Goal: Task Accomplishment & Management: Manage account settings

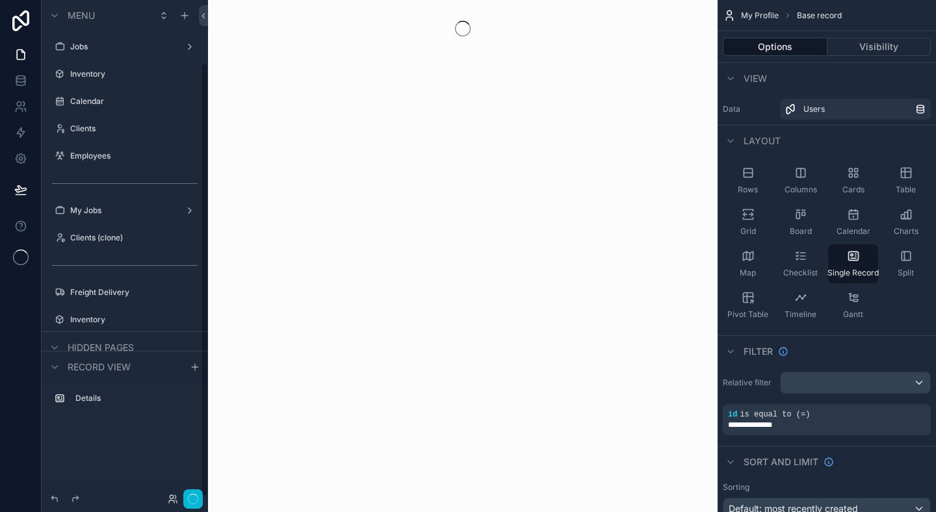
scroll to position [71, 0]
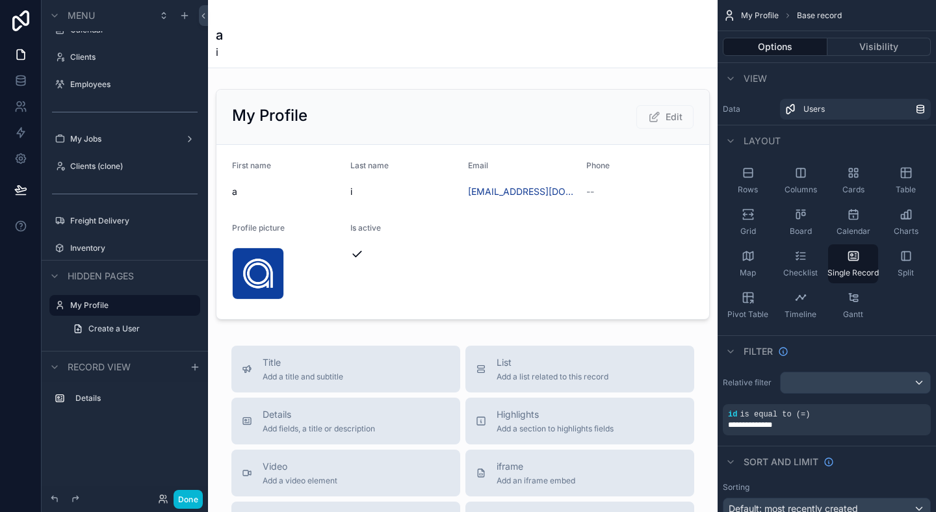
click at [464, 381] on div "scrollable content" at bounding box center [462, 456] width 509 height 912
click at [186, 490] on button "Done" at bounding box center [187, 499] width 29 height 19
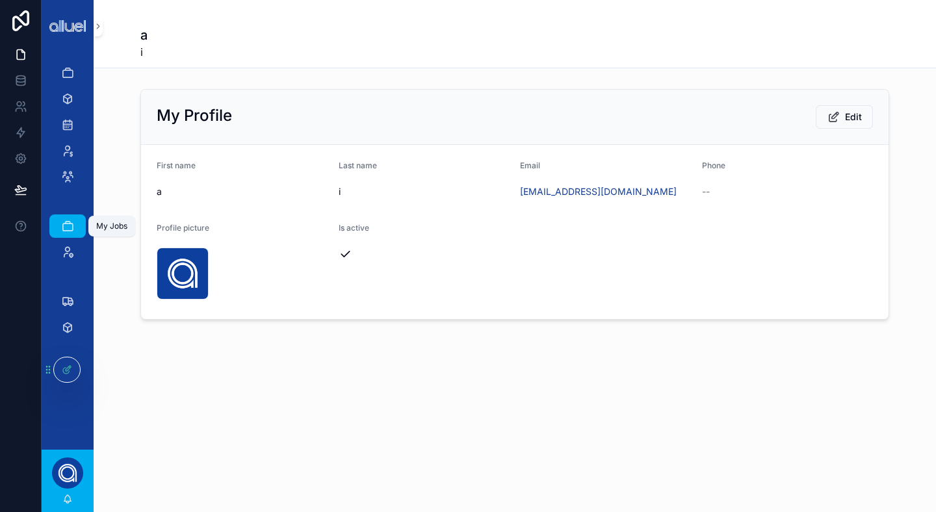
click at [73, 227] on icon "scrollable content" at bounding box center [67, 226] width 13 height 13
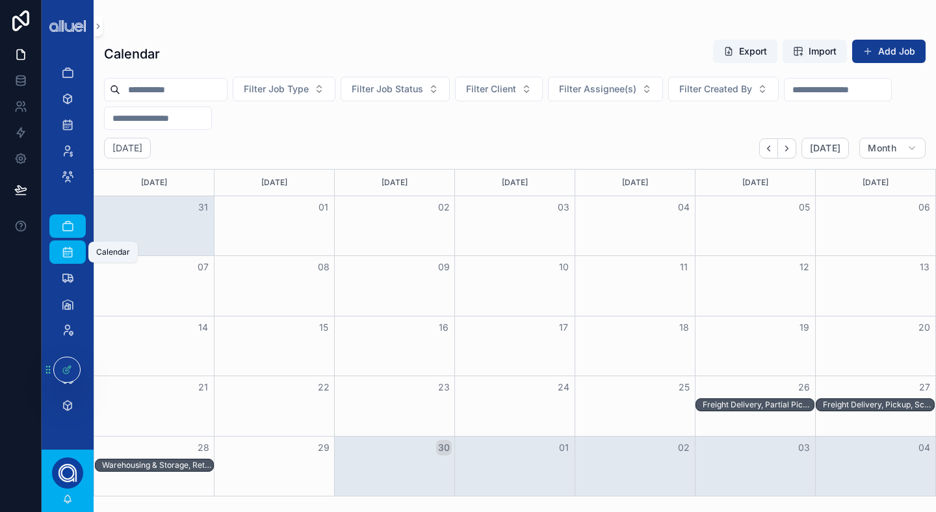
click at [68, 249] on icon "scrollable content" at bounding box center [67, 252] width 13 height 13
click at [68, 275] on icon "scrollable content" at bounding box center [67, 278] width 13 height 13
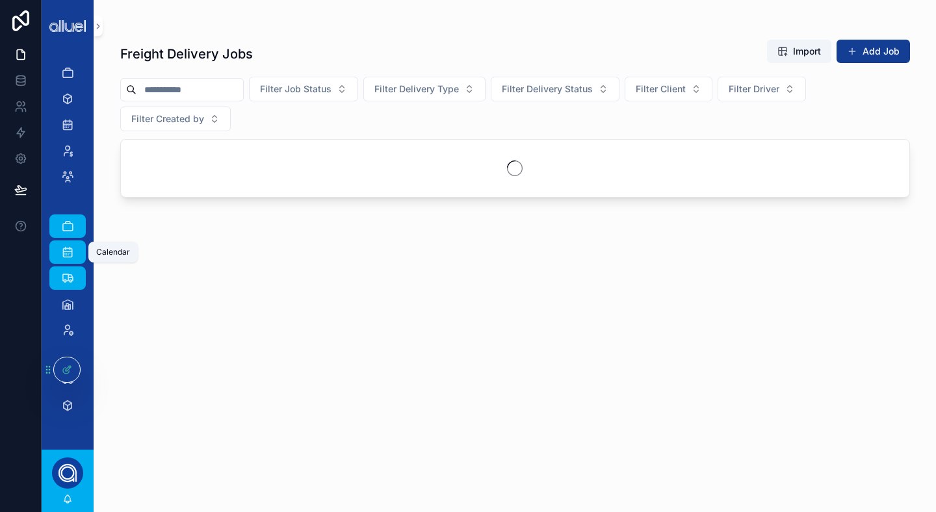
click at [67, 251] on icon "scrollable content" at bounding box center [67, 252] width 13 height 13
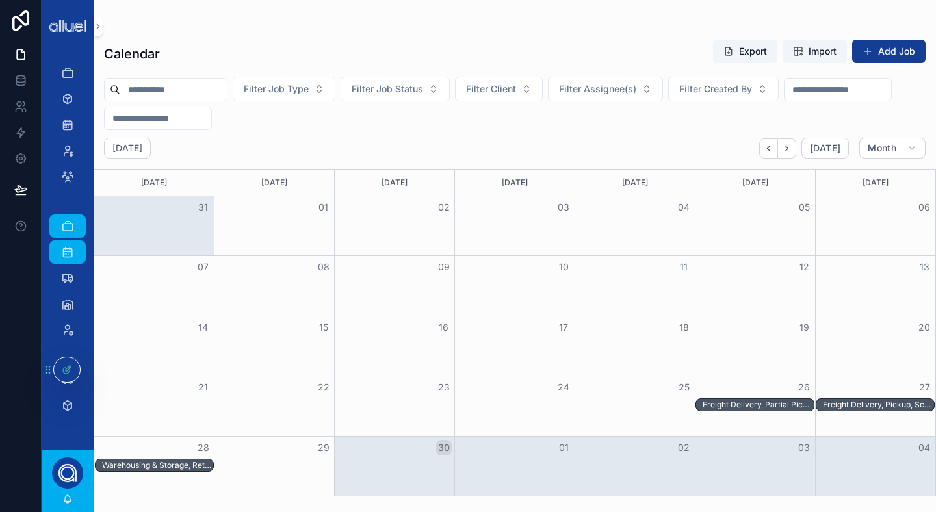
click at [66, 353] on div "scrollable content" at bounding box center [67, 354] width 36 height 21
drag, startPoint x: 66, startPoint y: 368, endPoint x: 66, endPoint y: 398, distance: 30.5
click at [66, 398] on div "Jobs Inventory Calendar Clients Employees My Jobs Calendar Freight Delivery War…" at bounding box center [489, 256] width 894 height 512
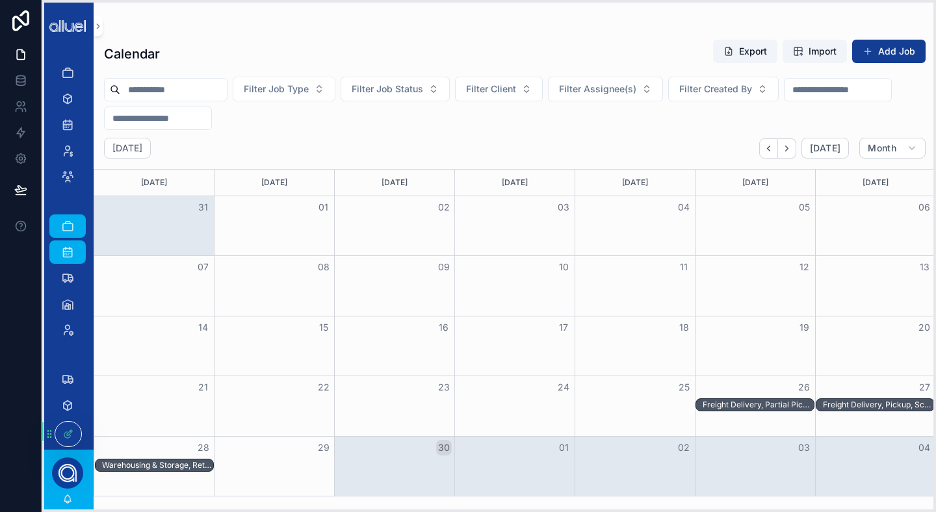
drag, startPoint x: 49, startPoint y: 370, endPoint x: 50, endPoint y: 437, distance: 66.9
click at [50, 437] on icon at bounding box center [49, 434] width 10 height 10
click at [50, 435] on icon at bounding box center [49, 434] width 10 height 10
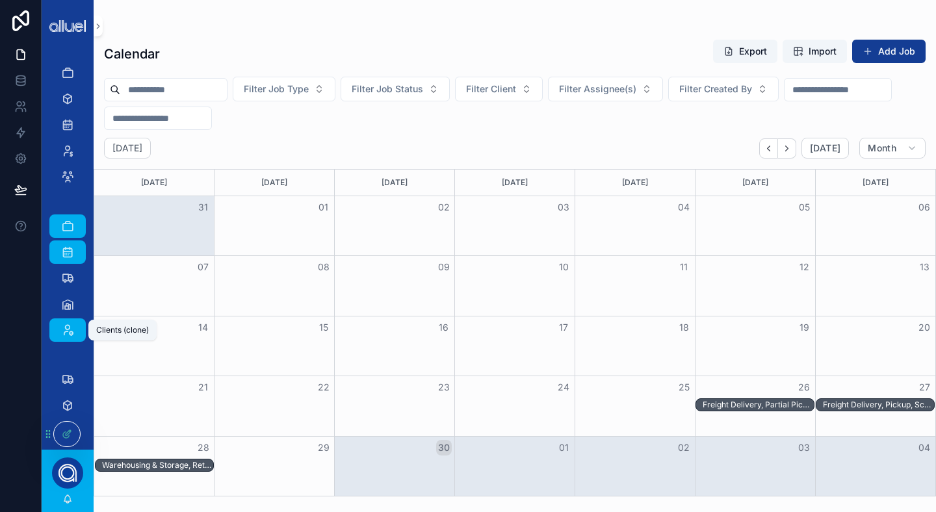
click at [63, 326] on icon "scrollable content" at bounding box center [67, 330] width 13 height 13
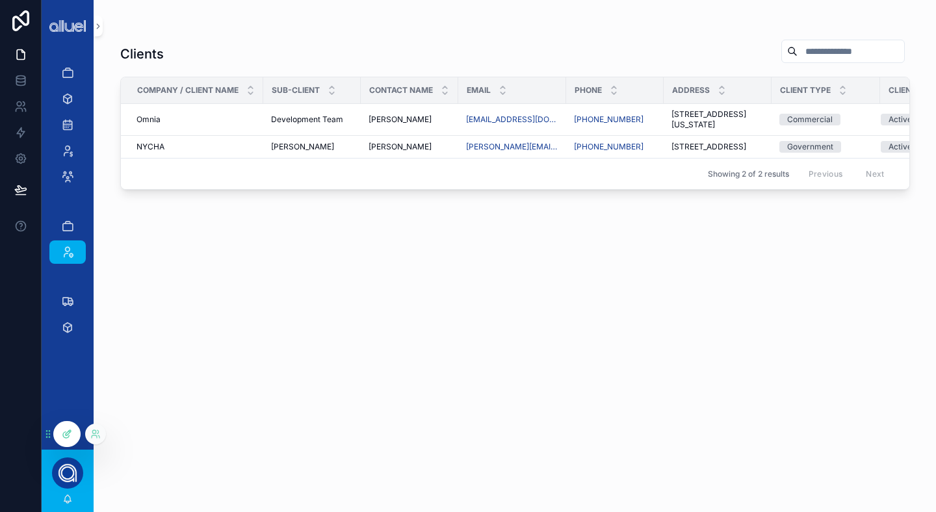
click at [71, 439] on icon at bounding box center [67, 434] width 10 height 10
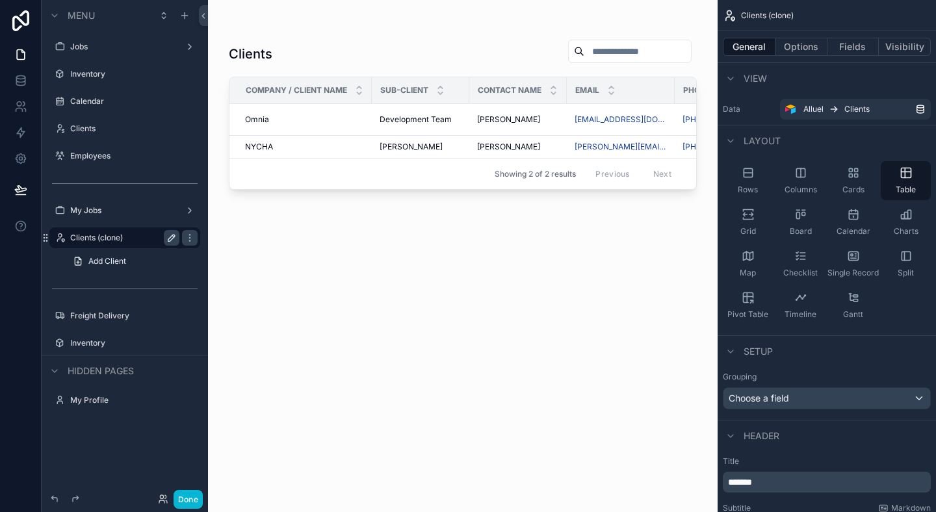
click at [170, 239] on icon "scrollable content" at bounding box center [171, 238] width 10 height 10
click at [144, 240] on input "**********" at bounding box center [114, 238] width 88 height 16
type input "*******"
click at [172, 238] on icon "scrollable content" at bounding box center [171, 238] width 6 height 5
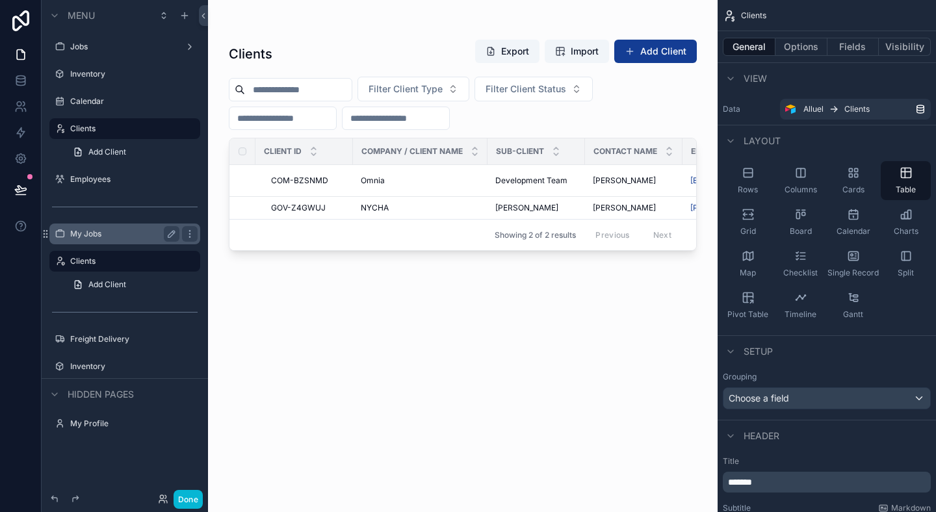
click at [105, 236] on label "My Jobs" at bounding box center [122, 234] width 104 height 10
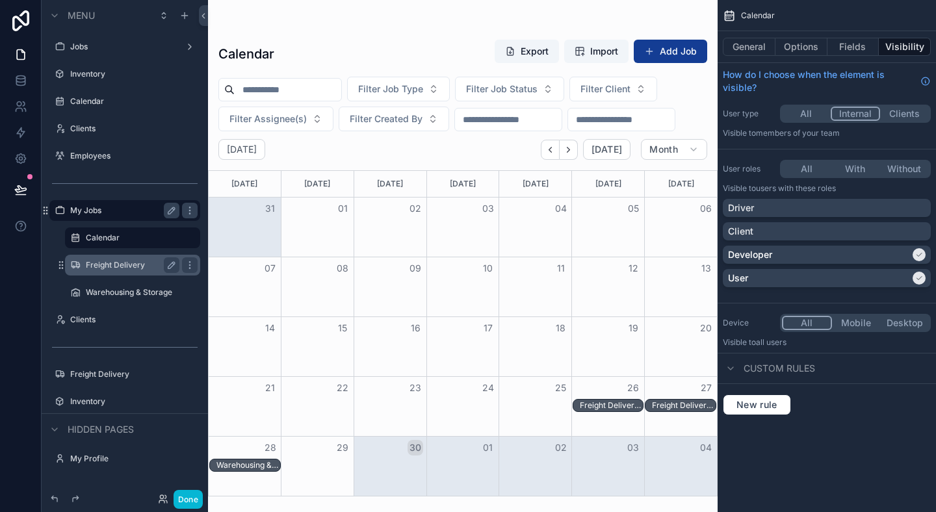
click at [136, 261] on label "Freight Delivery" at bounding box center [130, 265] width 88 height 10
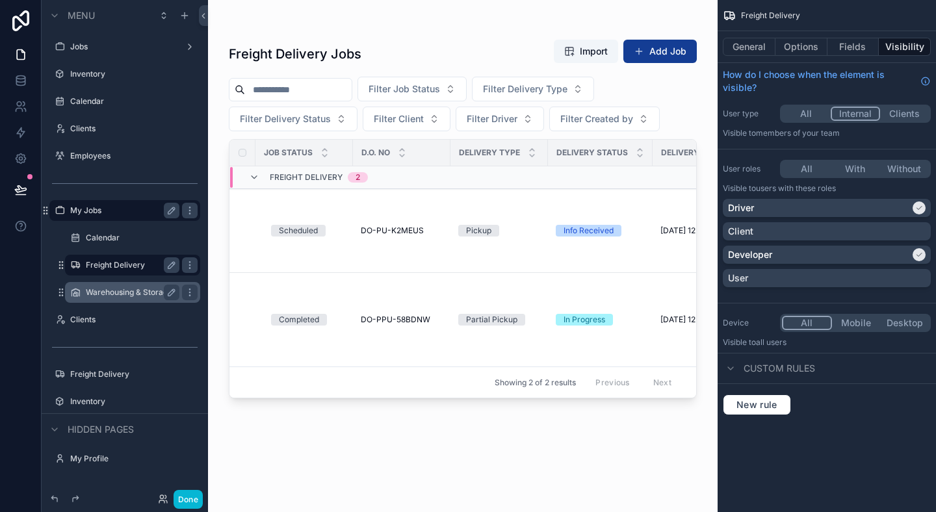
click at [139, 288] on label "Warehousing & Storage" at bounding box center [130, 292] width 88 height 10
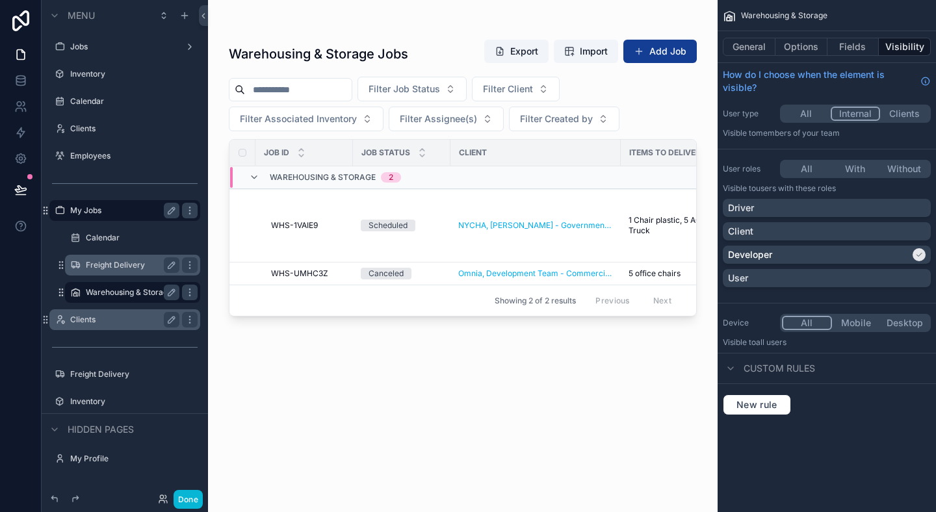
click at [89, 315] on label "Clients" at bounding box center [122, 319] width 104 height 10
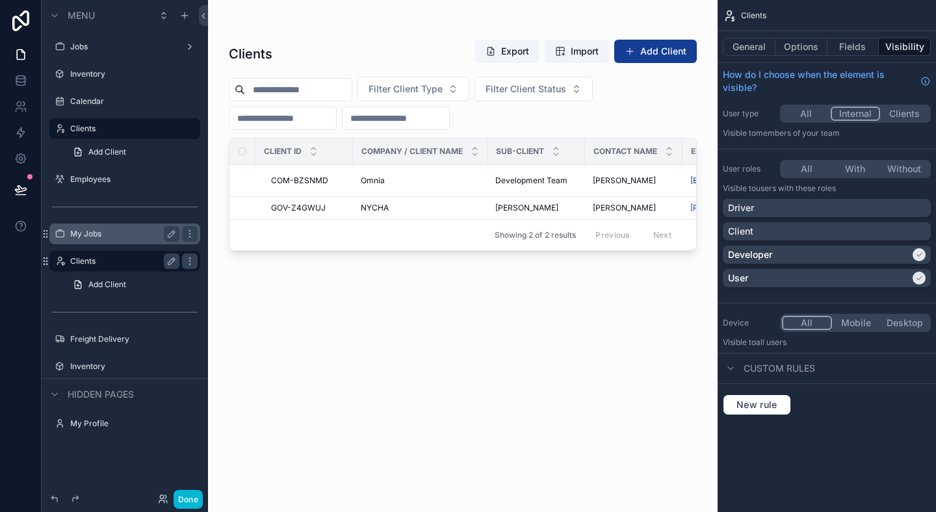
click at [111, 264] on label "Clients" at bounding box center [122, 261] width 104 height 10
click at [177, 266] on button "scrollable content" at bounding box center [172, 261] width 16 height 16
click at [62, 260] on icon "scrollable content" at bounding box center [60, 261] width 10 height 10
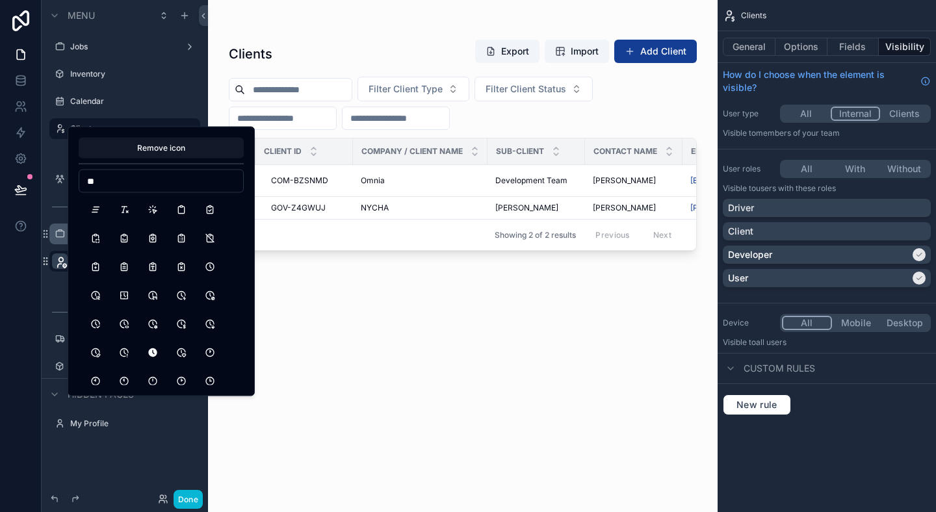
type input "*"
type input "*****"
click at [101, 207] on button "Users" at bounding box center [95, 209] width 23 height 23
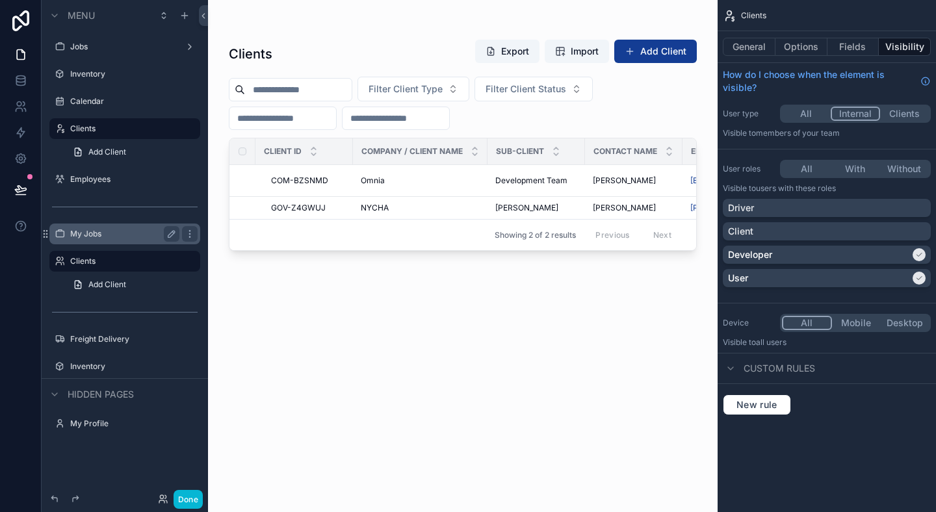
click at [29, 340] on div at bounding box center [21, 256] width 42 height 512
click at [136, 278] on link "Add Client" at bounding box center [132, 284] width 135 height 21
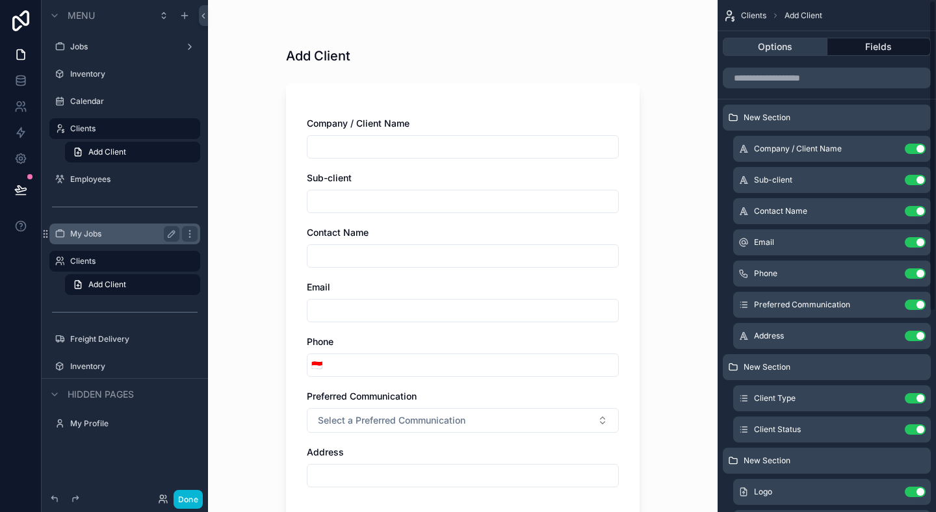
click at [785, 46] on button "Options" at bounding box center [774, 47] width 105 height 18
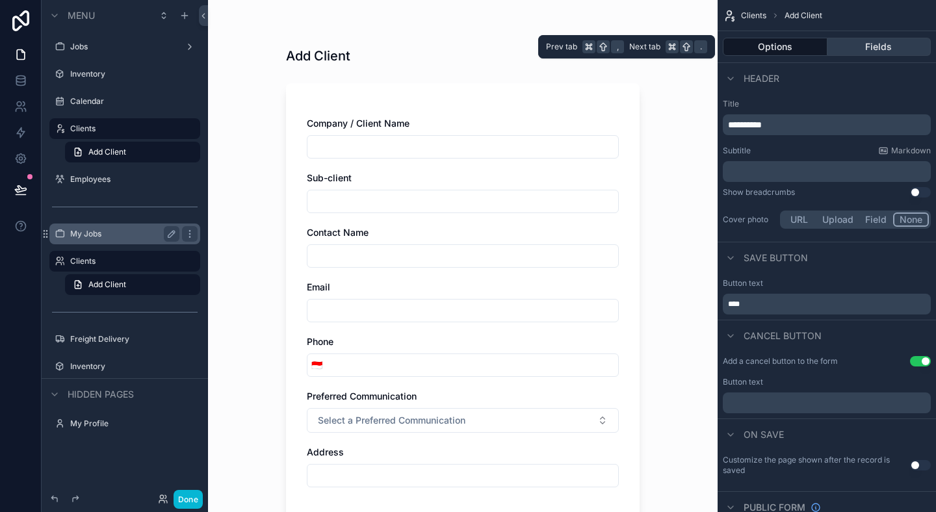
click at [871, 40] on button "Fields" at bounding box center [879, 47] width 104 height 18
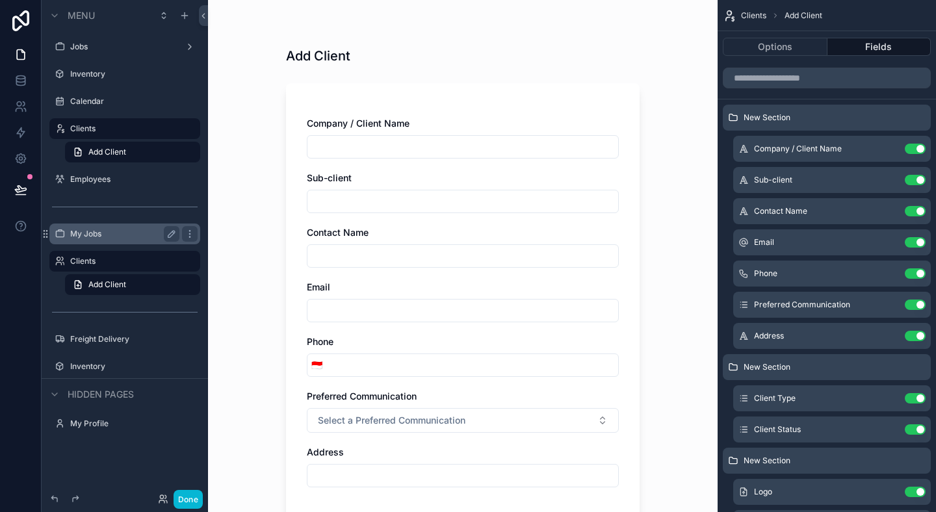
drag, startPoint x: 915, startPoint y: 114, endPoint x: 420, endPoint y: 261, distance: 516.4
click at [420, 261] on div "Jobs Inventory Calendar Clients Employees My Jobs Clients Freight Delivery Inve…" at bounding box center [572, 256] width 728 height 512
click at [94, 234] on label "My Jobs" at bounding box center [122, 234] width 104 height 10
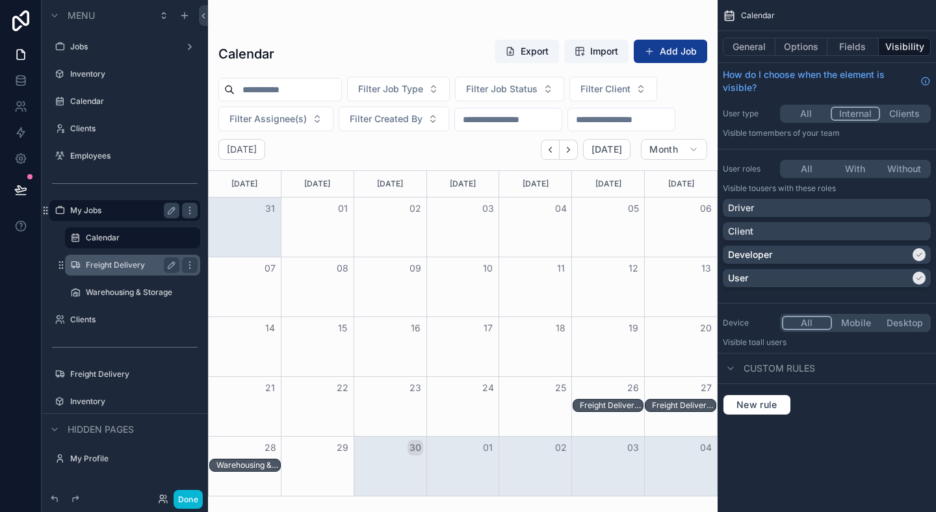
click at [93, 264] on label "Freight Delivery" at bounding box center [130, 265] width 88 height 10
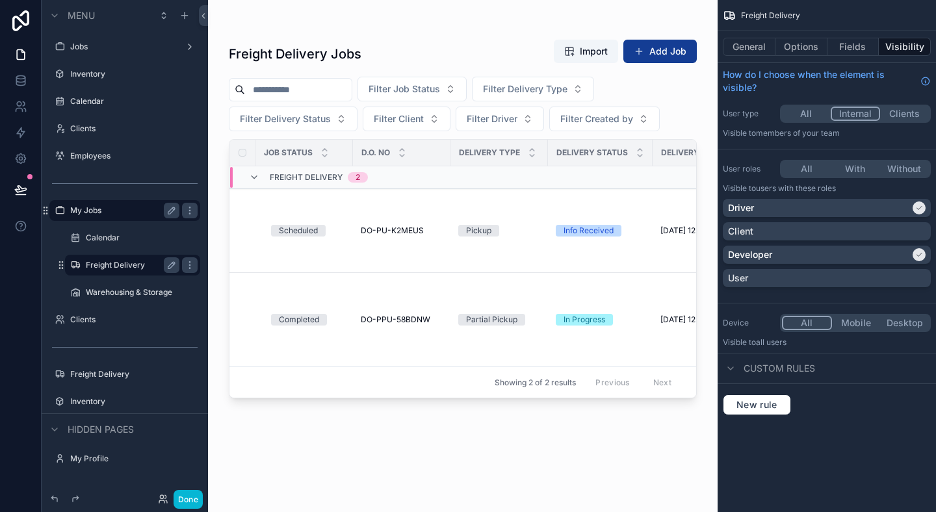
click at [110, 262] on label "Freight Delivery" at bounding box center [130, 265] width 88 height 10
click at [116, 245] on div "Calendar" at bounding box center [133, 238] width 94 height 16
click at [116, 242] on label "Calendar" at bounding box center [130, 238] width 88 height 10
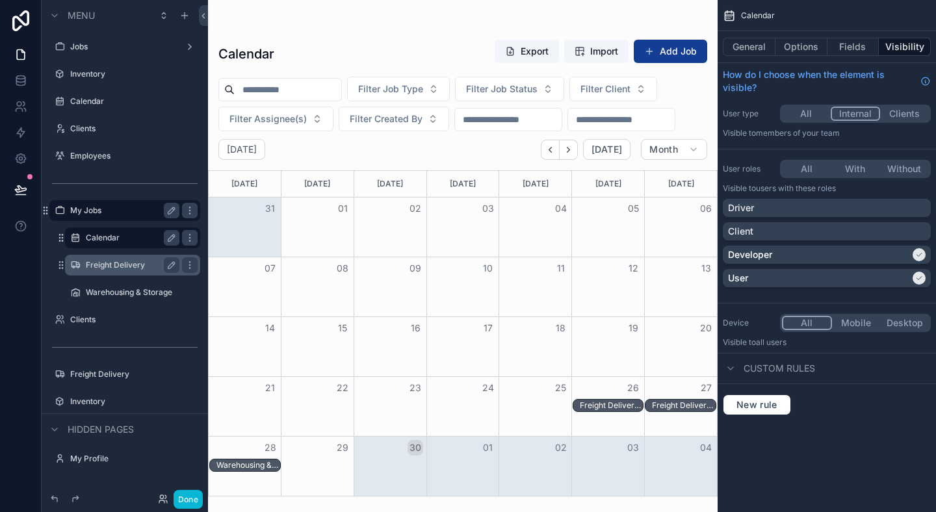
click at [120, 219] on div "My Jobs" at bounding box center [125, 210] width 146 height 21
click at [753, 47] on button "General" at bounding box center [748, 47] width 53 height 18
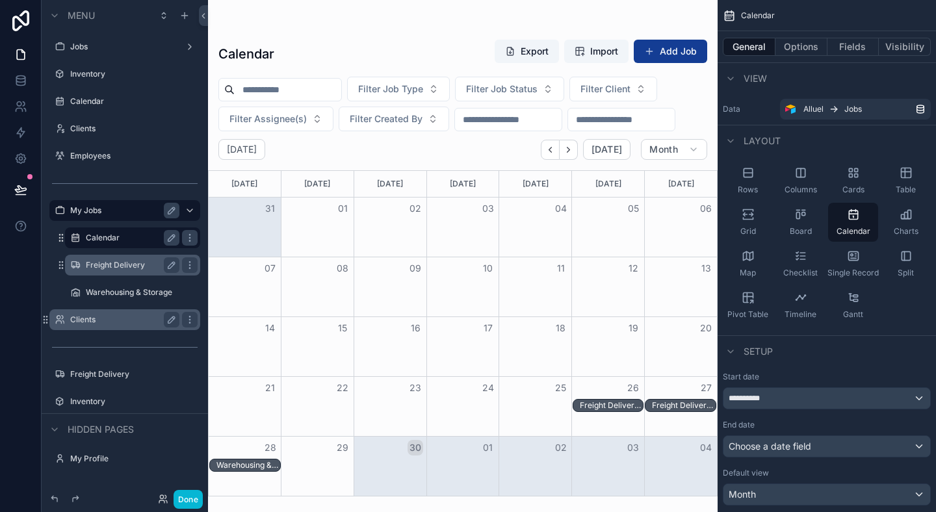
click at [121, 320] on label "Clients" at bounding box center [122, 319] width 104 height 10
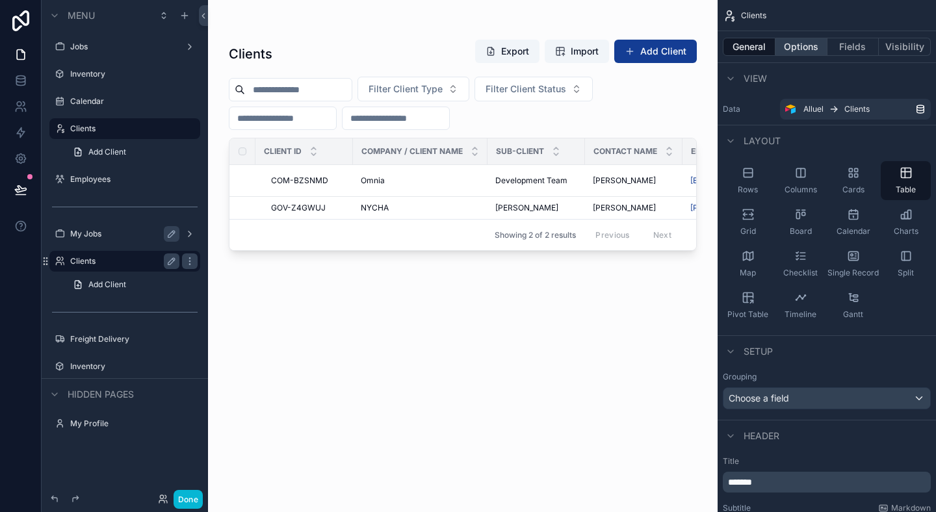
click at [803, 49] on button "Options" at bounding box center [801, 47] width 52 height 18
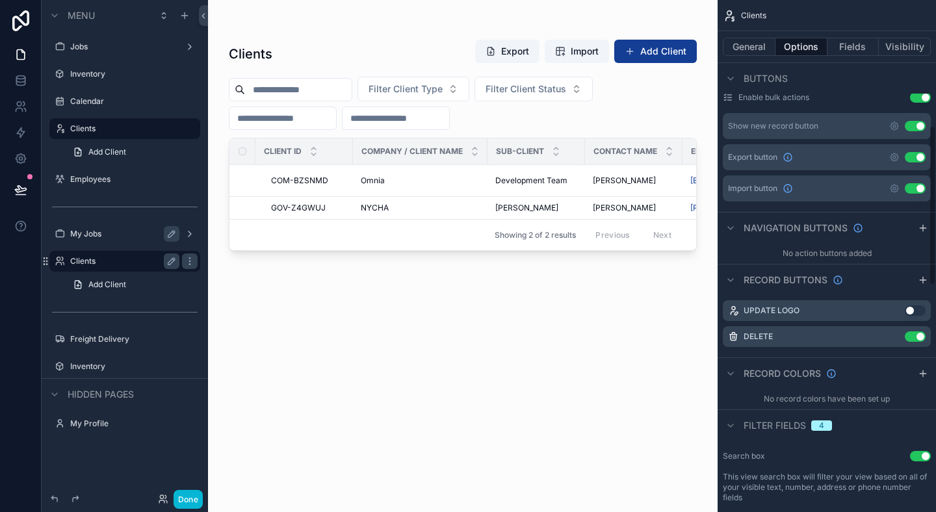
scroll to position [399, 0]
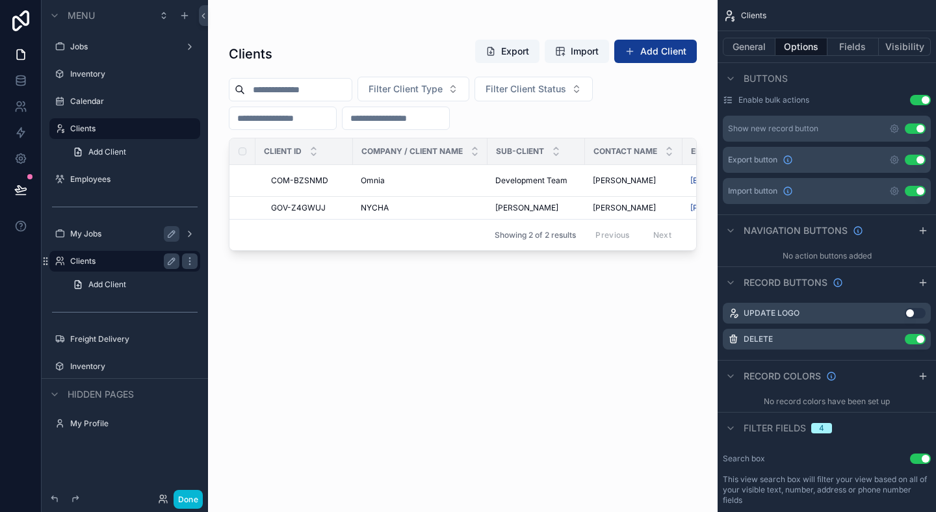
click at [919, 191] on button "Use setting" at bounding box center [914, 191] width 21 height 10
click at [918, 153] on div "Export button Use setting" at bounding box center [826, 160] width 208 height 26
click at [918, 125] on button "Use setting" at bounding box center [914, 128] width 21 height 10
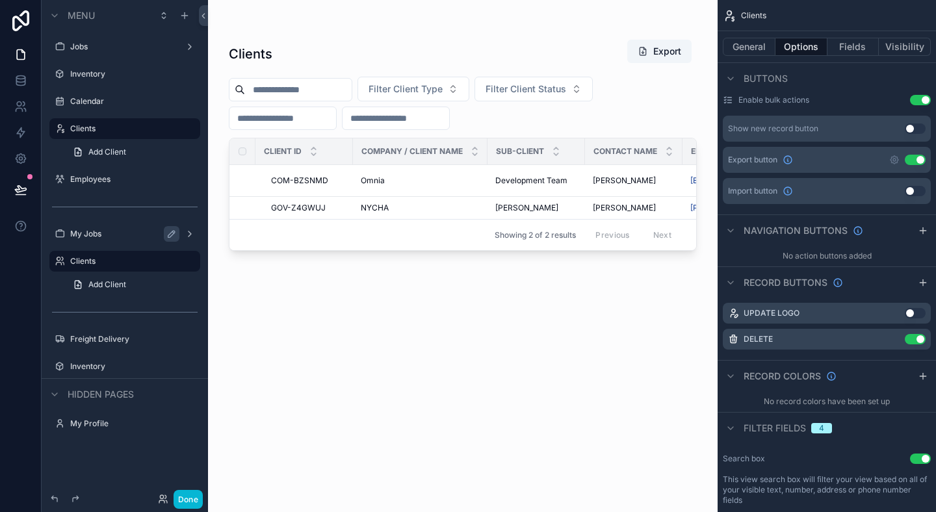
click at [917, 162] on button "Use setting" at bounding box center [914, 160] width 21 height 10
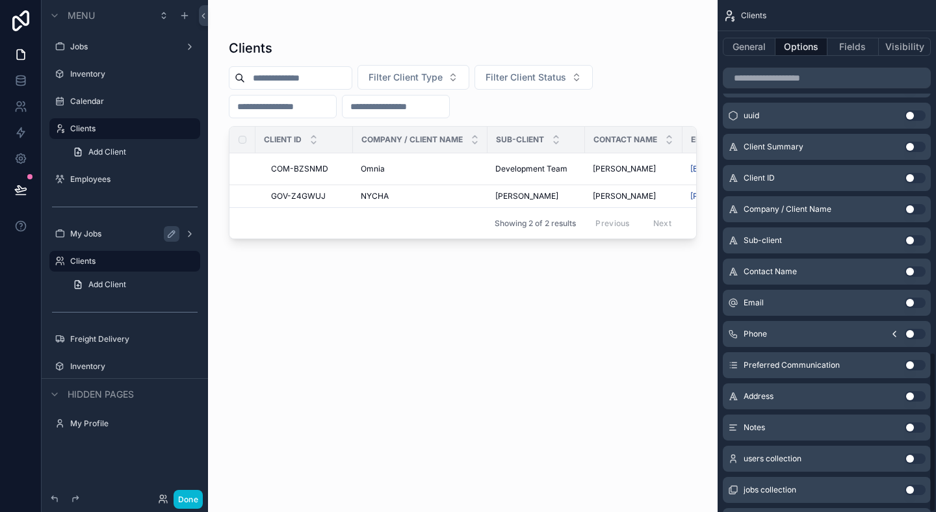
scroll to position [1127, 0]
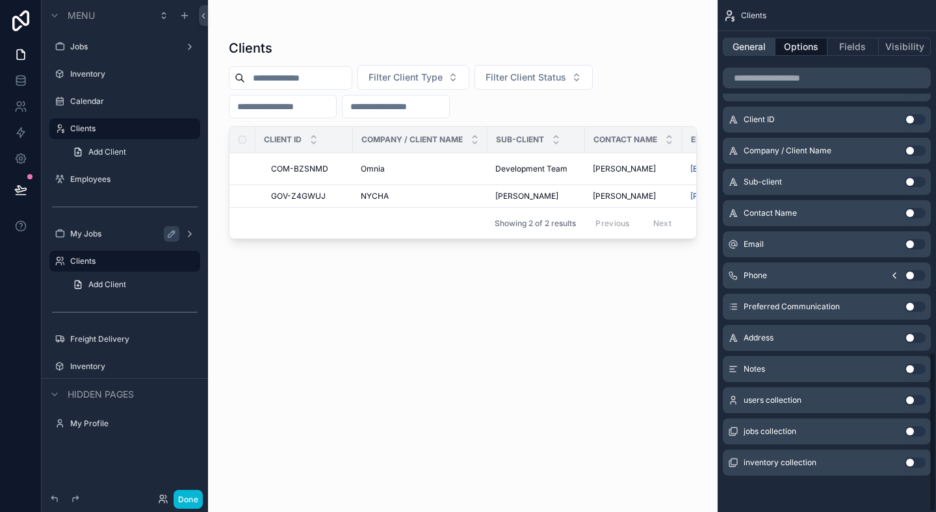
click at [738, 38] on button "General" at bounding box center [748, 47] width 53 height 18
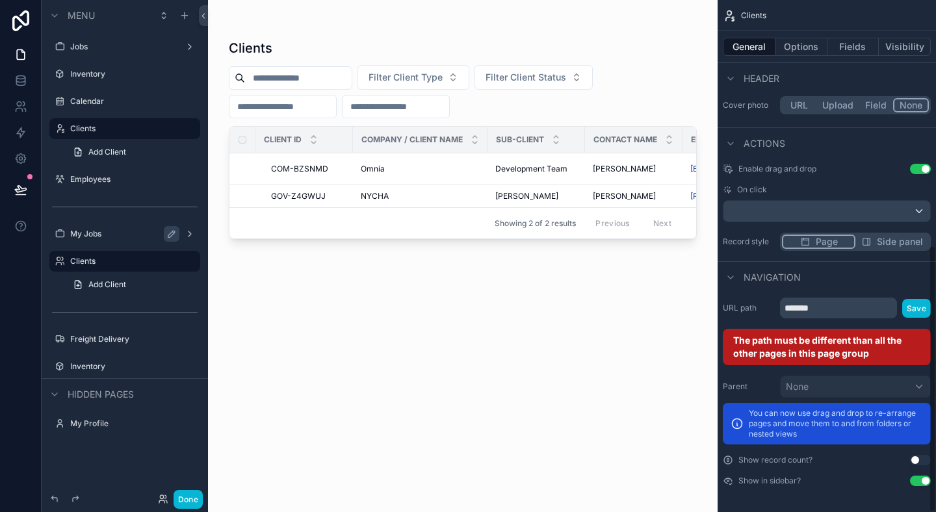
scroll to position [472, 0]
click at [830, 298] on input "*******" at bounding box center [838, 308] width 117 height 21
click at [835, 288] on div "Navigation" at bounding box center [826, 276] width 218 height 31
click at [854, 314] on input "*******" at bounding box center [838, 308] width 117 height 21
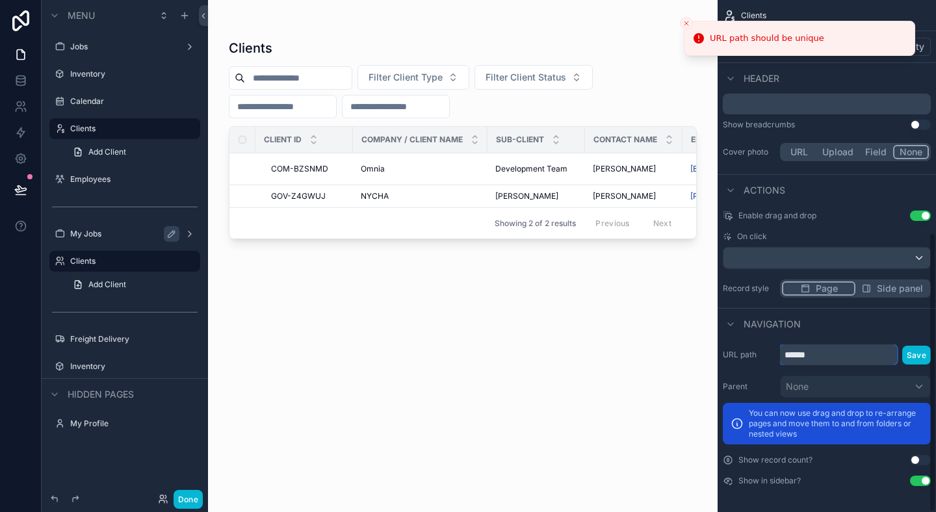
scroll to position [425, 0]
click at [830, 333] on div "Navigation" at bounding box center [826, 323] width 218 height 31
click at [820, 368] on div "URL path ****** Save Parent None You can now use drag and drop to re-arrange pa…" at bounding box center [826, 415] width 218 height 152
click at [829, 363] on input "******" at bounding box center [838, 354] width 117 height 21
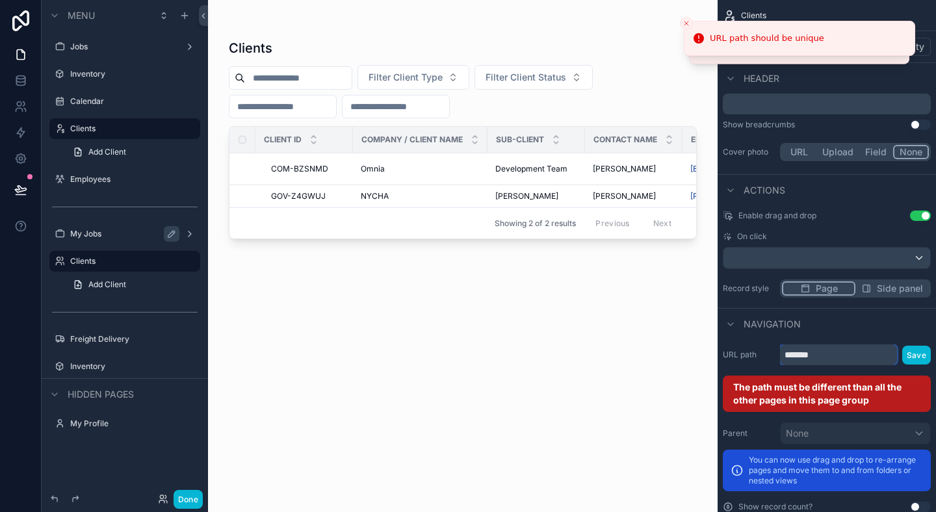
type input "******"
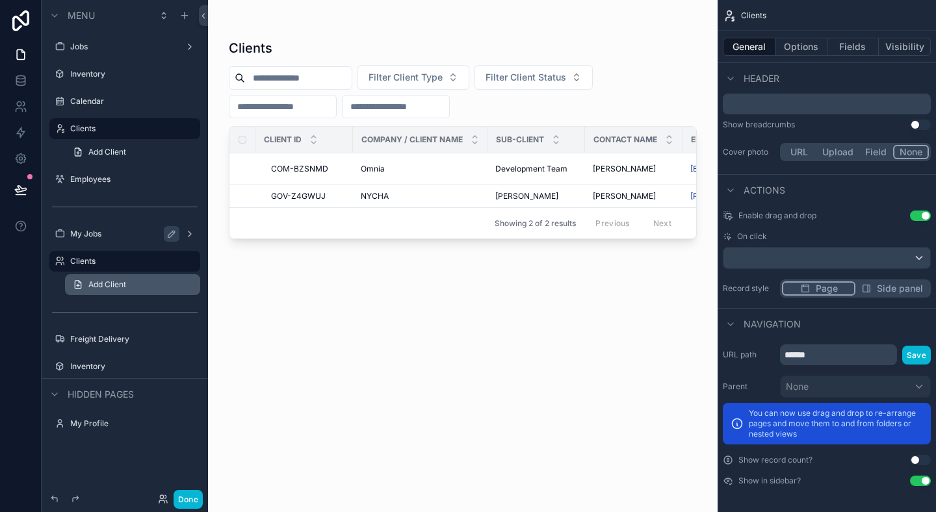
click at [123, 277] on link "Add Client" at bounding box center [132, 284] width 135 height 21
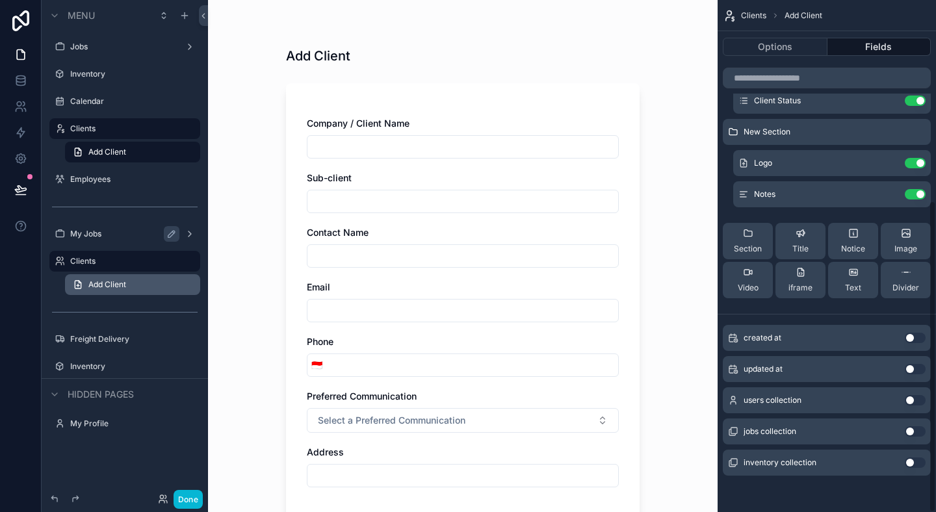
scroll to position [329, 0]
click at [777, 38] on button "Options" at bounding box center [774, 47] width 105 height 18
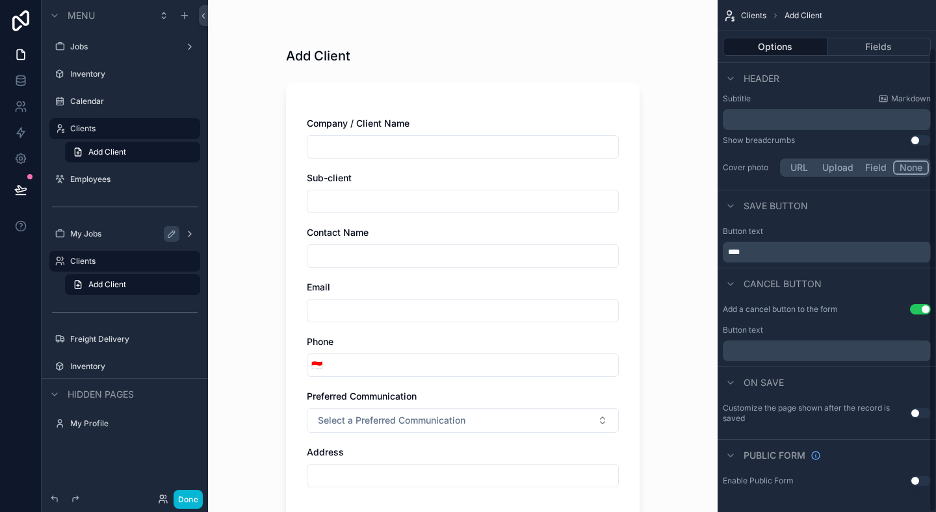
scroll to position [0, 0]
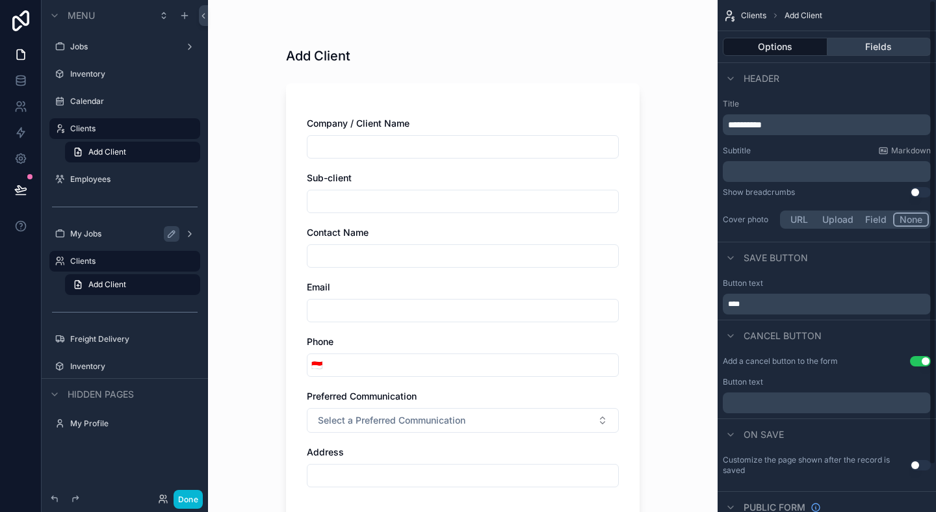
click at [857, 45] on button "Fields" at bounding box center [879, 47] width 104 height 18
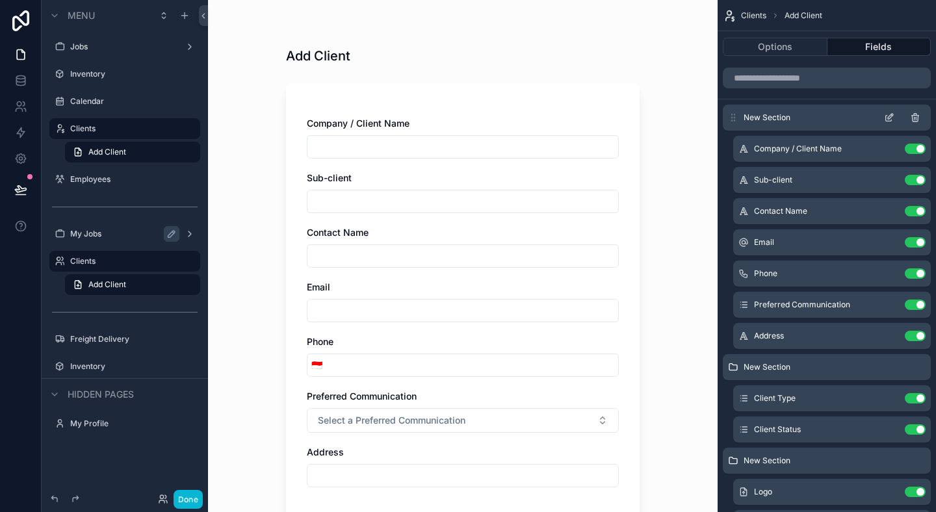
click at [917, 122] on icon "scrollable content" at bounding box center [915, 117] width 10 height 10
click at [0, 0] on icon "scrollable content" at bounding box center [0, 0] width 0 height 0
click at [917, 416] on div "New Section" at bounding box center [826, 429] width 208 height 26
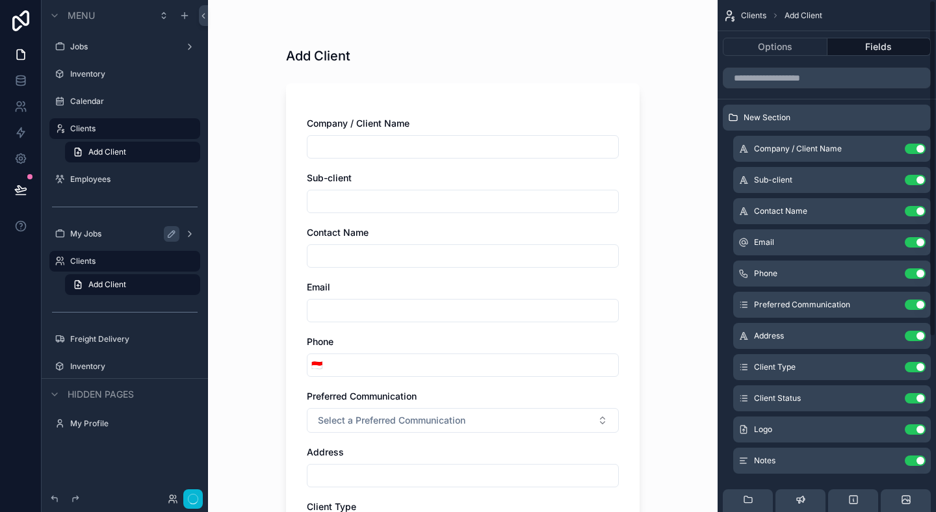
click at [0, 0] on icon "scrollable content" at bounding box center [0, 0] width 0 height 0
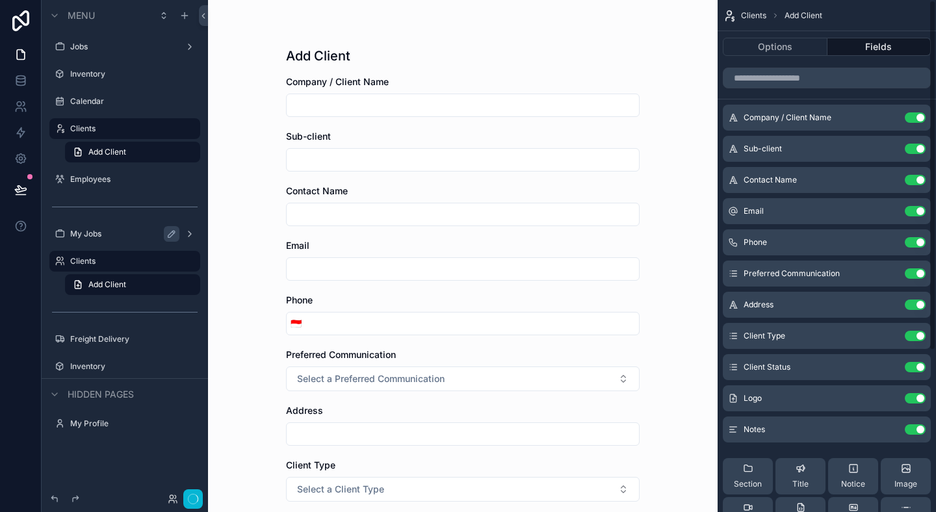
click at [917, 122] on button "Use setting" at bounding box center [914, 117] width 21 height 10
click at [917, 144] on button "Use setting" at bounding box center [914, 149] width 21 height 10
click at [917, 175] on button "Use setting" at bounding box center [914, 180] width 21 height 10
click at [917, 206] on button "Use setting" at bounding box center [914, 211] width 21 height 10
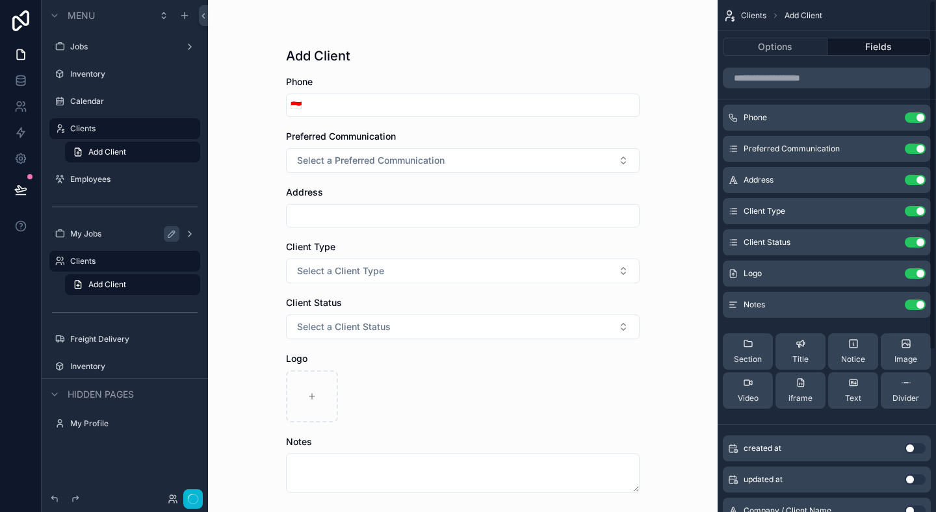
click at [917, 122] on button "Use setting" at bounding box center [914, 117] width 21 height 10
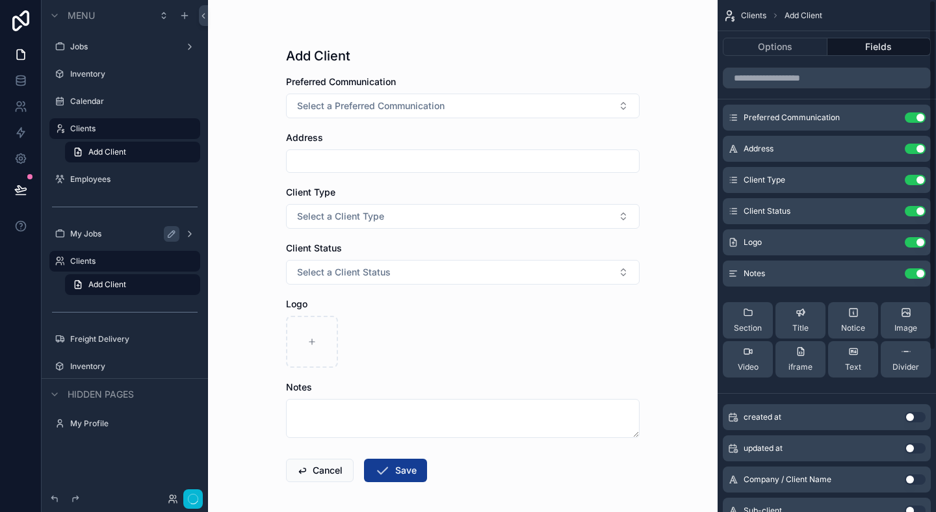
click at [917, 122] on button "Use setting" at bounding box center [914, 117] width 21 height 10
click at [917, 144] on button "Use setting" at bounding box center [914, 149] width 21 height 10
click at [917, 175] on button "Use setting" at bounding box center [914, 180] width 21 height 10
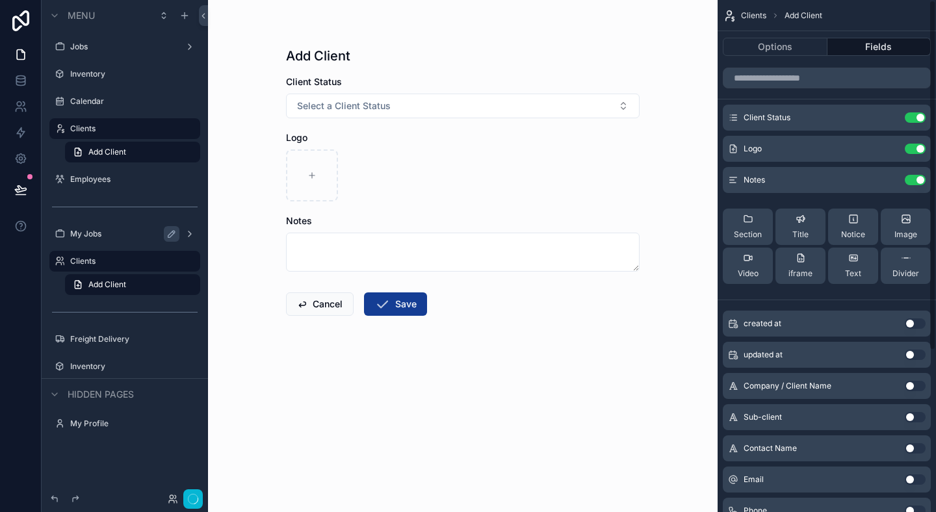
click at [917, 122] on button "Use setting" at bounding box center [914, 117] width 21 height 10
click at [917, 144] on button "Use setting" at bounding box center [914, 149] width 21 height 10
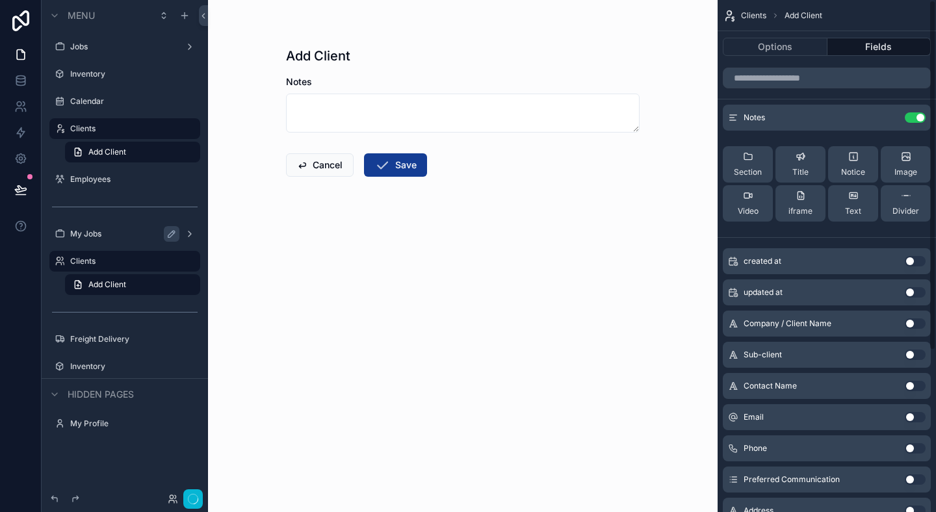
click at [917, 122] on button "Use setting" at bounding box center [914, 117] width 21 height 10
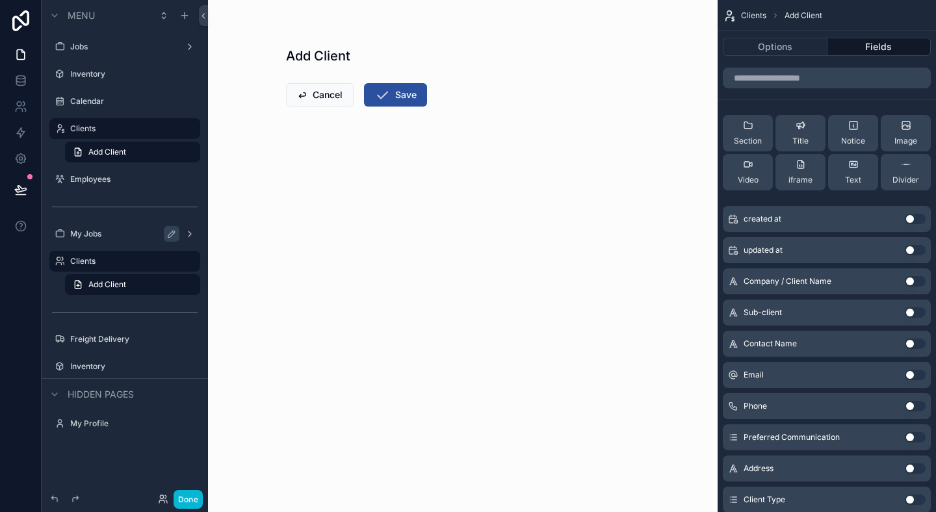
click at [402, 100] on button "Save" at bounding box center [395, 94] width 63 height 23
click at [389, 94] on icon "scrollable content" at bounding box center [382, 95] width 16 height 16
click at [110, 158] on link "Add Client" at bounding box center [132, 152] width 135 height 21
click at [125, 127] on label "Clients" at bounding box center [122, 128] width 104 height 10
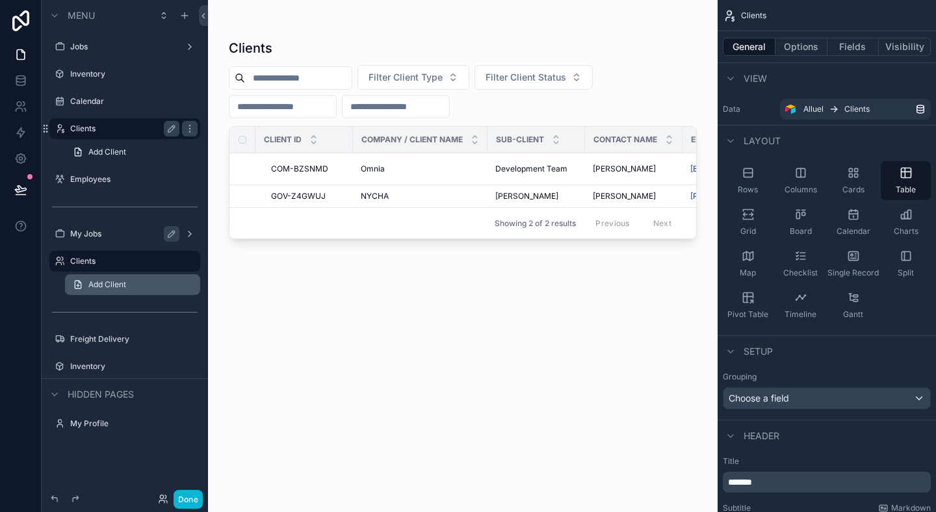
click at [116, 279] on span "Add Client" at bounding box center [107, 284] width 38 height 10
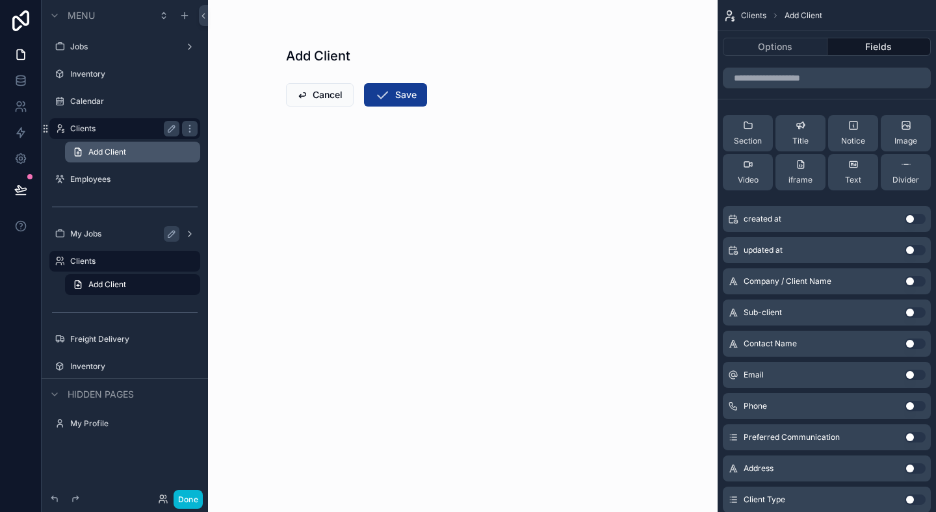
click at [124, 157] on link "Add Client" at bounding box center [132, 152] width 135 height 21
click at [104, 154] on span "Add Client" at bounding box center [107, 152] width 38 height 10
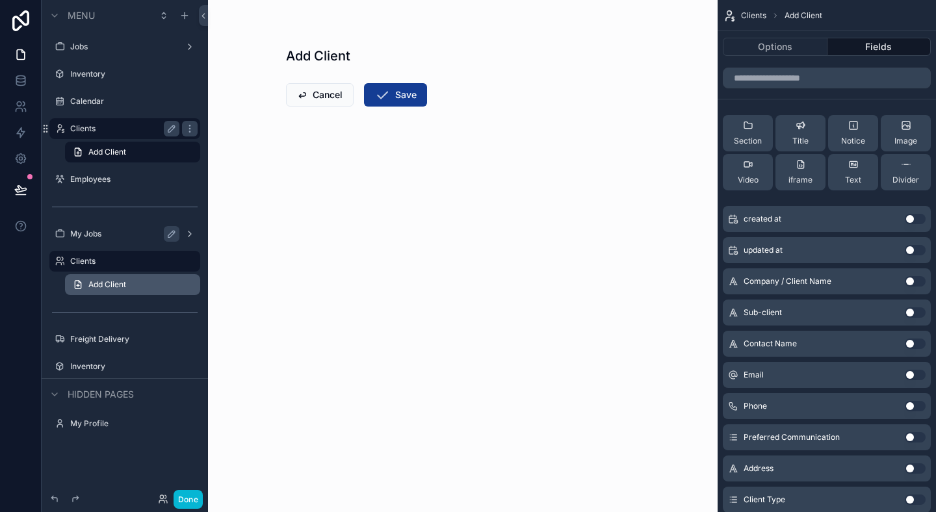
click at [121, 276] on link "Add Client" at bounding box center [132, 284] width 135 height 21
click at [104, 264] on label "Clients" at bounding box center [122, 261] width 104 height 10
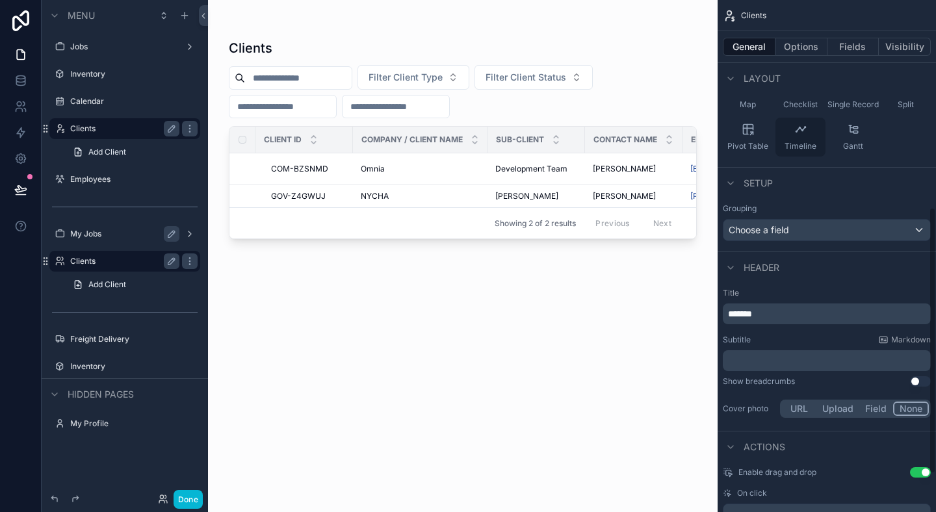
scroll to position [441, 0]
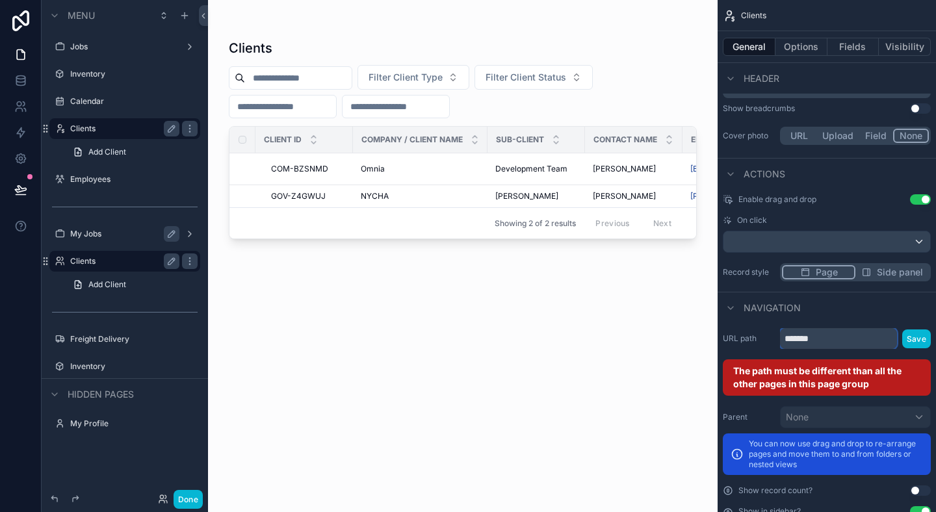
click at [820, 342] on input "*******" at bounding box center [838, 338] width 117 height 21
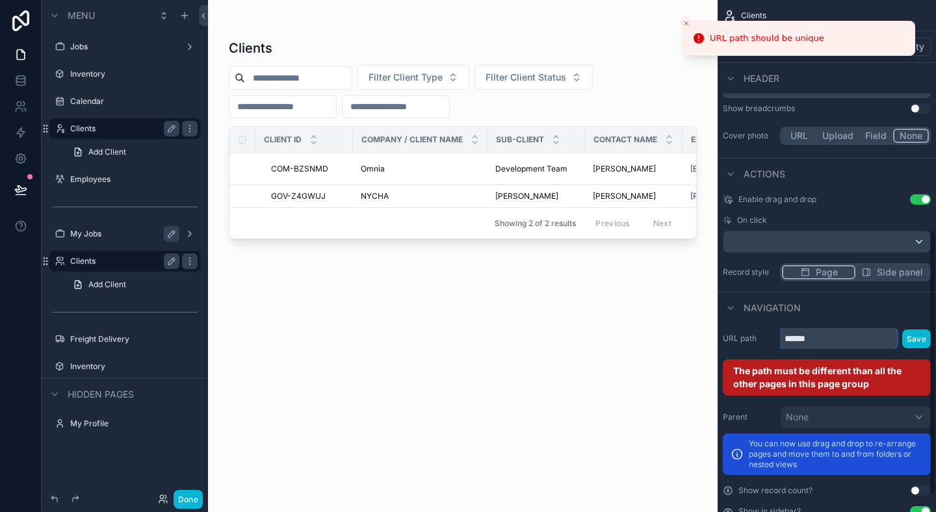
scroll to position [425, 0]
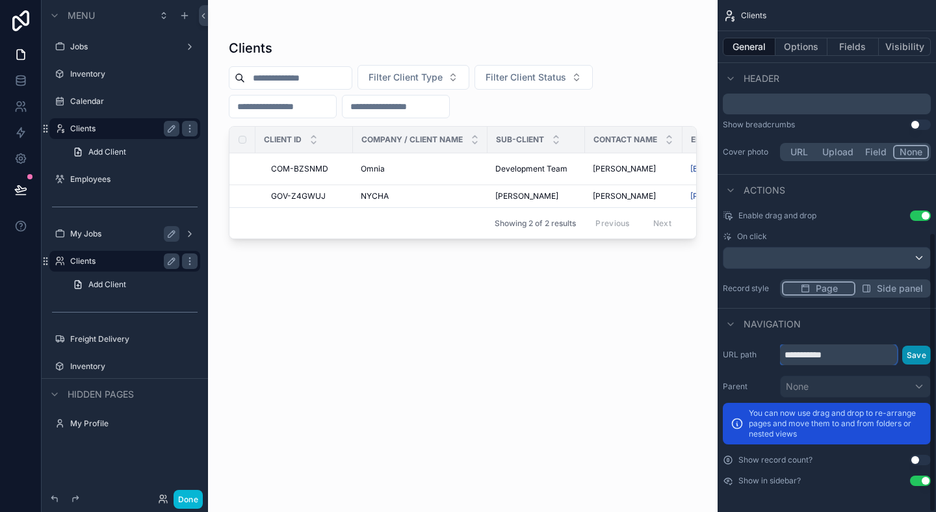
type input "**********"
click at [918, 351] on button "Save" at bounding box center [916, 355] width 29 height 19
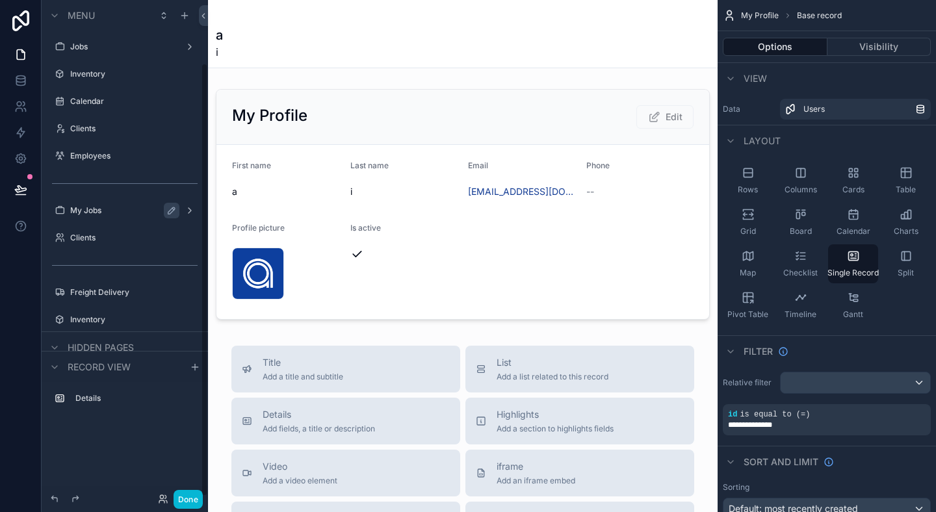
scroll to position [71, 0]
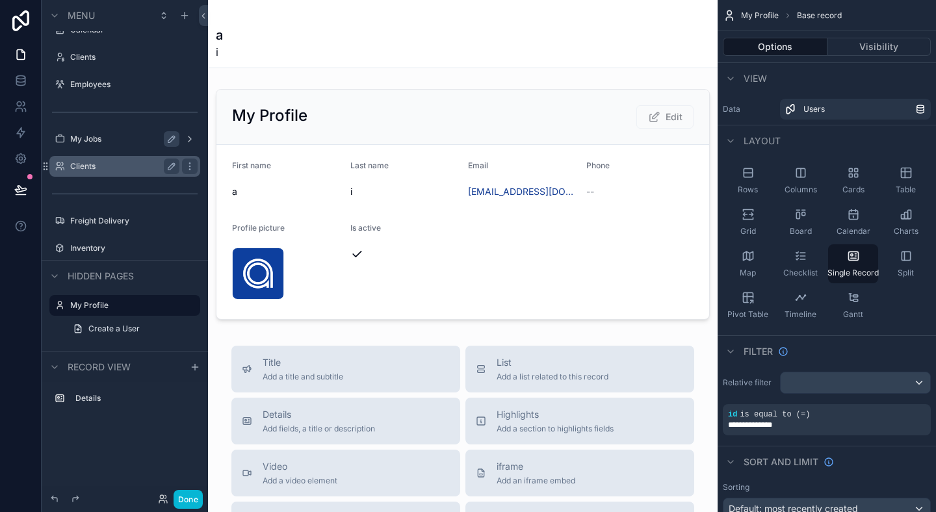
click at [88, 164] on label "Clients" at bounding box center [122, 166] width 104 height 10
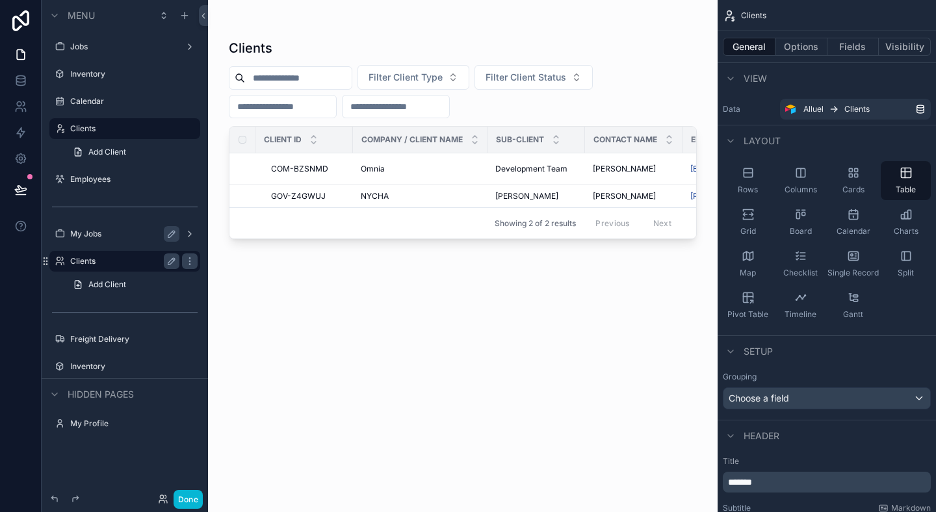
click at [88, 257] on label "Clients" at bounding box center [122, 261] width 104 height 10
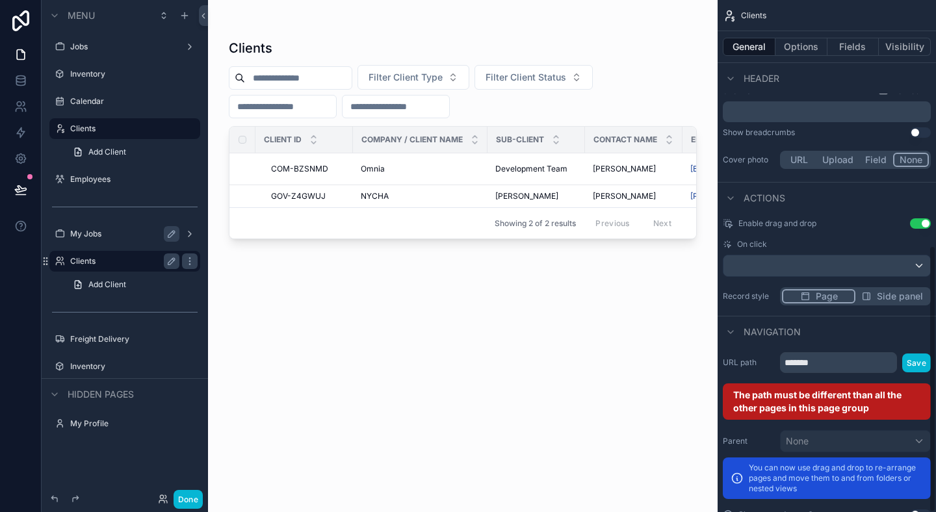
scroll to position [472, 0]
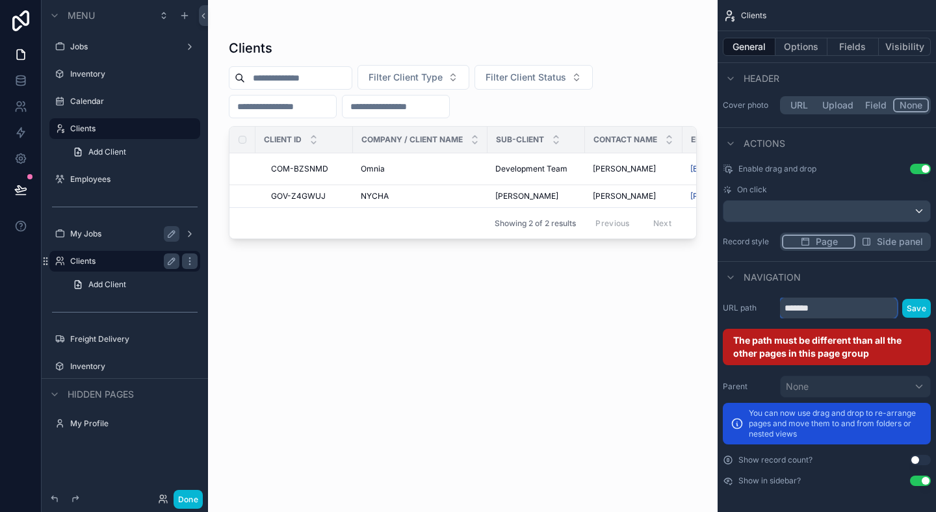
click at [833, 314] on input "*******" at bounding box center [838, 308] width 117 height 21
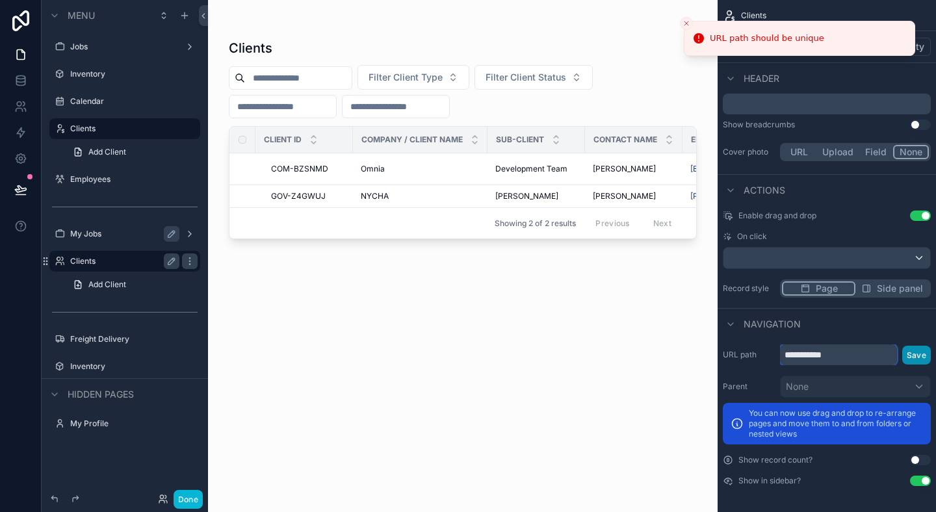
type input "**********"
click at [912, 347] on button "Save" at bounding box center [916, 355] width 29 height 19
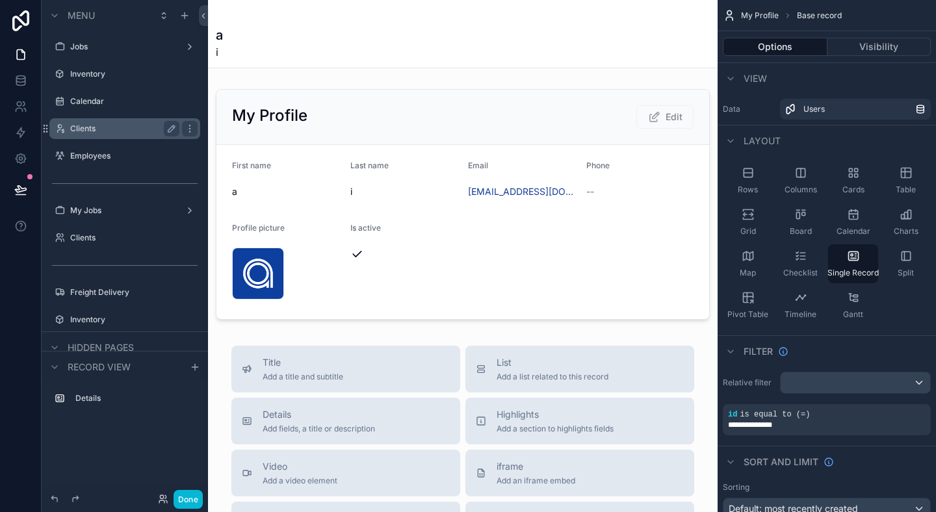
click at [98, 133] on label "Clients" at bounding box center [122, 128] width 104 height 10
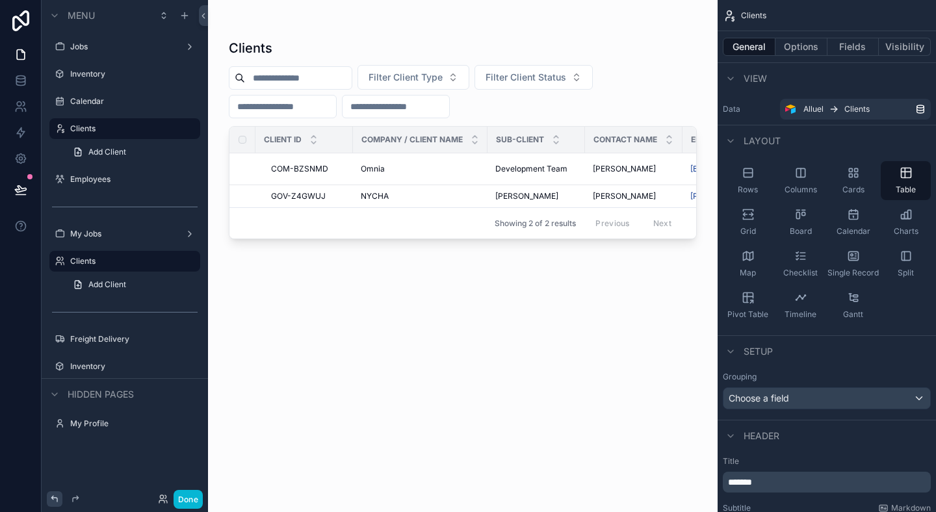
click at [51, 494] on icon at bounding box center [54, 499] width 10 height 10
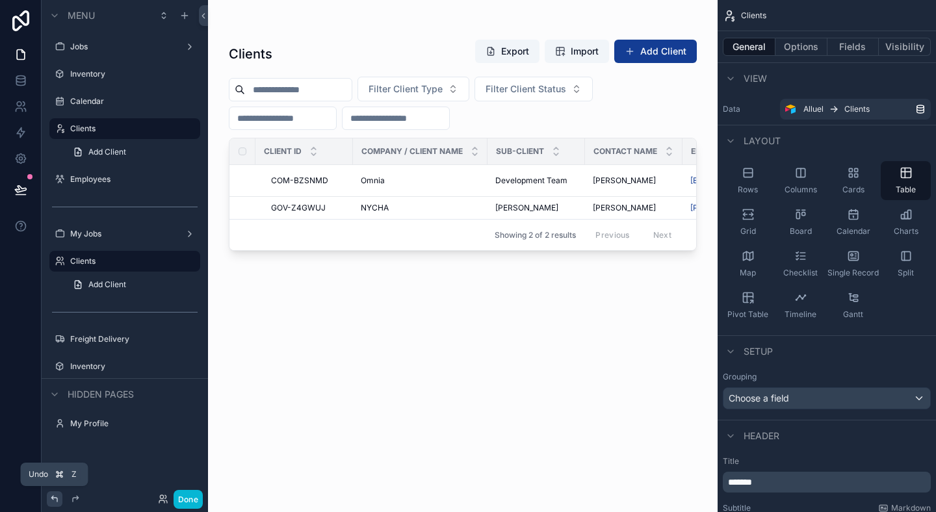
click at [51, 494] on icon at bounding box center [54, 499] width 10 height 10
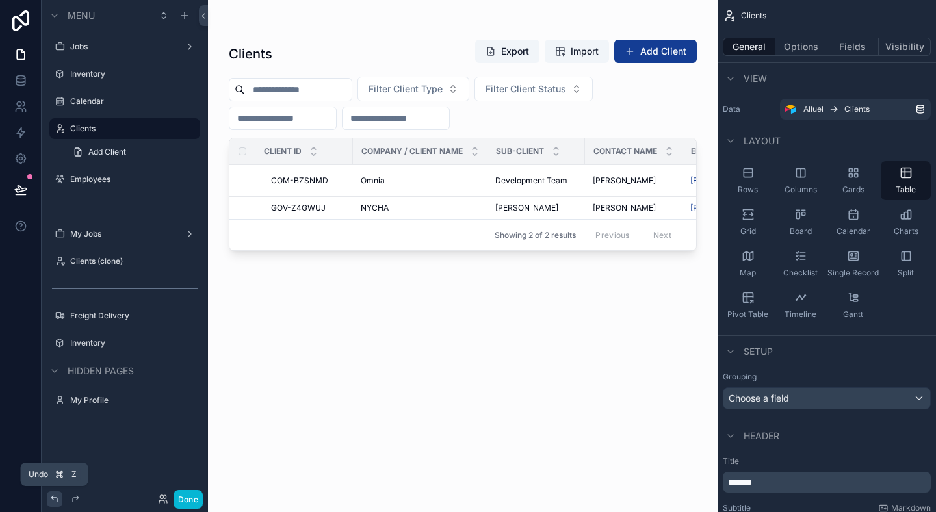
click at [51, 494] on icon at bounding box center [54, 499] width 10 height 10
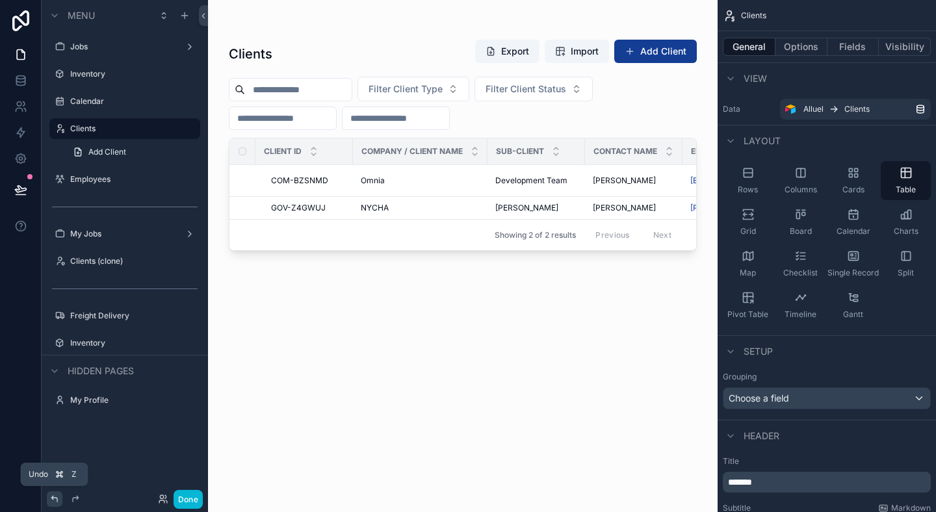
click at [51, 494] on icon at bounding box center [54, 499] width 10 height 10
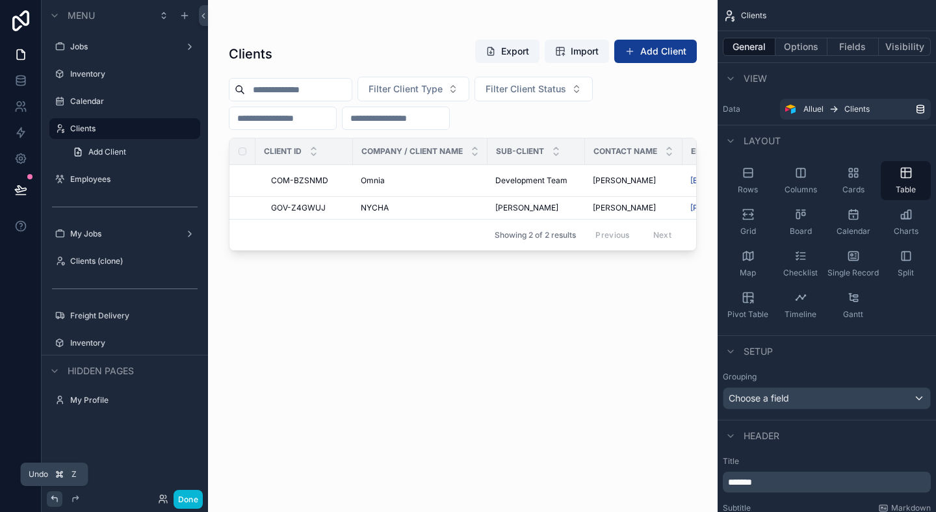
click at [51, 494] on icon at bounding box center [54, 499] width 10 height 10
click at [49, 502] on div at bounding box center [55, 499] width 16 height 16
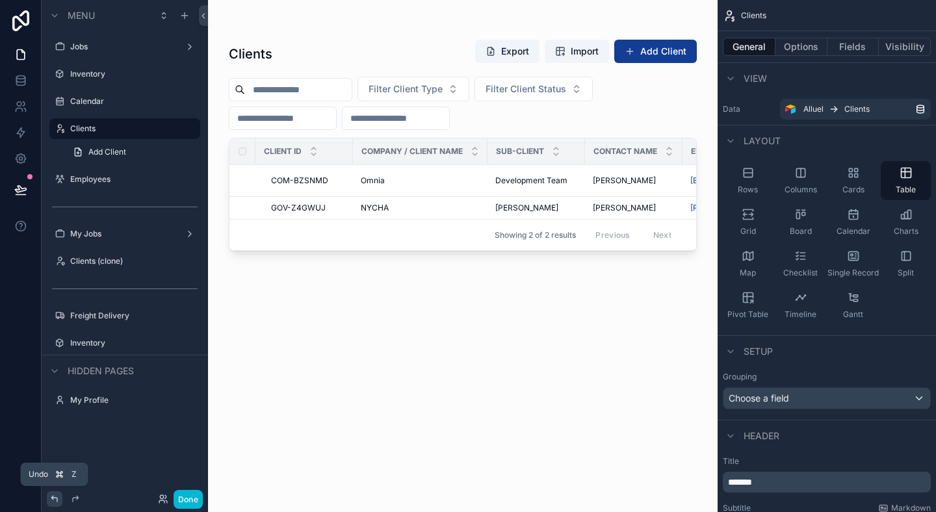
click at [49, 502] on div at bounding box center [55, 499] width 16 height 16
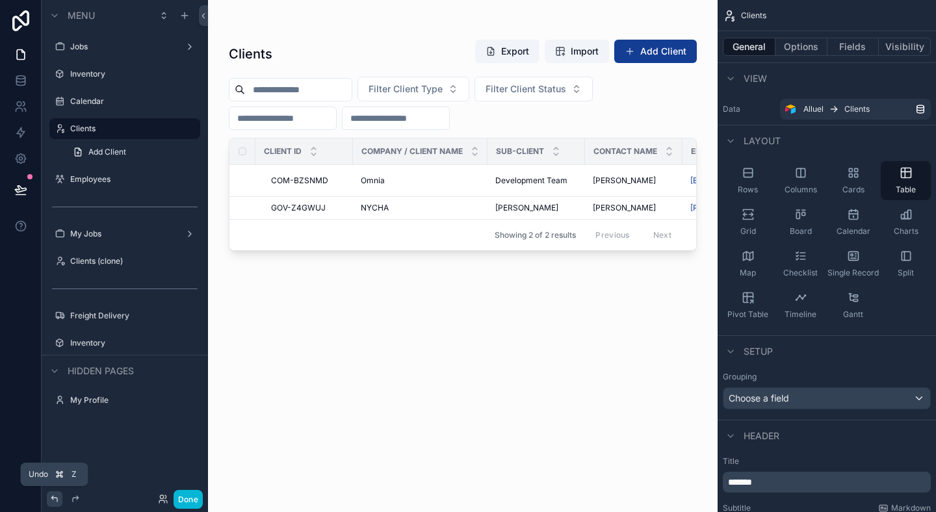
click at [49, 502] on div at bounding box center [55, 499] width 16 height 16
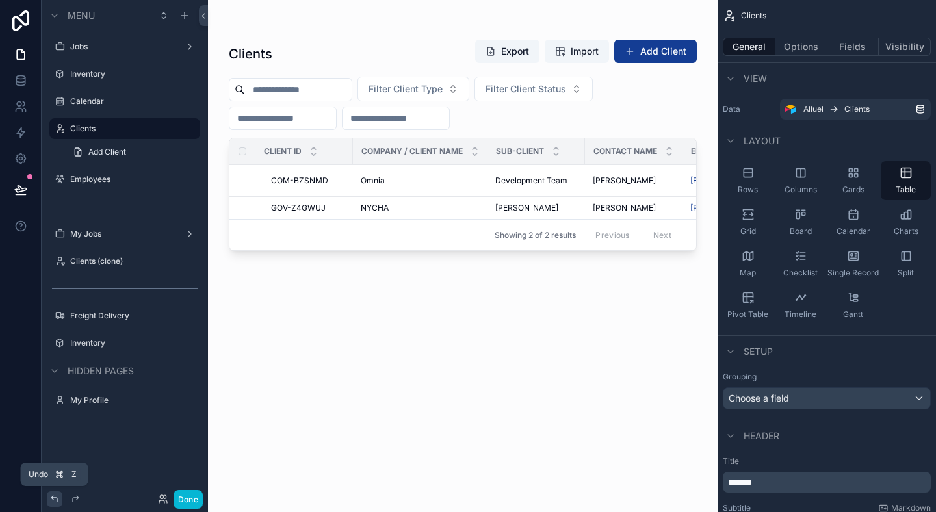
click at [49, 502] on div at bounding box center [55, 499] width 16 height 16
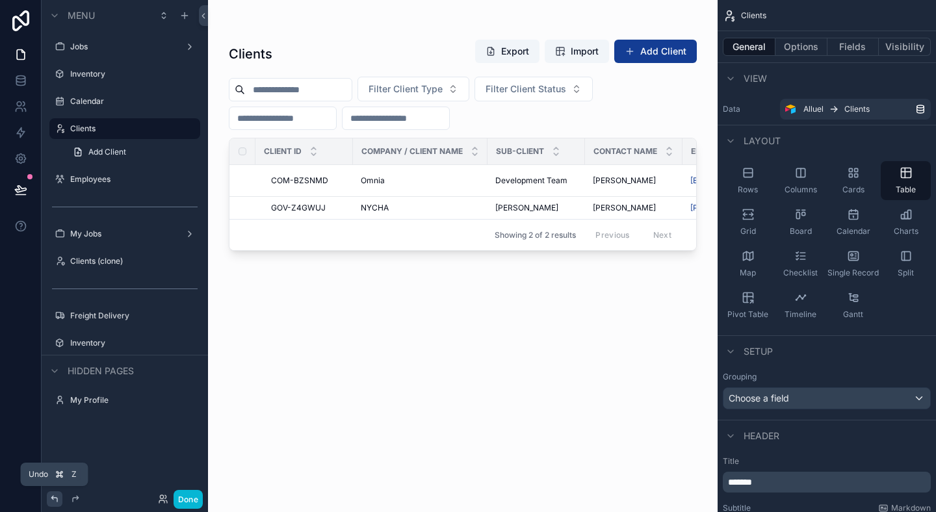
click at [49, 502] on div at bounding box center [55, 499] width 16 height 16
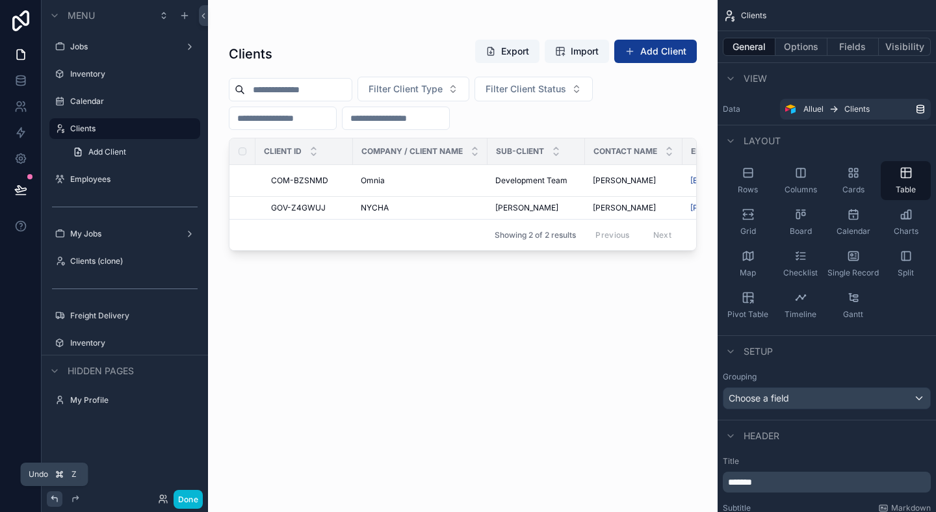
click at [49, 502] on div at bounding box center [55, 499] width 16 height 16
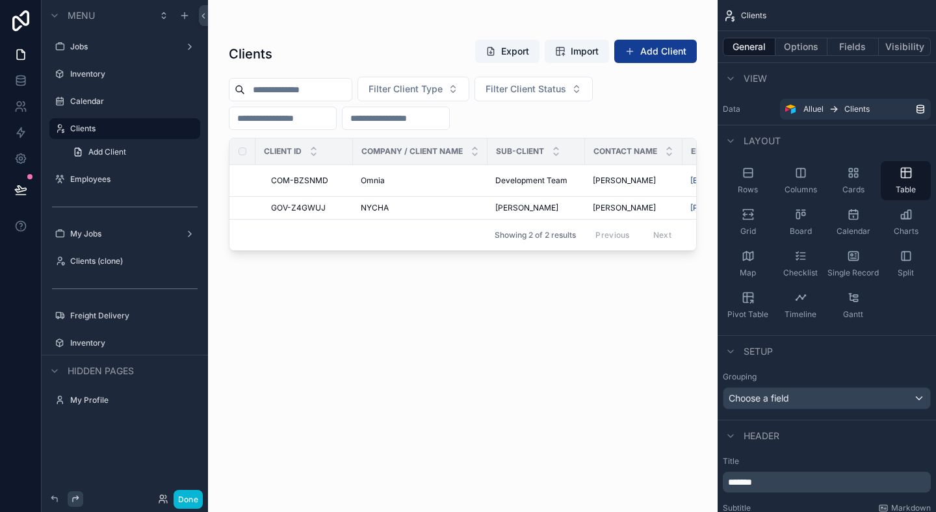
click at [72, 502] on icon at bounding box center [75, 499] width 10 height 10
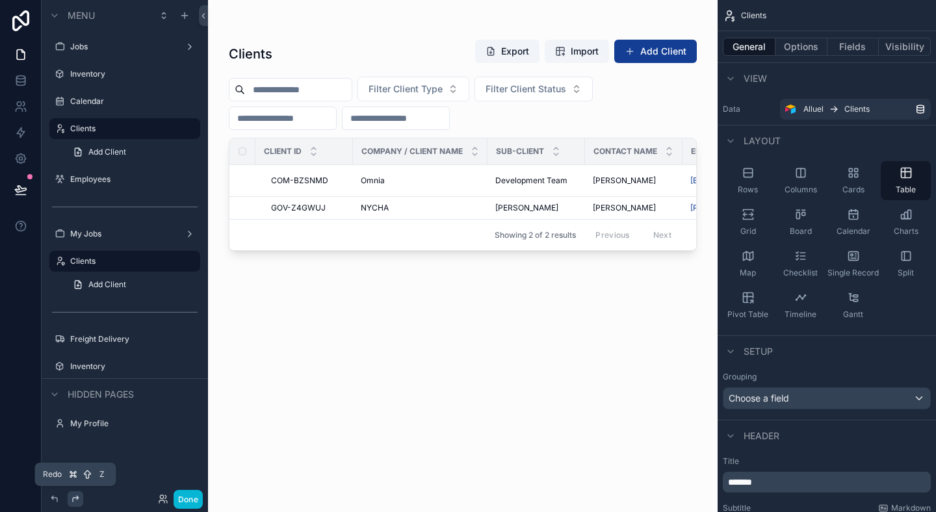
click at [72, 502] on icon at bounding box center [75, 499] width 10 height 10
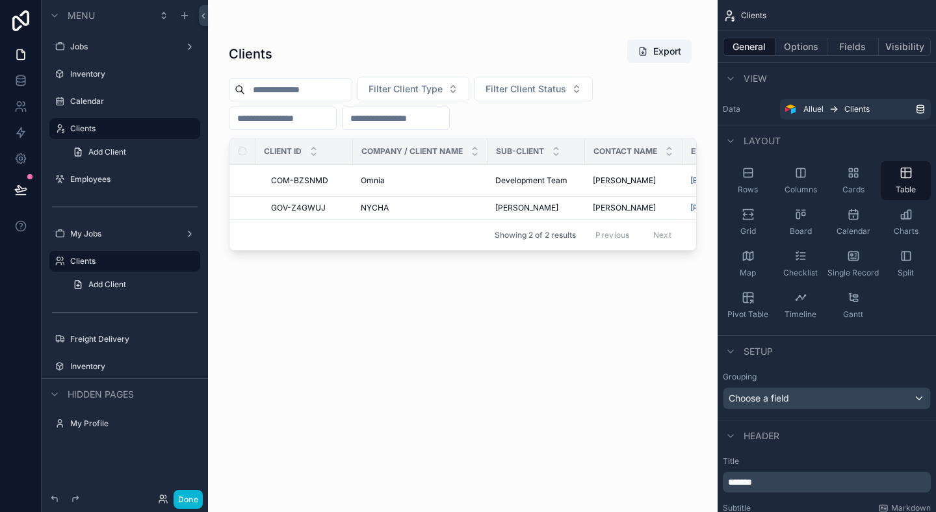
click at [46, 501] on div "Done" at bounding box center [125, 499] width 166 height 26
click at [50, 501] on icon at bounding box center [54, 499] width 10 height 10
click at [105, 262] on label "Clients" at bounding box center [122, 261] width 104 height 10
click at [100, 257] on label "Clients" at bounding box center [122, 261] width 104 height 10
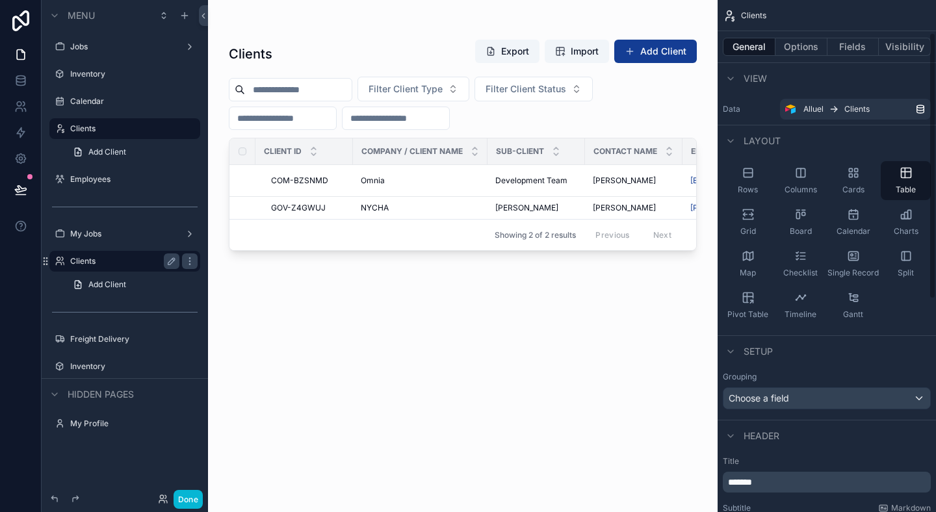
scroll to position [344, 0]
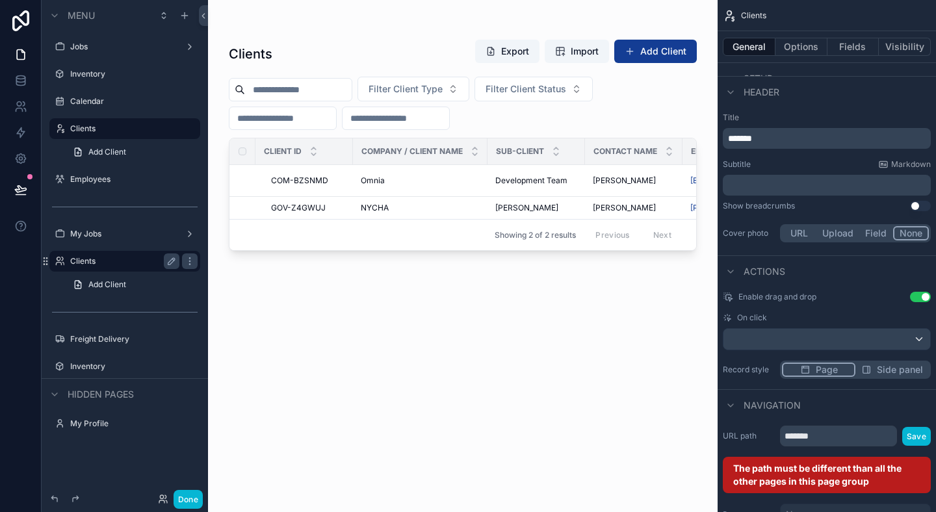
click at [803, 147] on div "*******" at bounding box center [826, 138] width 208 height 21
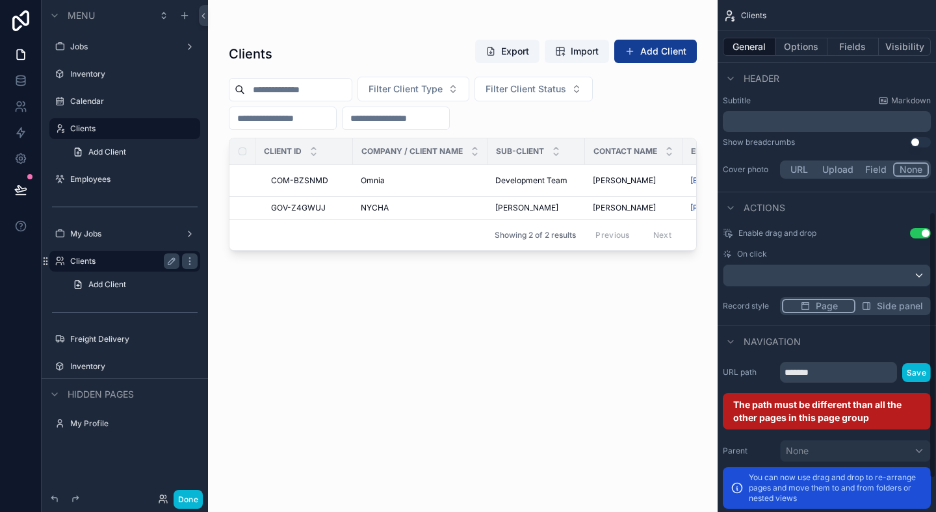
scroll to position [408, 0]
click at [832, 373] on input "*******" at bounding box center [838, 371] width 117 height 21
click at [868, 379] on input "*******" at bounding box center [838, 371] width 117 height 21
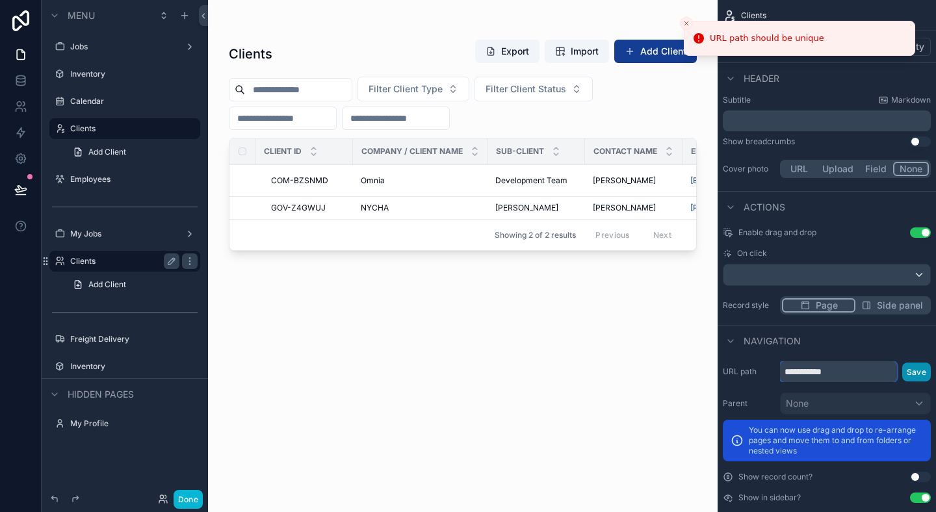
type input "**********"
click at [928, 374] on button "Save" at bounding box center [916, 372] width 29 height 19
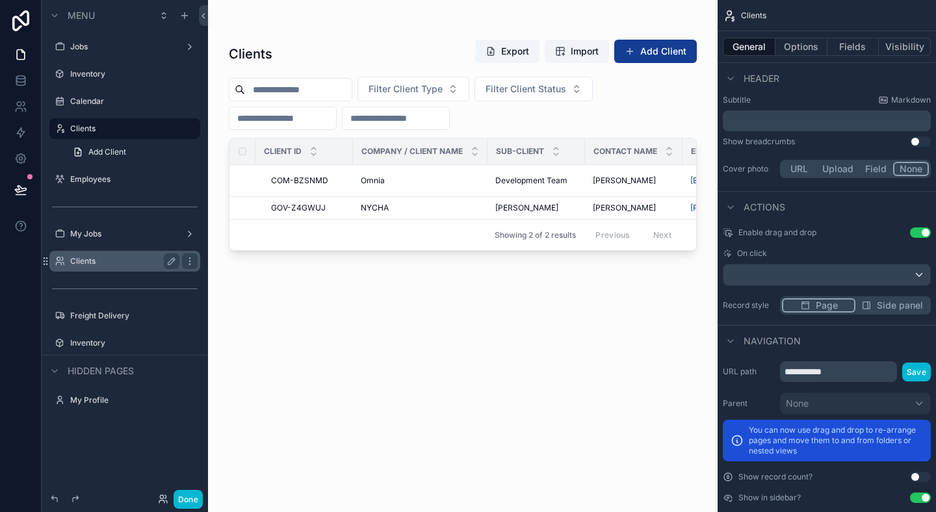
click at [91, 256] on label "Clients" at bounding box center [122, 261] width 104 height 10
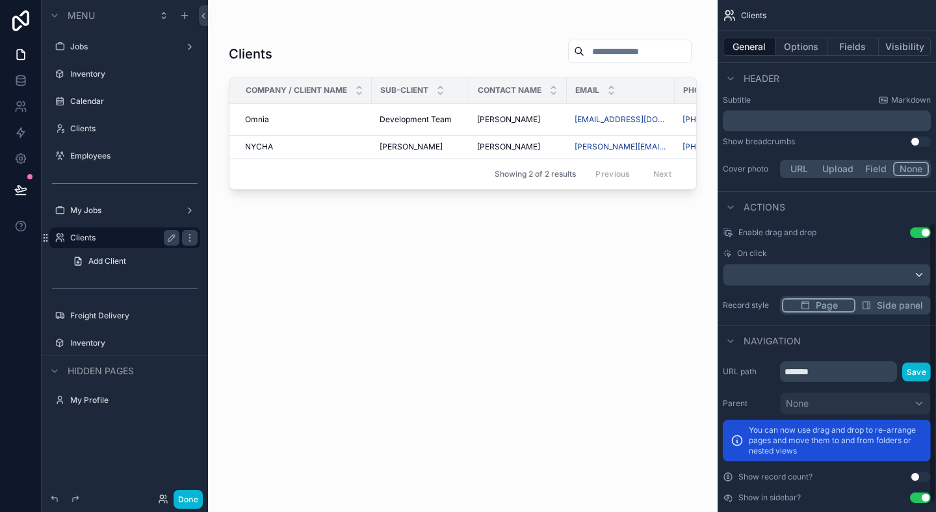
scroll to position [425, 0]
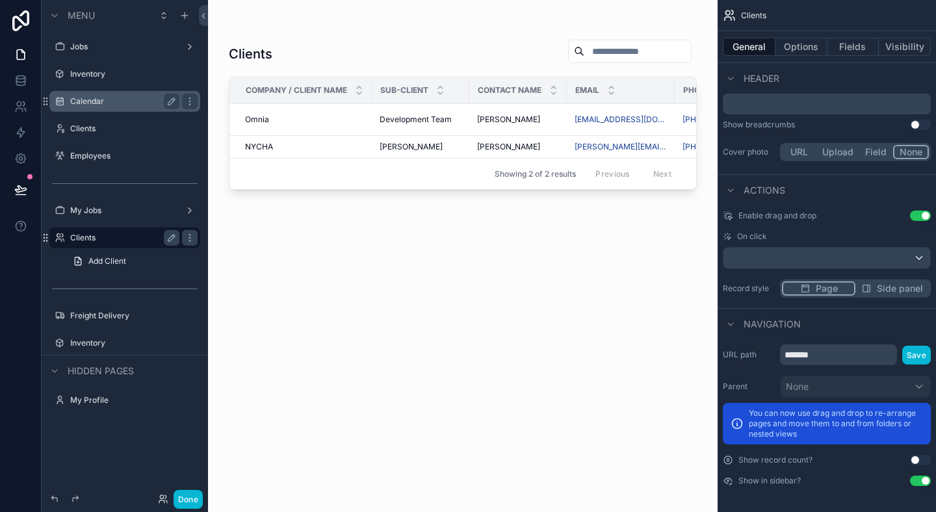
click at [116, 92] on div "Calendar" at bounding box center [125, 101] width 146 height 21
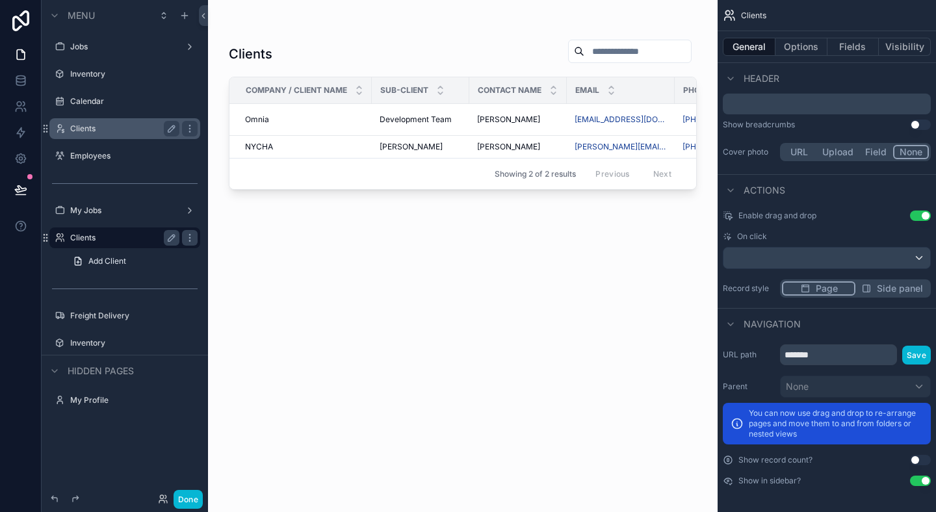
click at [98, 129] on label "Clients" at bounding box center [122, 128] width 104 height 10
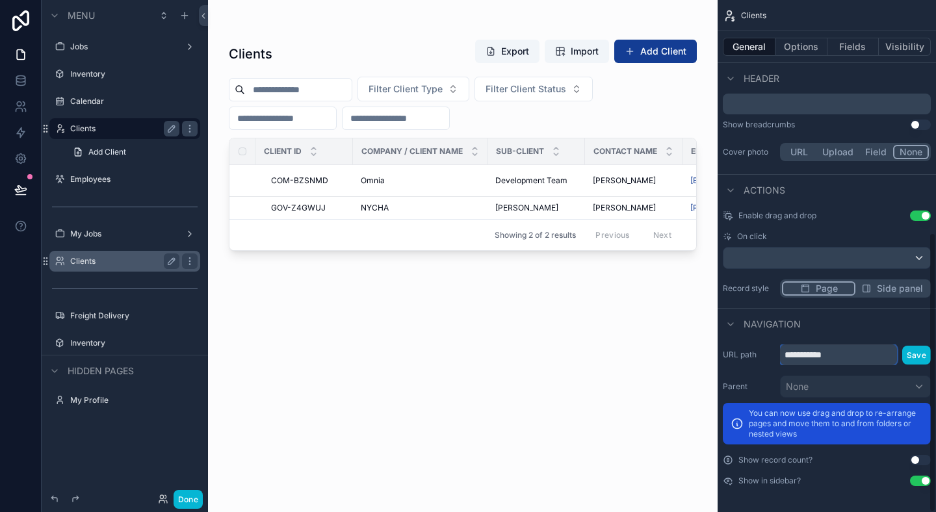
click at [850, 357] on input "**********" at bounding box center [838, 354] width 117 height 21
type input "**********"
click at [911, 360] on button "Save" at bounding box center [916, 355] width 29 height 19
click at [93, 255] on div "Clients" at bounding box center [124, 261] width 109 height 16
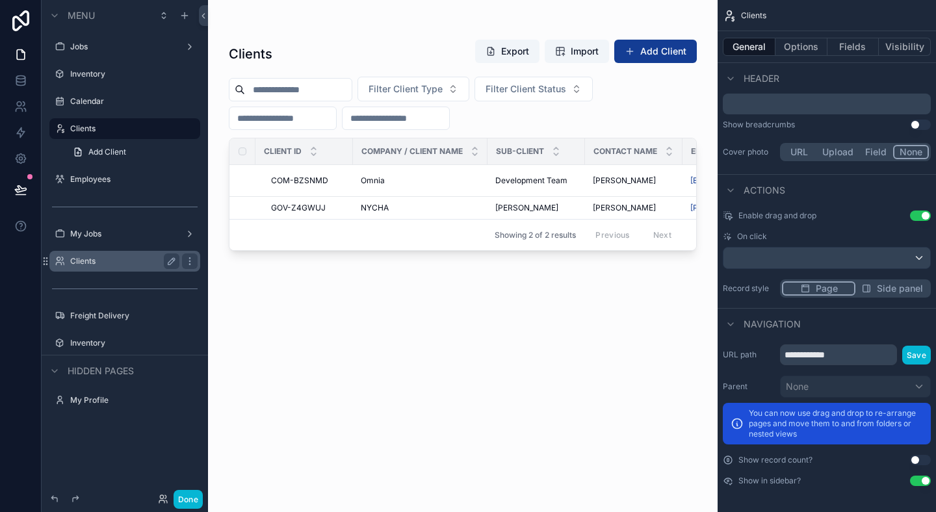
click at [89, 260] on label "Clients" at bounding box center [122, 261] width 104 height 10
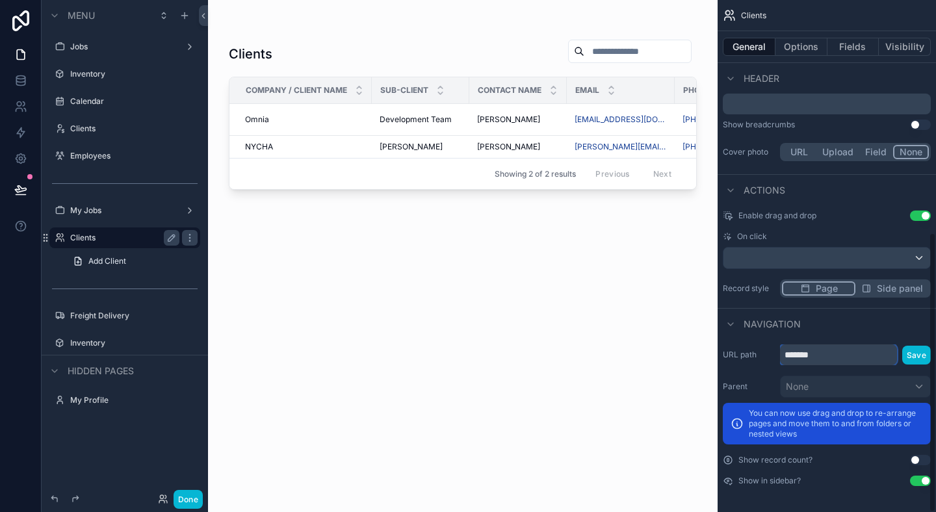
click at [828, 364] on input "*******" at bounding box center [838, 354] width 117 height 21
type input "**********"
click at [910, 359] on button "Save" at bounding box center [916, 355] width 29 height 19
click at [92, 120] on div "Clients" at bounding box center [125, 128] width 146 height 21
click at [91, 126] on label "Clients" at bounding box center [122, 128] width 104 height 10
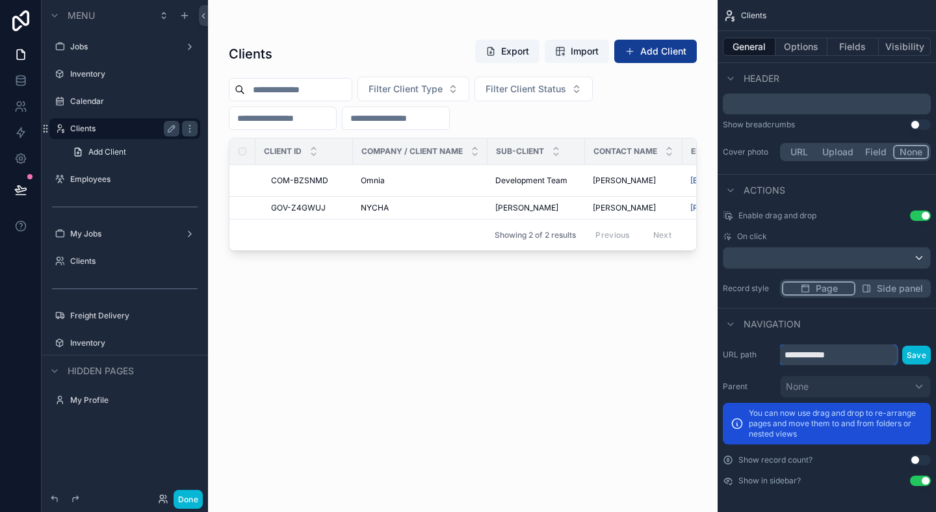
click at [841, 355] on input "**********" at bounding box center [838, 354] width 117 height 21
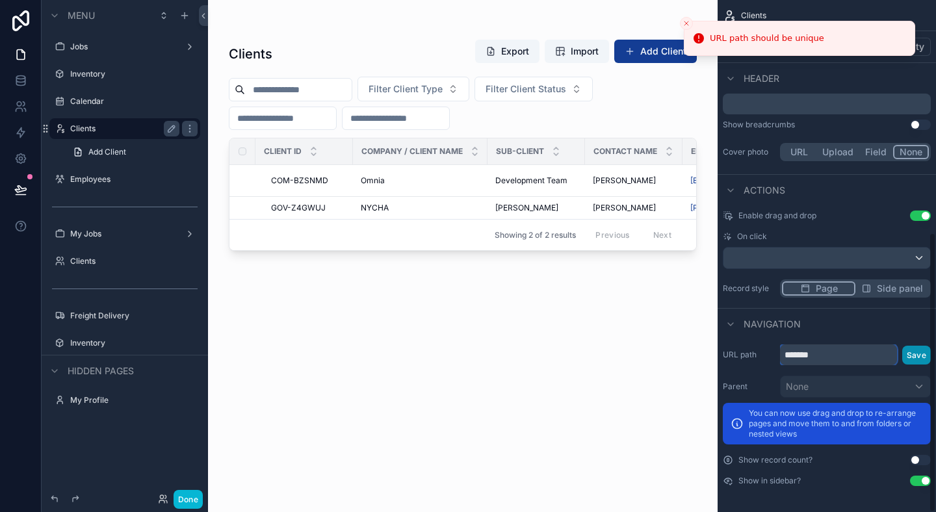
type input "*******"
click at [917, 346] on button "Save" at bounding box center [916, 355] width 29 height 19
click at [683, 29] on button "Close toast" at bounding box center [686, 23] width 13 height 13
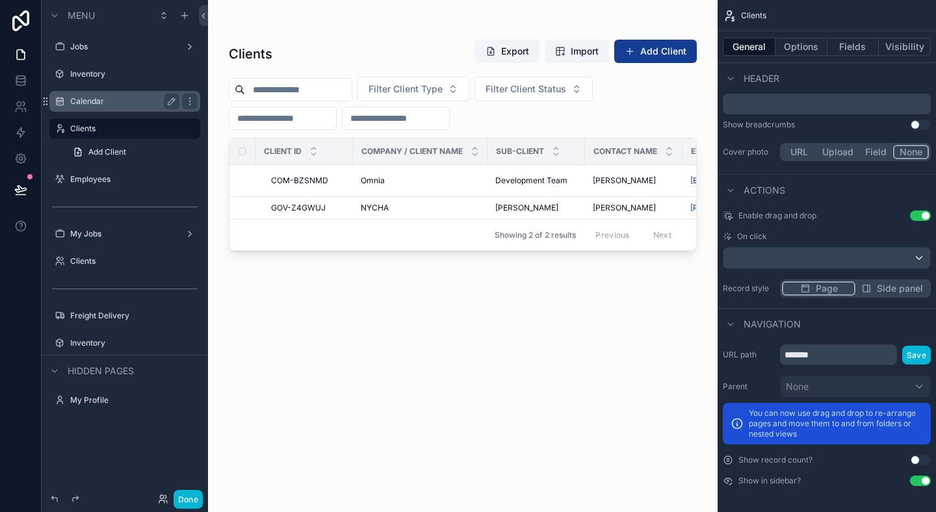
click at [99, 107] on div "Calendar" at bounding box center [124, 102] width 109 height 16
click at [92, 103] on label "Calendar" at bounding box center [122, 101] width 104 height 10
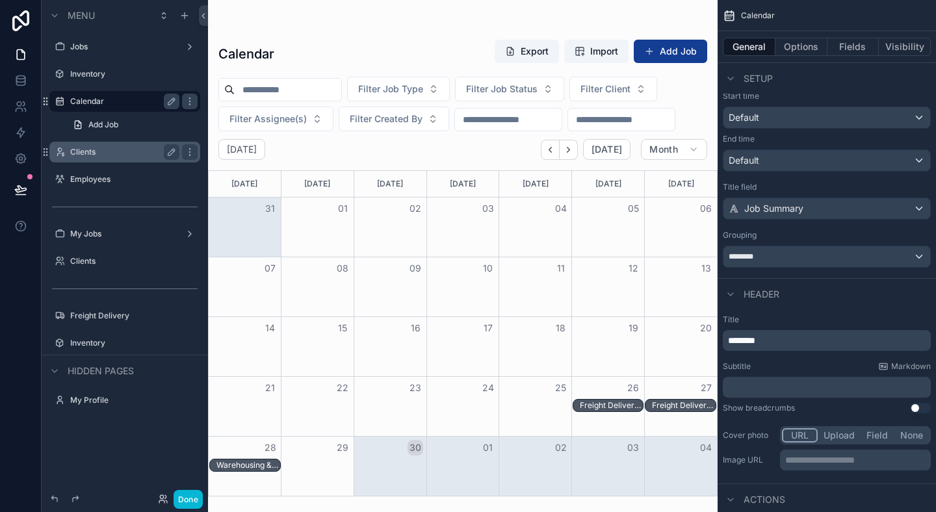
click at [92, 144] on div "Clients" at bounding box center [124, 152] width 109 height 16
click at [81, 157] on div "Clients" at bounding box center [124, 152] width 109 height 16
click at [81, 155] on label "Clients" at bounding box center [122, 152] width 104 height 10
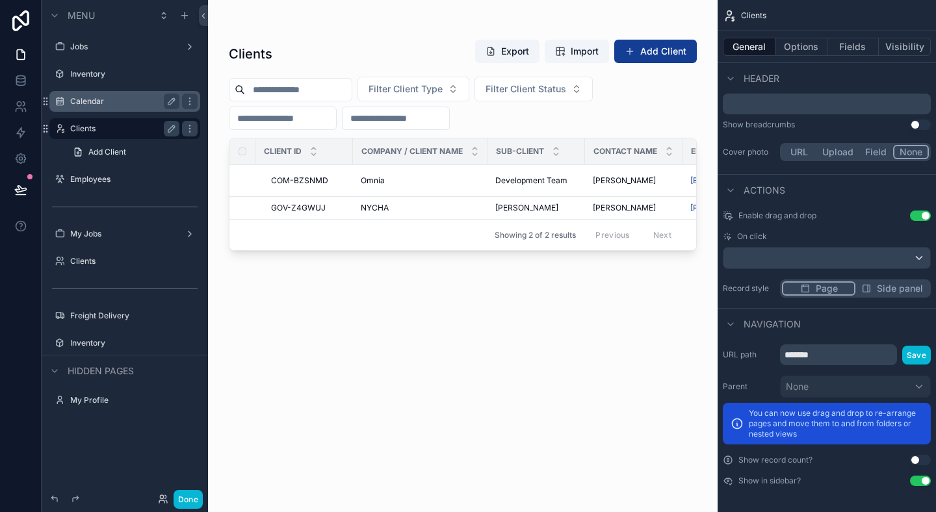
click at [94, 101] on label "Calendar" at bounding box center [122, 101] width 104 height 10
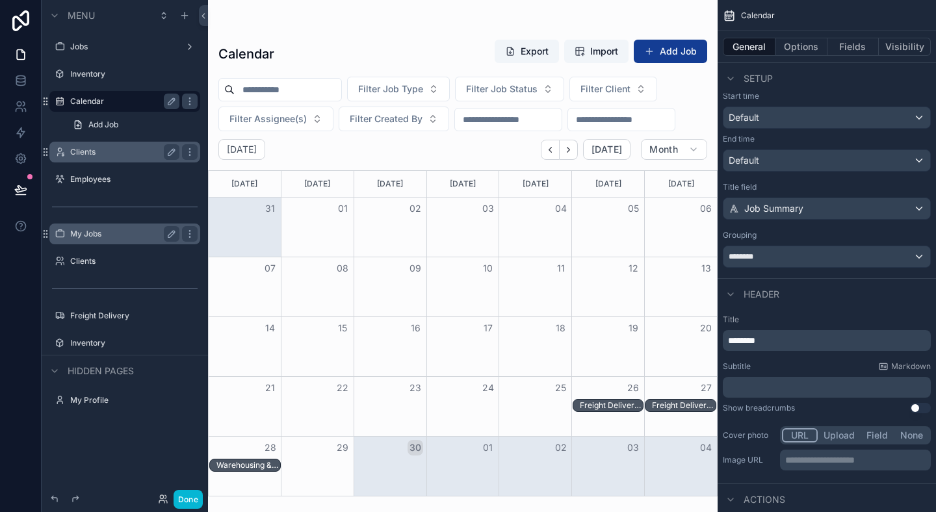
click at [104, 236] on label "My Jobs" at bounding box center [122, 234] width 104 height 10
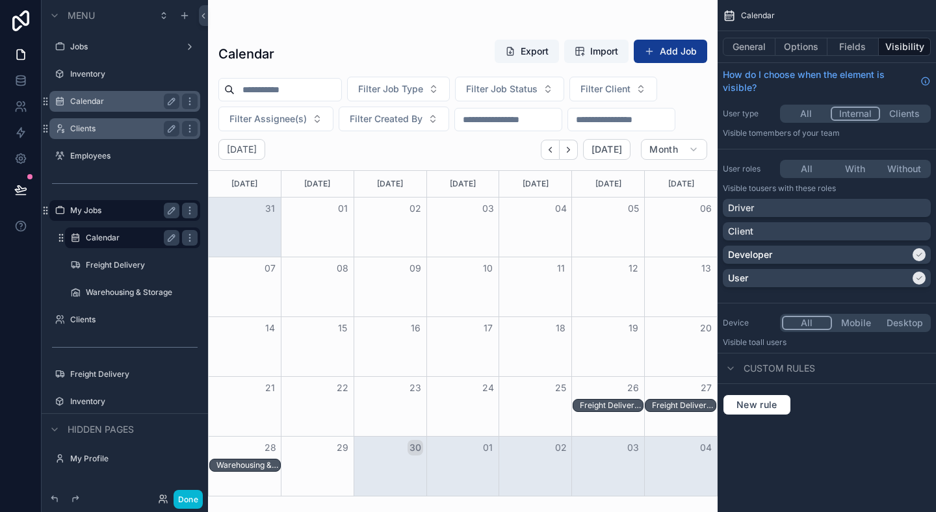
click at [106, 236] on label "Calendar" at bounding box center [130, 238] width 88 height 10
click at [101, 105] on label "Calendar" at bounding box center [122, 101] width 104 height 10
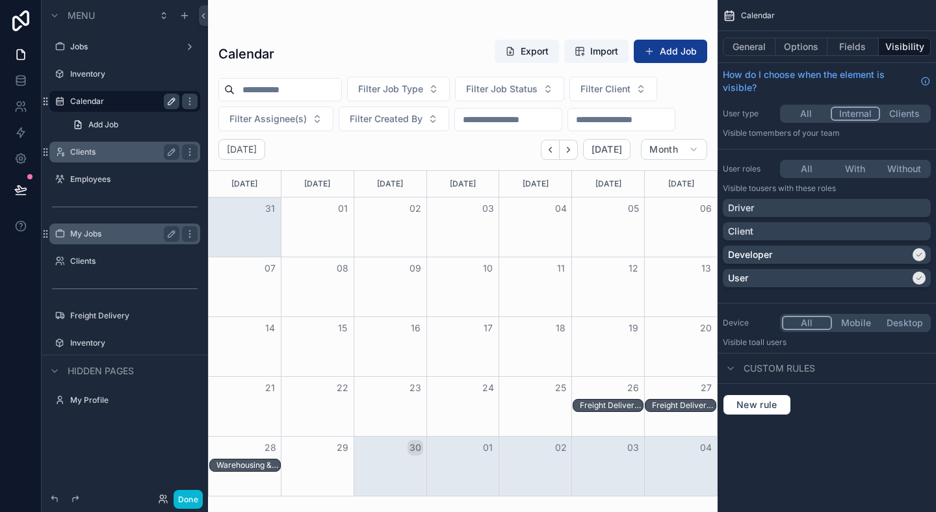
click at [168, 105] on icon "scrollable content" at bounding box center [171, 101] width 10 height 10
click at [169, 96] on button "scrollable content" at bounding box center [172, 102] width 16 height 16
click at [743, 47] on button "General" at bounding box center [748, 47] width 53 height 18
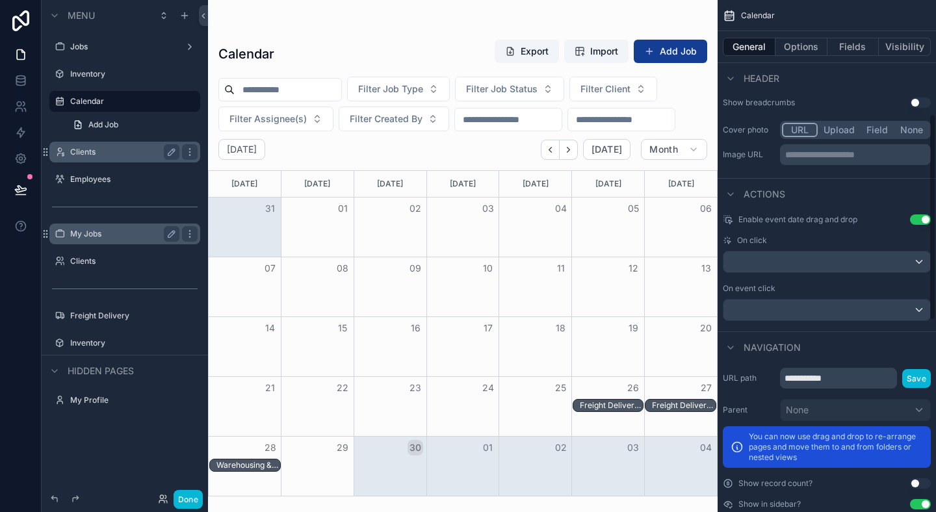
scroll to position [754, 0]
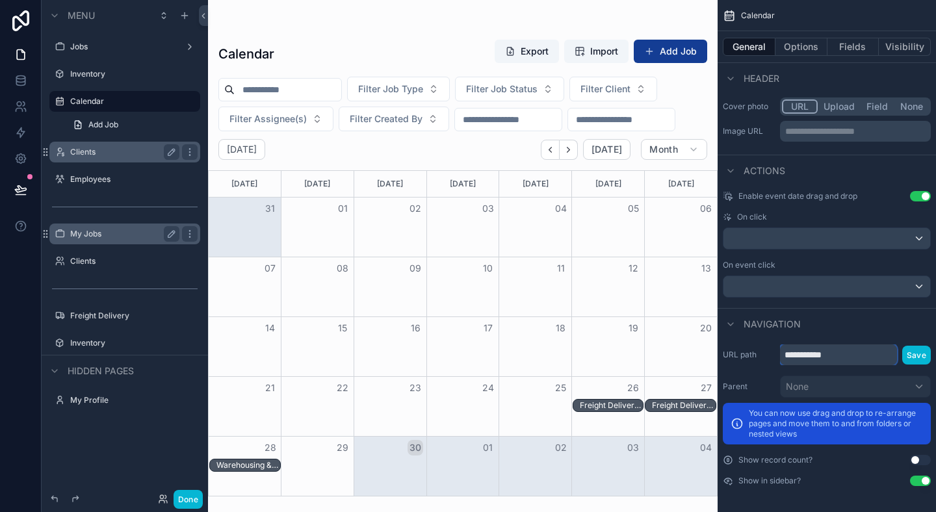
drag, startPoint x: 802, startPoint y: 359, endPoint x: 717, endPoint y: 359, distance: 85.1
click at [717, 359] on div "**********" at bounding box center [826, 415] width 218 height 152
click at [933, 355] on div "**********" at bounding box center [826, 256] width 218 height 512
type input "********"
click at [923, 355] on button "Save" at bounding box center [916, 355] width 29 height 19
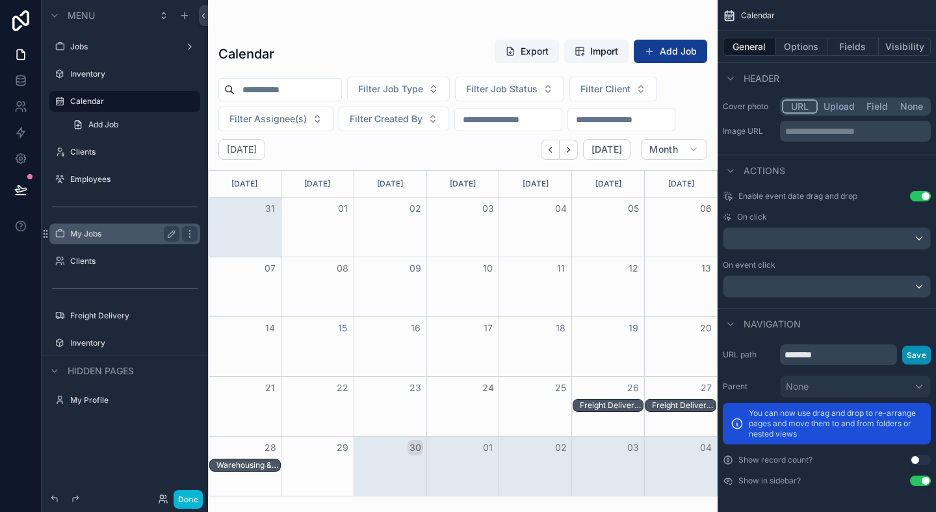
click at [921, 355] on button "Save" at bounding box center [916, 355] width 29 height 19
click at [88, 235] on label "My Jobs" at bounding box center [122, 234] width 104 height 10
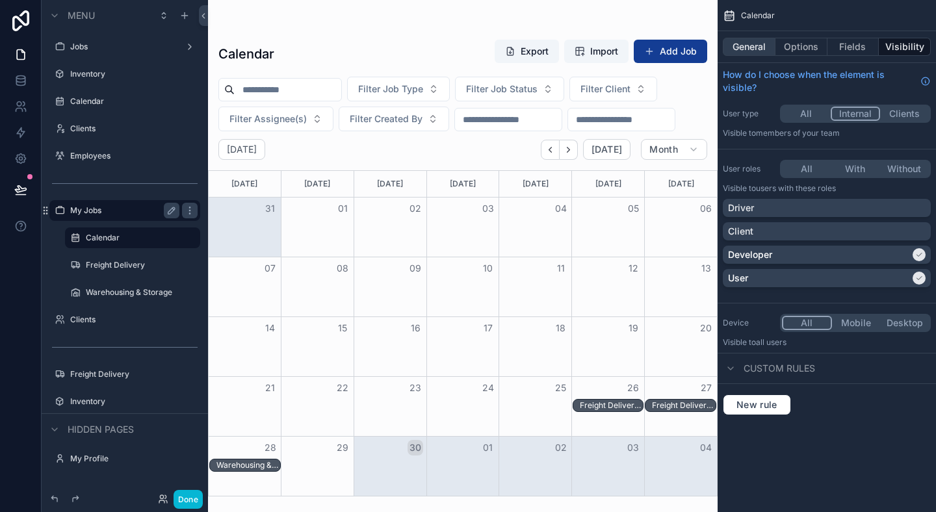
click at [754, 39] on button "General" at bounding box center [748, 47] width 53 height 18
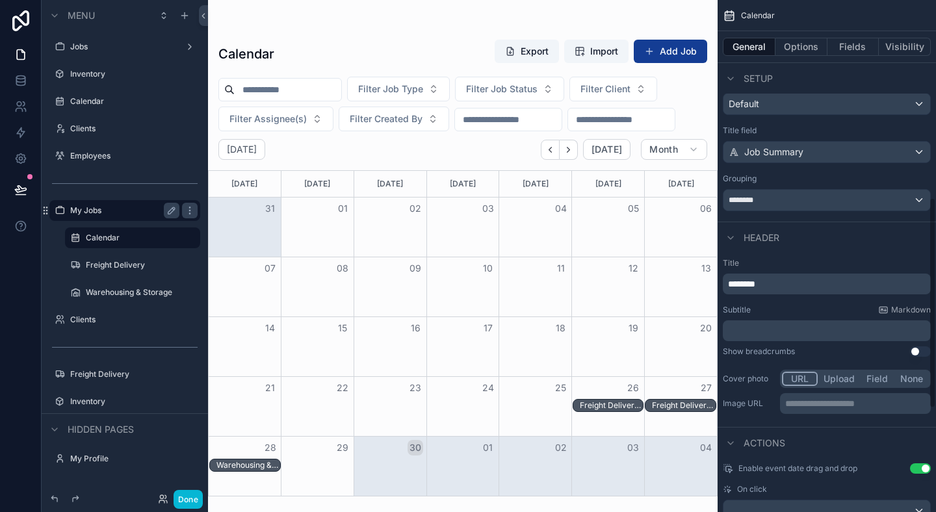
scroll to position [733, 0]
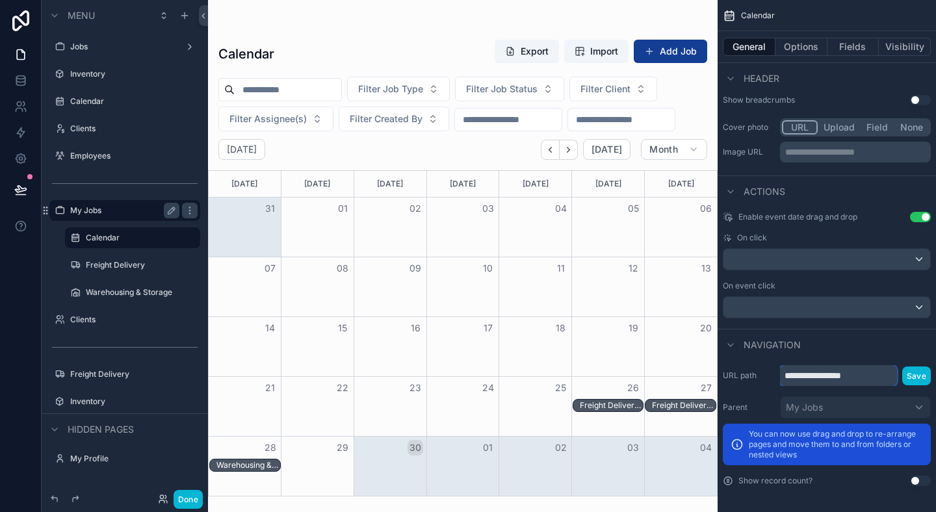
click at [882, 375] on input "**********" at bounding box center [838, 375] width 117 height 21
click at [928, 382] on div "**********" at bounding box center [826, 256] width 218 height 512
type input "**********"
click at [910, 379] on button "Save" at bounding box center [916, 375] width 29 height 19
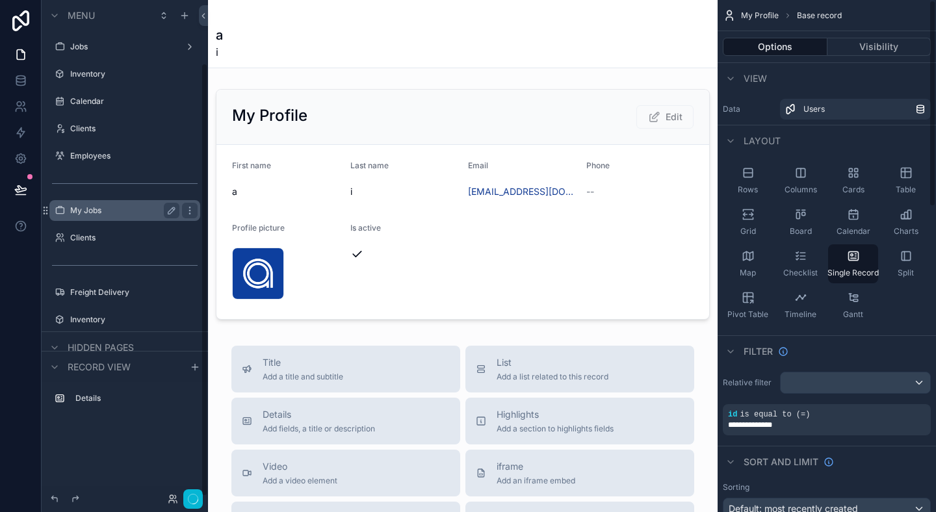
scroll to position [71, 0]
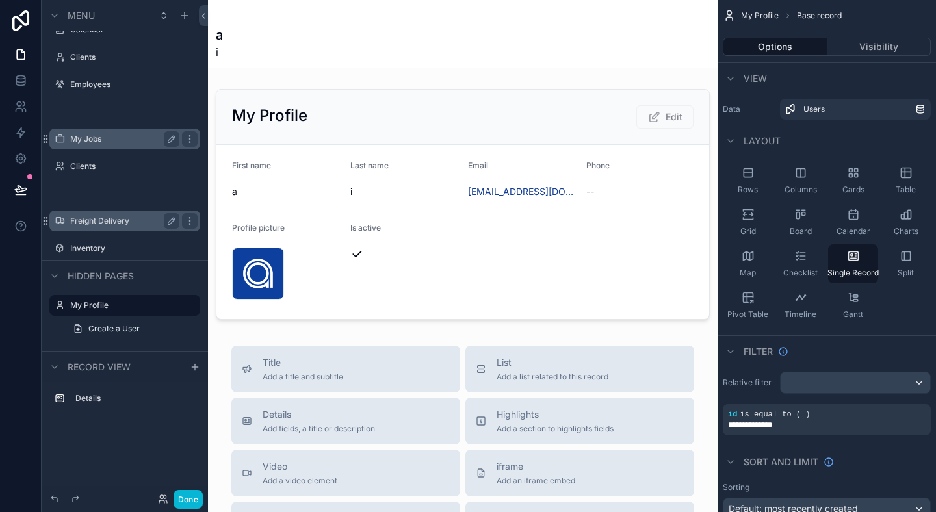
click at [96, 223] on label "Freight Delivery" at bounding box center [122, 221] width 104 height 10
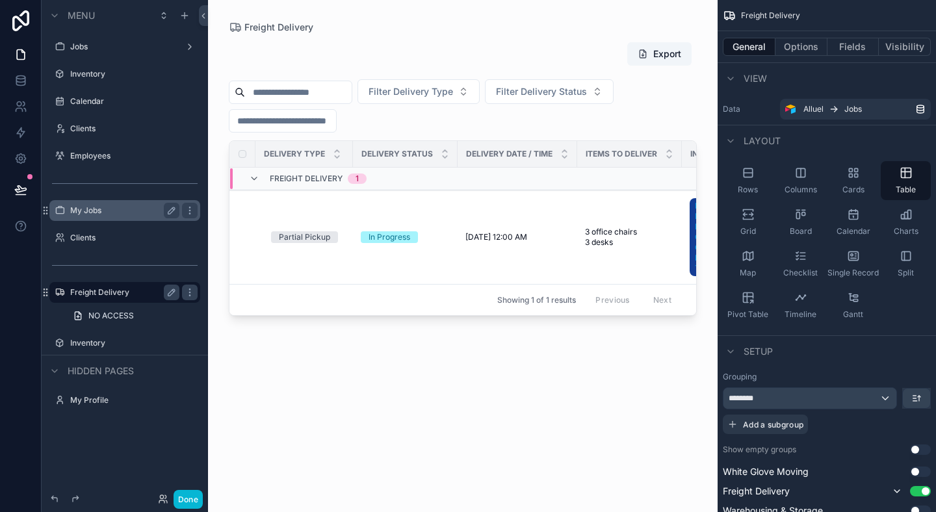
click at [103, 212] on label "My Jobs" at bounding box center [122, 210] width 104 height 10
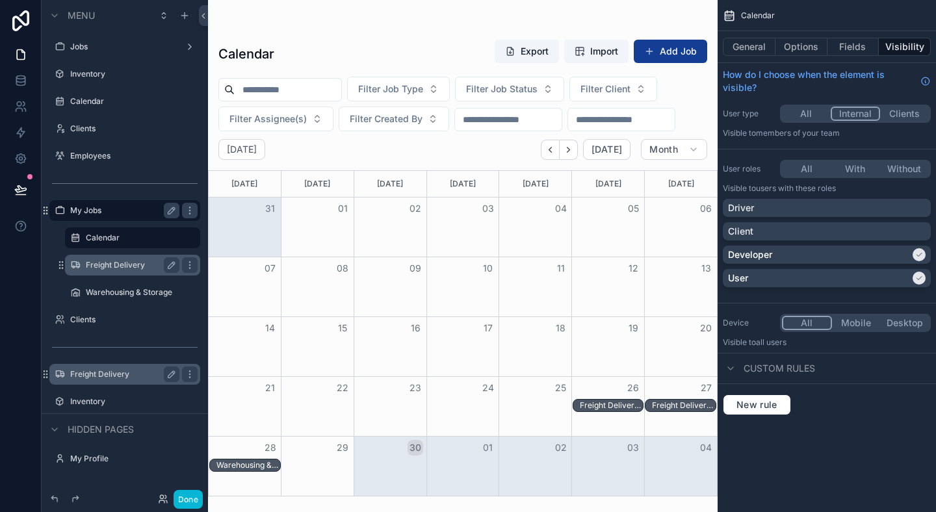
click at [107, 269] on label "Freight Delivery" at bounding box center [130, 265] width 88 height 10
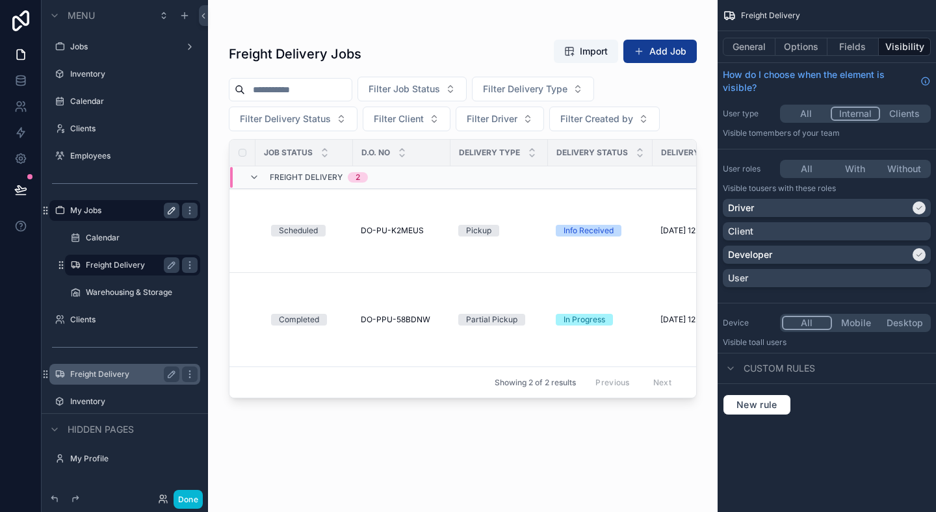
click at [173, 216] on button "scrollable content" at bounding box center [172, 211] width 16 height 16
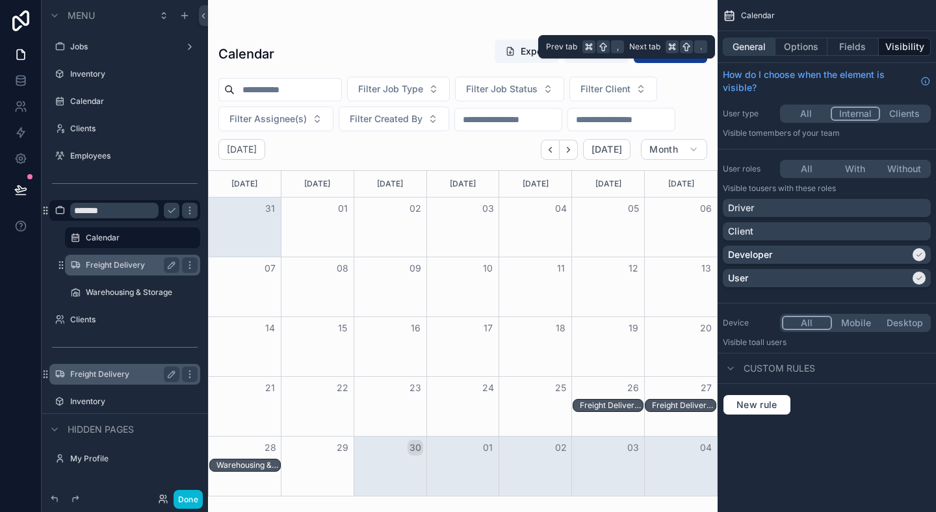
click at [742, 43] on button "General" at bounding box center [748, 47] width 53 height 18
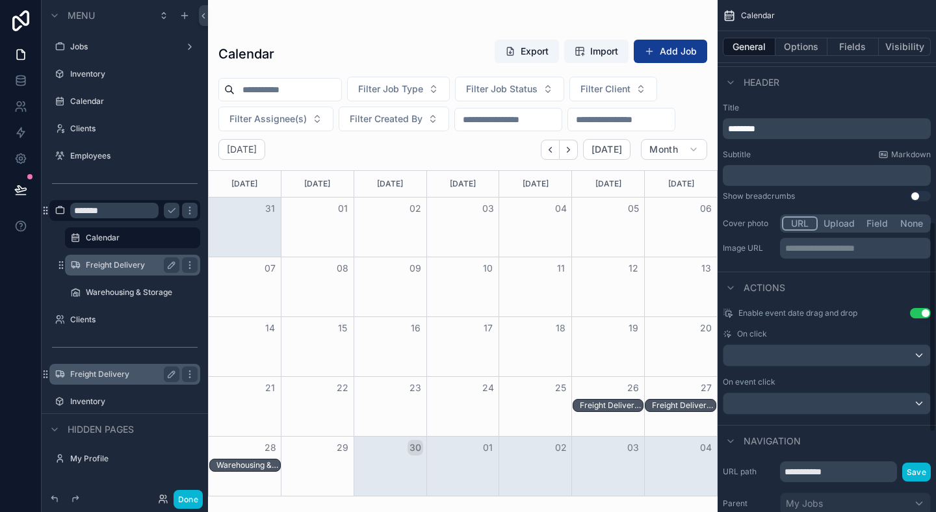
scroll to position [491, 0]
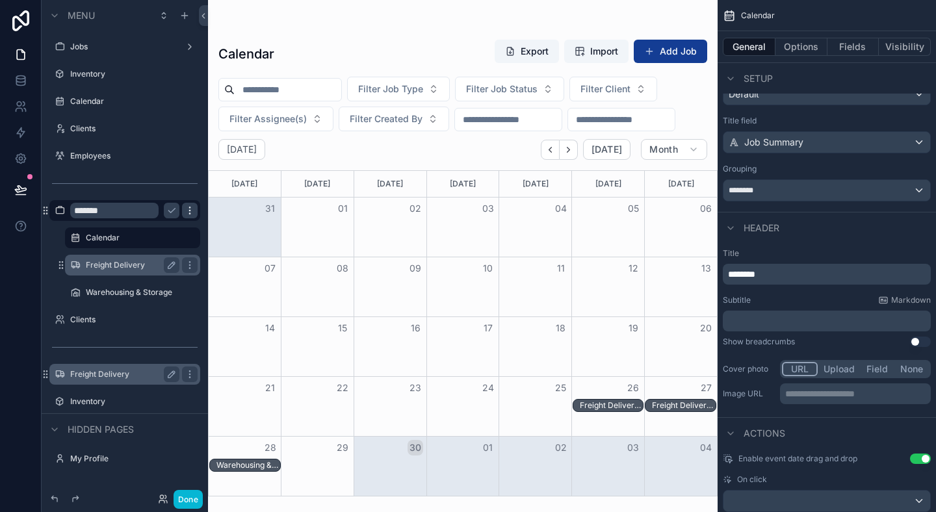
click at [191, 210] on icon "scrollable content" at bounding box center [190, 210] width 10 height 10
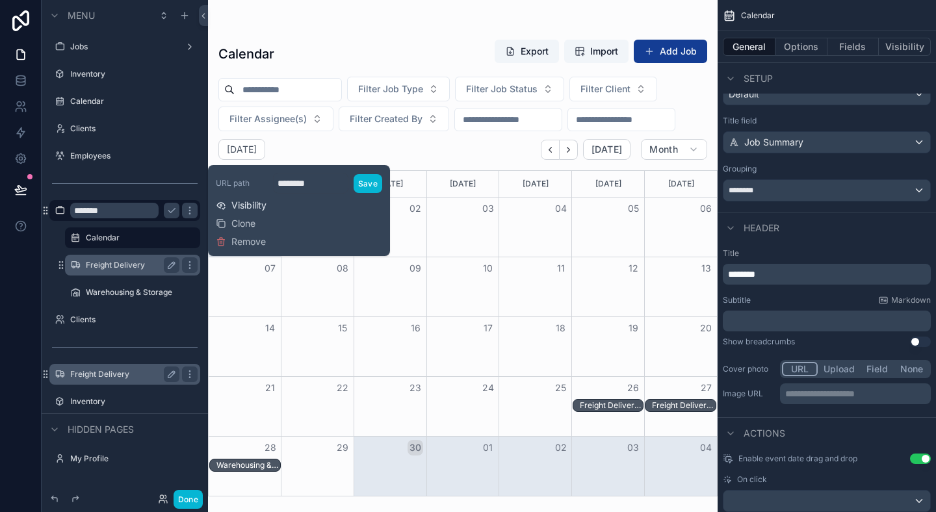
click at [249, 209] on span "Visibility" at bounding box center [248, 205] width 35 height 13
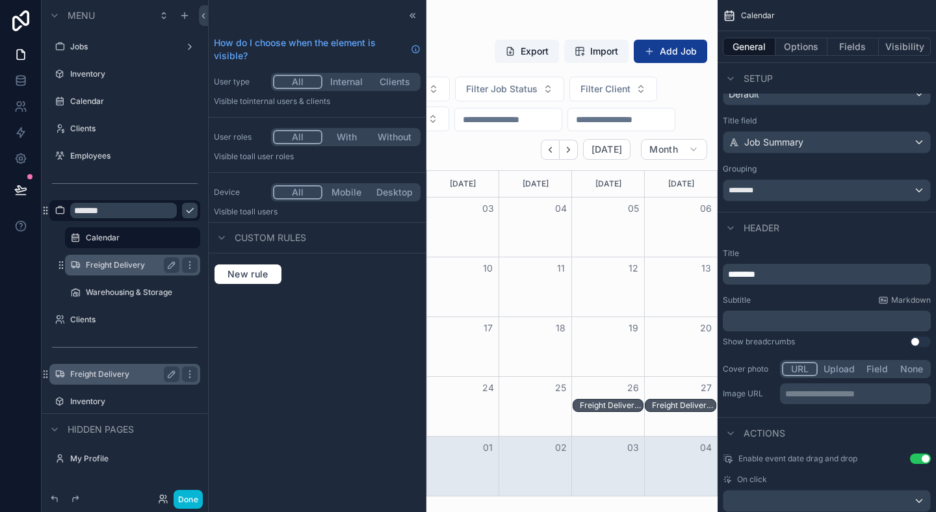
click at [185, 213] on icon "scrollable content" at bounding box center [190, 210] width 10 height 10
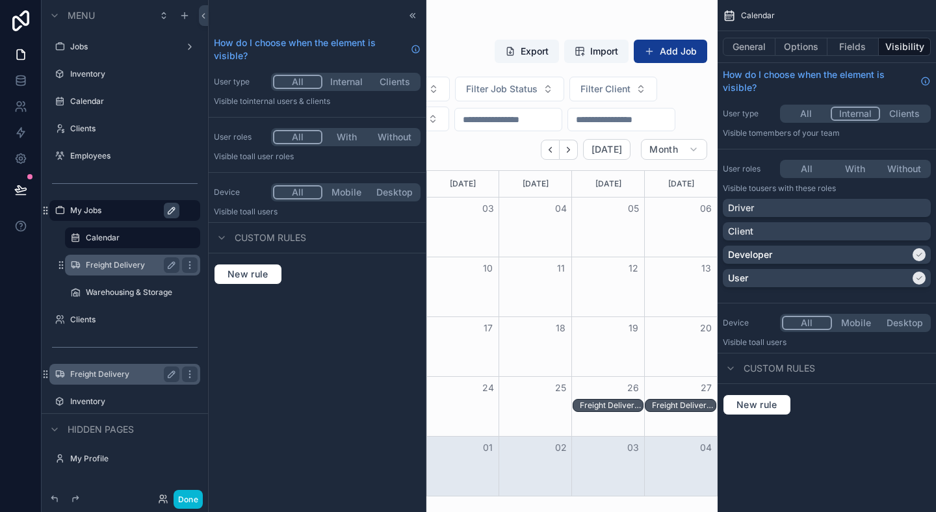
click at [174, 213] on icon "scrollable content" at bounding box center [171, 210] width 10 height 10
click at [149, 214] on input "*******" at bounding box center [123, 211] width 107 height 16
click at [414, 21] on div at bounding box center [413, 16] width 16 height 16
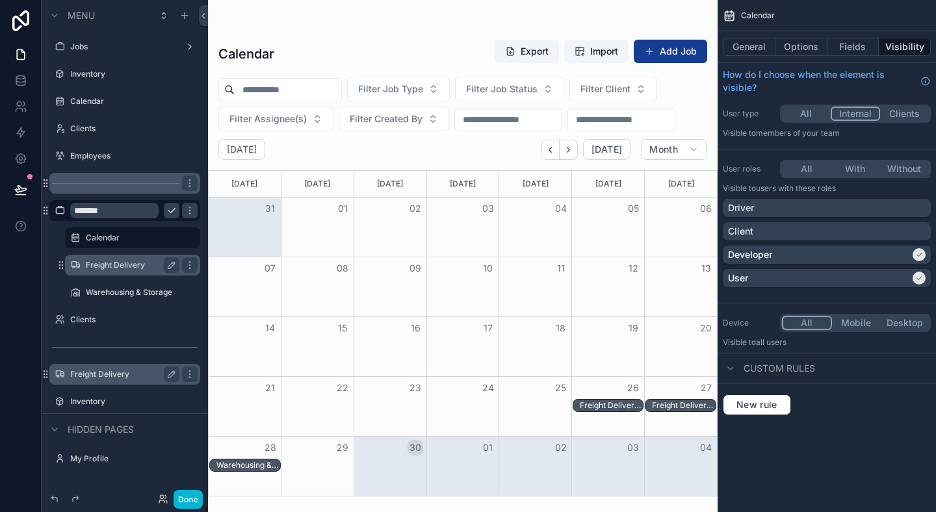
click at [142, 193] on div "scrollable content" at bounding box center [124, 183] width 151 height 21
click at [142, 222] on div "scrollable content" at bounding box center [132, 223] width 151 height 3
click at [175, 204] on button "scrollable content" at bounding box center [172, 211] width 16 height 16
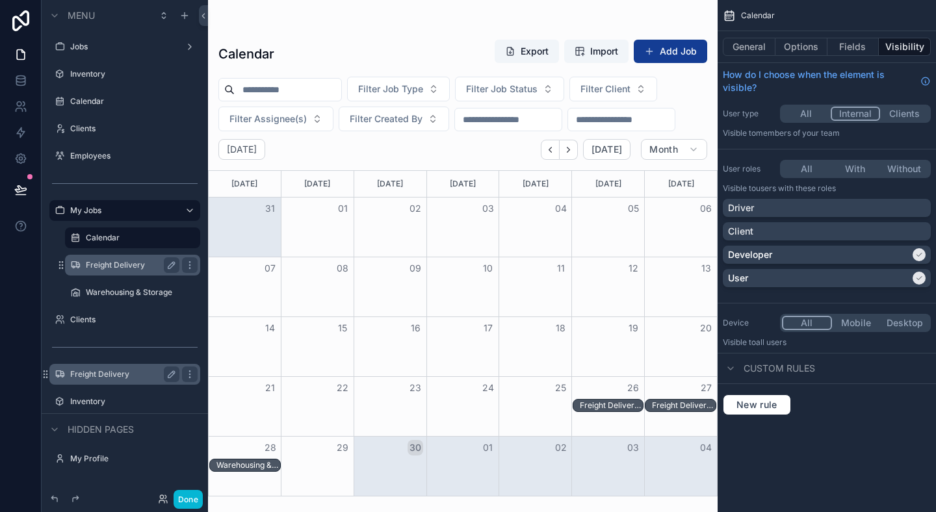
click at [0, 0] on icon "scrollable content" at bounding box center [0, 0] width 0 height 0
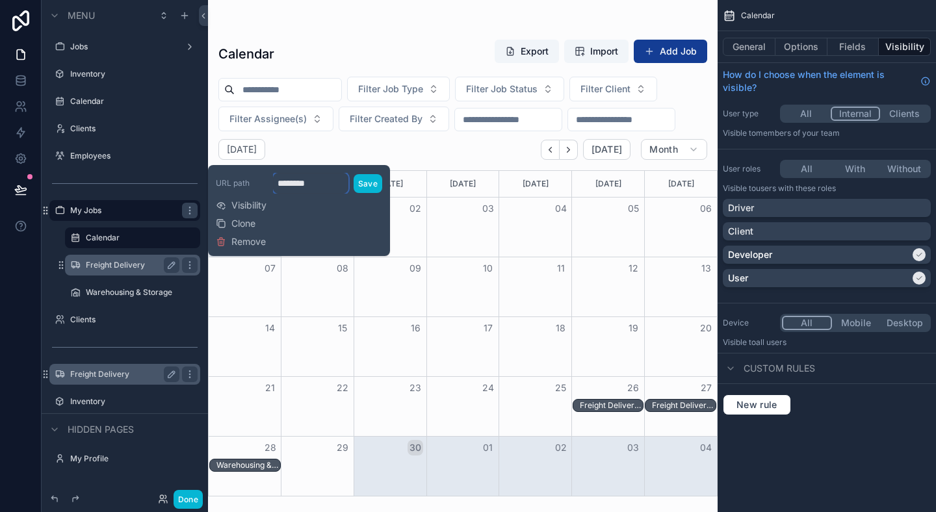
click at [311, 176] on input "********" at bounding box center [310, 183] width 75 height 21
click at [312, 181] on input "********" at bounding box center [310, 183] width 75 height 21
type input "*"
type input "*******"
click at [368, 180] on button "Save" at bounding box center [367, 183] width 29 height 19
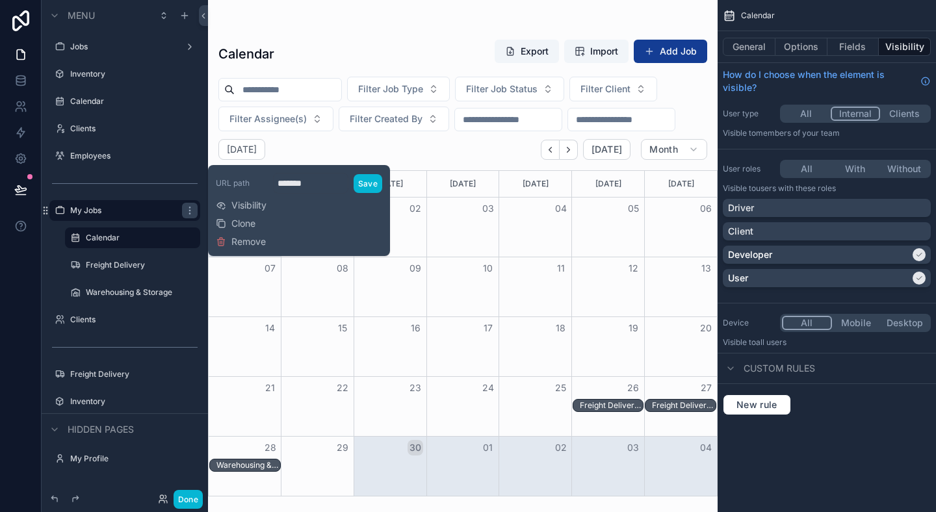
click at [383, 156] on div "scrollable content" at bounding box center [462, 256] width 509 height 512
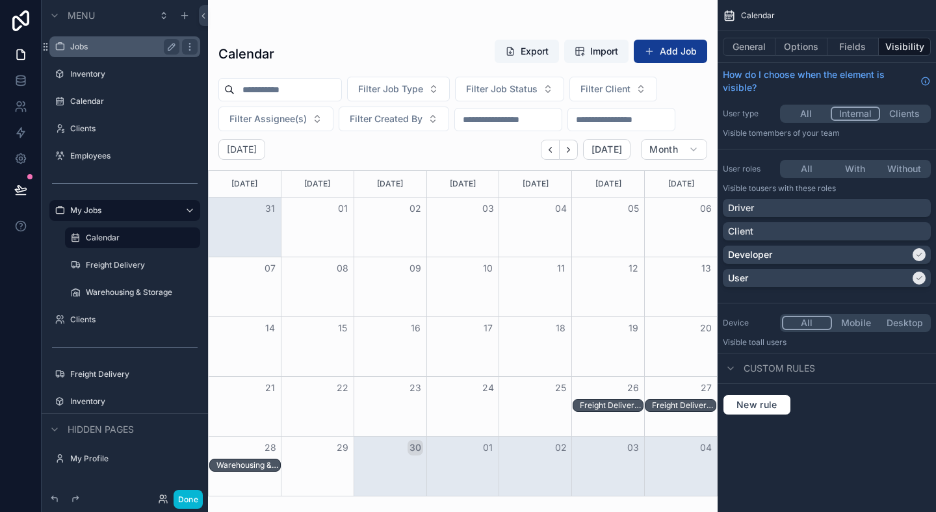
click at [73, 37] on div "Jobs" at bounding box center [125, 46] width 146 height 21
click at [112, 44] on label "Jobs" at bounding box center [122, 47] width 104 height 10
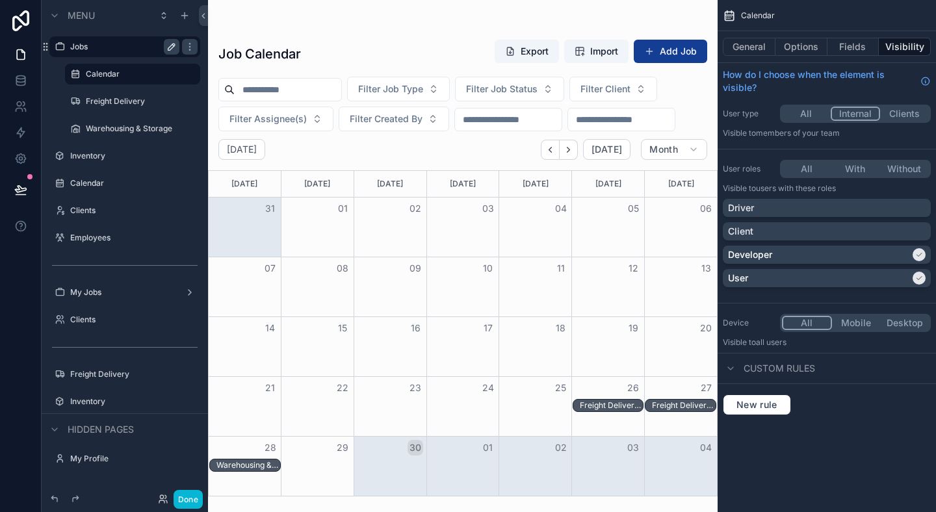
click at [174, 47] on icon "scrollable content" at bounding box center [171, 47] width 10 height 10
click at [194, 47] on icon "scrollable content" at bounding box center [190, 47] width 10 height 10
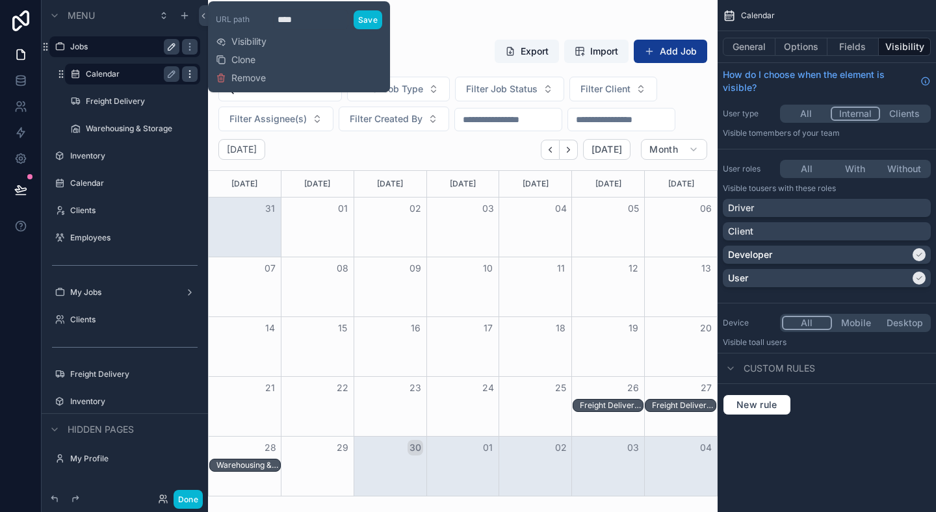
click at [190, 75] on icon "scrollable content" at bounding box center [190, 74] width 10 height 10
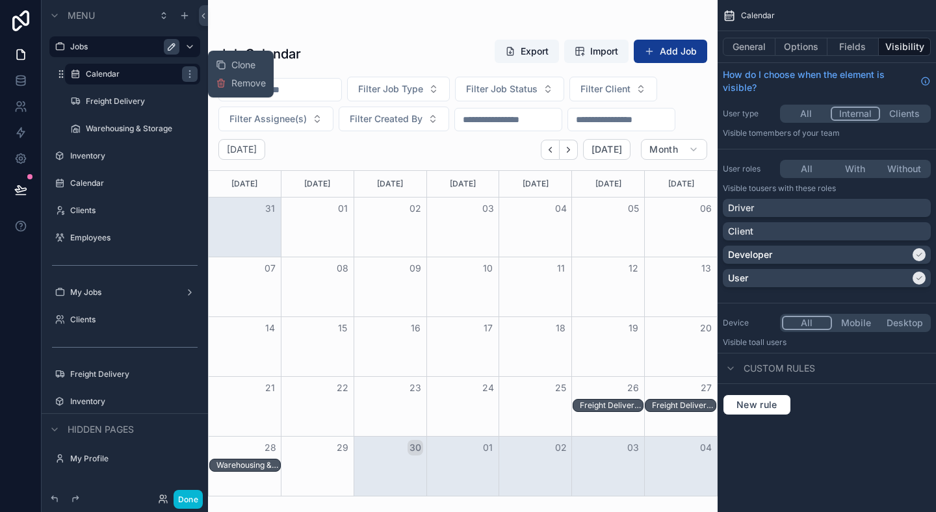
click at [275, 16] on div "scrollable content" at bounding box center [462, 256] width 509 height 512
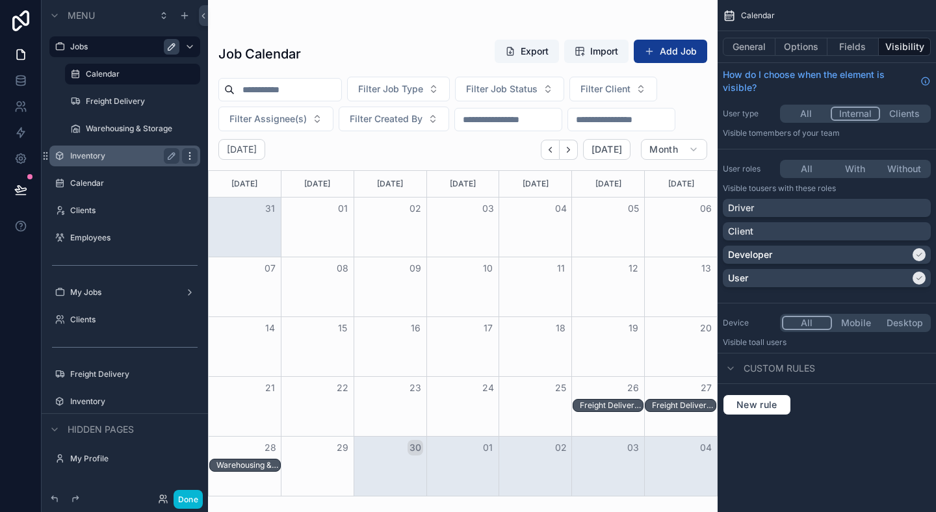
click at [189, 157] on icon "scrollable content" at bounding box center [190, 156] width 10 height 10
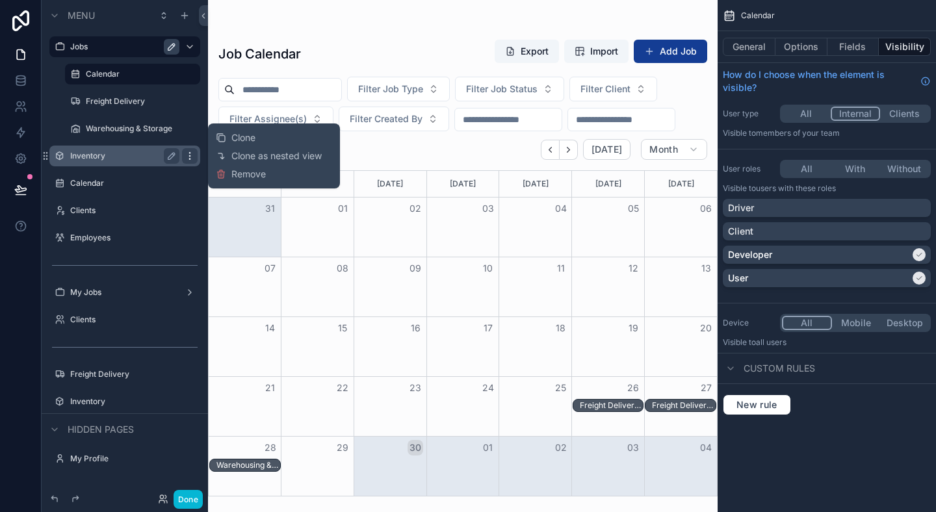
click at [189, 157] on icon "scrollable content" at bounding box center [190, 156] width 10 height 10
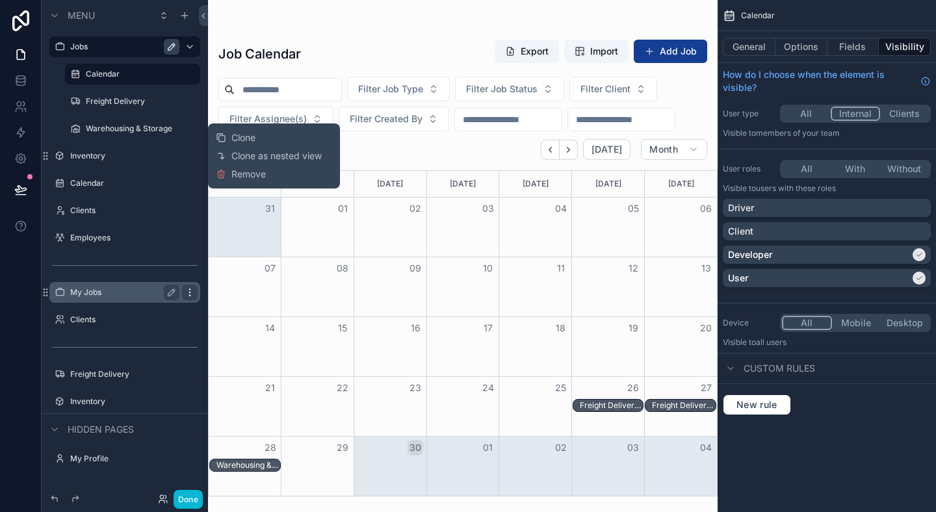
click at [185, 292] on icon "scrollable content" at bounding box center [190, 292] width 10 height 10
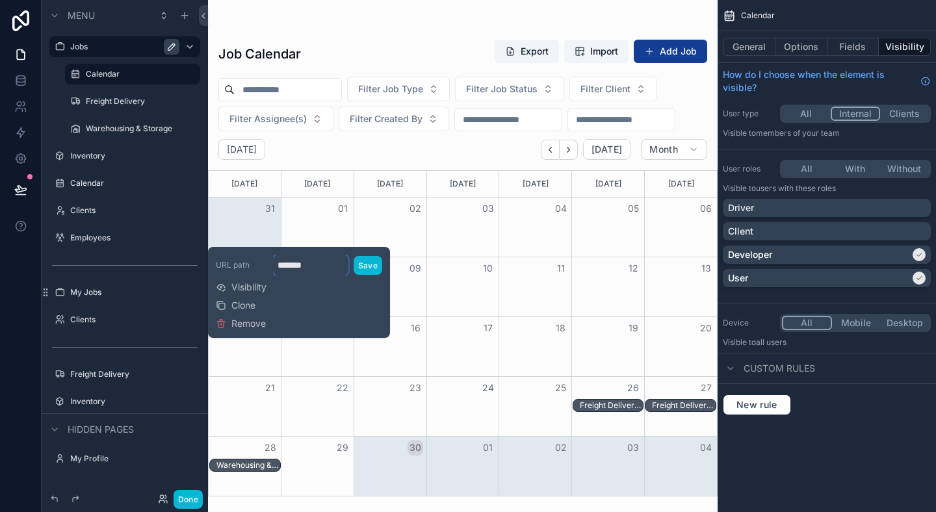
click at [326, 269] on input "*******" at bounding box center [310, 265] width 75 height 21
click at [376, 269] on button "Save" at bounding box center [367, 265] width 29 height 19
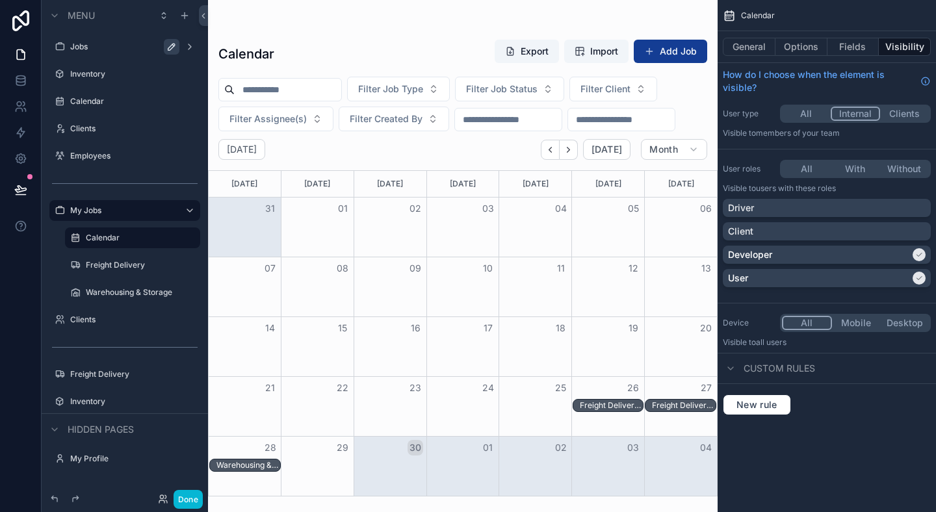
click at [322, 165] on div "scrollable content" at bounding box center [462, 256] width 509 height 512
click at [122, 260] on label "Freight Delivery" at bounding box center [130, 265] width 88 height 10
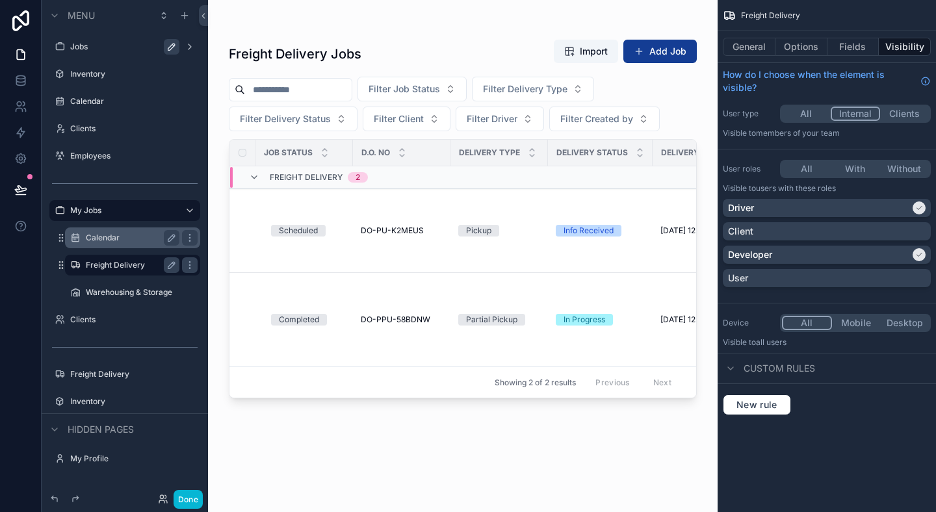
click at [130, 235] on label "Calendar" at bounding box center [130, 238] width 88 height 10
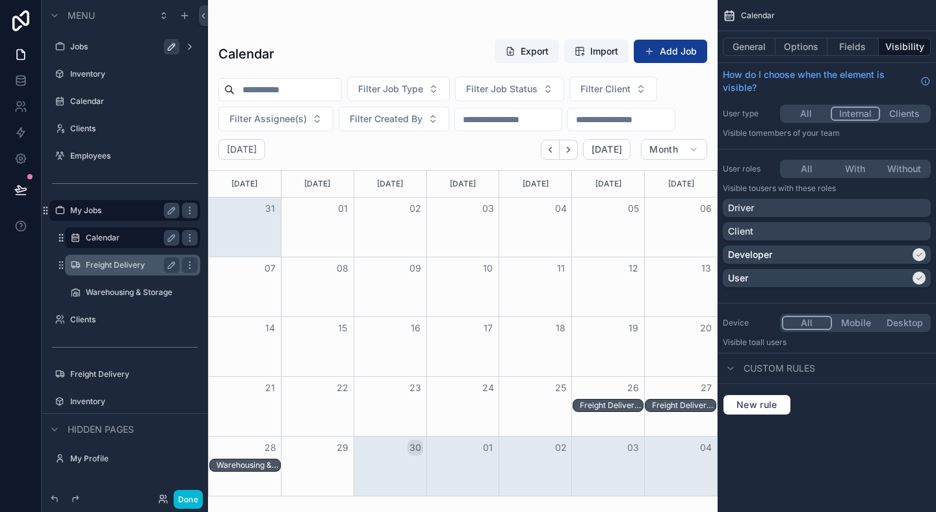
click at [124, 212] on label "My Jobs" at bounding box center [122, 210] width 104 height 10
click at [120, 238] on label "Calendar" at bounding box center [130, 238] width 88 height 10
click at [122, 268] on label "Freight Delivery" at bounding box center [130, 265] width 88 height 10
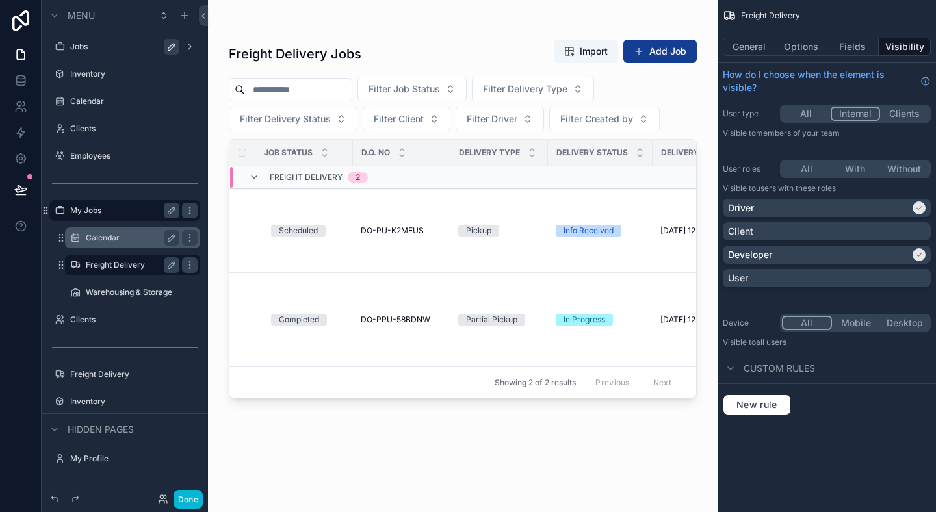
click at [136, 236] on label "Calendar" at bounding box center [130, 238] width 88 height 10
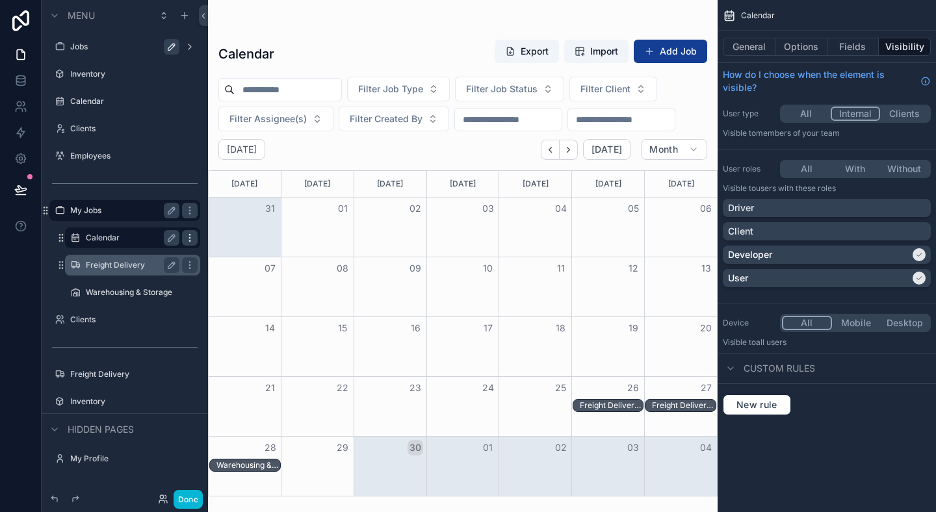
click at [191, 237] on icon "scrollable content" at bounding box center [190, 238] width 10 height 10
click at [119, 231] on div "Calendar" at bounding box center [133, 238] width 94 height 16
click at [123, 236] on label "Calendar" at bounding box center [139, 238] width 107 height 10
click at [766, 51] on button "General" at bounding box center [748, 47] width 53 height 18
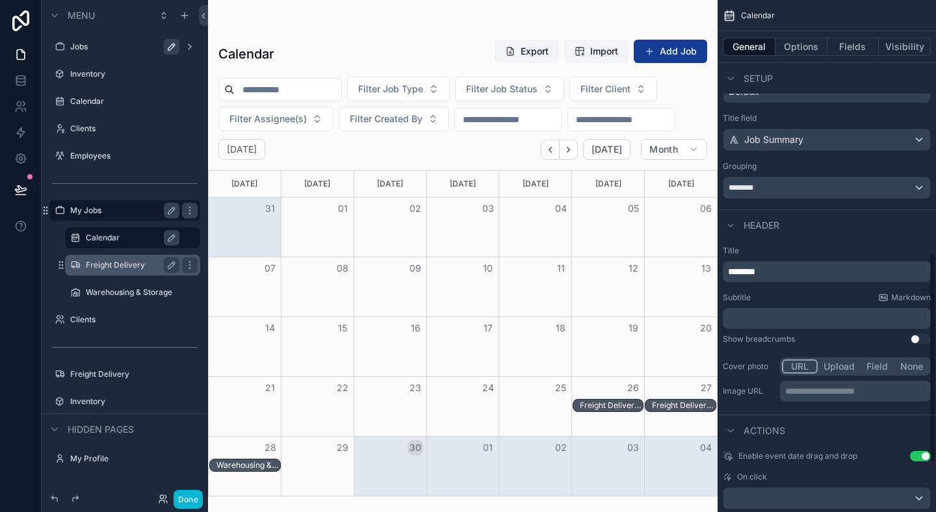
scroll to position [733, 0]
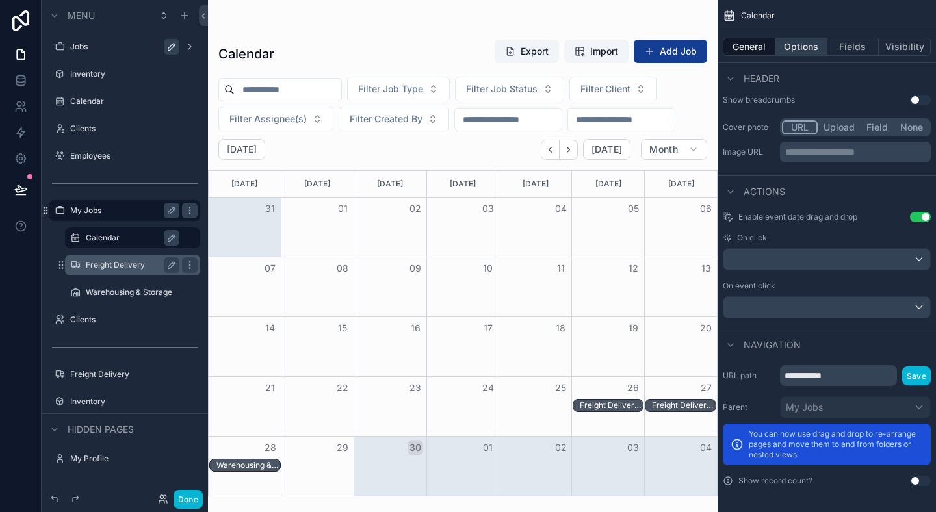
click at [790, 47] on button "Options" at bounding box center [801, 47] width 52 height 18
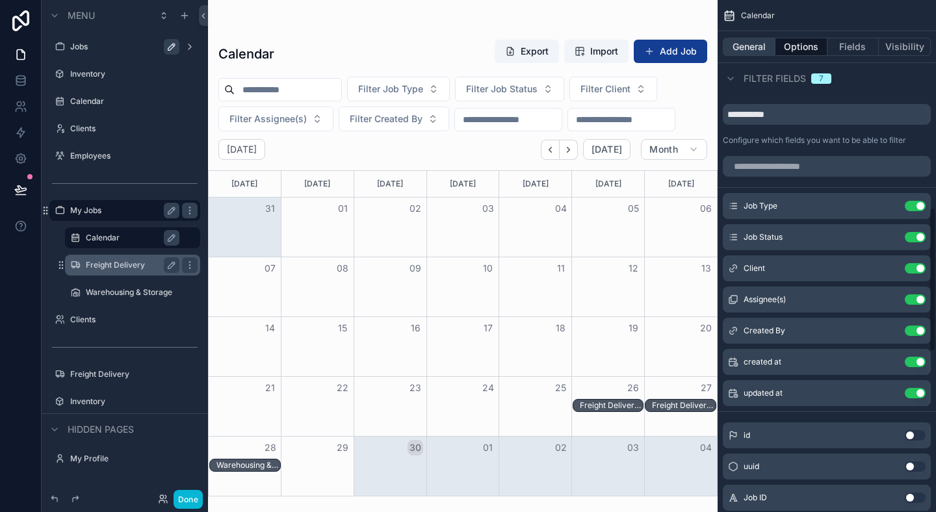
click at [743, 45] on button "General" at bounding box center [748, 47] width 53 height 18
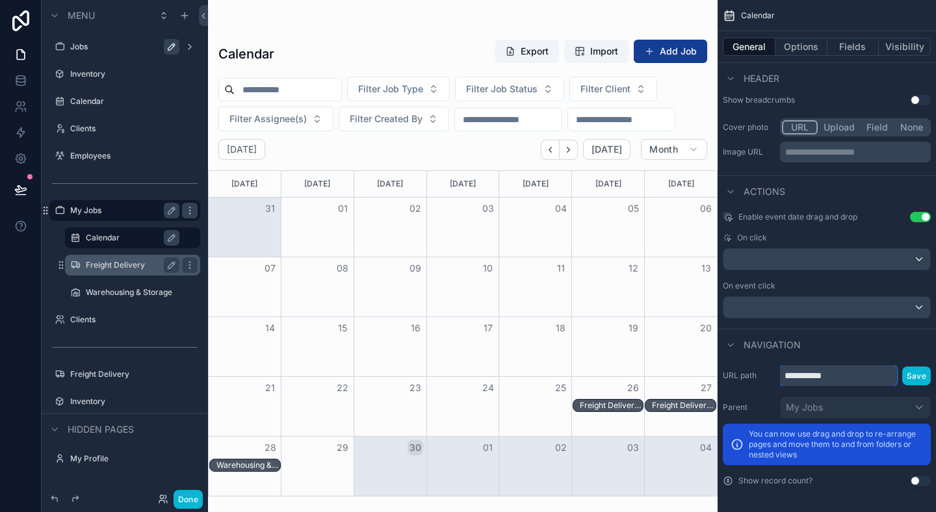
drag, startPoint x: 801, startPoint y: 371, endPoint x: 745, endPoint y: 371, distance: 55.9
click at [745, 371] on div "**********" at bounding box center [826, 375] width 208 height 21
type input "********"
click at [919, 376] on button "Save" at bounding box center [916, 375] width 29 height 19
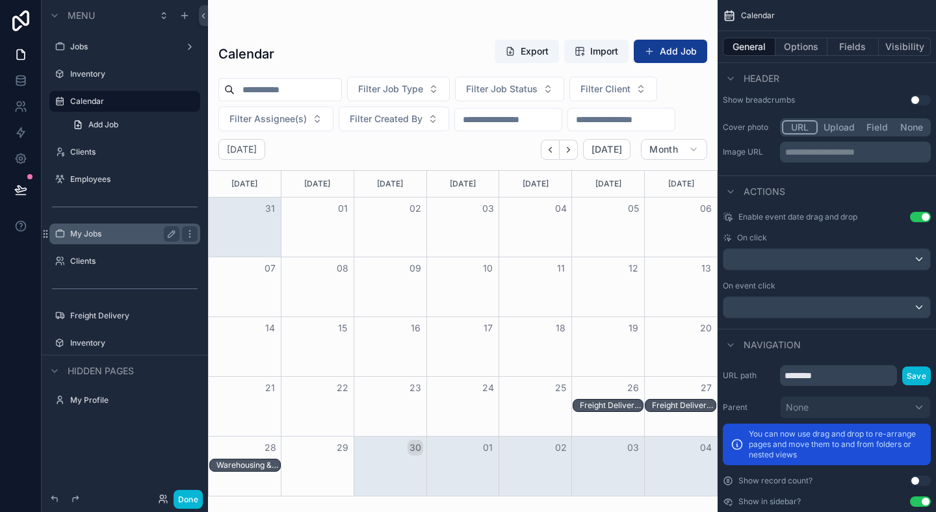
click at [99, 230] on label "My Jobs" at bounding box center [122, 234] width 104 height 10
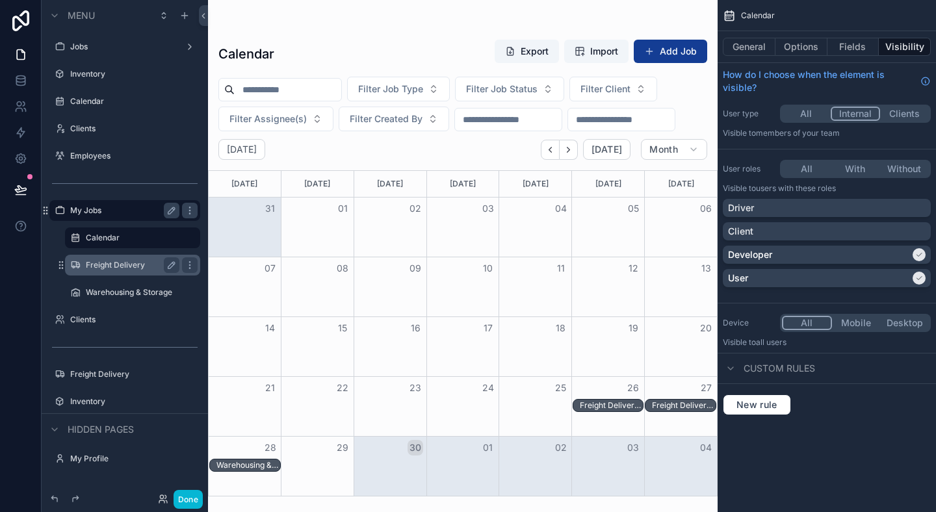
click at [116, 261] on label "Freight Delivery" at bounding box center [130, 265] width 88 height 10
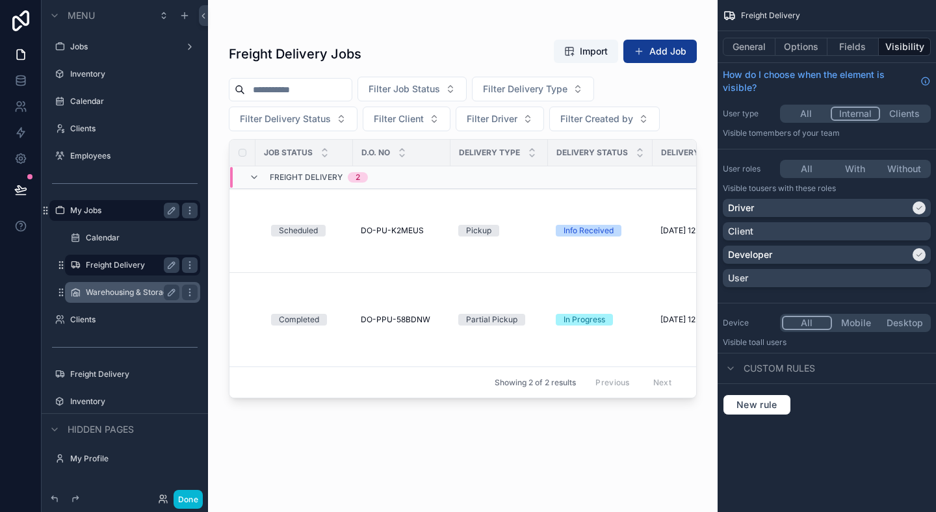
click at [118, 292] on label "Warehousing & Storage" at bounding box center [130, 292] width 88 height 10
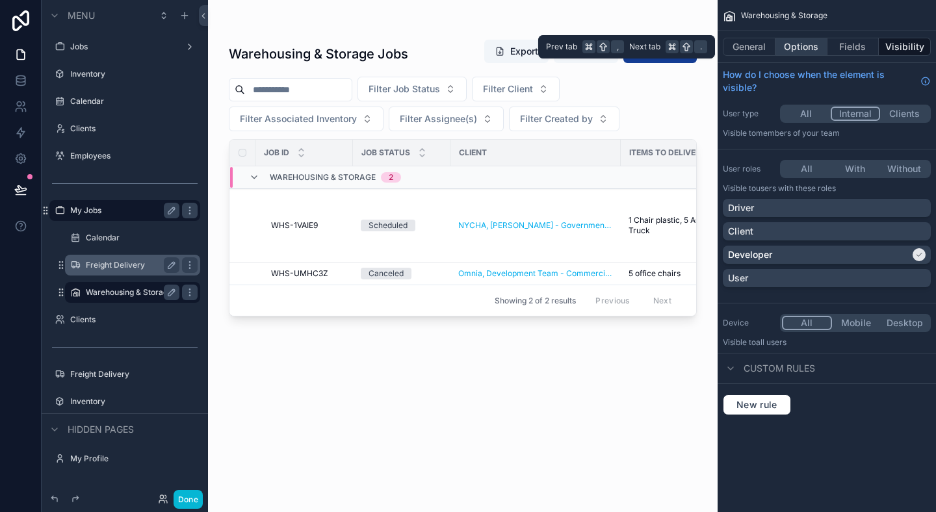
click at [791, 45] on button "Options" at bounding box center [801, 47] width 52 height 18
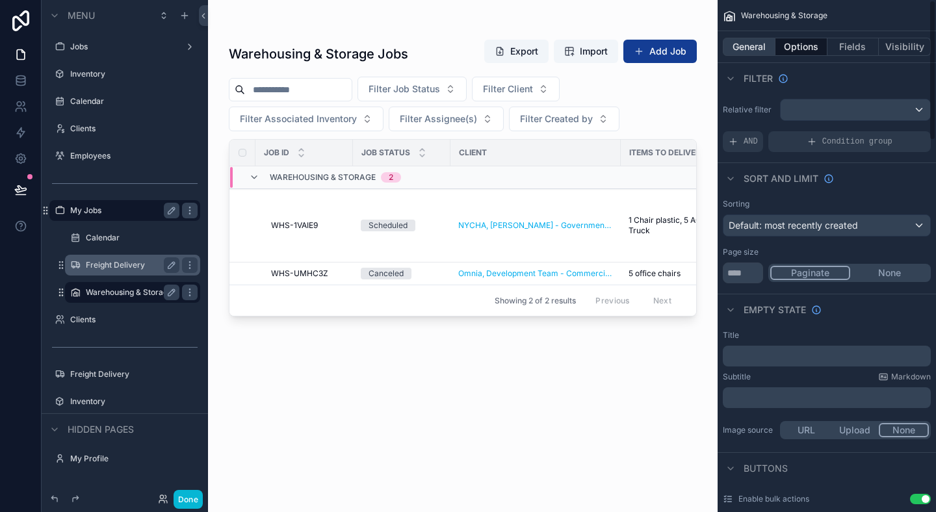
click at [746, 44] on button "General" at bounding box center [748, 47] width 53 height 18
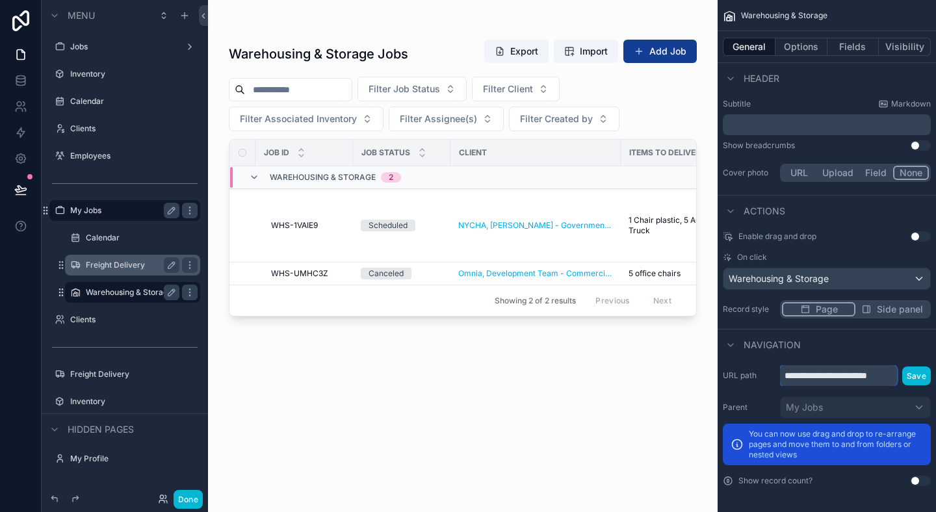
scroll to position [0, 12]
drag, startPoint x: 875, startPoint y: 372, endPoint x: 935, endPoint y: 374, distance: 59.8
click at [935, 374] on div "**********" at bounding box center [826, 425] width 218 height 131
type input "**********"
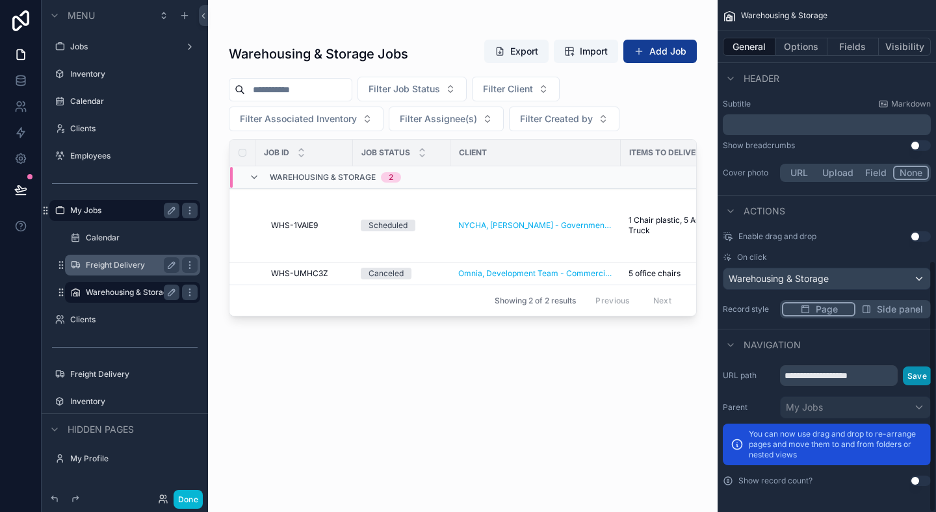
click at [908, 383] on button "Save" at bounding box center [916, 375] width 29 height 19
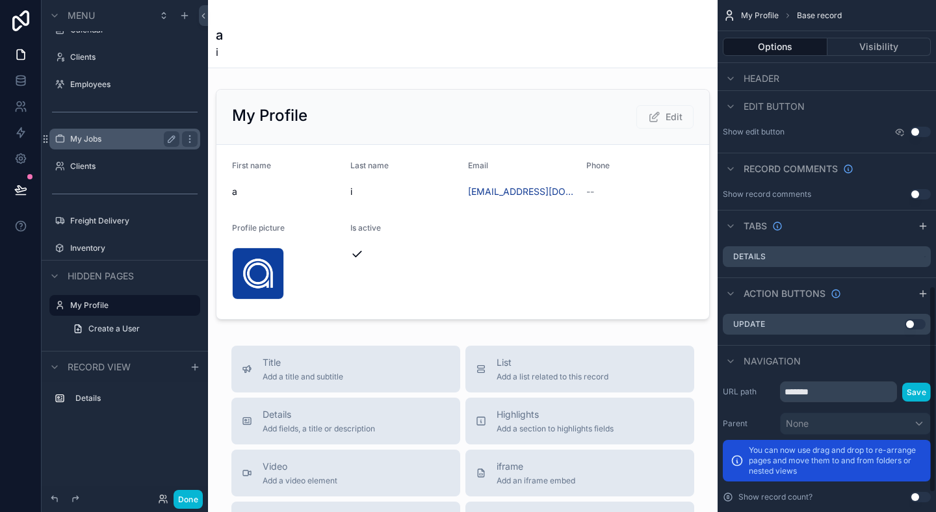
scroll to position [754, 0]
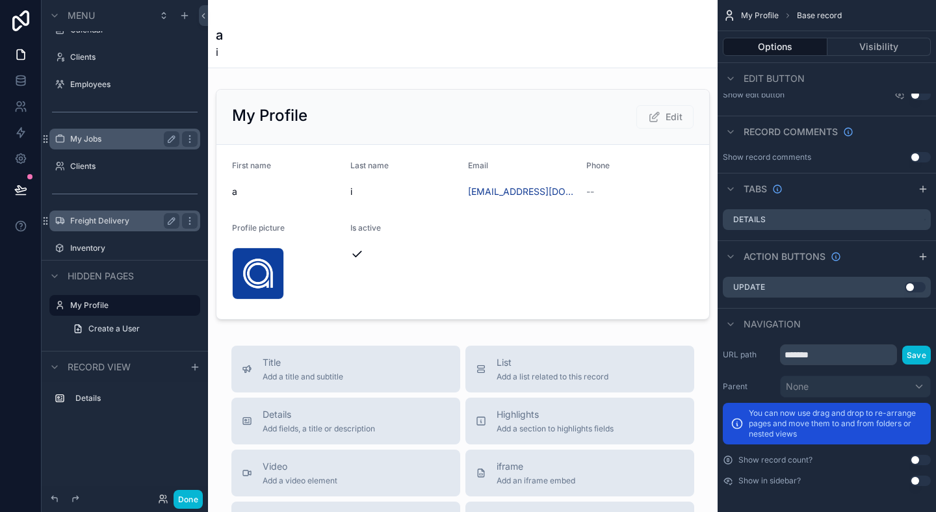
click at [113, 215] on div "Freight Delivery" at bounding box center [124, 221] width 109 height 16
click at [114, 218] on label "Freight Delivery" at bounding box center [122, 221] width 104 height 10
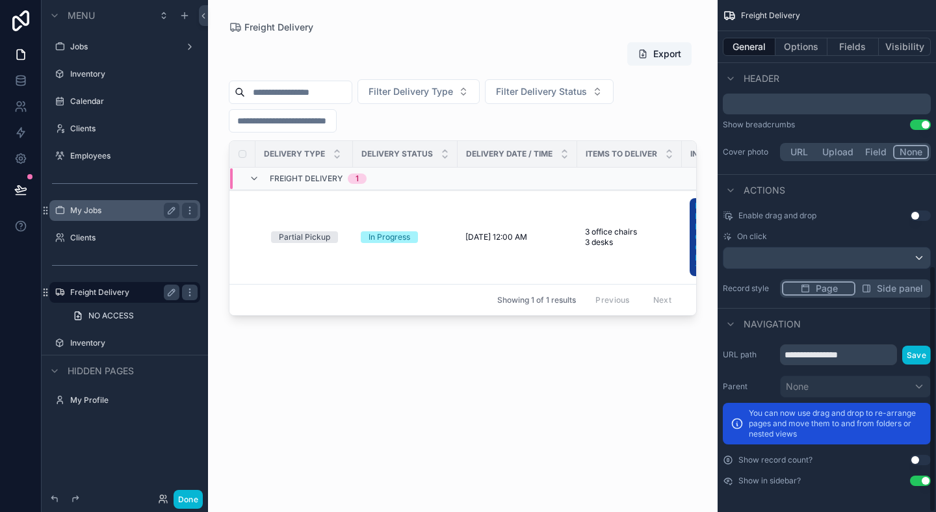
scroll to position [551, 0]
click at [871, 359] on input "**********" at bounding box center [838, 354] width 117 height 21
click at [923, 338] on div "Navigation" at bounding box center [826, 323] width 218 height 31
click at [125, 214] on label "My Jobs" at bounding box center [122, 210] width 104 height 10
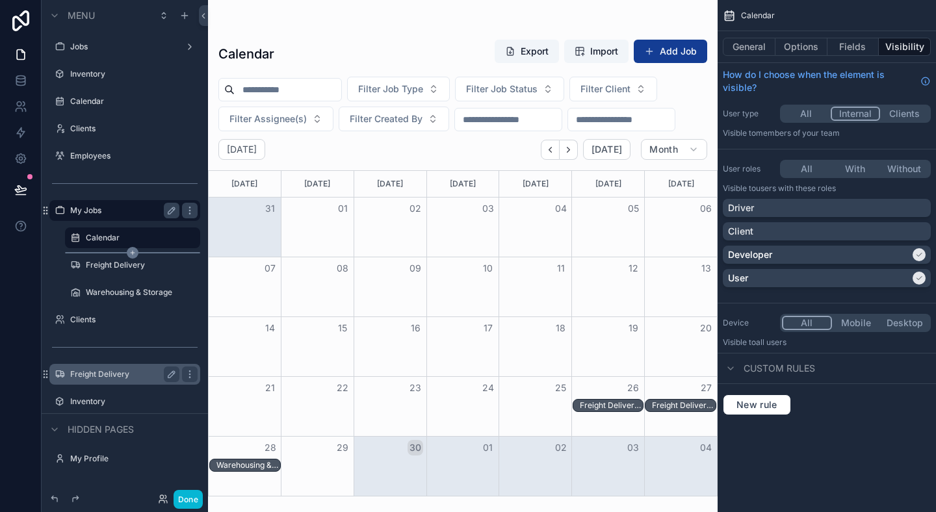
click at [124, 253] on div "scrollable content" at bounding box center [132, 252] width 135 height 1
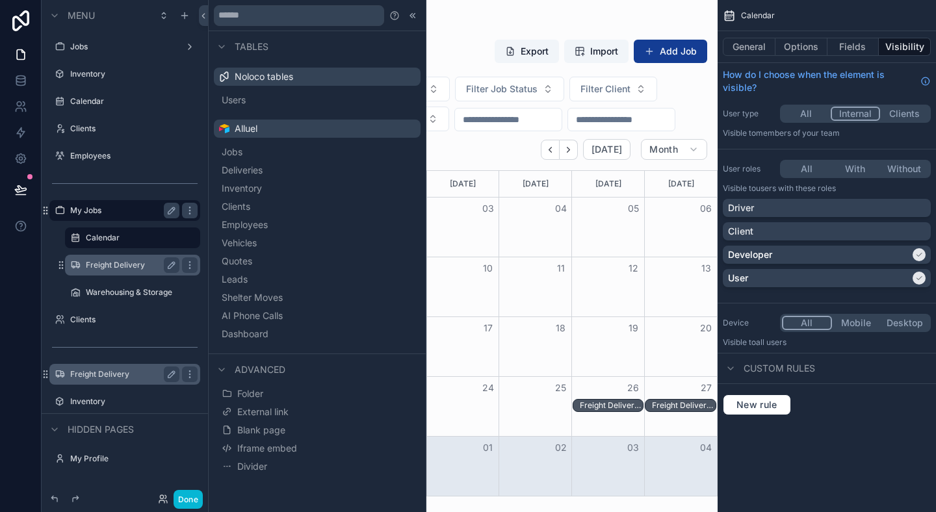
click at [123, 264] on label "Freight Delivery" at bounding box center [130, 265] width 88 height 10
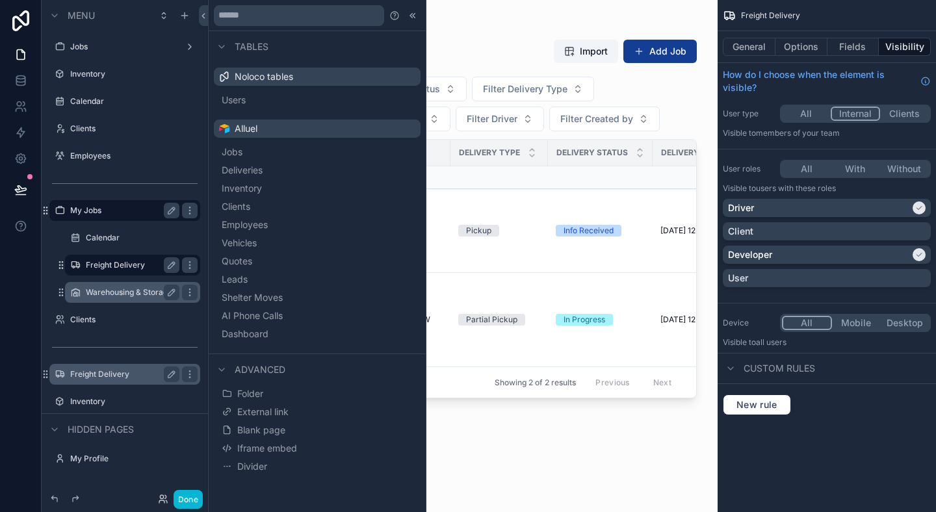
click at [118, 298] on div "Warehousing & Storage" at bounding box center [133, 293] width 94 height 16
click at [121, 295] on label "Warehousing & Storage" at bounding box center [130, 292] width 88 height 10
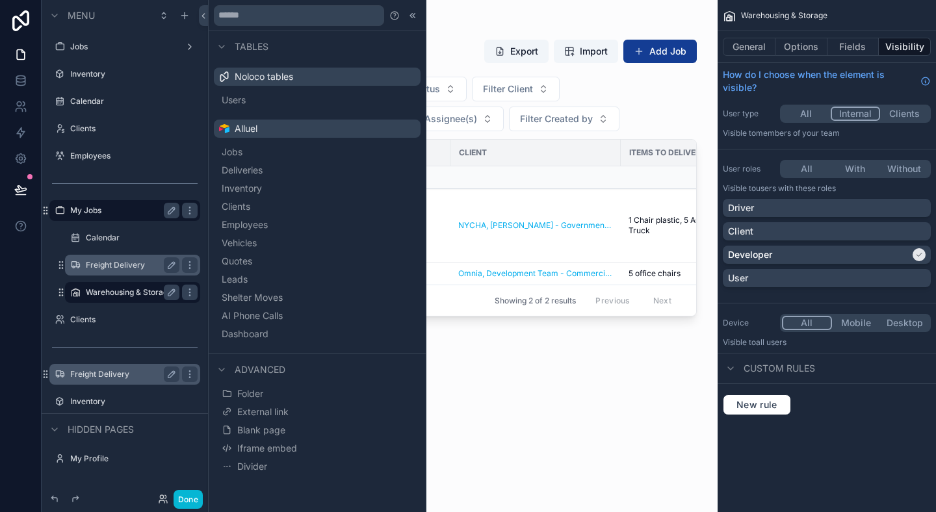
click at [754, 34] on div "General Options Fields Visibility" at bounding box center [826, 46] width 218 height 31
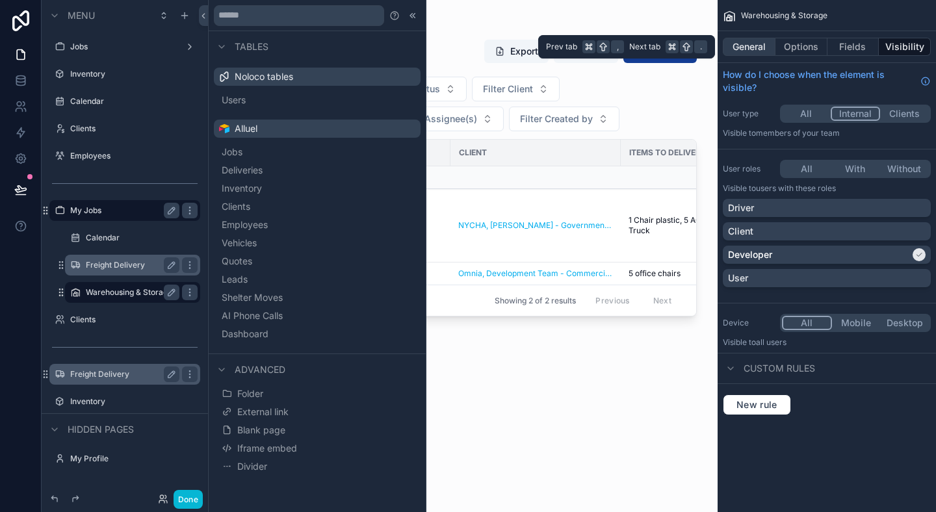
click at [754, 42] on button "General" at bounding box center [748, 47] width 53 height 18
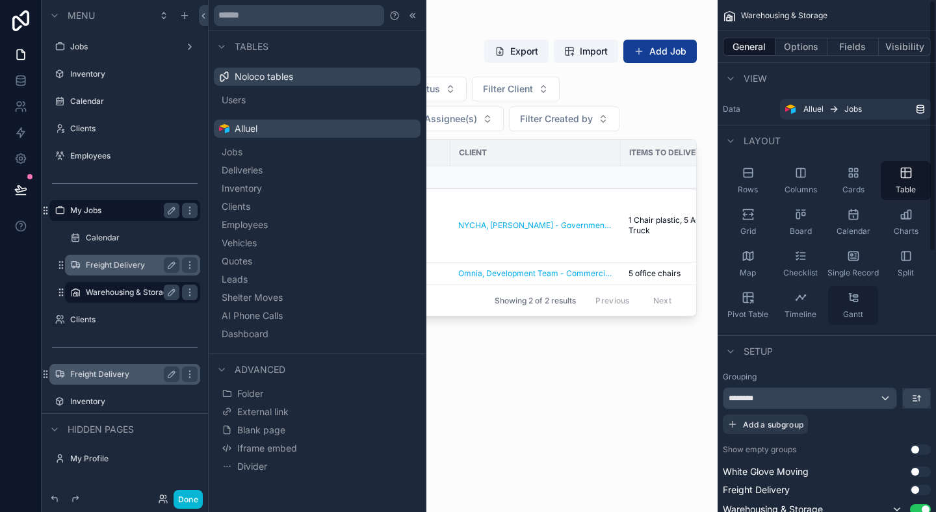
scroll to position [498, 0]
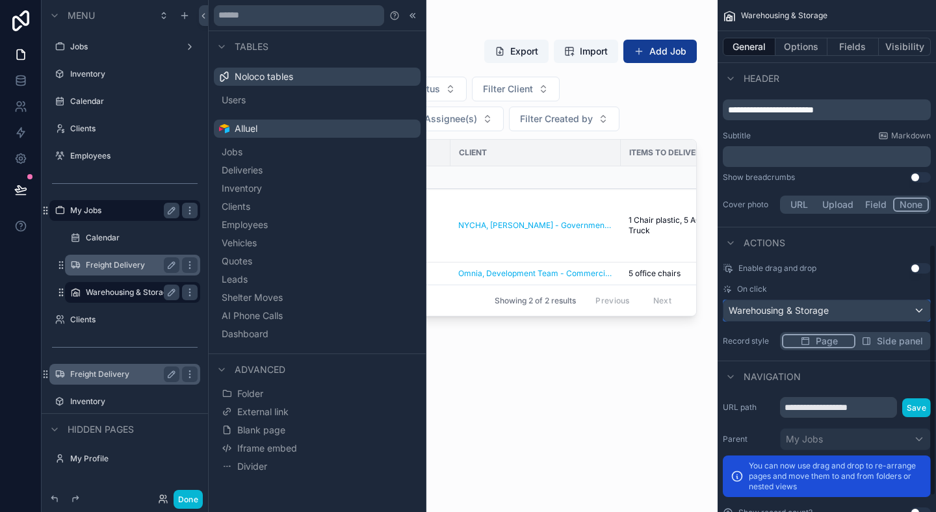
click at [874, 316] on div "Warehousing & Storage" at bounding box center [826, 310] width 207 height 21
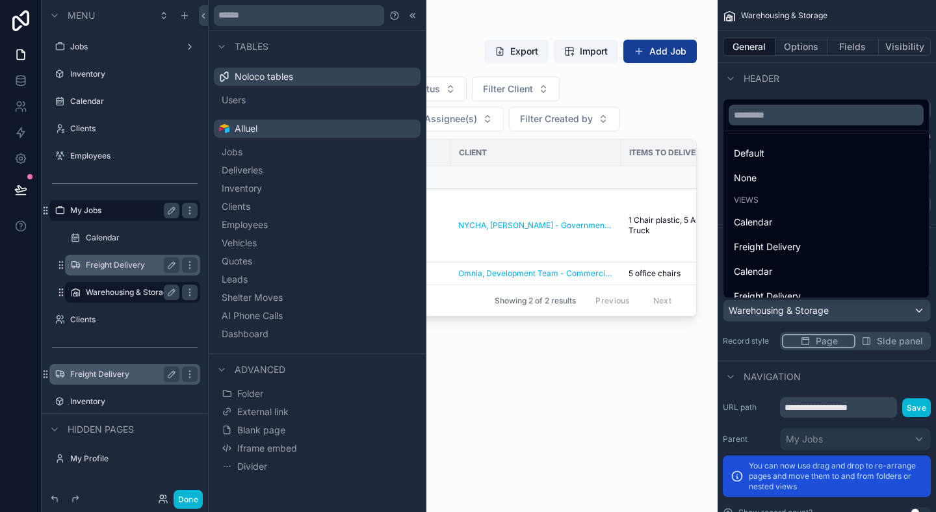
click at [874, 316] on div "scrollable content" at bounding box center [468, 256] width 936 height 512
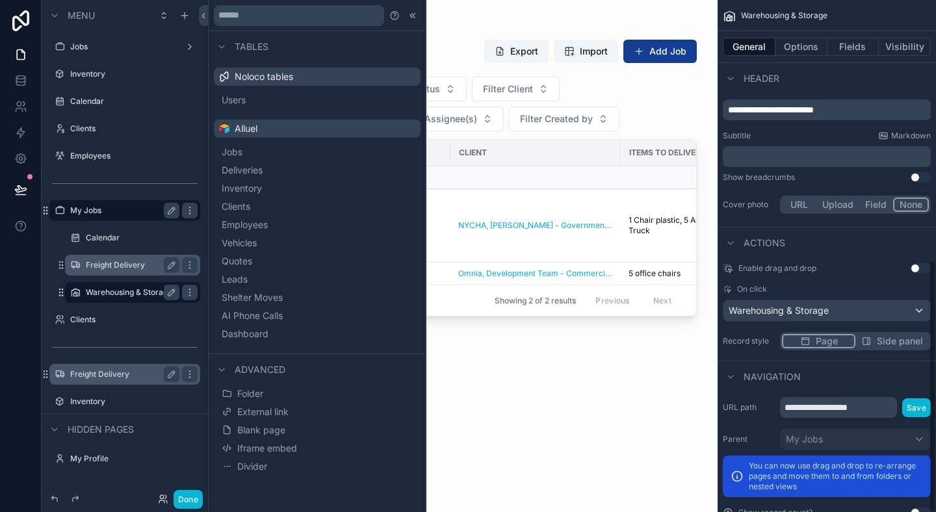
scroll to position [530, 0]
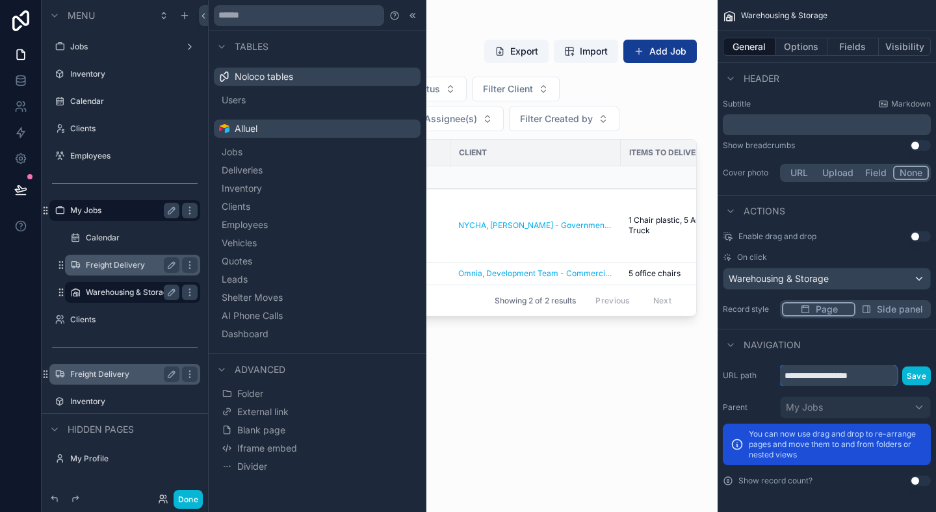
click at [878, 374] on input "**********" at bounding box center [838, 375] width 117 height 21
click at [673, 385] on div "scrollable content" at bounding box center [462, 248] width 509 height 496
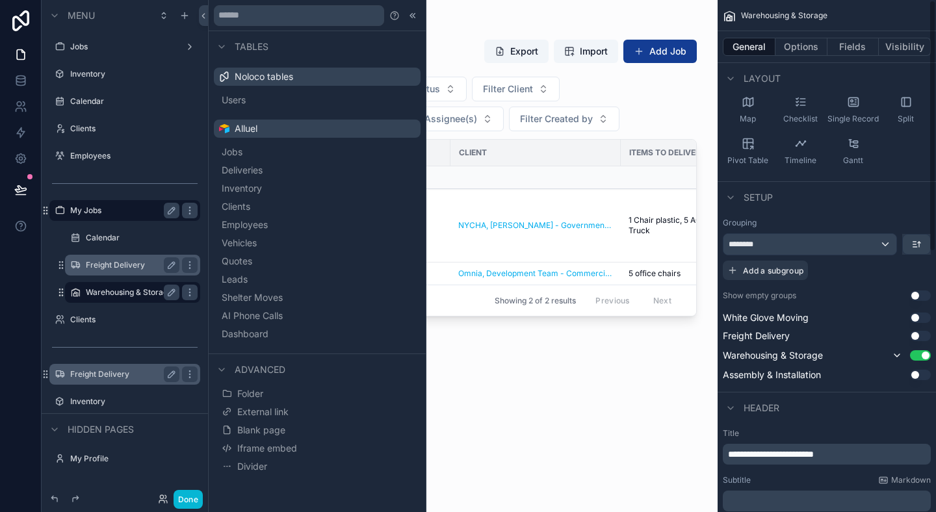
scroll to position [0, 0]
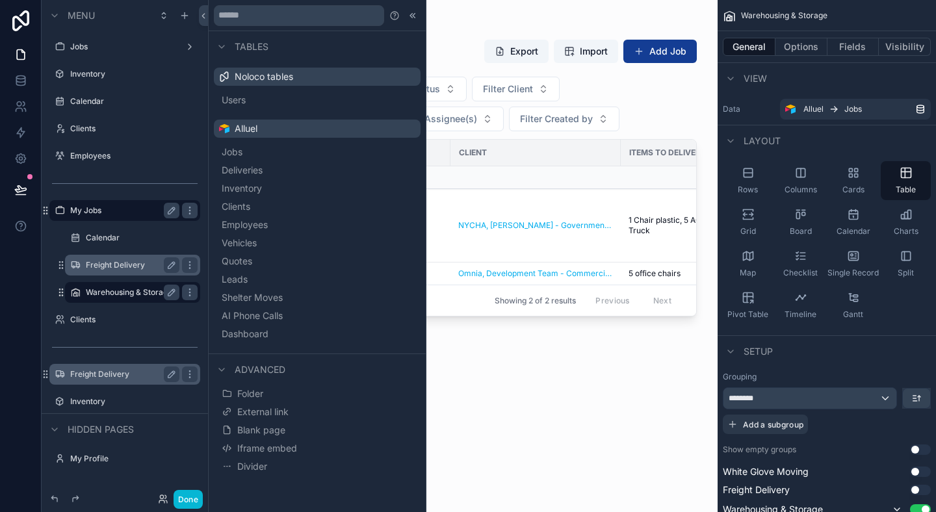
click at [111, 270] on div "Freight Delivery" at bounding box center [133, 265] width 94 height 16
click at [122, 263] on label "Freight Delivery" at bounding box center [130, 265] width 88 height 10
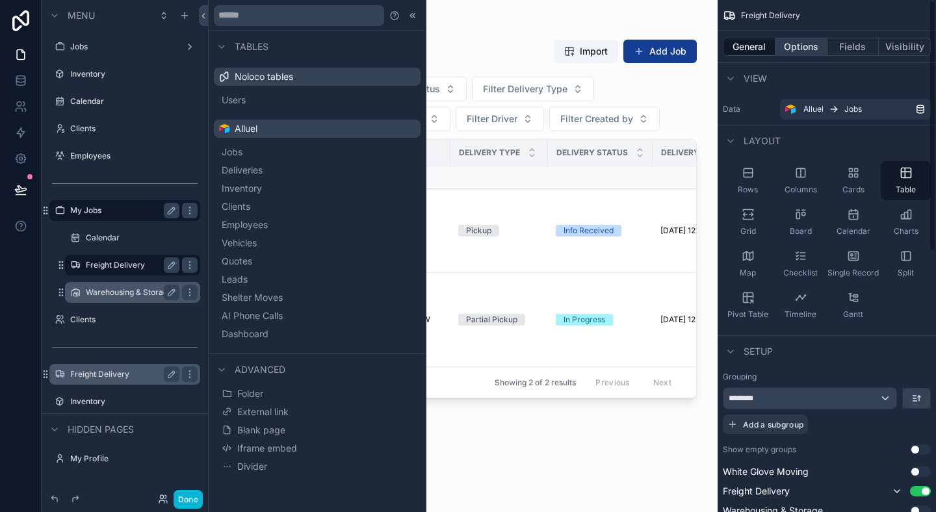
click at [810, 45] on button "Options" at bounding box center [801, 47] width 52 height 18
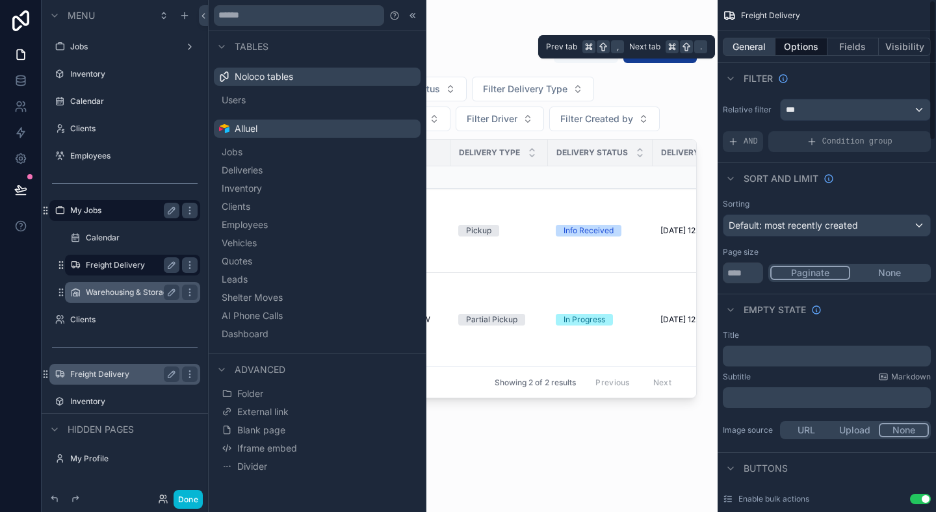
click at [756, 45] on button "General" at bounding box center [748, 47] width 53 height 18
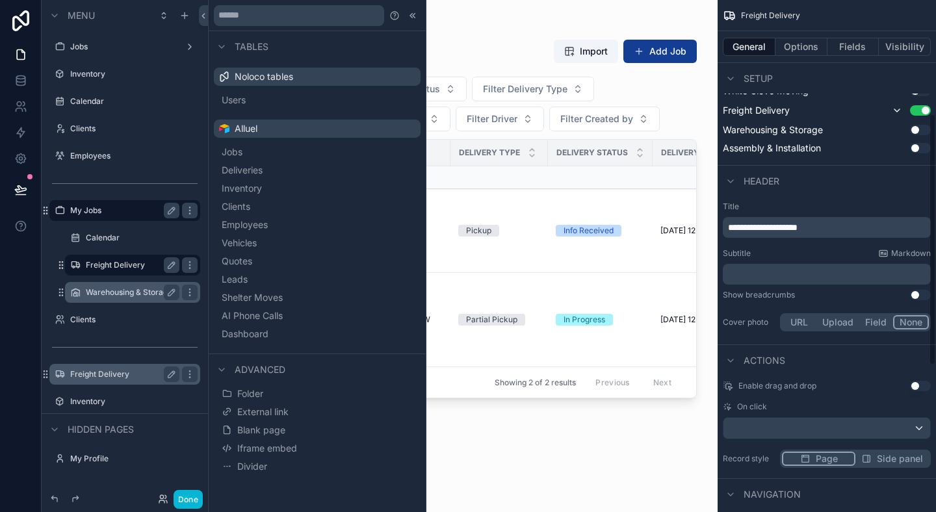
scroll to position [530, 0]
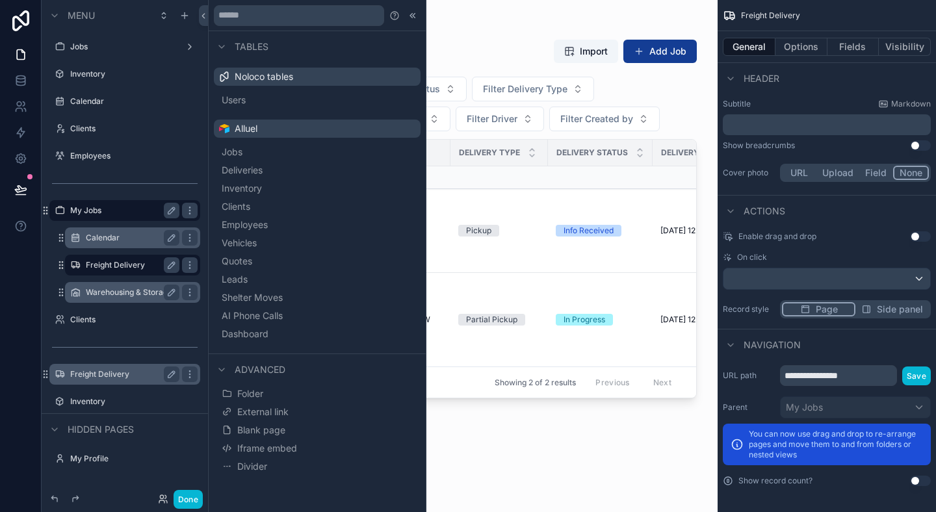
click at [127, 238] on label "Calendar" at bounding box center [130, 238] width 88 height 10
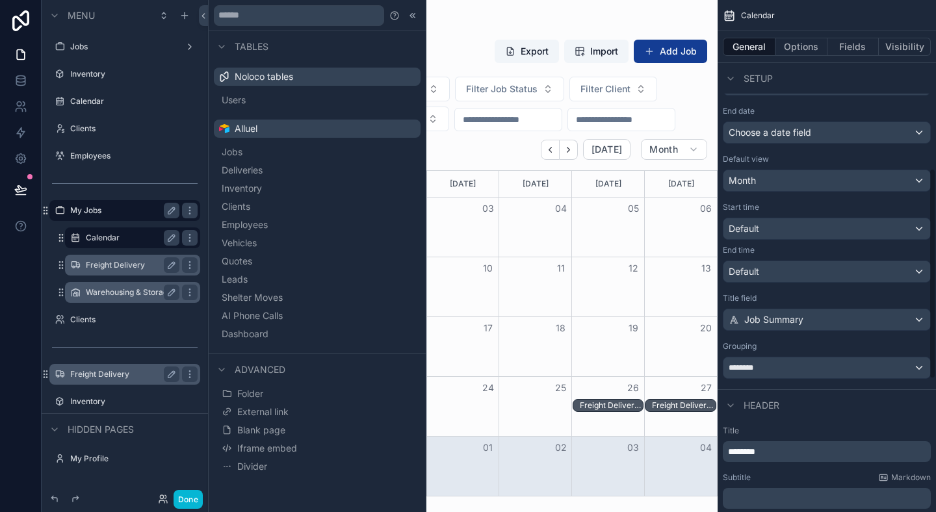
scroll to position [199, 0]
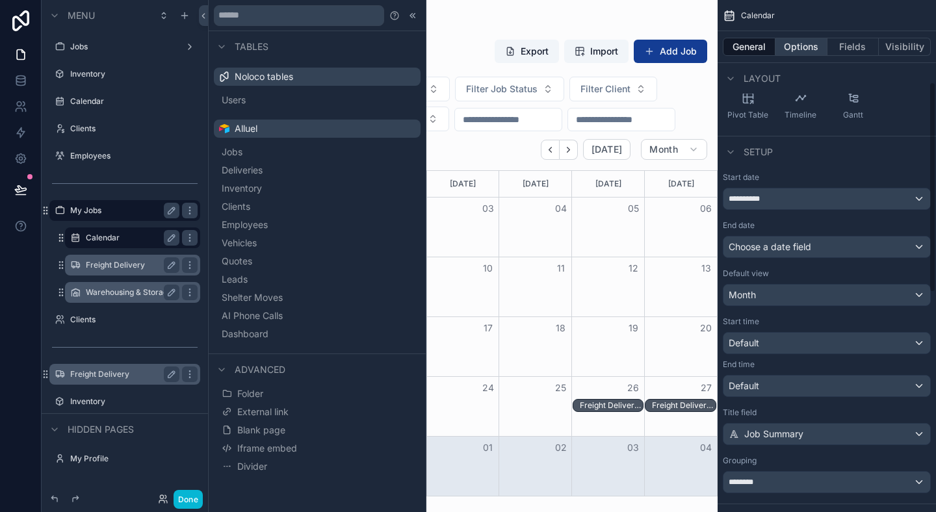
click at [795, 42] on button "Options" at bounding box center [801, 47] width 52 height 18
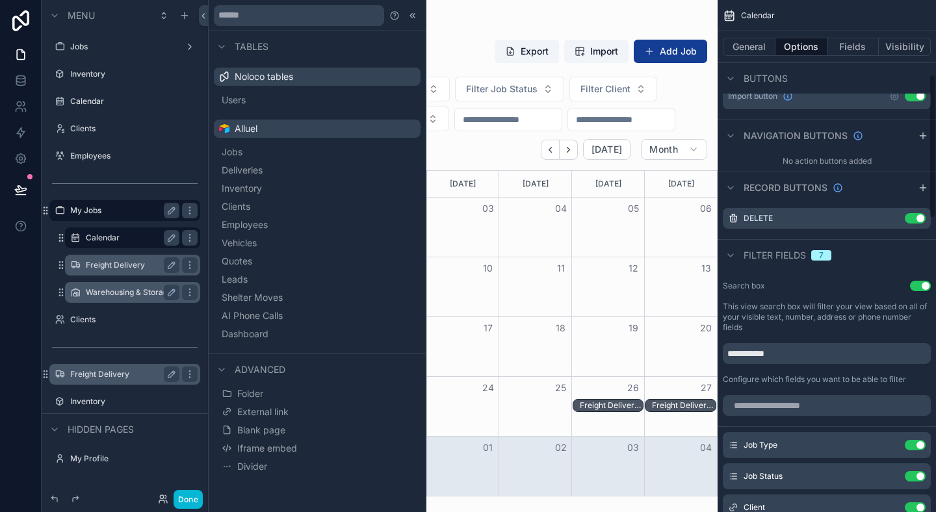
scroll to position [262, 0]
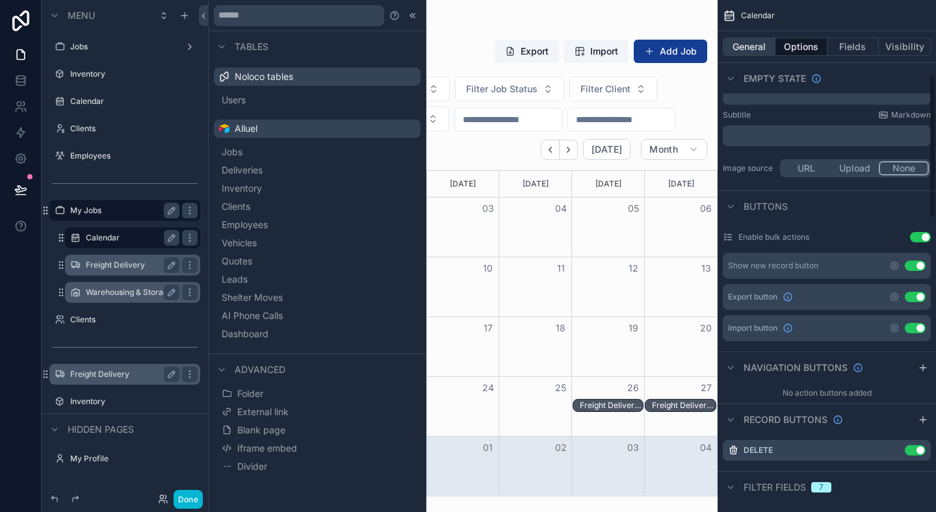
click at [749, 40] on button "General" at bounding box center [748, 47] width 53 height 18
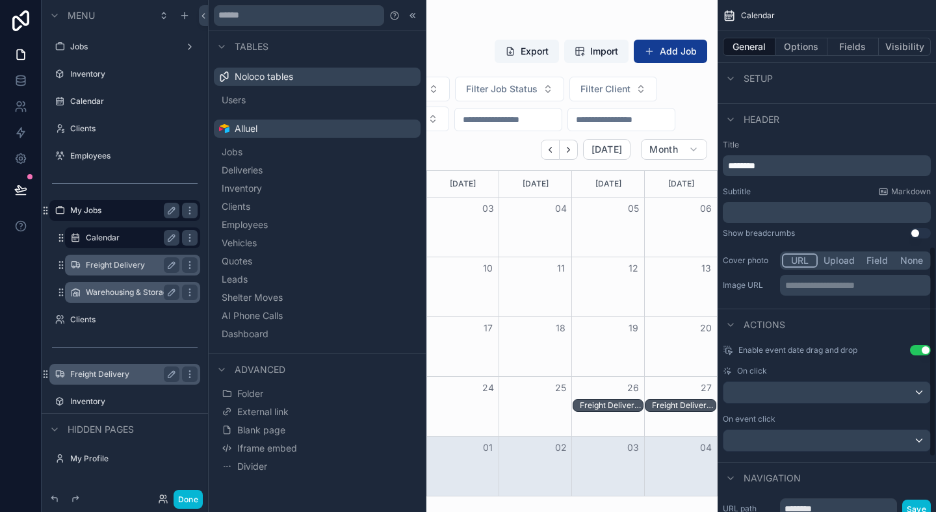
scroll to position [733, 0]
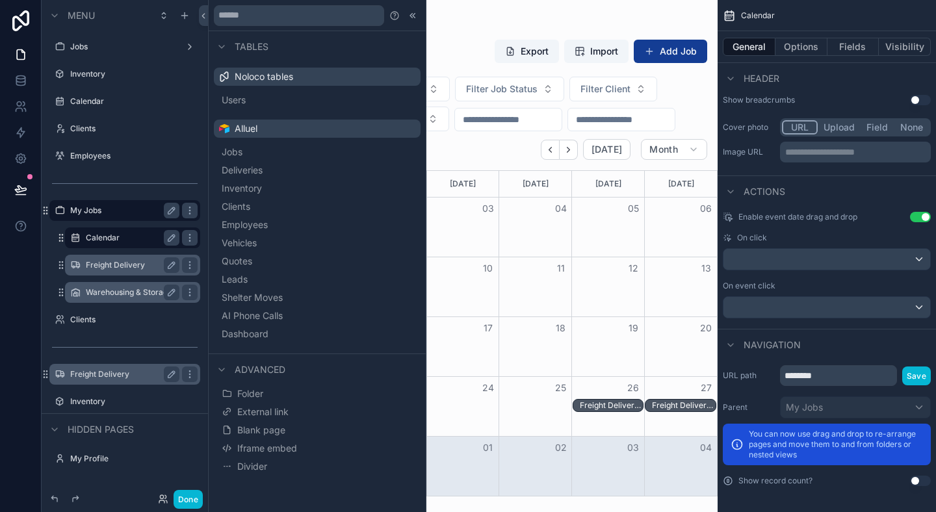
click at [844, 343] on div "Navigation" at bounding box center [826, 344] width 218 height 31
click at [871, 377] on input "********" at bounding box center [838, 375] width 117 height 21
click at [871, 348] on div "Navigation" at bounding box center [826, 344] width 218 height 31
click at [108, 275] on div "Freight Delivery" at bounding box center [132, 264] width 151 height 23
click at [113, 274] on div "Freight Delivery" at bounding box center [133, 265] width 130 height 21
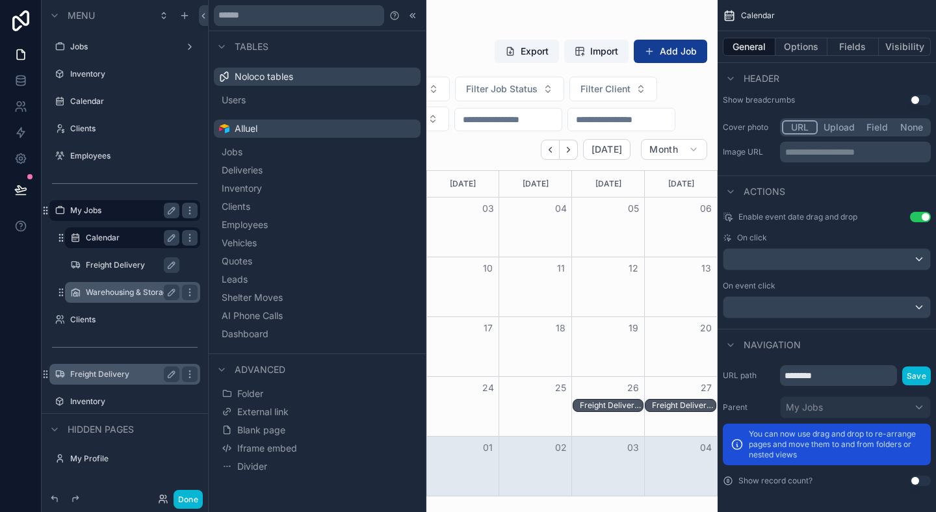
click at [114, 266] on label "Freight Delivery" at bounding box center [139, 265] width 107 height 10
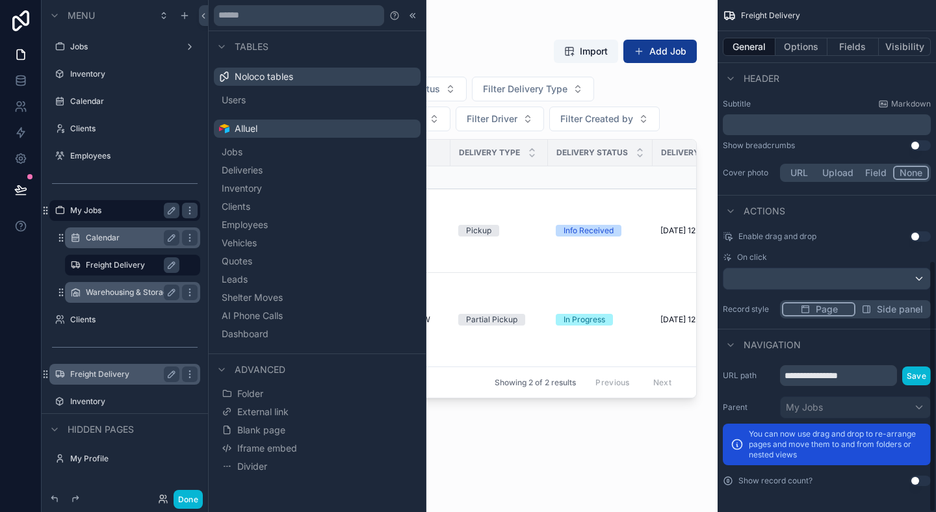
scroll to position [530, 0]
click at [131, 301] on div "Warehousing & Storage" at bounding box center [133, 292] width 130 height 21
click at [132, 296] on label "Warehousing & Storage" at bounding box center [139, 292] width 107 height 10
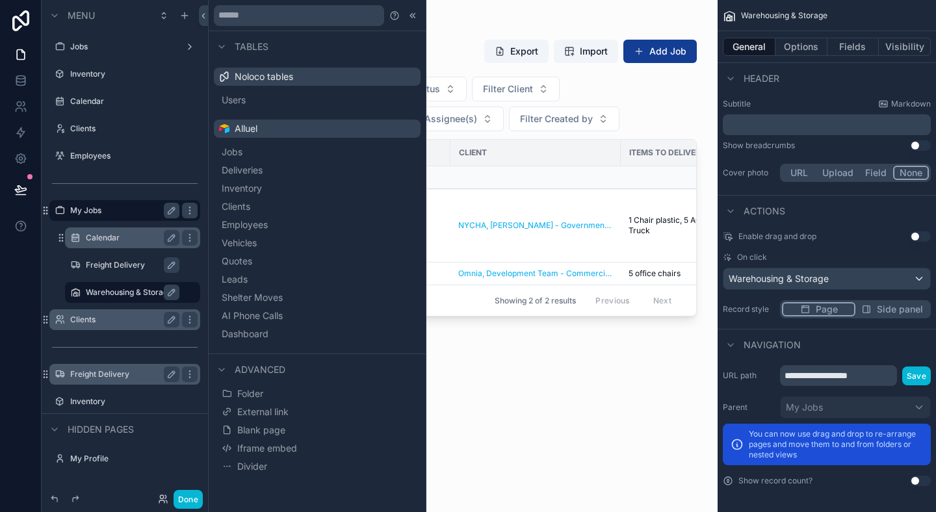
click at [99, 320] on label "Clients" at bounding box center [122, 319] width 104 height 10
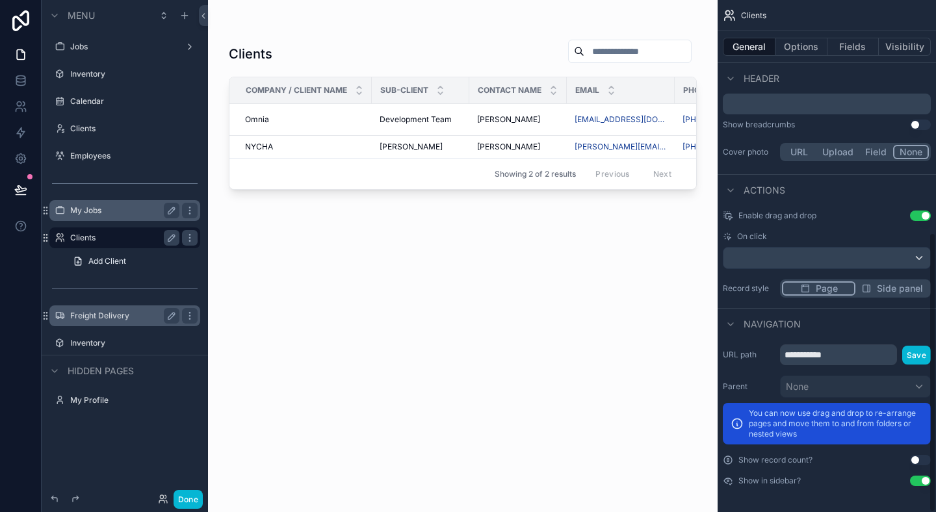
scroll to position [425, 0]
click at [841, 356] on input "**********" at bounding box center [838, 354] width 117 height 21
type input "**********"
click at [871, 332] on div "Navigation" at bounding box center [826, 323] width 218 height 31
click at [123, 270] on link "Add Client" at bounding box center [132, 261] width 135 height 21
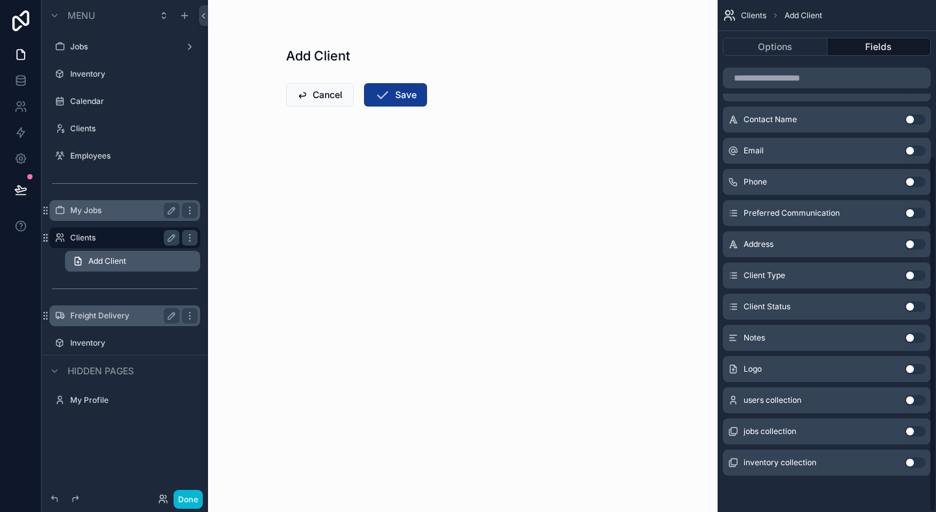
scroll to position [224, 0]
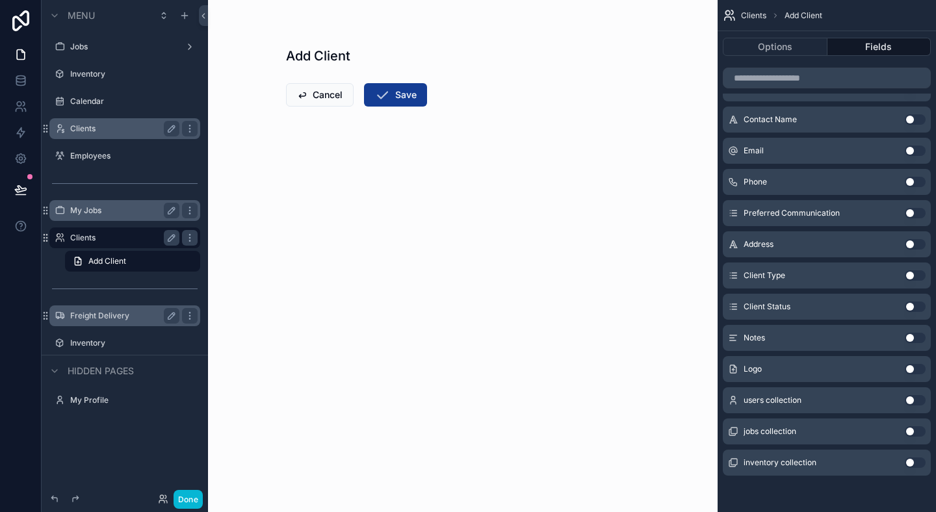
click at [112, 125] on label "Clients" at bounding box center [122, 128] width 104 height 10
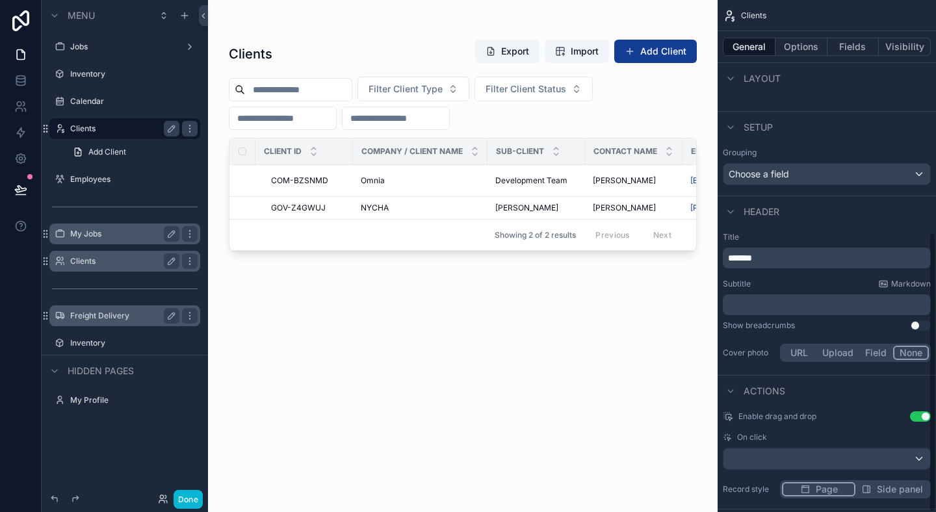
scroll to position [425, 0]
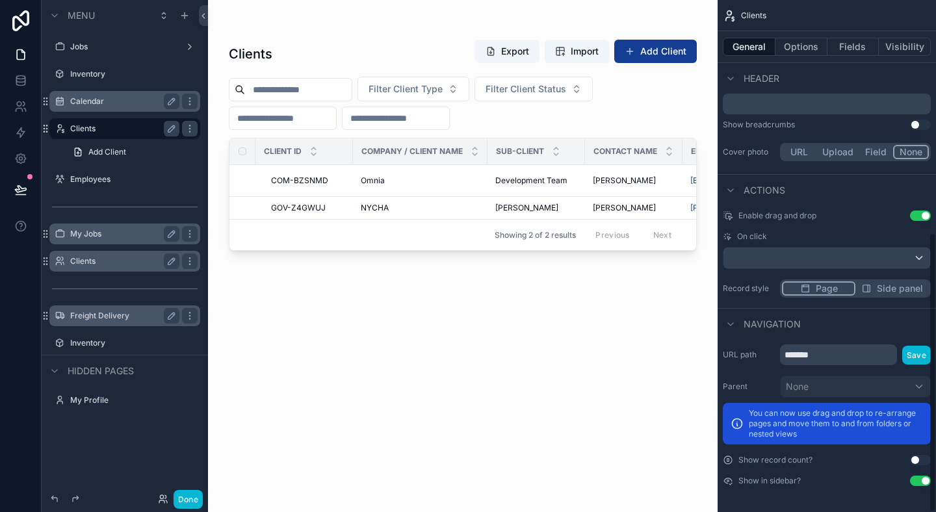
click at [116, 108] on div "Calendar" at bounding box center [124, 102] width 109 height 16
click at [112, 103] on label "Calendar" at bounding box center [122, 101] width 104 height 10
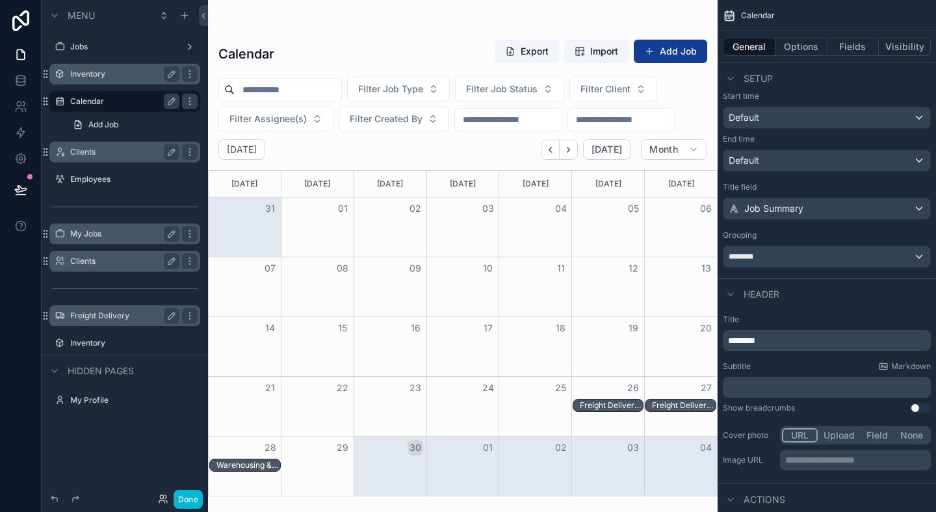
click at [120, 80] on div "Inventory" at bounding box center [124, 74] width 109 height 16
click at [105, 75] on label "Inventory" at bounding box center [122, 74] width 104 height 10
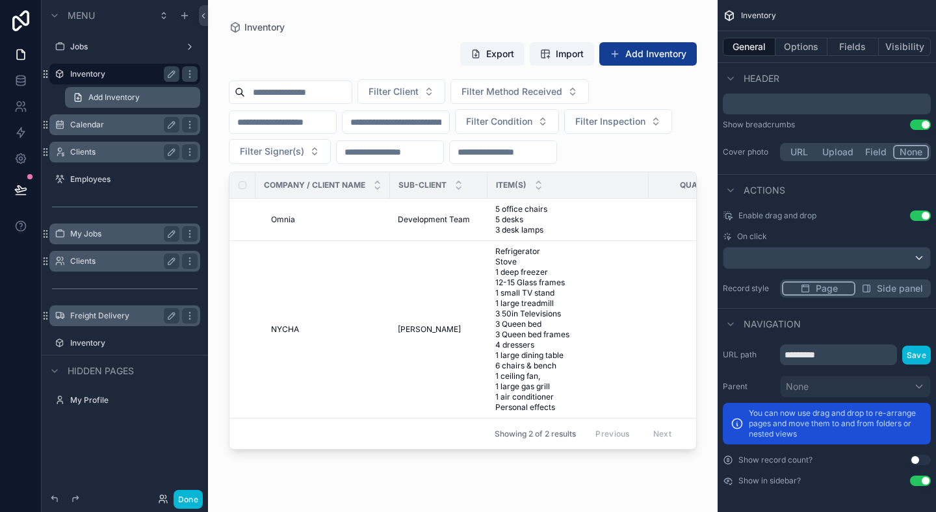
click at [108, 96] on span "Add Inventory" at bounding box center [113, 97] width 51 height 10
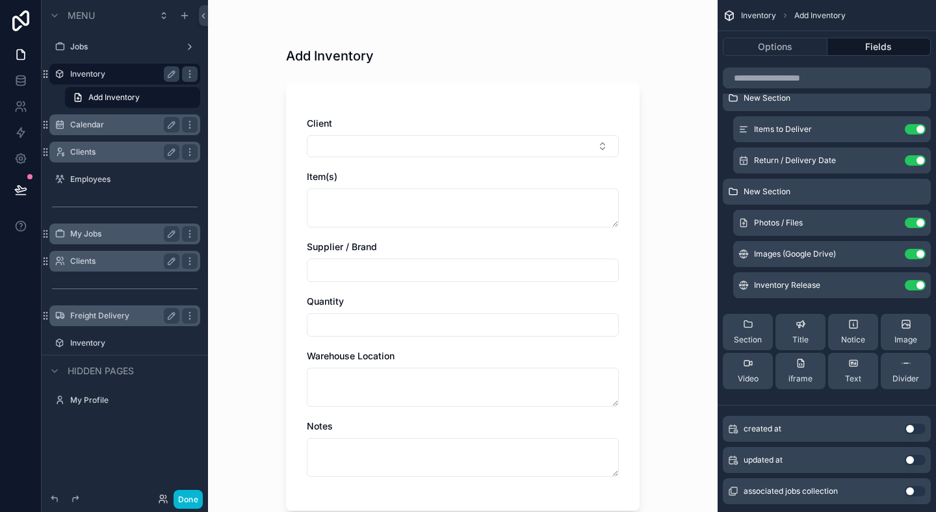
click at [105, 125] on label "Calendar" at bounding box center [122, 125] width 104 height 10
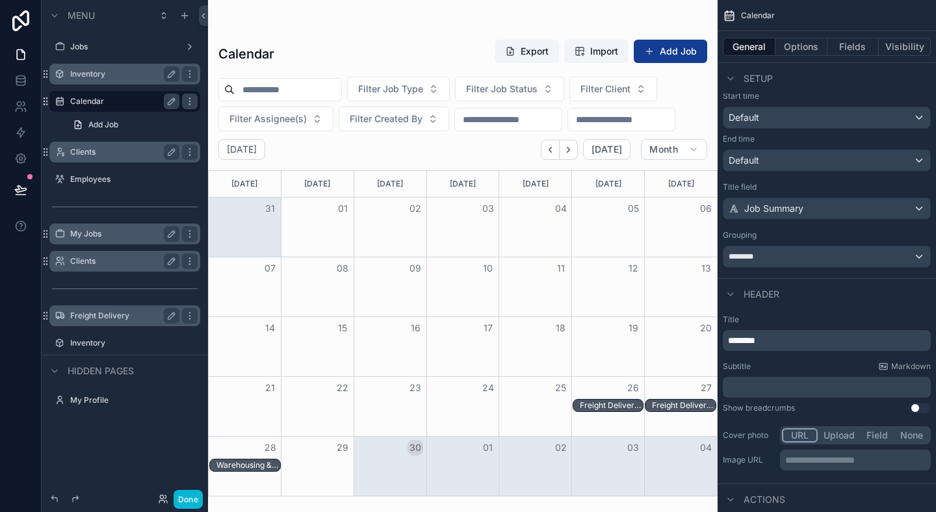
click at [103, 155] on label "Clients" at bounding box center [122, 152] width 104 height 10
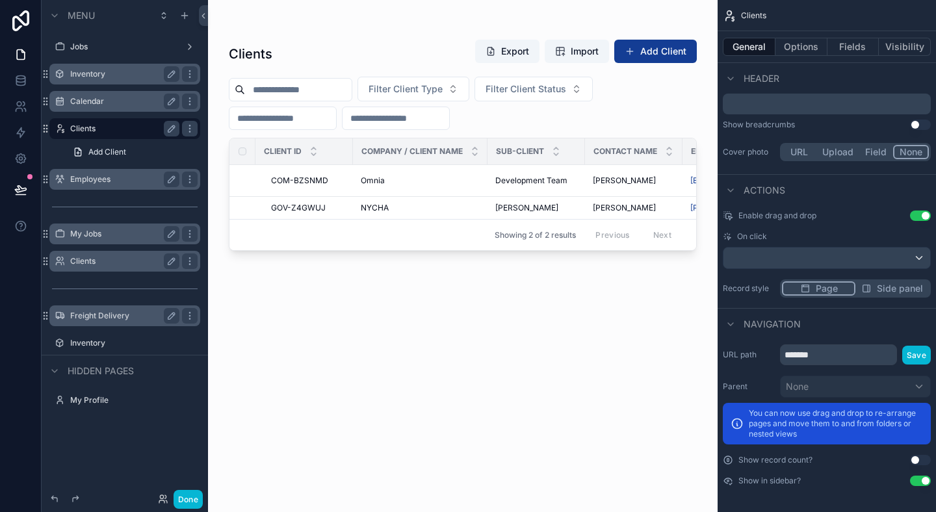
click at [103, 177] on label "Employees" at bounding box center [122, 179] width 104 height 10
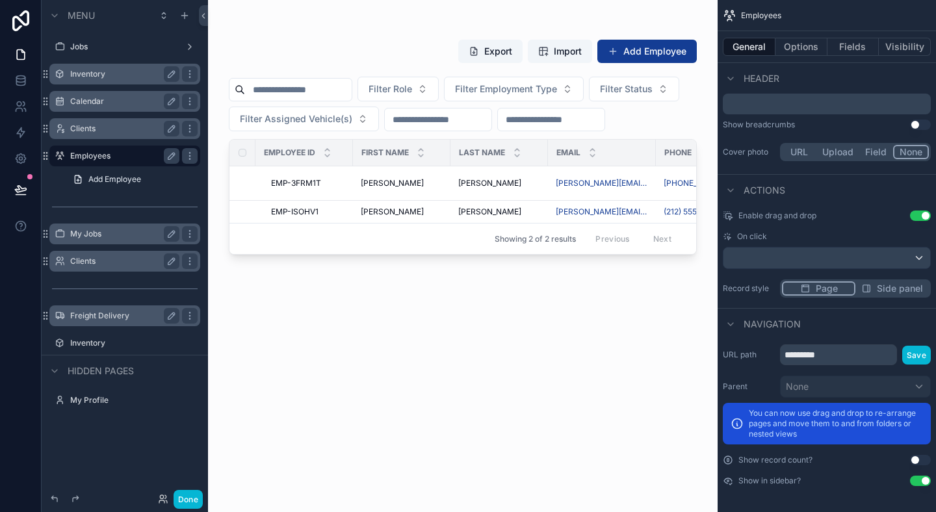
click at [117, 122] on div "Clients" at bounding box center [124, 129] width 109 height 16
click at [116, 131] on label "Clients" at bounding box center [122, 128] width 104 height 10
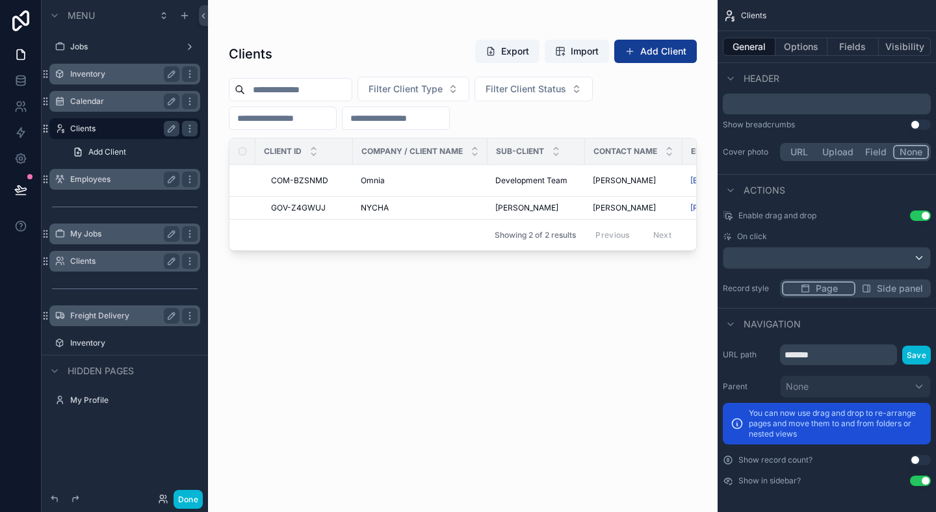
click at [113, 265] on label "Clients" at bounding box center [122, 261] width 104 height 10
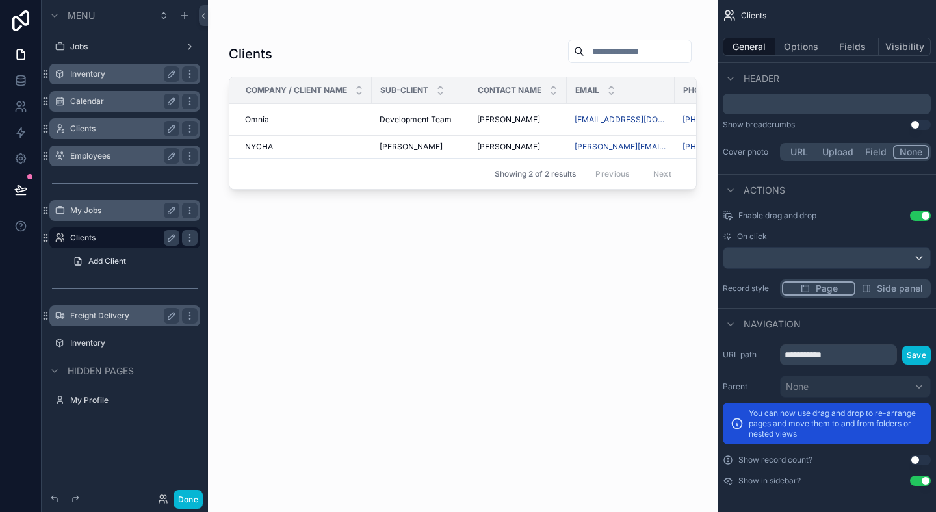
click at [118, 209] on label "My Jobs" at bounding box center [122, 210] width 104 height 10
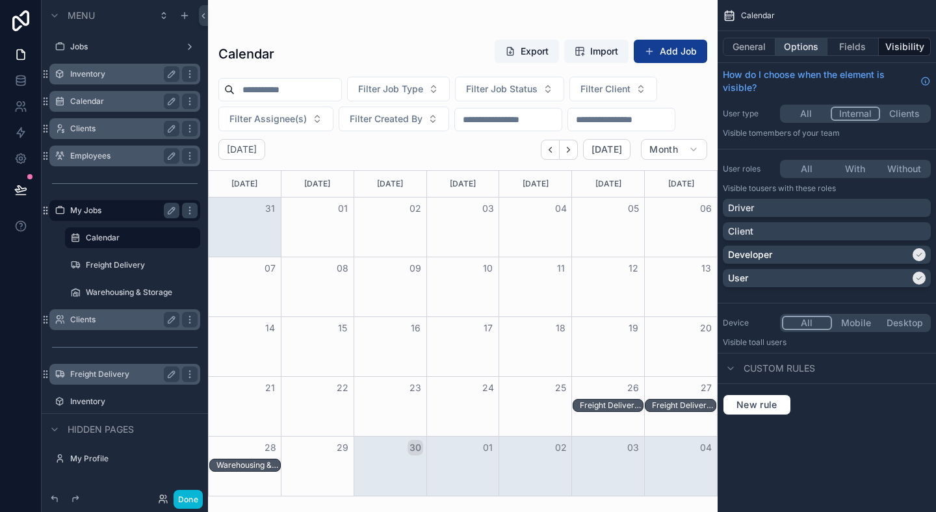
click at [808, 51] on button "Options" at bounding box center [801, 47] width 52 height 18
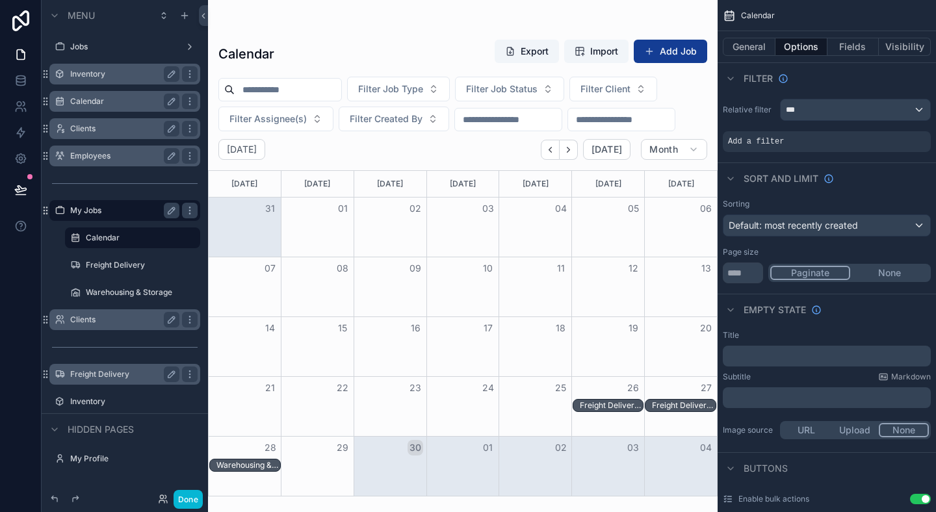
click at [845, 65] on div "Filter" at bounding box center [826, 77] width 218 height 31
click at [826, 147] on div "Add a filter" at bounding box center [826, 141] width 208 height 21
click at [862, 91] on div "Filter" at bounding box center [826, 77] width 218 height 31
click at [850, 219] on span "Default: most recently created" at bounding box center [792, 225] width 129 height 13
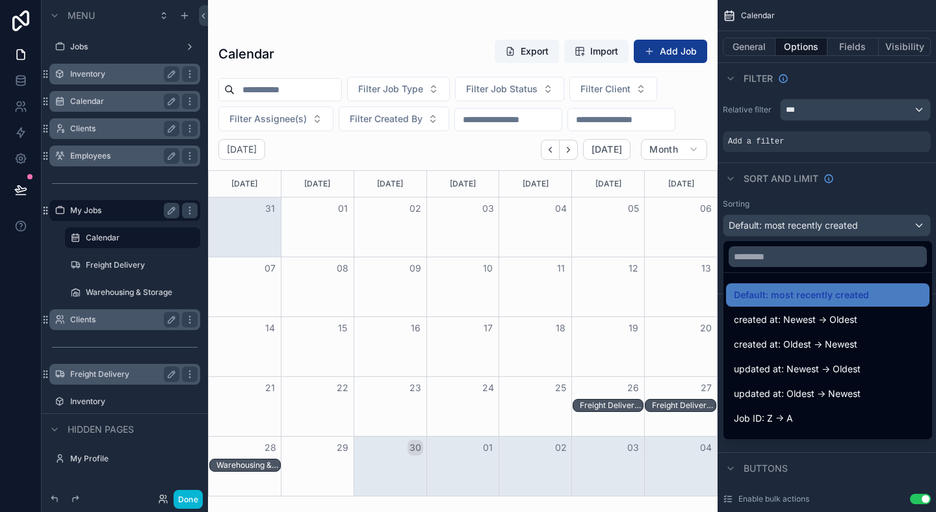
click at [850, 219] on div "scrollable content" at bounding box center [468, 256] width 936 height 512
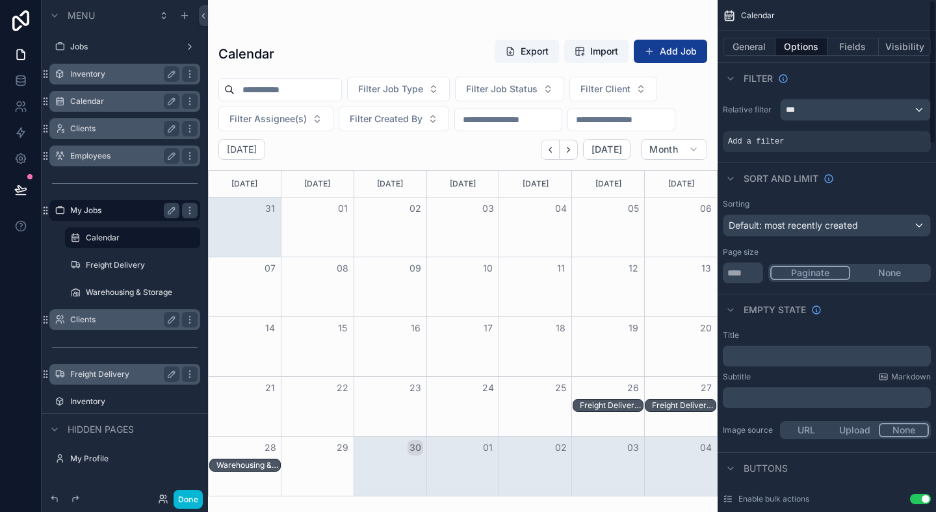
click at [865, 192] on div "Sort And Limit" at bounding box center [826, 177] width 218 height 31
click at [800, 146] on div "Add a filter" at bounding box center [826, 141] width 208 height 21
click at [895, 132] on icon "scrollable content" at bounding box center [897, 133] width 5 height 5
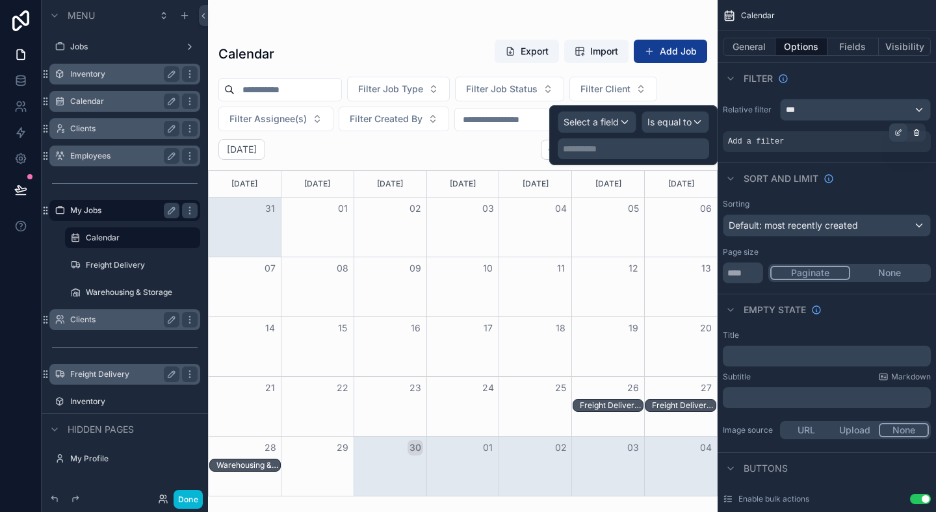
click at [895, 132] on icon "scrollable content" at bounding box center [897, 133] width 5 height 5
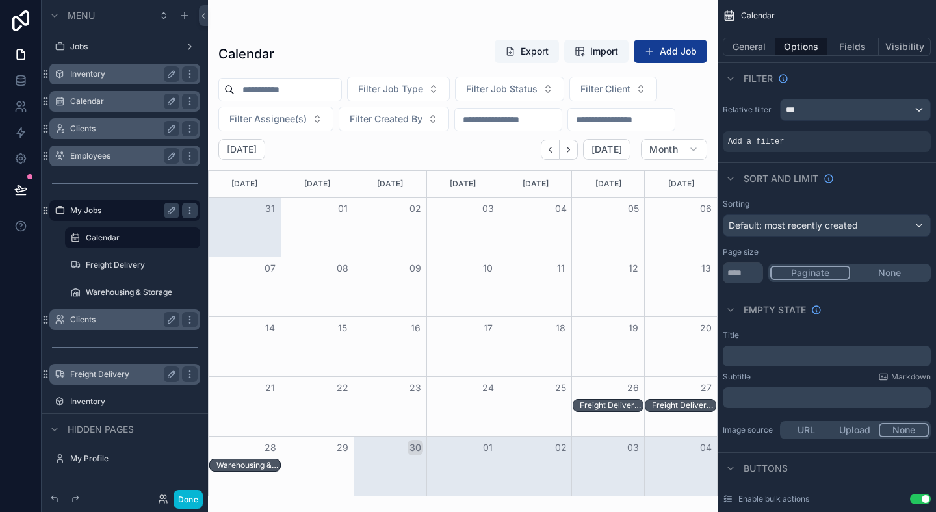
click at [865, 79] on div "Filter" at bounding box center [826, 77] width 218 height 31
click at [786, 138] on div "Add a filter" at bounding box center [826, 141] width 208 height 21
click at [92, 461] on label "My Profile" at bounding box center [122, 458] width 104 height 10
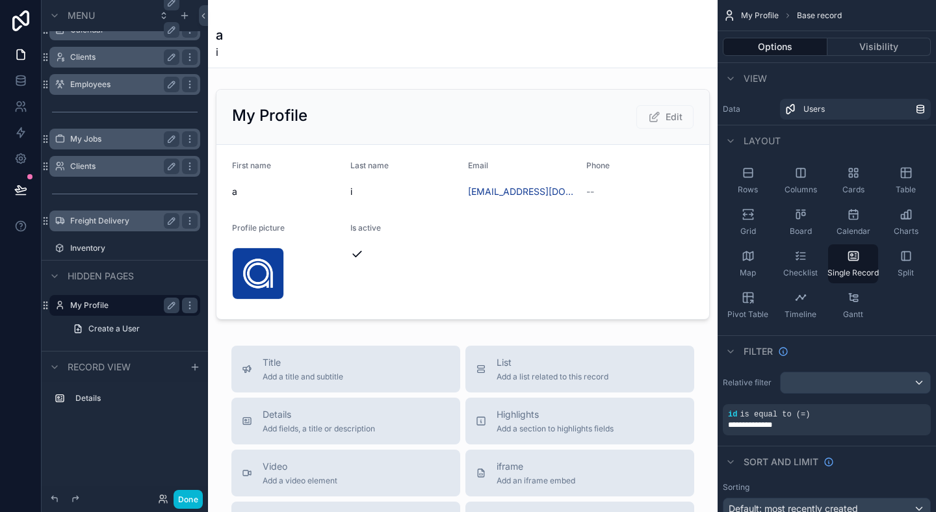
click at [320, 253] on div "scrollable content" at bounding box center [462, 456] width 509 height 912
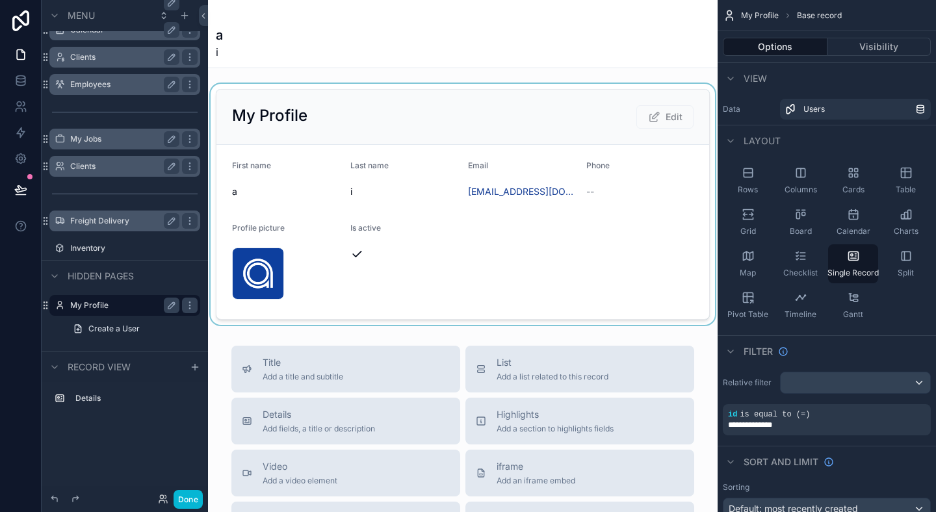
click at [627, 251] on div "scrollable content" at bounding box center [462, 204] width 509 height 241
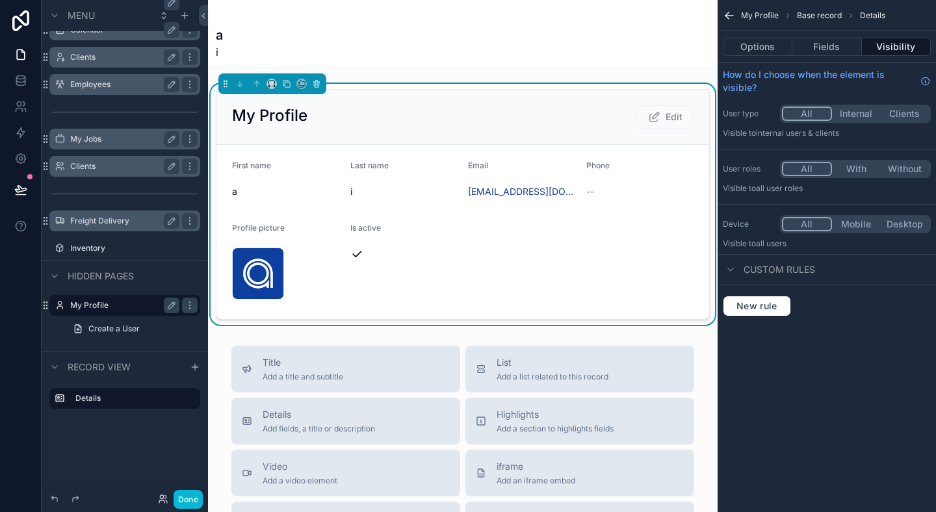
click at [834, 57] on div "Options Fields Visibility" at bounding box center [826, 46] width 218 height 31
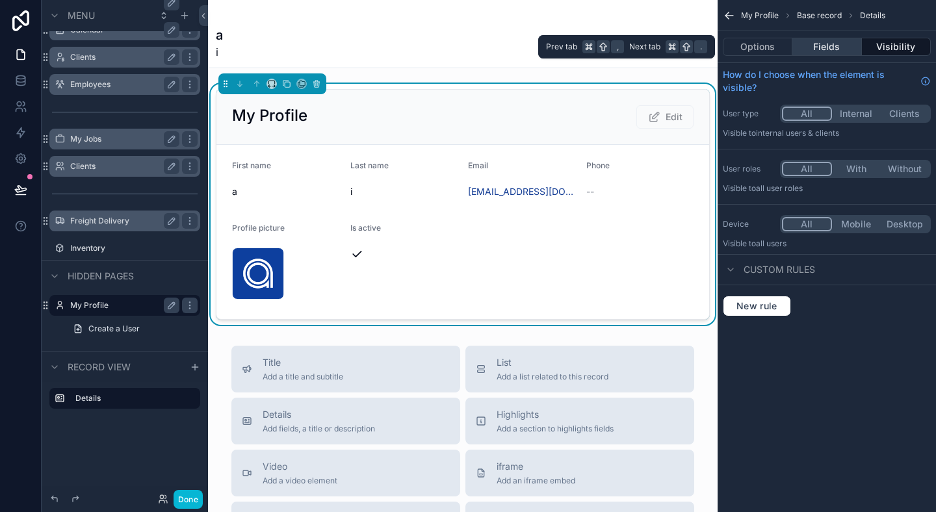
click at [836, 48] on button "Fields" at bounding box center [826, 47] width 69 height 18
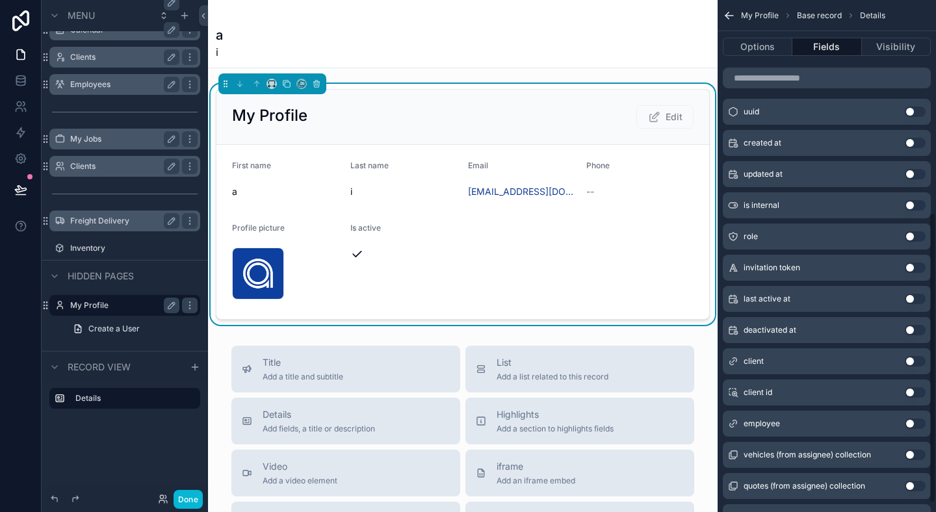
scroll to position [390, 0]
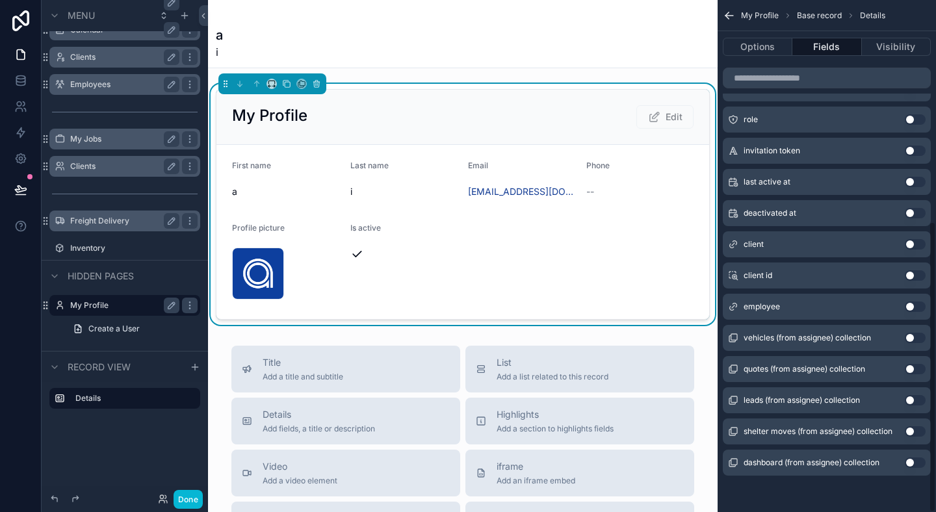
click at [914, 307] on button "Use setting" at bounding box center [914, 306] width 21 height 10
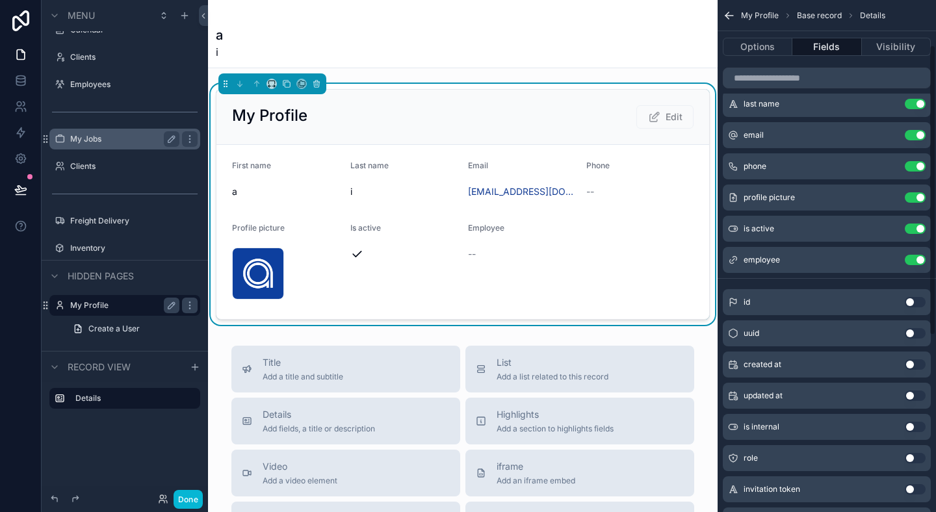
scroll to position [49, 0]
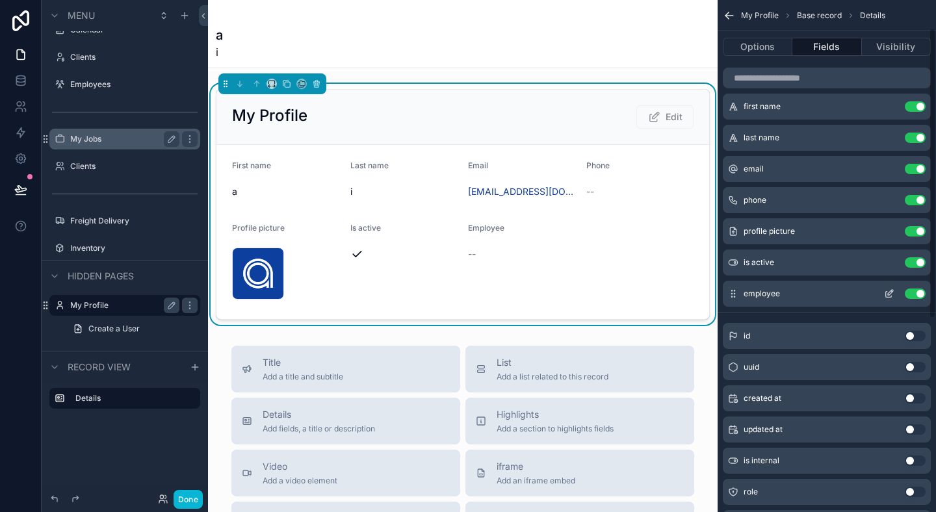
click at [887, 290] on icon "scrollable content" at bounding box center [889, 293] width 10 height 10
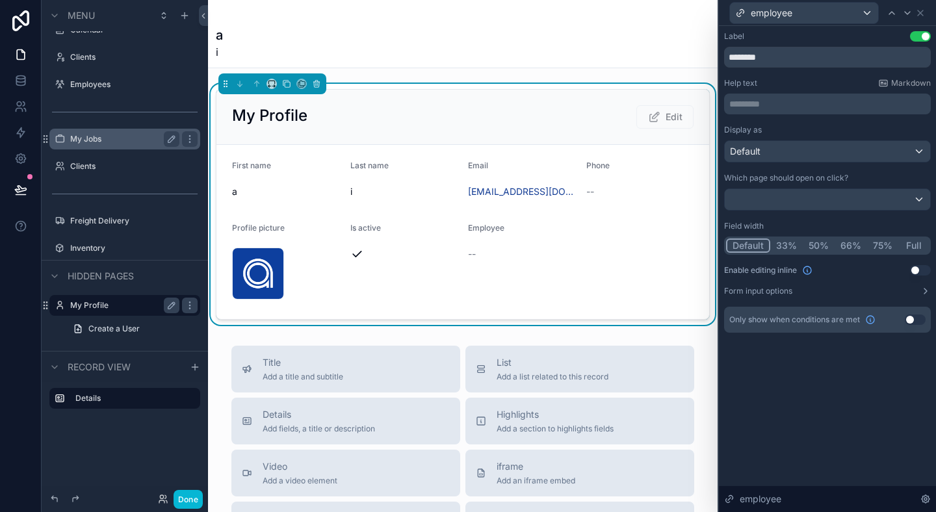
click at [507, 244] on div "--" at bounding box center [522, 254] width 108 height 21
click at [924, 14] on icon at bounding box center [920, 13] width 10 height 10
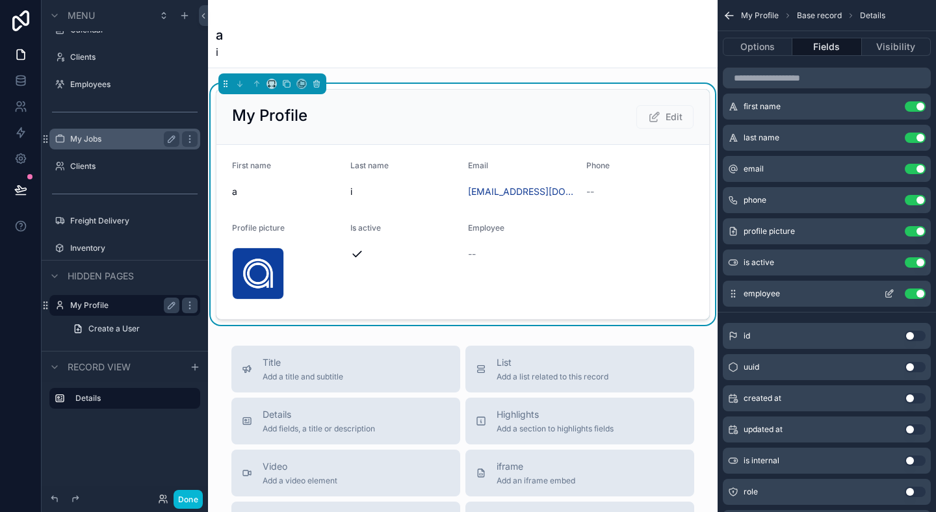
click at [918, 294] on button "Use setting" at bounding box center [914, 293] width 21 height 10
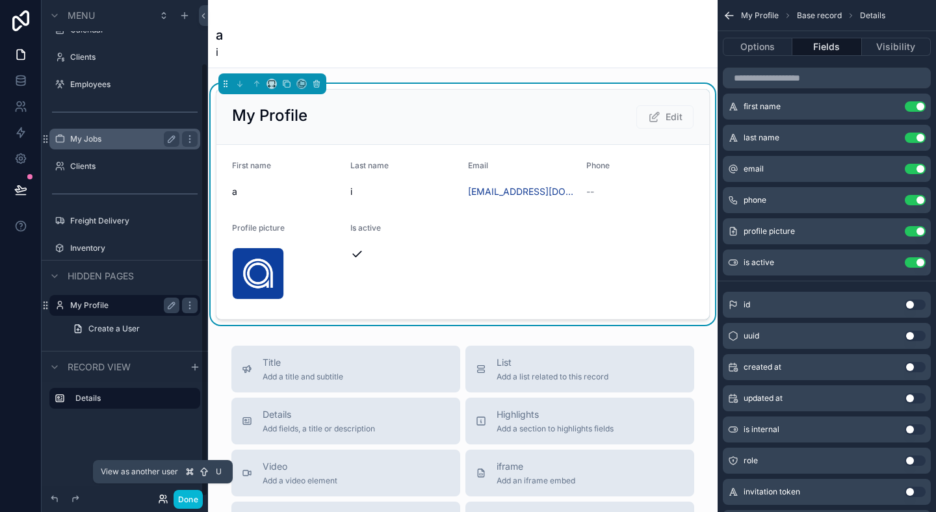
click at [163, 495] on icon at bounding box center [163, 499] width 10 height 10
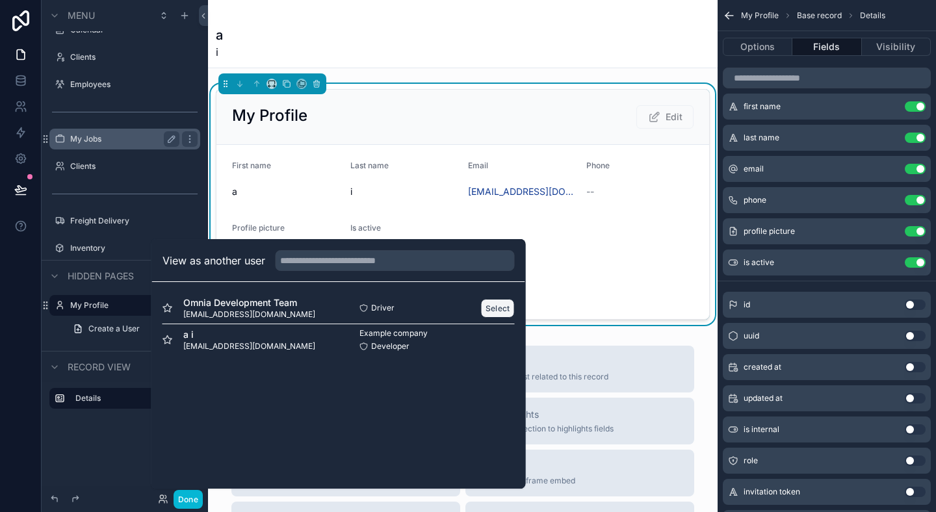
click at [499, 306] on button "Select" at bounding box center [498, 308] width 34 height 19
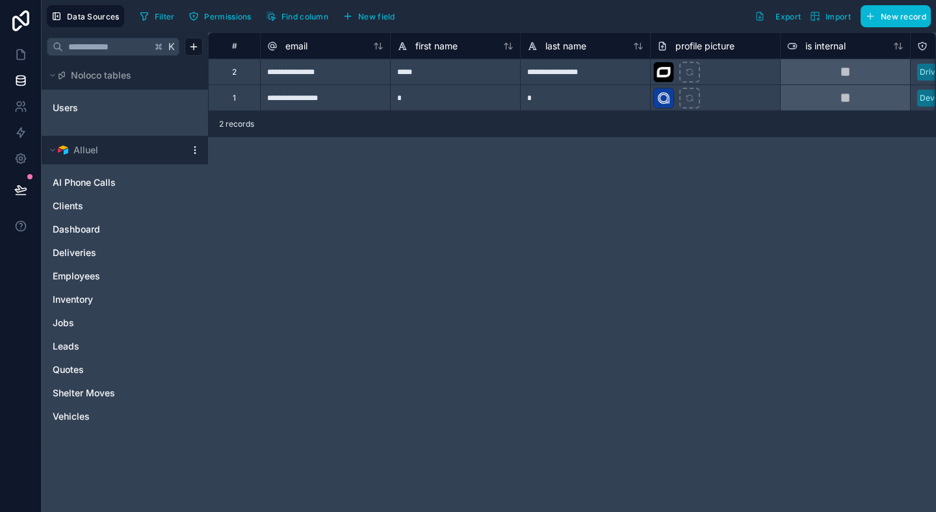
click at [456, 185] on div "**********" at bounding box center [572, 271] width 728 height 479
click at [364, 348] on div "**********" at bounding box center [572, 271] width 728 height 479
click at [624, 153] on div "**********" at bounding box center [572, 271] width 728 height 479
click at [417, 293] on div "**********" at bounding box center [572, 271] width 728 height 479
click at [418, 240] on div "**********" at bounding box center [572, 271] width 728 height 479
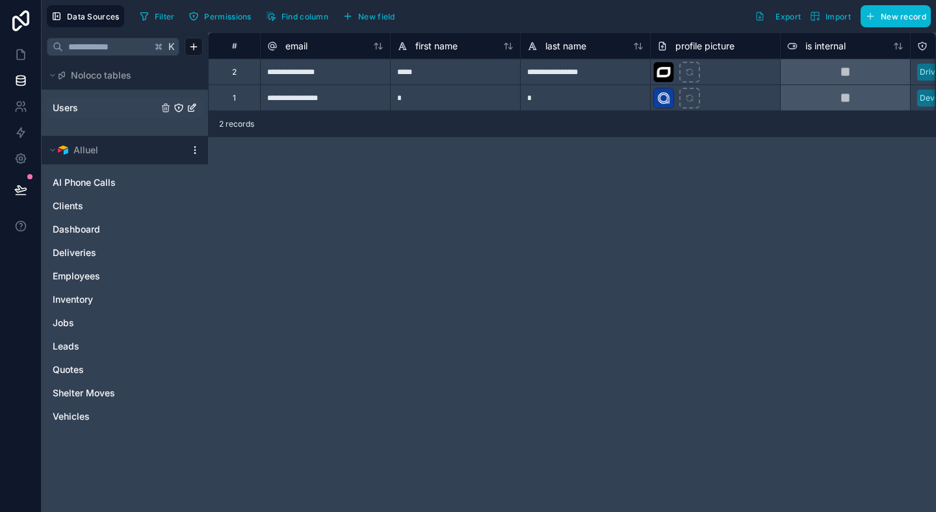
click at [110, 107] on link "Users" at bounding box center [105, 107] width 105 height 13
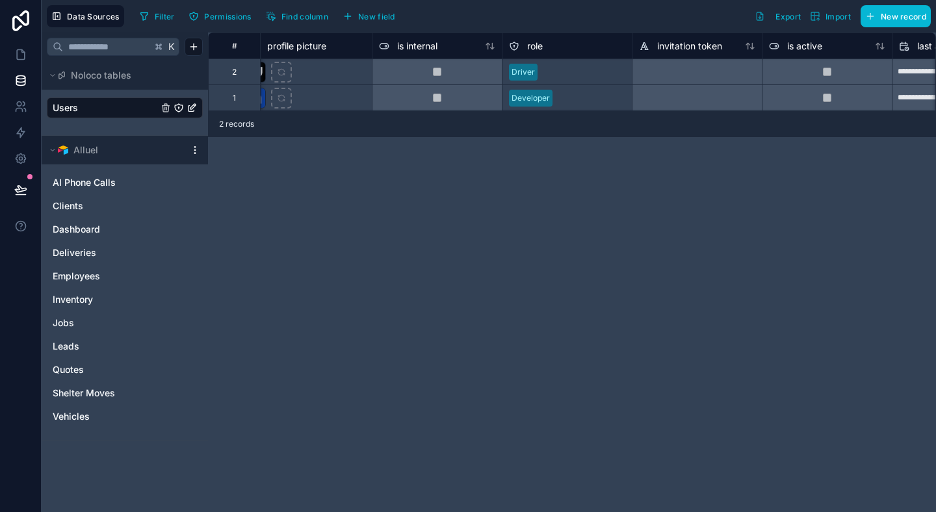
scroll to position [0, 492]
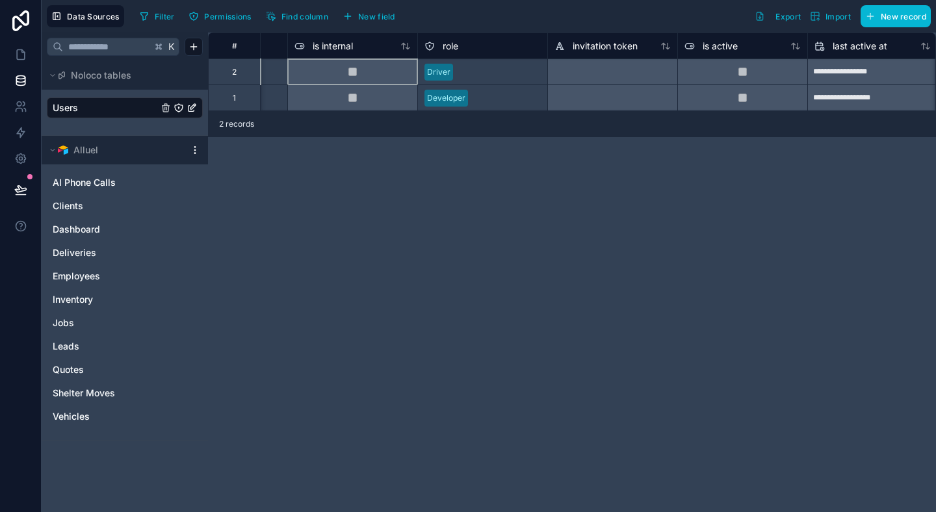
click at [375, 80] on div at bounding box center [352, 71] width 130 height 26
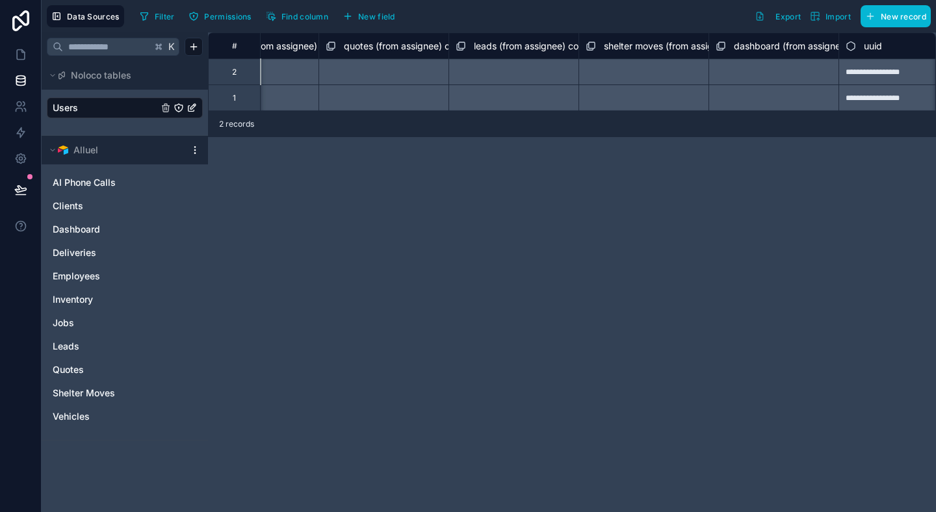
scroll to position [0, 2054]
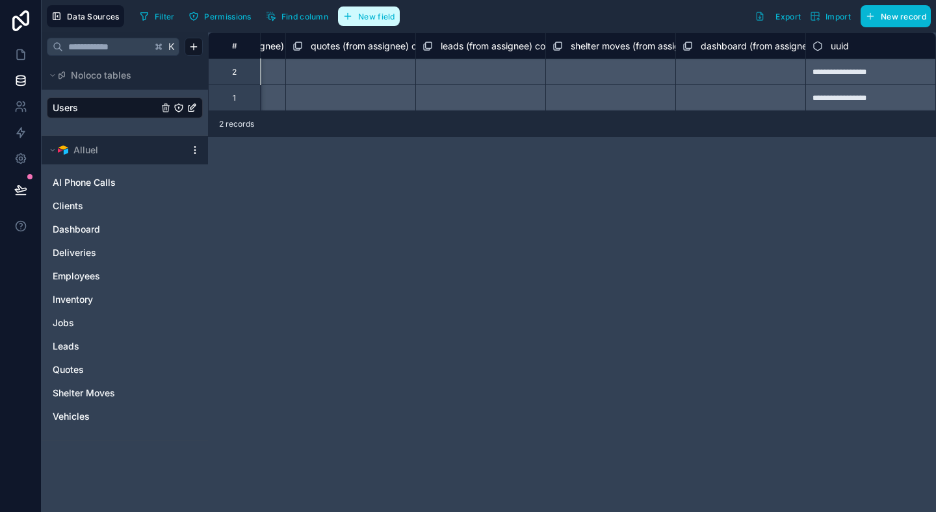
click at [380, 20] on span "New field" at bounding box center [376, 17] width 37 height 10
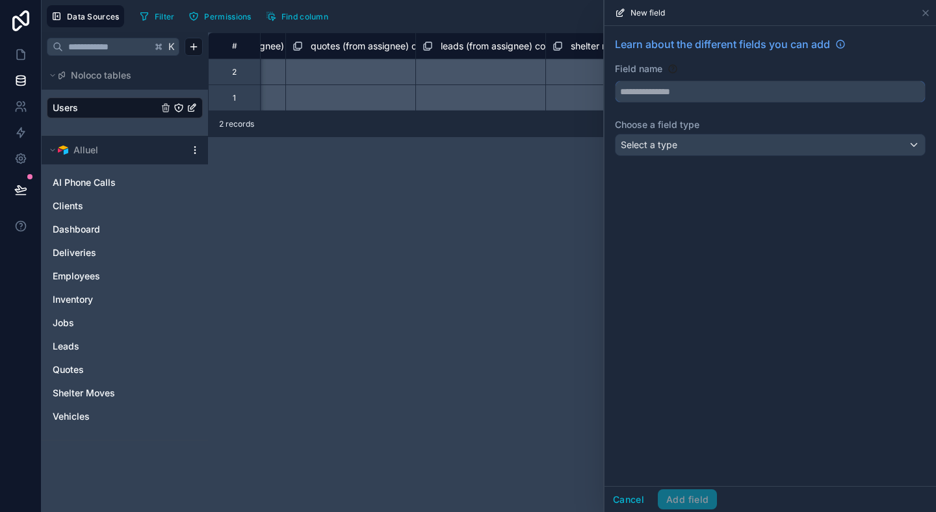
click at [711, 95] on input "text" at bounding box center [769, 91] width 309 height 21
click at [674, 93] on input "text" at bounding box center [769, 91] width 309 height 21
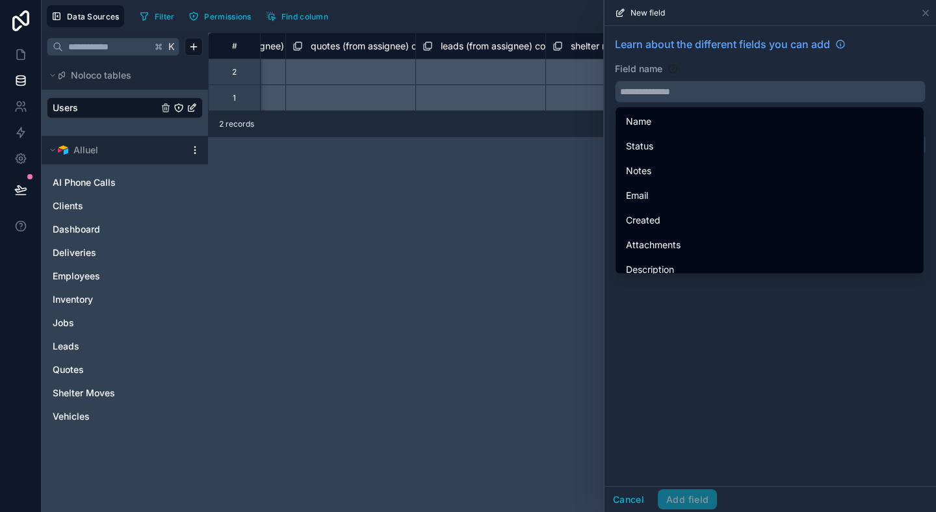
click at [671, 75] on div "Field name" at bounding box center [770, 82] width 311 height 40
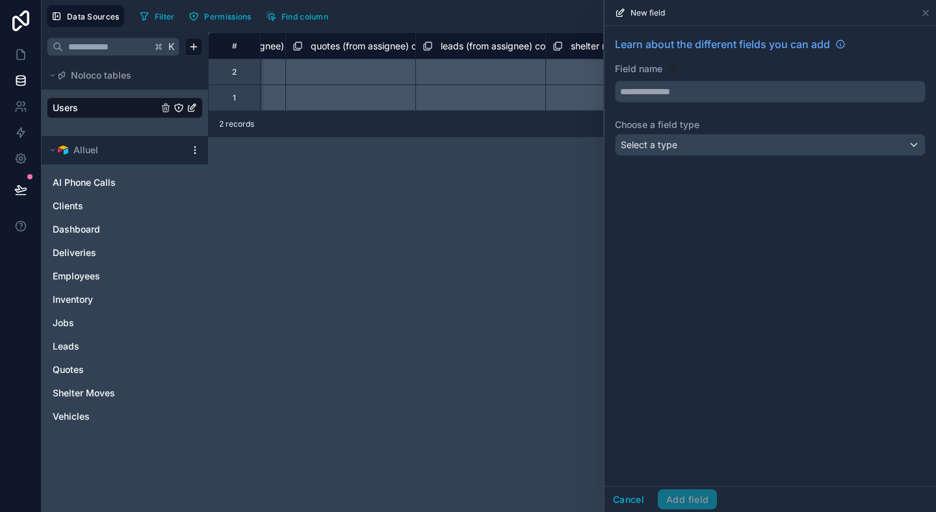
click at [658, 133] on div "Learn about the different fields you can add Field name Choose a field type Sel…" at bounding box center [769, 99] width 331 height 146
click at [663, 140] on span "Select a type" at bounding box center [648, 144] width 57 height 11
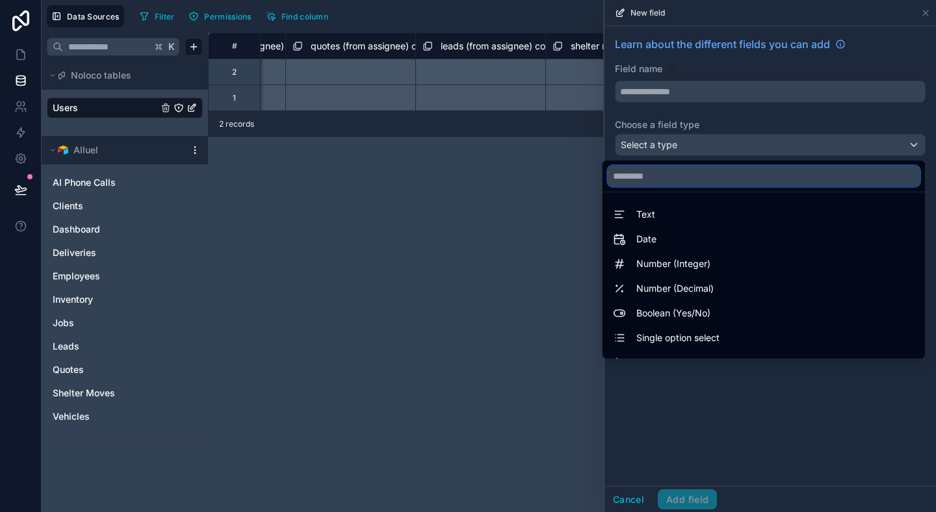
click at [663, 175] on input "text" at bounding box center [763, 176] width 312 height 21
click at [695, 99] on div at bounding box center [769, 256] width 331 height 512
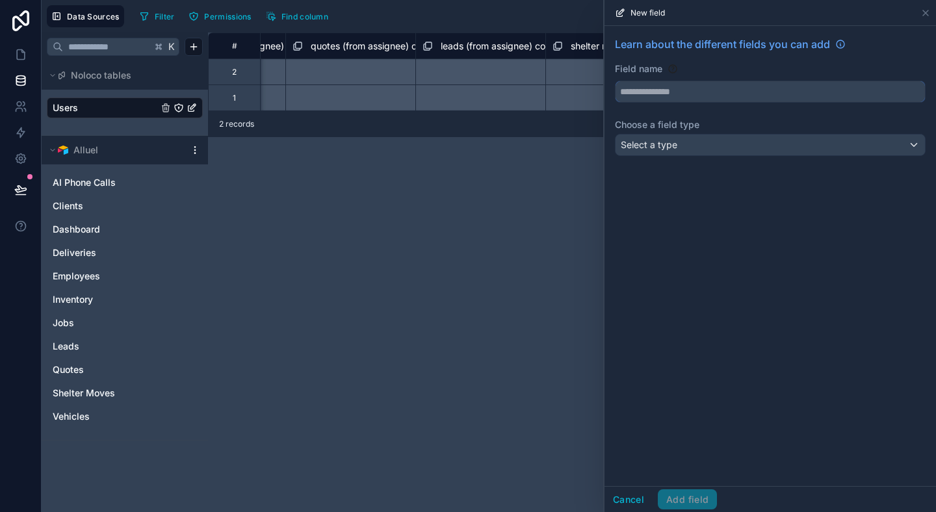
click at [693, 92] on input "text" at bounding box center [769, 91] width 309 height 21
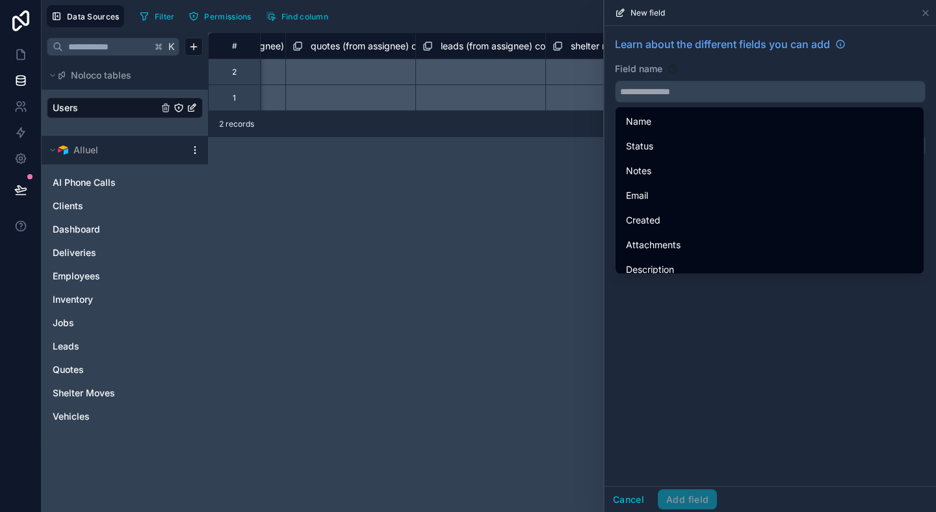
click at [704, 69] on div "Field name" at bounding box center [770, 68] width 311 height 13
click at [705, 69] on div "Field name" at bounding box center [770, 68] width 311 height 13
click at [713, 370] on div "Learn about the different fields you can add Field name Choose a field type Sel…" at bounding box center [769, 256] width 331 height 460
click at [687, 75] on div "Field name" at bounding box center [770, 68] width 311 height 13
click at [688, 84] on input "text" at bounding box center [769, 91] width 309 height 21
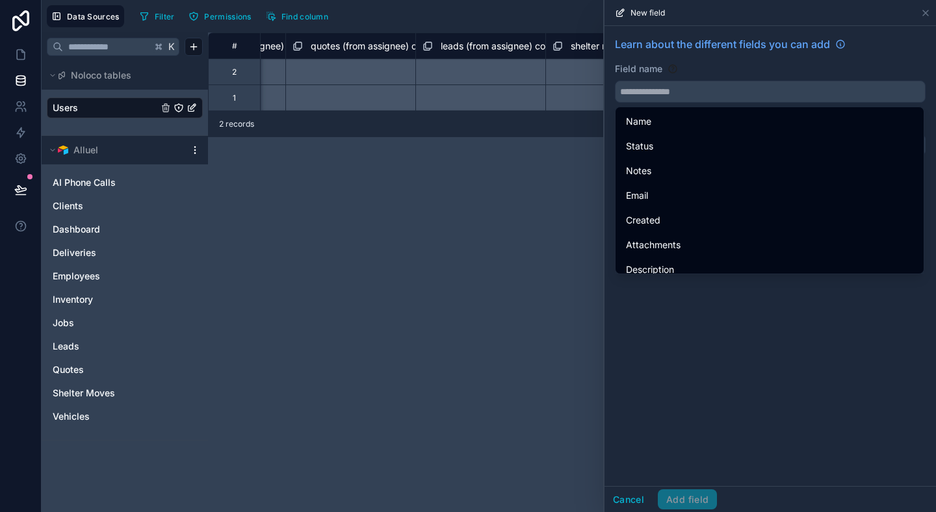
click at [730, 64] on div "Field name" at bounding box center [770, 68] width 311 height 13
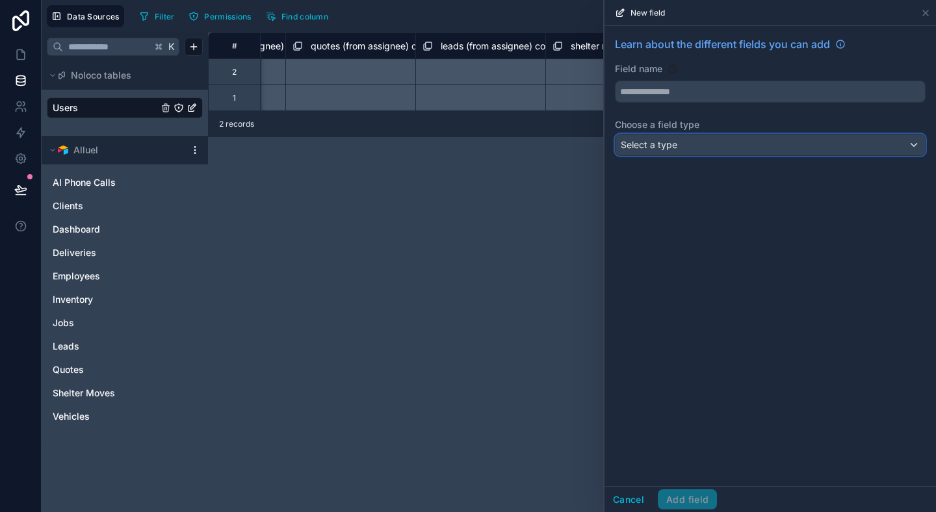
click at [685, 151] on div "Select a type" at bounding box center [769, 144] width 309 height 21
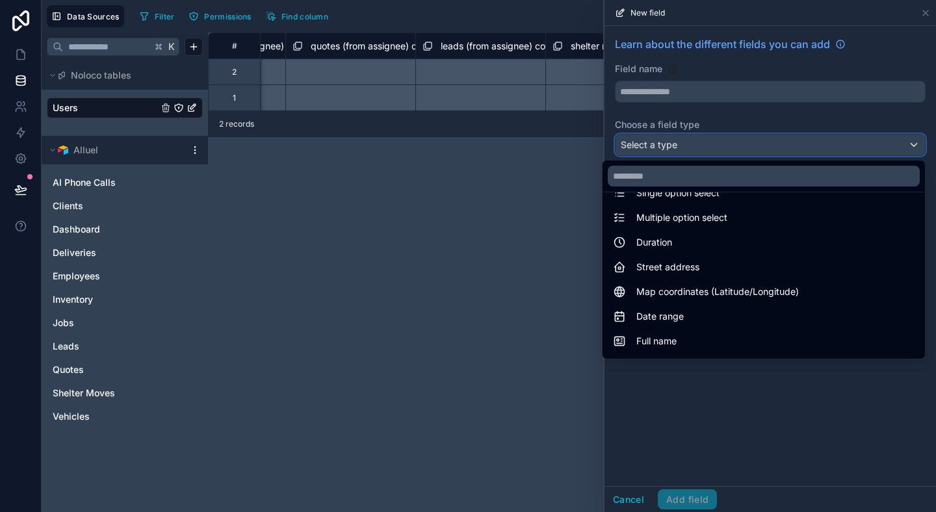
scroll to position [377, 0]
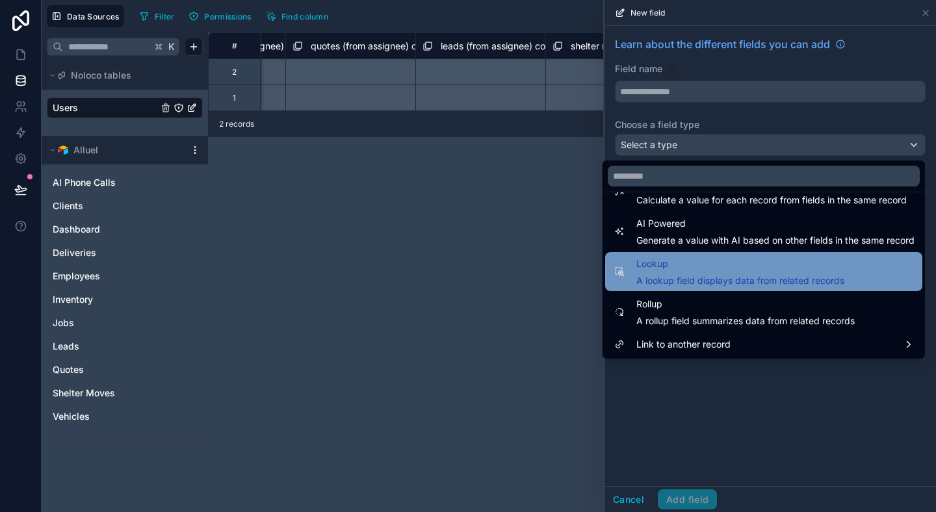
click at [691, 274] on span "A lookup field displays data from related records" at bounding box center [740, 280] width 208 height 13
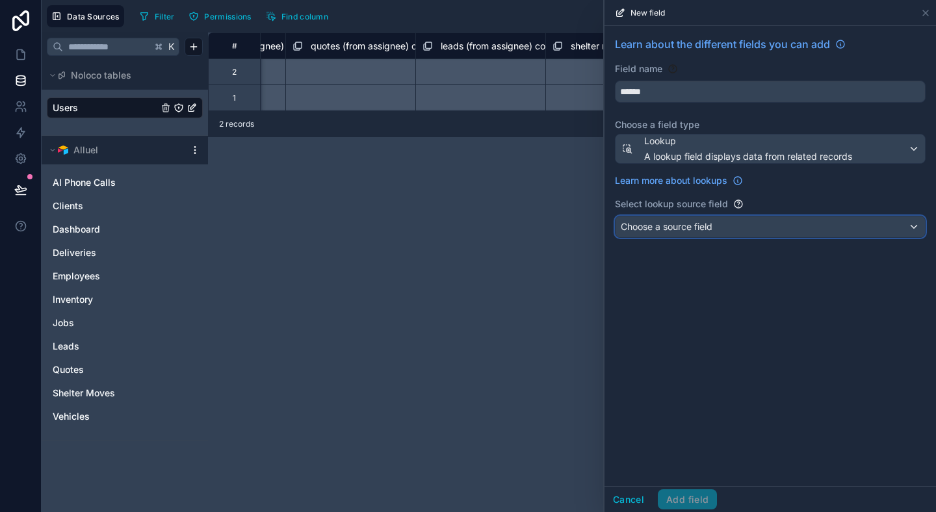
click at [708, 227] on span "Choose a source field" at bounding box center [666, 226] width 92 height 11
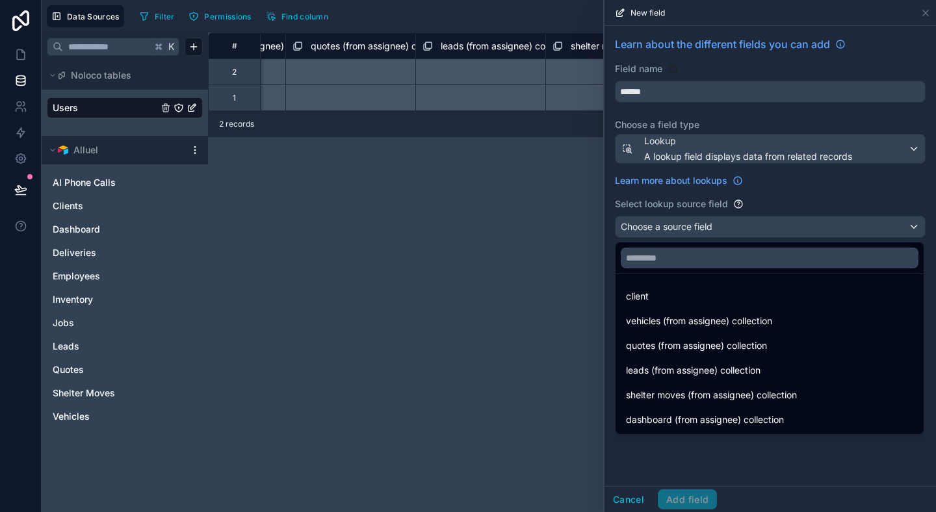
click at [708, 225] on div at bounding box center [769, 256] width 331 height 512
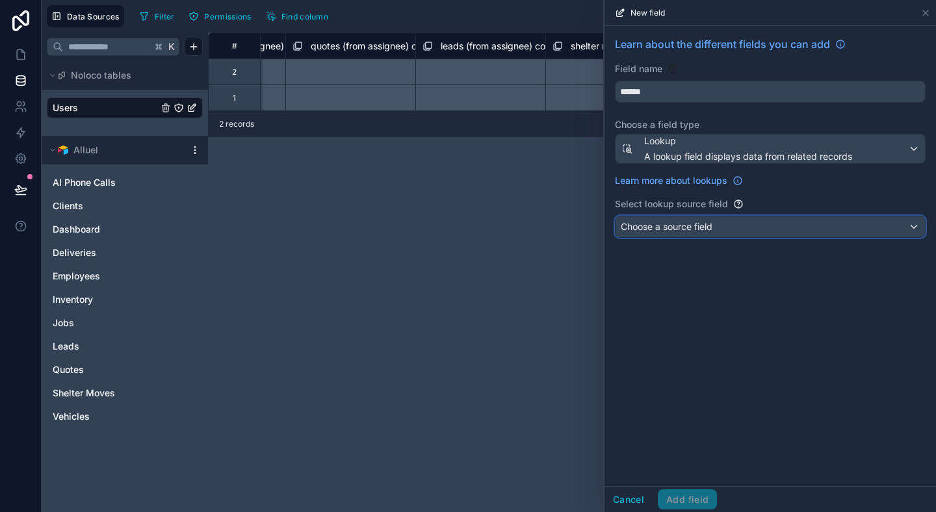
click at [708, 225] on span "Choose a source field" at bounding box center [666, 226] width 92 height 11
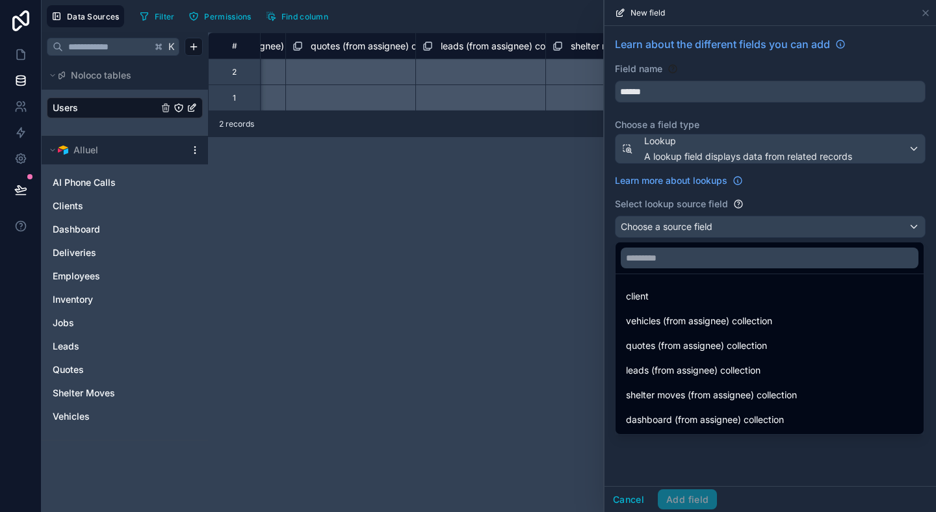
click at [701, 157] on div at bounding box center [769, 256] width 331 height 512
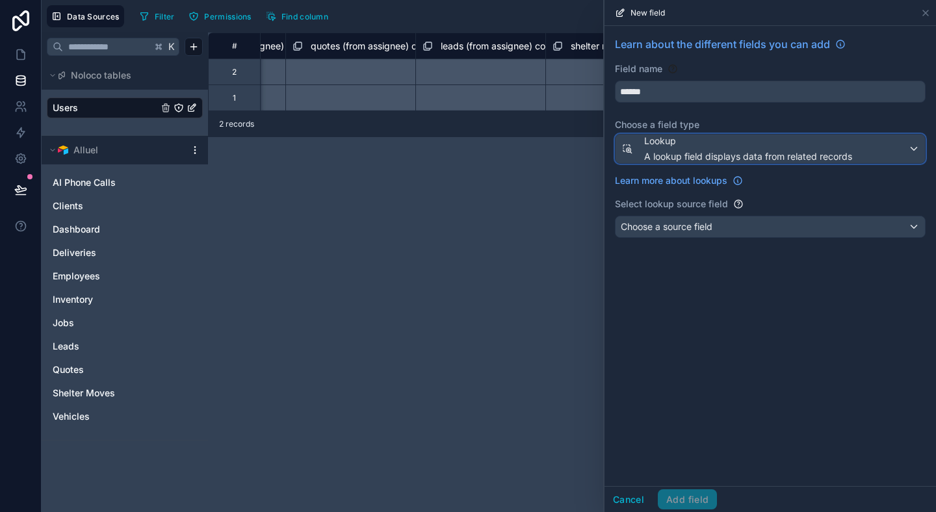
click at [701, 157] on span "A lookup field displays data from related records" at bounding box center [748, 156] width 208 height 13
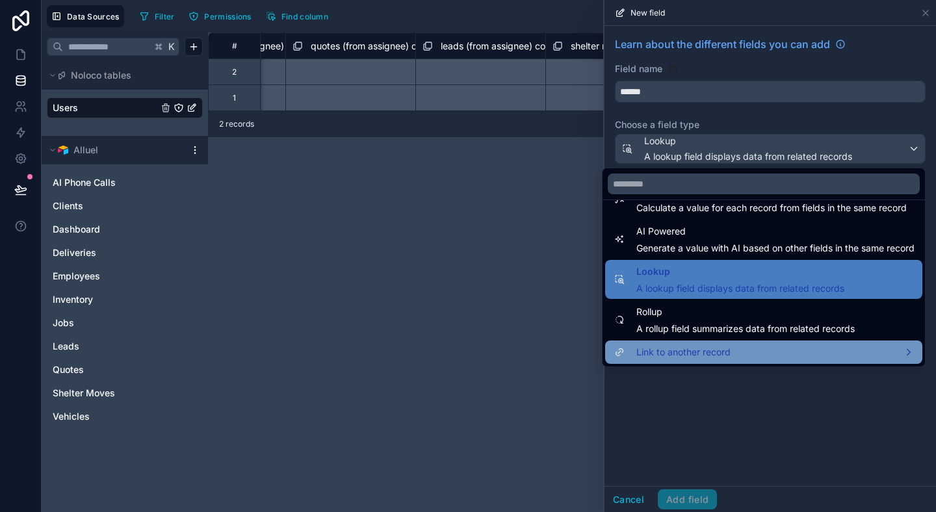
click at [685, 363] on div "Link to another record" at bounding box center [763, 351] width 317 height 23
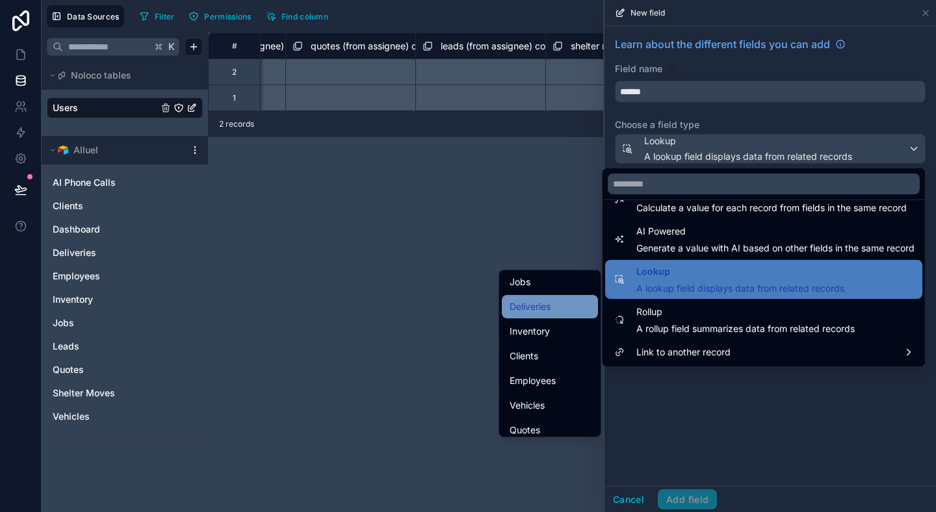
scroll to position [77, 0]
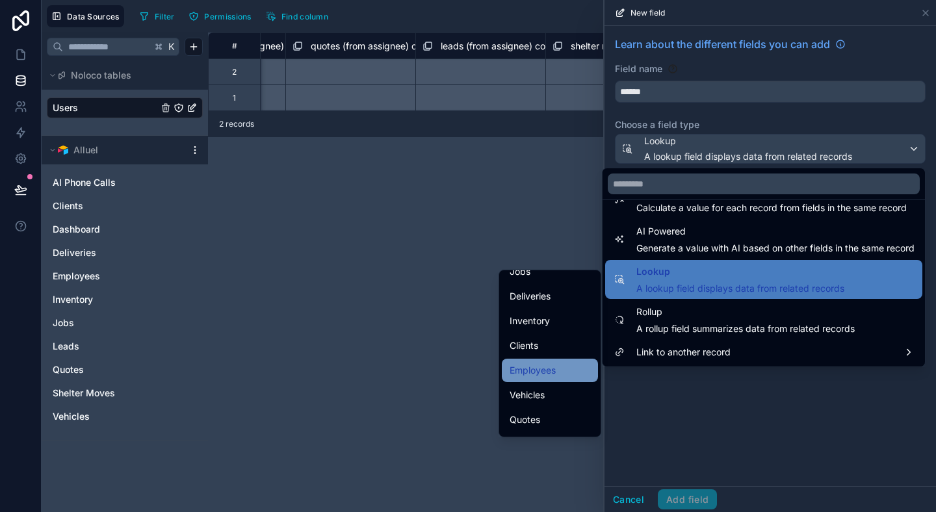
drag, startPoint x: 559, startPoint y: 355, endPoint x: 560, endPoint y: 364, distance: 9.1
click at [560, 364] on ul "Noloco tables Users Alluel Jobs Deliveries Inventory Clients Employees Vehicles…" at bounding box center [549, 353] width 101 height 166
click at [560, 364] on div "Employees" at bounding box center [549, 371] width 81 height 16
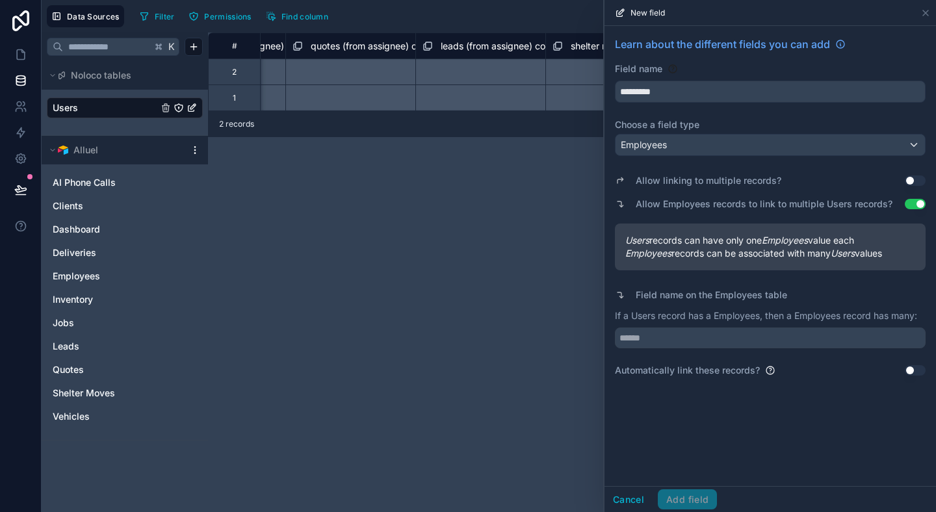
click at [797, 471] on div "Learn about the different fields you can add Field name ********* Choose a fiel…" at bounding box center [769, 256] width 331 height 460
click at [670, 336] on input "text" at bounding box center [770, 337] width 311 height 21
click at [665, 387] on div "Learn about the different fields you can add Field name ********* Choose a fiel…" at bounding box center [769, 256] width 331 height 460
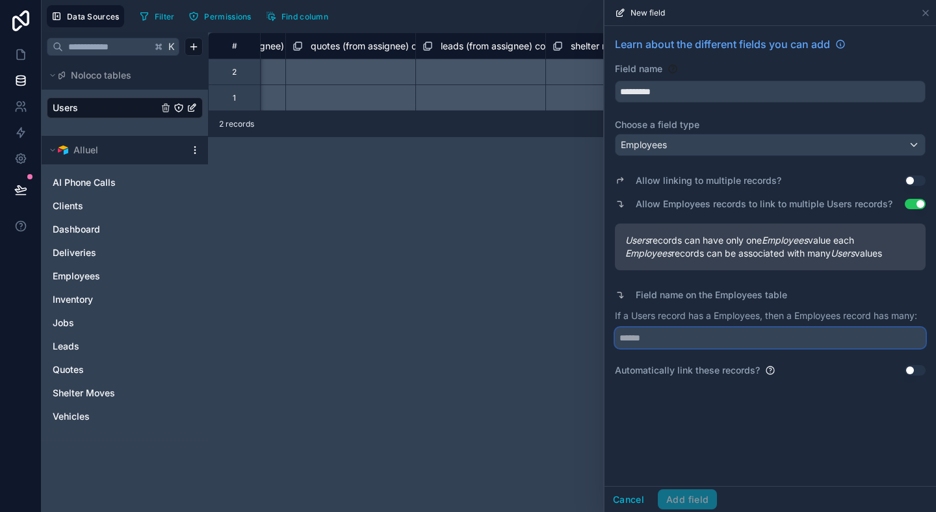
click at [667, 338] on input "text" at bounding box center [770, 337] width 311 height 21
click at [676, 410] on div "Learn about the different fields you can add Field name ********* Choose a fiel…" at bounding box center [769, 256] width 331 height 460
click at [702, 340] on input "text" at bounding box center [770, 337] width 311 height 21
click at [696, 396] on div "Learn about the different fields you can add Field name ********* Choose a fiel…" at bounding box center [769, 256] width 331 height 460
click at [854, 296] on div "Field name on the Employees table" at bounding box center [770, 295] width 311 height 18
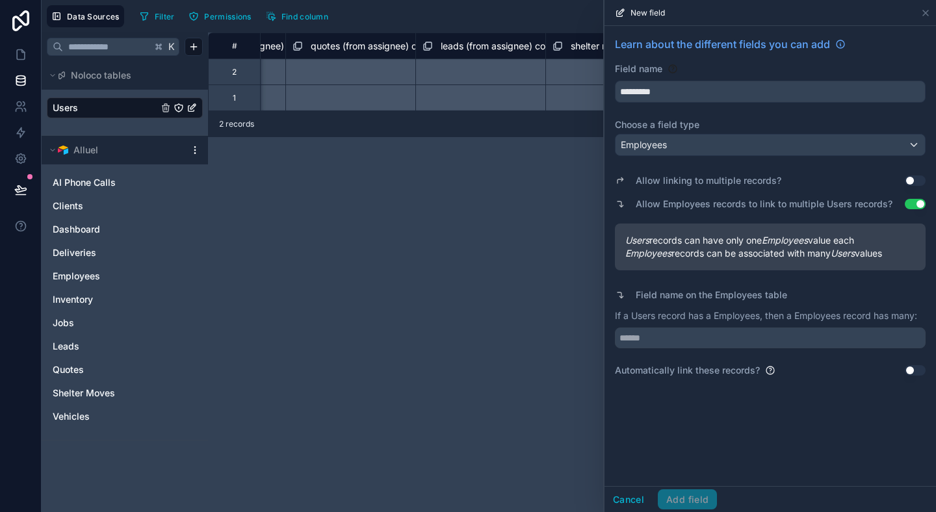
click at [854, 296] on div "Field name on the Employees table" at bounding box center [770, 295] width 311 height 18
click at [915, 199] on button "Use setting" at bounding box center [914, 204] width 21 height 10
click at [691, 86] on input "*********" at bounding box center [769, 91] width 309 height 21
type input "********"
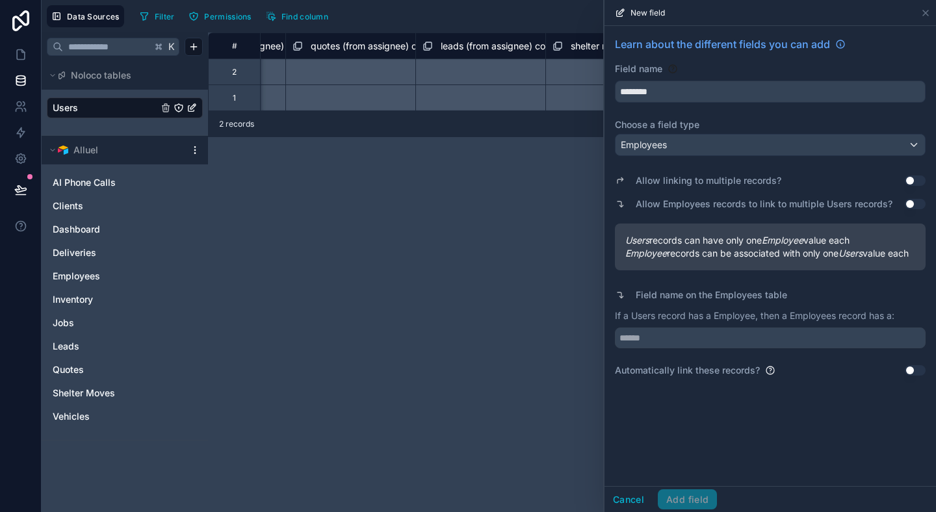
click at [744, 437] on div "Learn about the different fields you can add Field name ******** Choose a field…" at bounding box center [769, 256] width 331 height 460
click at [696, 148] on div "Employees" at bounding box center [769, 144] width 309 height 21
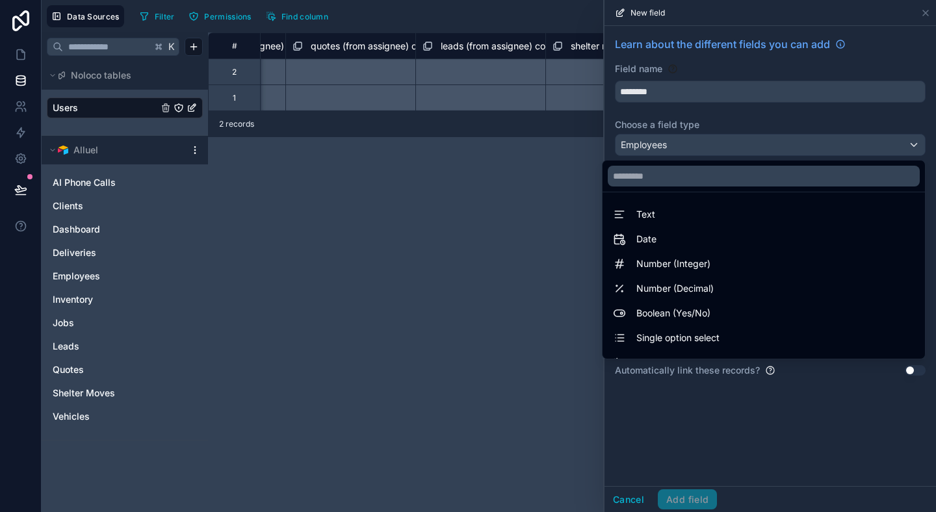
click at [696, 148] on div at bounding box center [769, 256] width 331 height 512
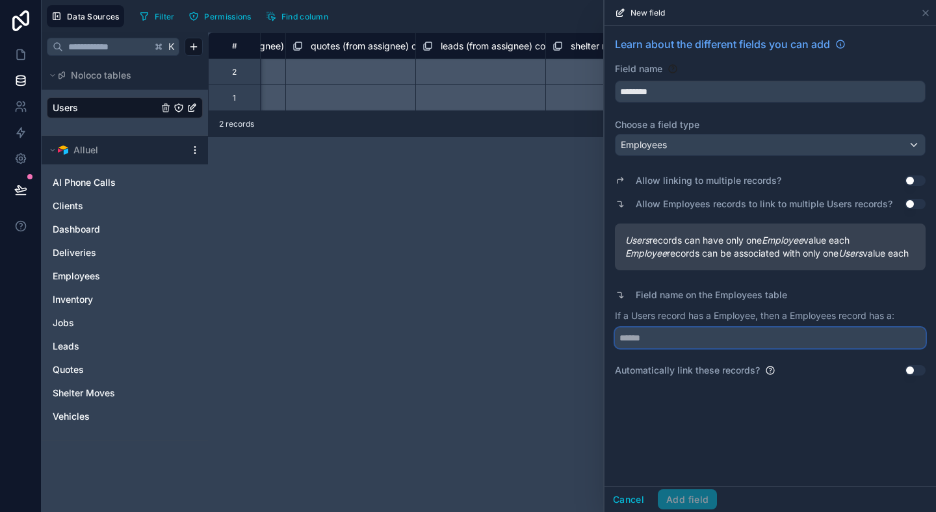
click at [667, 348] on input "text" at bounding box center [770, 337] width 311 height 21
type input "****"
click at [912, 376] on button "Use setting" at bounding box center [914, 370] width 21 height 10
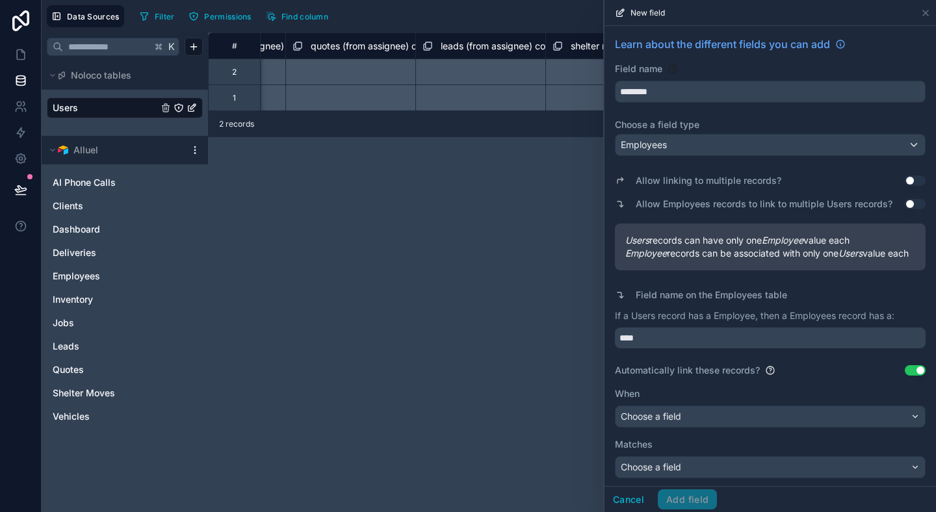
scroll to position [15, 0]
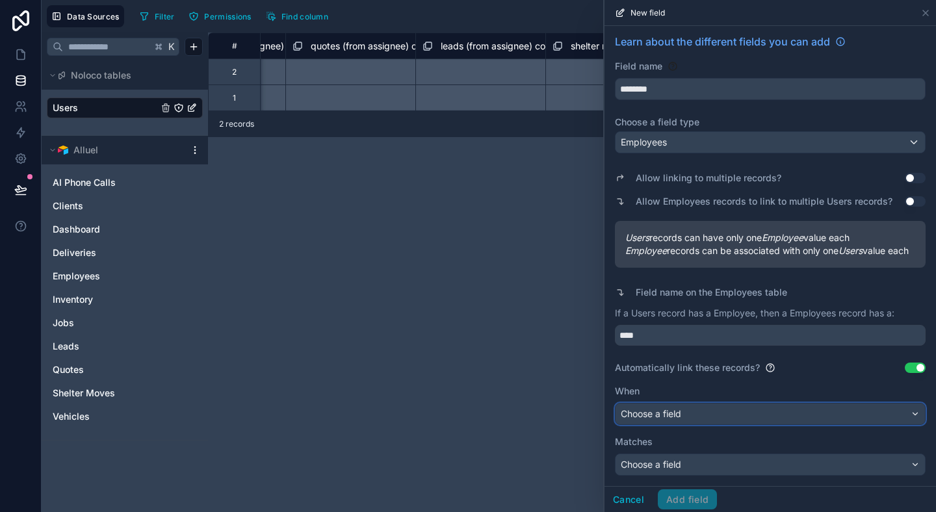
click at [714, 417] on div "Choose a field" at bounding box center [769, 413] width 309 height 21
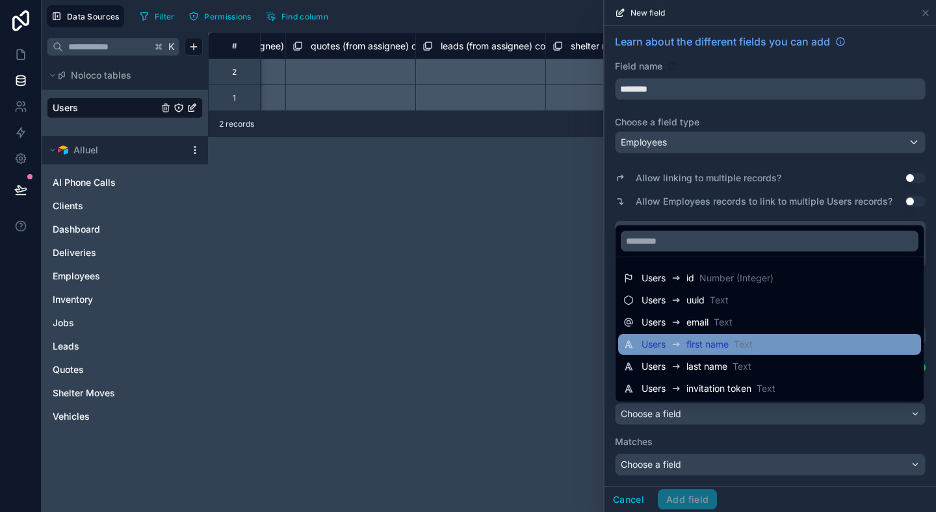
click at [756, 348] on div "Users first name Text" at bounding box center [769, 345] width 292 height 16
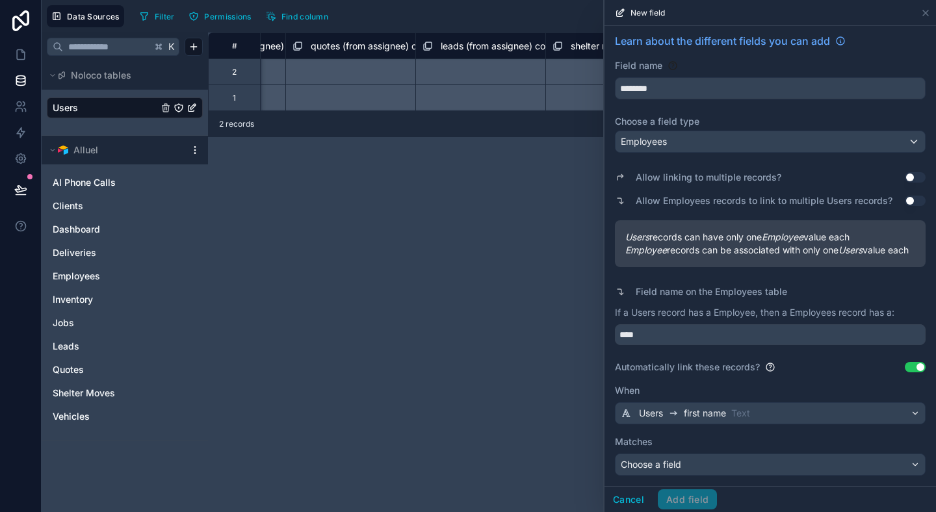
scroll to position [16, 0]
click at [737, 422] on div "Users first name Text" at bounding box center [769, 413] width 309 height 21
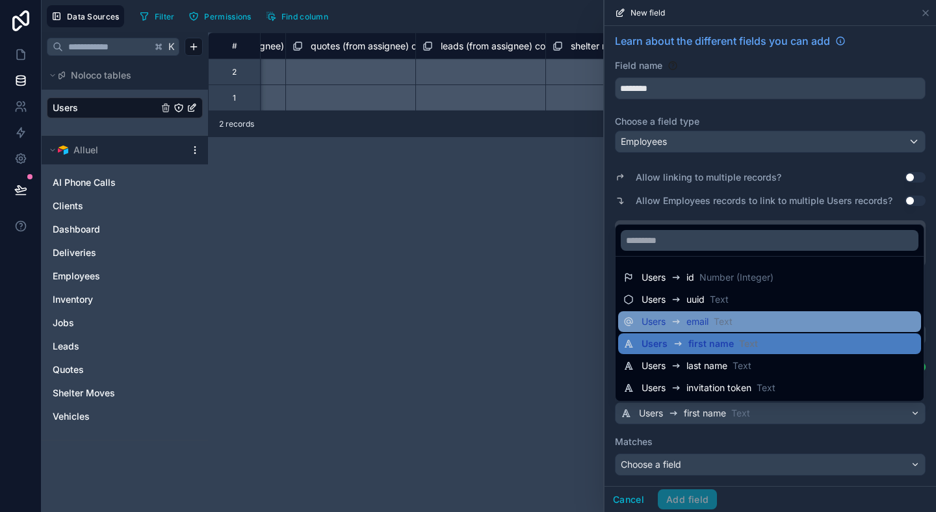
click at [753, 321] on div "Users email Text" at bounding box center [769, 322] width 292 height 16
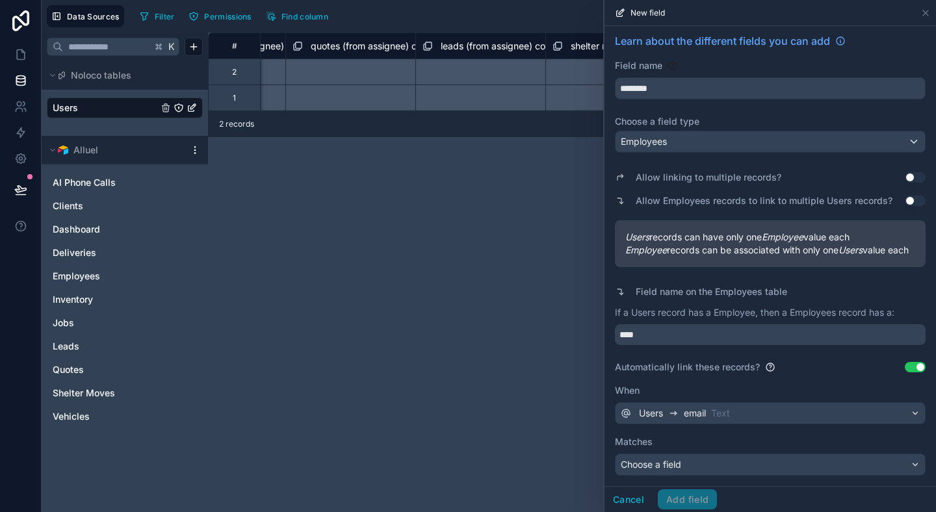
click at [752, 390] on label "When" at bounding box center [770, 390] width 311 height 13
click at [769, 412] on div "Users email Text" at bounding box center [769, 413] width 309 height 21
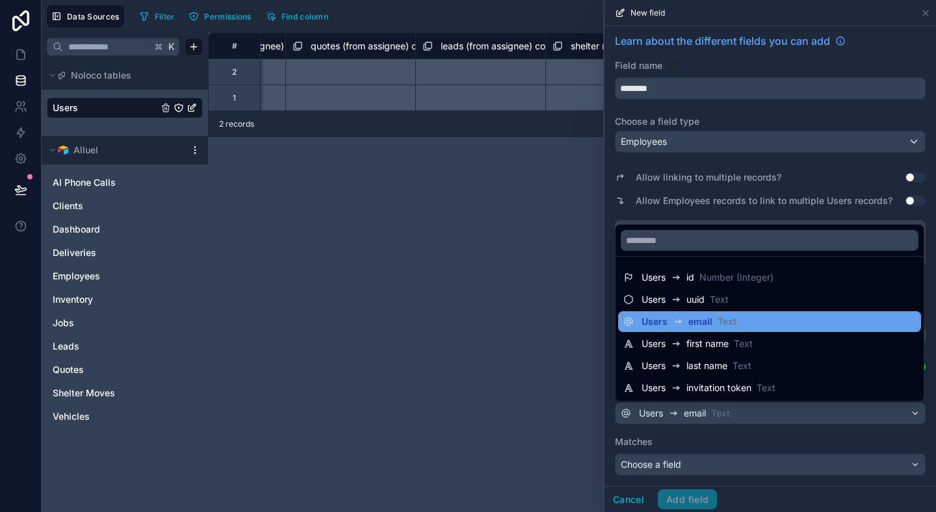
click at [759, 324] on div "Users email Text" at bounding box center [769, 322] width 292 height 16
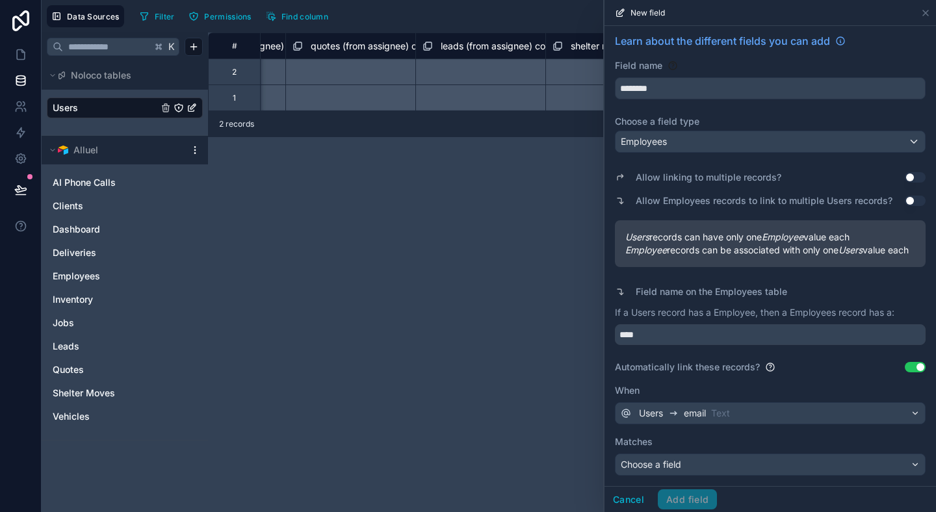
click at [791, 364] on div "Automatically link these records? Use setting" at bounding box center [770, 367] width 311 height 13
click at [698, 498] on div "Cancel Add field" at bounding box center [660, 499] width 112 height 21
click at [665, 466] on span "Choose a field" at bounding box center [650, 464] width 60 height 11
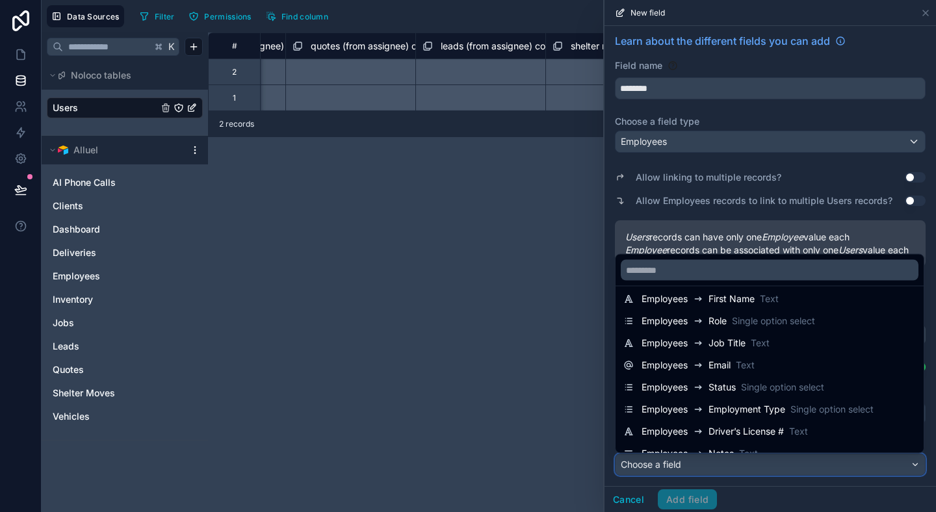
scroll to position [98, 0]
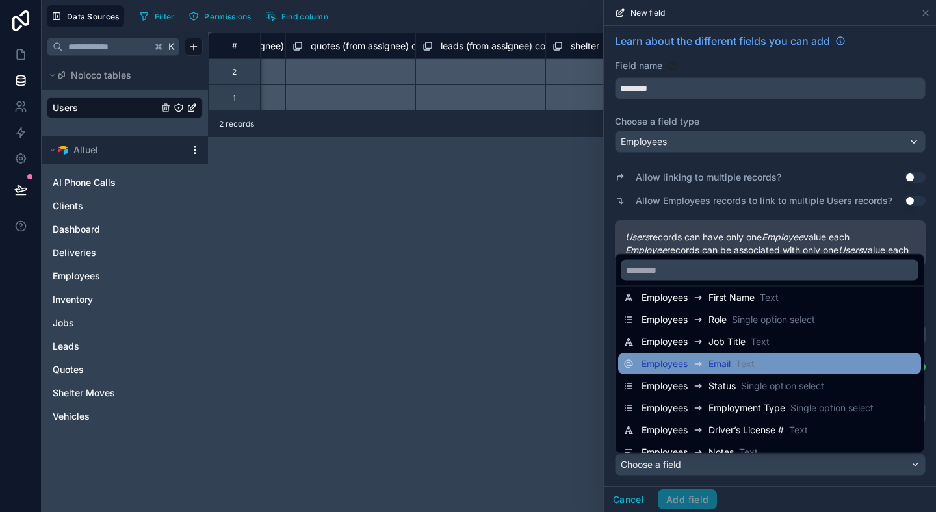
click at [778, 363] on div "Employees Email Text" at bounding box center [769, 364] width 292 height 16
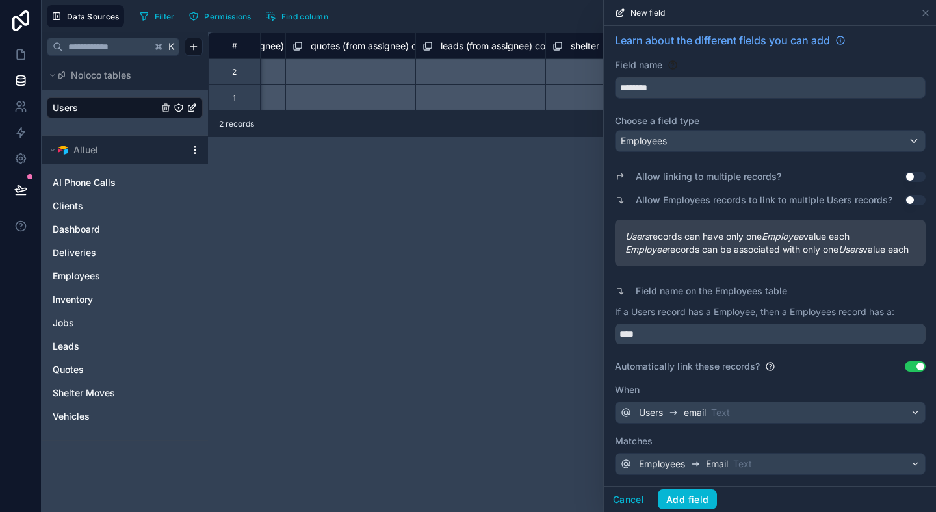
scroll to position [16, 0]
click at [717, 469] on span "Email" at bounding box center [717, 463] width 22 height 13
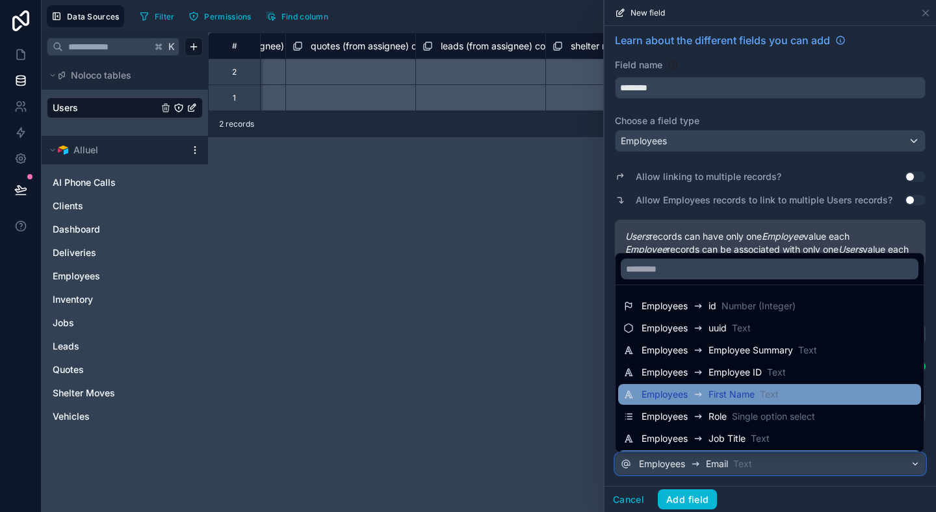
scroll to position [133, 0]
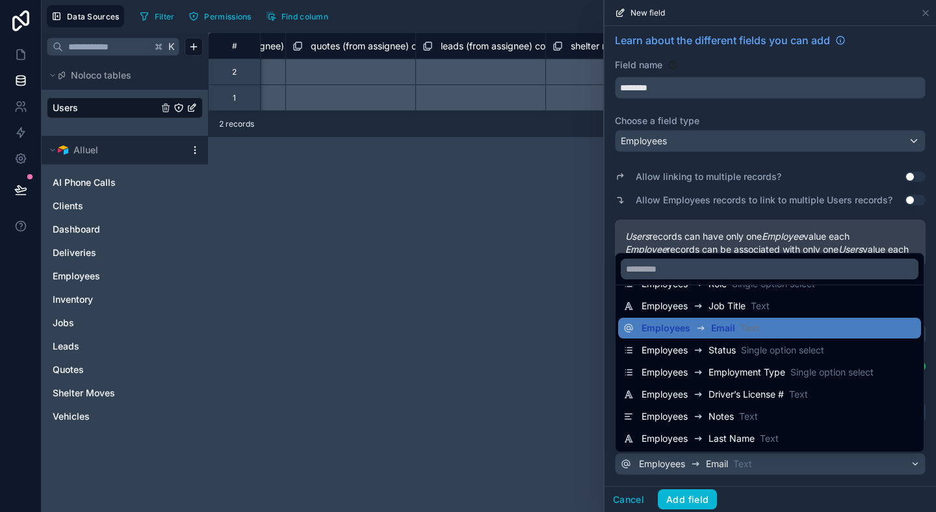
click at [758, 481] on div at bounding box center [769, 256] width 331 height 512
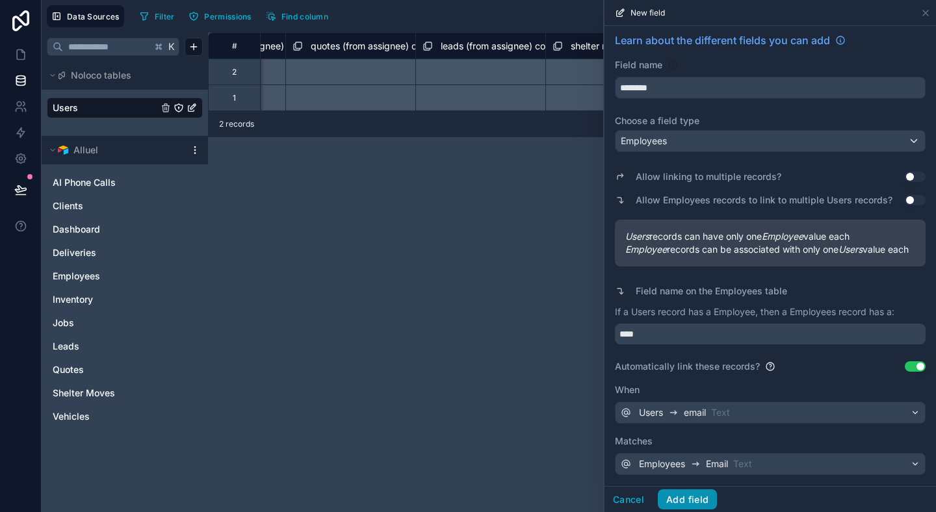
click at [677, 498] on button "Add field" at bounding box center [686, 499] width 59 height 21
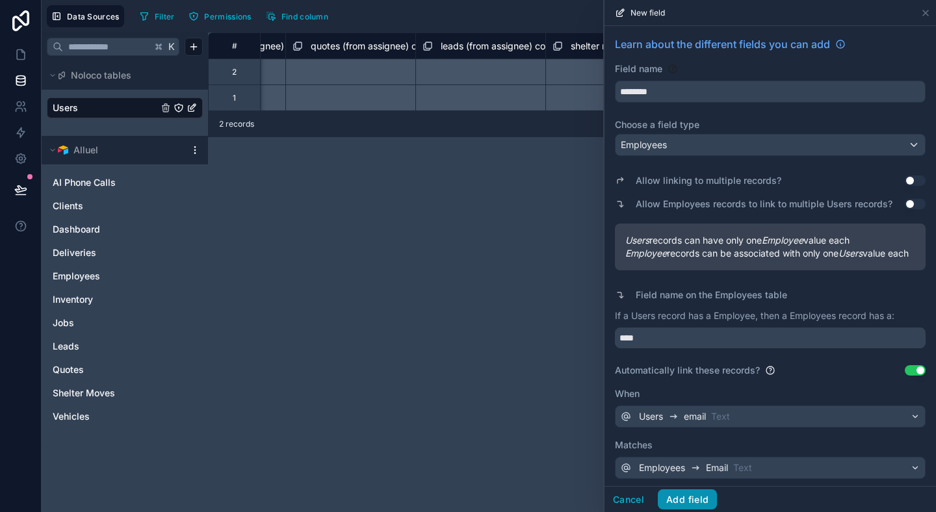
click at [678, 496] on button "Add field" at bounding box center [686, 499] width 59 height 21
click at [685, 103] on div "Learn about the different fields you can add Field name ******** Choose a field…" at bounding box center [769, 258] width 331 height 464
click at [689, 97] on input "********" at bounding box center [769, 91] width 309 height 21
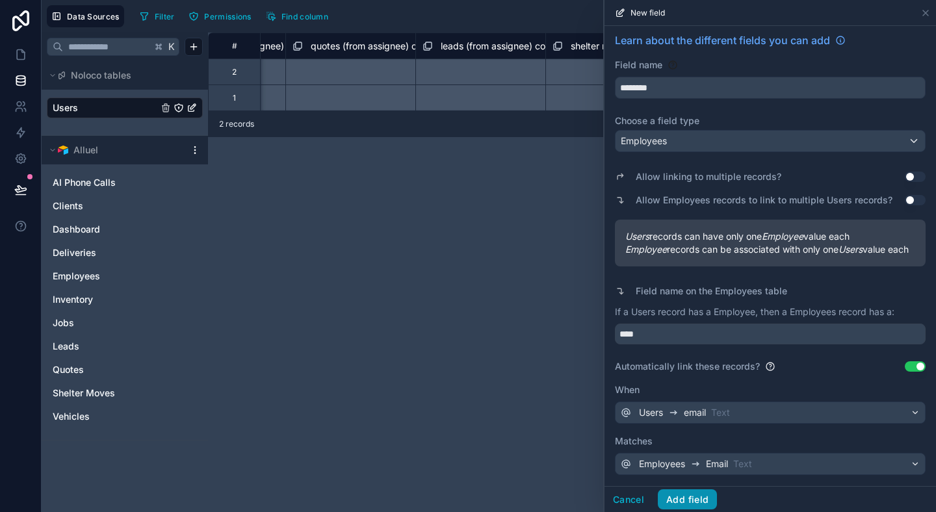
click at [698, 503] on button "Add field" at bounding box center [686, 499] width 59 height 21
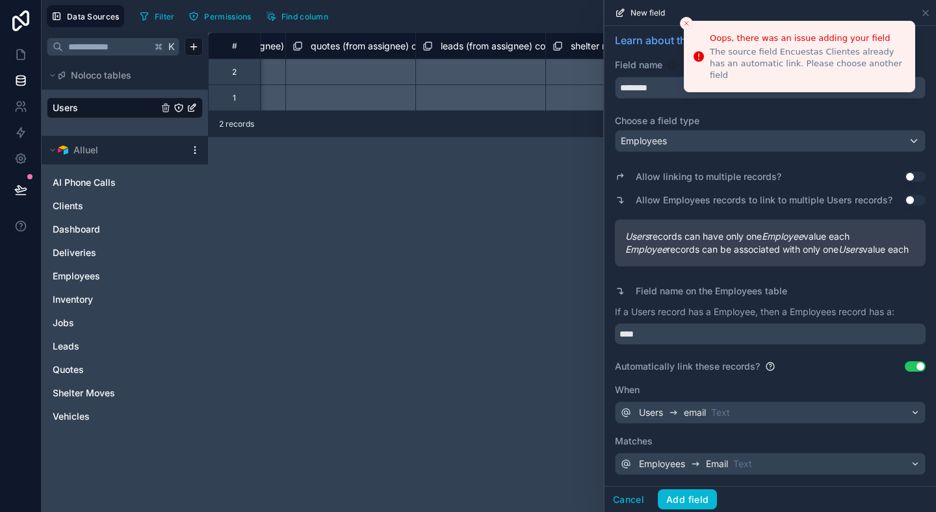
scroll to position [0, 0]
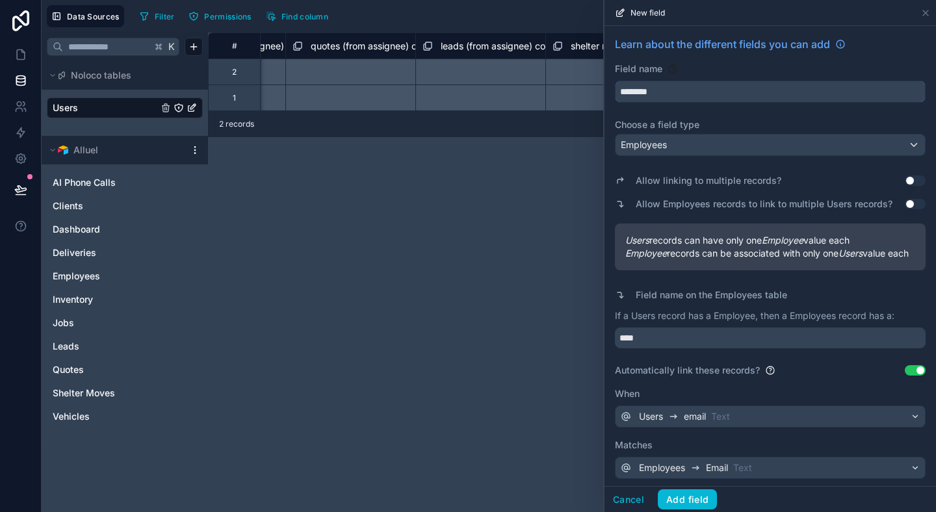
click at [691, 88] on input "********" at bounding box center [769, 91] width 309 height 21
click at [615, 81] on button "********" at bounding box center [770, 92] width 311 height 22
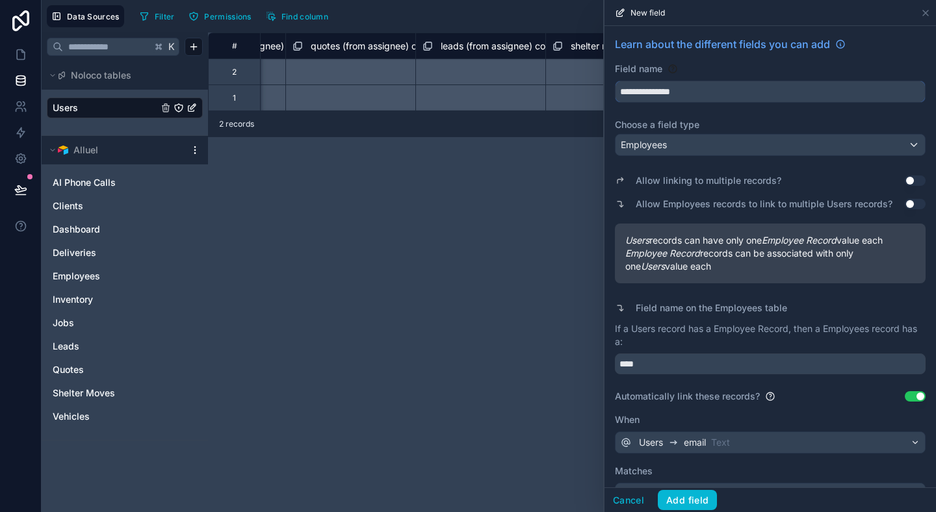
type input "**********"
click at [722, 118] on label "Choose a field type" at bounding box center [770, 124] width 311 height 13
click at [722, 134] on div "Employees" at bounding box center [769, 144] width 309 height 21
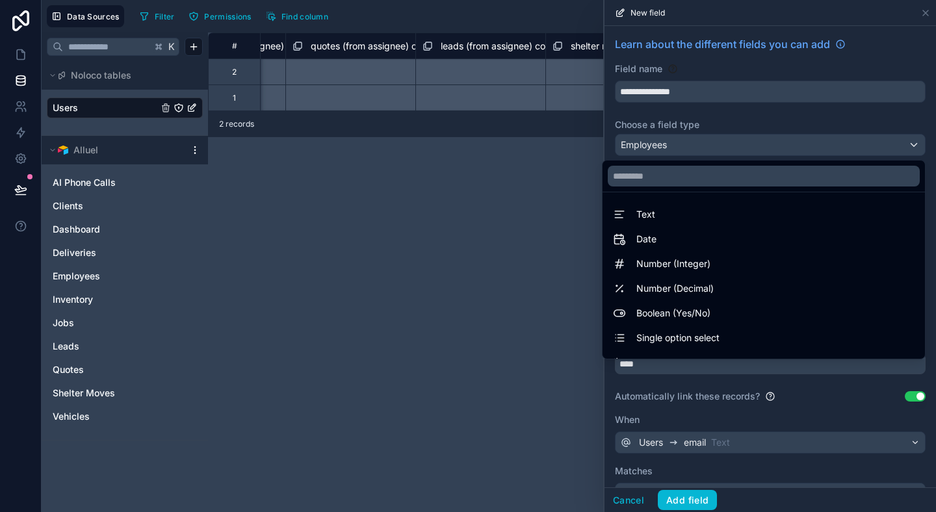
click at [730, 107] on div at bounding box center [769, 256] width 331 height 512
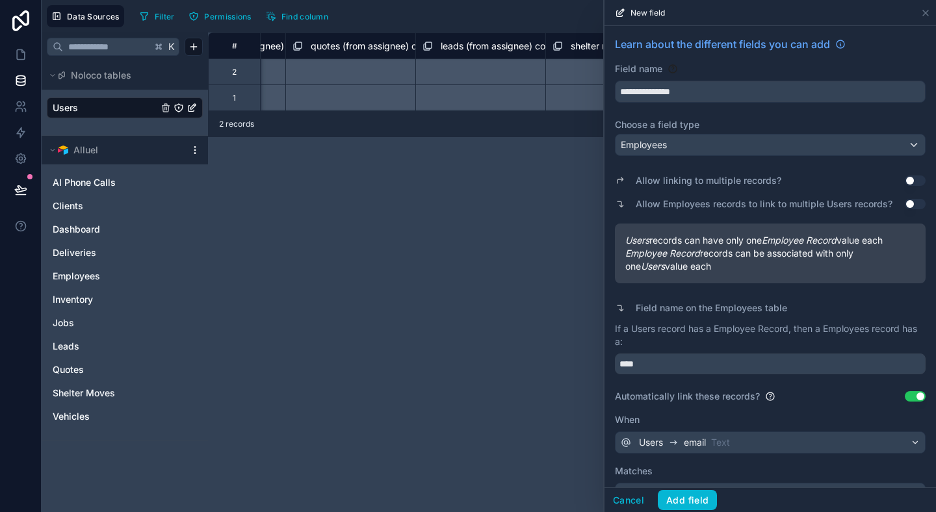
click at [729, 109] on div "**********" at bounding box center [769, 271] width 331 height 490
click at [709, 140] on div "Employees" at bounding box center [769, 144] width 309 height 21
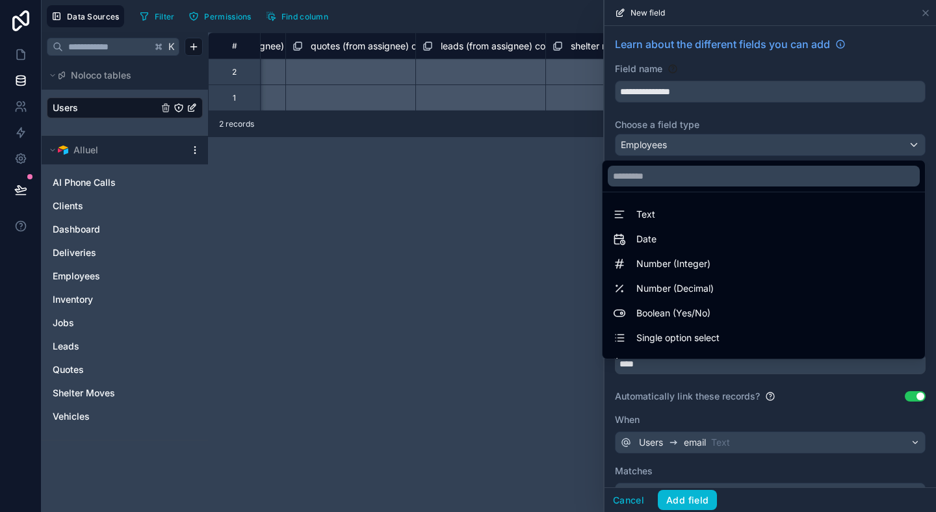
click at [709, 140] on div at bounding box center [769, 256] width 331 height 512
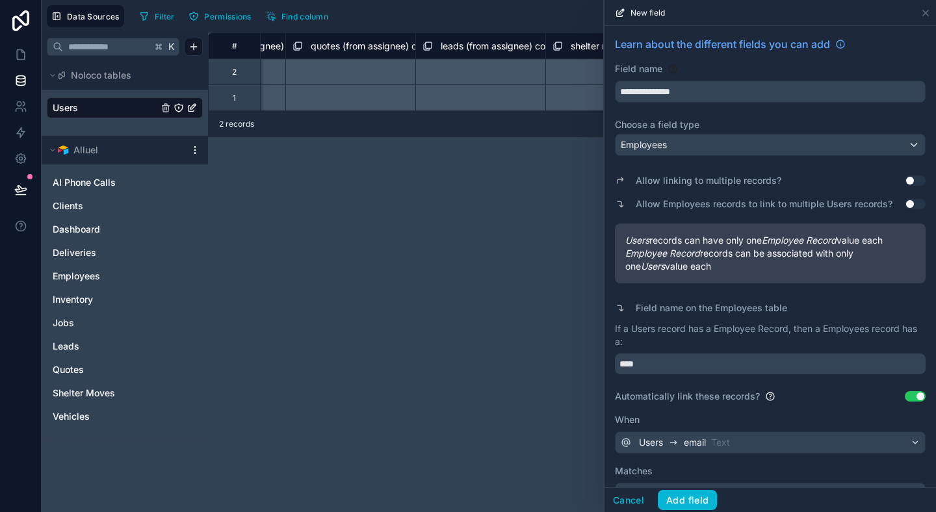
click at [730, 121] on label "Choose a field type" at bounding box center [770, 124] width 311 height 13
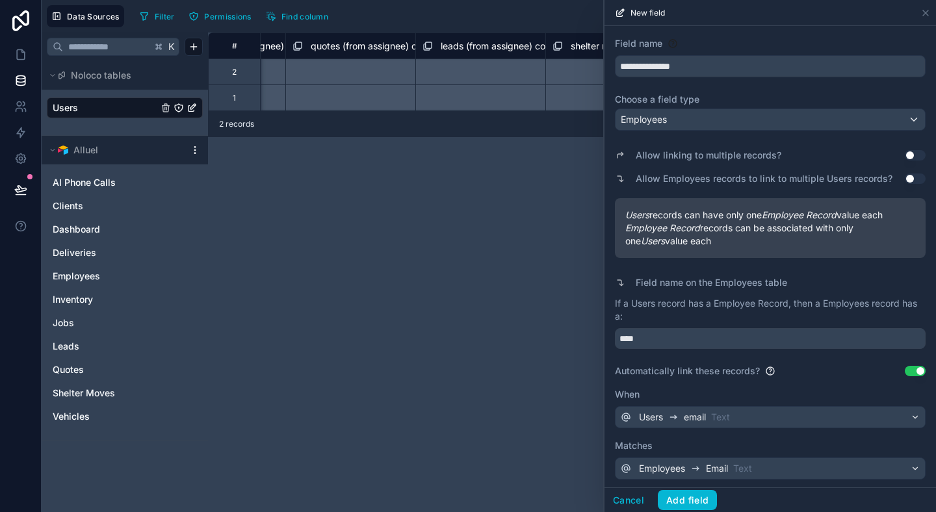
scroll to position [29, 0]
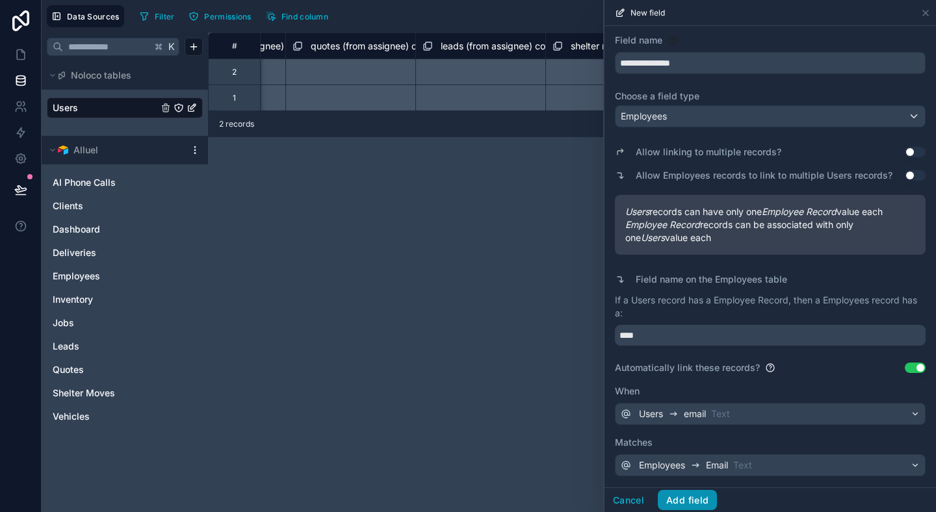
click at [678, 499] on button "Add field" at bounding box center [686, 500] width 59 height 21
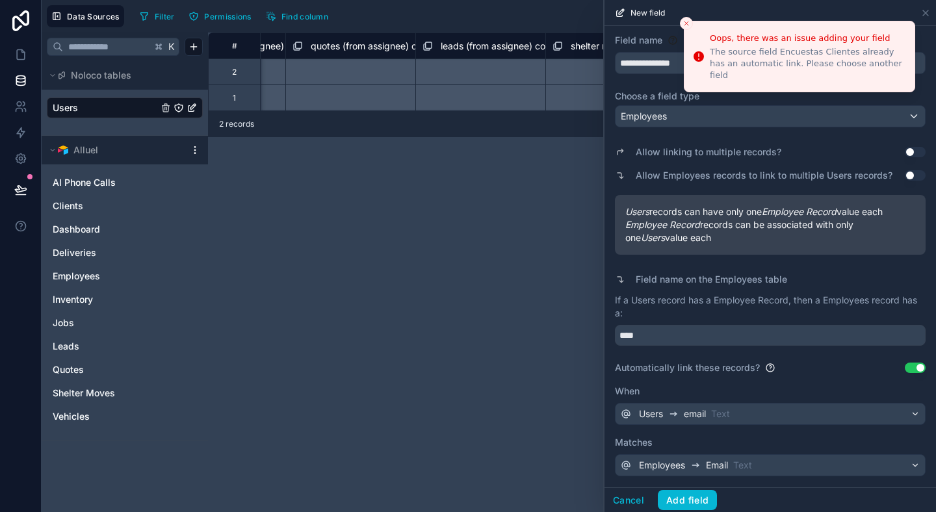
click at [483, 212] on div "**********" at bounding box center [572, 271] width 728 height 479
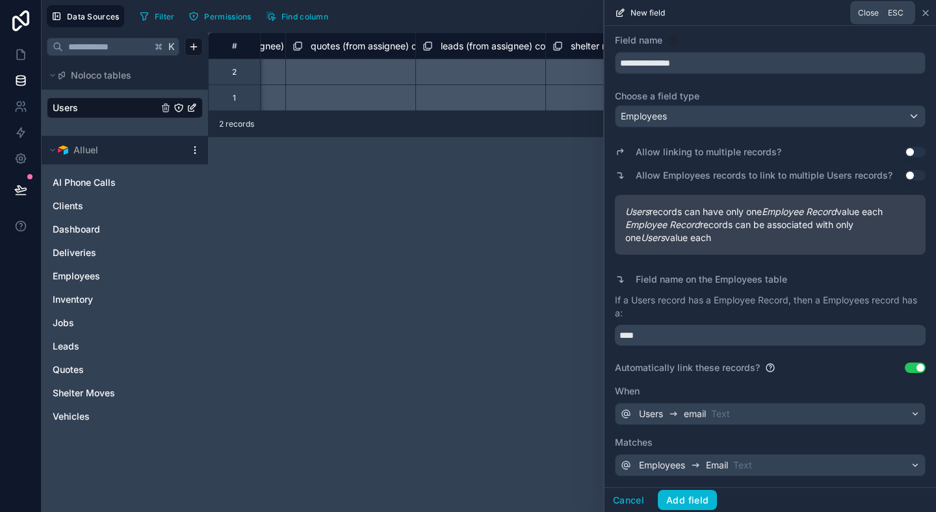
click at [926, 12] on icon at bounding box center [925, 13] width 10 height 10
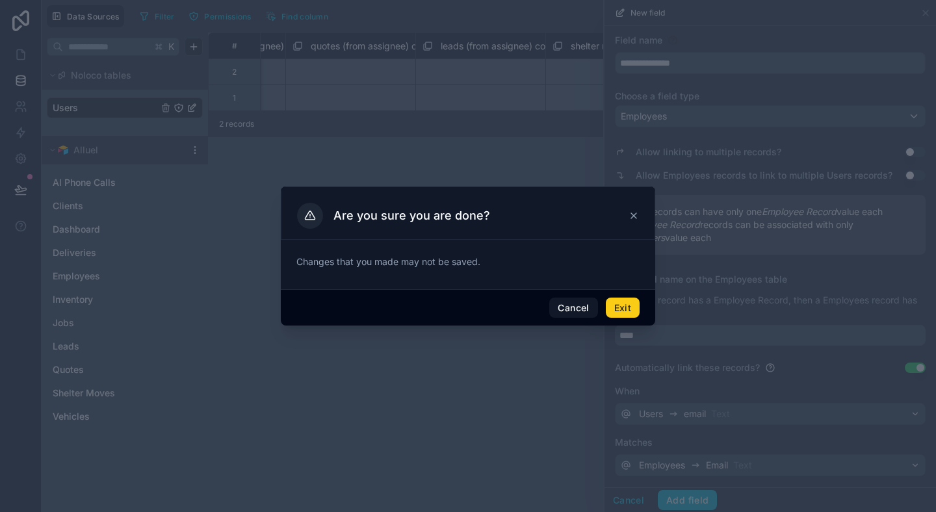
click at [637, 310] on button "Exit" at bounding box center [623, 308] width 34 height 21
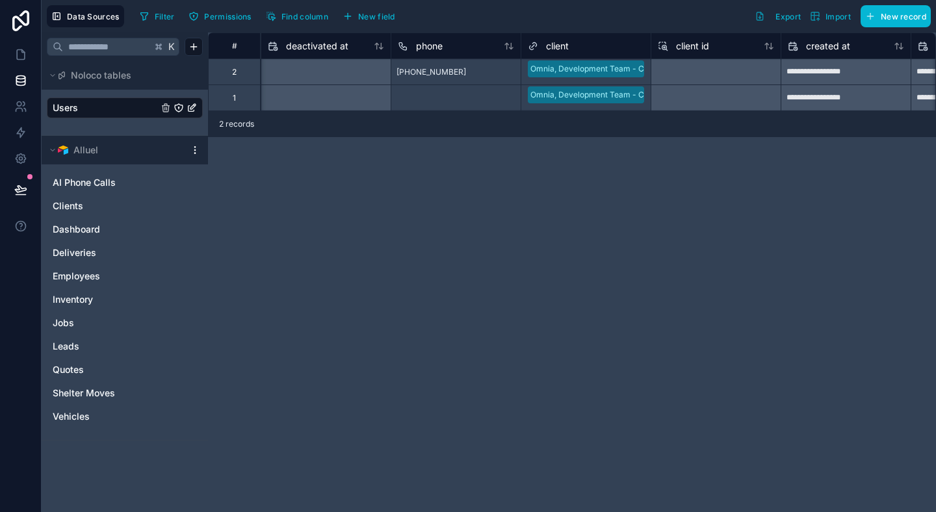
scroll to position [0, 1169]
click at [545, 48] on span "client" at bounding box center [556, 46] width 23 height 13
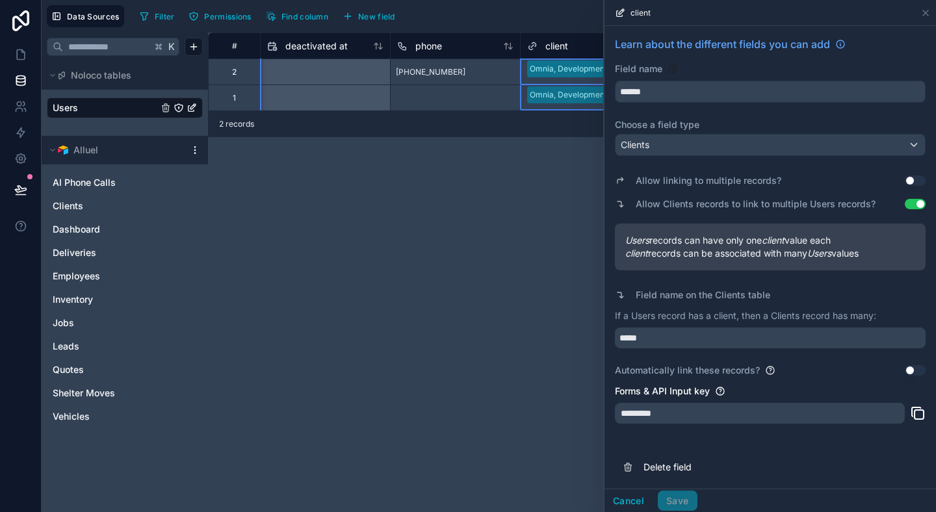
click at [908, 204] on button "Use setting" at bounding box center [914, 204] width 21 height 10
click at [881, 205] on div "Allow Clients records to link to multiple Users records? Use setting" at bounding box center [770, 204] width 311 height 18
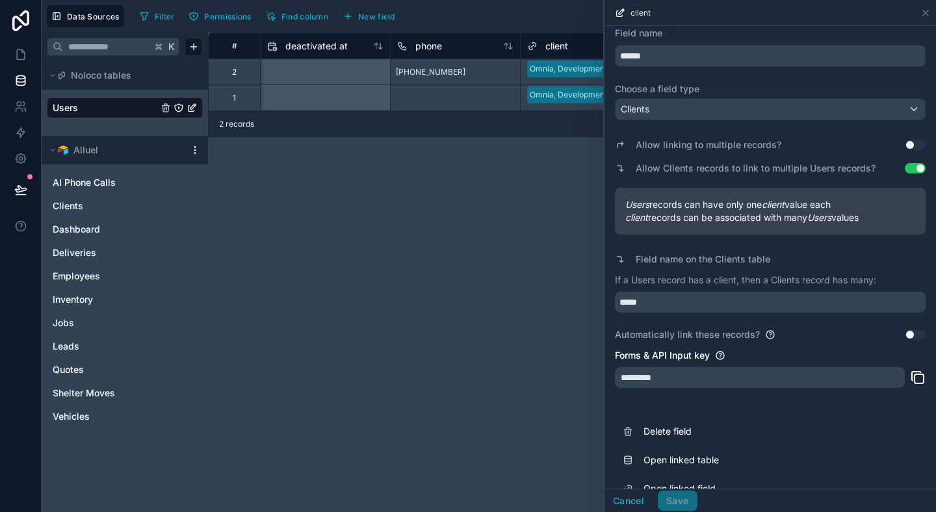
scroll to position [60, 0]
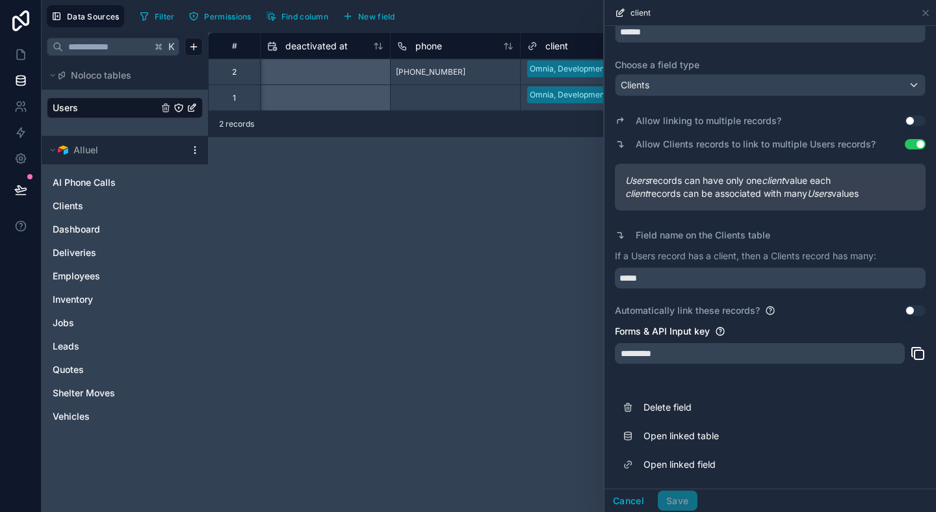
click at [509, 225] on div "**********" at bounding box center [572, 271] width 728 height 479
click at [923, 11] on icon at bounding box center [925, 13] width 10 height 10
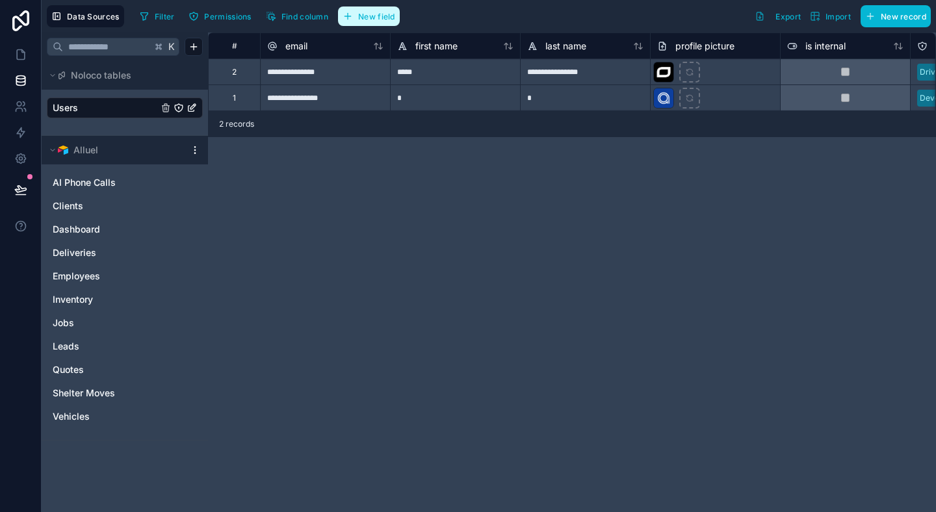
click at [367, 12] on span "New field" at bounding box center [376, 17] width 37 height 10
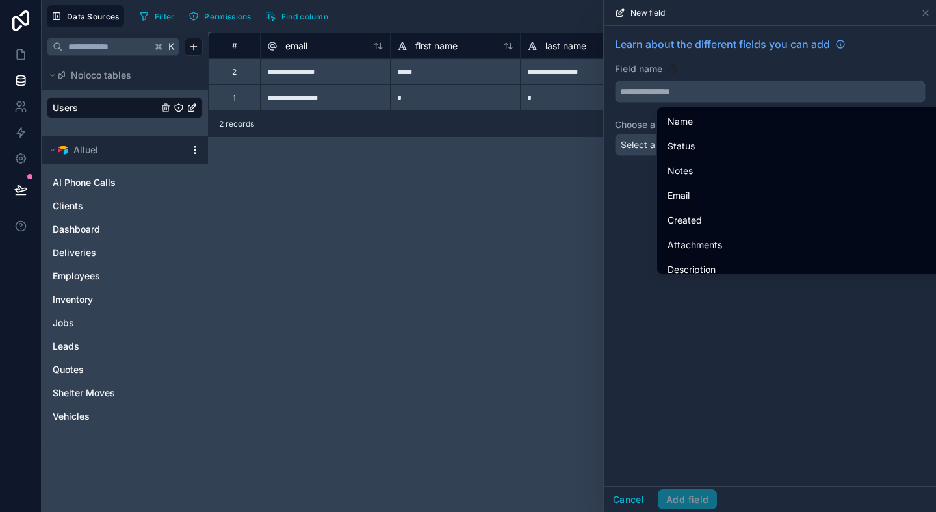
click at [647, 83] on input "text" at bounding box center [769, 91] width 309 height 21
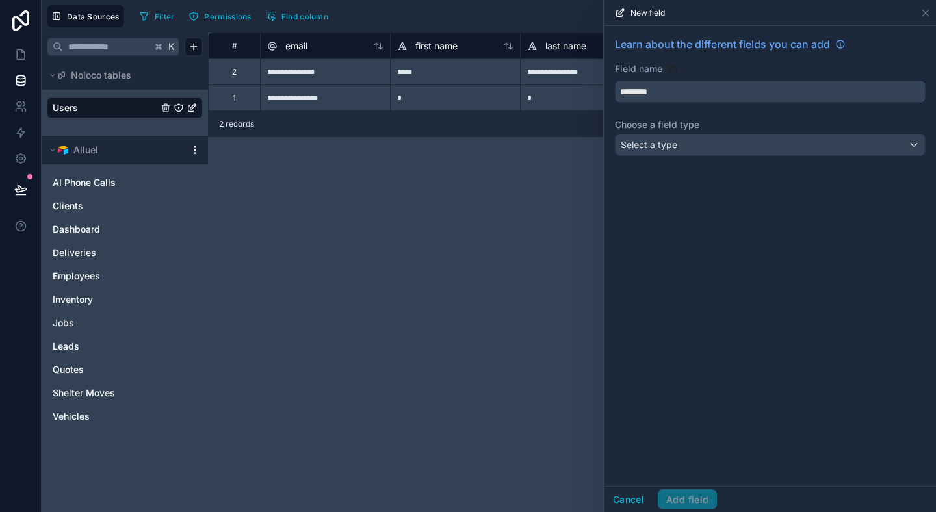
type input "********"
click at [654, 146] on span "Select a type" at bounding box center [648, 144] width 57 height 11
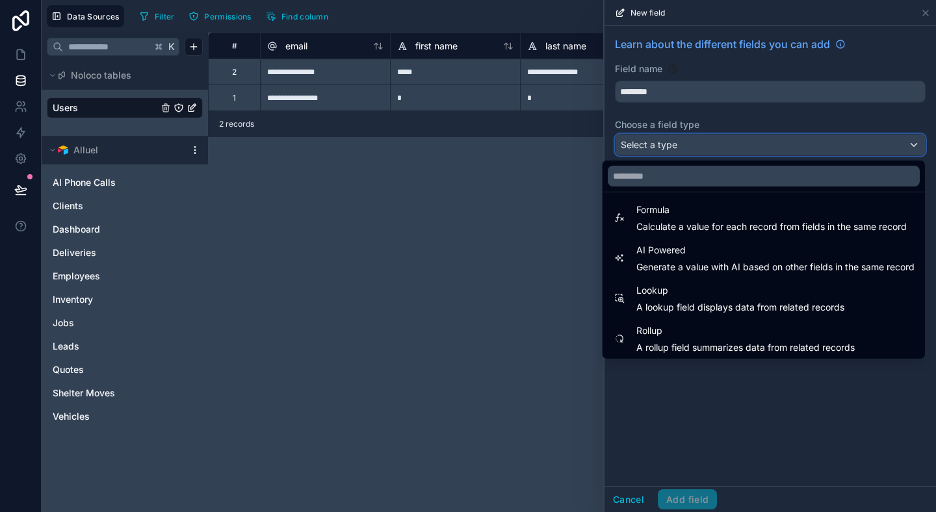
scroll to position [377, 0]
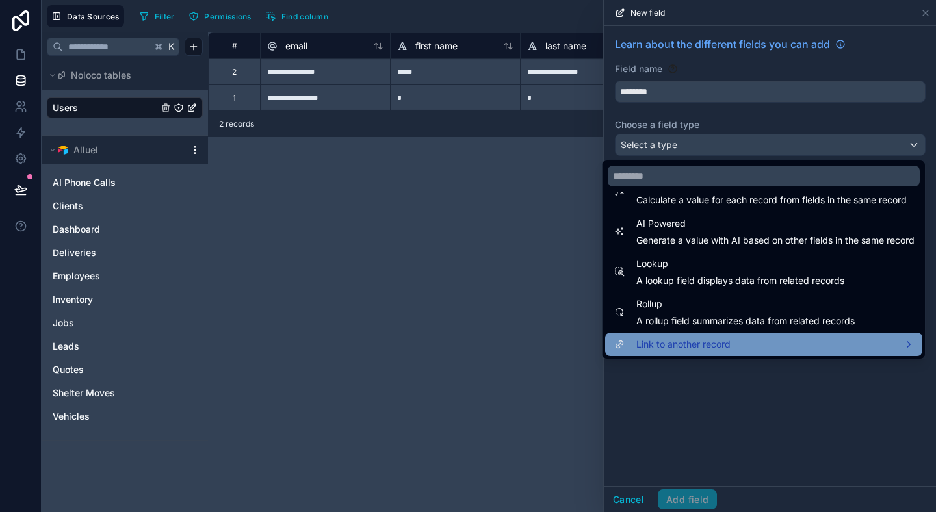
click at [683, 349] on span "Link to another record" at bounding box center [683, 345] width 94 height 16
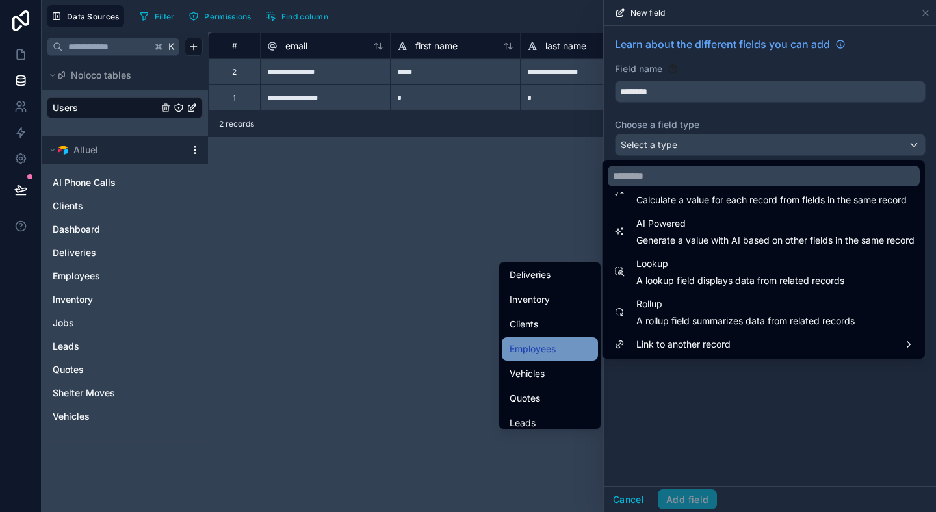
scroll to position [91, 0]
click at [539, 342] on span "Employees" at bounding box center [532, 348] width 46 height 16
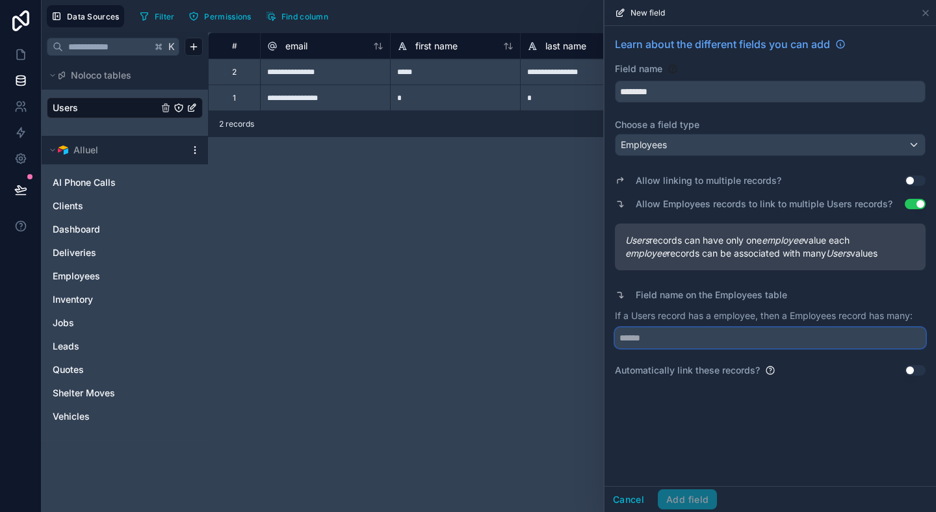
click at [656, 339] on input "text" at bounding box center [770, 337] width 311 height 21
type input "*****"
click at [681, 389] on div "Learn about the different fields you can add Field name ******** Choose a field…" at bounding box center [769, 256] width 331 height 460
click at [926, 376] on div "Learn about the different fields you can add Field name ******** Choose a field…" at bounding box center [769, 206] width 331 height 361
click at [697, 491] on button "Add field" at bounding box center [686, 499] width 59 height 21
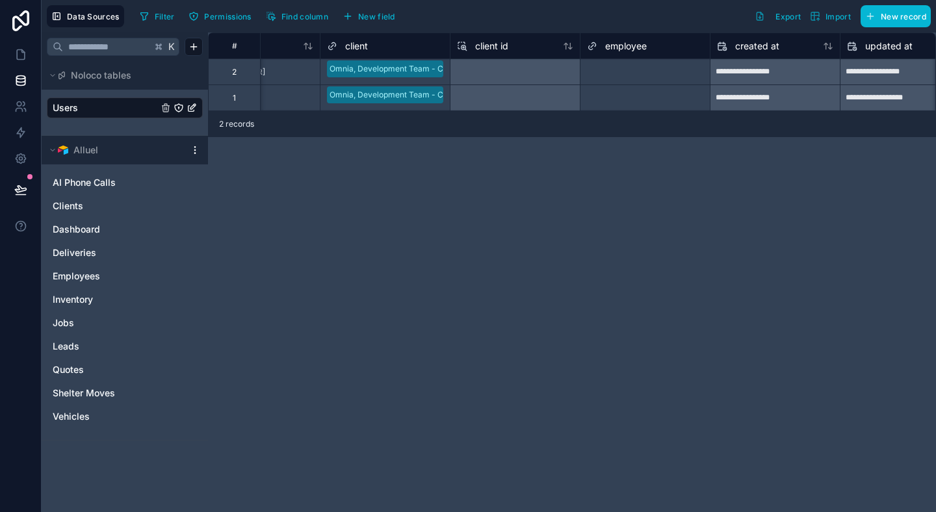
scroll to position [0, 1373]
click at [599, 68] on div "Select a employee" at bounding box center [617, 72] width 68 height 10
click at [635, 69] on div "Select a employee" at bounding box center [617, 72] width 68 height 10
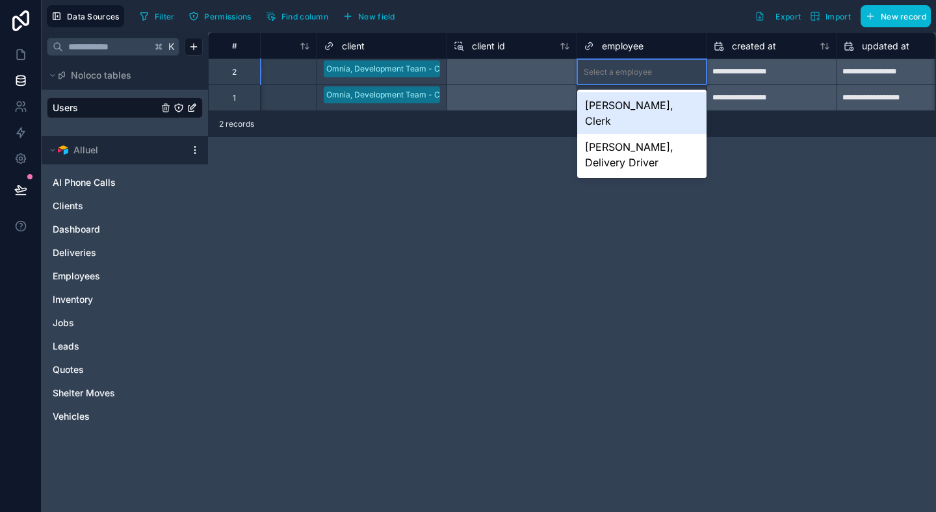
click at [635, 71] on div "Select a employee" at bounding box center [617, 72] width 68 height 10
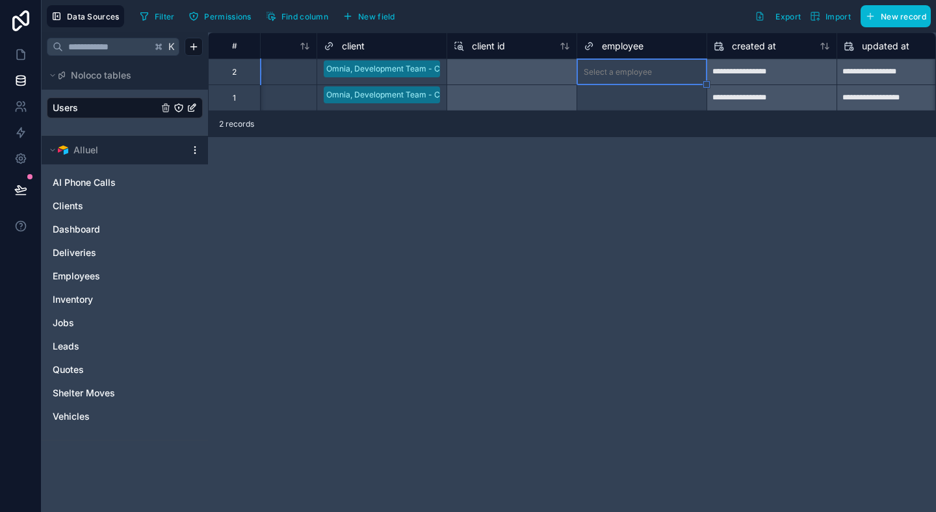
click at [538, 223] on div "**********" at bounding box center [572, 271] width 728 height 479
click at [665, 31] on div "Data Sources Filter Permissions Find column New field Export Import New record" at bounding box center [489, 16] width 894 height 32
click at [650, 47] on div "employee" at bounding box center [641, 46] width 116 height 16
click at [634, 74] on div "Select a employee" at bounding box center [617, 72] width 68 height 10
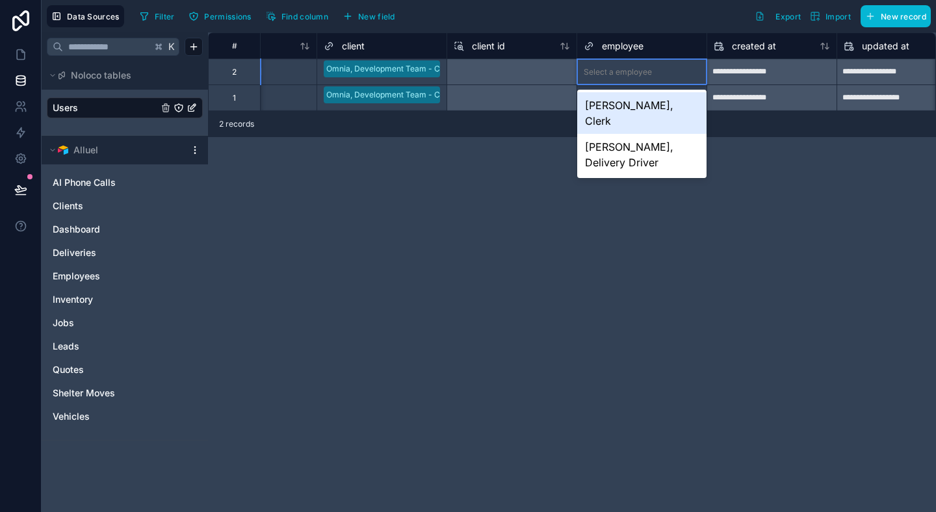
click at [658, 44] on div "employee" at bounding box center [641, 46] width 116 height 16
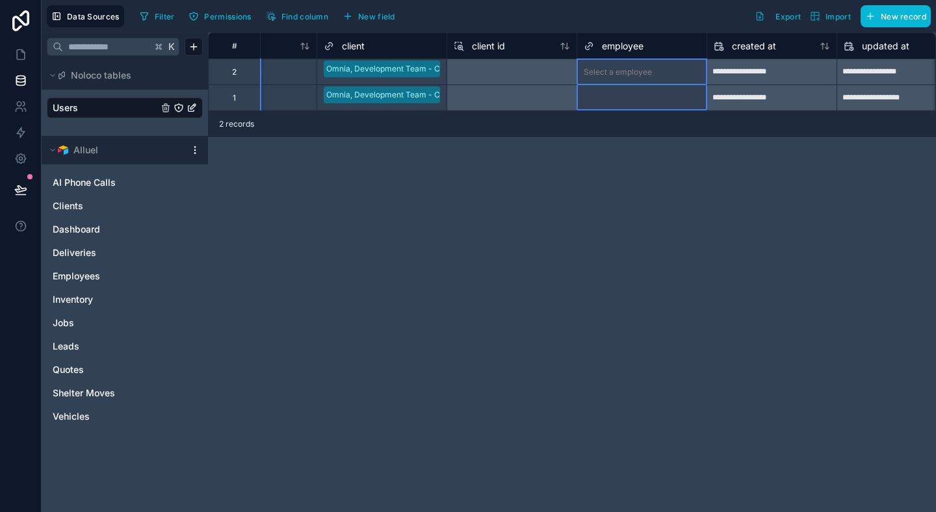
click at [589, 46] on icon at bounding box center [588, 46] width 10 height 16
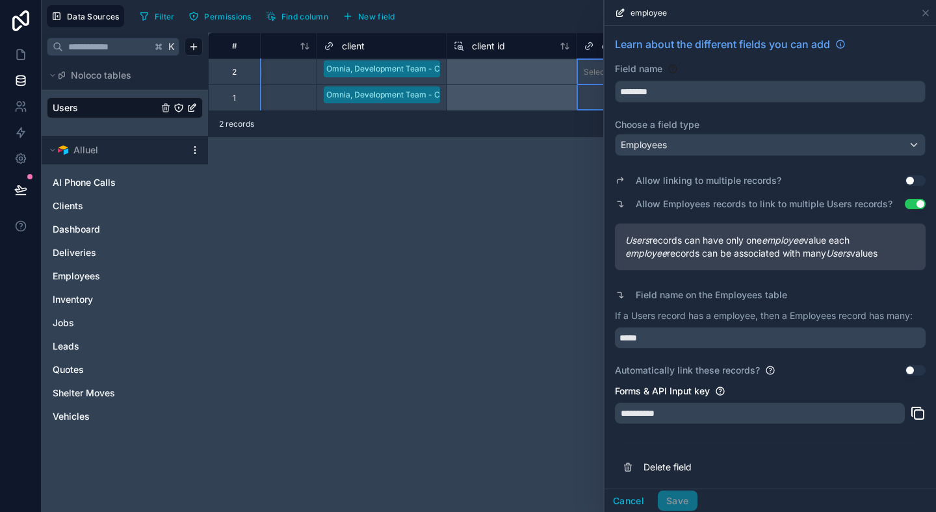
click at [910, 370] on button "Use setting" at bounding box center [914, 370] width 21 height 10
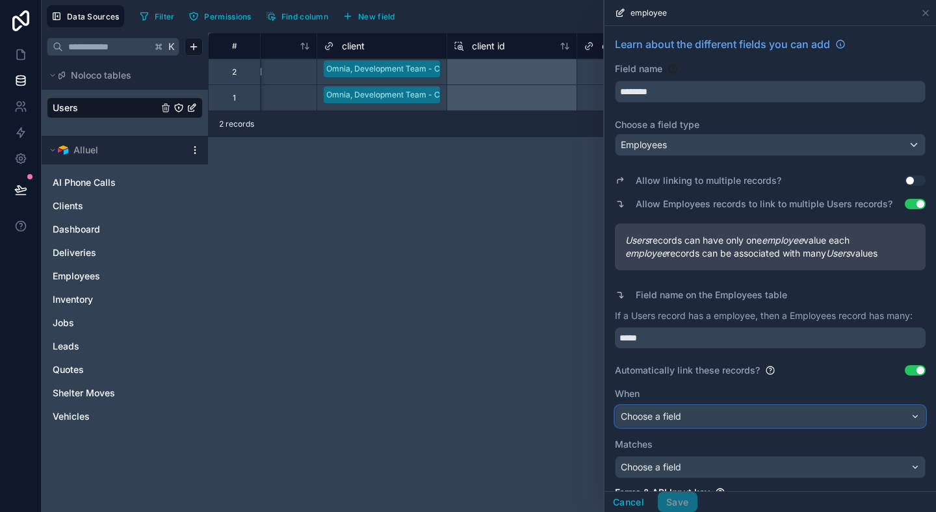
click at [827, 413] on div "Choose a field" at bounding box center [769, 416] width 309 height 21
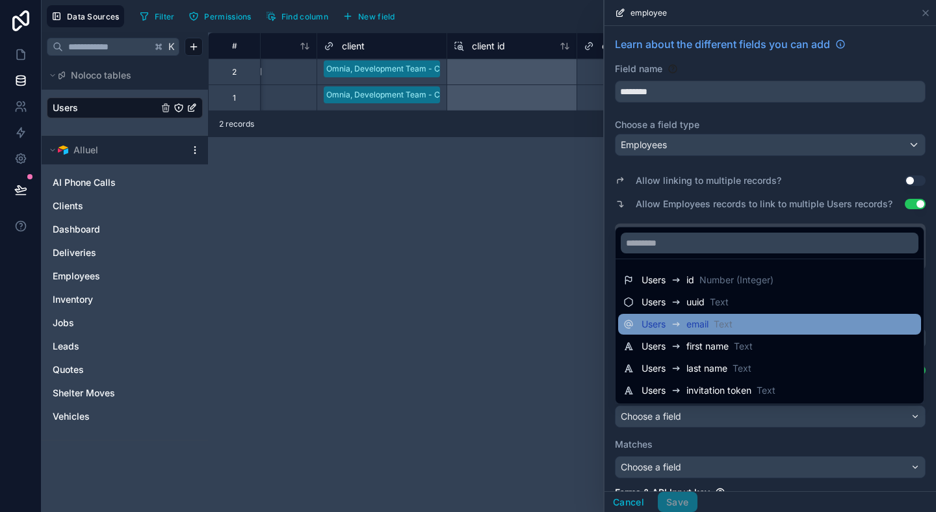
click at [774, 321] on div "Users email Text" at bounding box center [769, 324] width 292 height 16
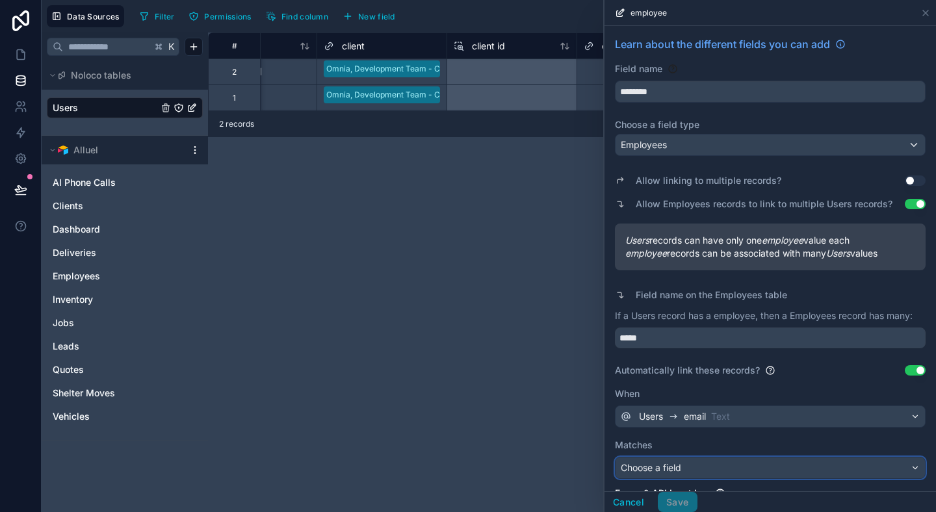
click at [704, 463] on div "Choose a field" at bounding box center [769, 467] width 309 height 21
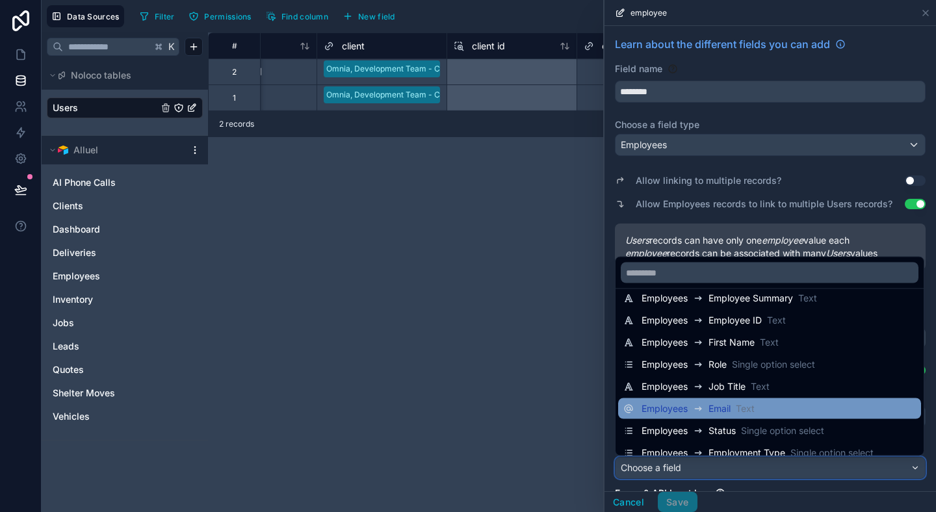
scroll to position [57, 0]
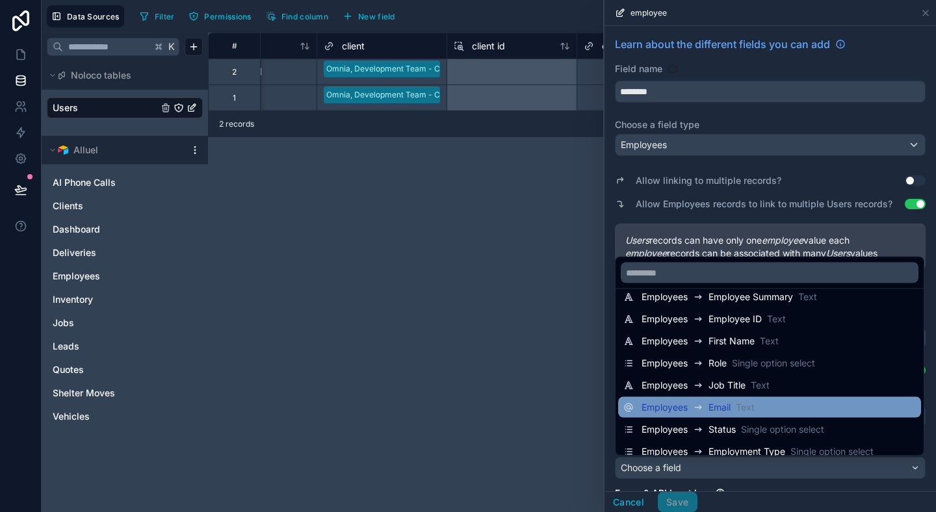
click at [778, 407] on div "Employees Email Text" at bounding box center [769, 408] width 292 height 16
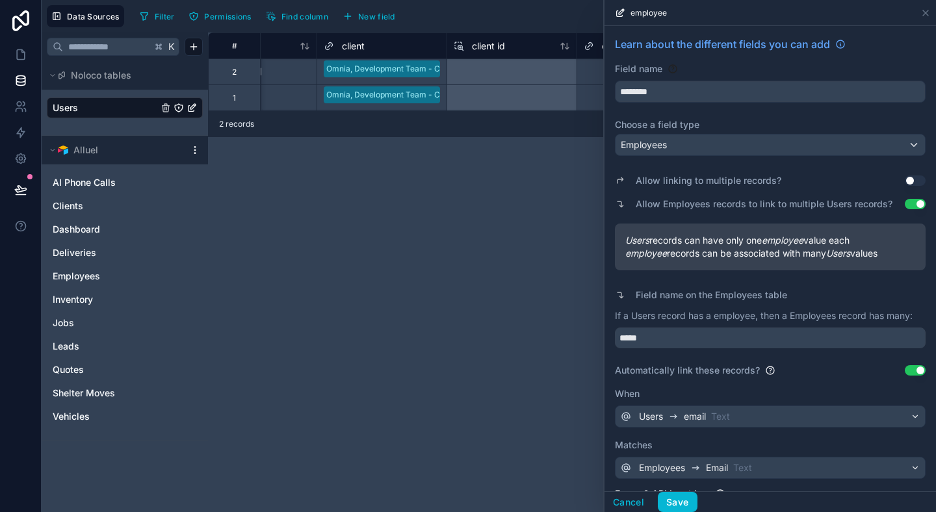
scroll to position [161, 0]
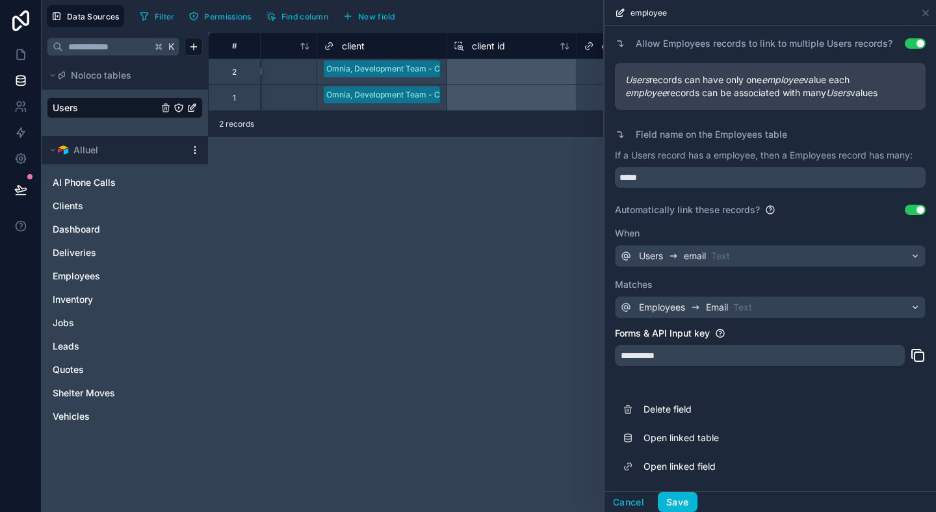
click at [777, 274] on div "Allow linking to multiple records? Use setting Allow Employees records to link …" at bounding box center [770, 160] width 311 height 318
click at [698, 353] on div "**********" at bounding box center [760, 355] width 290 height 21
click at [767, 330] on div "Forms & API Input key" at bounding box center [770, 333] width 311 height 13
click at [683, 500] on button "Save" at bounding box center [676, 502] width 39 height 21
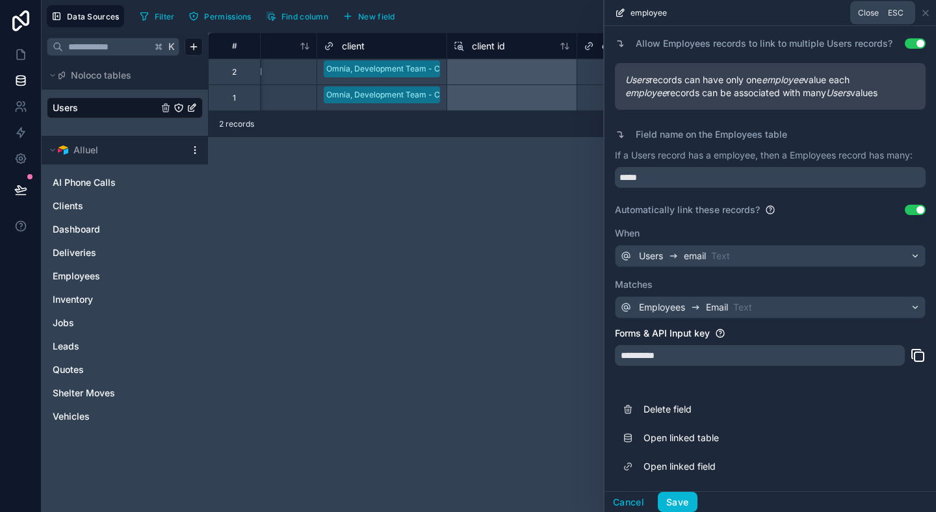
click at [927, 5] on div "employee" at bounding box center [769, 12] width 321 height 25
click at [926, 6] on div "employee" at bounding box center [769, 12] width 321 height 25
click at [923, 12] on icon at bounding box center [925, 13] width 10 height 10
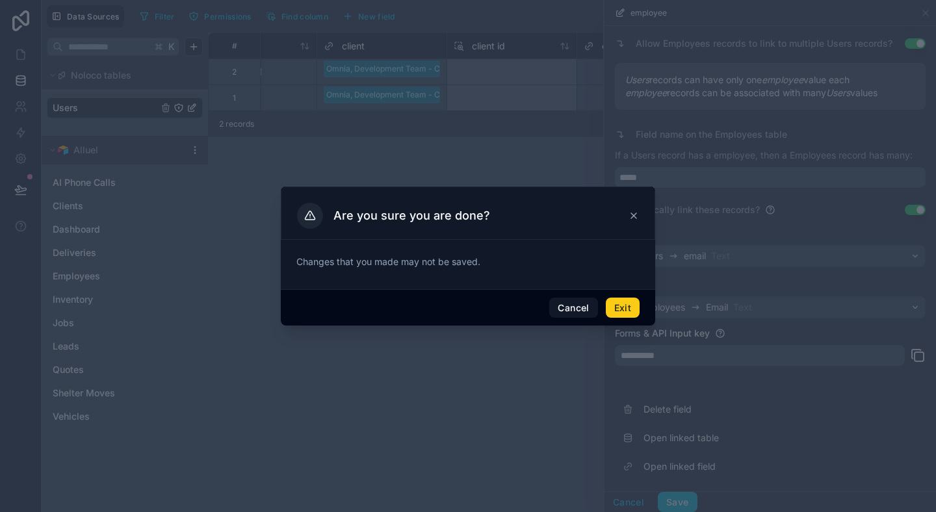
click at [619, 306] on button "Exit" at bounding box center [623, 308] width 34 height 21
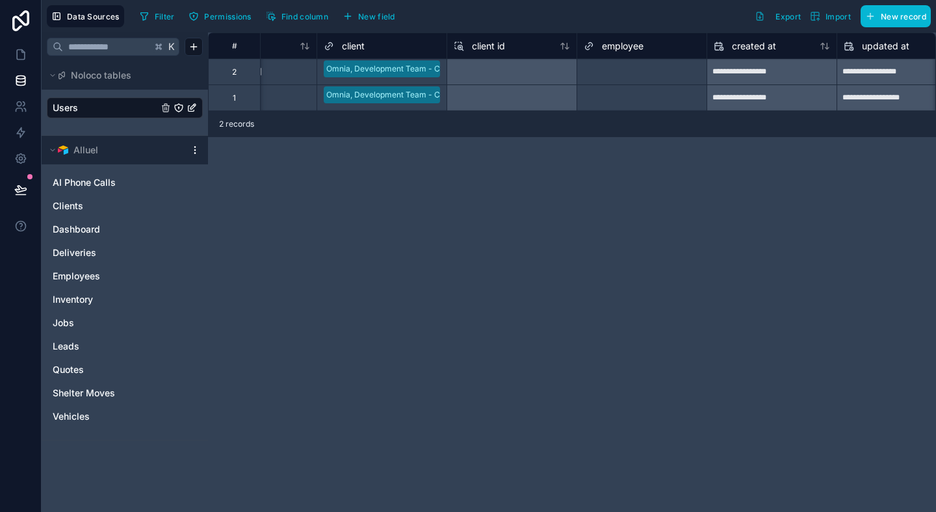
click at [619, 306] on div "**********" at bounding box center [572, 271] width 728 height 479
click at [639, 51] on span "employee" at bounding box center [623, 46] width 42 height 13
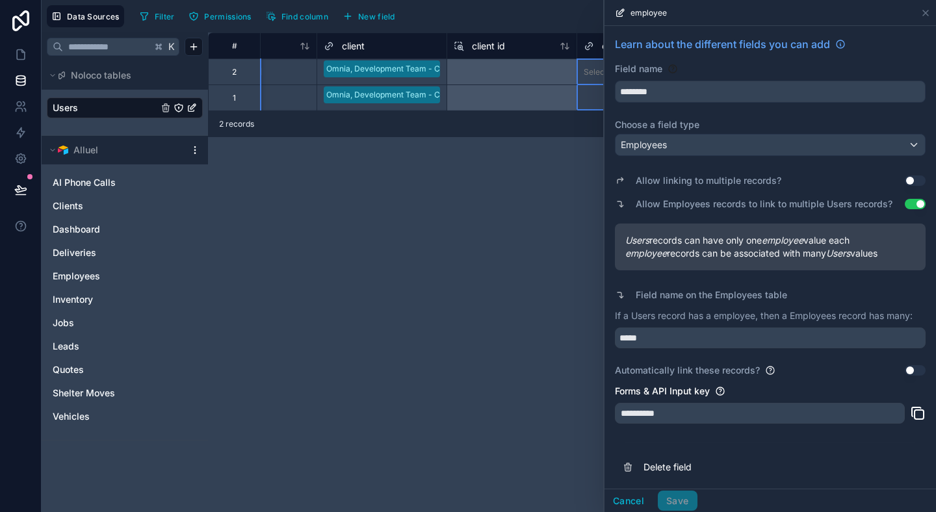
click at [564, 137] on div "**********" at bounding box center [572, 271] width 728 height 479
click at [928, 16] on icon at bounding box center [925, 13] width 10 height 10
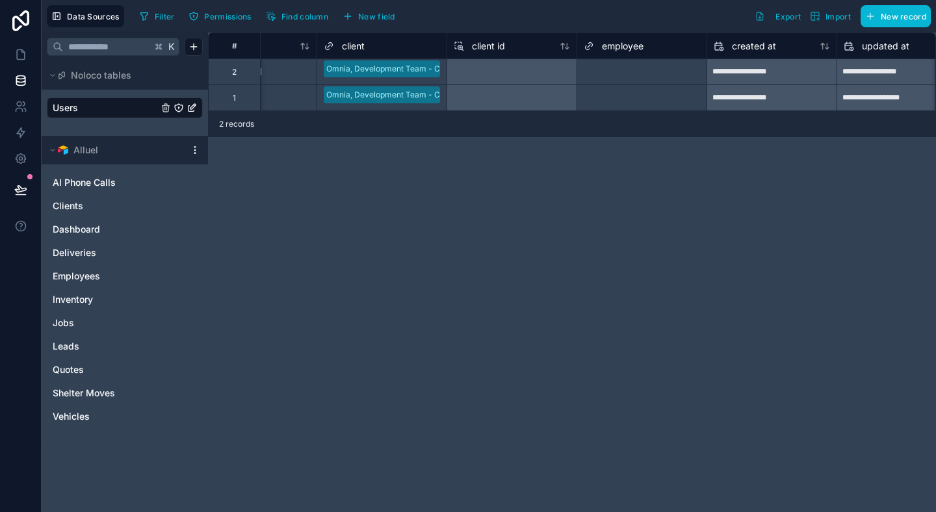
click at [620, 71] on div "Select a employee" at bounding box center [617, 72] width 68 height 10
click at [637, 70] on div "Select a employee" at bounding box center [617, 72] width 68 height 10
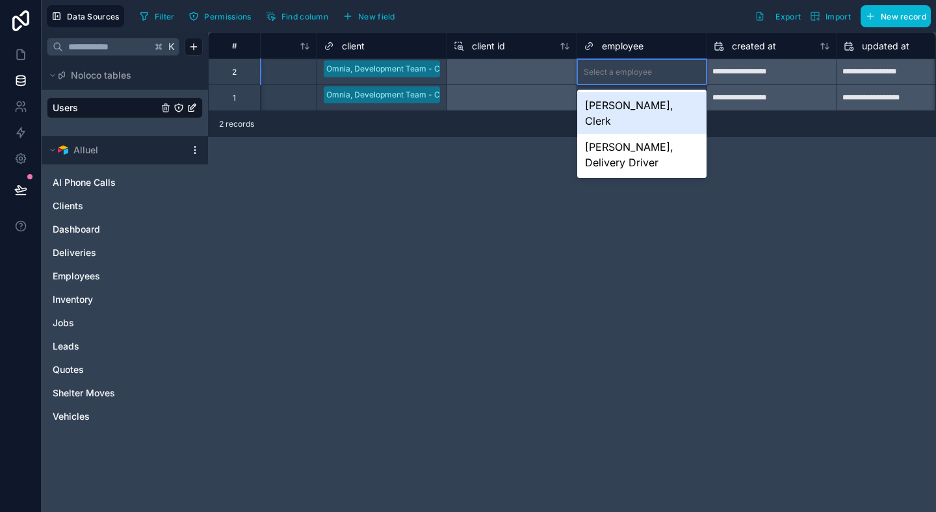
click at [637, 70] on div "Select a employee" at bounding box center [617, 72] width 68 height 10
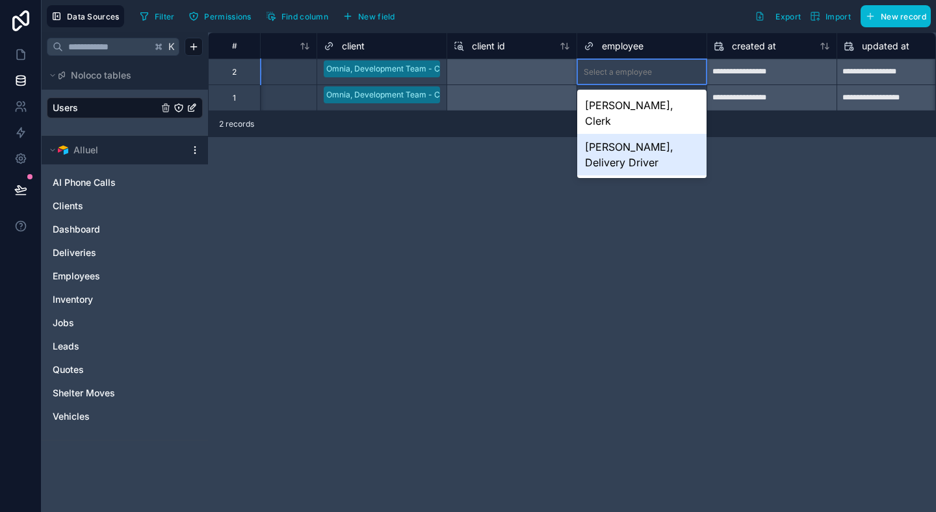
click at [634, 135] on div "[PERSON_NAME], Delivery Driver" at bounding box center [641, 155] width 129 height 42
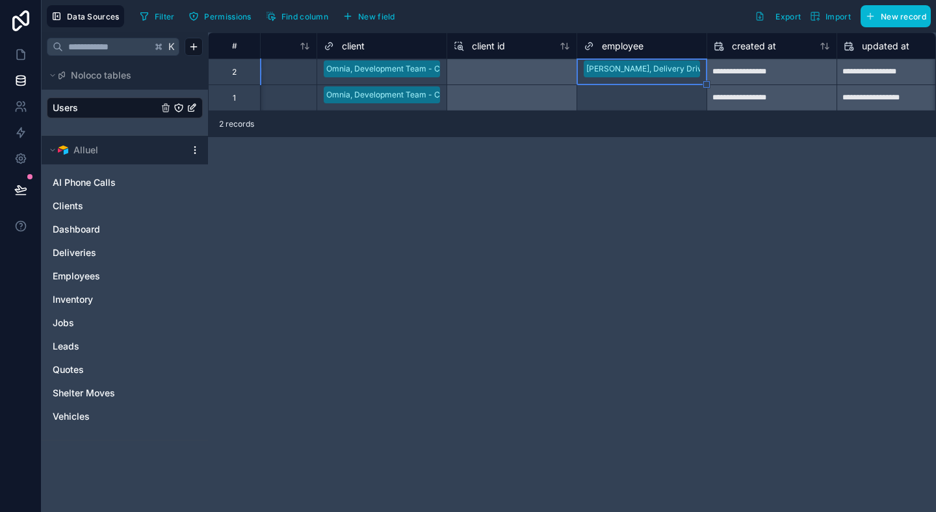
click at [634, 135] on div "2 records" at bounding box center [572, 124] width 728 height 26
click at [535, 83] on div at bounding box center [511, 71] width 130 height 26
click at [663, 18] on div "Filter Permissions Find column New field Export Import New record" at bounding box center [532, 16] width 796 height 22
click at [676, 52] on div "employee" at bounding box center [641, 46] width 116 height 16
click at [656, 49] on div "employee" at bounding box center [641, 46] width 116 height 16
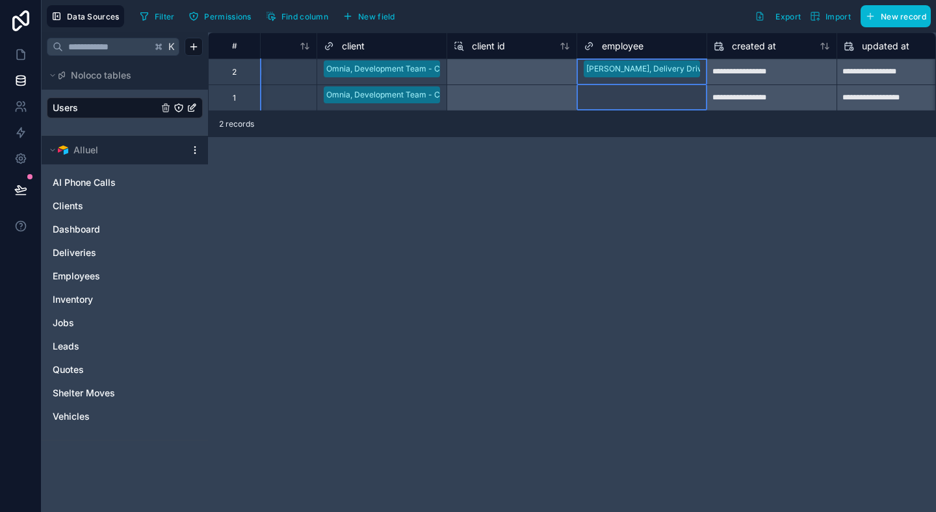
click at [638, 48] on span "employee" at bounding box center [623, 46] width 42 height 13
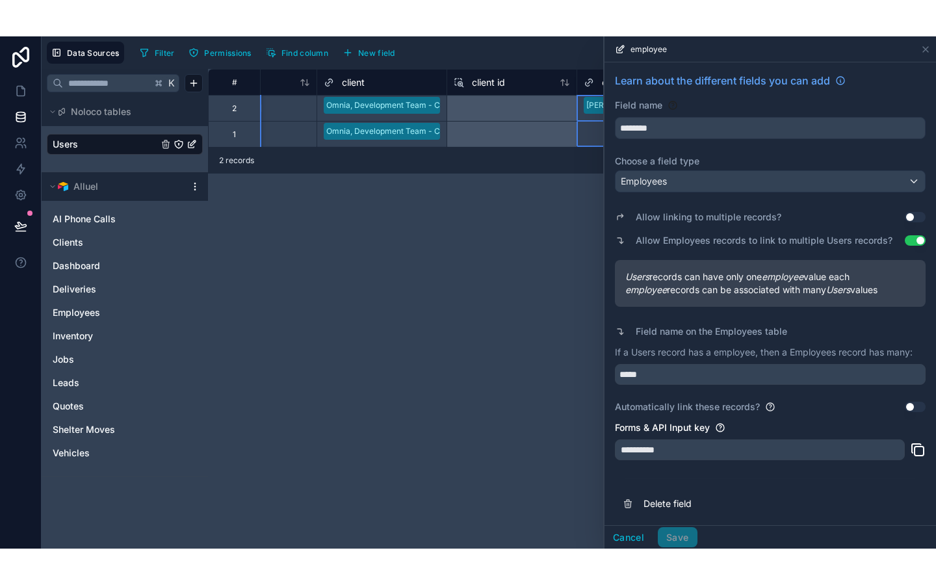
scroll to position [60, 0]
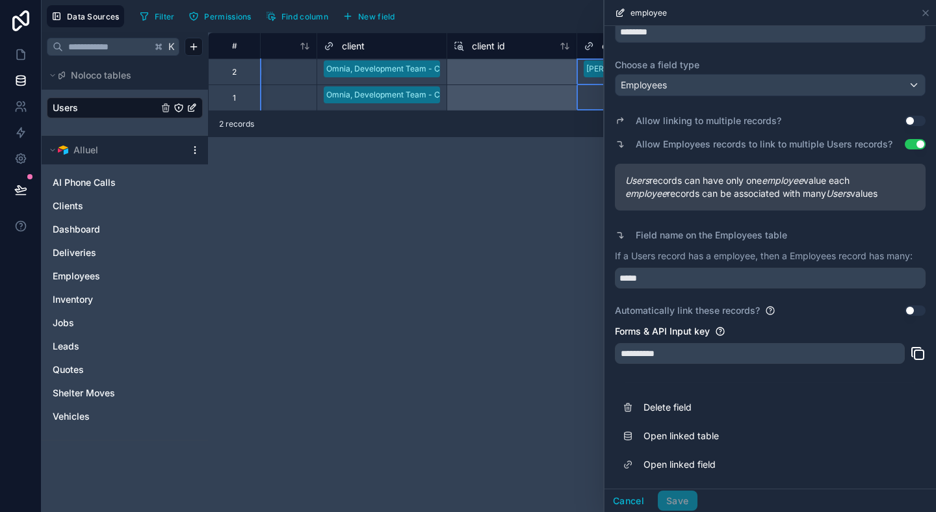
click at [454, 353] on div "**********" at bounding box center [572, 271] width 728 height 479
click at [476, 288] on div "**********" at bounding box center [572, 271] width 728 height 479
click at [926, 17] on icon at bounding box center [925, 13] width 10 height 10
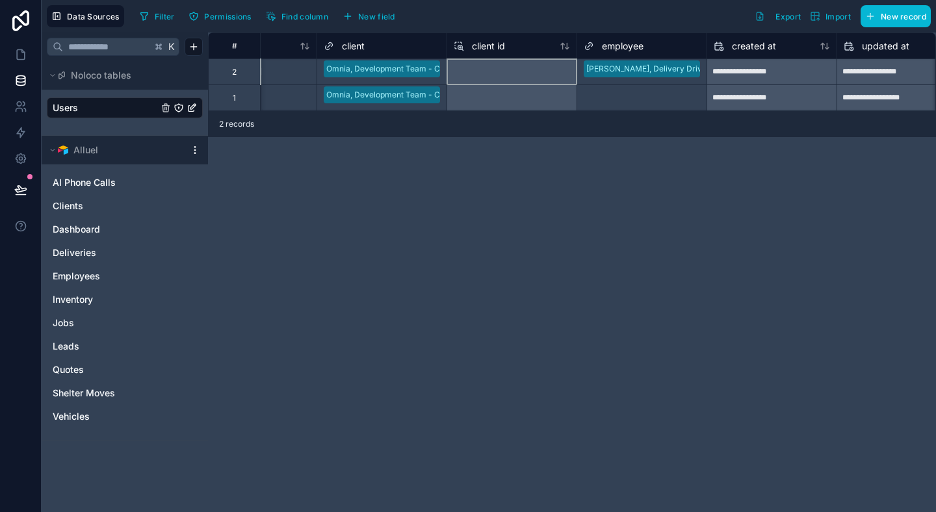
click at [554, 71] on div at bounding box center [511, 71] width 130 height 26
click at [535, 186] on div "**********" at bounding box center [572, 271] width 728 height 479
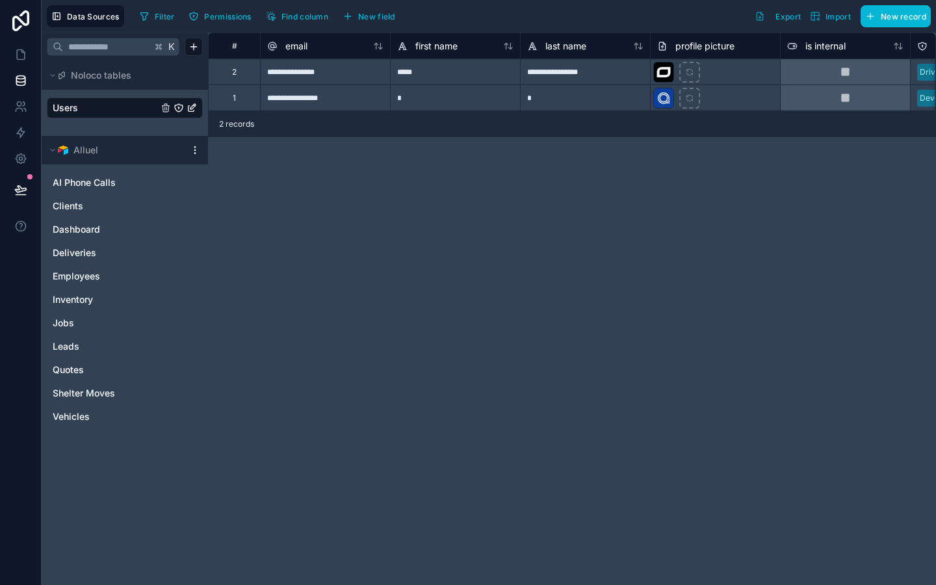
click at [611, 268] on div "**********" at bounding box center [572, 308] width 728 height 552
click at [831, 266] on div "**********" at bounding box center [572, 308] width 728 height 552
click at [622, 286] on div "**********" at bounding box center [572, 308] width 728 height 552
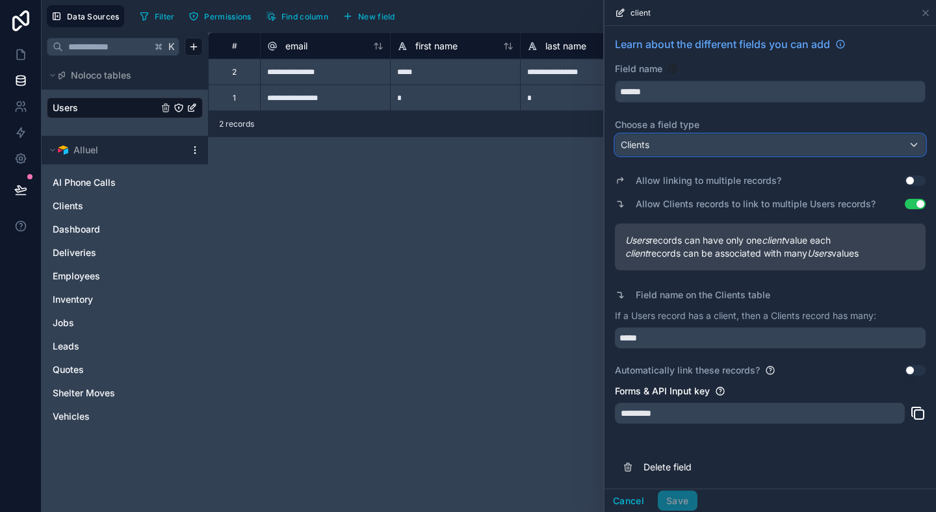
click at [676, 142] on div "Clients" at bounding box center [769, 144] width 309 height 21
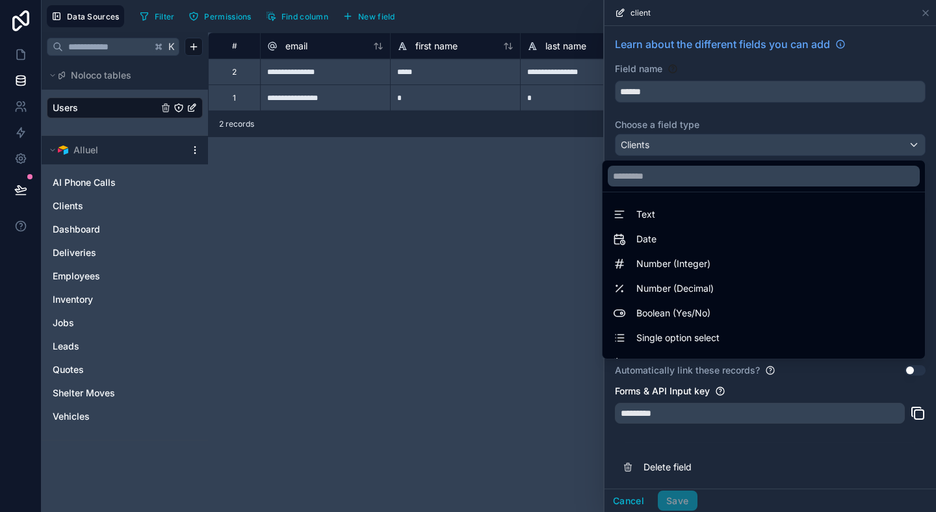
click at [739, 106] on div at bounding box center [769, 256] width 331 height 512
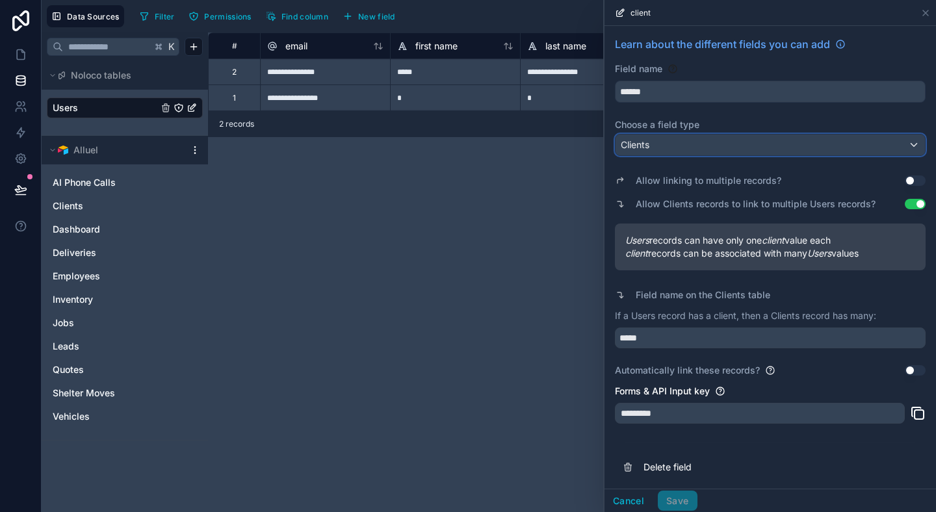
click at [701, 140] on div "Clients" at bounding box center [769, 144] width 309 height 21
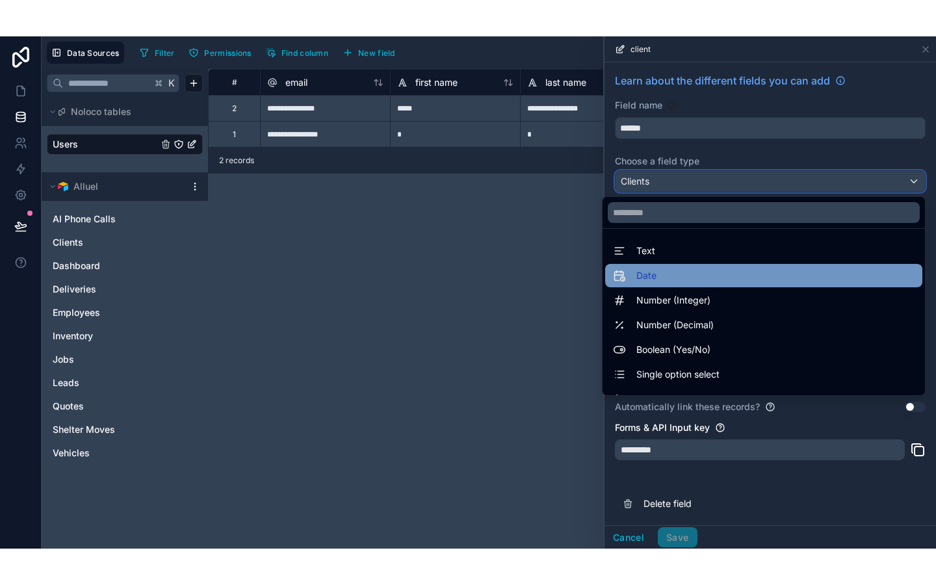
scroll to position [377, 0]
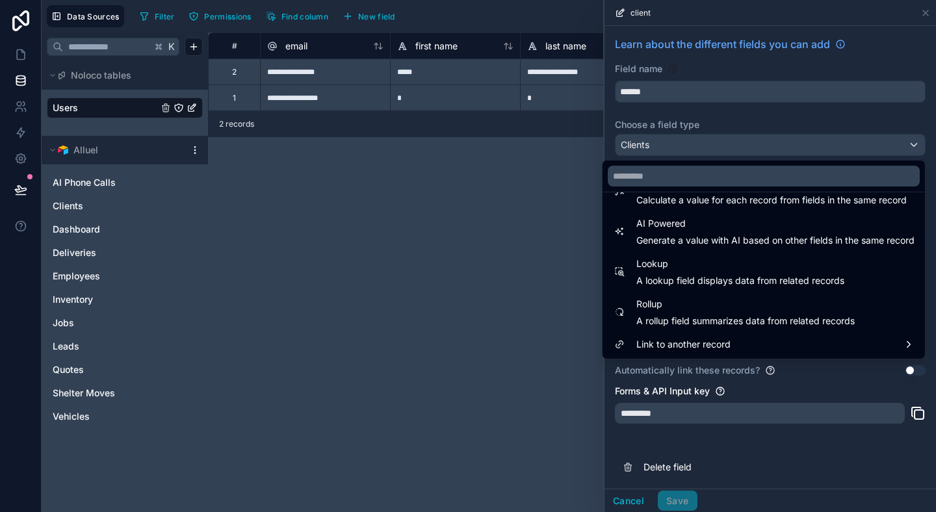
click at [768, 131] on div at bounding box center [769, 256] width 331 height 512
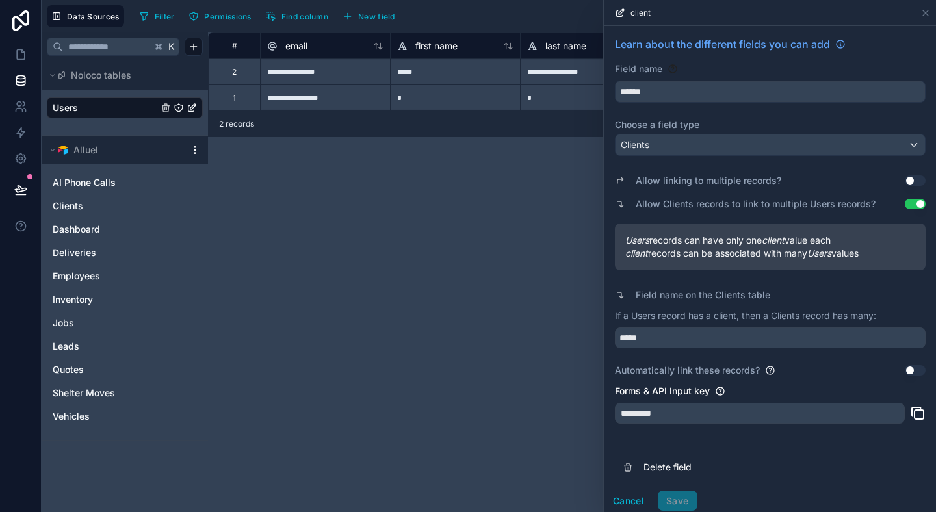
click at [810, 169] on div "Allow linking to multiple records? Use setting Allow Clients records to link to…" at bounding box center [770, 269] width 311 height 216
click at [884, 116] on div "Learn about the different fields you can add Field name ****** Choose a field t…" at bounding box center [769, 287] width 331 height 523
click at [753, 58] on div "Learn about the different fields you can add" at bounding box center [770, 49] width 311 height 26
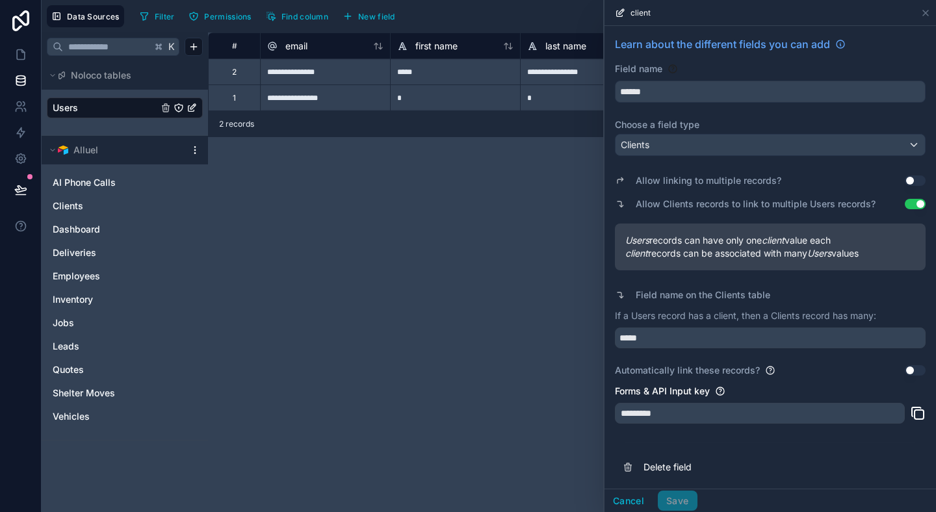
click at [784, 114] on div "Learn about the different fields you can add Field name ****** Choose a field t…" at bounding box center [769, 287] width 331 height 523
click at [794, 175] on div "Allow linking to multiple records? Use setting" at bounding box center [770, 181] width 311 height 18
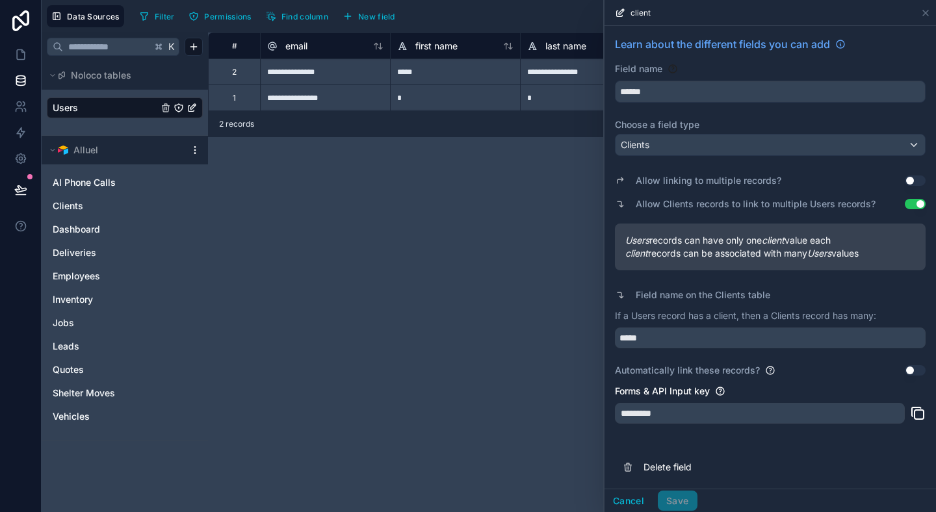
click at [784, 384] on div "Learn about the different fields you can add Field name ****** Choose a field t…" at bounding box center [769, 287] width 331 height 523
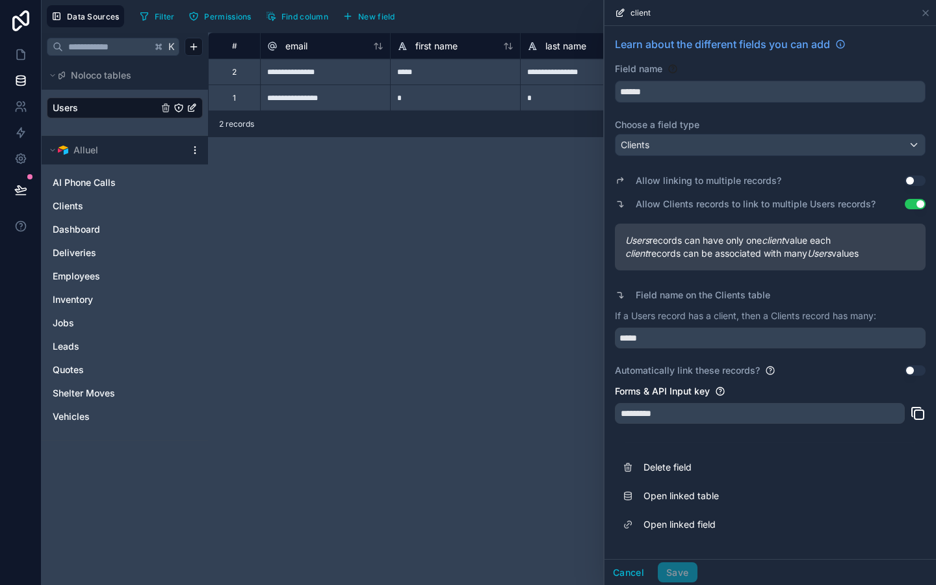
drag, startPoint x: 900, startPoint y: 264, endPoint x: 596, endPoint y: 233, distance: 306.4
click at [596, 233] on div "**********" at bounding box center [489, 292] width 894 height 585
click at [609, 188] on div "Learn about the different fields you can add Field name ****** Choose a field t…" at bounding box center [769, 287] width 331 height 523
click at [300, 325] on div "**********" at bounding box center [572, 308] width 728 height 552
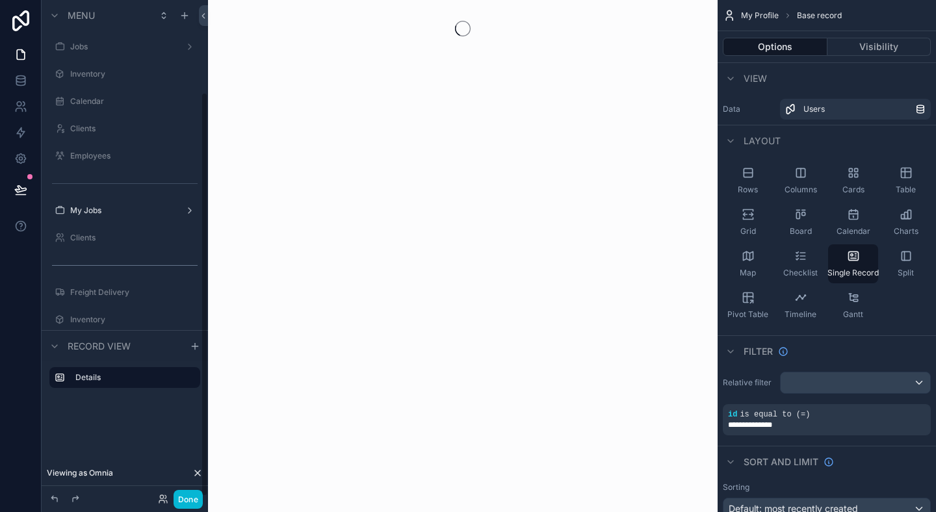
scroll to position [113, 0]
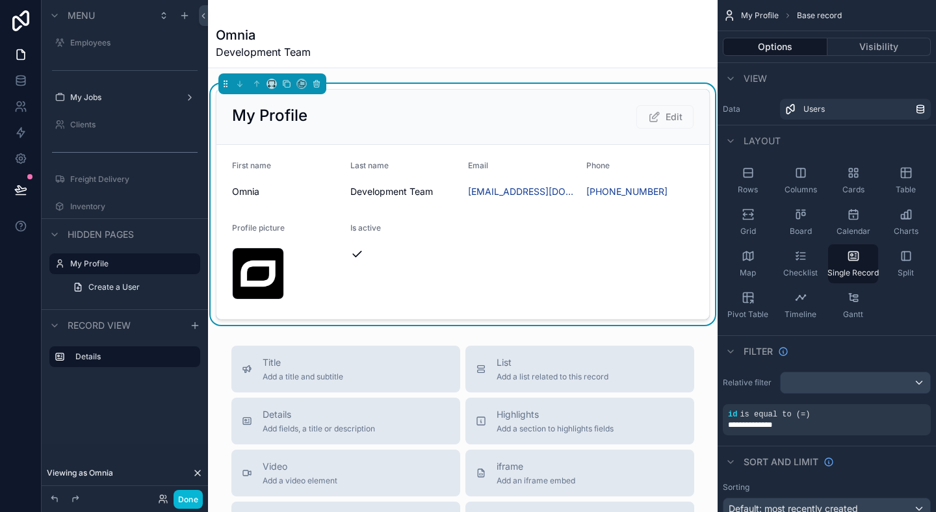
click at [559, 77] on div "Omnia Development Team My Profile Edit First name Omnia Last name Development T…" at bounding box center [462, 456] width 509 height 912
click at [346, 236] on form "First name Omnia Last name Development Team Email dev@omniahq.com Phone +1 646-…" at bounding box center [462, 232] width 492 height 174
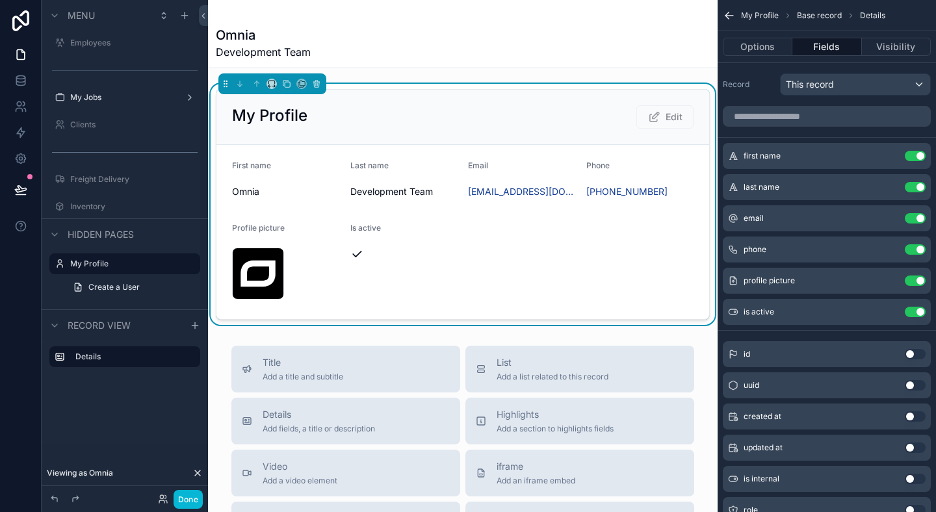
click at [593, 252] on form "First name Omnia Last name Development Team Email dev@omniahq.com Phone +1 646-…" at bounding box center [462, 232] width 492 height 174
click at [750, 47] on button "Options" at bounding box center [757, 47] width 70 height 18
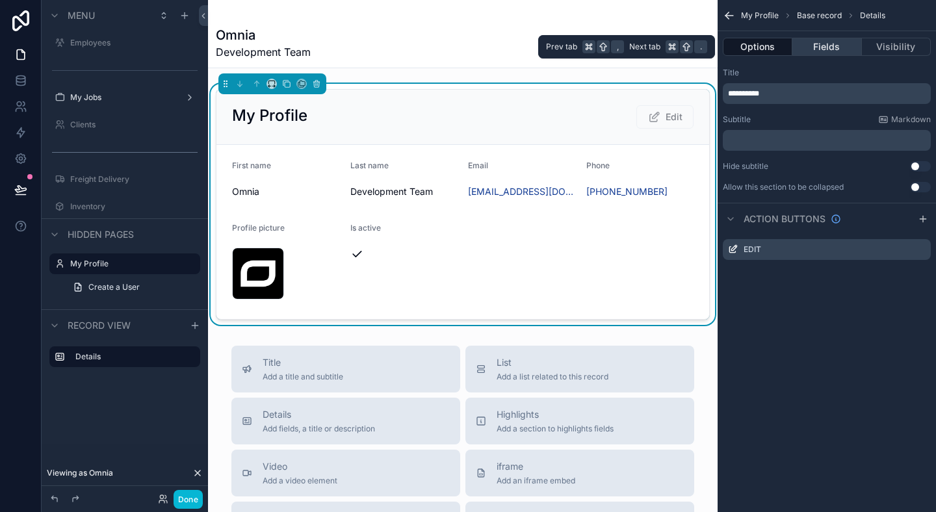
click at [841, 42] on button "Fields" at bounding box center [826, 47] width 69 height 18
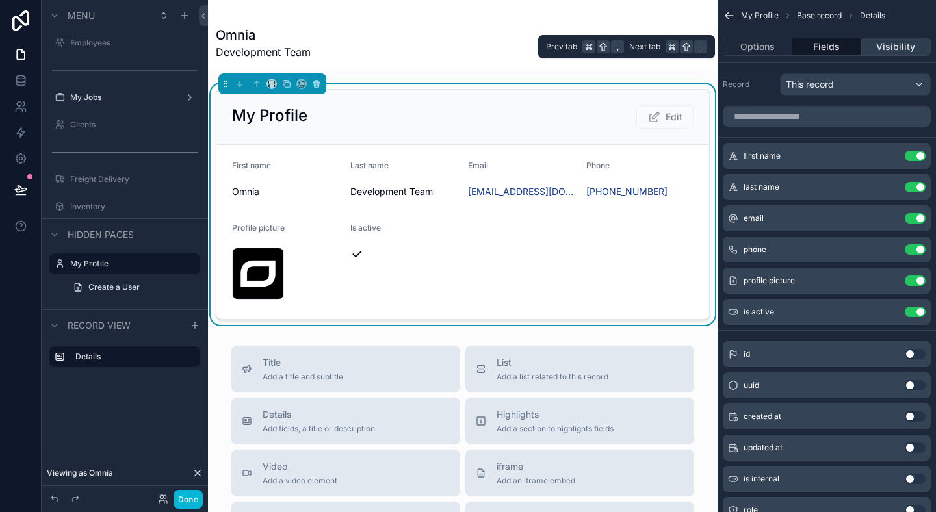
click at [892, 45] on button "Visibility" at bounding box center [895, 47] width 69 height 18
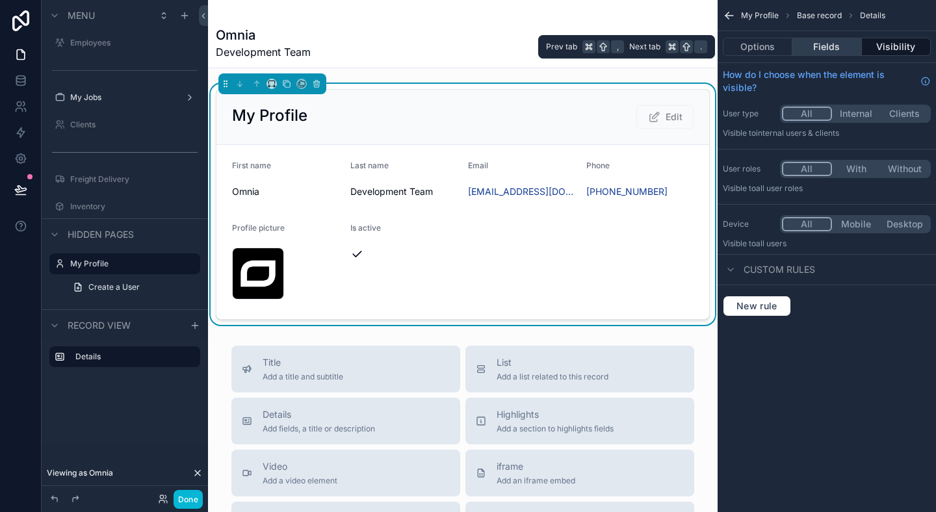
click at [832, 45] on button "Fields" at bounding box center [826, 47] width 69 height 18
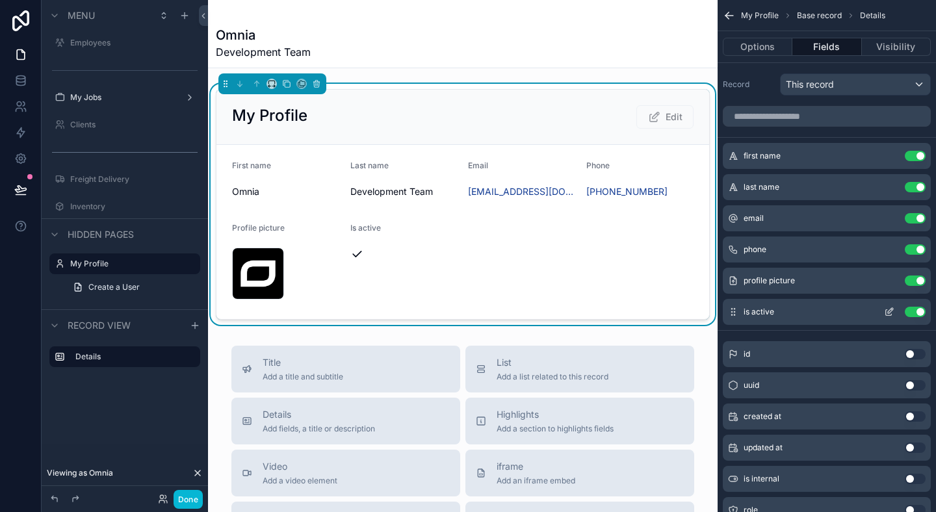
click at [912, 314] on button "Use setting" at bounding box center [914, 312] width 21 height 10
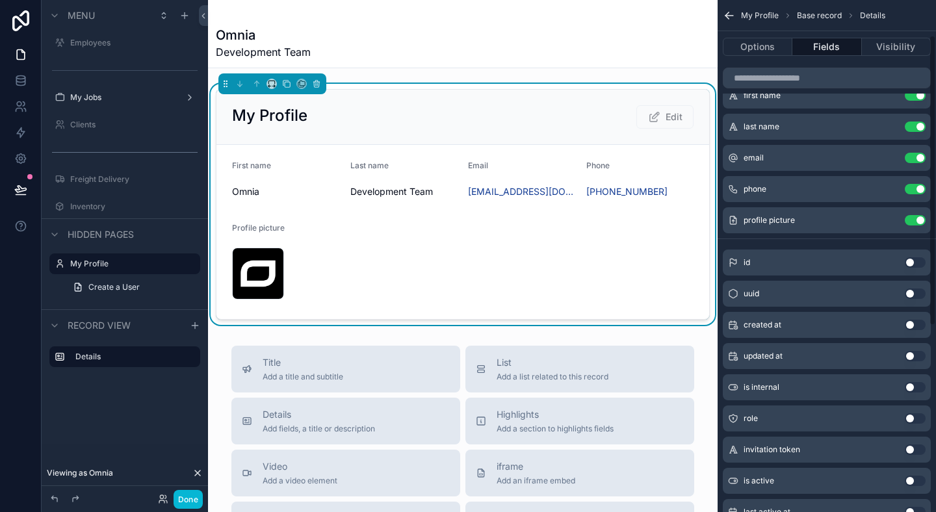
scroll to position [75, 0]
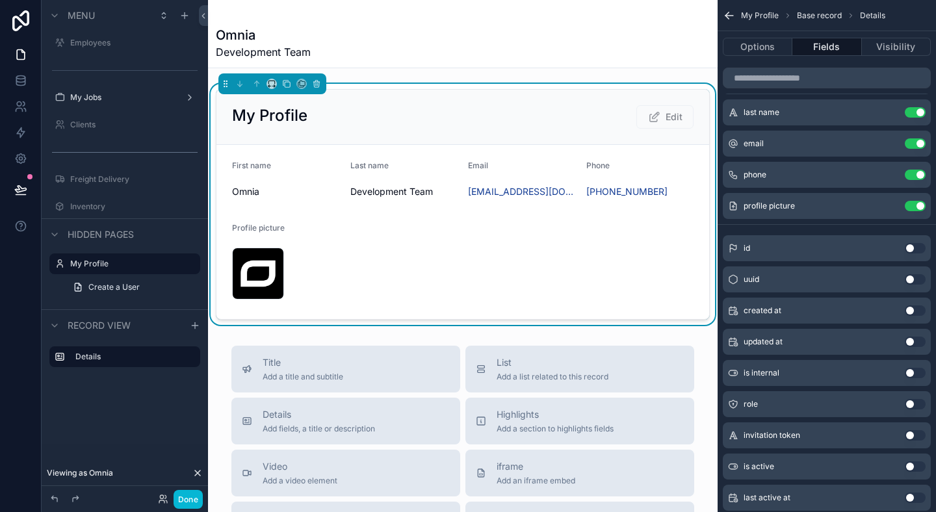
click at [822, 222] on div "first name Use setting last name Use setting email Use setting phone Use settin…" at bounding box center [826, 416] width 218 height 781
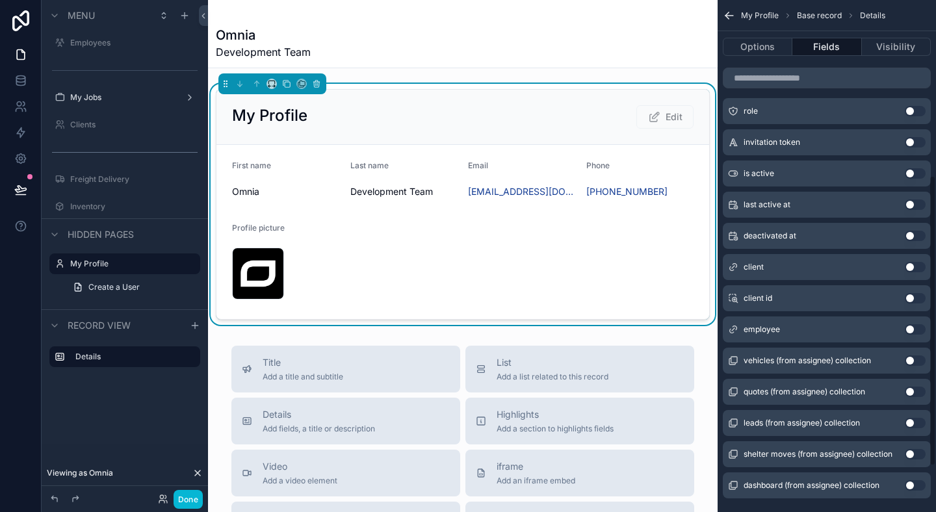
scroll to position [376, 0]
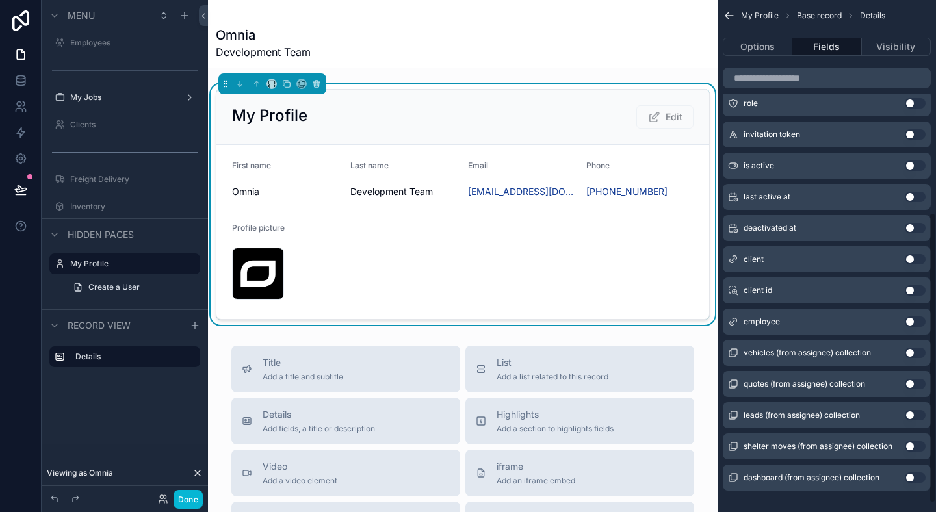
click at [910, 320] on button "Use setting" at bounding box center [914, 321] width 21 height 10
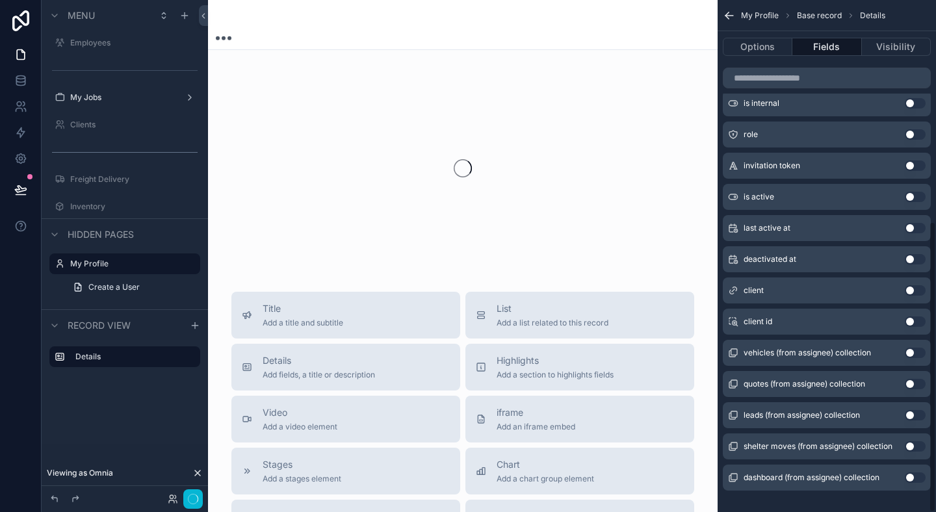
scroll to position [390, 0]
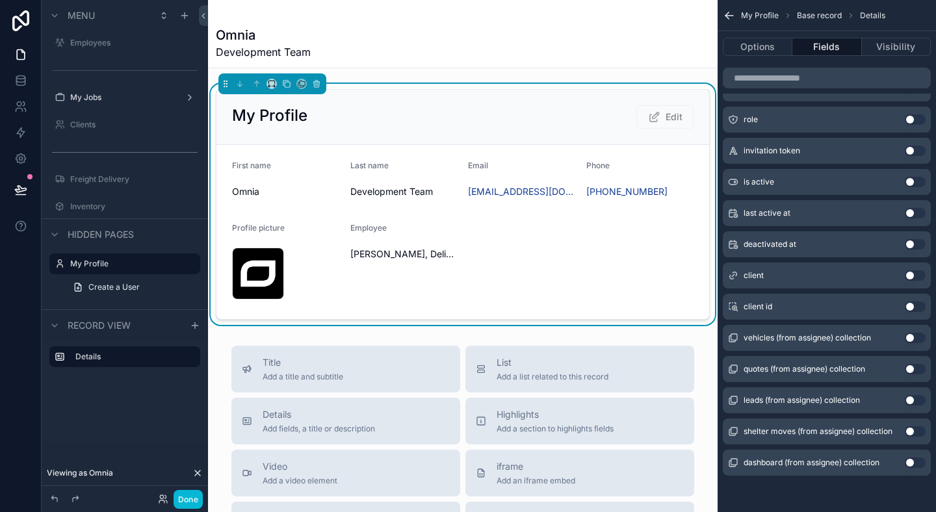
click at [427, 253] on span "John Smith, Delivery Driver" at bounding box center [404, 254] width 108 height 13
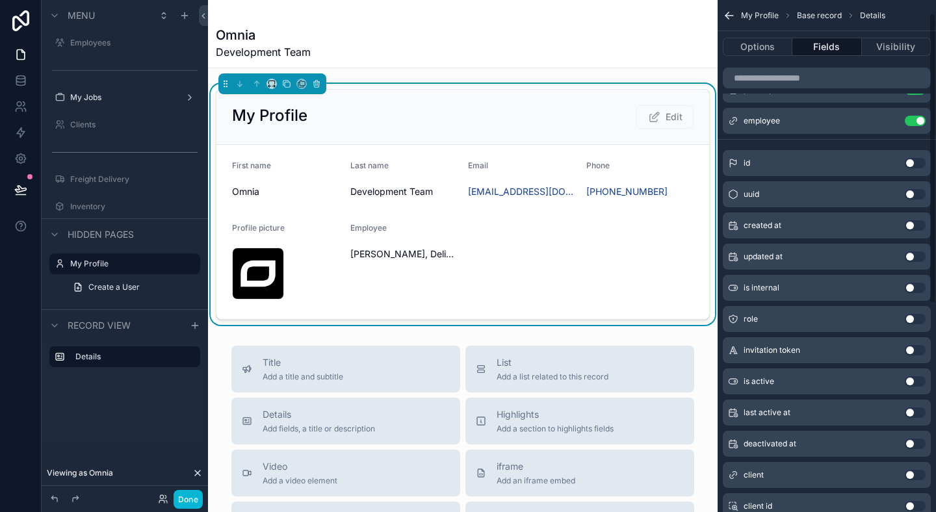
scroll to position [0, 0]
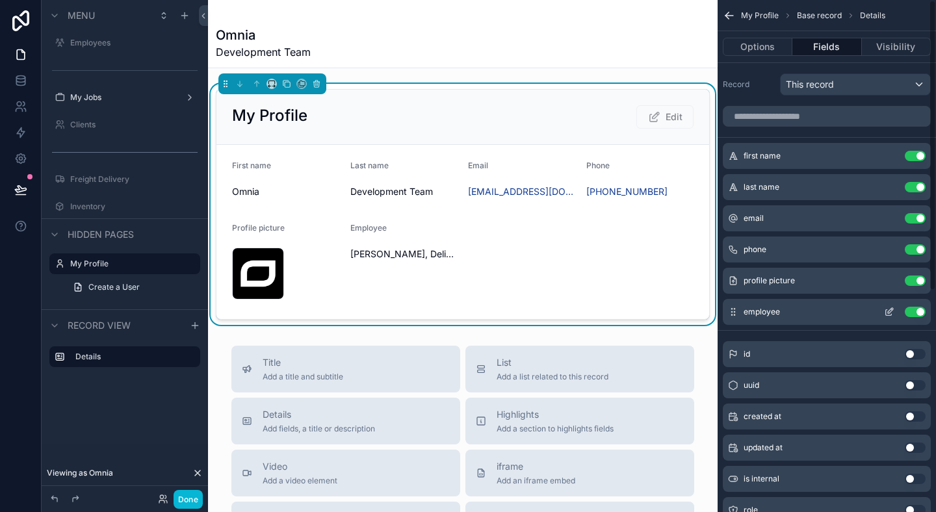
click at [912, 314] on button "Use setting" at bounding box center [914, 312] width 21 height 10
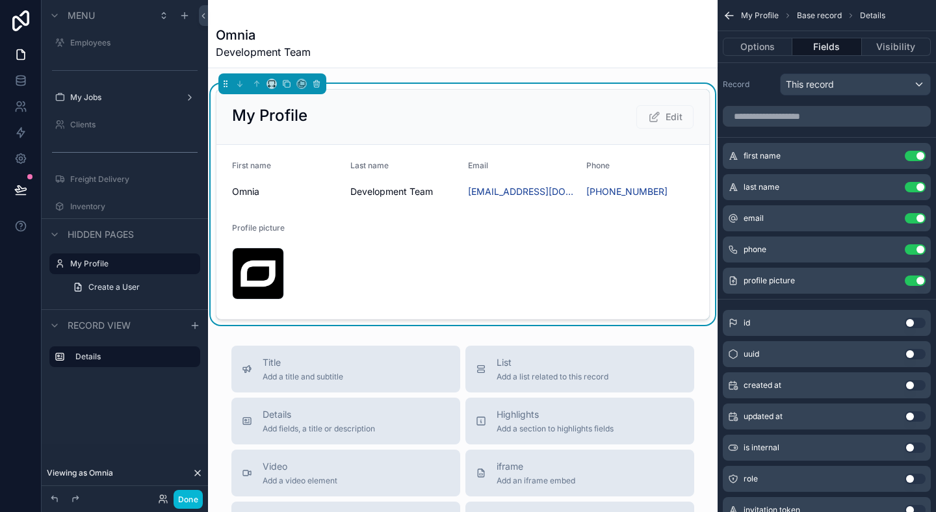
click at [372, 211] on form "First name Omnia Last name Development Team Email dev@omniahq.com Phone +1 646-…" at bounding box center [462, 232] width 492 height 174
click at [269, 227] on span "Profile picture" at bounding box center [258, 228] width 53 height 10
click at [337, 215] on form "First name Omnia Last name Development Team Email dev@omniahq.com Phone +1 646-…" at bounding box center [462, 232] width 492 height 174
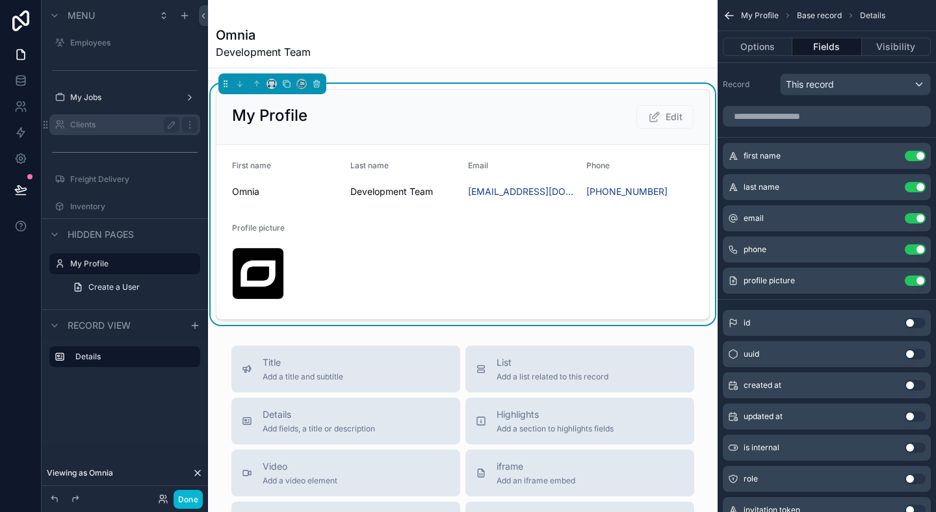
click at [86, 118] on div "Clients" at bounding box center [124, 125] width 109 height 16
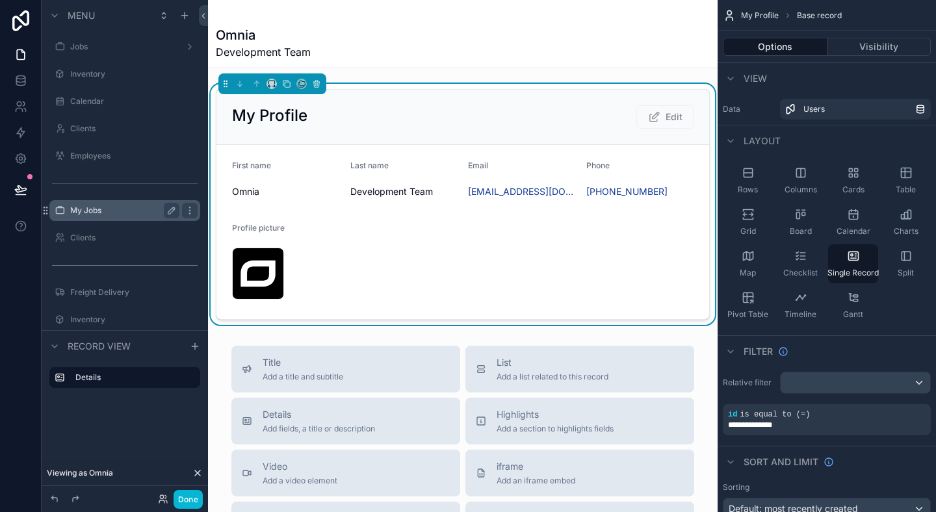
click at [84, 213] on label "My Jobs" at bounding box center [122, 210] width 104 height 10
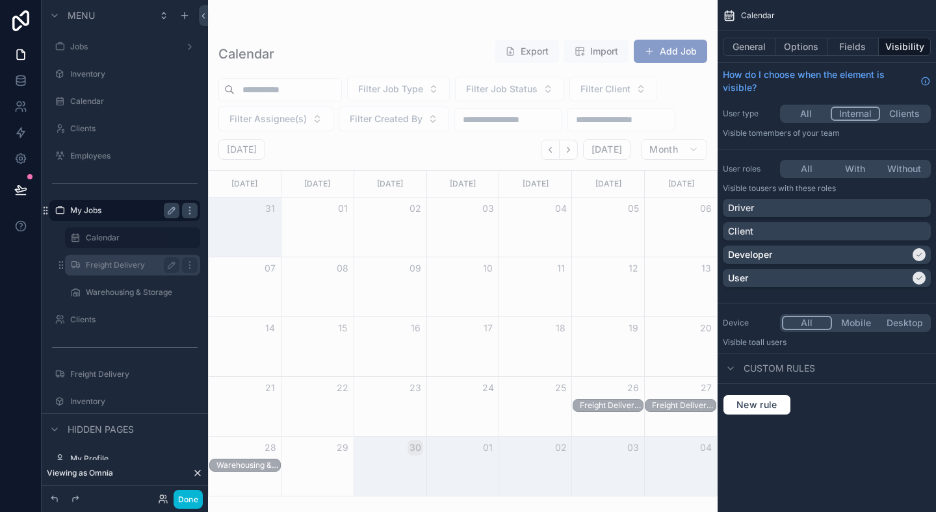
click at [92, 262] on label "Freight Delivery" at bounding box center [130, 265] width 88 height 10
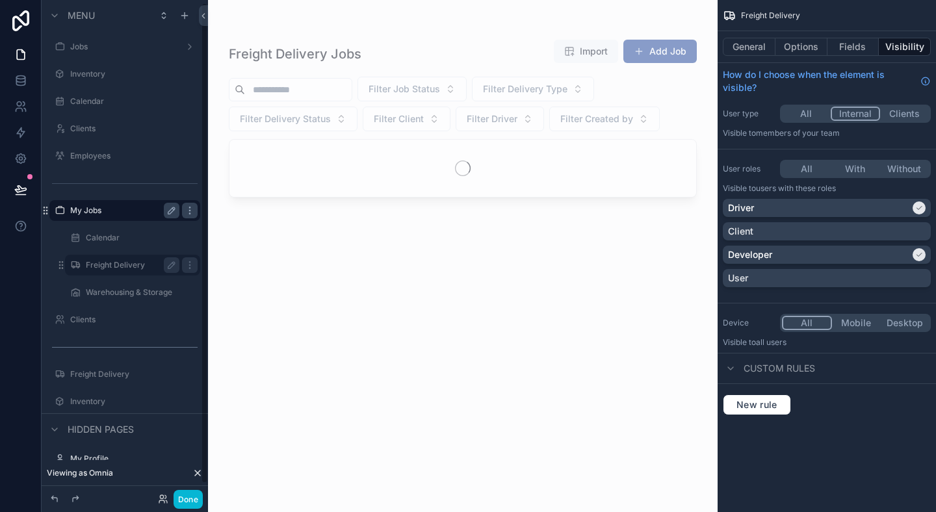
scroll to position [3, 0]
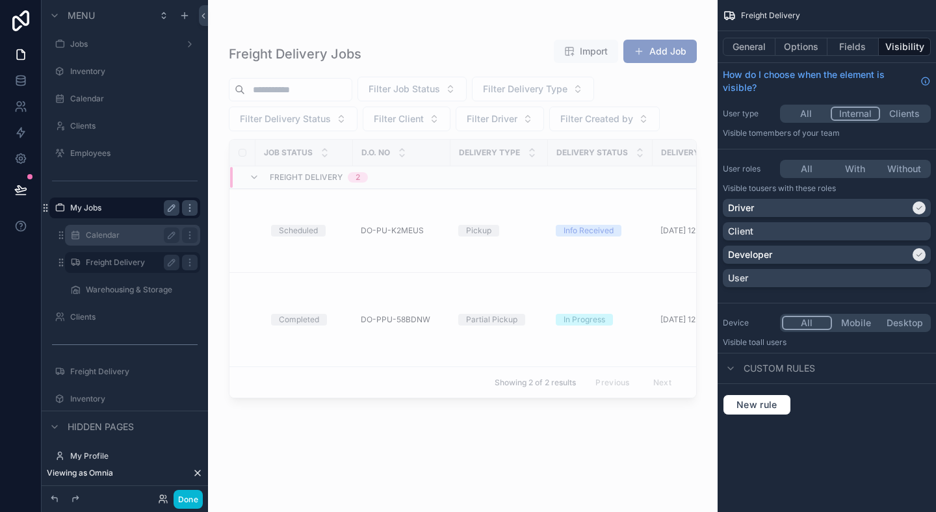
click at [105, 240] on label "Calendar" at bounding box center [130, 235] width 88 height 10
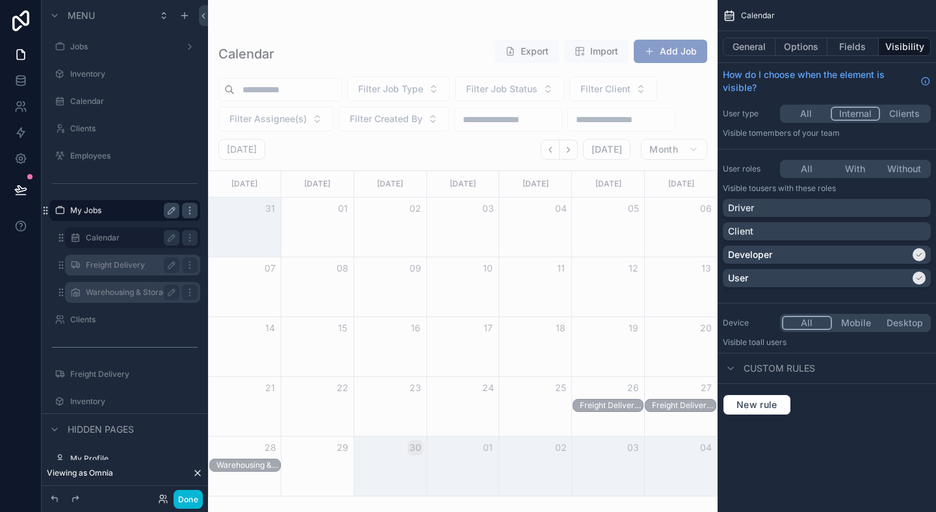
click at [101, 287] on div "Warehousing & Storage" at bounding box center [133, 293] width 94 height 16
click at [105, 291] on label "Warehousing & Storage" at bounding box center [130, 292] width 88 height 10
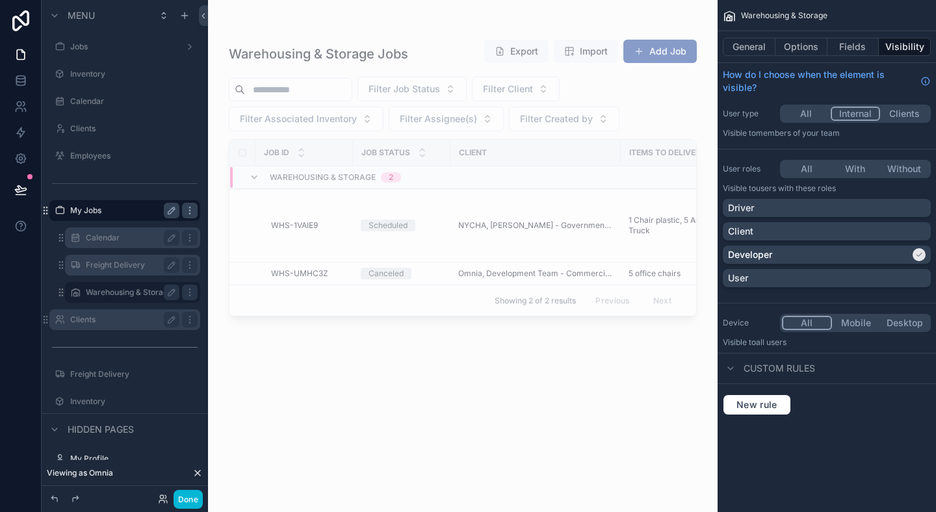
click at [108, 322] on label "Clients" at bounding box center [122, 319] width 104 height 10
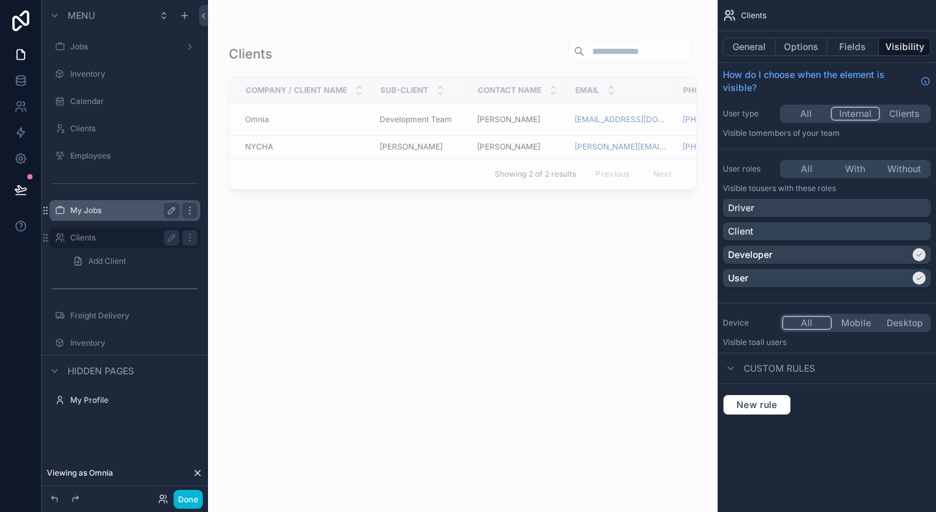
click at [124, 236] on label "Clients" at bounding box center [122, 238] width 104 height 10
click at [108, 258] on span "Add Client" at bounding box center [107, 261] width 38 height 10
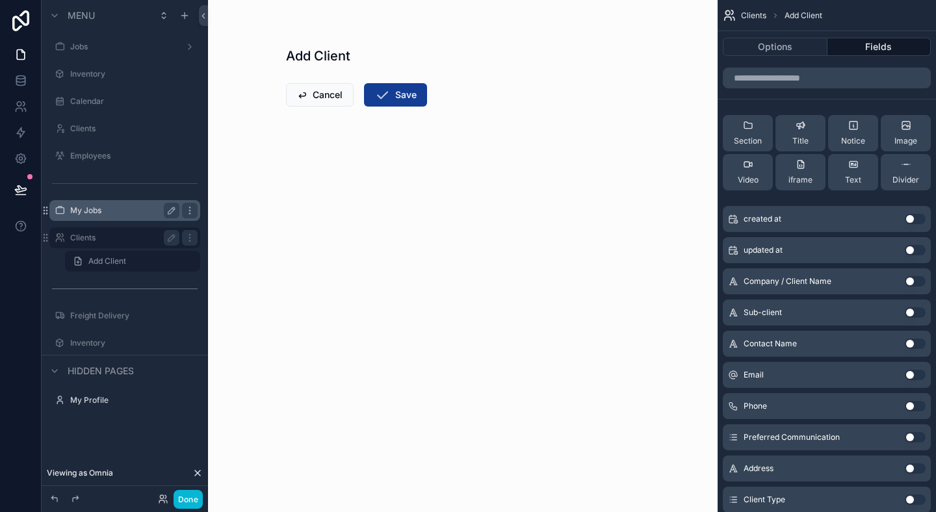
click at [105, 231] on div "Clients" at bounding box center [124, 238] width 109 height 16
click at [106, 236] on label "Clients" at bounding box center [122, 238] width 104 height 10
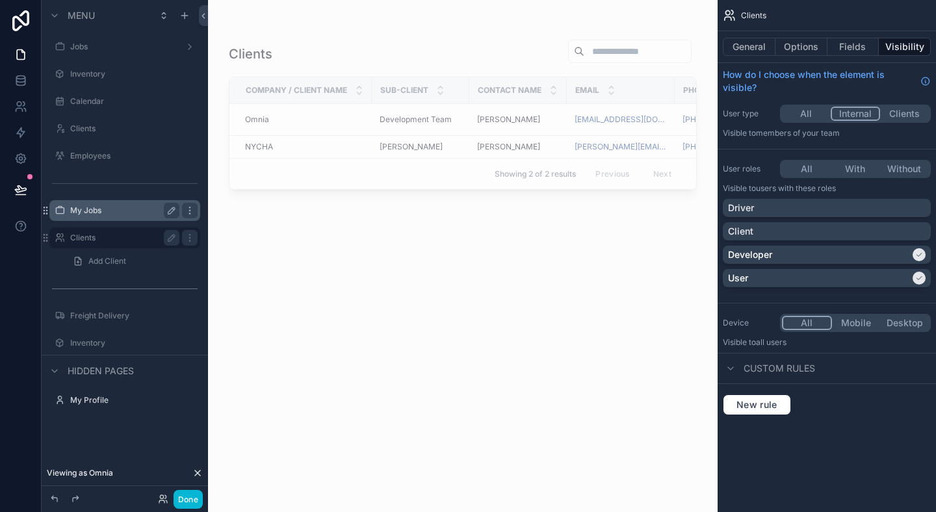
click at [101, 205] on div "My Jobs" at bounding box center [124, 211] width 109 height 16
click at [103, 209] on label "My Jobs" at bounding box center [122, 210] width 104 height 10
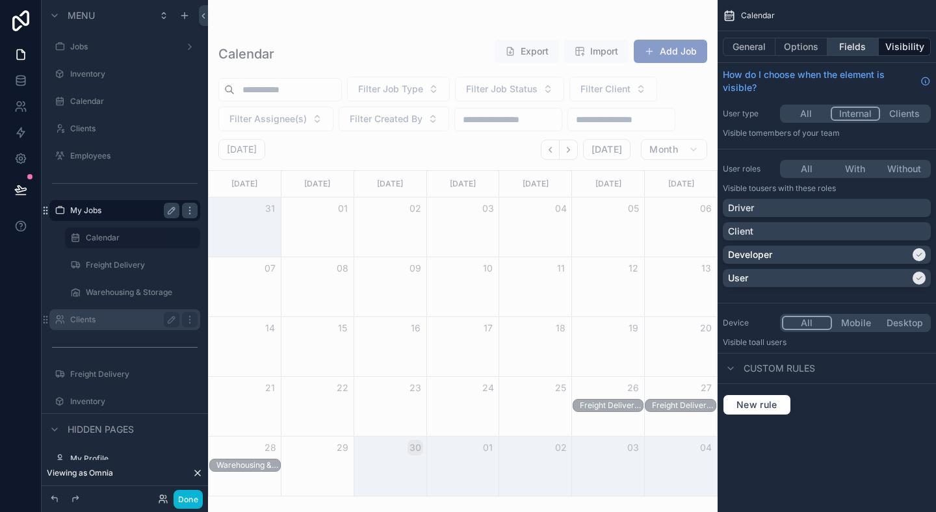
click at [854, 44] on button "Fields" at bounding box center [853, 47] width 52 height 18
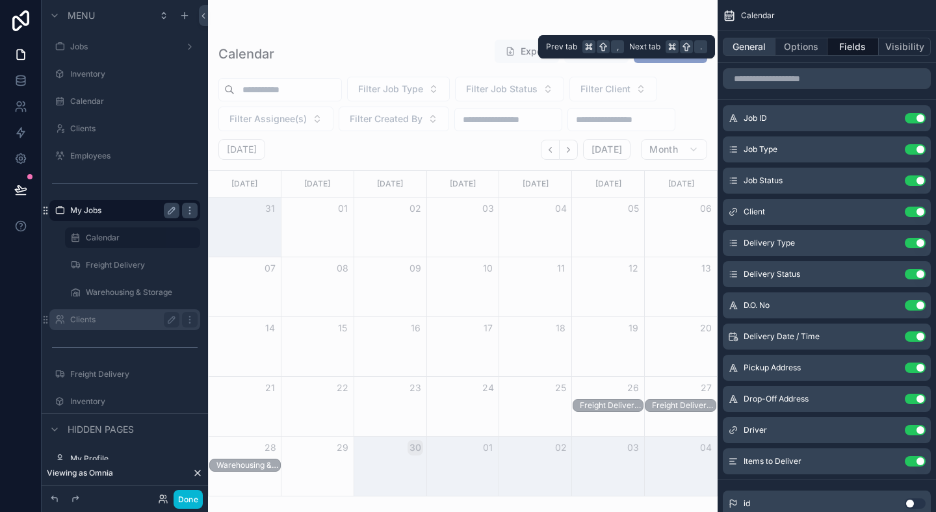
click at [763, 53] on button "General" at bounding box center [748, 47] width 53 height 18
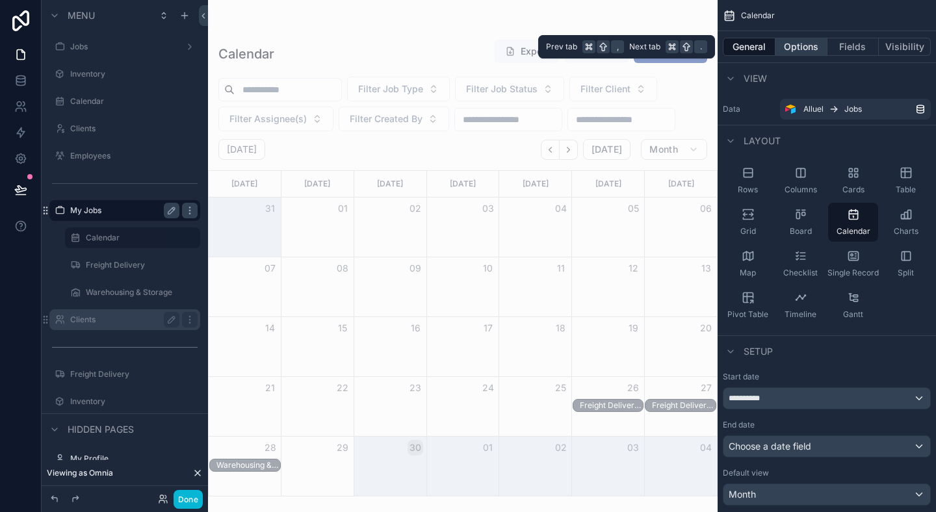
click at [793, 44] on button "Options" at bounding box center [801, 47] width 52 height 18
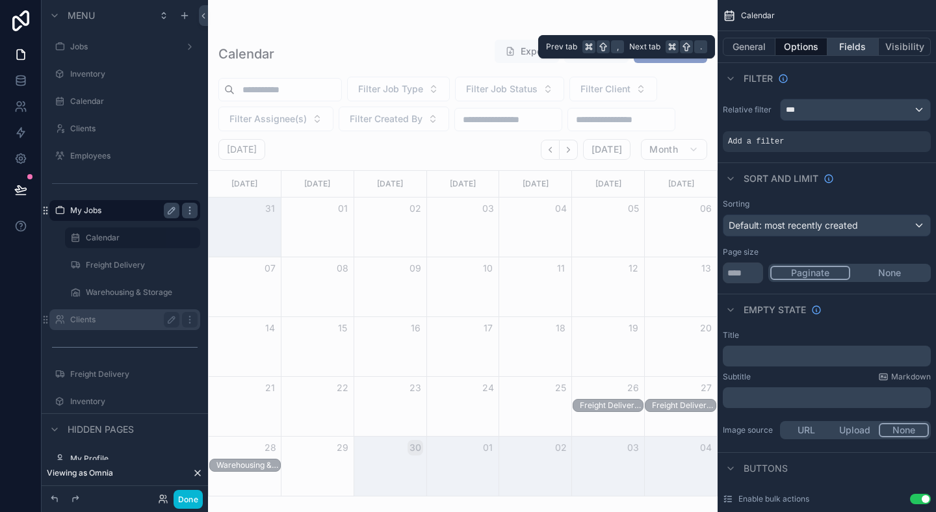
click at [841, 47] on button "Fields" at bounding box center [853, 47] width 52 height 18
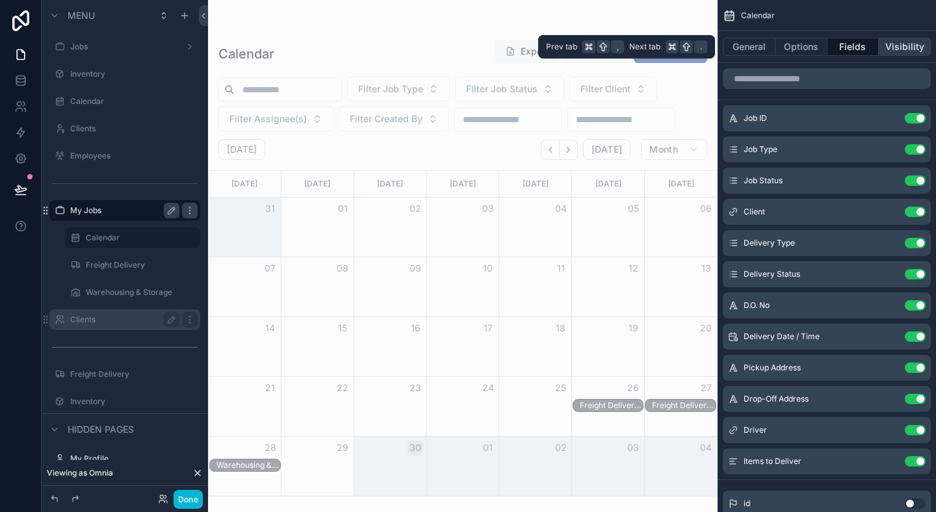
click at [900, 53] on button "Visibility" at bounding box center [904, 47] width 52 height 18
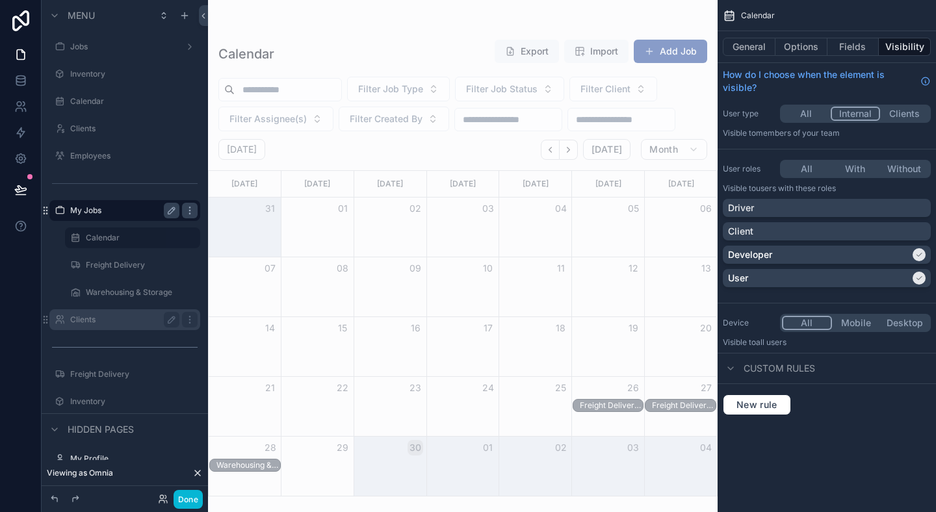
click at [810, 16] on div "Calendar" at bounding box center [826, 15] width 218 height 31
click at [871, 298] on div "Calendar General Options Fields Visibility How do I choose when the element is …" at bounding box center [826, 213] width 218 height 426
click at [778, 209] on div "Driver" at bounding box center [827, 207] width 198 height 13
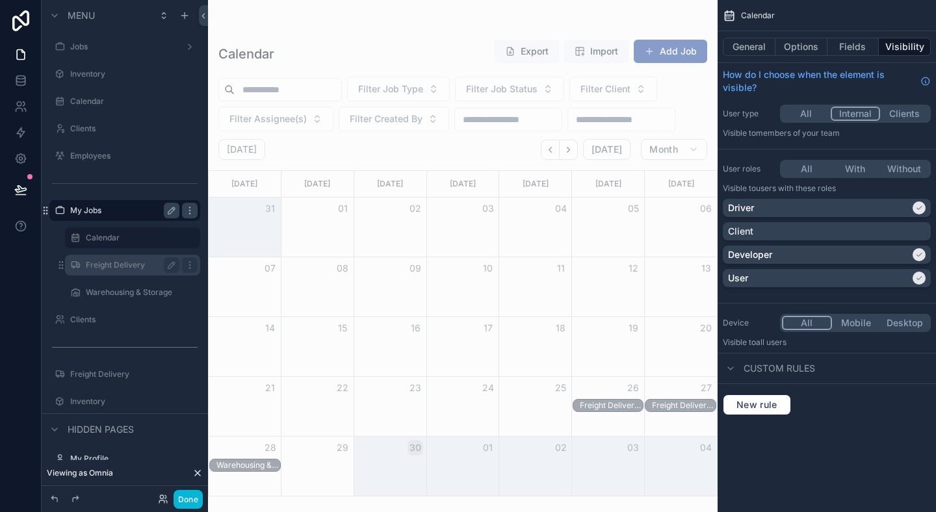
click at [112, 260] on label "Freight Delivery" at bounding box center [130, 265] width 88 height 10
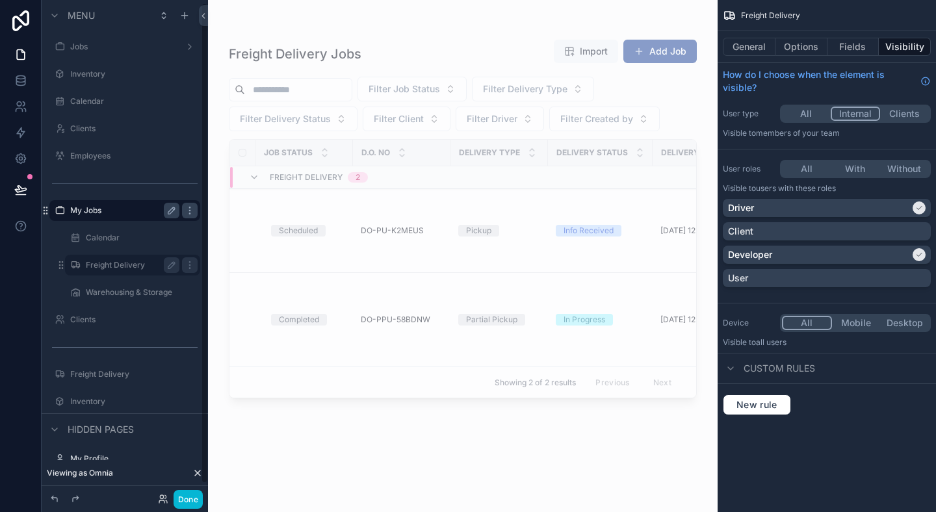
scroll to position [3, 0]
click at [120, 240] on label "Calendar" at bounding box center [130, 235] width 88 height 10
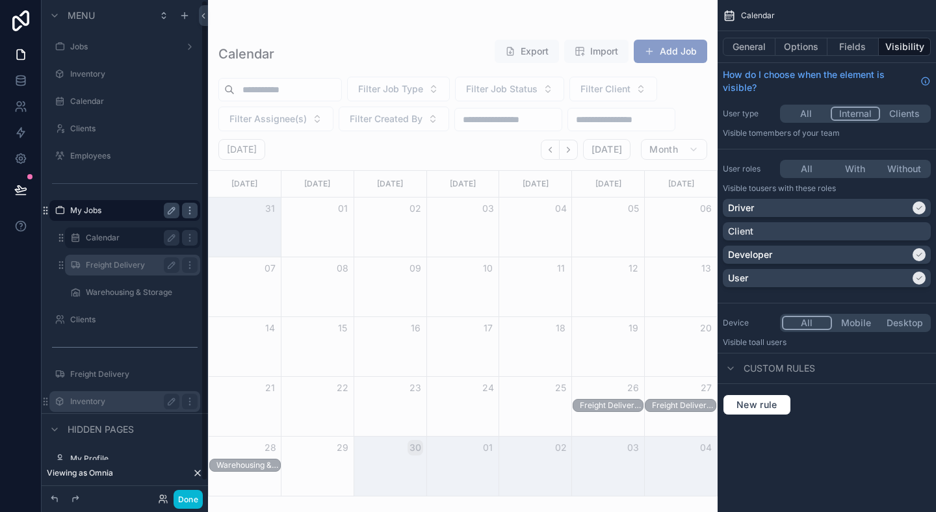
scroll to position [16, 0]
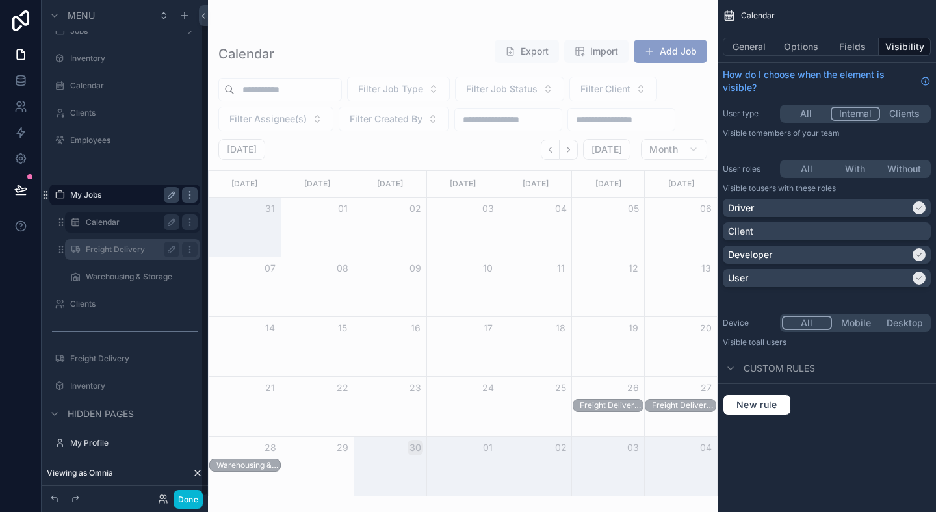
click at [102, 252] on label "Freight Delivery" at bounding box center [130, 249] width 88 height 10
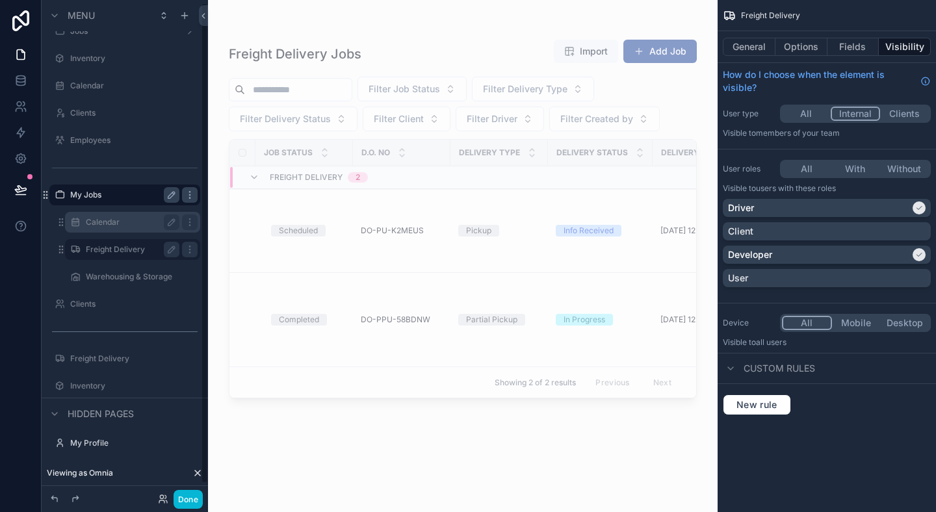
scroll to position [3, 0]
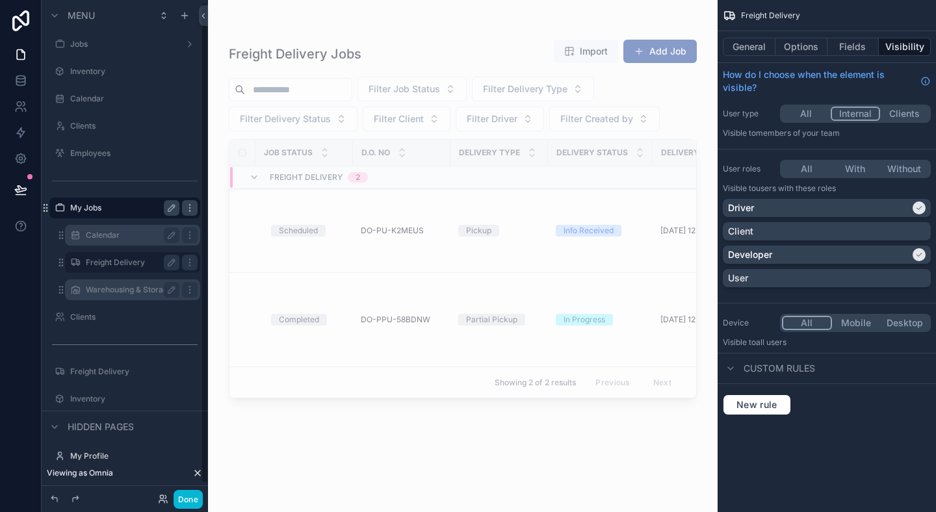
click at [121, 282] on div "Warehousing & Storage" at bounding box center [133, 290] width 94 height 16
click at [121, 291] on label "Warehousing & Storage" at bounding box center [130, 290] width 88 height 10
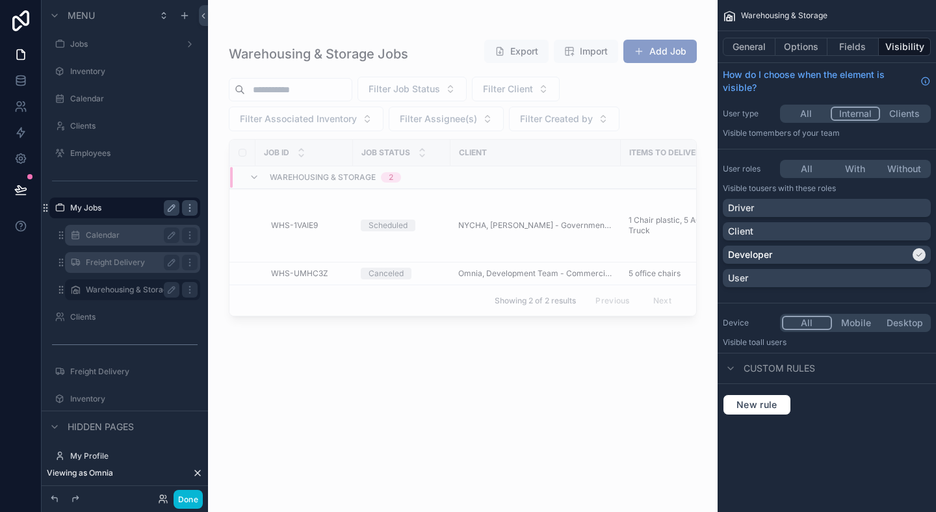
click at [127, 264] on label "Freight Delivery" at bounding box center [130, 262] width 88 height 10
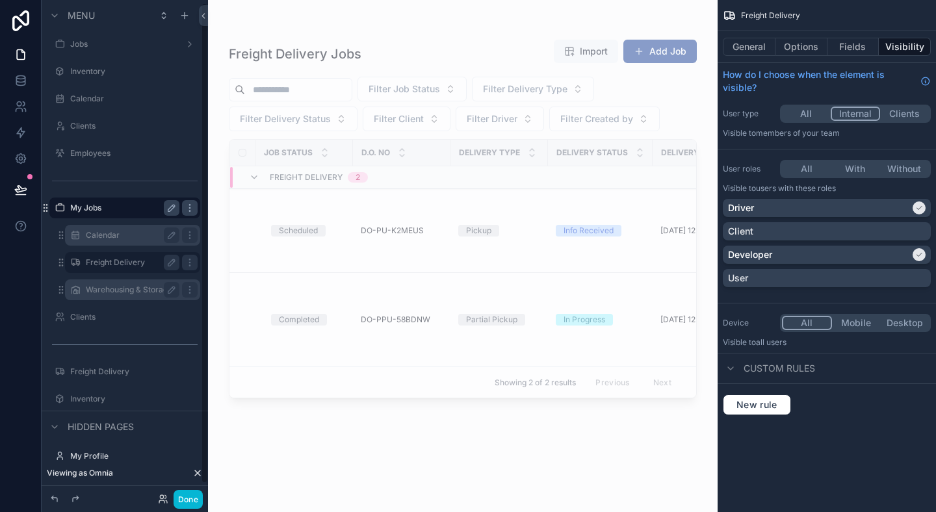
click at [127, 232] on label "Calendar" at bounding box center [130, 235] width 88 height 10
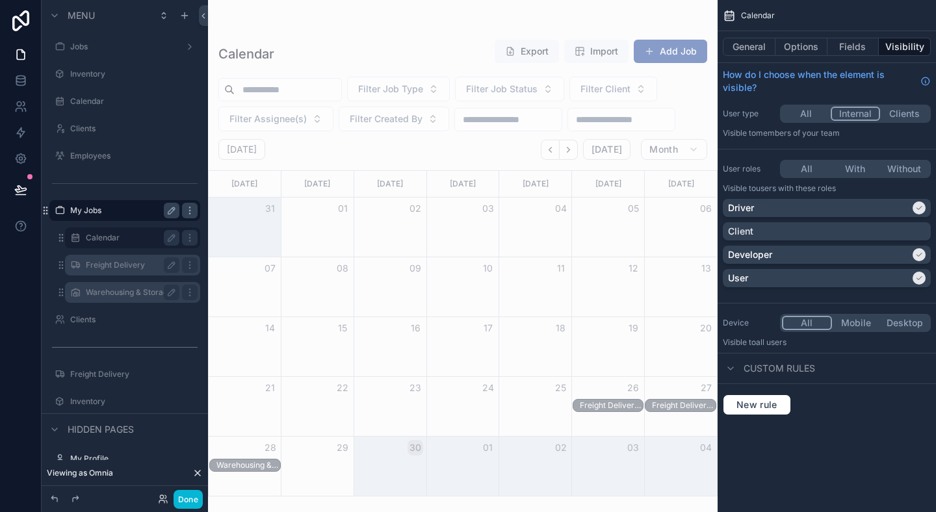
click at [123, 214] on label "My Jobs" at bounding box center [122, 210] width 104 height 10
click at [196, 500] on button "Done" at bounding box center [187, 499] width 29 height 19
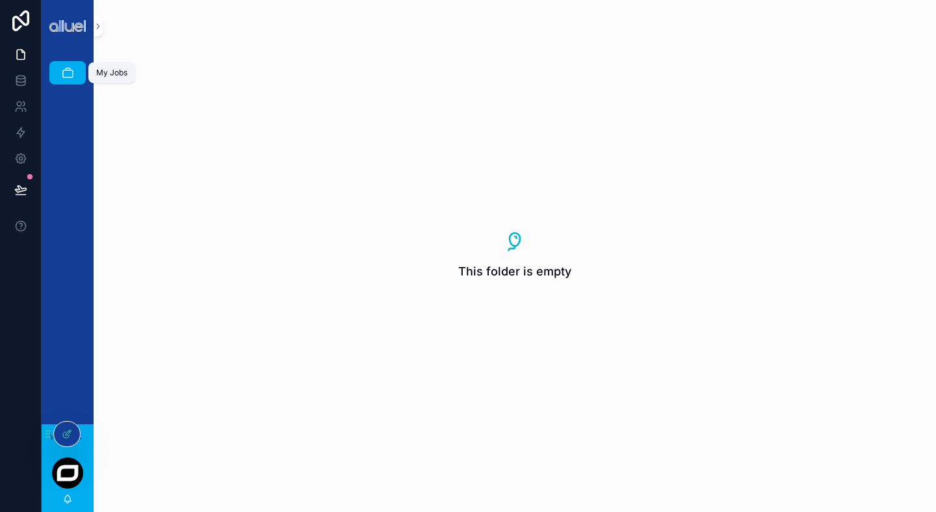
click at [73, 67] on icon "scrollable content" at bounding box center [67, 72] width 13 height 13
click at [73, 65] on div "My Jobs" at bounding box center [67, 72] width 21 height 21
click at [75, 437] on div at bounding box center [67, 434] width 26 height 25
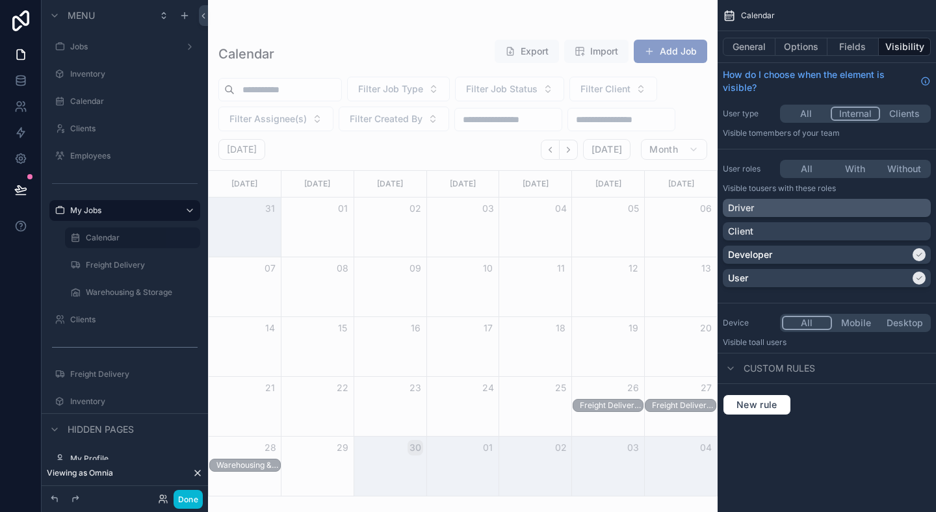
click at [764, 212] on div "Driver" at bounding box center [827, 207] width 198 height 13
click at [186, 207] on icon "scrollable content" at bounding box center [190, 210] width 10 height 10
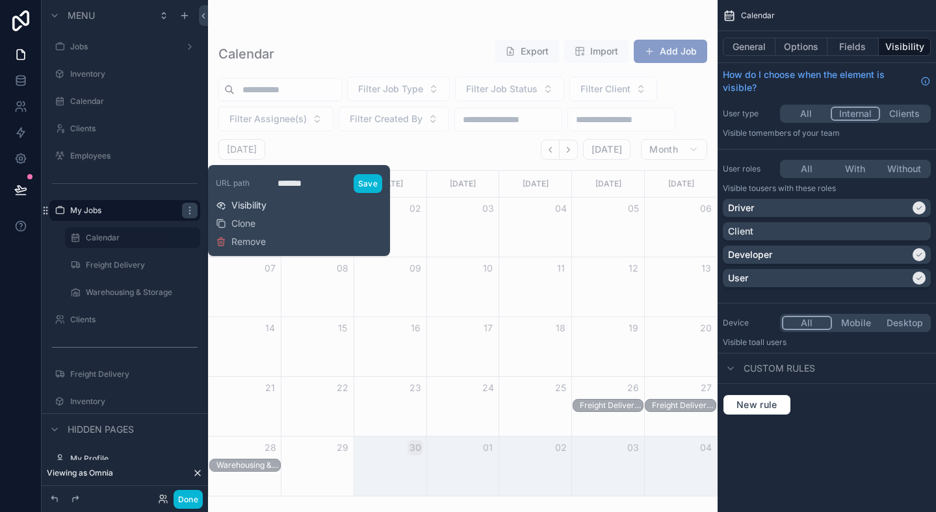
click at [251, 208] on span "Visibility" at bounding box center [248, 205] width 35 height 13
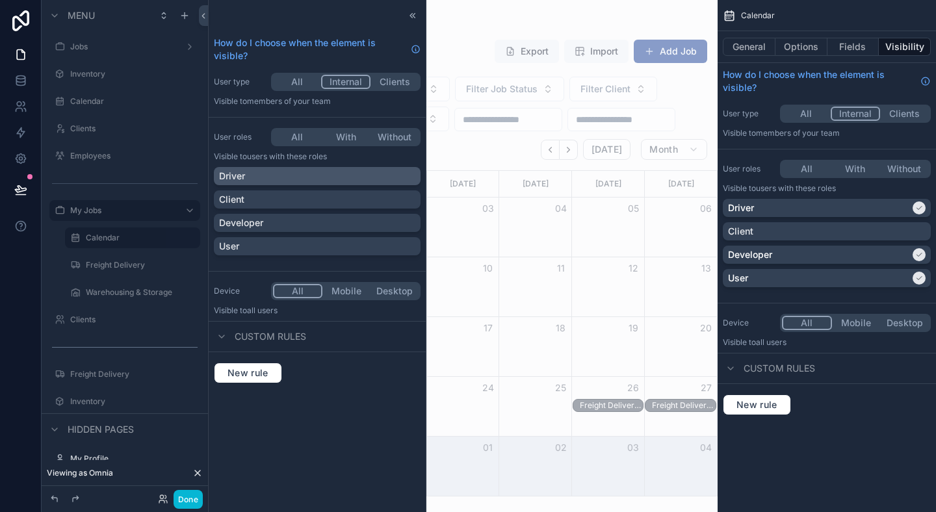
click at [288, 171] on div "Driver" at bounding box center [317, 176] width 196 height 13
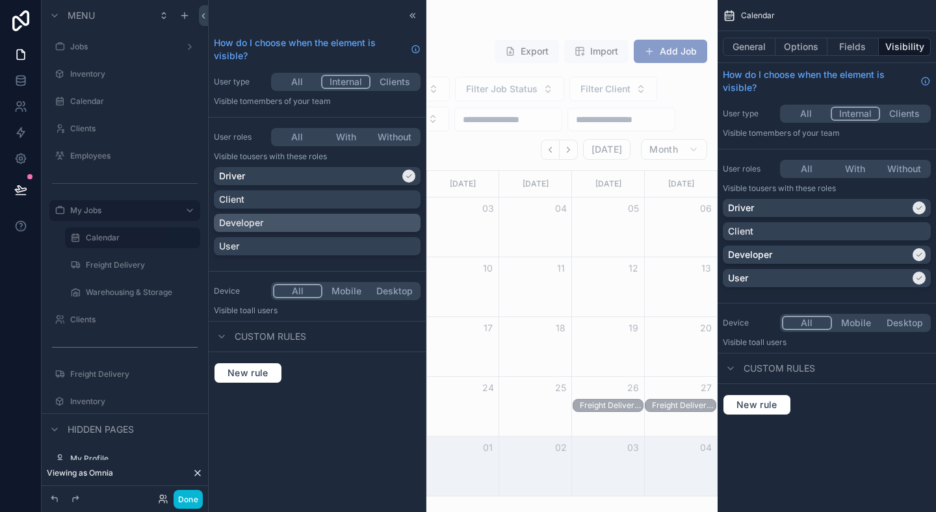
click at [276, 216] on div "Developer" at bounding box center [317, 222] width 196 height 13
click at [362, 437] on div "How do I choose when the element is visible? User type All Internal Clients Vis…" at bounding box center [317, 256] width 217 height 512
click at [405, 10] on div at bounding box center [413, 16] width 16 height 16
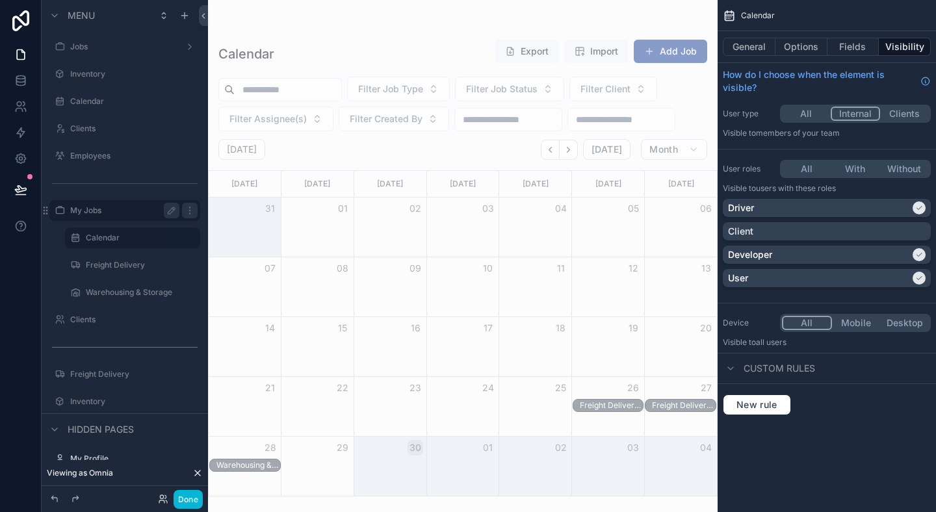
click at [97, 209] on label "My Jobs" at bounding box center [122, 210] width 104 height 10
click at [194, 501] on button "Done" at bounding box center [187, 499] width 29 height 19
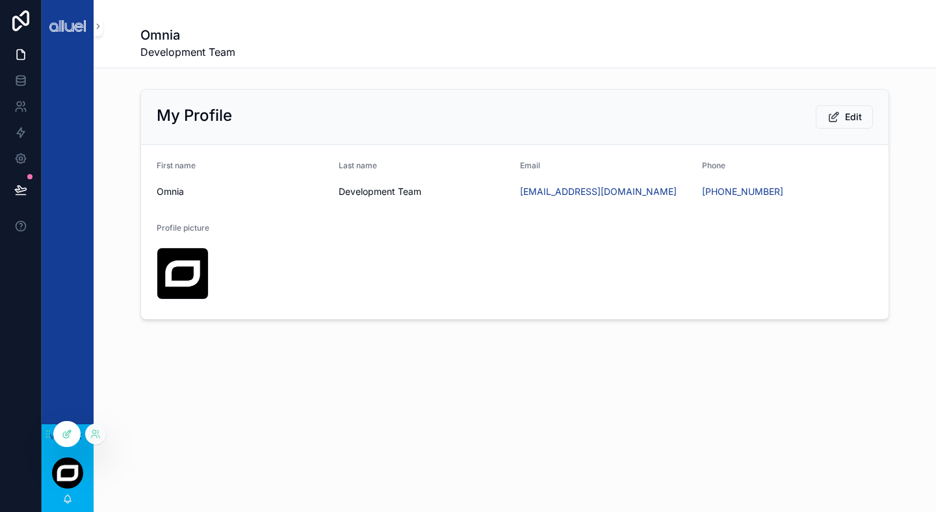
click at [67, 434] on icon at bounding box center [68, 432] width 5 height 5
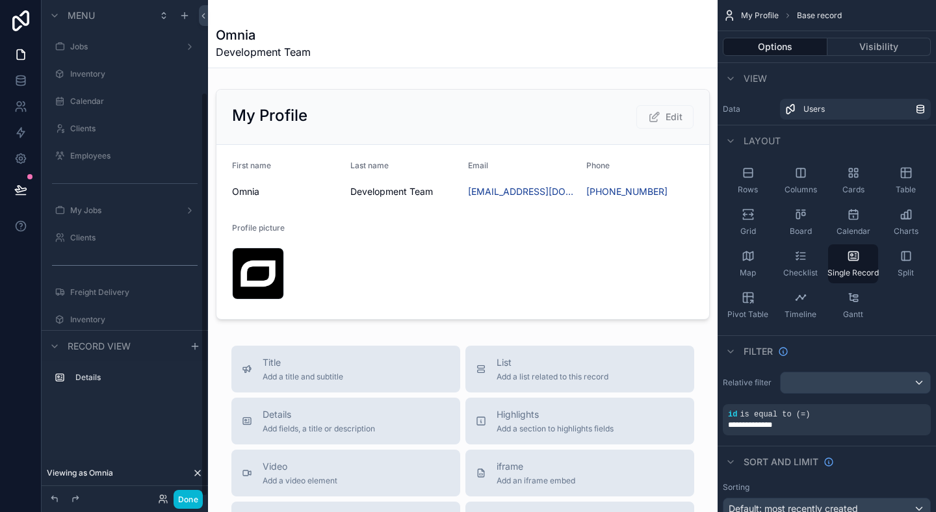
scroll to position [113, 0]
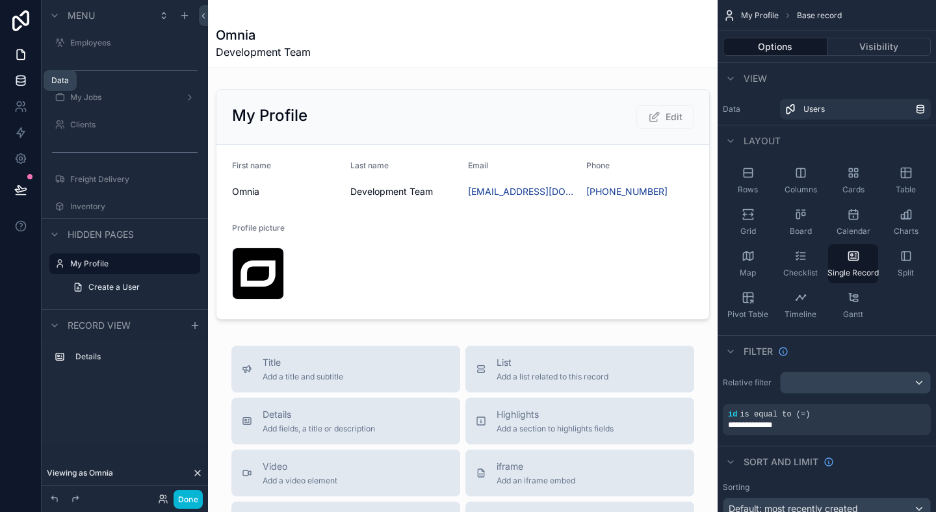
click at [22, 90] on link at bounding box center [20, 81] width 41 height 26
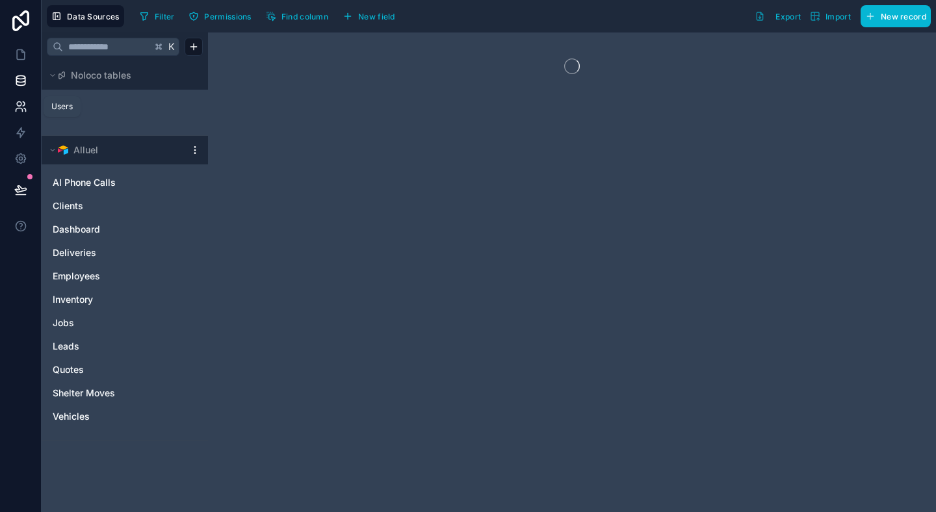
click at [24, 99] on link at bounding box center [20, 107] width 41 height 26
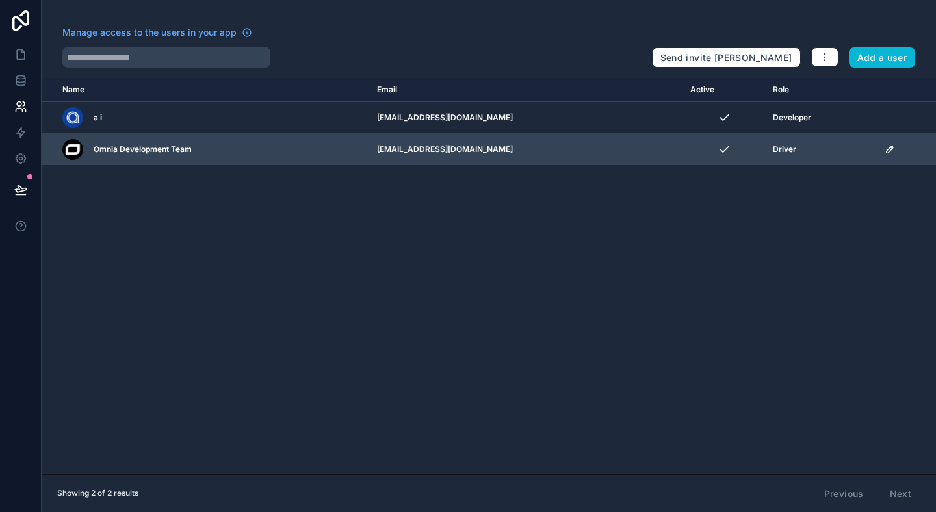
click at [772, 147] on span "Driver" at bounding box center [783, 149] width 23 height 10
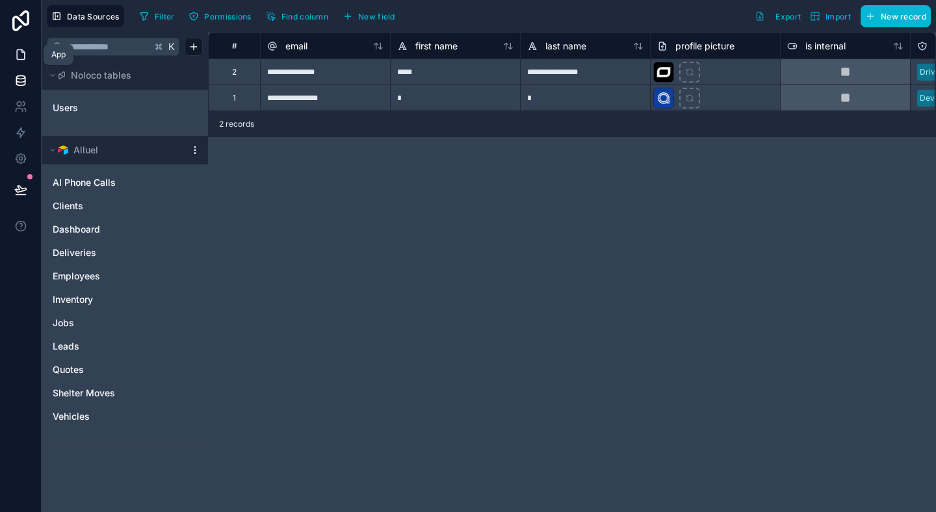
click at [18, 51] on icon at bounding box center [20, 54] width 13 height 13
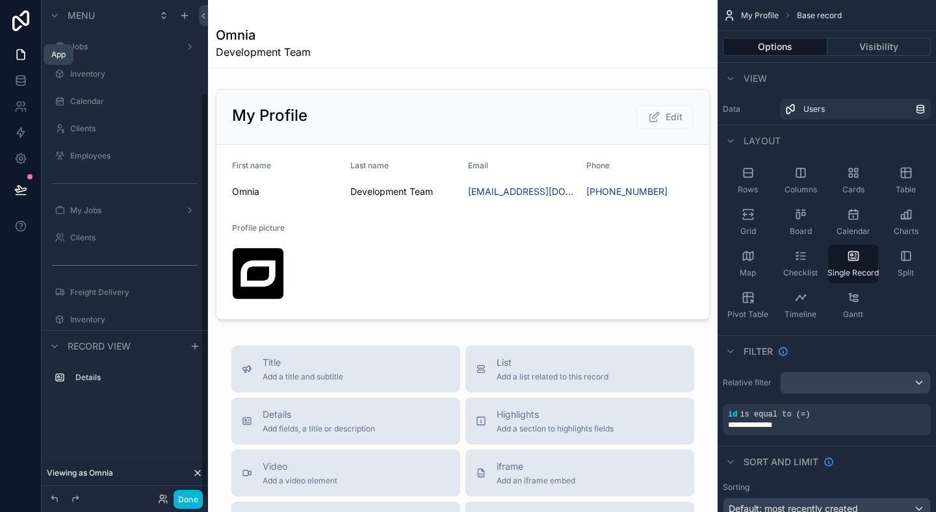
scroll to position [113, 0]
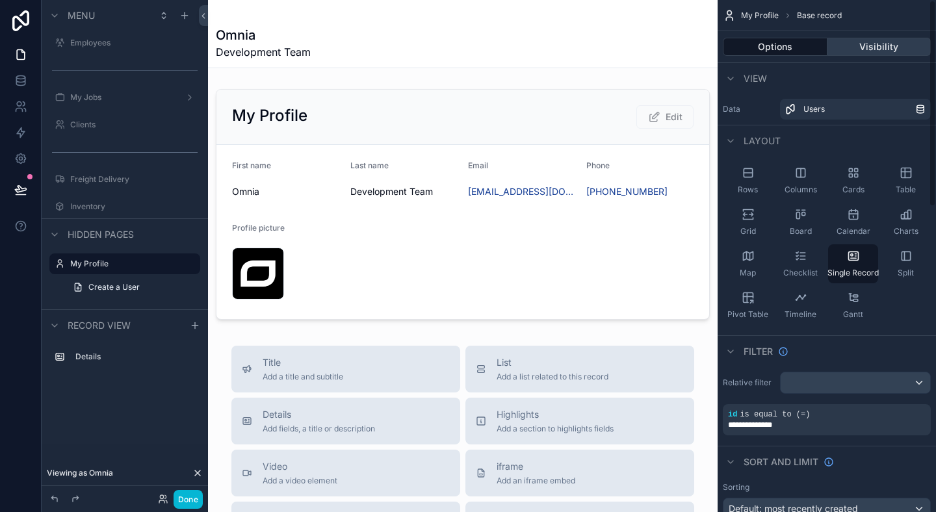
click at [861, 44] on button "Visibility" at bounding box center [879, 47] width 104 height 18
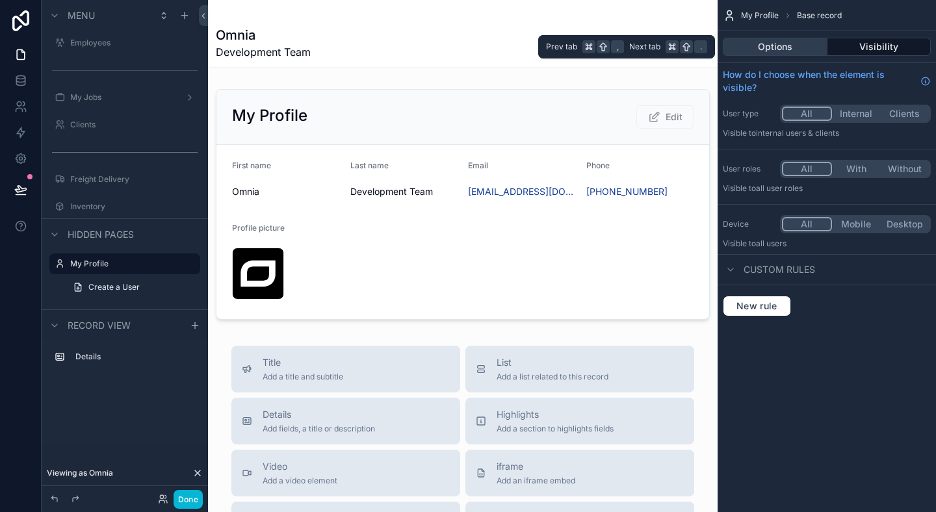
click at [787, 51] on button "Options" at bounding box center [774, 47] width 105 height 18
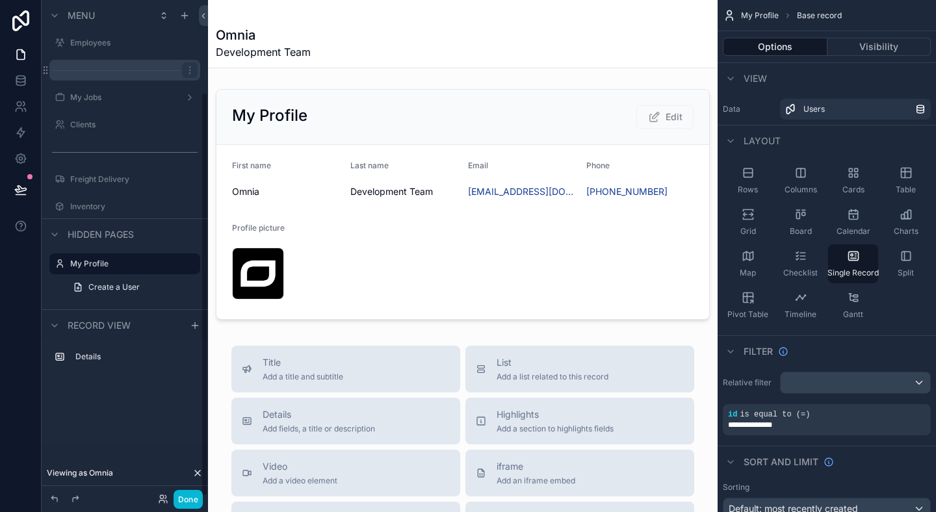
click at [131, 174] on label "Freight Delivery" at bounding box center [133, 179] width 127 height 10
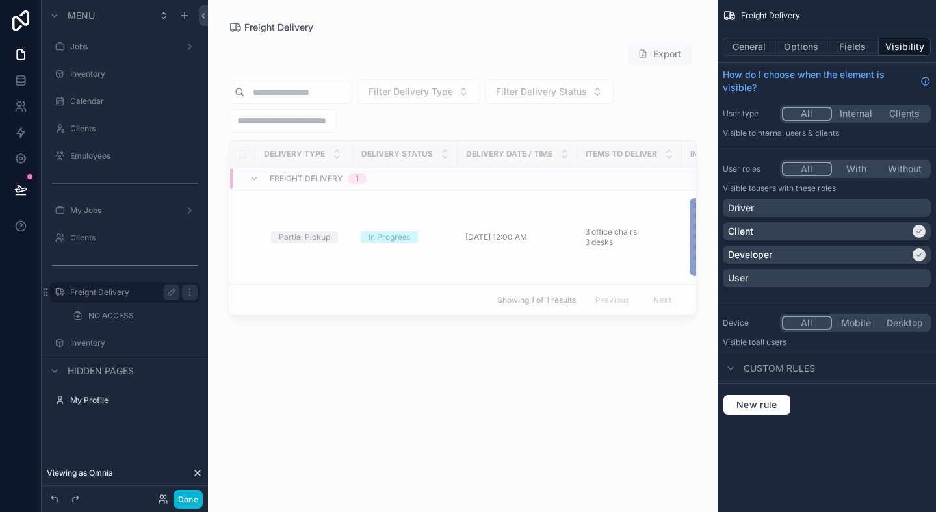
click at [104, 292] on label "Freight Delivery" at bounding box center [122, 292] width 104 height 10
click at [125, 313] on span "NO ACCESS" at bounding box center [110, 316] width 45 height 10
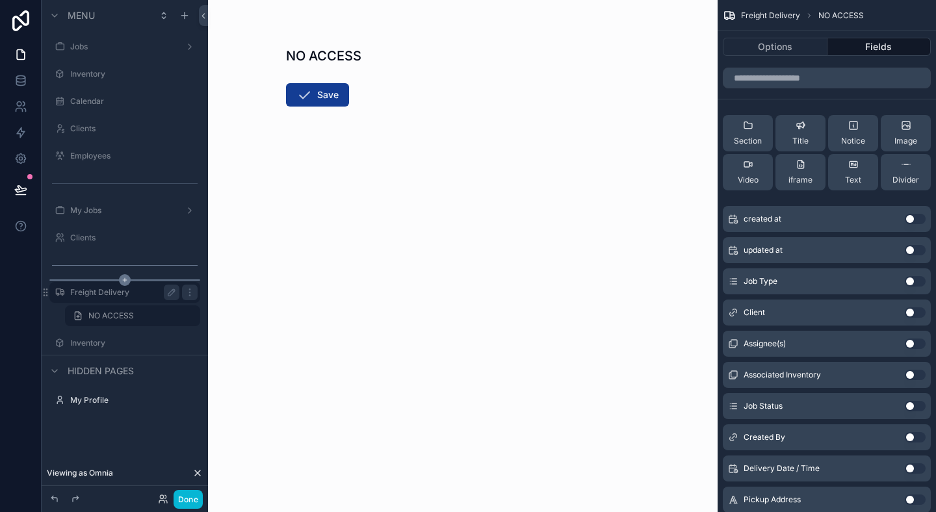
click at [120, 279] on icon "scrollable content" at bounding box center [125, 280] width 12 height 12
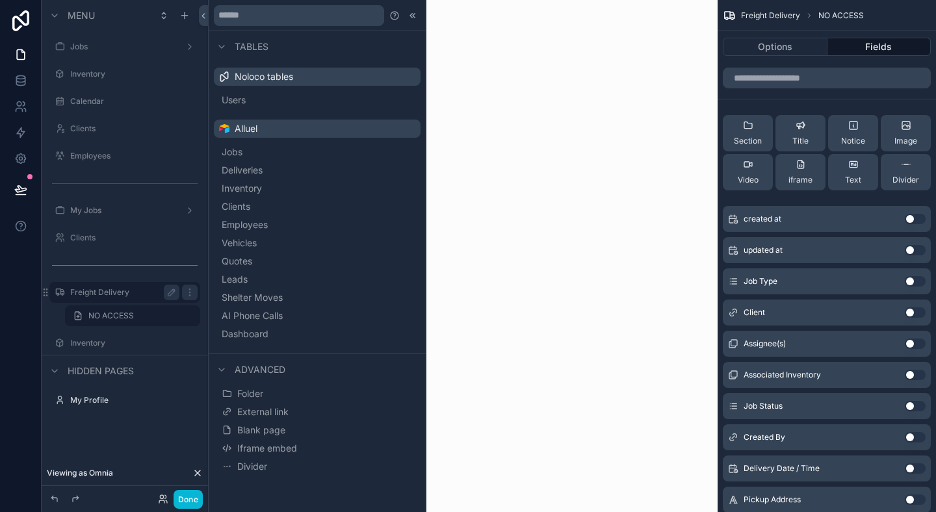
click at [121, 292] on label "Freight Delivery" at bounding box center [122, 292] width 104 height 10
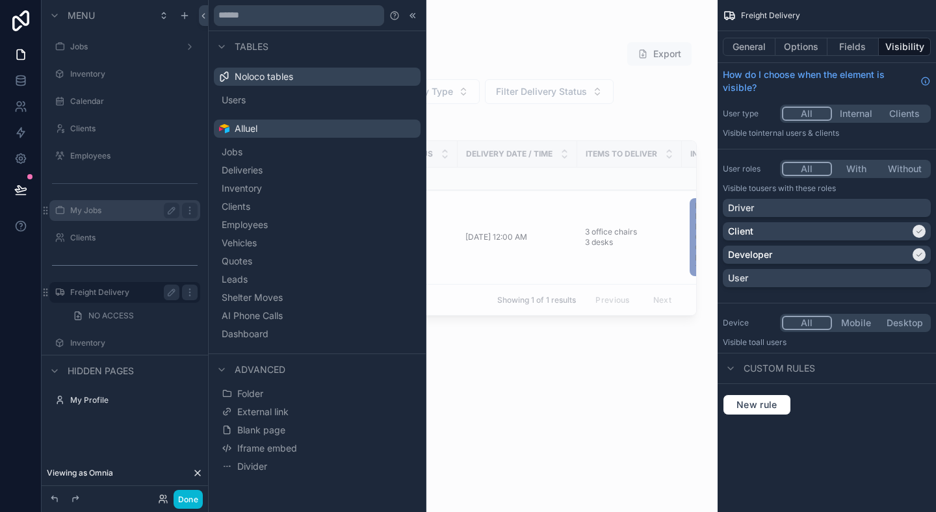
click at [101, 214] on label "My Jobs" at bounding box center [122, 210] width 104 height 10
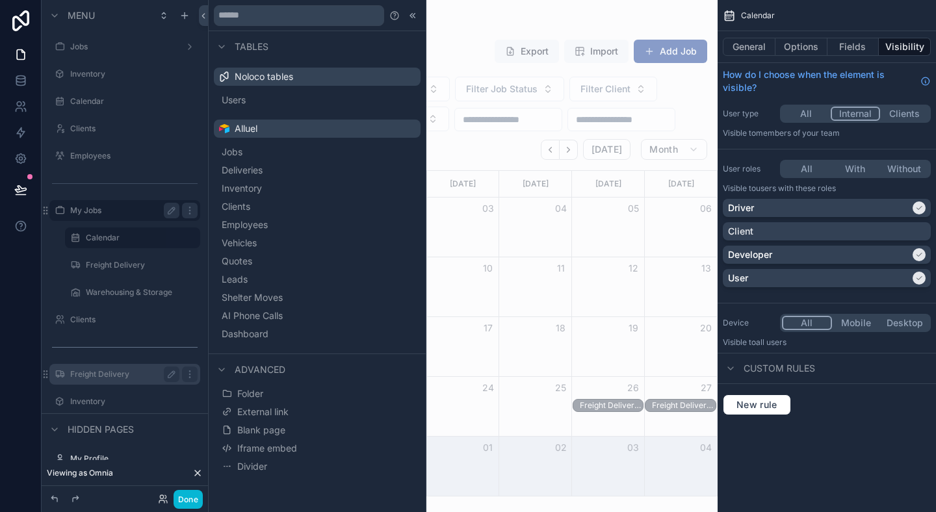
click at [800, 115] on button "All" at bounding box center [806, 114] width 49 height 14
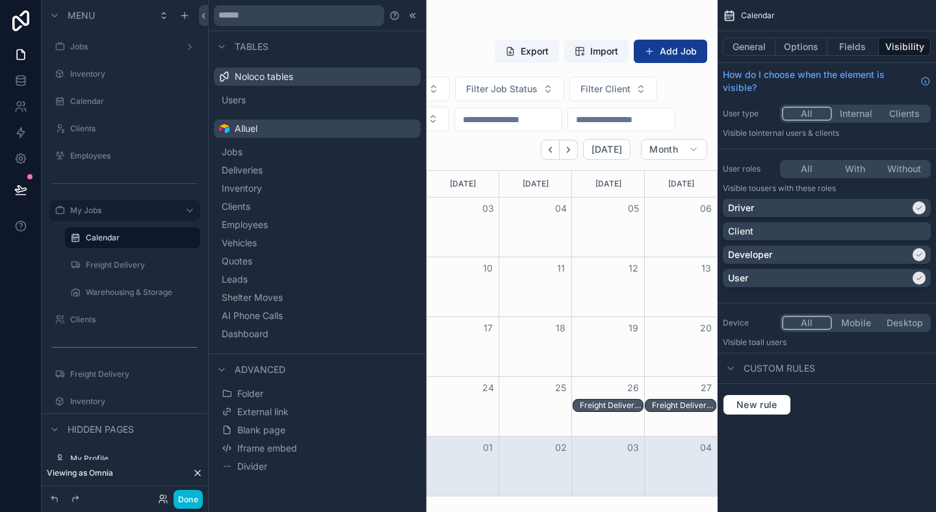
click at [874, 110] on button "Internal" at bounding box center [856, 114] width 49 height 14
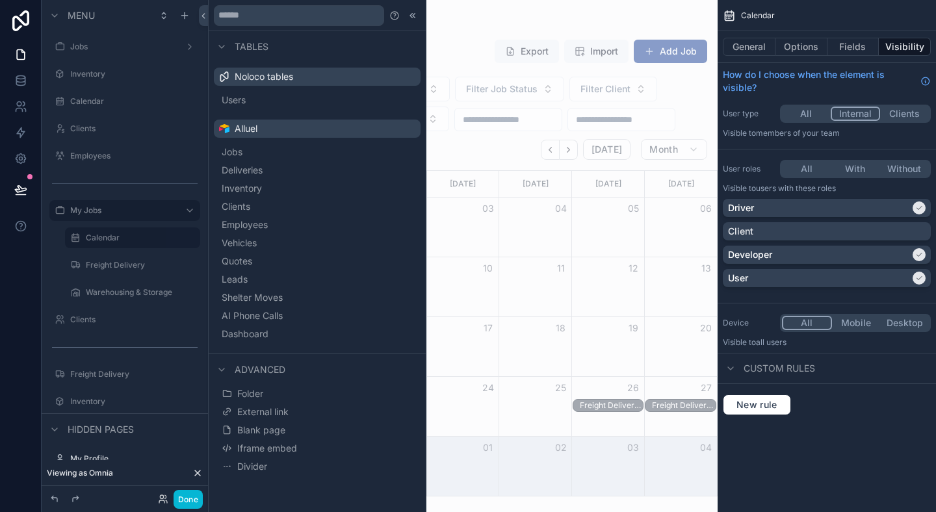
click at [813, 116] on button "All" at bounding box center [806, 114] width 49 height 14
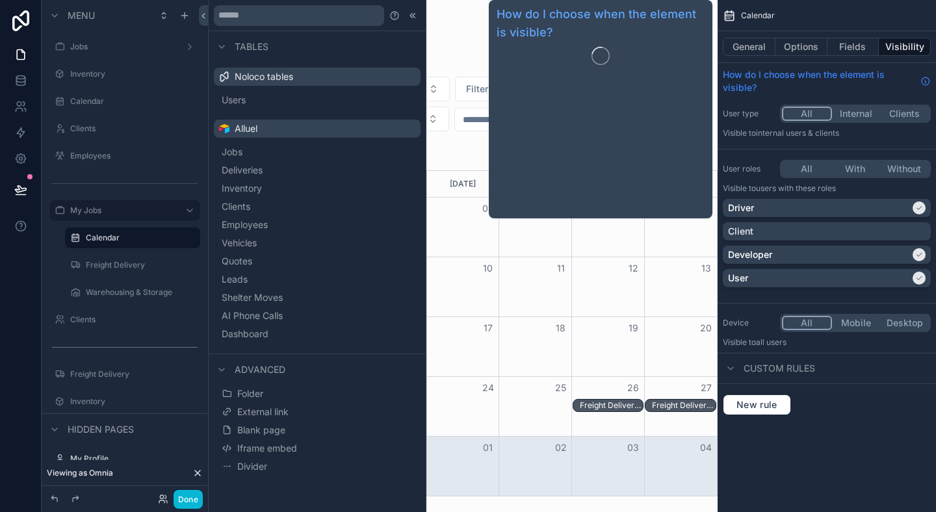
click at [806, 93] on span "How do I choose when the element is visible?" at bounding box center [818, 81] width 192 height 26
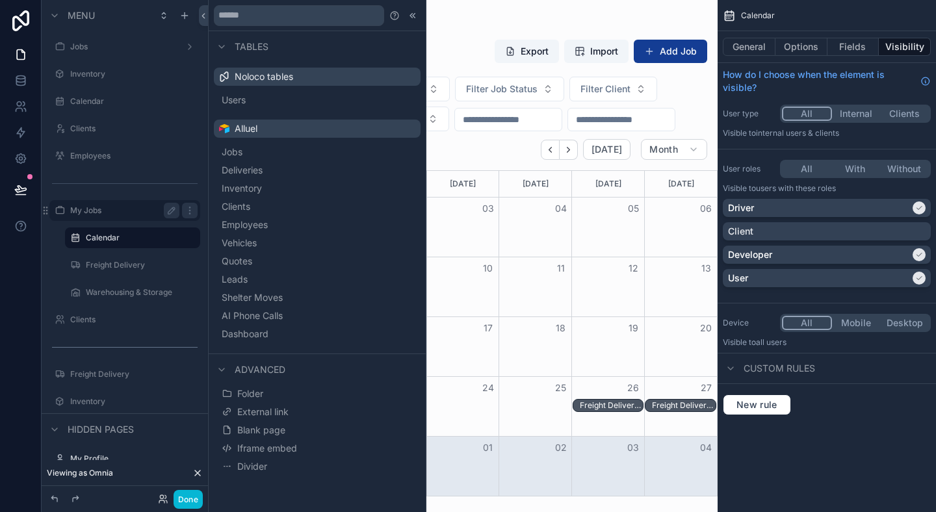
click at [102, 209] on label "My Jobs" at bounding box center [122, 210] width 104 height 10
click at [823, 276] on div "User" at bounding box center [819, 278] width 182 height 13
click at [109, 261] on label "Freight Delivery" at bounding box center [130, 265] width 88 height 10
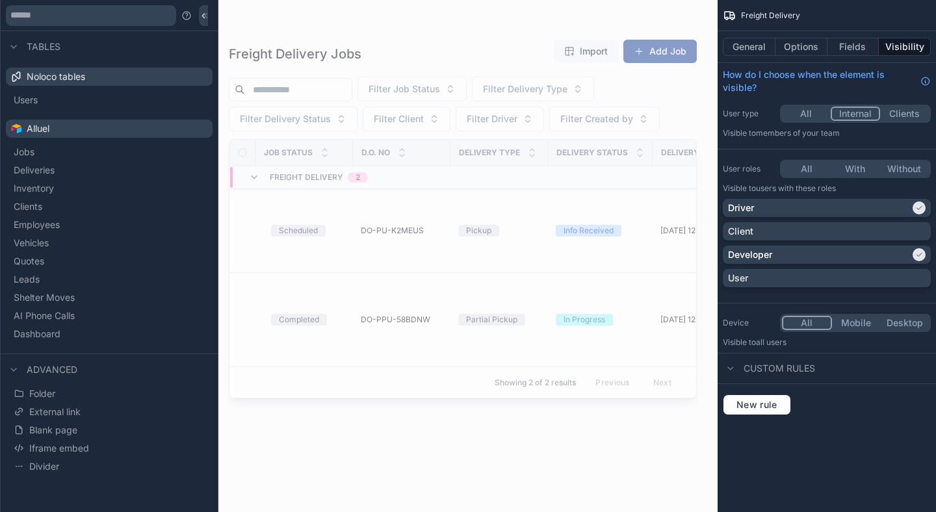
scroll to position [3, 0]
click at [203, 2] on div at bounding box center [109, 15] width 217 height 31
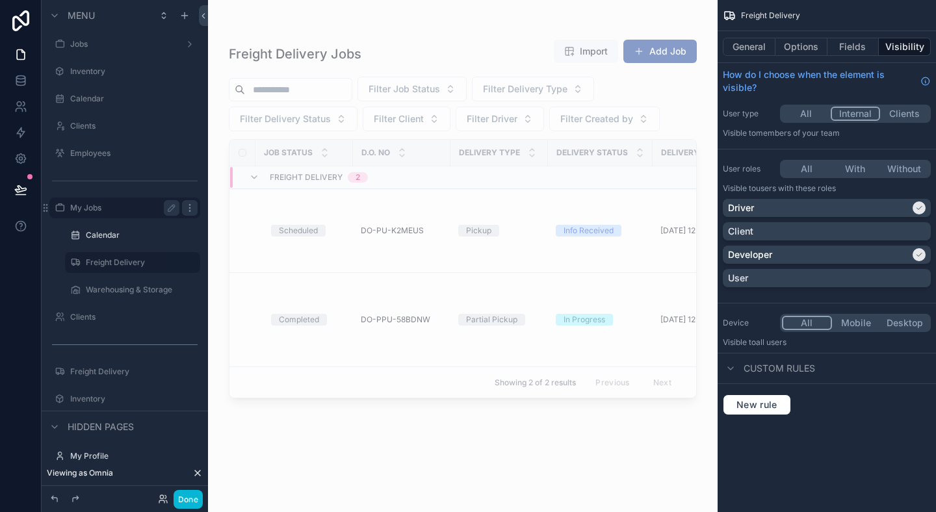
click at [194, 207] on icon "scrollable content" at bounding box center [190, 208] width 10 height 10
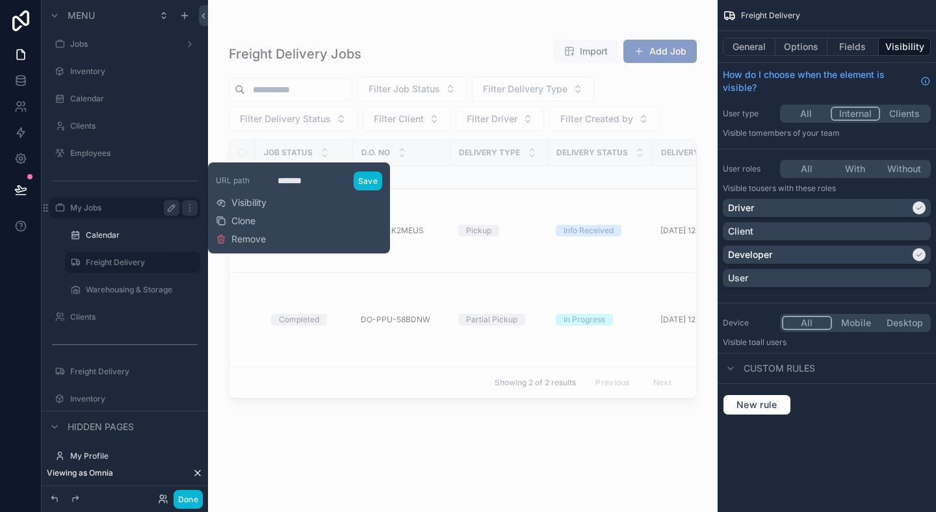
click at [175, 209] on icon "scrollable content" at bounding box center [171, 208] width 10 height 10
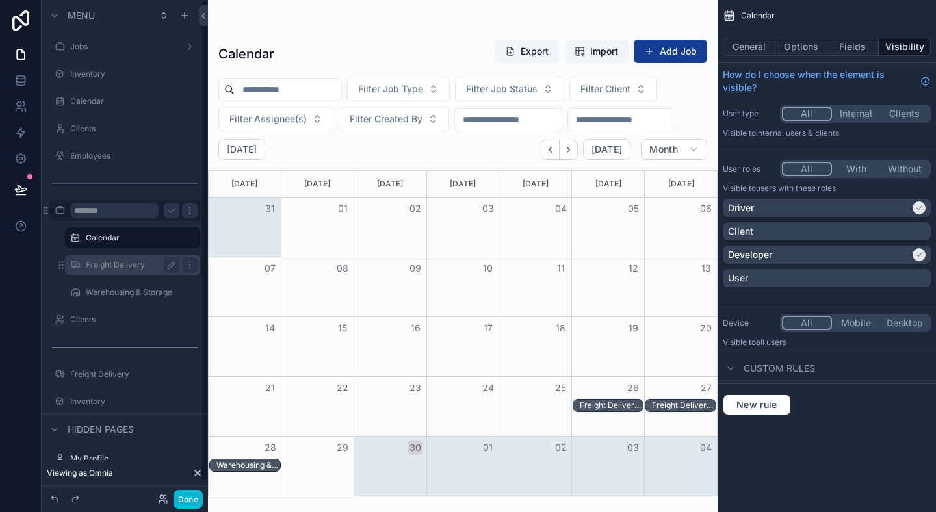
click at [112, 260] on label "Freight Delivery" at bounding box center [130, 265] width 88 height 10
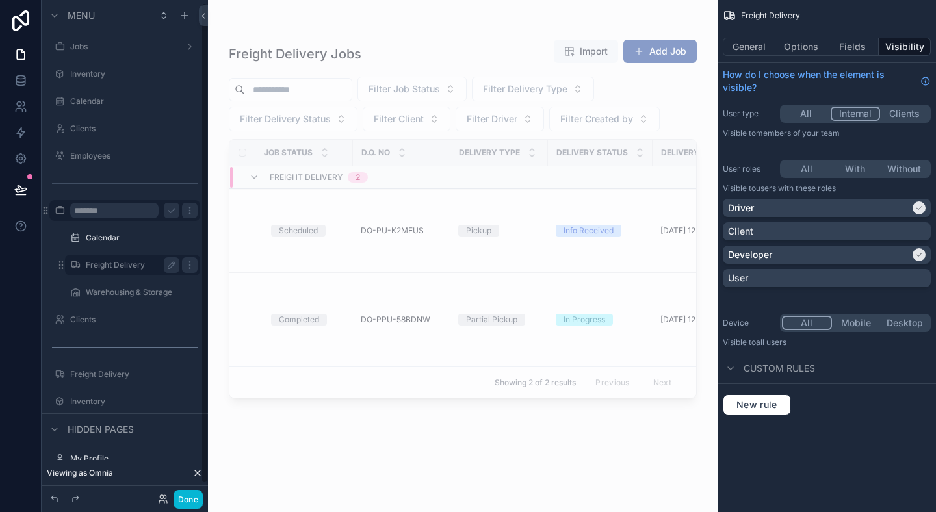
scroll to position [3, 0]
click at [850, 186] on p "Visible to Users with these roles" at bounding box center [826, 188] width 208 height 10
click at [851, 185] on p "Visible to Users with these roles" at bounding box center [826, 188] width 208 height 10
click at [813, 114] on button "All" at bounding box center [806, 114] width 49 height 14
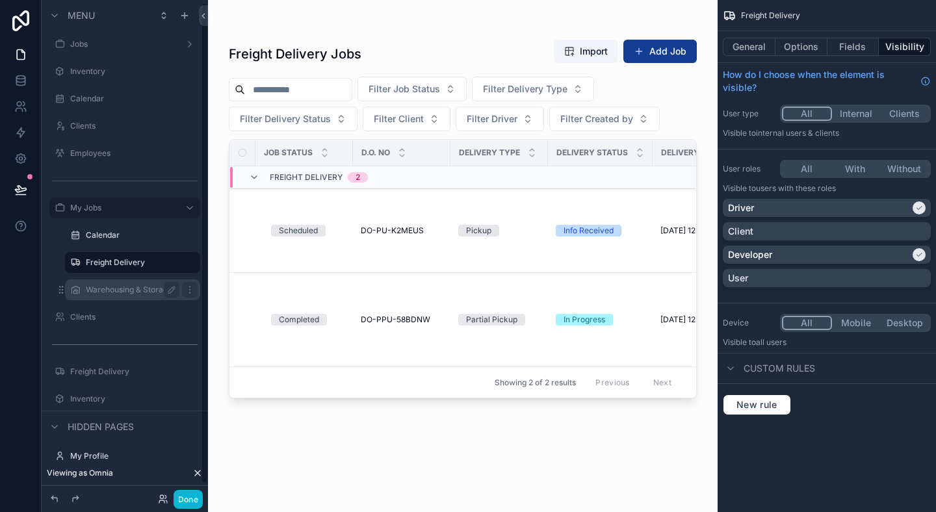
click at [147, 290] on label "Warehousing & Storage" at bounding box center [130, 290] width 88 height 10
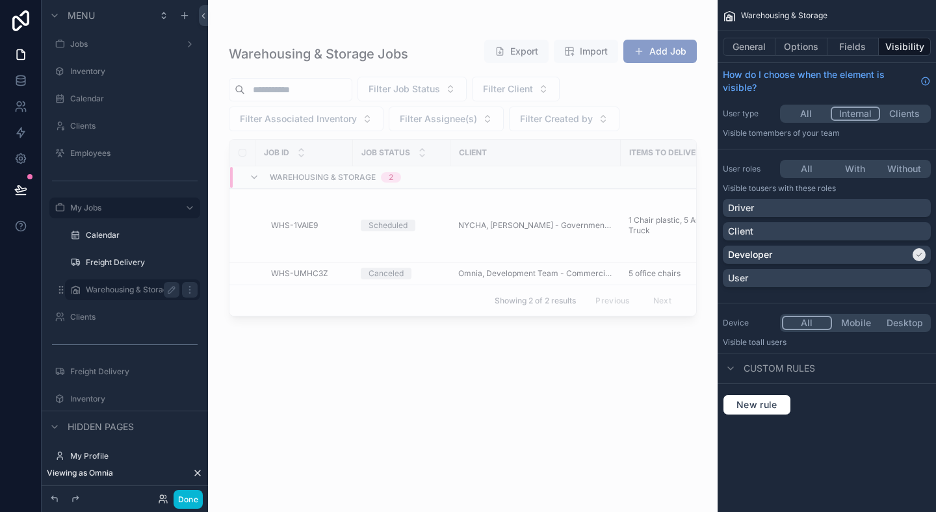
click at [804, 117] on button "All" at bounding box center [806, 114] width 49 height 14
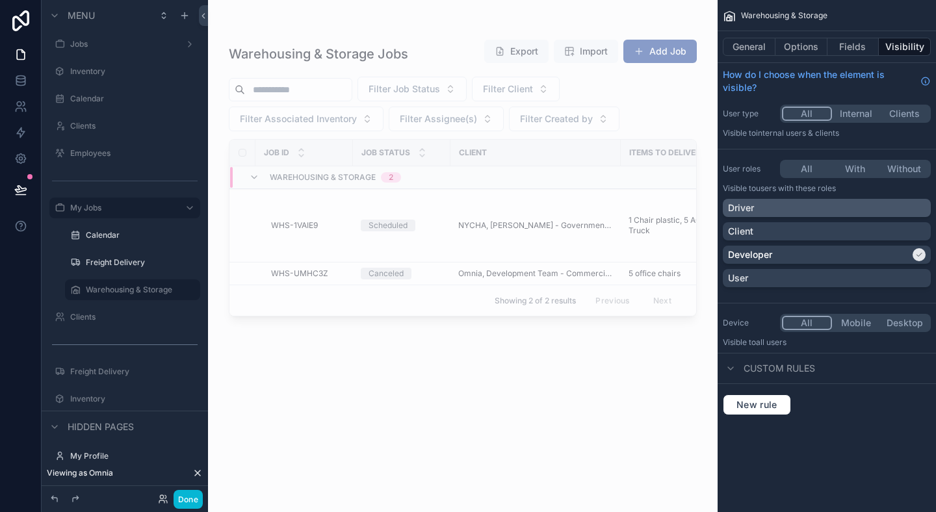
click at [824, 205] on div "Driver" at bounding box center [827, 207] width 198 height 13
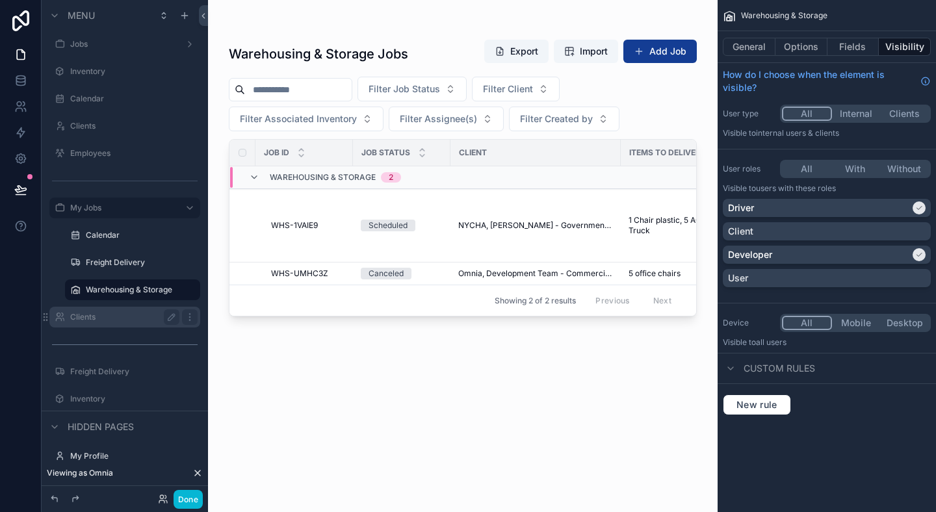
click at [86, 315] on label "Clients" at bounding box center [122, 317] width 104 height 10
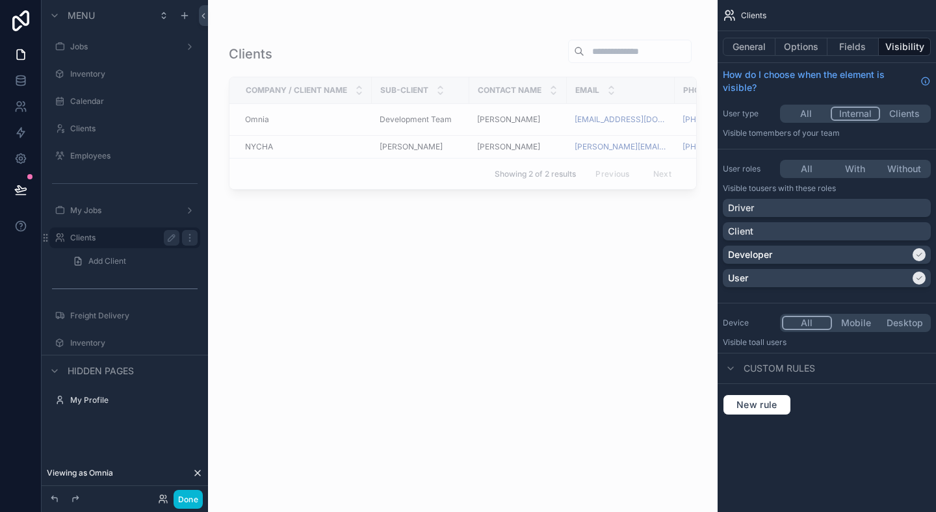
click at [815, 118] on button "All" at bounding box center [806, 114] width 49 height 14
click at [849, 276] on div "User" at bounding box center [819, 278] width 182 height 13
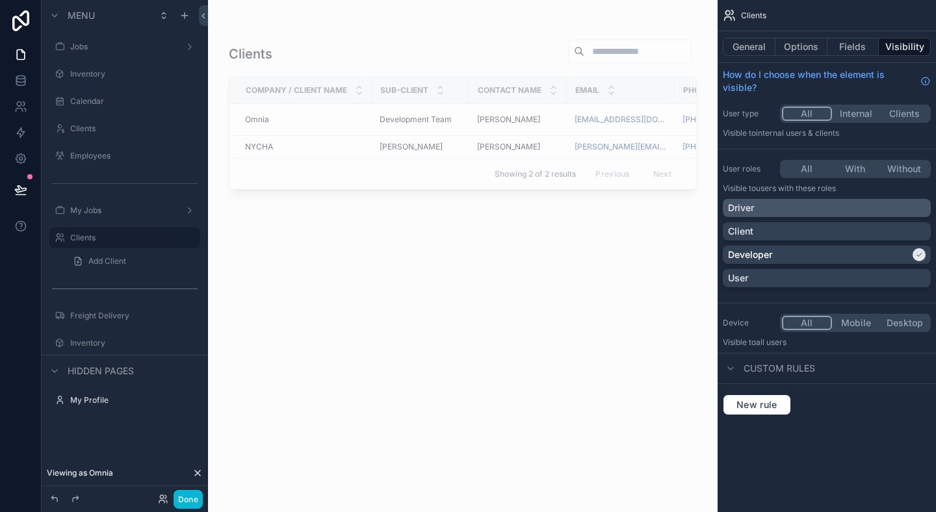
click at [826, 209] on div "Driver" at bounding box center [827, 207] width 198 height 13
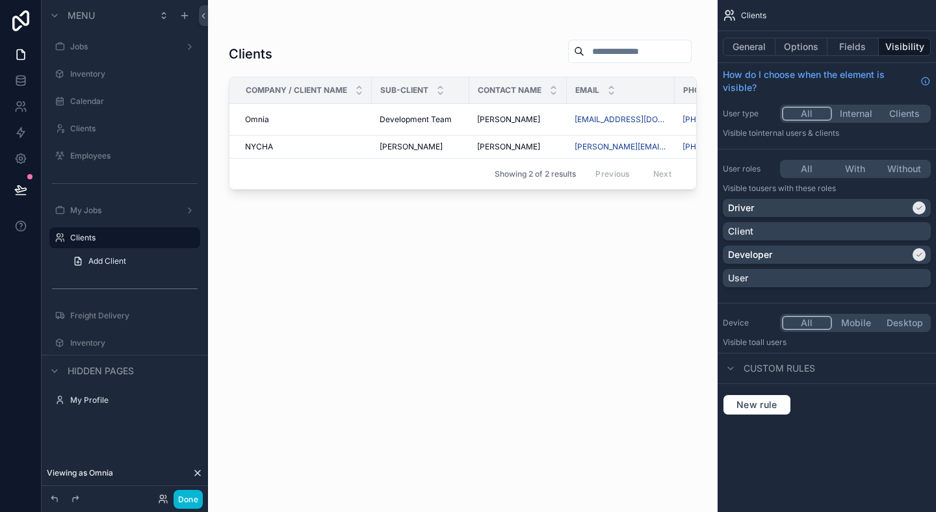
click at [908, 405] on div "New rule" at bounding box center [826, 404] width 208 height 21
click at [142, 212] on label "My Jobs" at bounding box center [122, 210] width 104 height 10
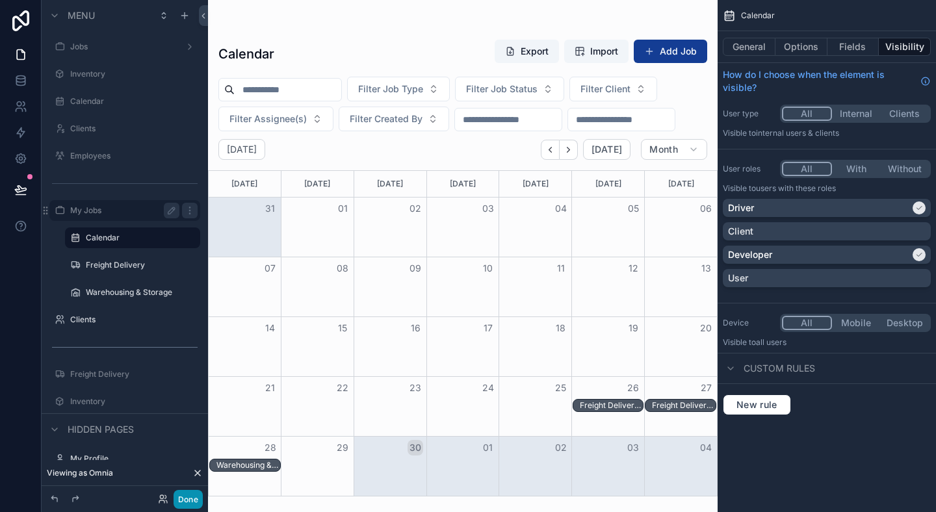
click at [190, 494] on button "Done" at bounding box center [187, 499] width 29 height 19
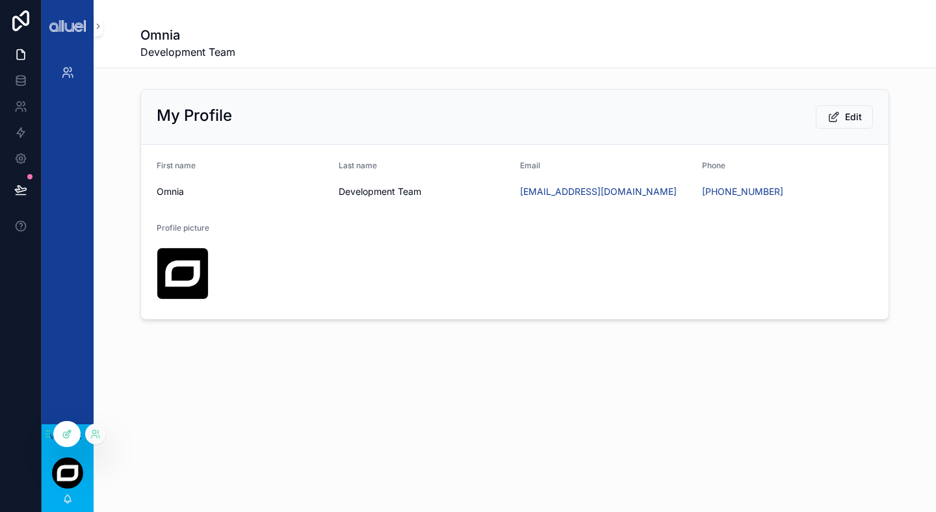
click at [67, 430] on icon at bounding box center [67, 434] width 10 height 10
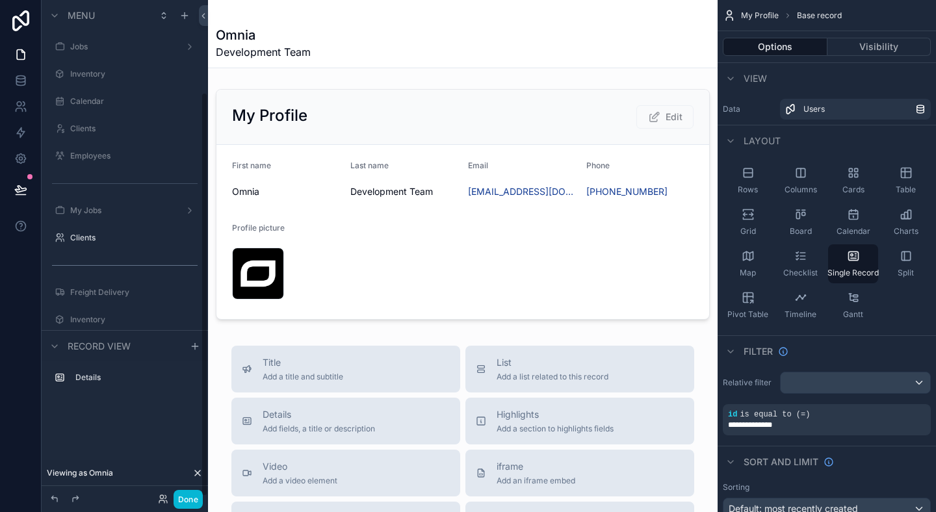
scroll to position [113, 0]
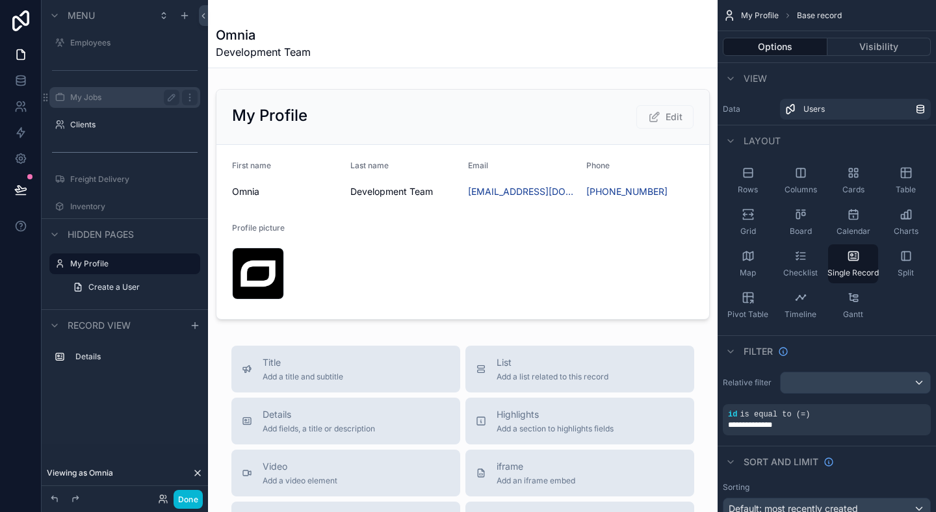
click at [88, 88] on div "My Jobs" at bounding box center [125, 97] width 146 height 21
click at [92, 96] on label "My Jobs" at bounding box center [122, 97] width 104 height 10
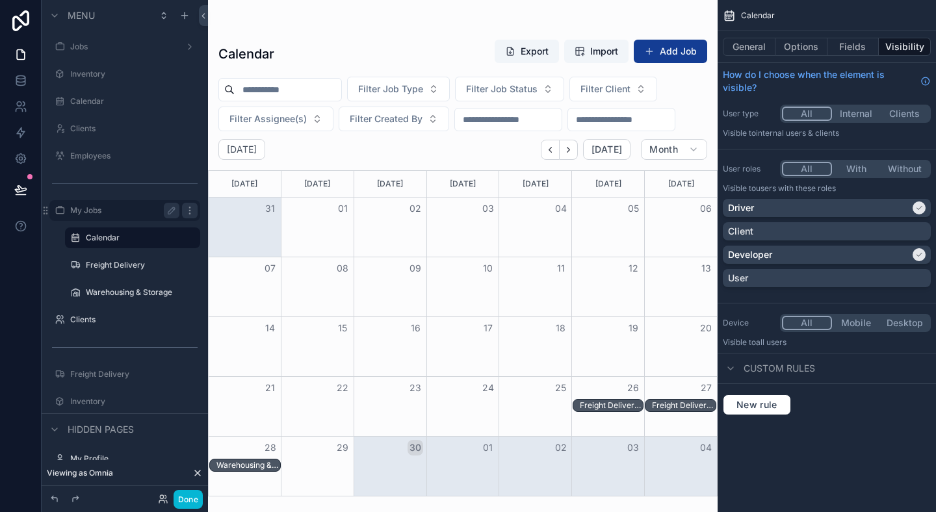
click at [187, 203] on div "scrollable content" at bounding box center [190, 211] width 16 height 16
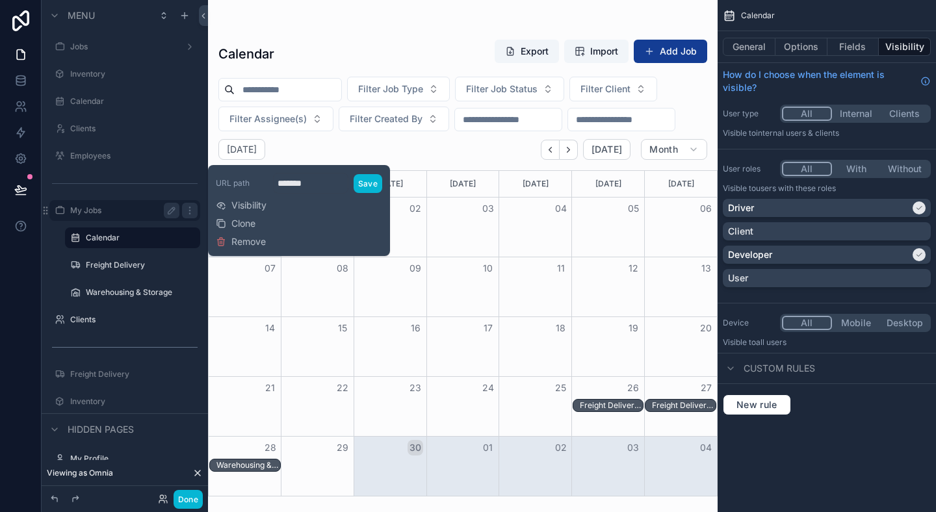
click at [272, 208] on div "URL path ******* Save Visibility Clone Remove" at bounding box center [299, 210] width 166 height 81
click at [243, 203] on span "Visibility" at bounding box center [248, 205] width 35 height 13
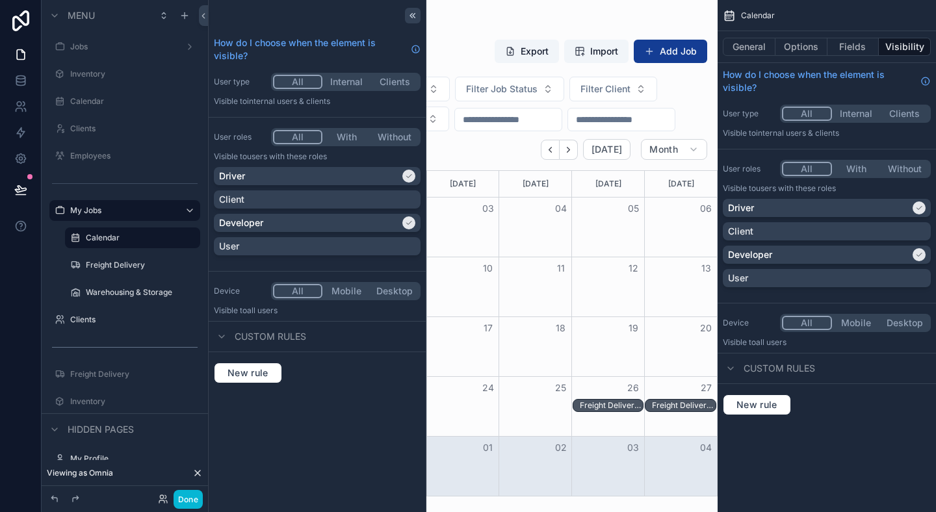
click at [413, 14] on icon at bounding box center [414, 15] width 2 height 5
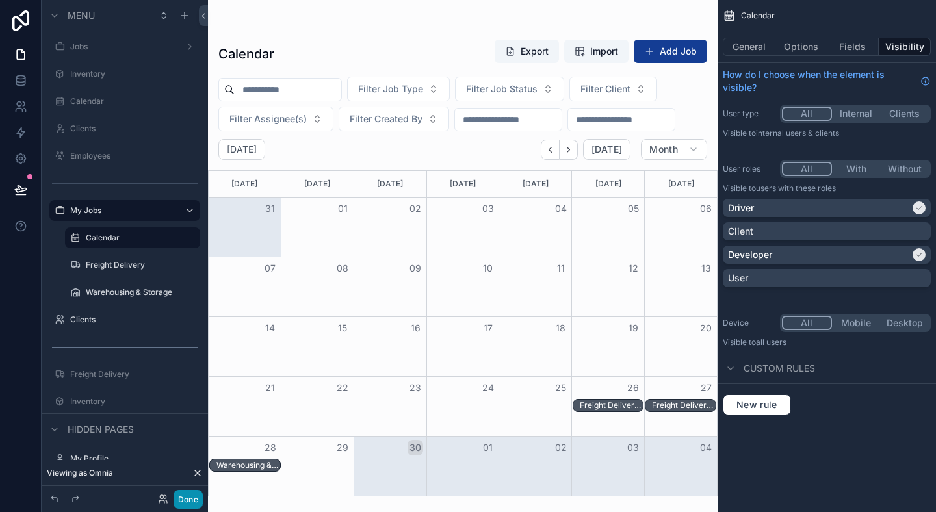
click at [183, 498] on button "Done" at bounding box center [187, 499] width 29 height 19
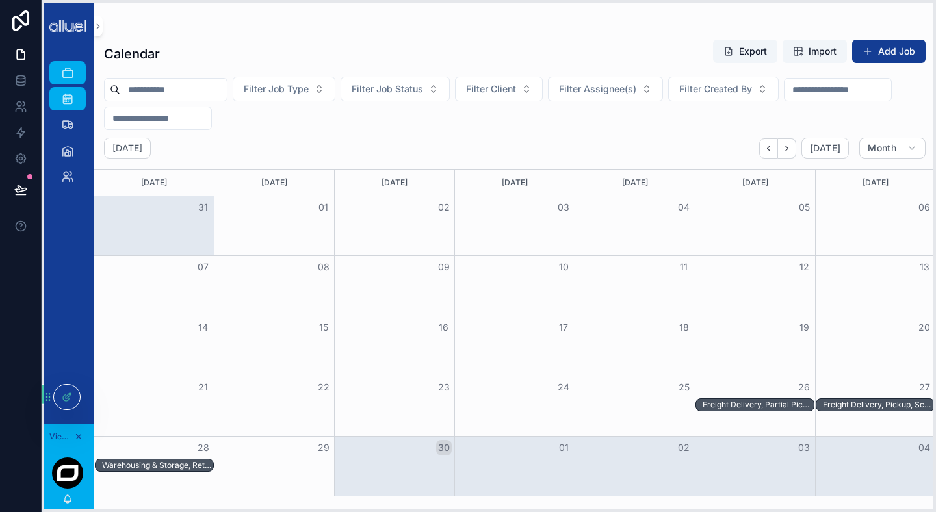
drag, startPoint x: 49, startPoint y: 433, endPoint x: 49, endPoint y: 396, distance: 37.0
click at [49, 396] on icon at bounding box center [49, 396] width 1 height 1
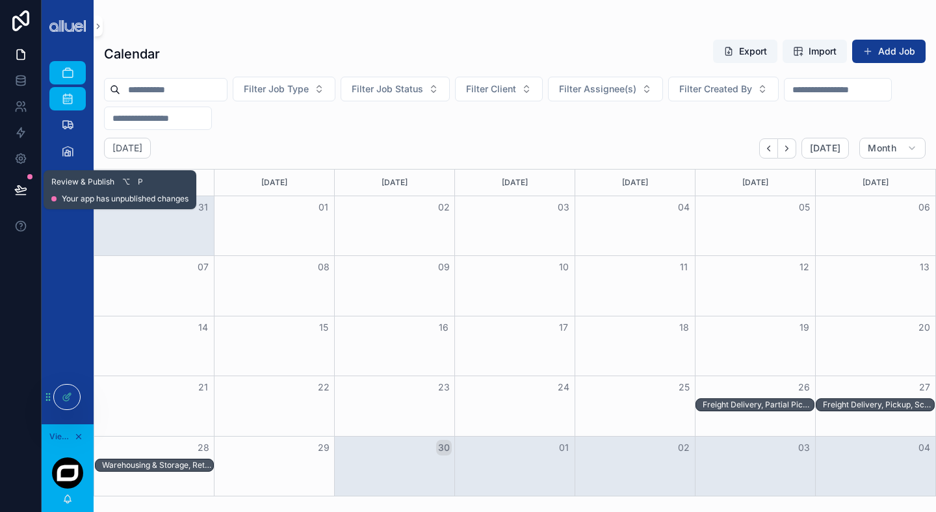
click at [17, 191] on icon at bounding box center [20, 189] width 13 height 13
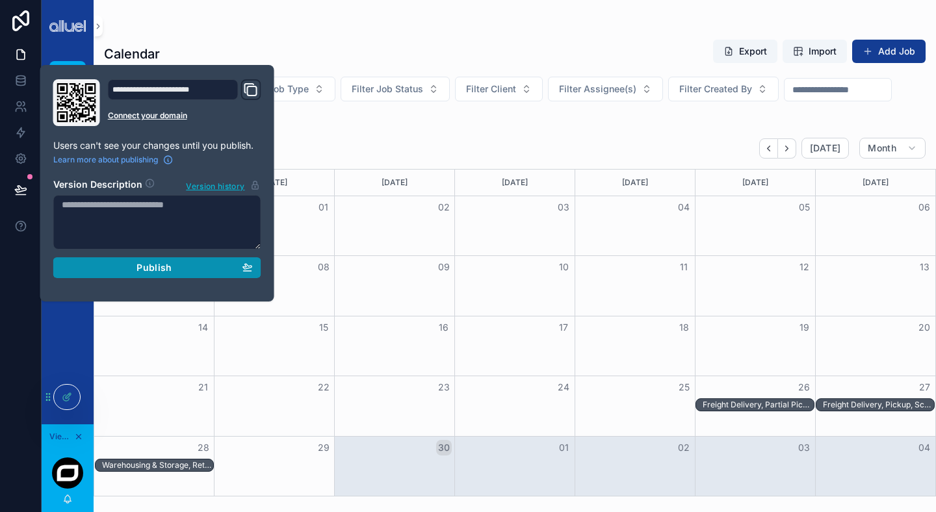
click at [176, 274] on button "Publish" at bounding box center [157, 267] width 208 height 21
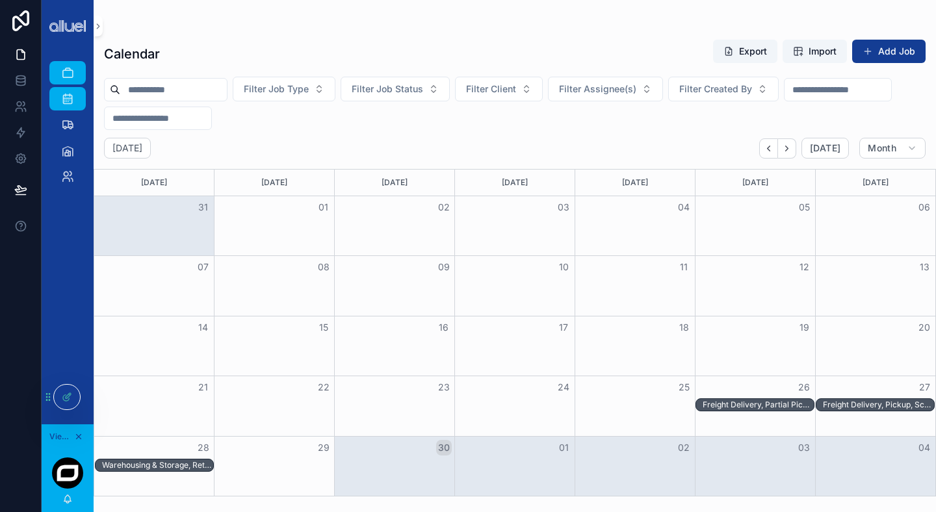
click at [338, 121] on div "Filter Job Type Filter Job Status Filter Client Filter Assignee(s) Filter Creat…" at bounding box center [515, 103] width 842 height 53
click at [60, 388] on div at bounding box center [67, 397] width 26 height 25
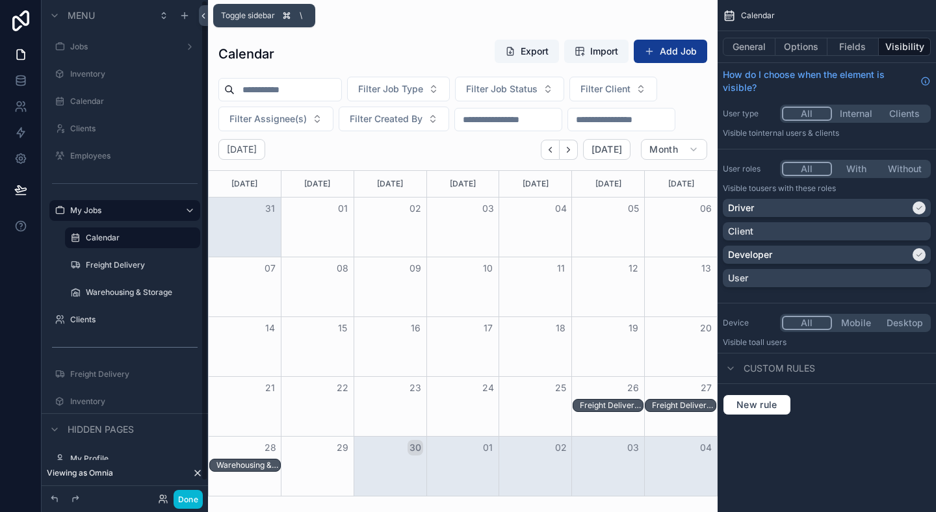
click at [204, 18] on icon at bounding box center [203, 16] width 9 height 10
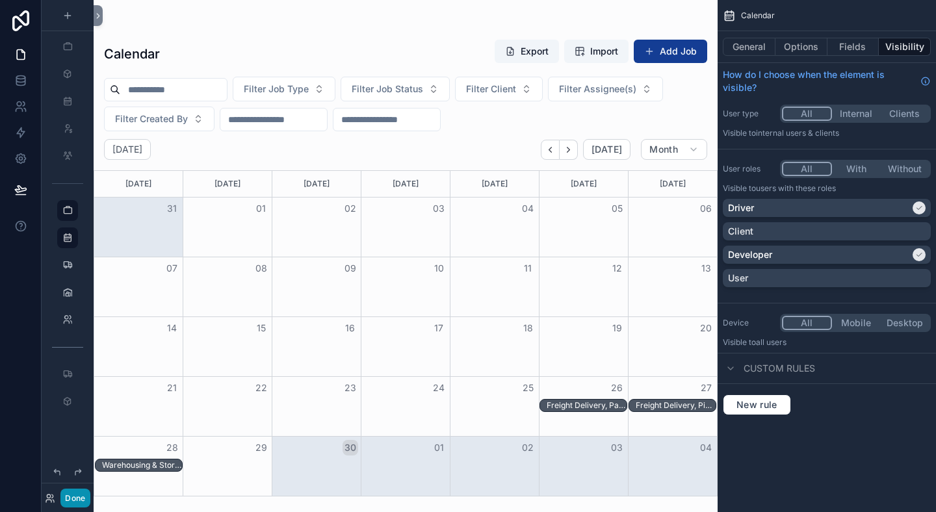
click at [76, 500] on button "Done" at bounding box center [74, 498] width 29 height 19
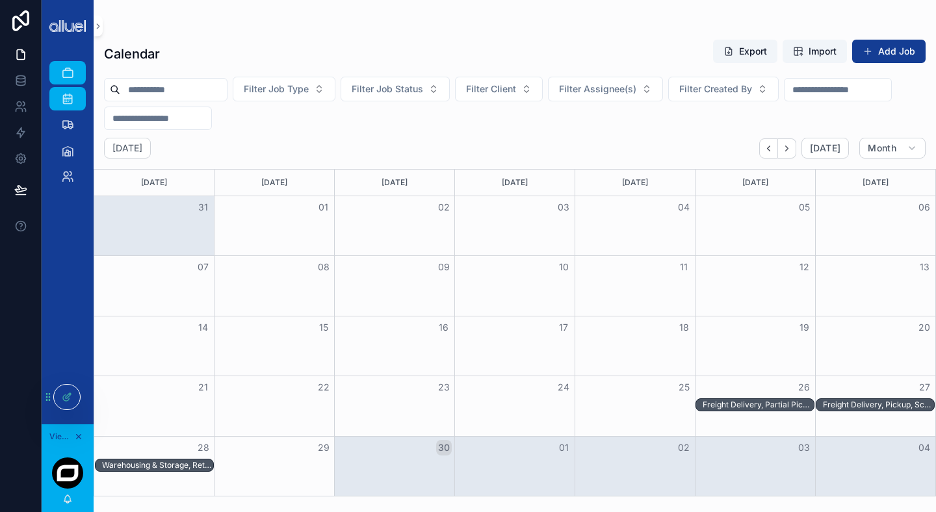
click at [93, 25] on div "scrollable content" at bounding box center [68, 26] width 52 height 52
click at [97, 25] on icon "scrollable content" at bounding box center [98, 26] width 9 height 10
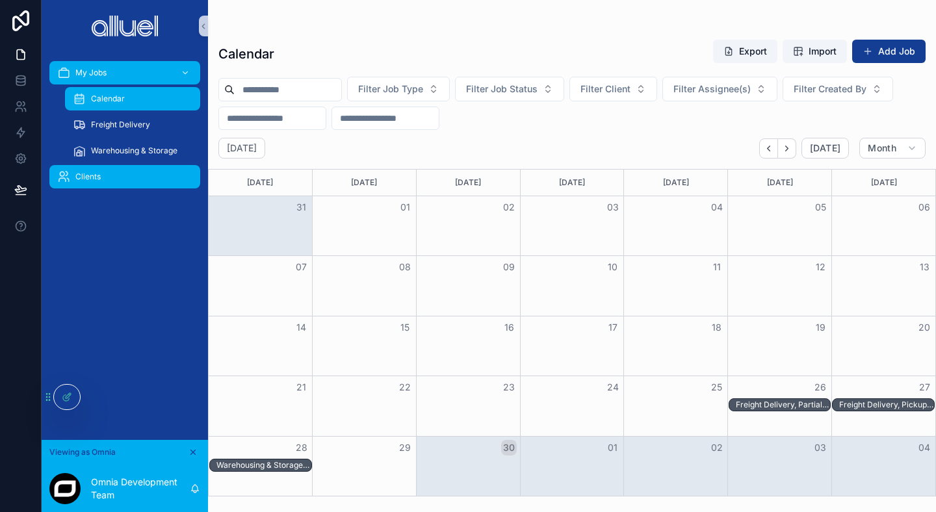
click at [122, 176] on div "Clients" at bounding box center [124, 176] width 135 height 21
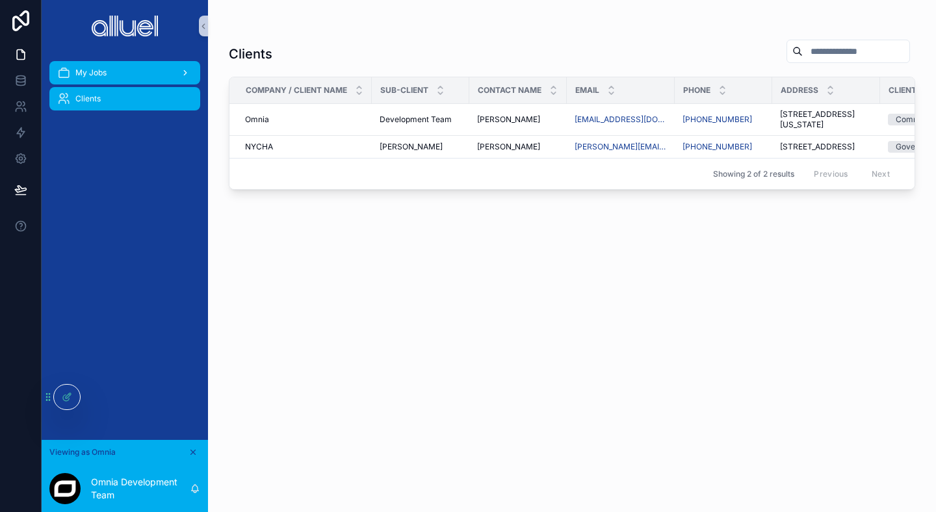
click at [129, 77] on div "My Jobs" at bounding box center [124, 72] width 135 height 21
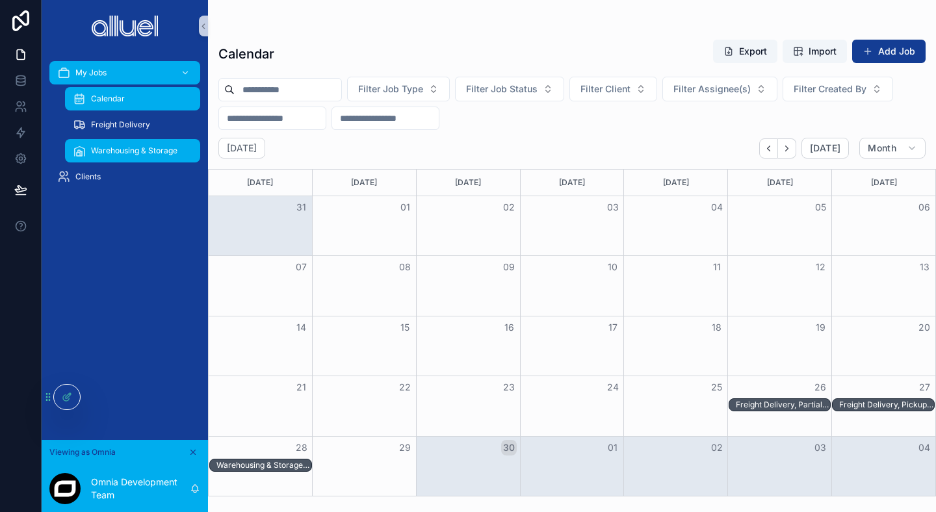
click at [120, 142] on div "Warehousing & Storage" at bounding box center [133, 150] width 120 height 21
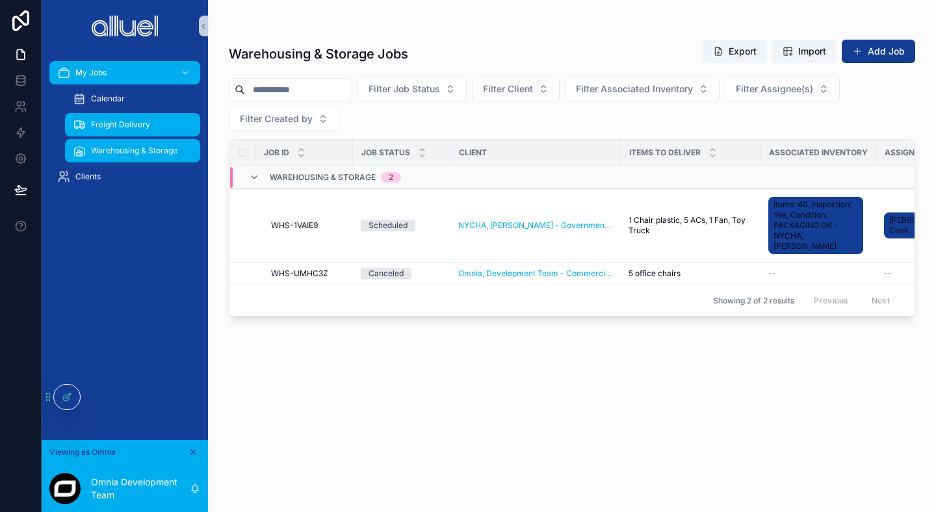
click at [124, 123] on span "Freight Delivery" at bounding box center [120, 125] width 59 height 10
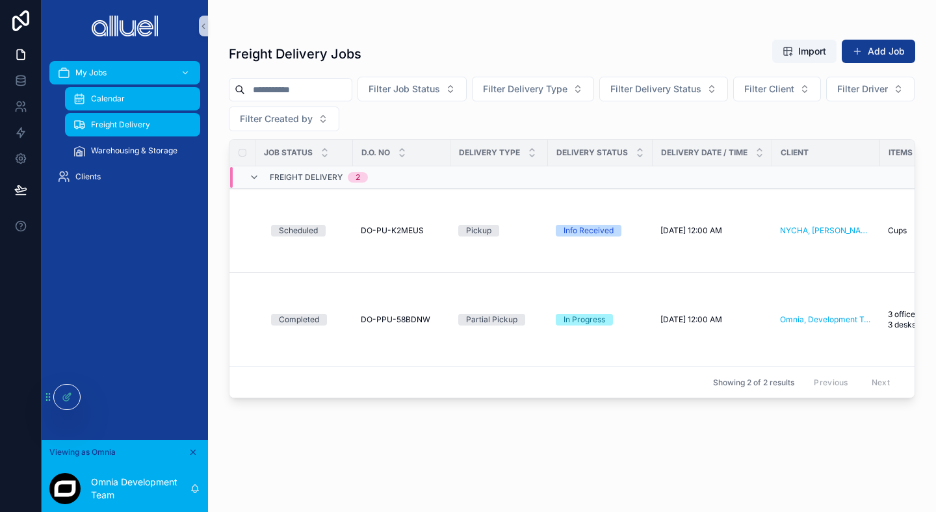
click at [118, 97] on span "Calendar" at bounding box center [108, 99] width 34 height 10
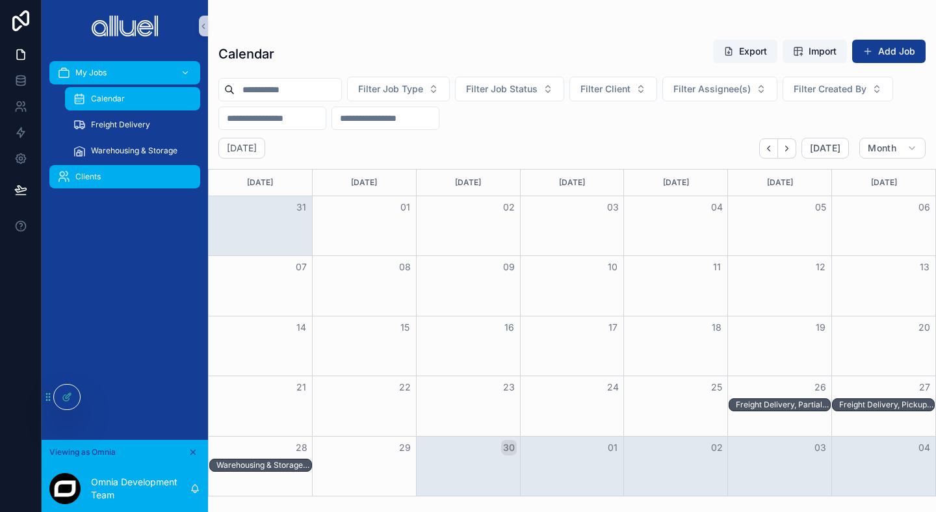
click at [101, 170] on div "Clients" at bounding box center [124, 176] width 135 height 21
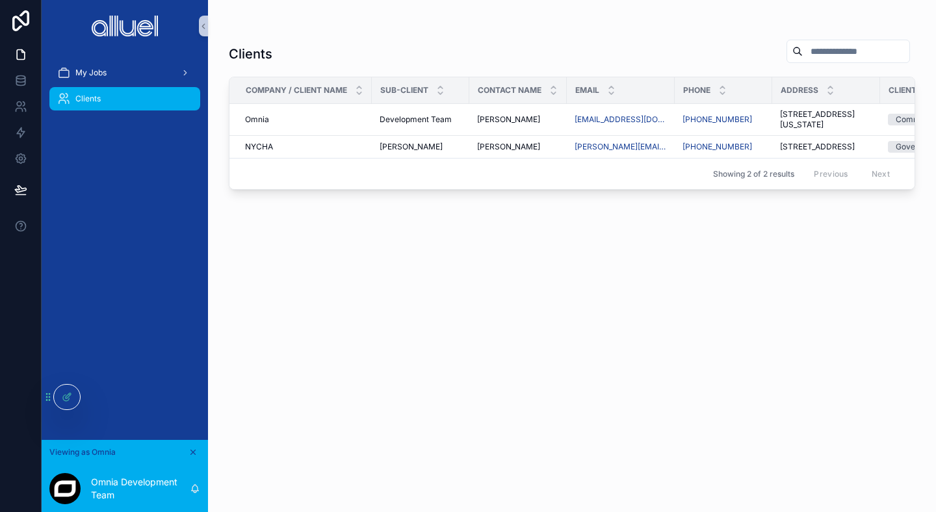
click at [379, 336] on div "Clients Company / Client Name Sub-client Contact Name Email Phone Address Clien…" at bounding box center [572, 263] width 686 height 465
click at [133, 78] on div "My Jobs" at bounding box center [124, 72] width 135 height 21
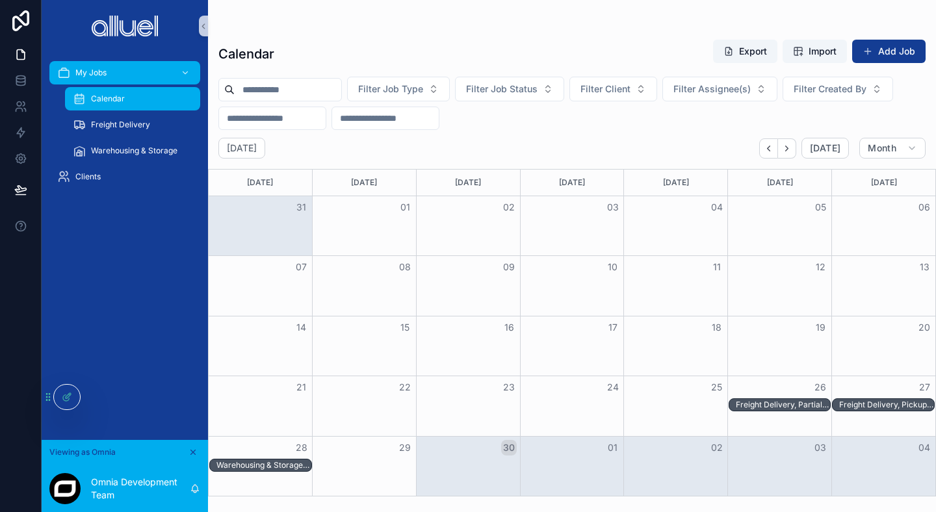
click at [131, 92] on div "Calendar" at bounding box center [133, 98] width 120 height 21
click at [131, 146] on span "Warehousing & Storage" at bounding box center [134, 151] width 86 height 10
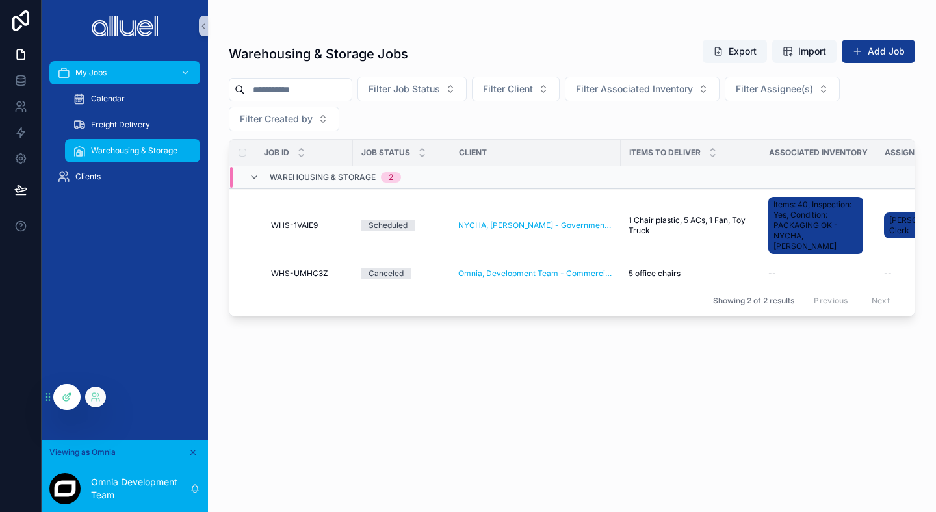
click at [60, 404] on div at bounding box center [67, 397] width 26 height 25
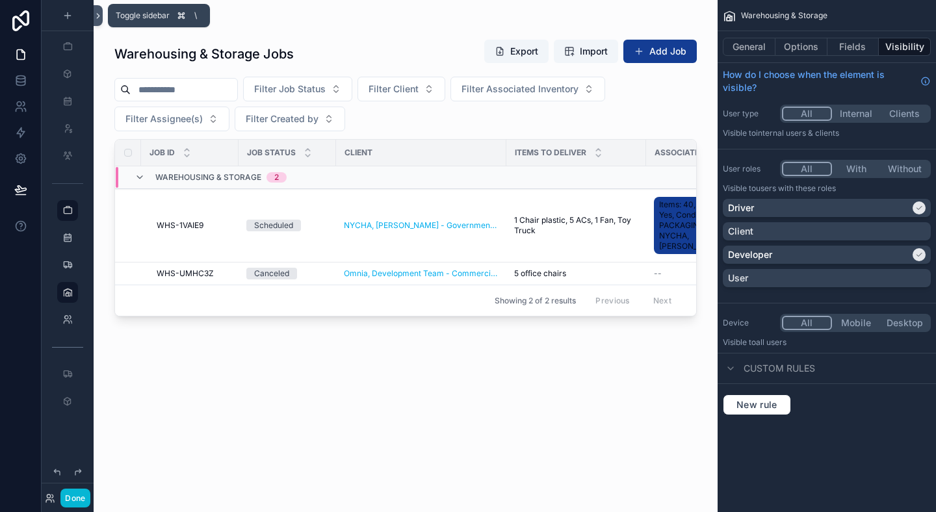
click at [97, 21] on button at bounding box center [98, 15] width 9 height 21
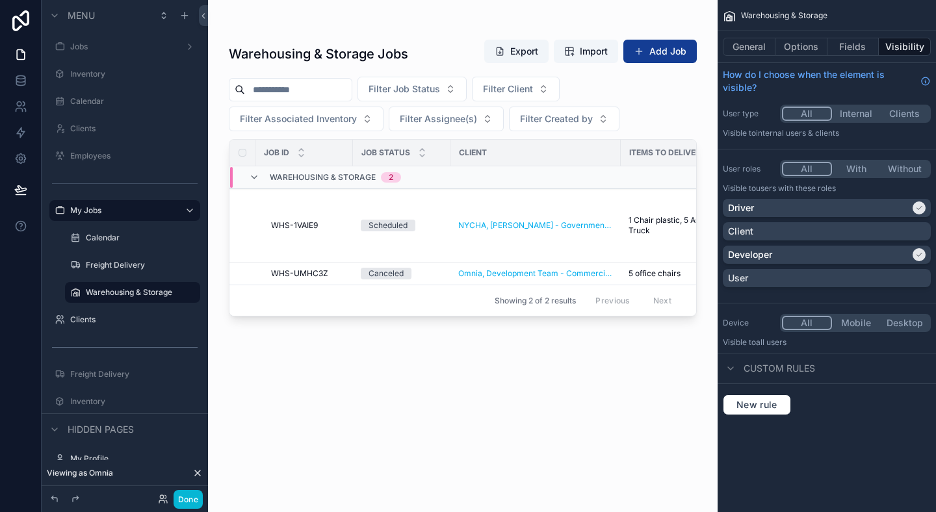
click at [871, 219] on div "Driver Client Developer User" at bounding box center [826, 246] width 208 height 94
click at [871, 215] on div "Driver" at bounding box center [826, 208] width 208 height 18
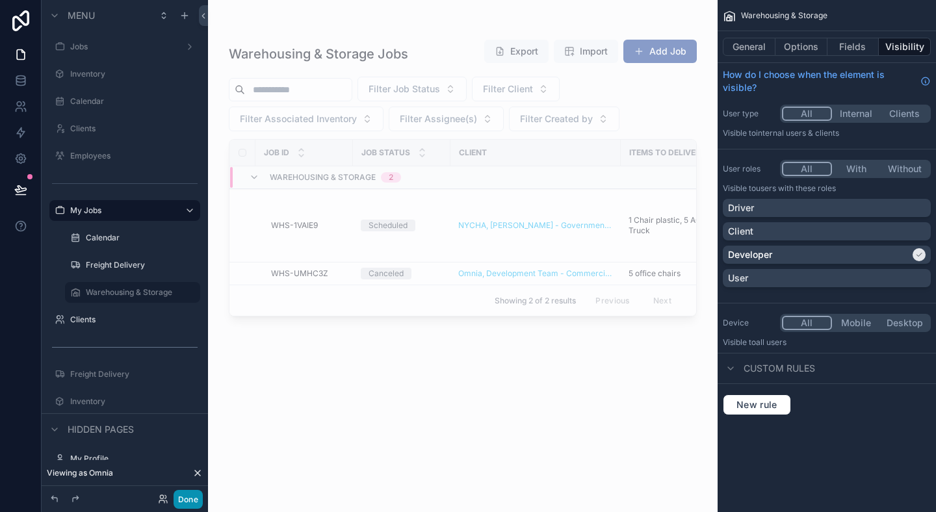
click at [181, 504] on button "Done" at bounding box center [187, 499] width 29 height 19
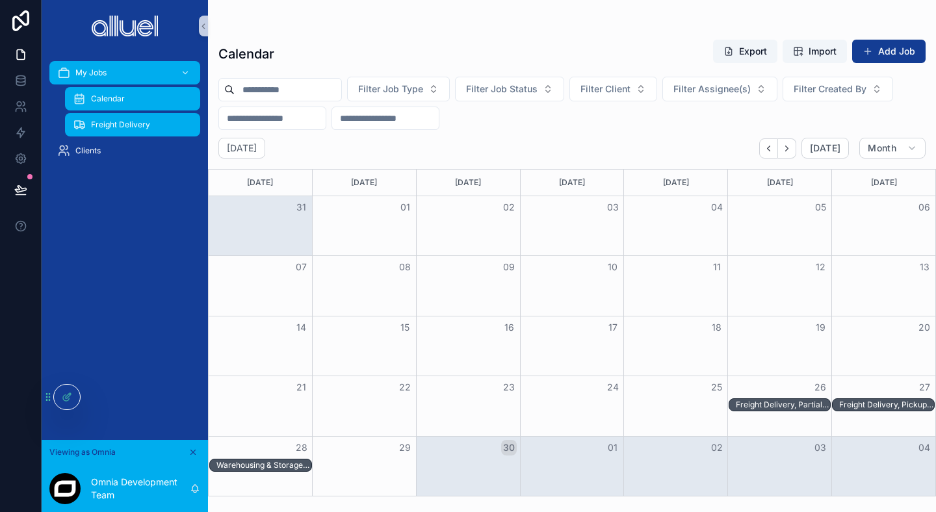
click at [121, 121] on span "Freight Delivery" at bounding box center [120, 125] width 59 height 10
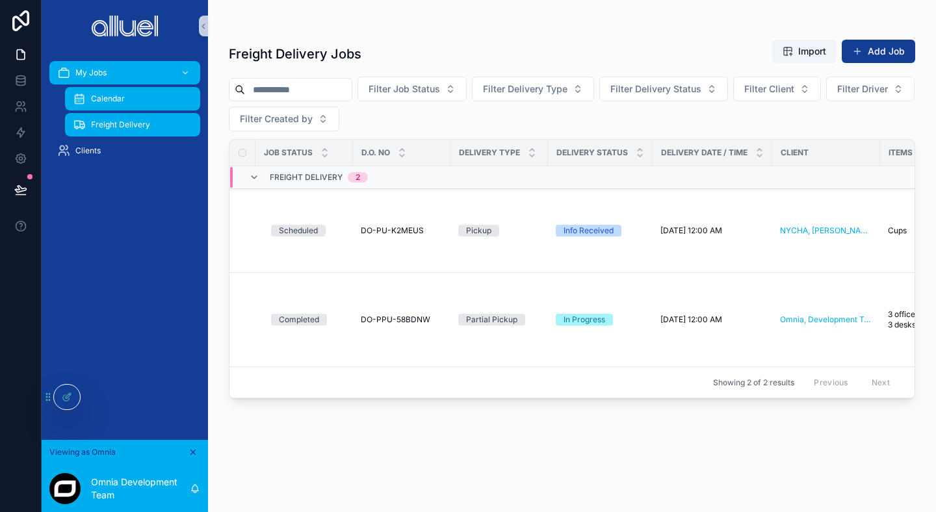
click at [134, 104] on div "Calendar" at bounding box center [133, 98] width 120 height 21
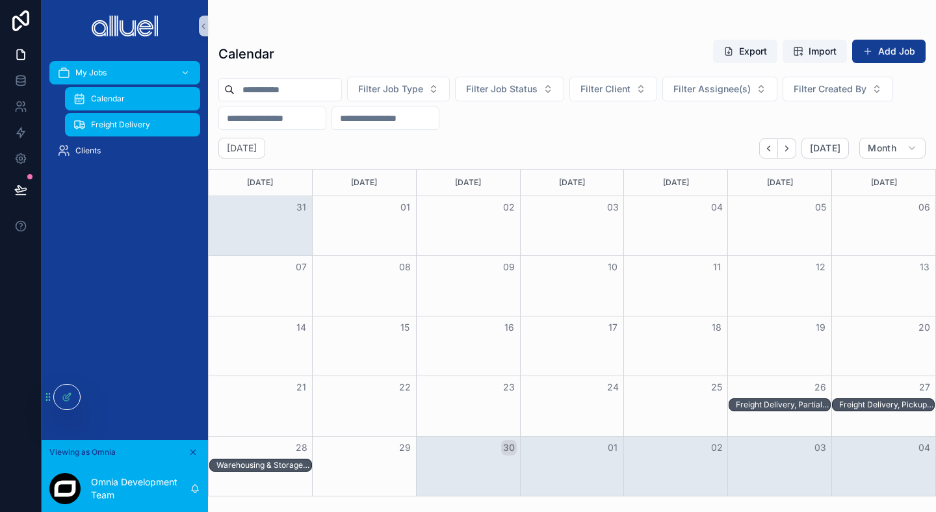
click at [136, 118] on div "Freight Delivery" at bounding box center [133, 124] width 120 height 21
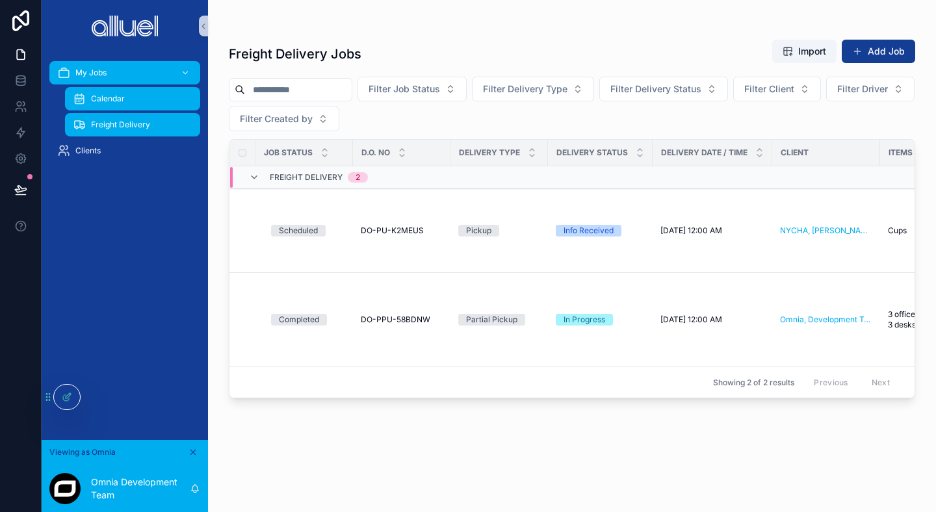
click at [153, 100] on div "Calendar" at bounding box center [133, 98] width 120 height 21
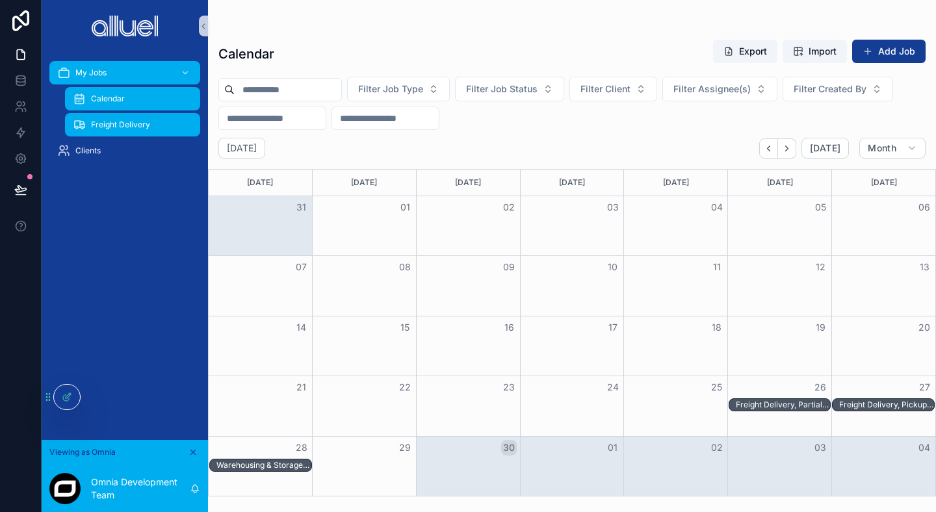
click at [162, 125] on div "Freight Delivery" at bounding box center [133, 124] width 120 height 21
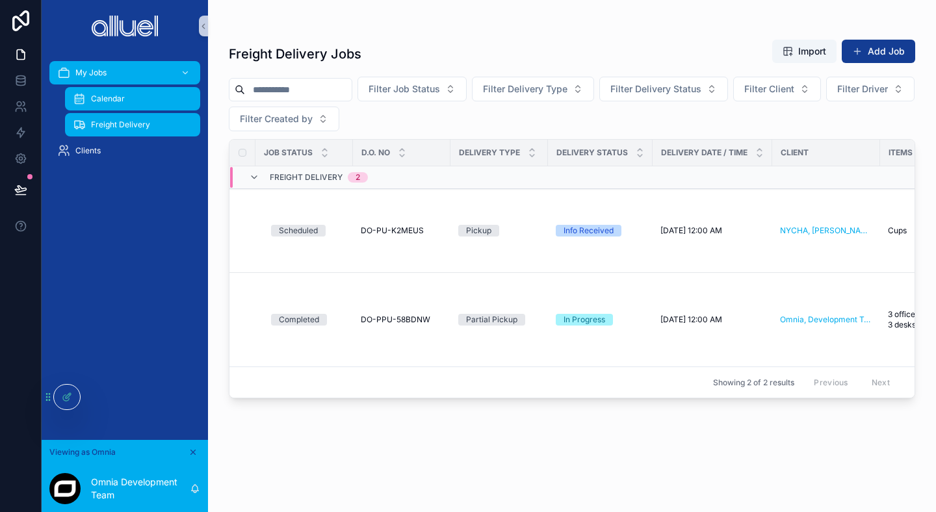
click at [139, 96] on div "Calendar" at bounding box center [133, 98] width 120 height 21
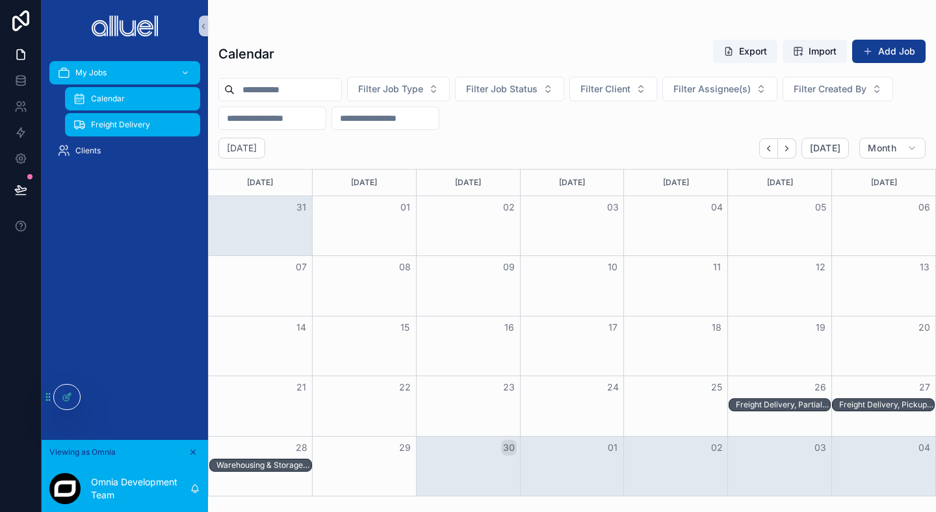
click at [145, 125] on span "Freight Delivery" at bounding box center [120, 125] width 59 height 10
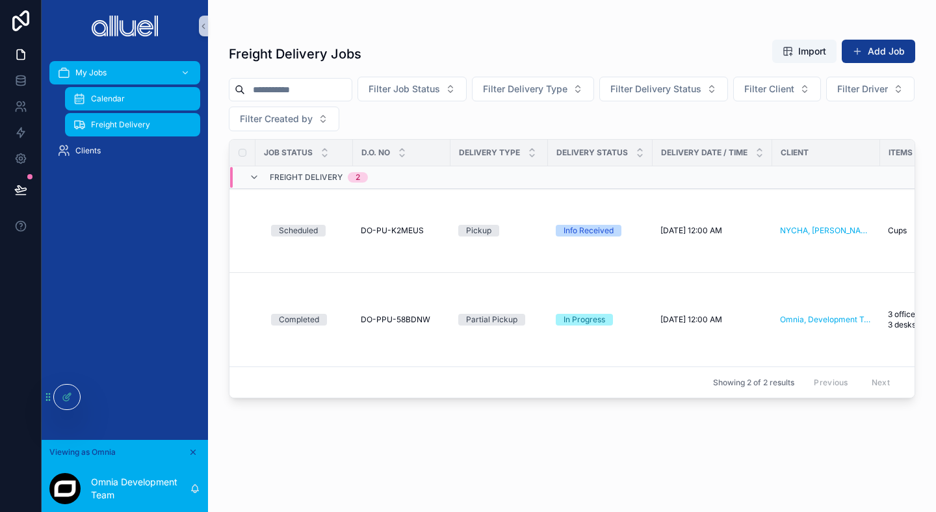
click at [147, 97] on div "Calendar" at bounding box center [133, 98] width 120 height 21
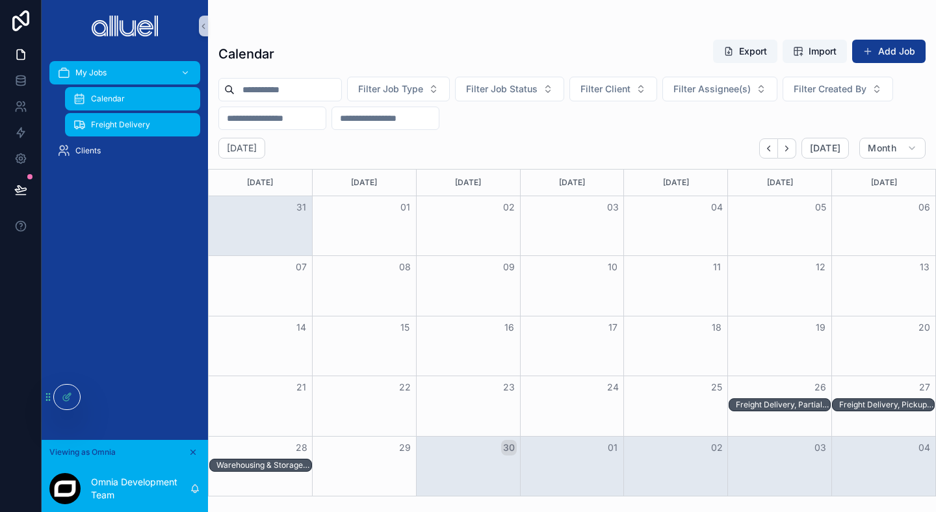
click at [162, 120] on div "Freight Delivery" at bounding box center [133, 124] width 120 height 21
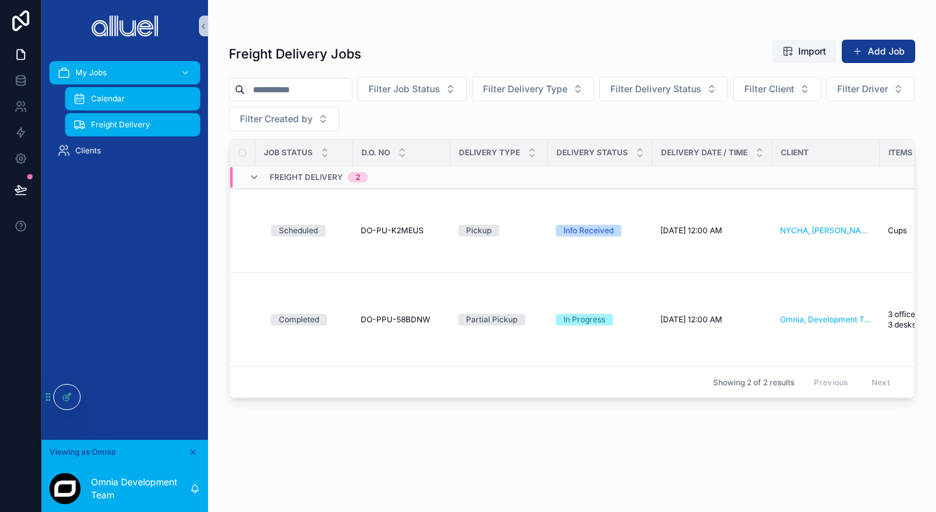
click at [136, 95] on div "Calendar" at bounding box center [133, 98] width 120 height 21
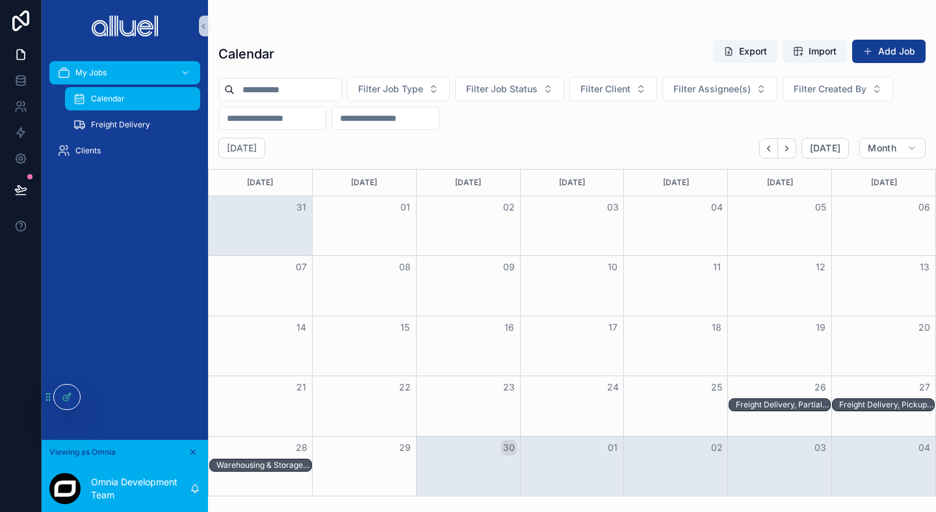
click at [89, 190] on div "My Jobs Calendar Freight Delivery Clients" at bounding box center [125, 127] width 166 height 151
click at [134, 262] on div "My Jobs Calendar Freight Delivery Clients" at bounding box center [125, 246] width 166 height 388
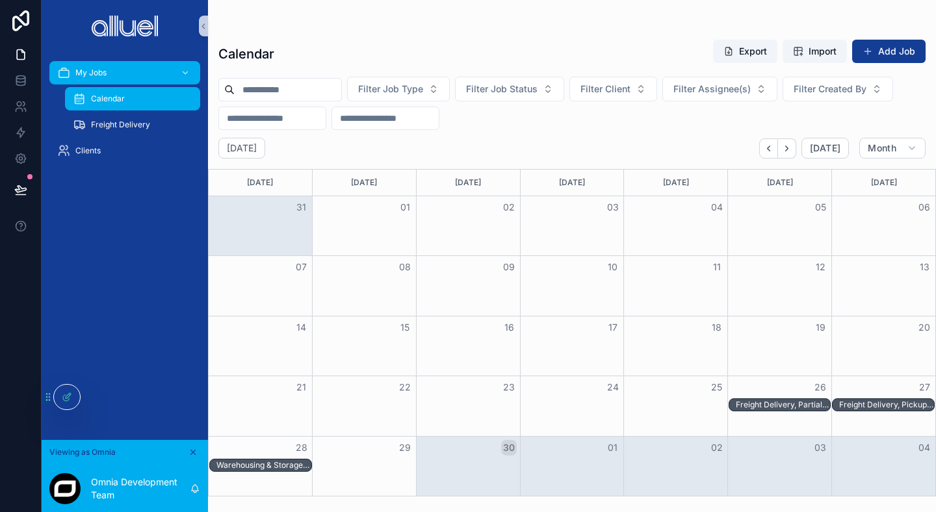
click at [134, 262] on div "My Jobs Calendar Freight Delivery Clients" at bounding box center [125, 246] width 166 height 388
click at [133, 262] on div "My Jobs Calendar Freight Delivery Clients" at bounding box center [125, 246] width 166 height 388
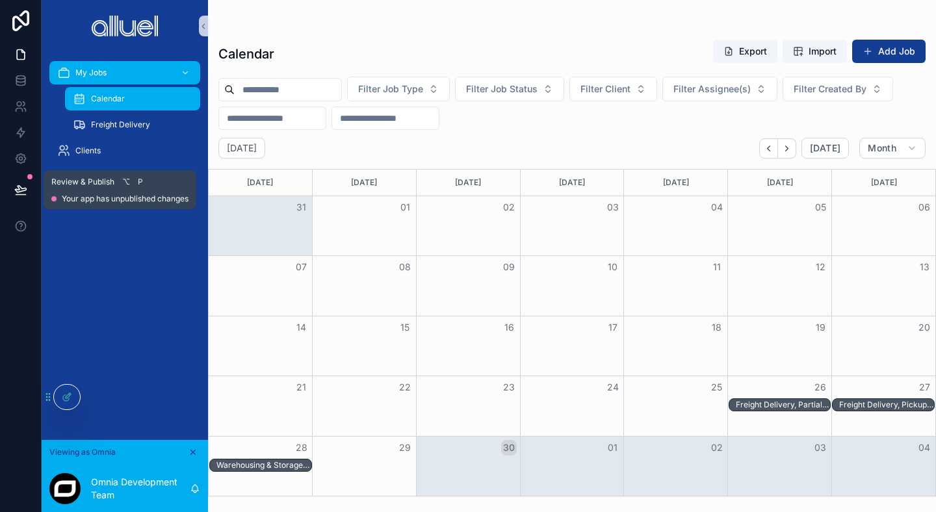
click at [16, 188] on icon at bounding box center [20, 189] width 13 height 13
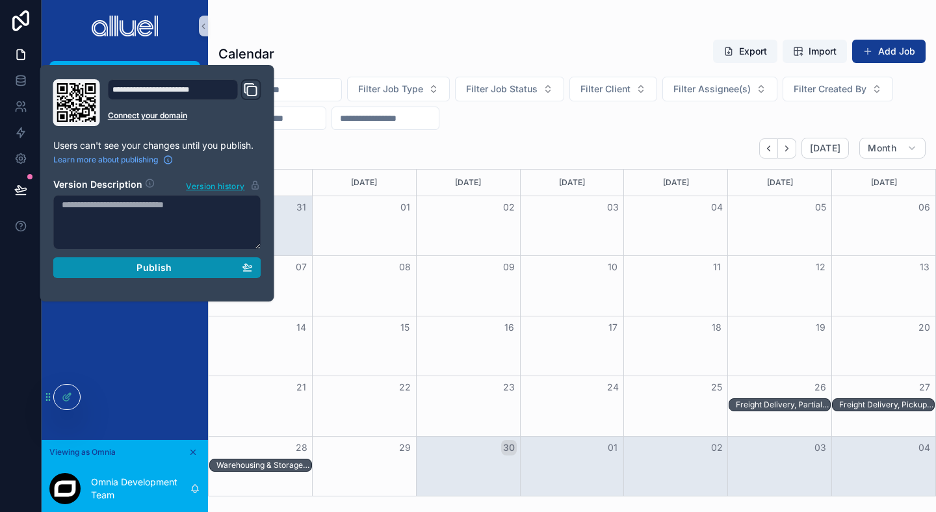
click at [179, 260] on button "Publish" at bounding box center [157, 267] width 208 height 21
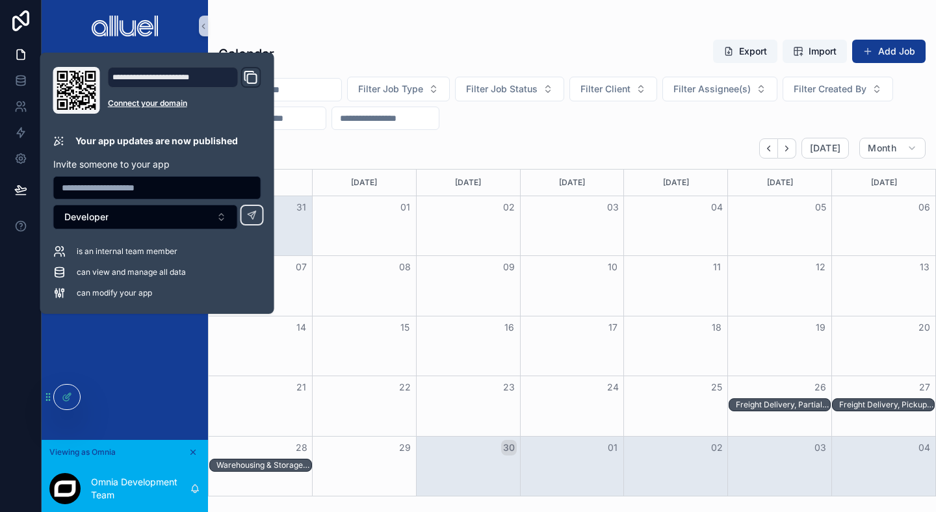
click at [363, 62] on div "Calendar Export Import Add Job" at bounding box center [571, 54] width 707 height 30
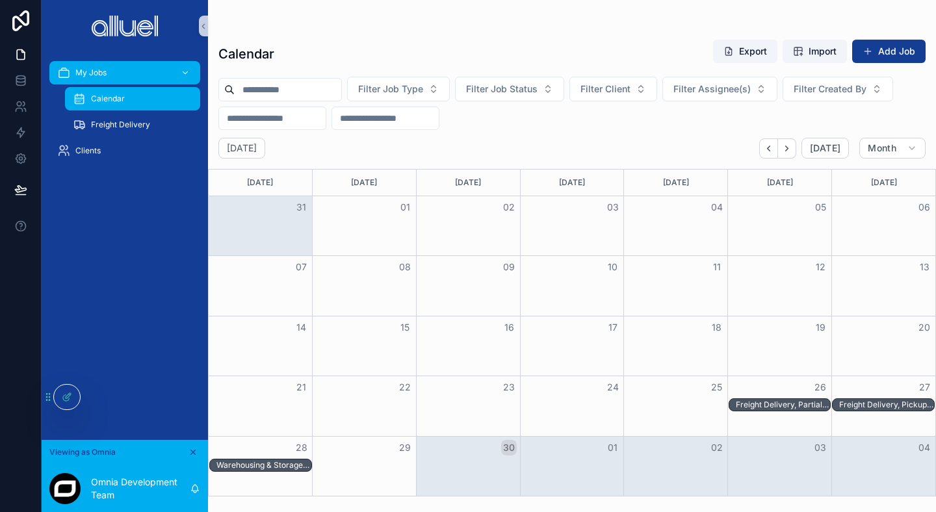
click at [356, 86] on div "Filter Job Type Filter Job Status Filter Client Filter Assignee(s) Filter Creat…" at bounding box center [572, 103] width 728 height 53
click at [54, 402] on div at bounding box center [66, 397] width 27 height 26
click at [62, 401] on icon at bounding box center [67, 397] width 10 height 10
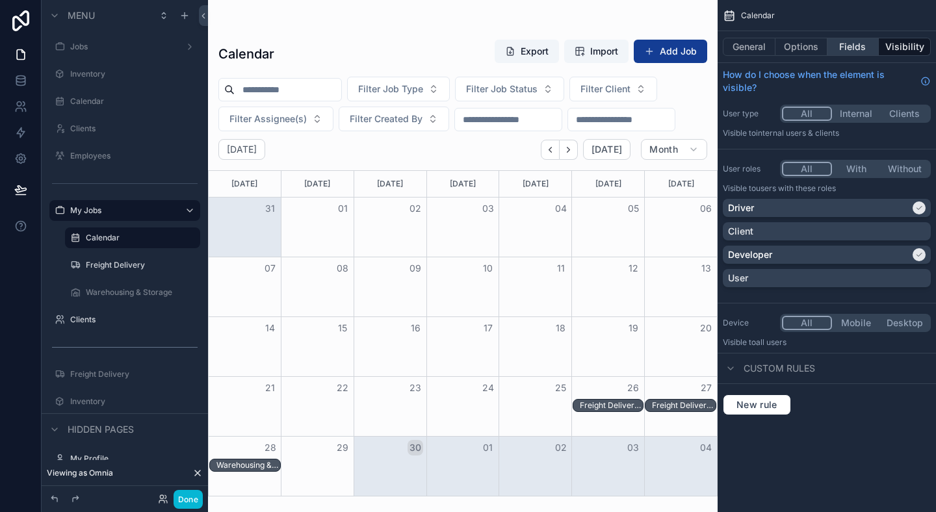
click at [851, 42] on button "Fields" at bounding box center [853, 47] width 52 height 18
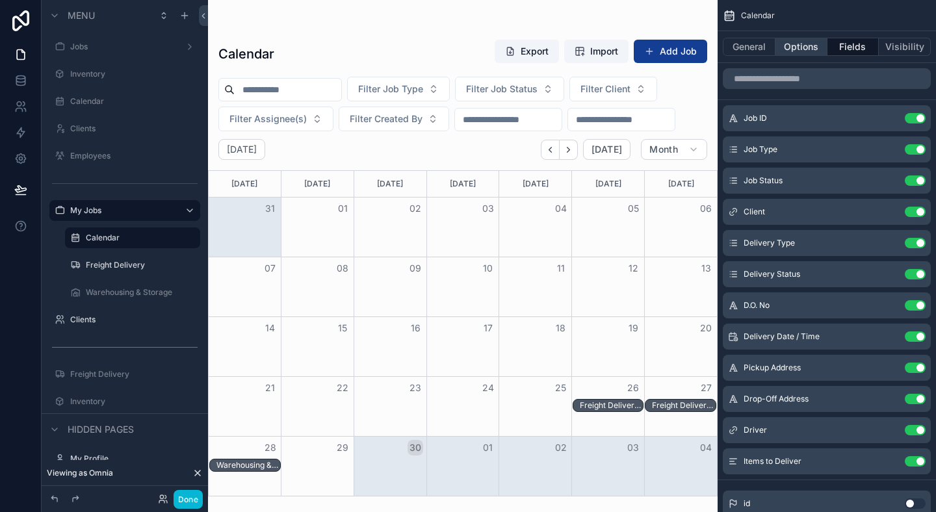
click at [815, 46] on button "Options" at bounding box center [801, 47] width 52 height 18
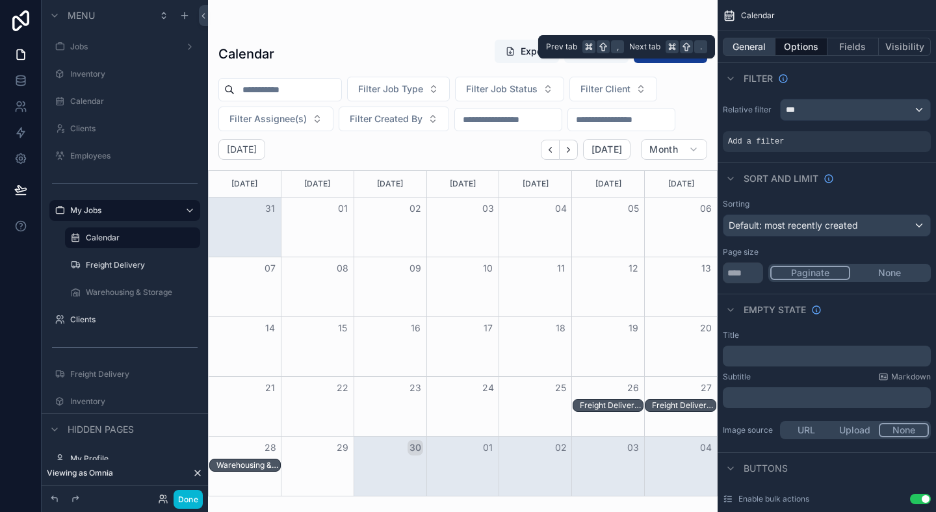
click at [757, 47] on button "General" at bounding box center [748, 47] width 53 height 18
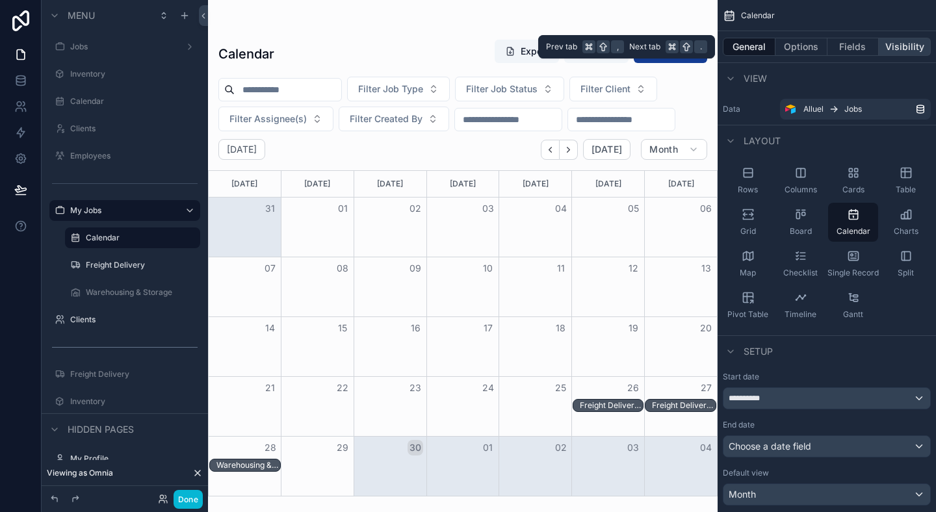
click at [902, 44] on button "Visibility" at bounding box center [904, 47] width 52 height 18
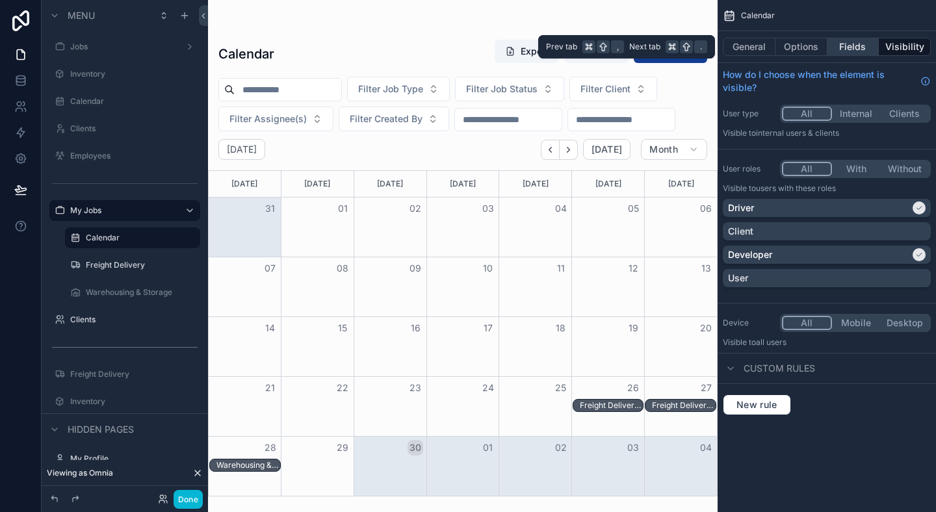
click at [860, 47] on button "Fields" at bounding box center [853, 47] width 52 height 18
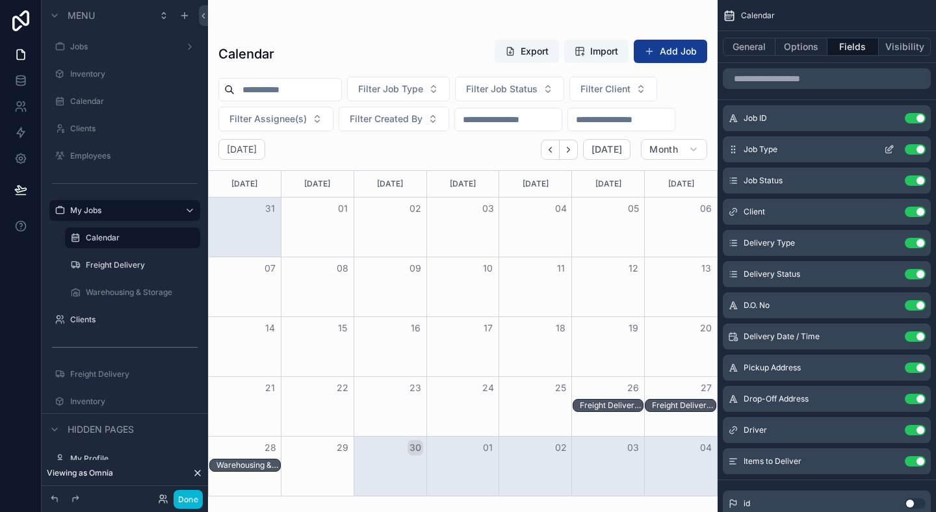
click at [919, 150] on button "Use setting" at bounding box center [914, 149] width 21 height 10
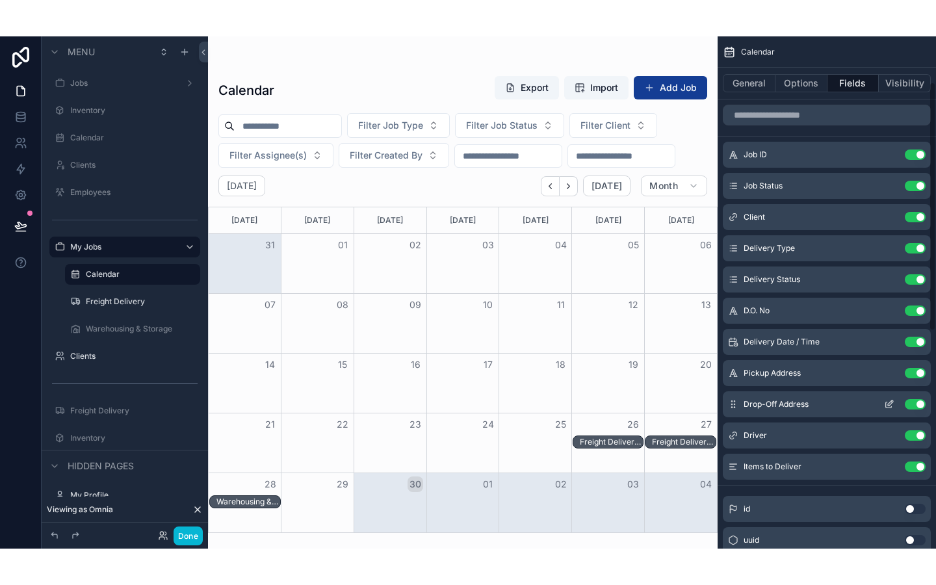
scroll to position [540, 0]
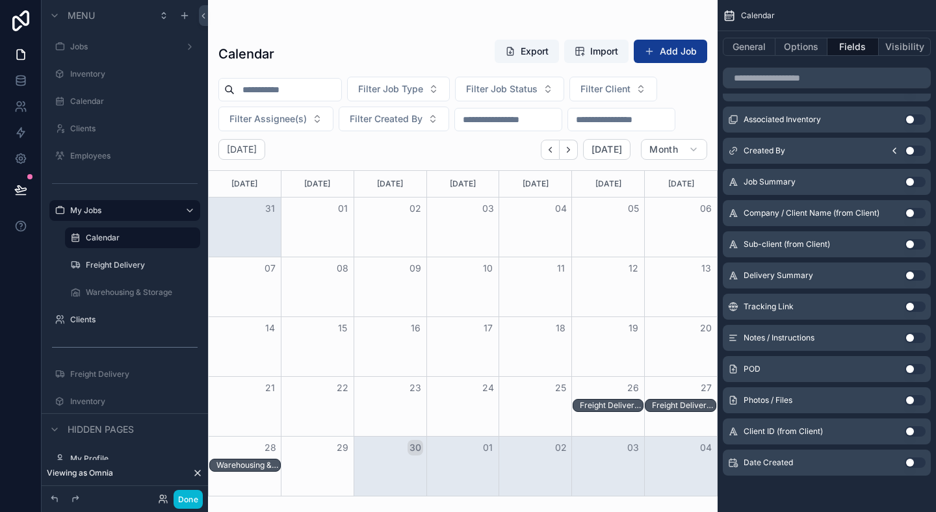
click at [915, 370] on button "Use setting" at bounding box center [914, 369] width 21 height 10
click at [619, 402] on div "Freight Delivery, Partial Pickup, Completed - Omnia, Development Team" at bounding box center [612, 405] width 64 height 10
click at [604, 406] on div "Freight Delivery, Partial Pickup, Completed - Omnia, Development Team" at bounding box center [612, 405] width 64 height 10
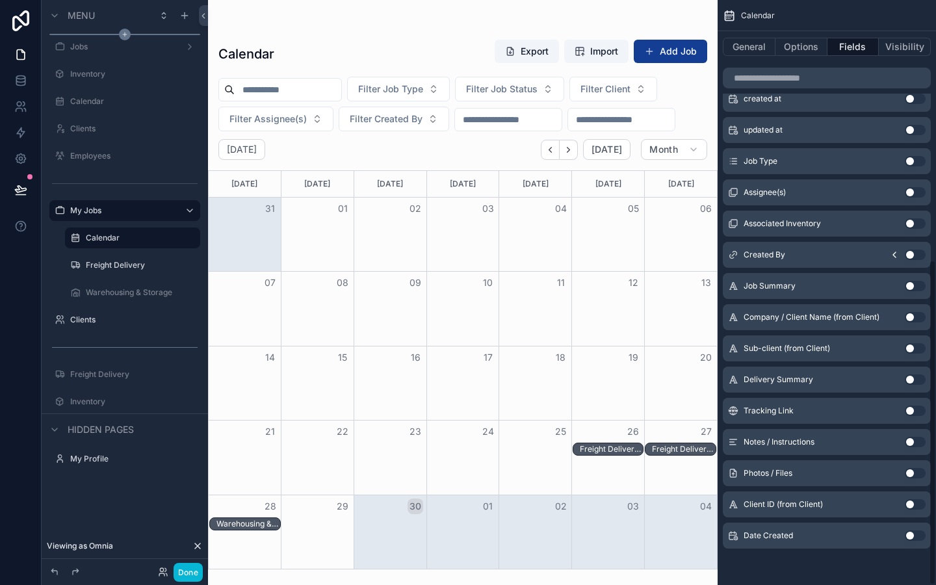
scroll to position [467, 0]
click at [600, 446] on div "Freight Delivery, Partial Pickup, Completed - Omnia, Development Team" at bounding box center [612, 449] width 64 height 10
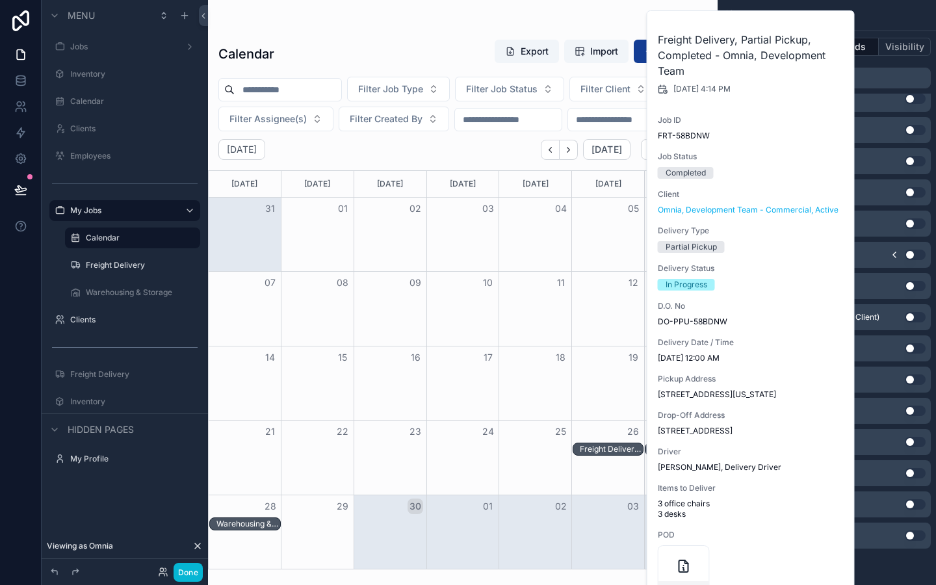
click at [601, 366] on div "19" at bounding box center [608, 357] width 73 height 22
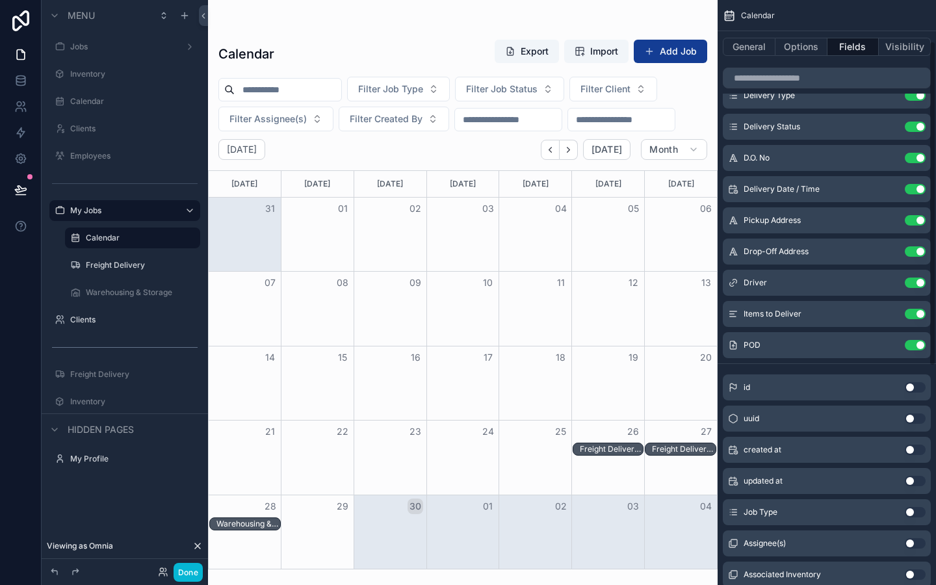
scroll to position [74, 0]
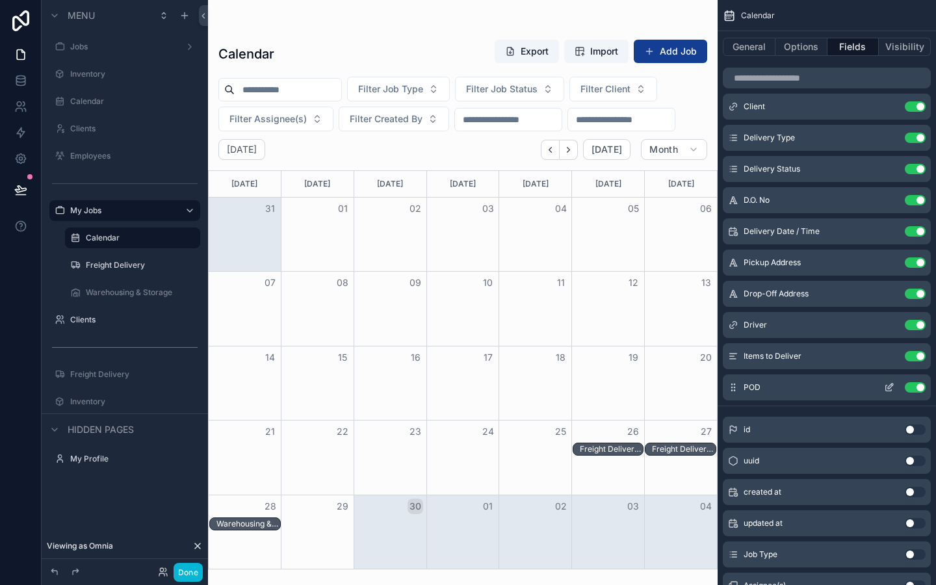
click at [917, 394] on div "POD Use setting" at bounding box center [826, 387] width 208 height 26
click at [916, 389] on button "Use setting" at bounding box center [914, 387] width 21 height 10
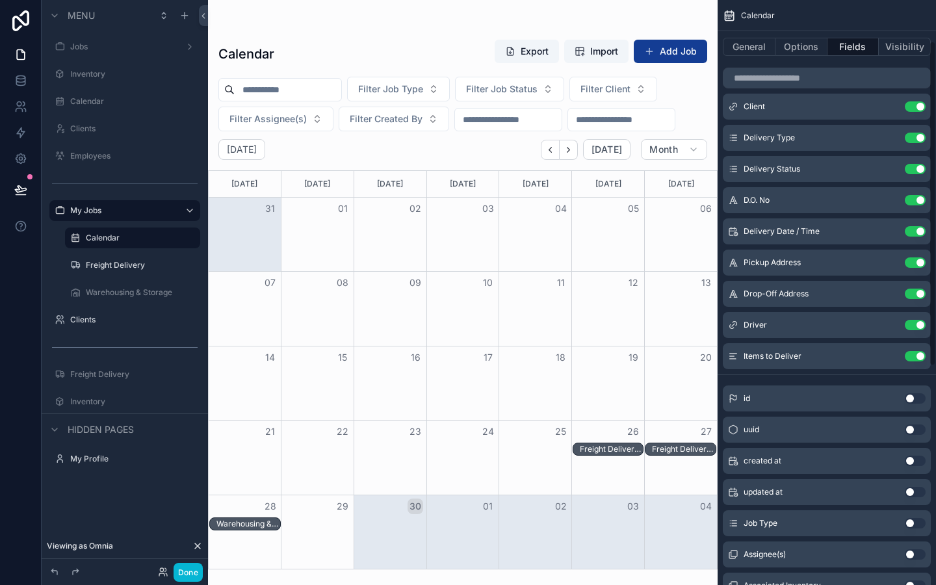
click at [622, 447] on div "Freight Delivery, Partial Pickup, Completed - Omnia, Development Team" at bounding box center [612, 449] width 64 height 10
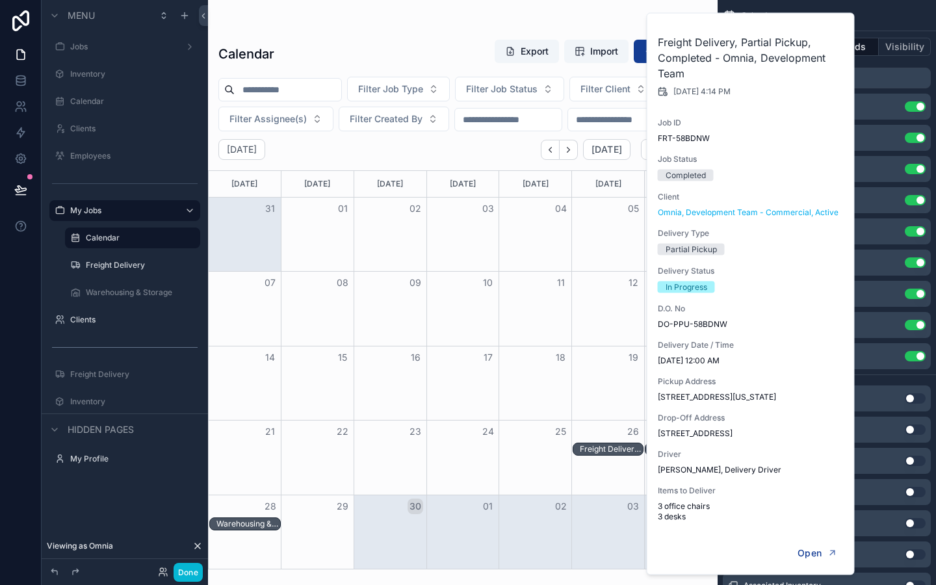
click at [612, 325] on div "Month View" at bounding box center [607, 308] width 73 height 73
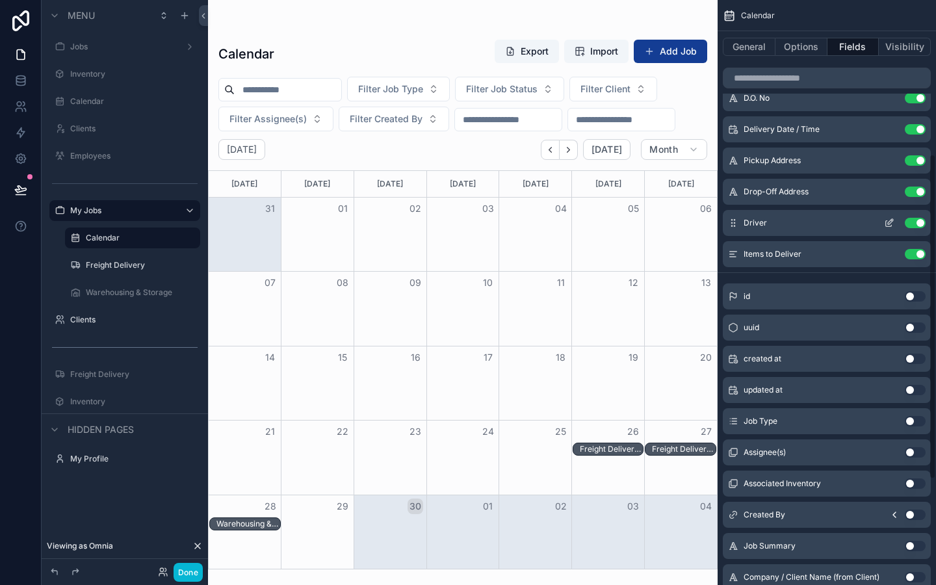
scroll to position [0, 0]
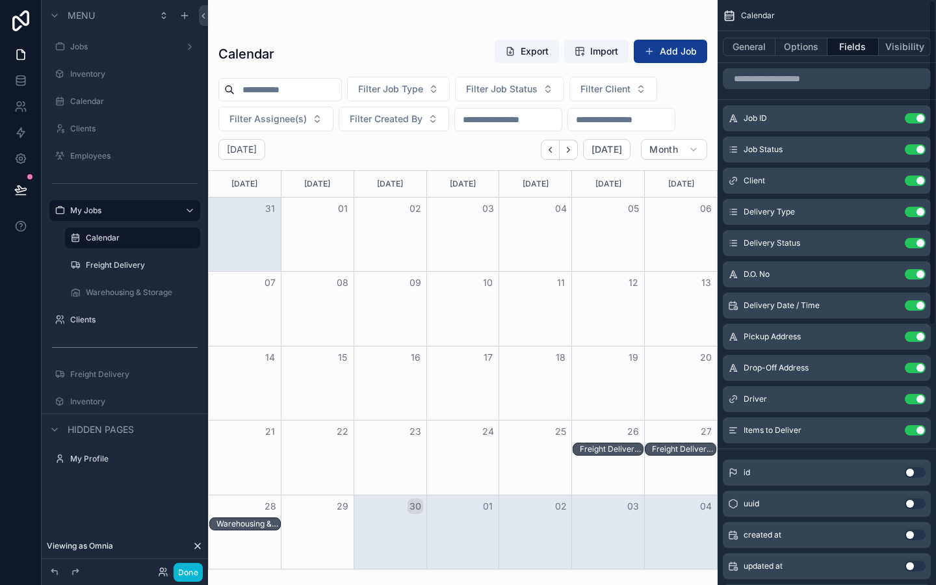
click at [635, 422] on div "26" at bounding box center [608, 431] width 73 height 22
drag, startPoint x: 806, startPoint y: 15, endPoint x: 806, endPoint y: 514, distance: 499.0
click at [806, 15] on div "Calendar" at bounding box center [826, 15] width 218 height 31
click at [800, 49] on button "Options" at bounding box center [801, 47] width 52 height 18
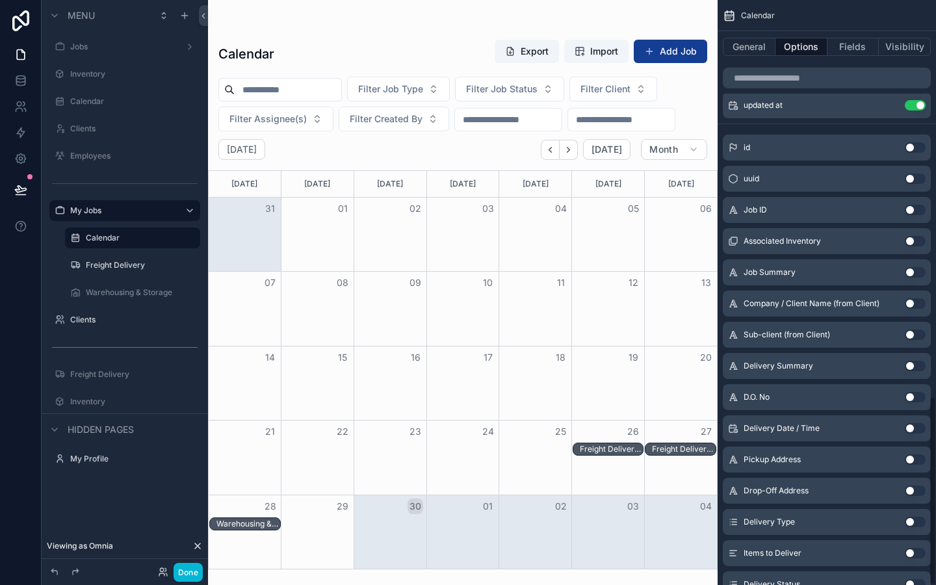
scroll to position [726, 0]
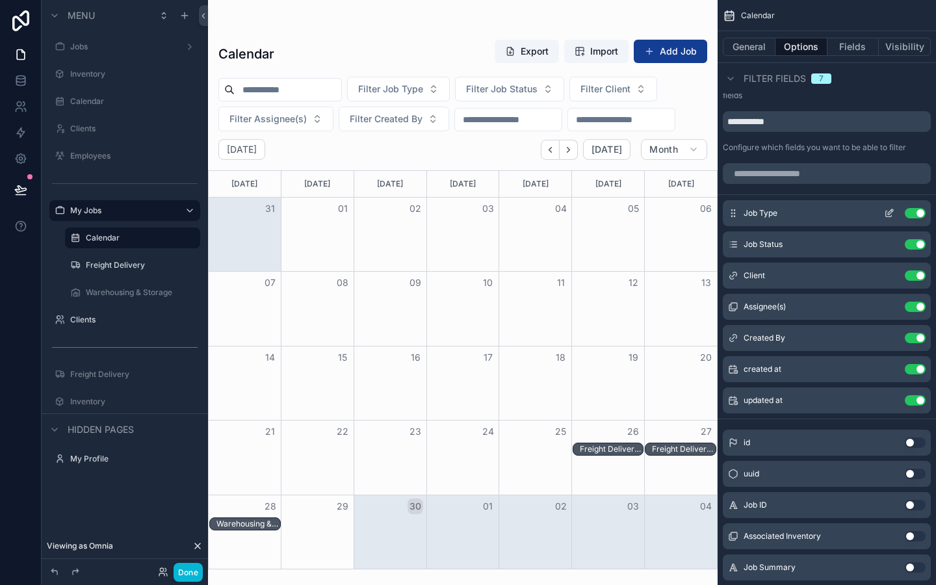
click at [916, 211] on button "Use setting" at bounding box center [914, 213] width 21 height 10
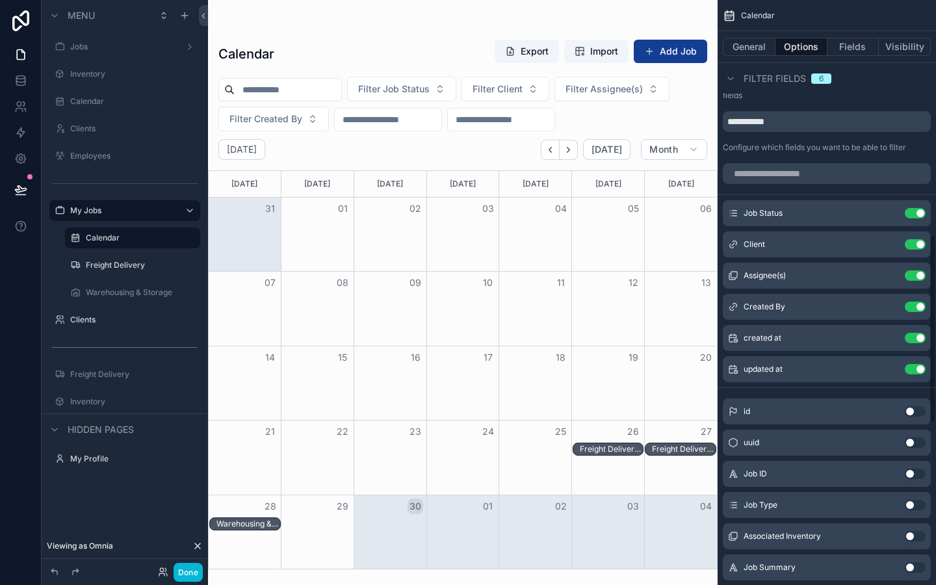
click at [786, 158] on div "scrollable content" at bounding box center [826, 173] width 218 height 31
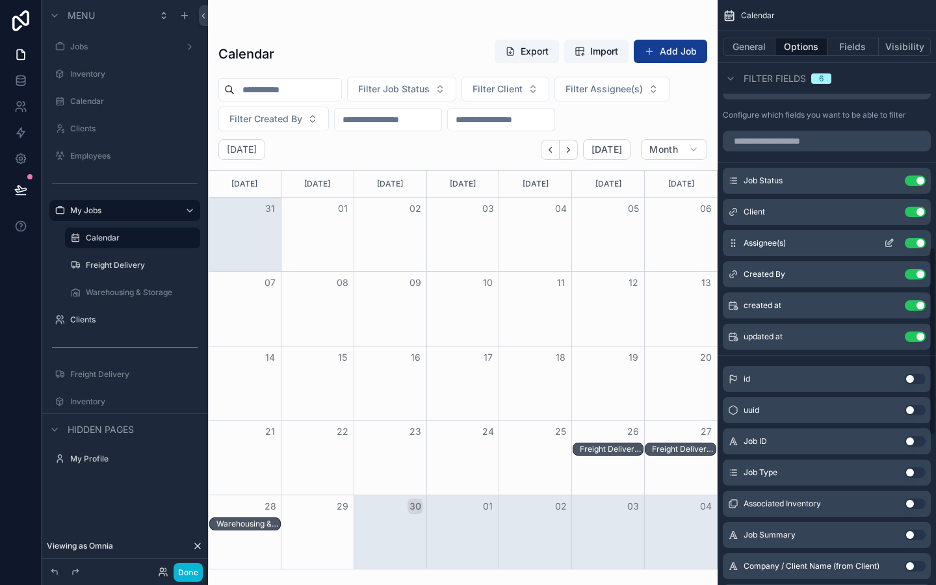
scroll to position [764, 0]
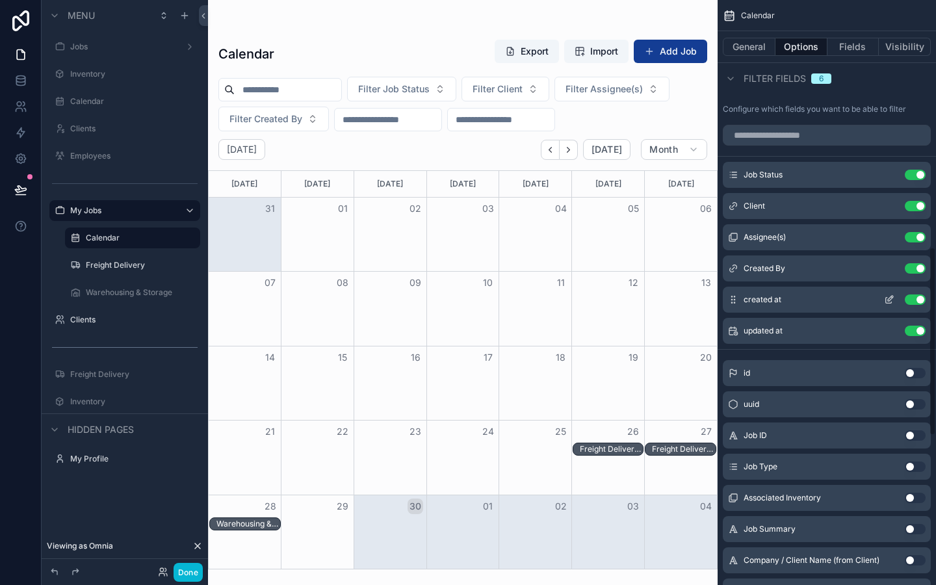
click at [915, 303] on button "Use setting" at bounding box center [914, 299] width 21 height 10
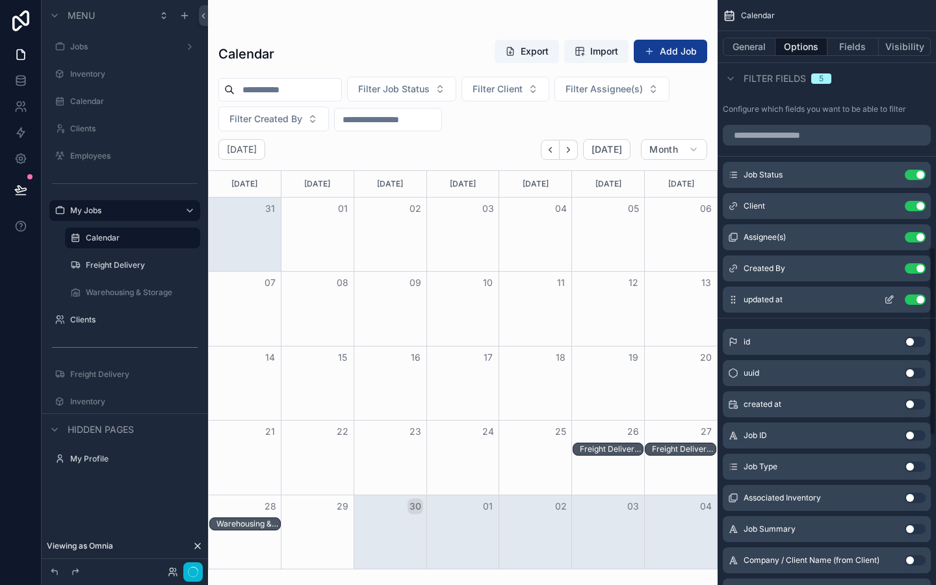
click at [914, 304] on button "Use setting" at bounding box center [914, 299] width 21 height 10
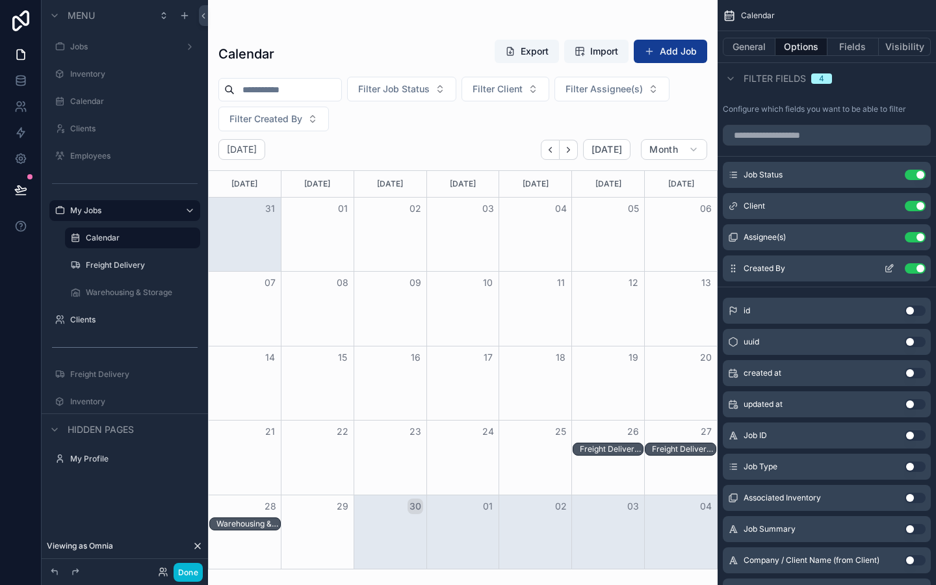
click at [887, 266] on icon "scrollable content" at bounding box center [889, 269] width 6 height 6
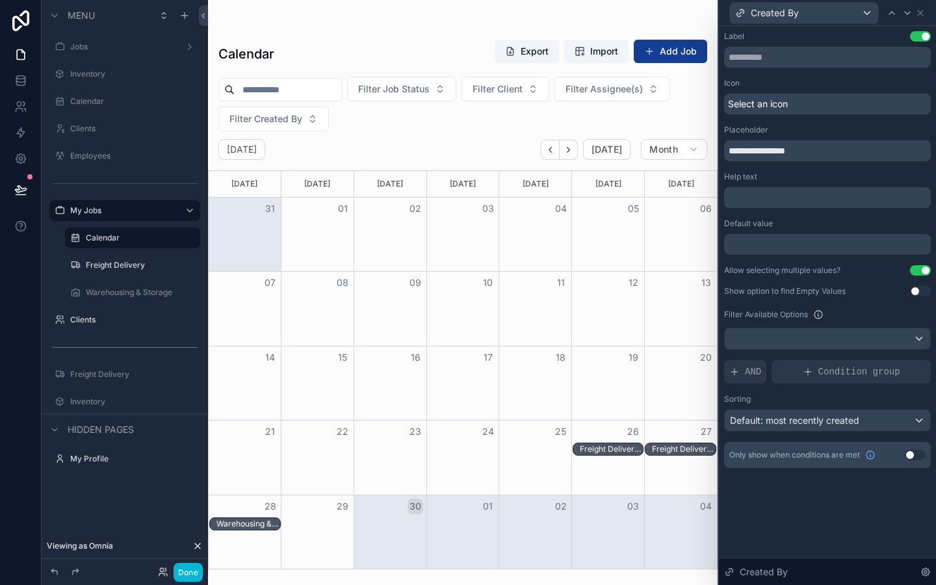
click at [785, 246] on div at bounding box center [827, 244] width 207 height 21
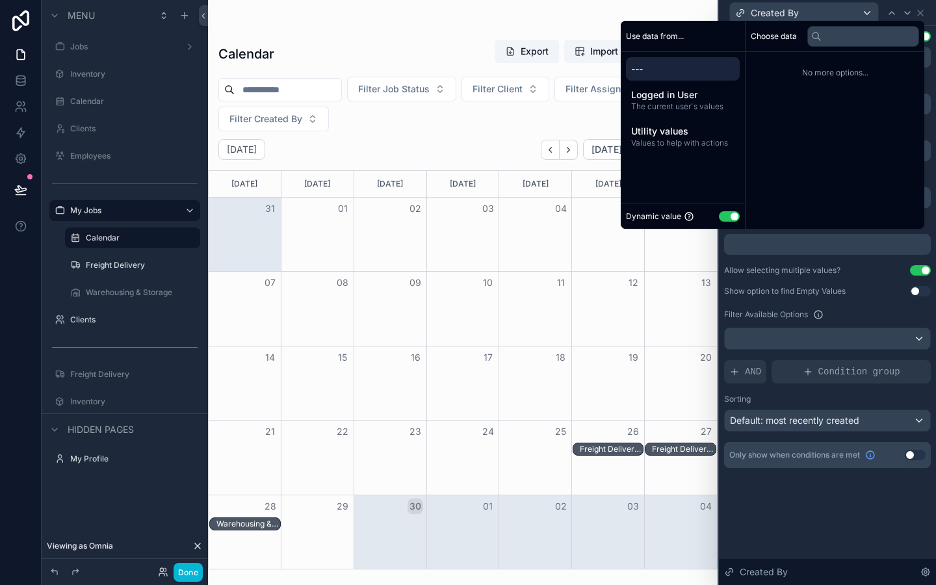
click at [785, 246] on div at bounding box center [827, 244] width 207 height 21
click at [719, 215] on button "Use setting" at bounding box center [729, 216] width 21 height 10
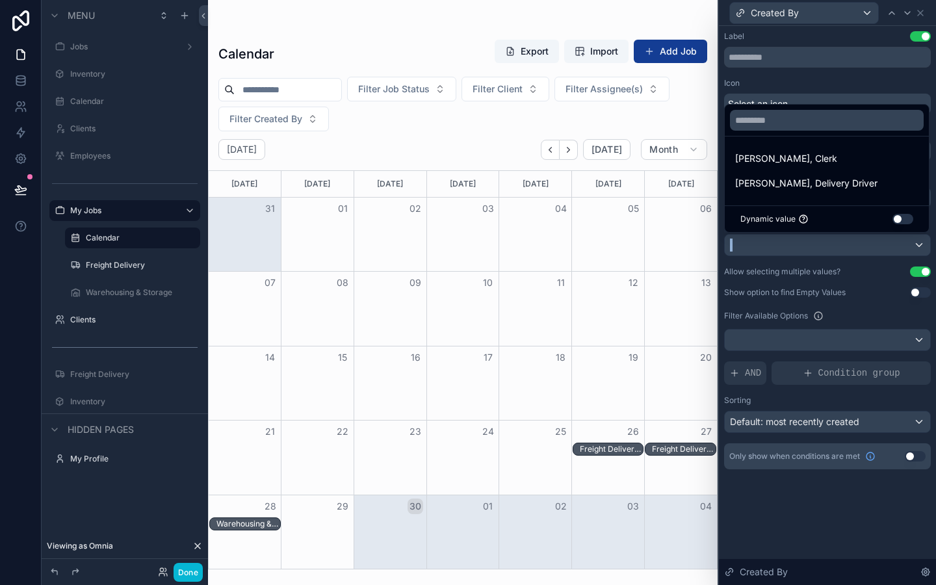
click at [782, 254] on div at bounding box center [827, 292] width 217 height 585
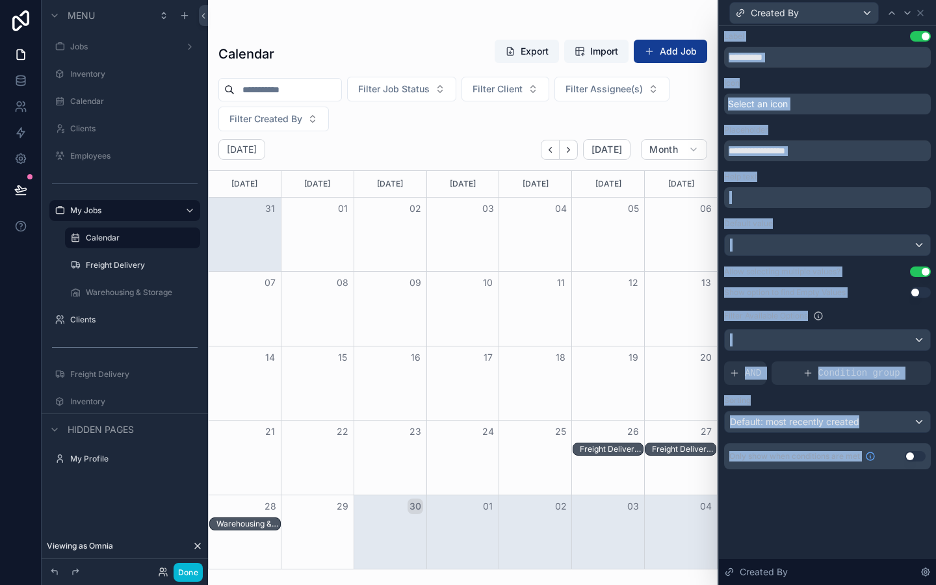
click at [923, 13] on icon at bounding box center [920, 13] width 10 height 10
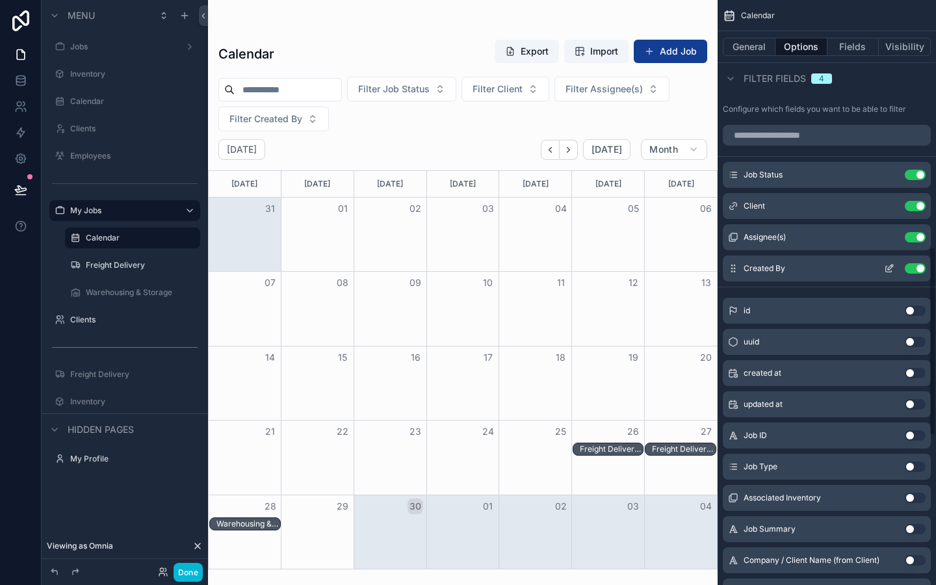
click at [920, 269] on button "Use setting" at bounding box center [914, 268] width 21 height 10
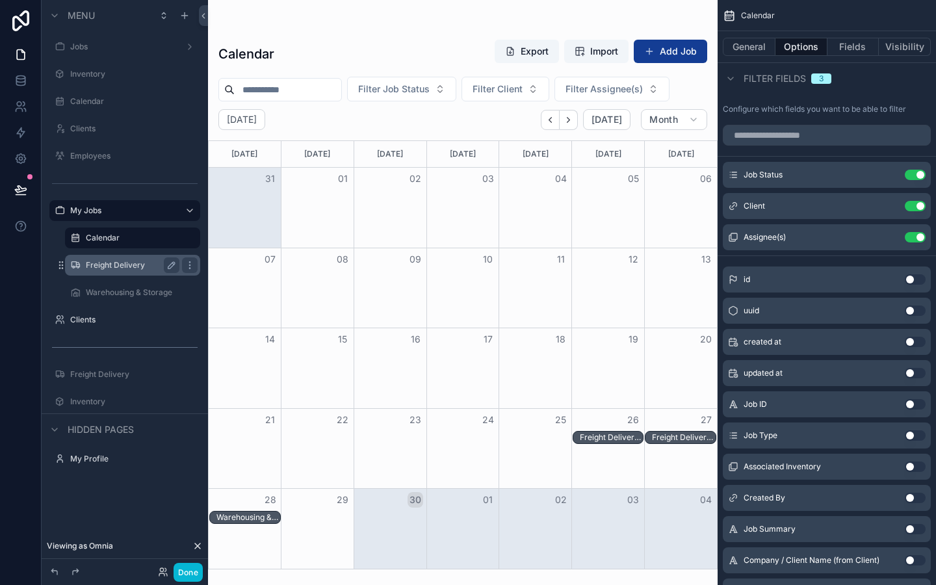
click at [109, 262] on label "Freight Delivery" at bounding box center [130, 265] width 88 height 10
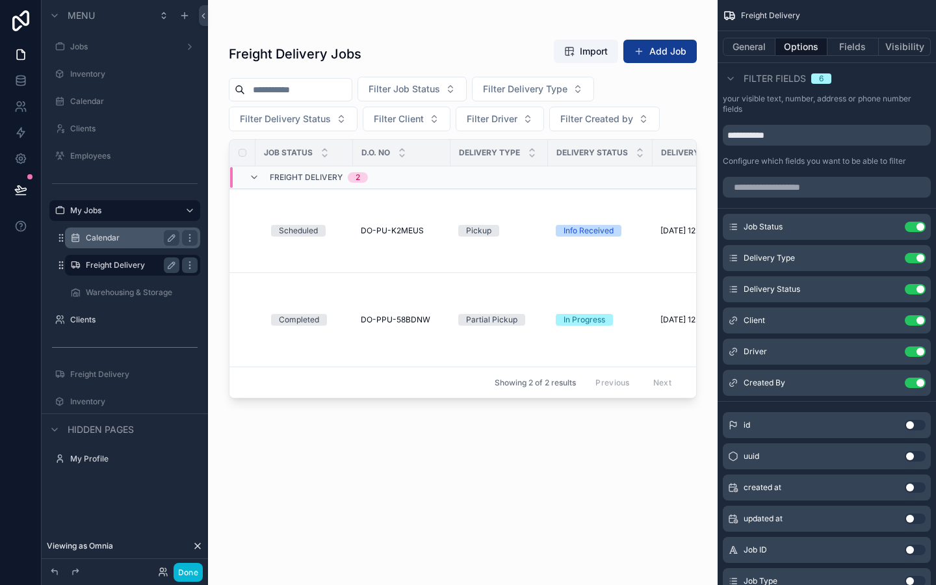
click at [113, 246] on div "Calendar" at bounding box center [133, 237] width 130 height 21
click at [116, 238] on label "Calendar" at bounding box center [130, 238] width 88 height 10
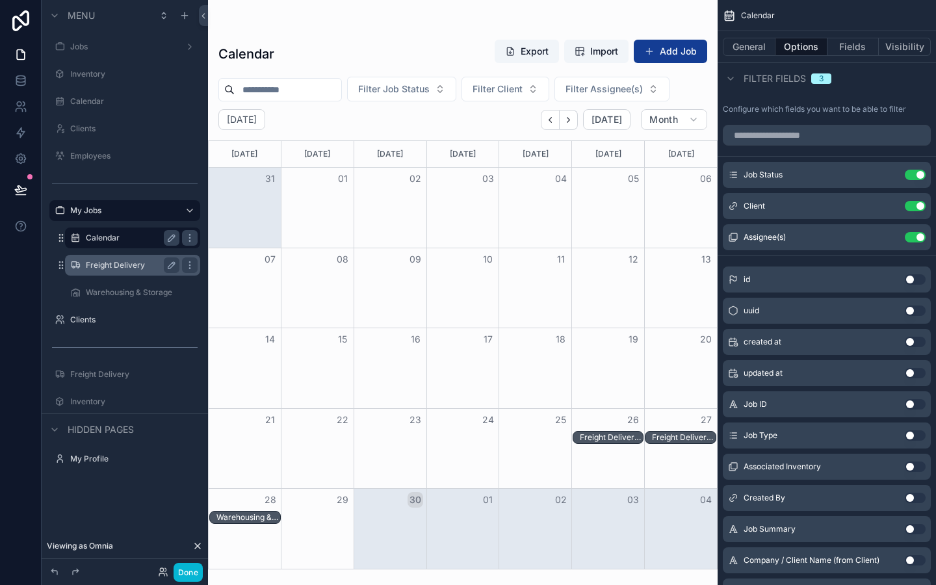
click at [127, 235] on label "Calendar" at bounding box center [130, 238] width 88 height 10
click at [812, 144] on input "scrollable content" at bounding box center [826, 135] width 208 height 21
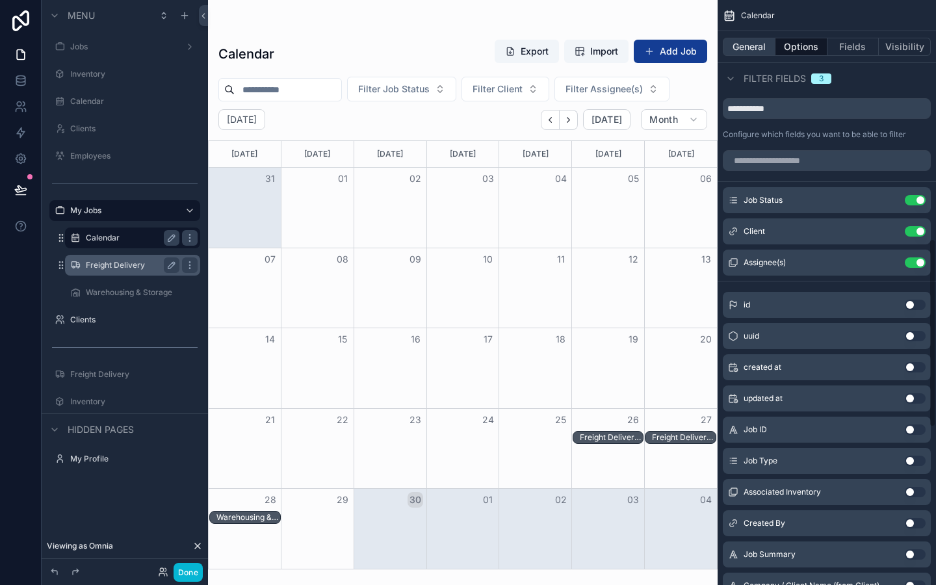
click at [756, 47] on button "General" at bounding box center [748, 47] width 53 height 18
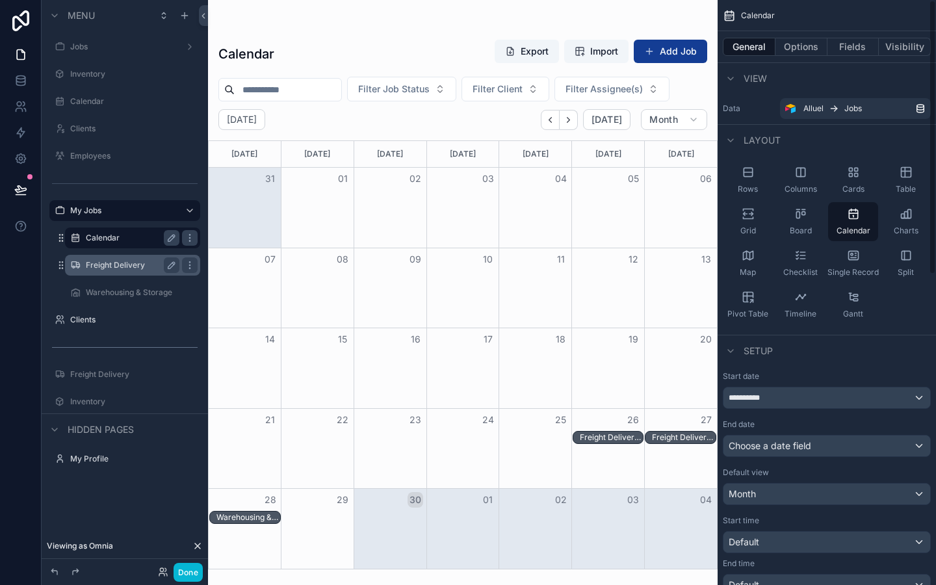
scroll to position [0, 0]
click at [606, 281] on div "Month View" at bounding box center [607, 288] width 73 height 80
click at [802, 53] on button "Options" at bounding box center [801, 47] width 52 height 18
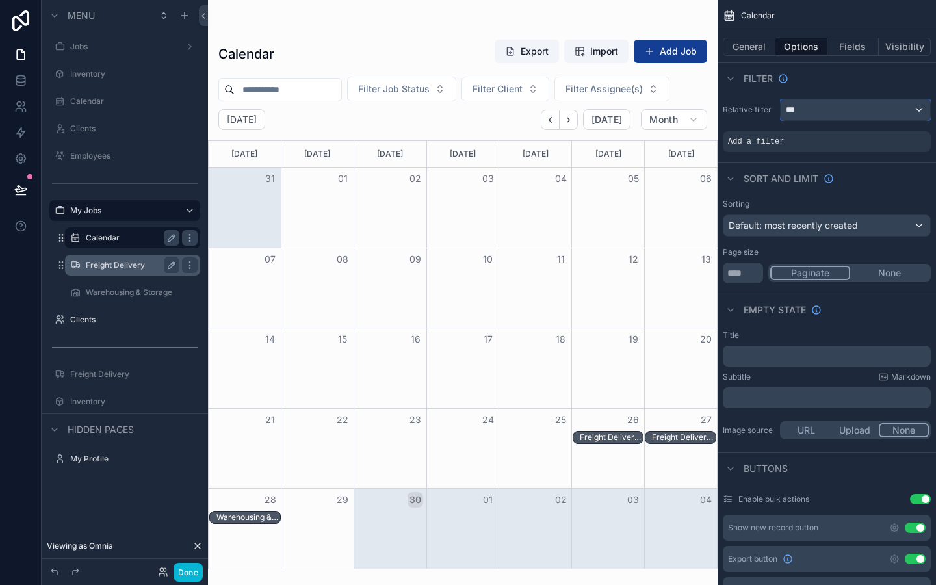
click at [804, 114] on div "***" at bounding box center [854, 109] width 149 height 21
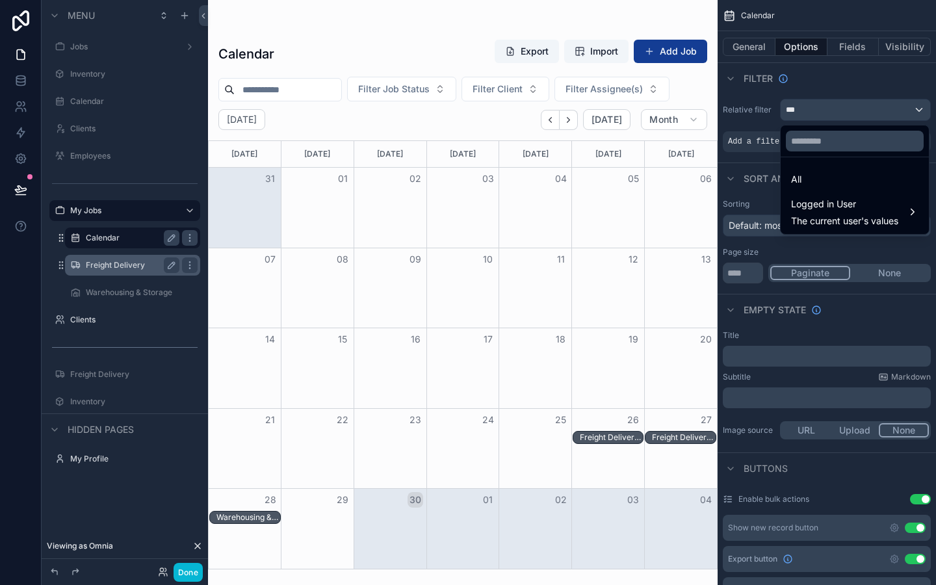
click at [804, 114] on div "scrollable content" at bounding box center [468, 292] width 936 height 585
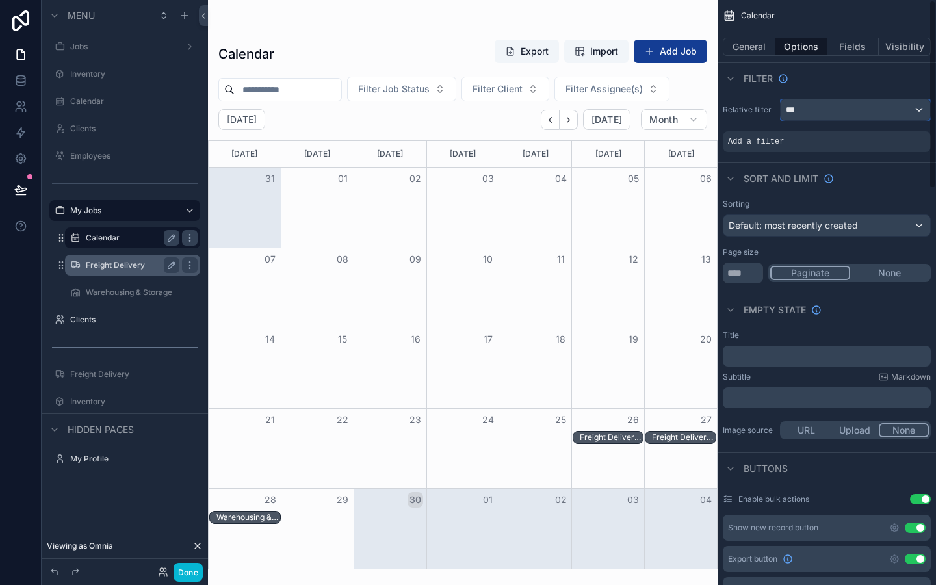
click at [811, 103] on div "***" at bounding box center [854, 109] width 149 height 21
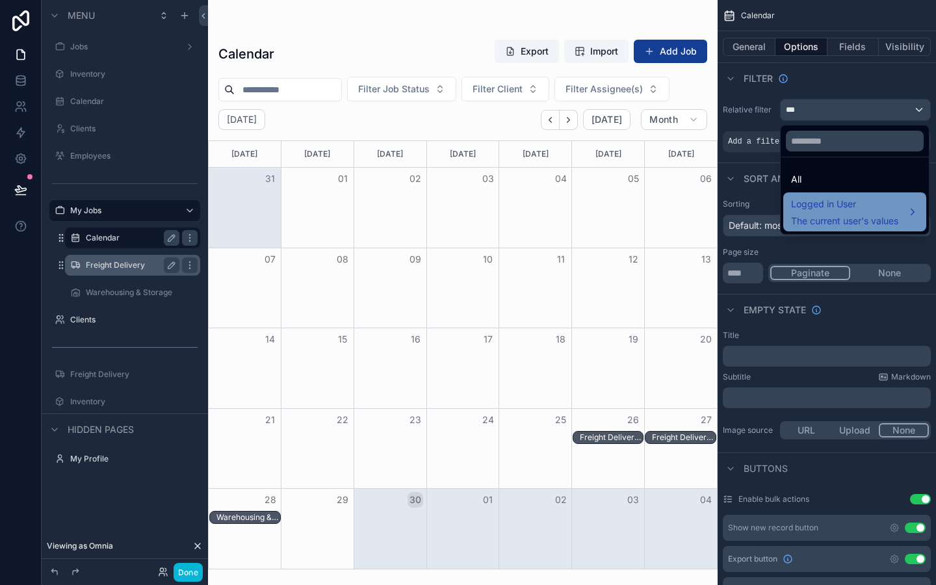
click at [838, 211] on span "Logged in User" at bounding box center [844, 204] width 107 height 16
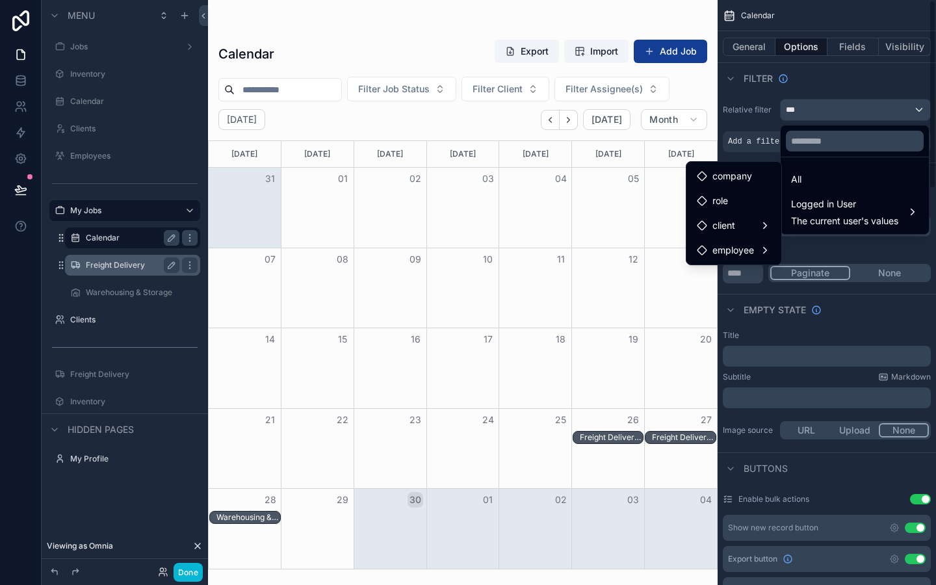
click at [819, 255] on div "scrollable content" at bounding box center [468, 292] width 936 height 585
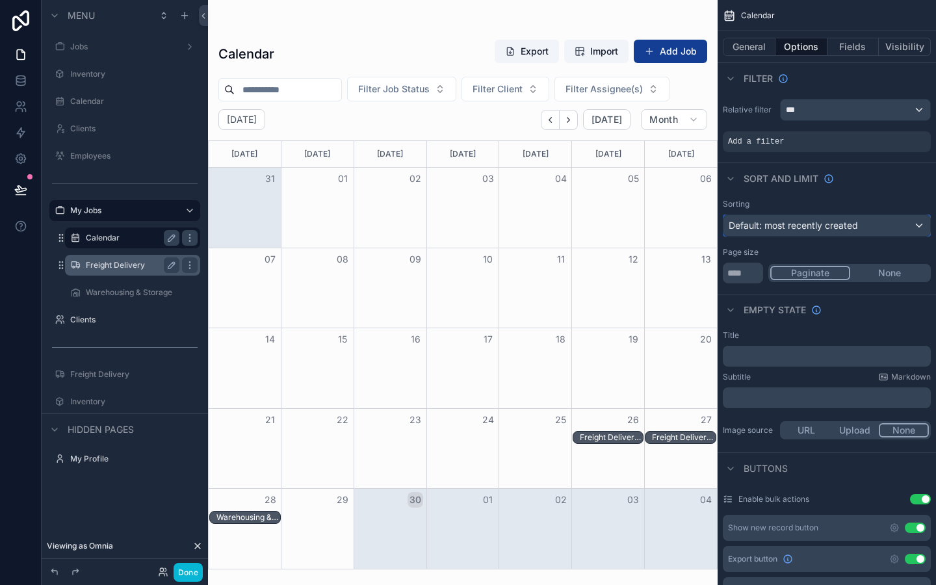
click at [856, 227] on span "Default: most recently created" at bounding box center [792, 225] width 129 height 11
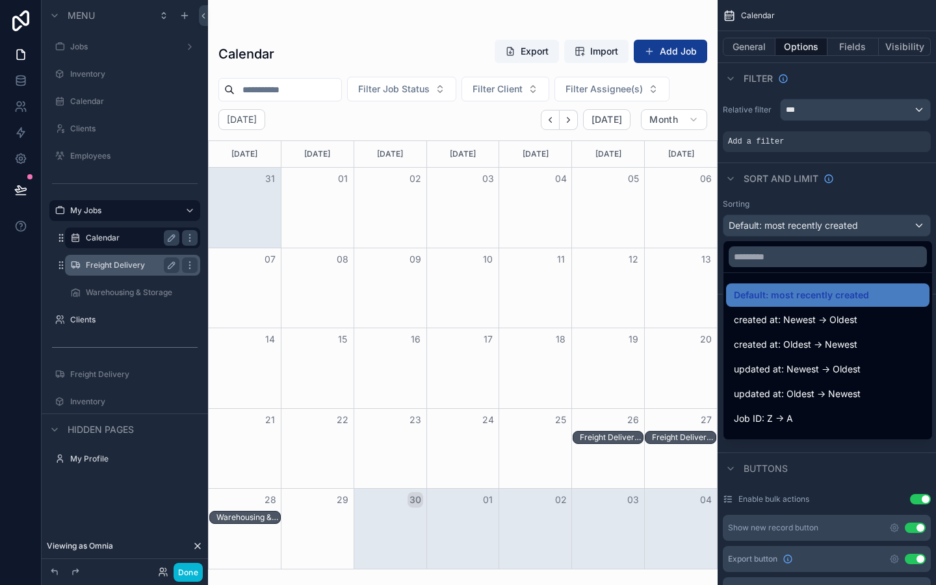
click at [856, 227] on div "scrollable content" at bounding box center [468, 292] width 936 height 585
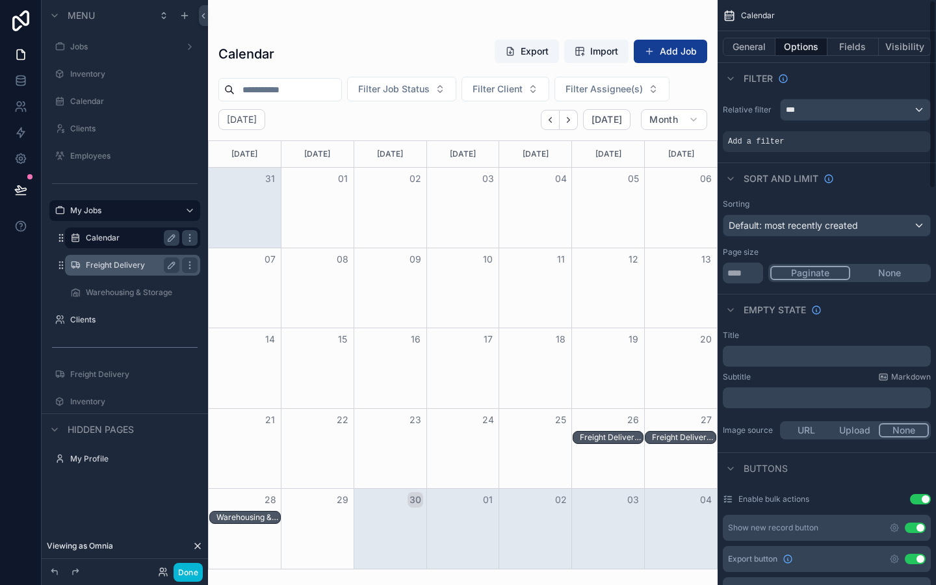
click at [880, 199] on div "Sorting" at bounding box center [826, 204] width 208 height 10
click at [872, 227] on div "Default: most recently created" at bounding box center [826, 225] width 207 height 21
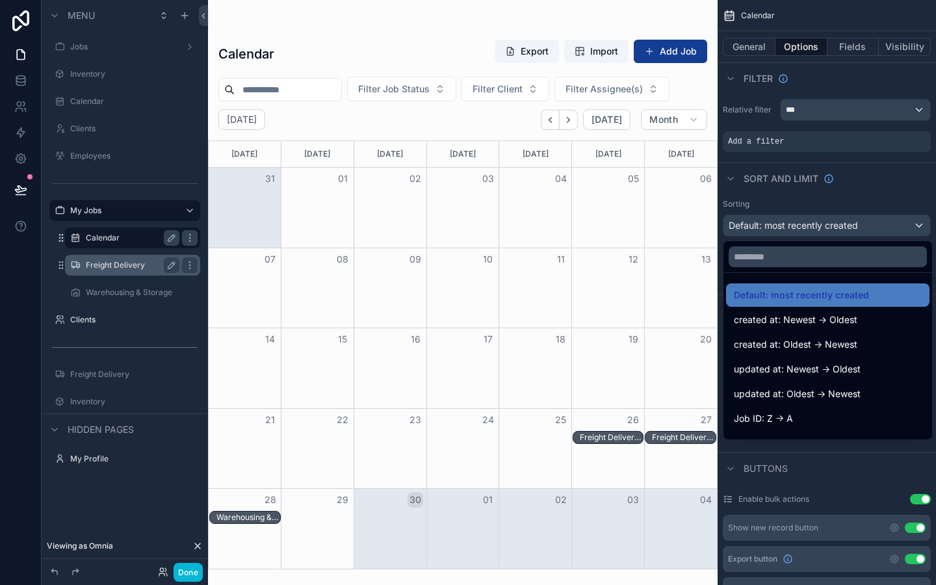
click at [872, 227] on div "scrollable content" at bounding box center [468, 292] width 936 height 585
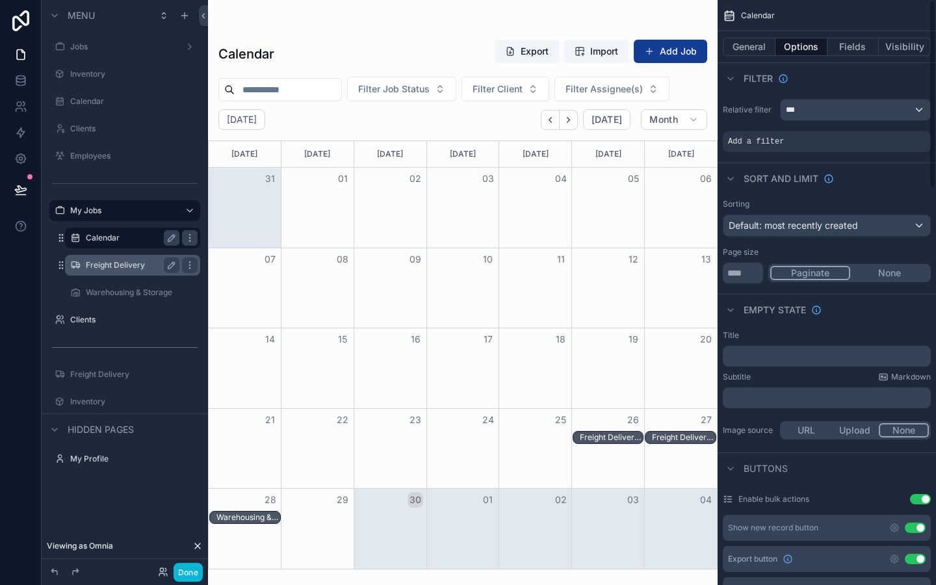
click at [882, 194] on div "Sorting Default: most recently created Page size ** Paginate None" at bounding box center [826, 241] width 218 height 95
click at [816, 144] on div "Add a filter" at bounding box center [826, 141] width 208 height 21
click at [748, 136] on span "Add a filter" at bounding box center [756, 141] width 56 height 10
click at [898, 136] on icon "scrollable content" at bounding box center [898, 133] width 8 height 8
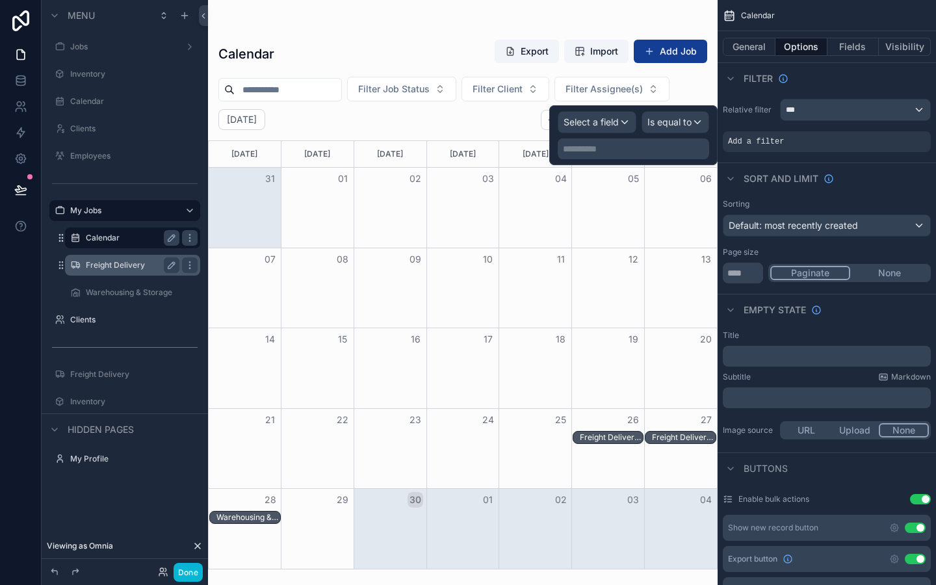
click at [553, 127] on div "**********" at bounding box center [633, 135] width 168 height 60
click at [576, 123] on span "Select a field" at bounding box center [590, 121] width 55 height 11
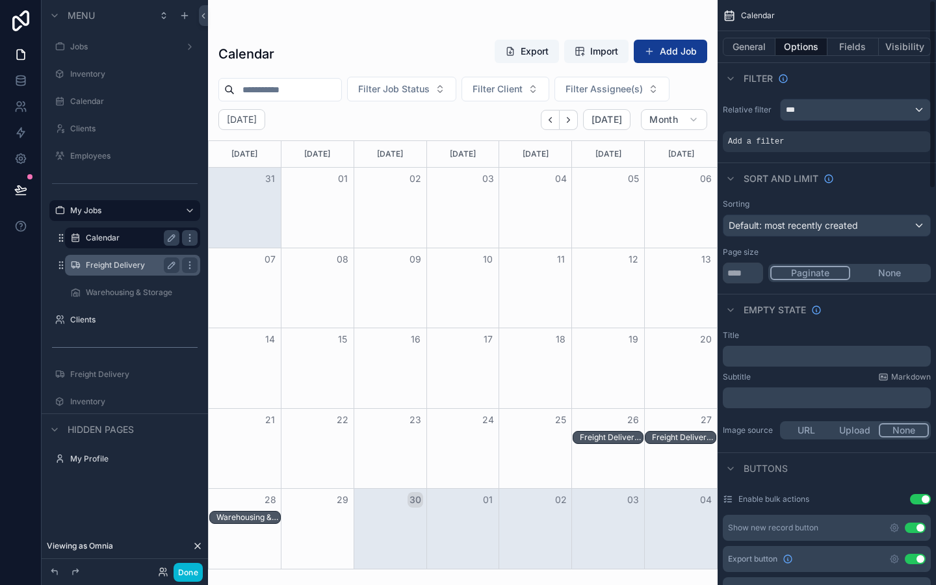
click at [870, 97] on div "Relative filter *** Add a filter" at bounding box center [826, 126] width 218 height 64
click at [867, 101] on div "***" at bounding box center [854, 109] width 149 height 21
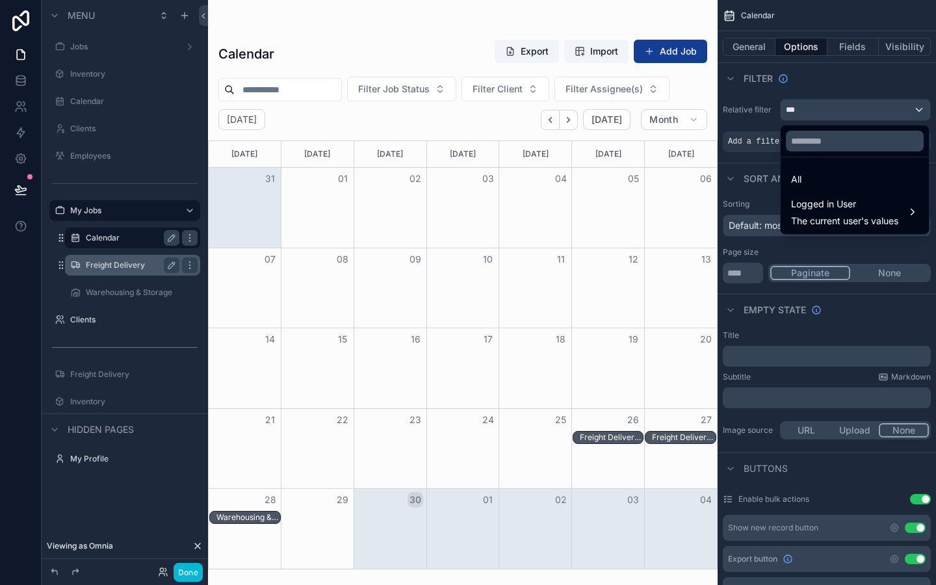
click at [862, 109] on div "scrollable content" at bounding box center [468, 292] width 936 height 585
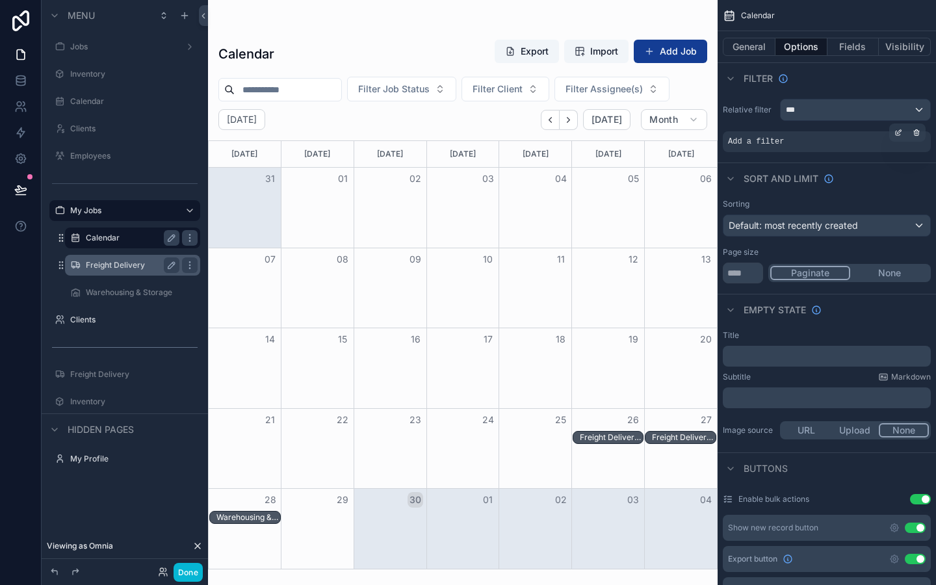
click at [813, 141] on div "Add a filter" at bounding box center [826, 141] width 208 height 21
click at [917, 136] on icon "scrollable content" at bounding box center [916, 133] width 8 height 8
click at [830, 112] on div "***" at bounding box center [854, 109] width 149 height 21
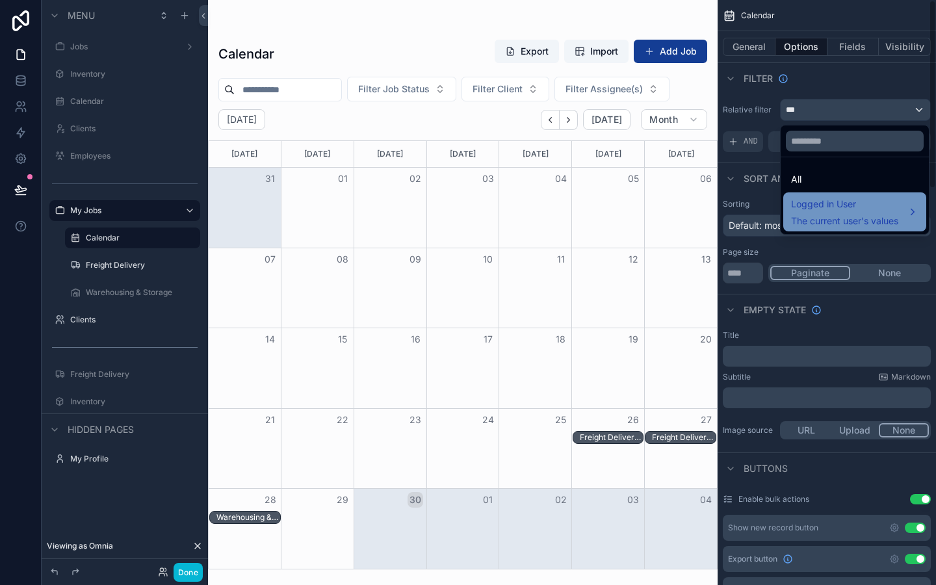
click at [855, 202] on span "Logged in User" at bounding box center [844, 204] width 107 height 16
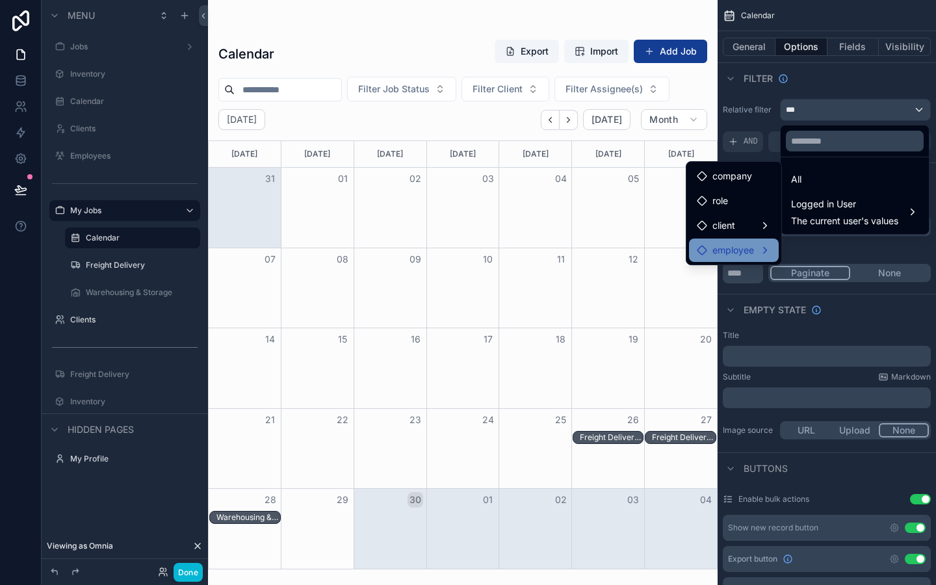
click at [729, 248] on span "employee" at bounding box center [733, 250] width 42 height 16
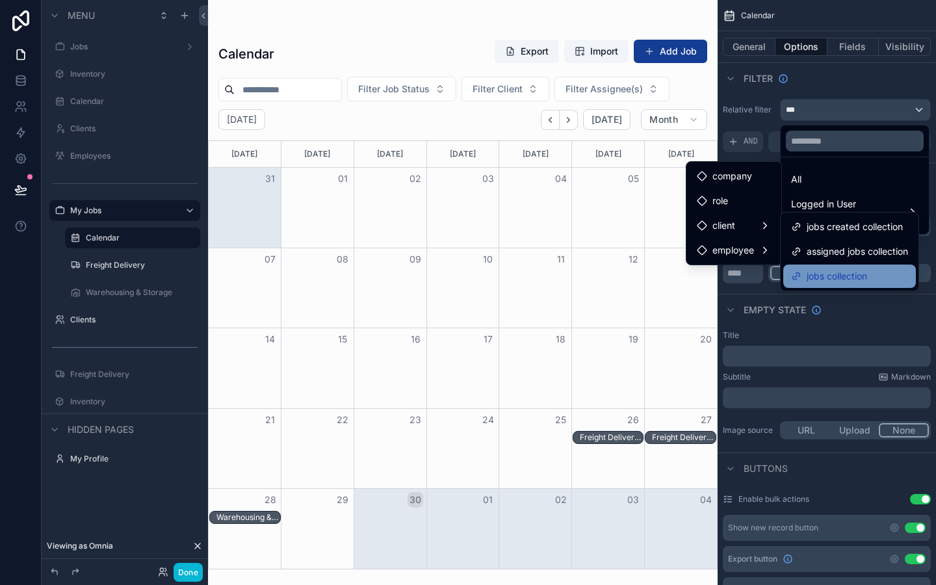
click at [839, 272] on span "jobs collection" at bounding box center [836, 276] width 60 height 16
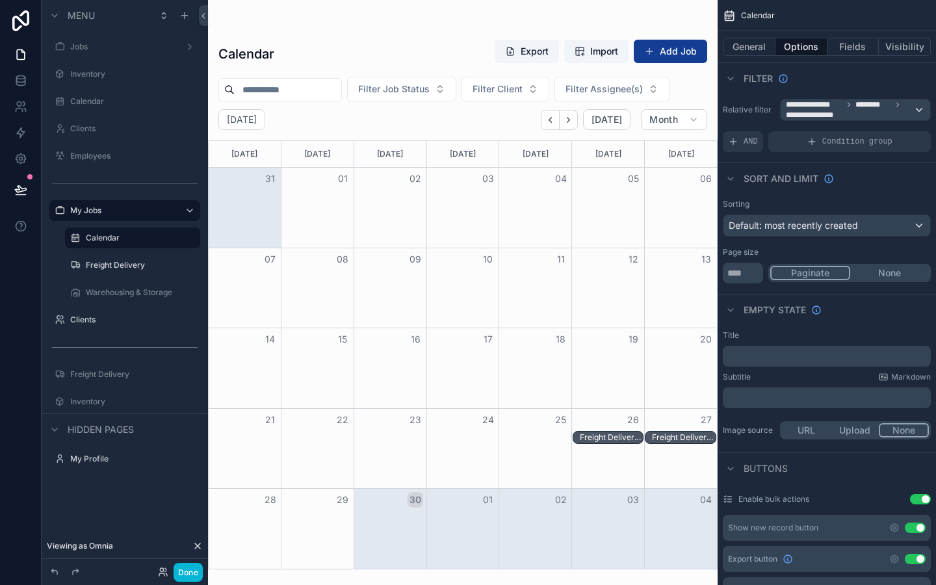
click at [877, 176] on div "Sort And Limit" at bounding box center [826, 177] width 218 height 31
click at [876, 173] on div "Sort And Limit" at bounding box center [826, 177] width 218 height 31
click at [765, 137] on div "AND Condition group" at bounding box center [826, 141] width 208 height 21
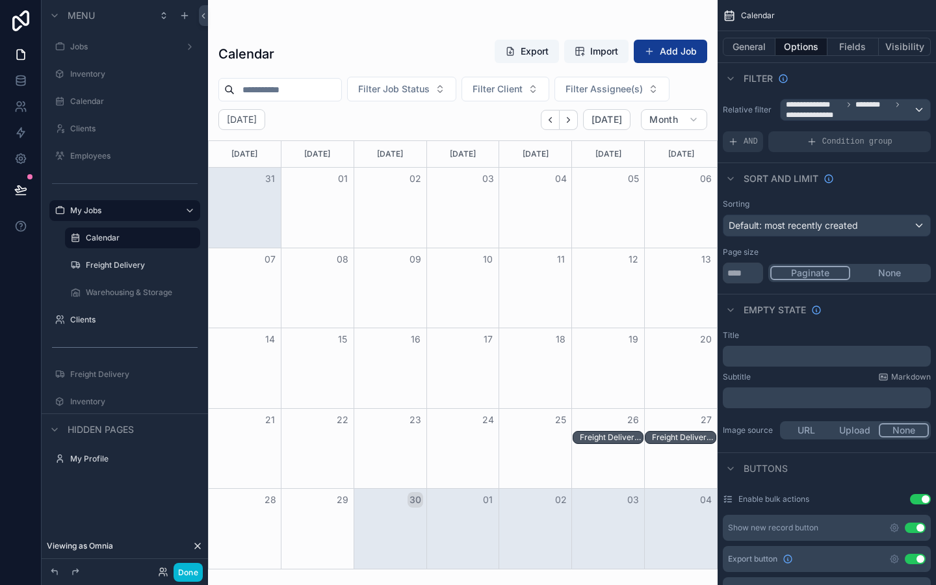
click at [614, 429] on div "26" at bounding box center [608, 420] width 73 height 22
click at [614, 439] on div "Freight Delivery, Partial Pickup, Completed - Omnia, Development Team" at bounding box center [612, 437] width 64 height 10
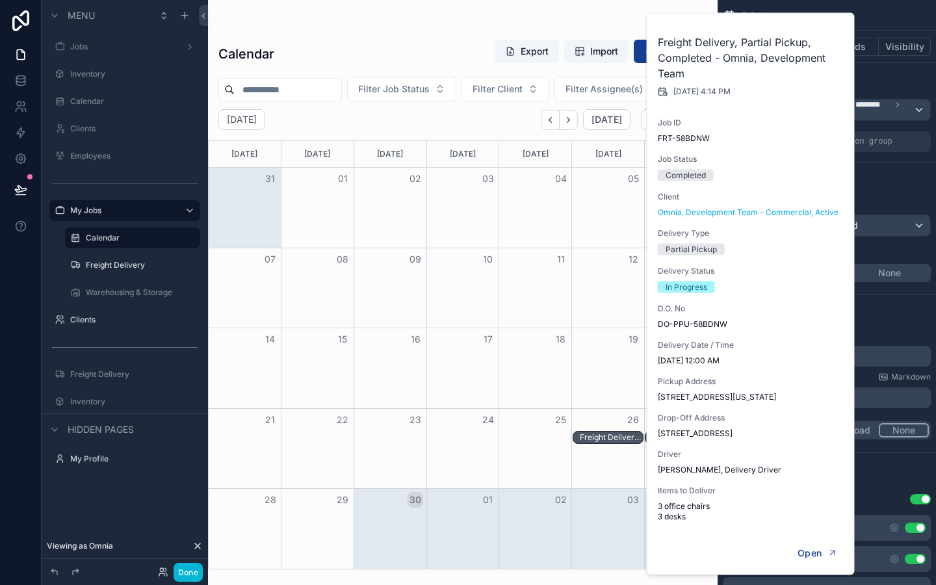
click at [594, 413] on div "26" at bounding box center [608, 420] width 73 height 22
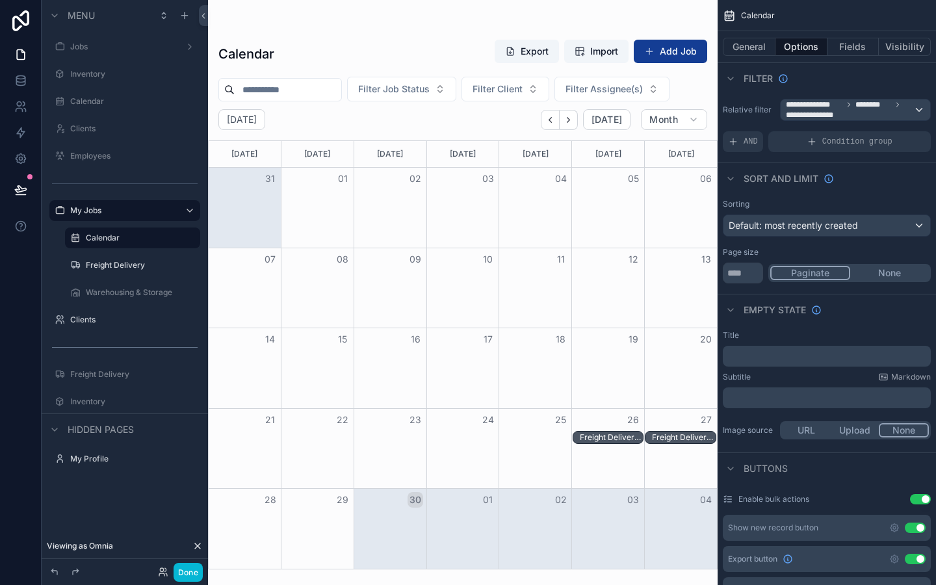
click at [615, 441] on div "Freight Delivery, Partial Pickup, Completed - Omnia, Development Team" at bounding box center [612, 437] width 64 height 10
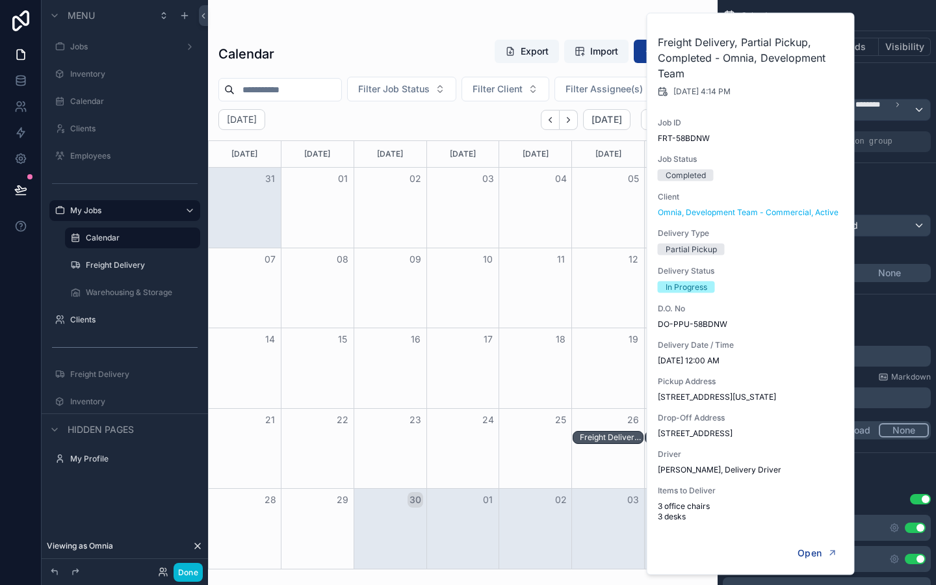
click at [609, 464] on div "Month View" at bounding box center [607, 449] width 73 height 80
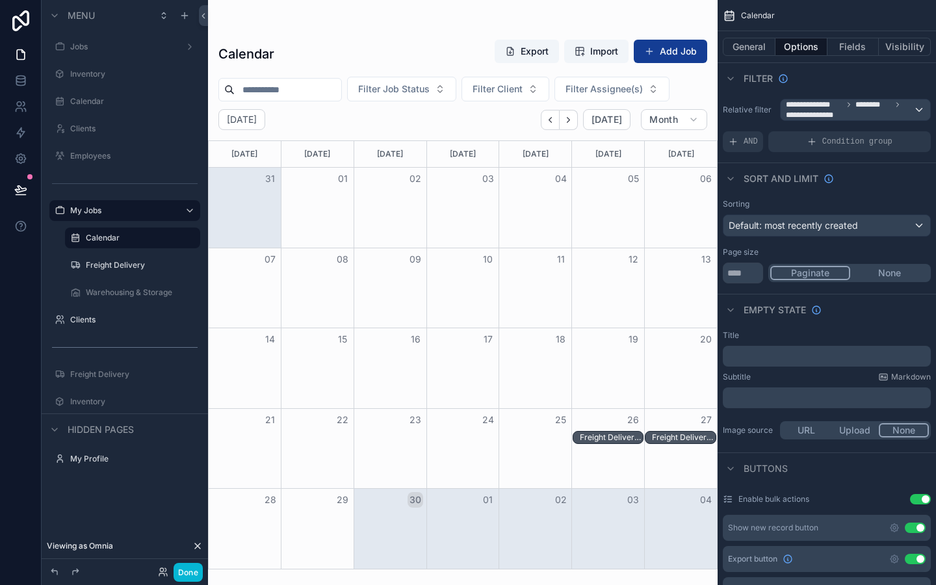
click at [682, 438] on div "Freight Delivery, Pickup, Scheduled - NYCHA, Antoinette Brown" at bounding box center [684, 437] width 64 height 10
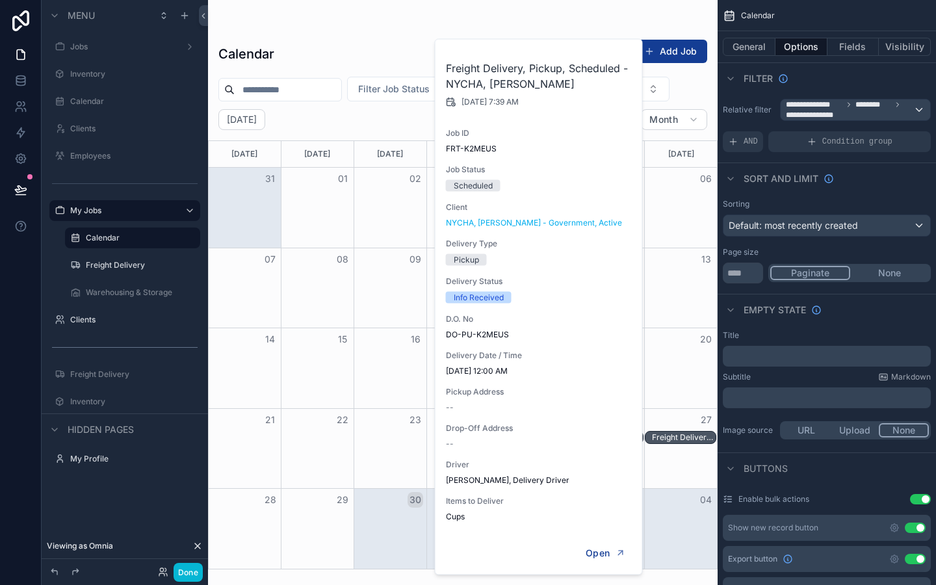
click at [684, 391] on div "Month View" at bounding box center [680, 368] width 73 height 80
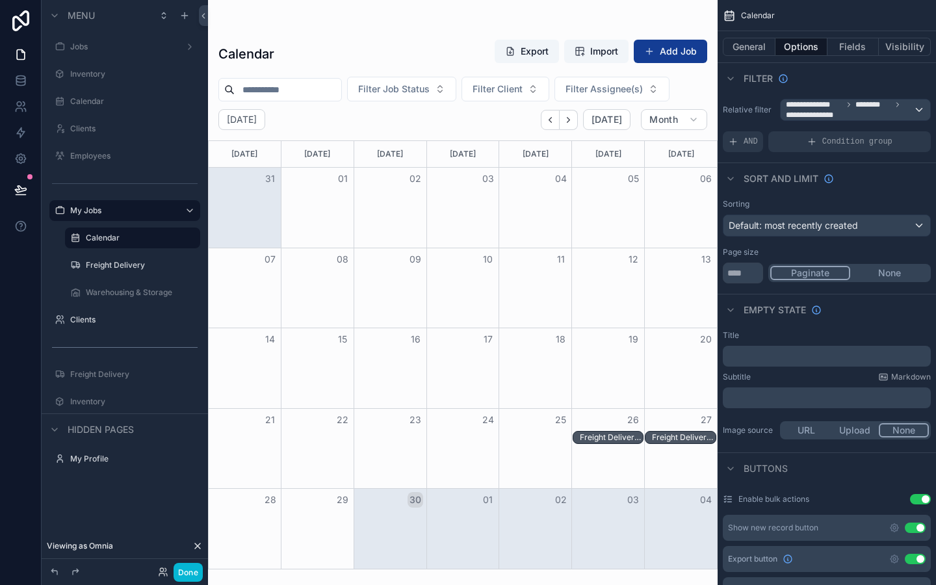
click at [668, 439] on div "Freight Delivery, Pickup, Scheduled - NYCHA, Antoinette Brown" at bounding box center [684, 437] width 64 height 10
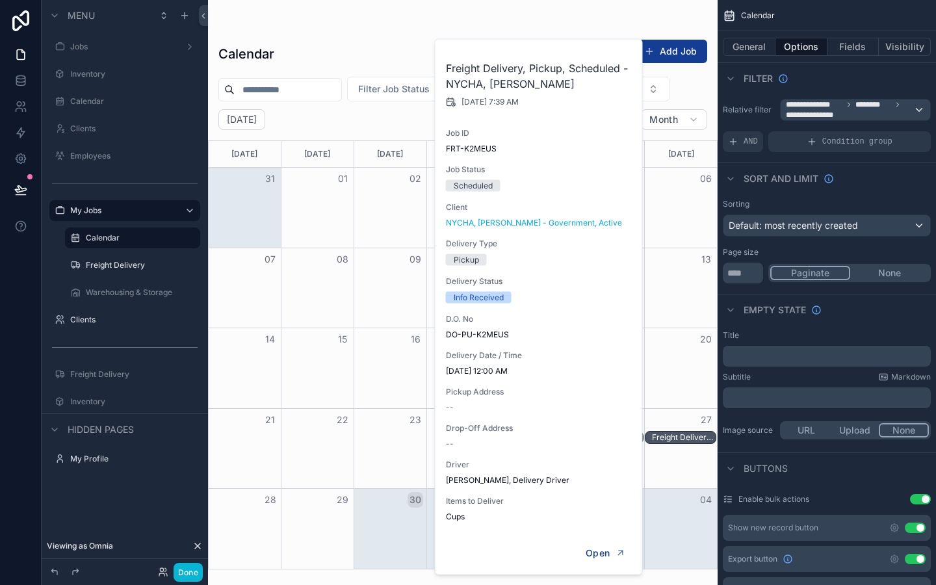
click at [677, 409] on div "27" at bounding box center [680, 420] width 73 height 22
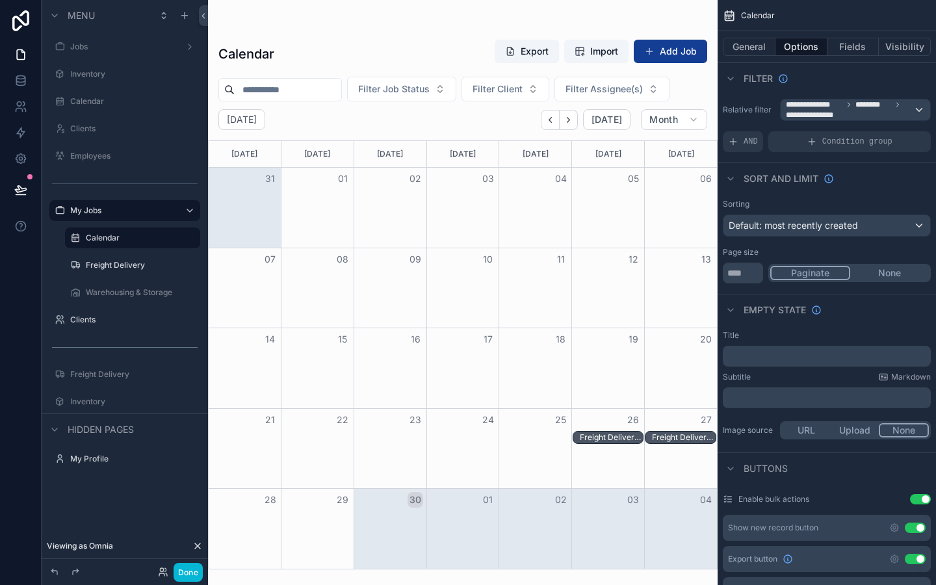
click at [619, 431] on div "Freight Delivery, Partial Pickup, Completed - Omnia, Development Team" at bounding box center [607, 437] width 71 height 13
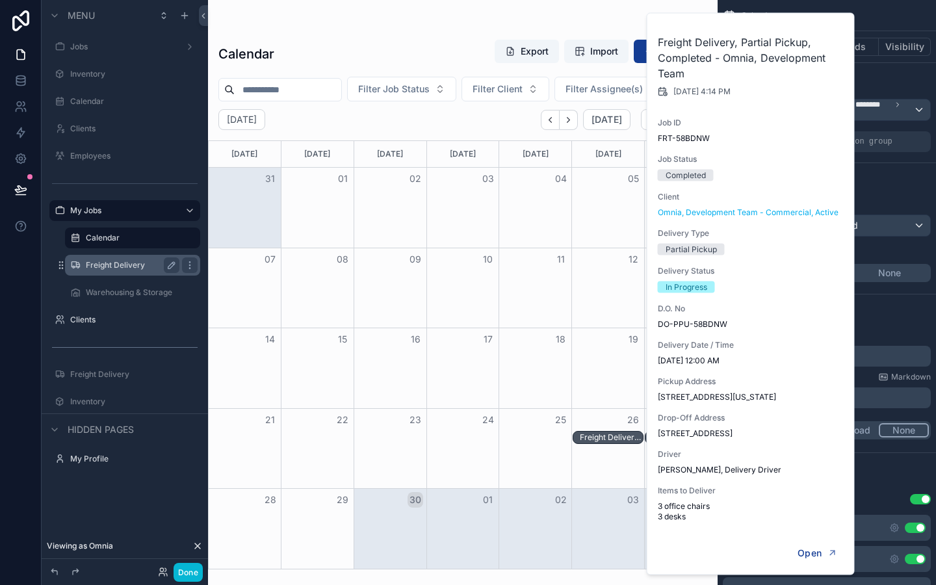
click at [107, 265] on label "Freight Delivery" at bounding box center [130, 265] width 88 height 10
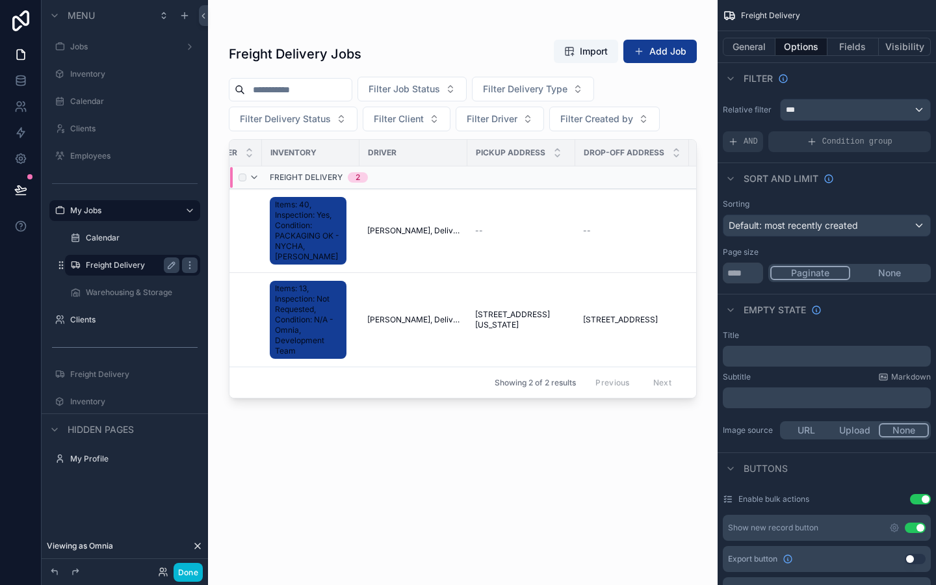
scroll to position [0, 784]
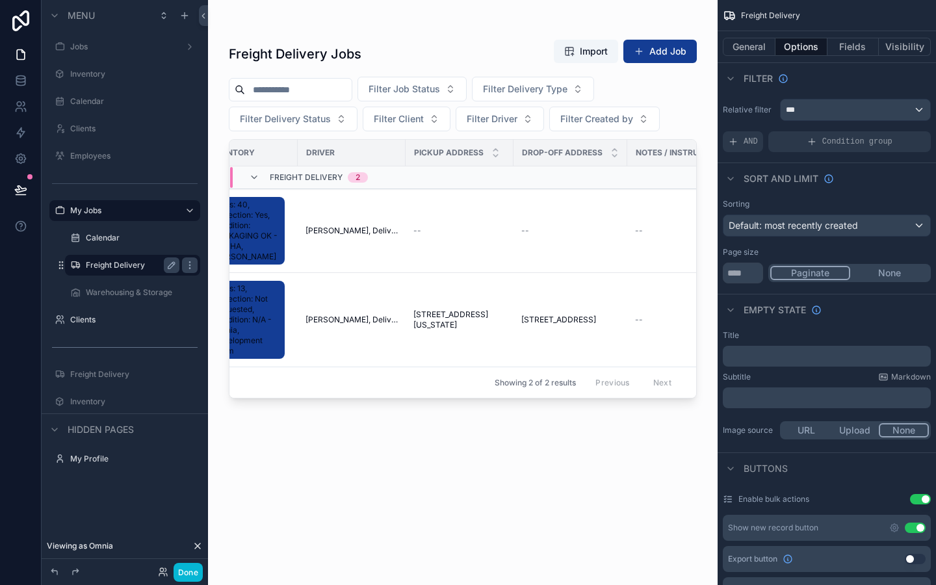
click at [375, 227] on div "scrollable content" at bounding box center [462, 284] width 509 height 569
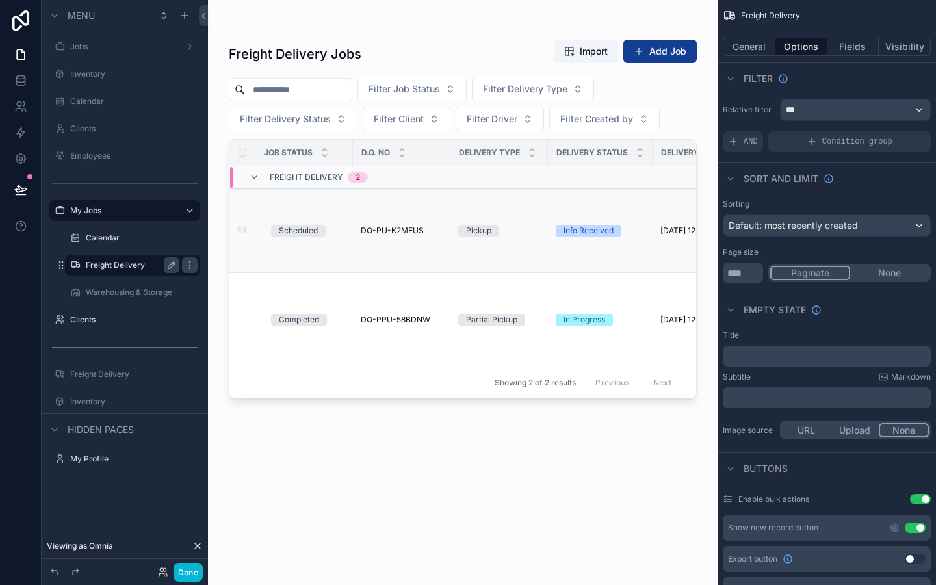
scroll to position [0, 20]
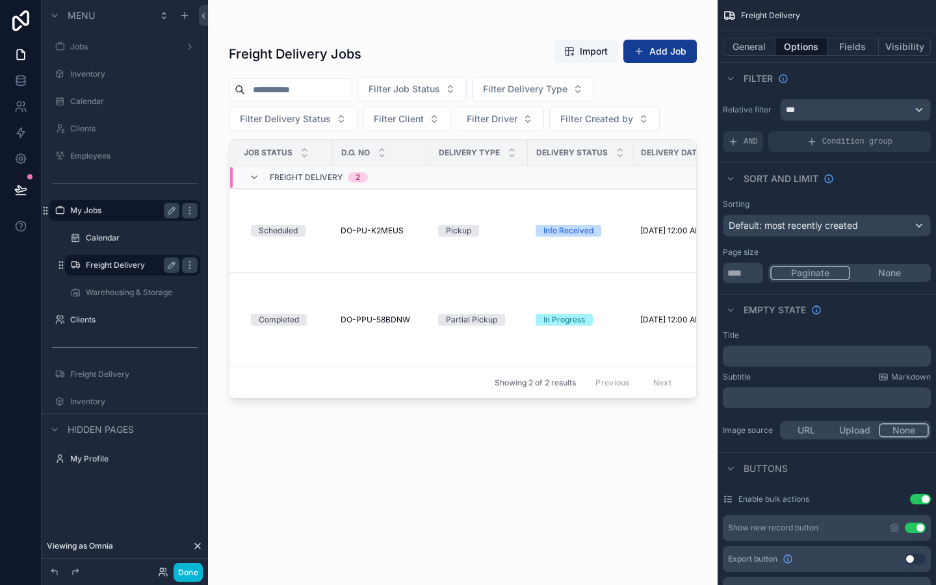
click at [92, 213] on label "My Jobs" at bounding box center [122, 210] width 104 height 10
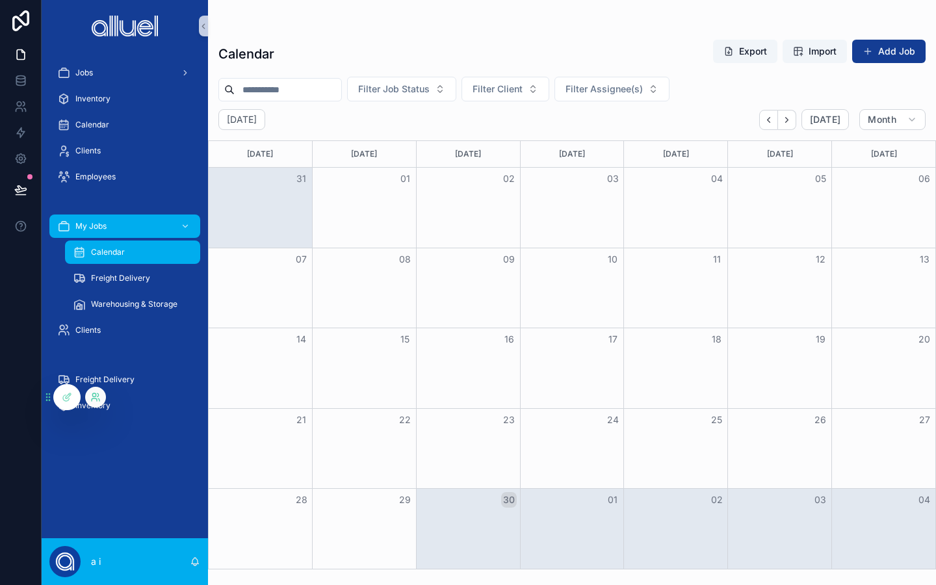
click at [93, 393] on icon at bounding box center [93, 394] width 3 height 3
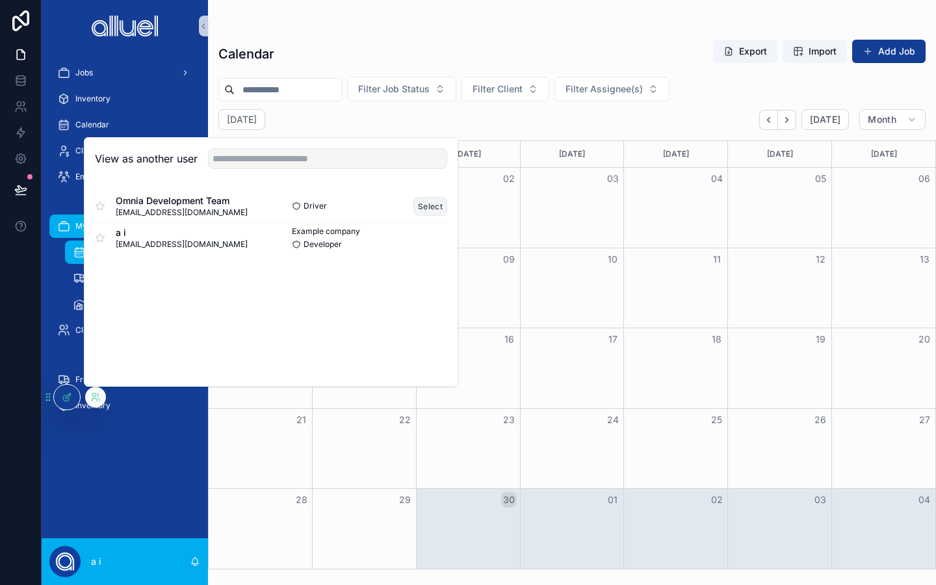
click at [432, 205] on button "Select" at bounding box center [430, 206] width 34 height 19
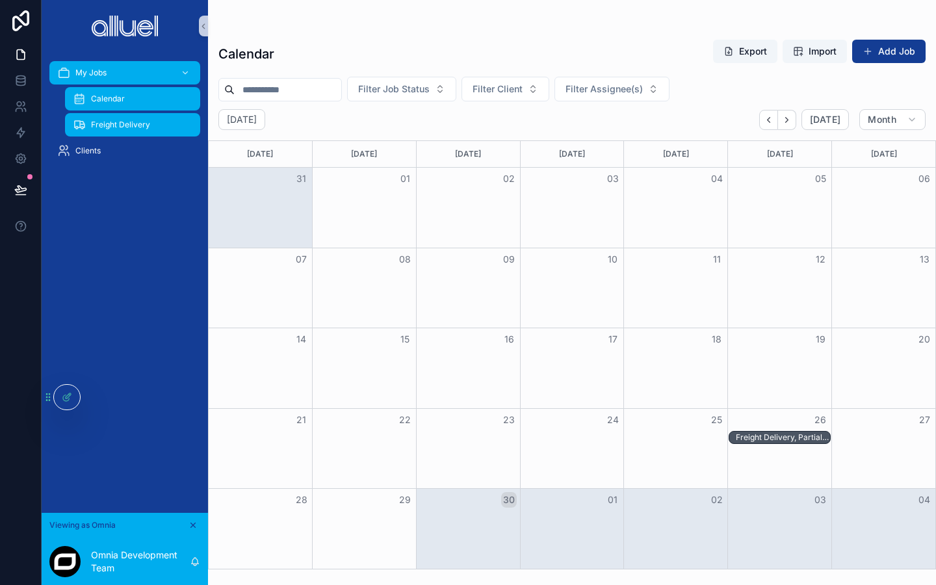
click at [129, 116] on div "Freight Delivery" at bounding box center [133, 124] width 120 height 21
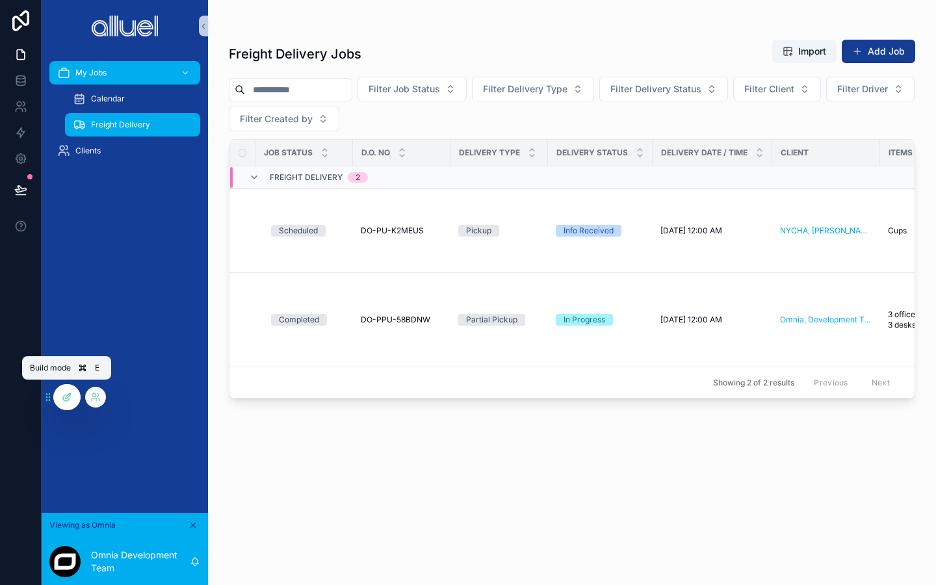
click at [70, 390] on div at bounding box center [67, 397] width 26 height 25
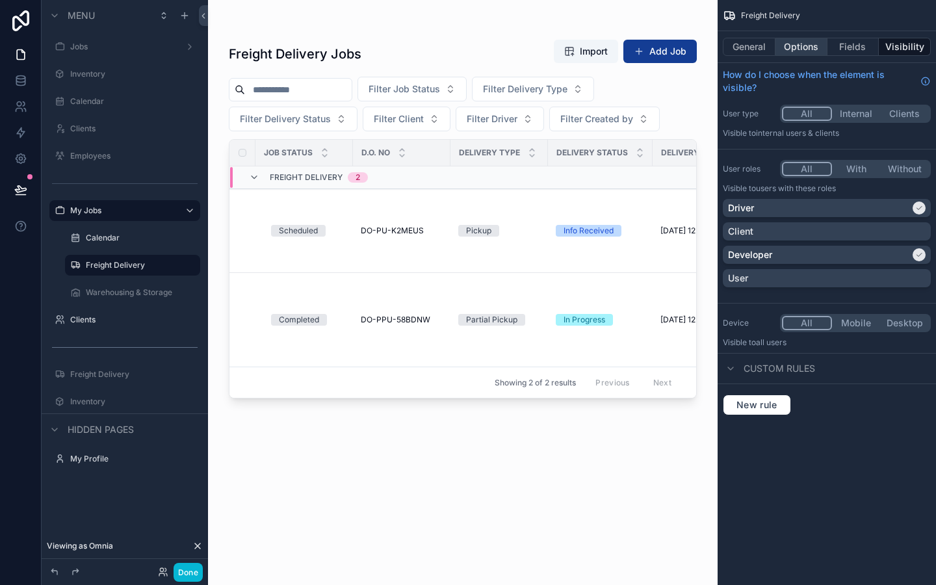
click at [804, 43] on button "Options" at bounding box center [801, 47] width 52 height 18
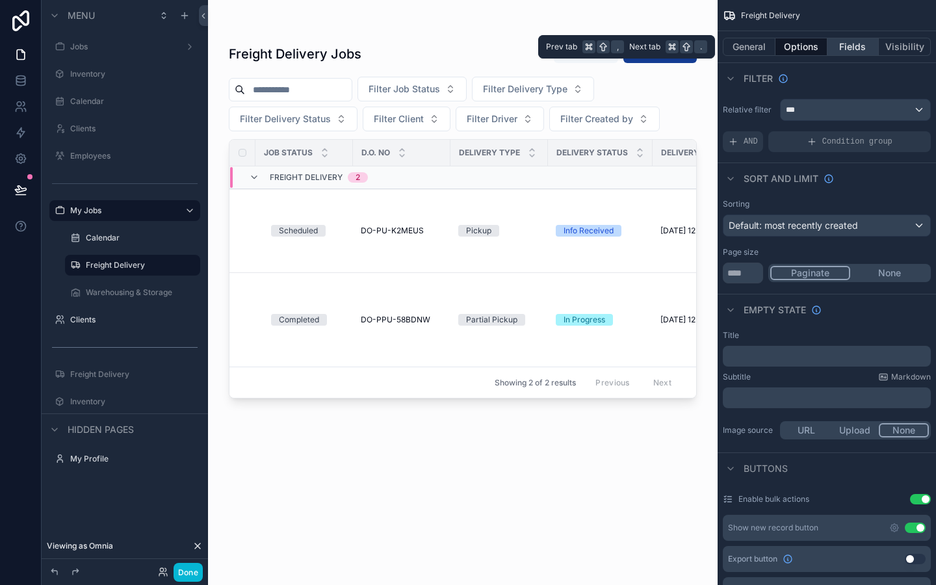
click at [841, 44] on button "Fields" at bounding box center [853, 47] width 52 height 18
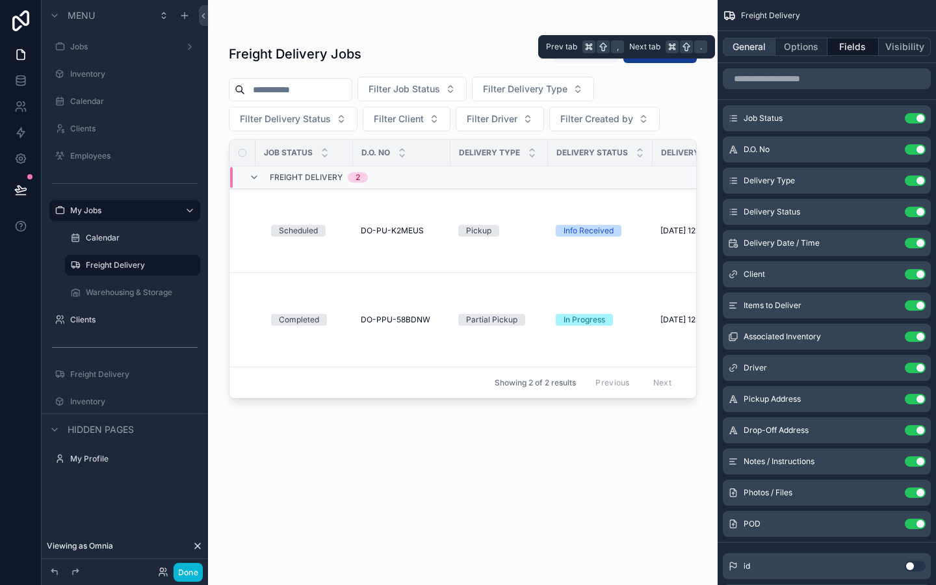
click at [753, 46] on button "General" at bounding box center [748, 47] width 53 height 18
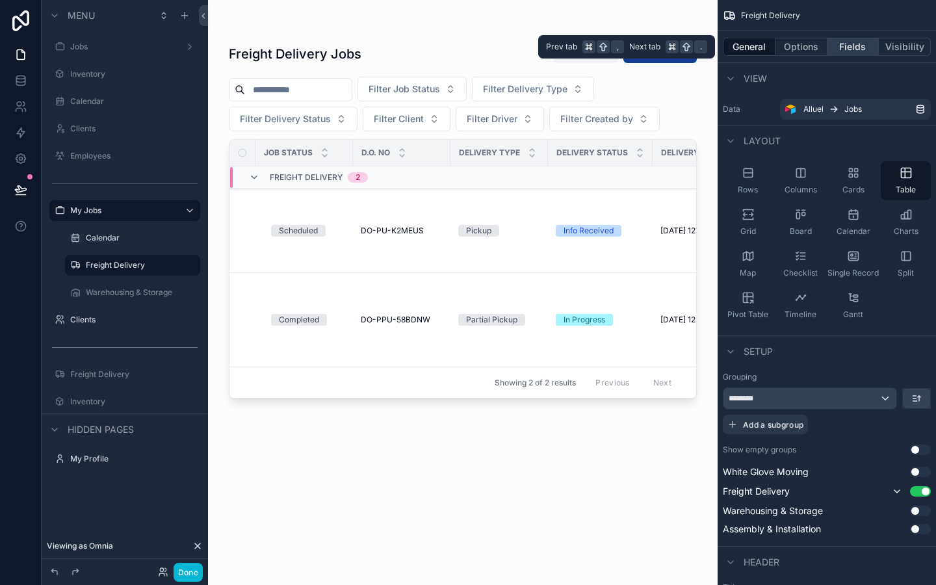
click at [856, 40] on button "Fields" at bounding box center [853, 47] width 52 height 18
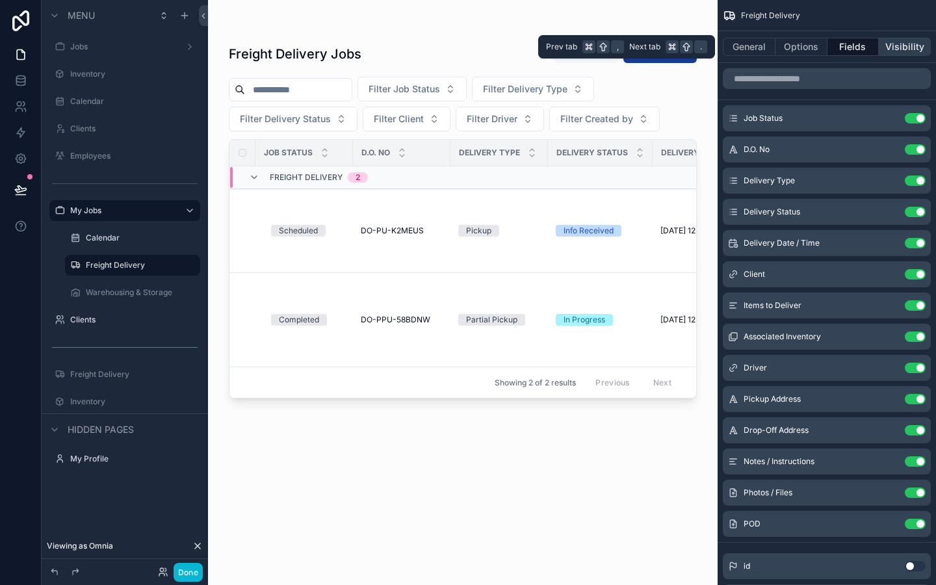
click at [893, 44] on button "Visibility" at bounding box center [904, 47] width 52 height 18
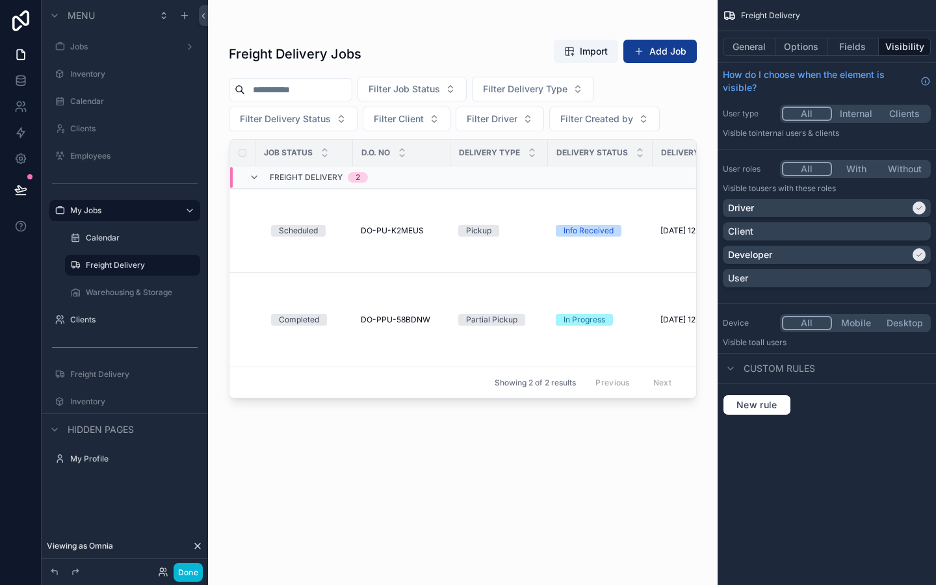
click at [865, 186] on p "Visible to Users with these roles" at bounding box center [826, 188] width 208 height 10
click at [865, 185] on p "Visible to Users with these roles" at bounding box center [826, 188] width 208 height 10
click at [867, 185] on p "Visible to Users with these roles" at bounding box center [826, 188] width 208 height 10
click at [878, 144] on div "Freight Delivery General Options Fields Visibility How do I choose when the ele…" at bounding box center [826, 213] width 218 height 426
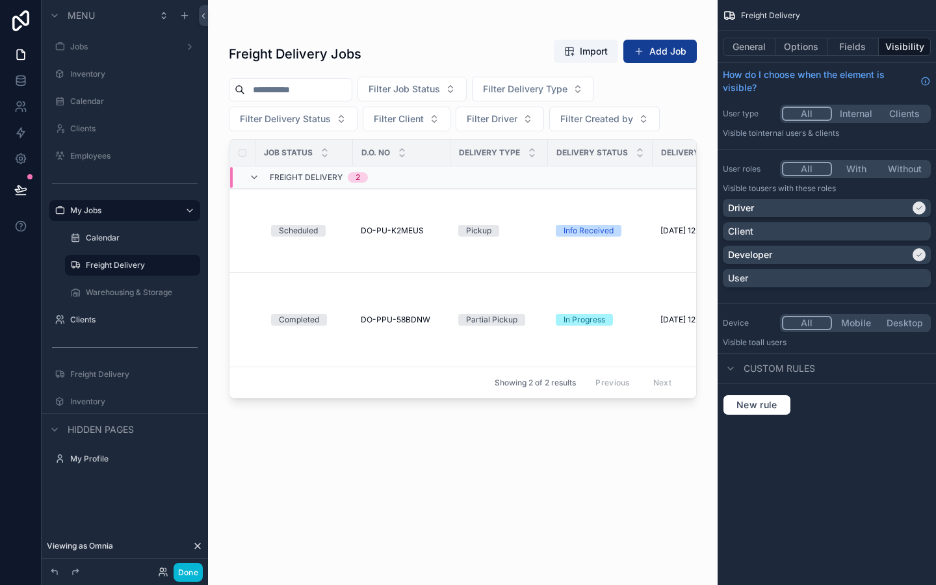
click at [878, 144] on div "Freight Delivery General Options Fields Visibility How do I choose when the ele…" at bounding box center [826, 213] width 218 height 426
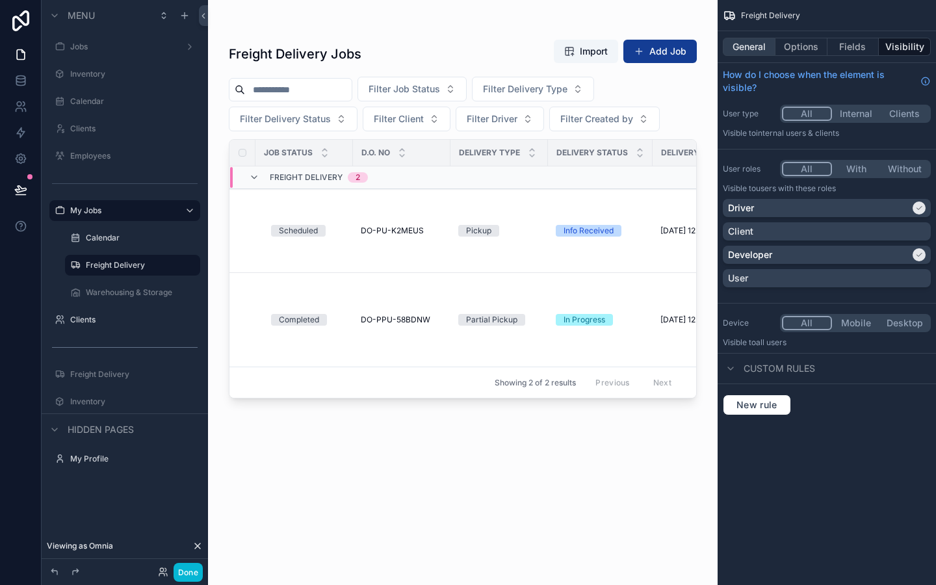
click at [758, 45] on button "General" at bounding box center [748, 47] width 53 height 18
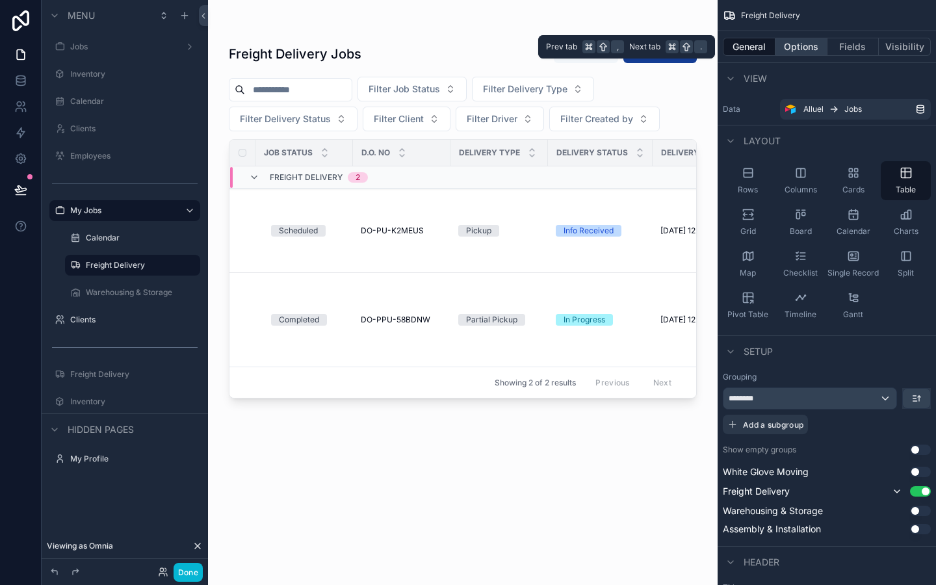
click at [807, 44] on button "Options" at bounding box center [801, 47] width 52 height 18
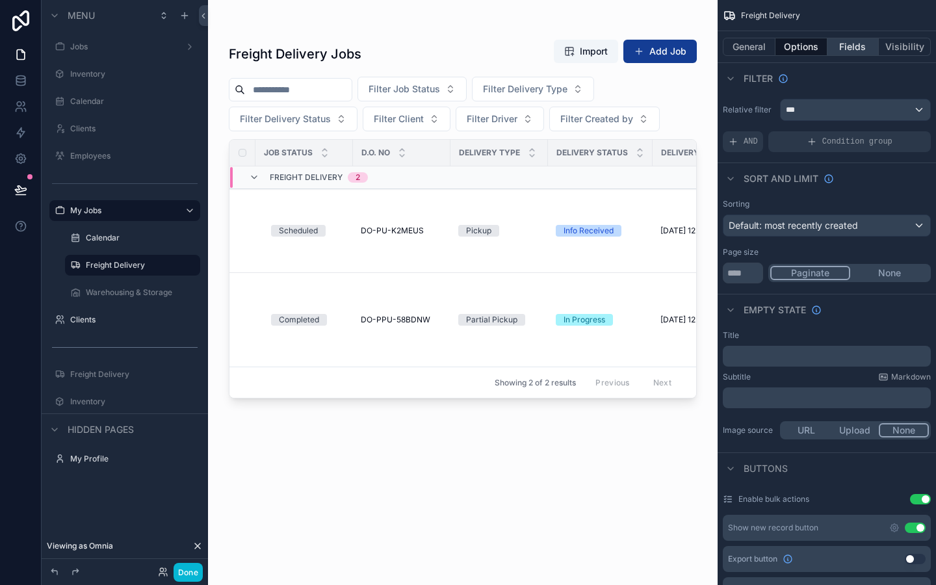
click at [841, 39] on button "Fields" at bounding box center [853, 47] width 52 height 18
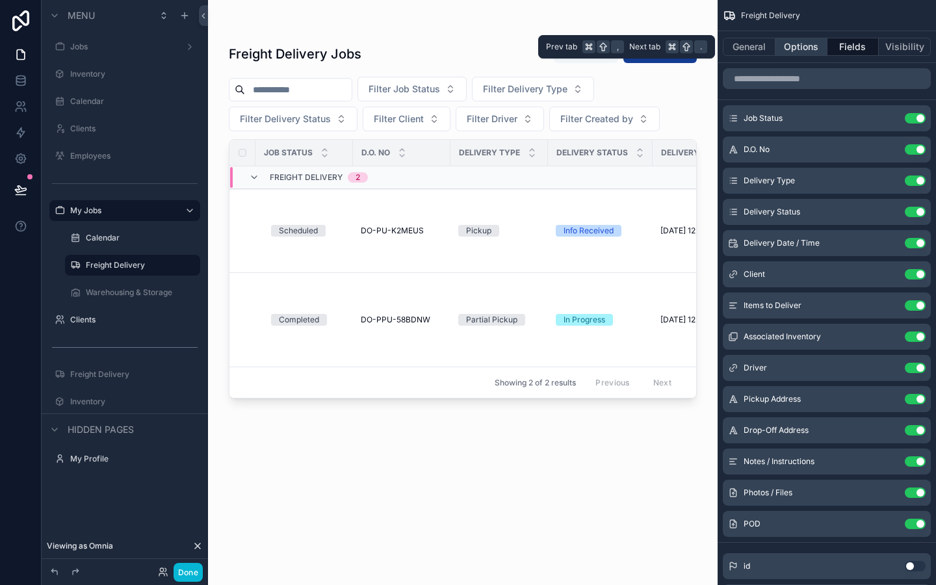
click at [793, 47] on button "Options" at bounding box center [801, 47] width 52 height 18
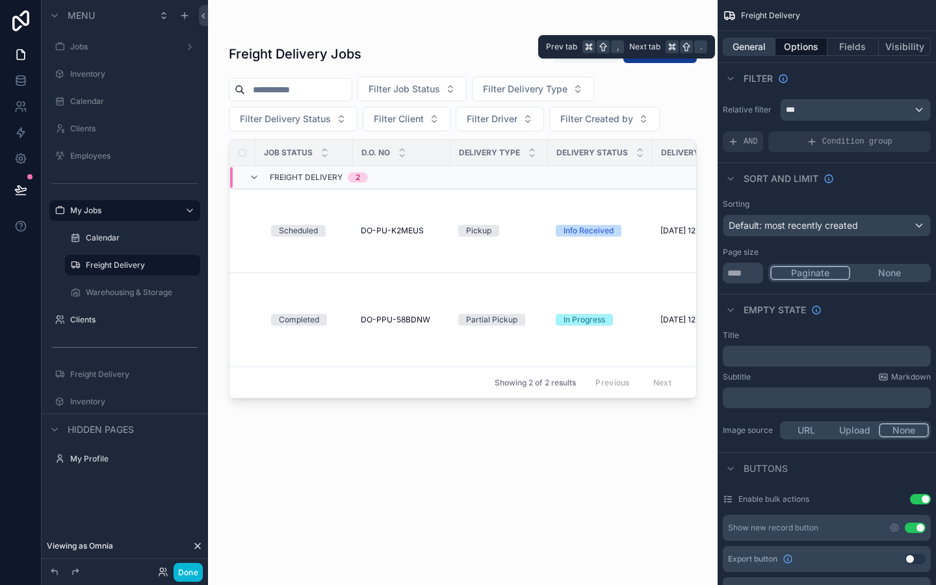
click at [754, 47] on button "General" at bounding box center [748, 47] width 53 height 18
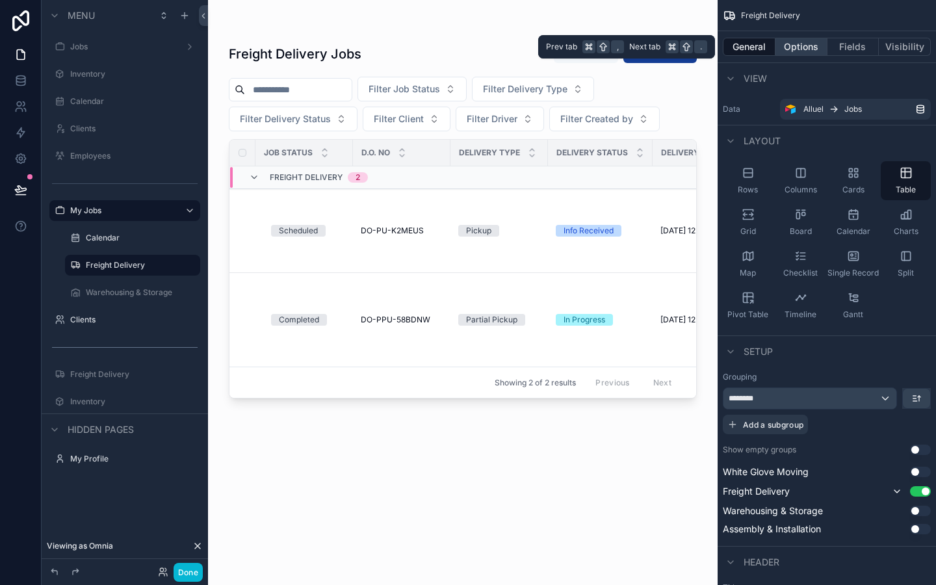
click at [794, 45] on button "Options" at bounding box center [801, 47] width 52 height 18
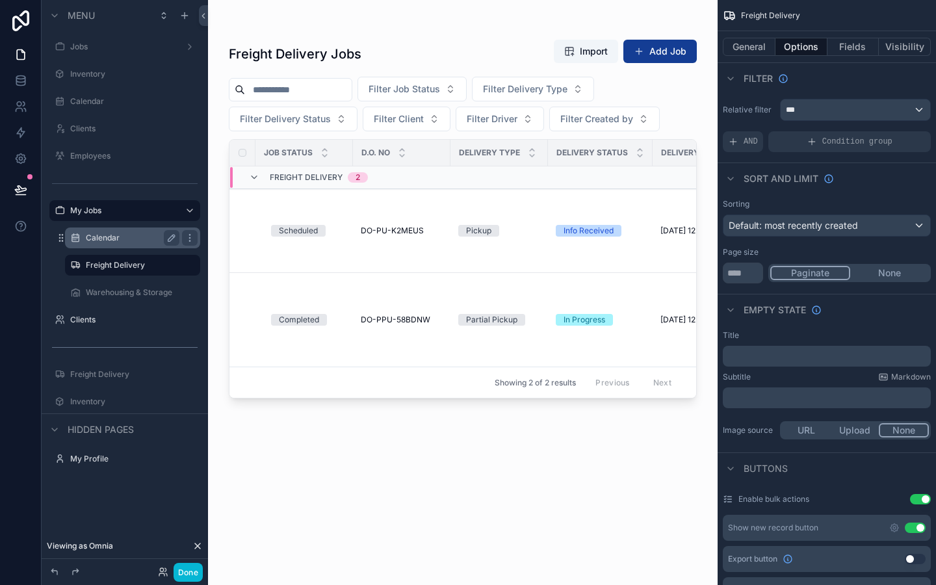
click at [108, 231] on div "Calendar" at bounding box center [133, 238] width 94 height 16
click at [102, 233] on label "Calendar" at bounding box center [130, 238] width 88 height 10
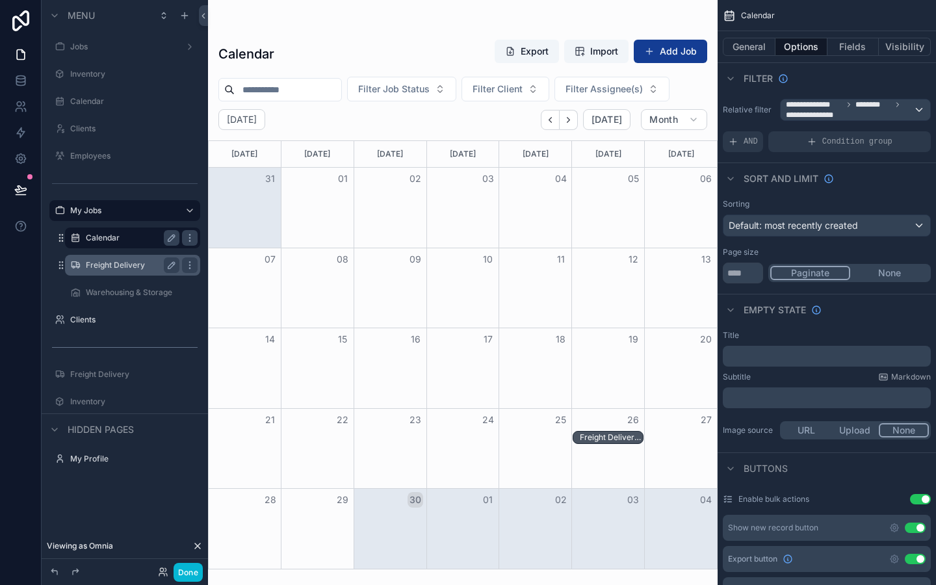
click at [112, 261] on label "Freight Delivery" at bounding box center [130, 265] width 88 height 10
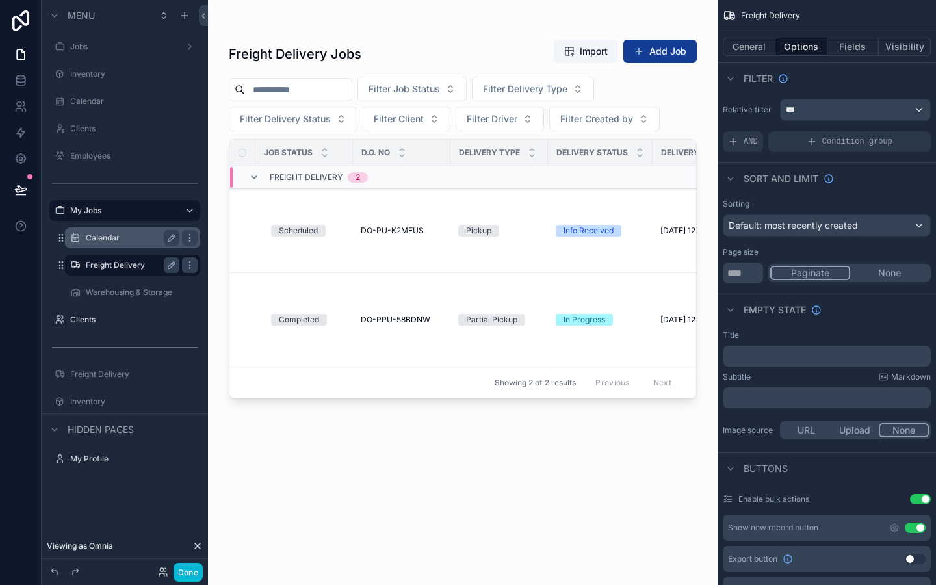
click at [115, 240] on label "Calendar" at bounding box center [130, 238] width 88 height 10
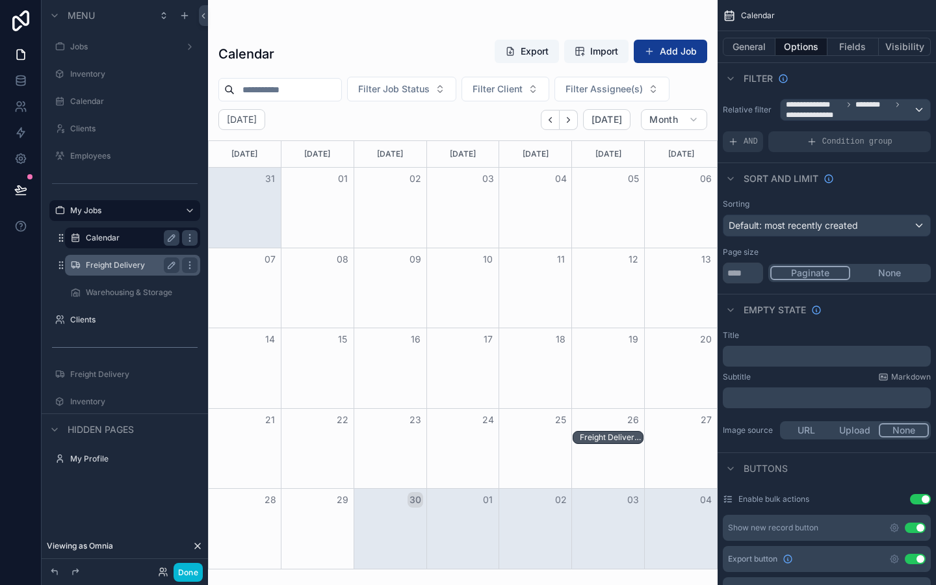
click at [116, 268] on label "Freight Delivery" at bounding box center [130, 265] width 88 height 10
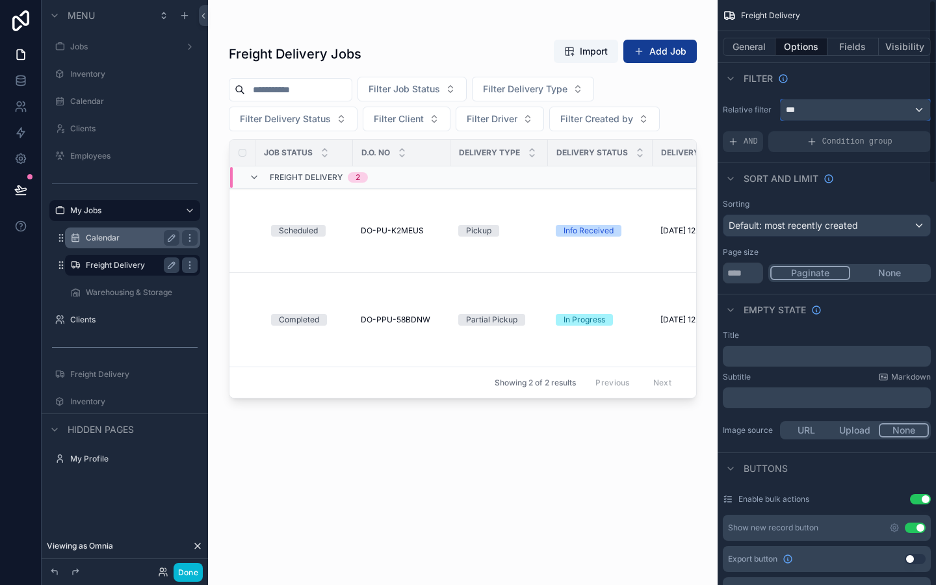
click at [842, 110] on div "***" at bounding box center [854, 109] width 149 height 21
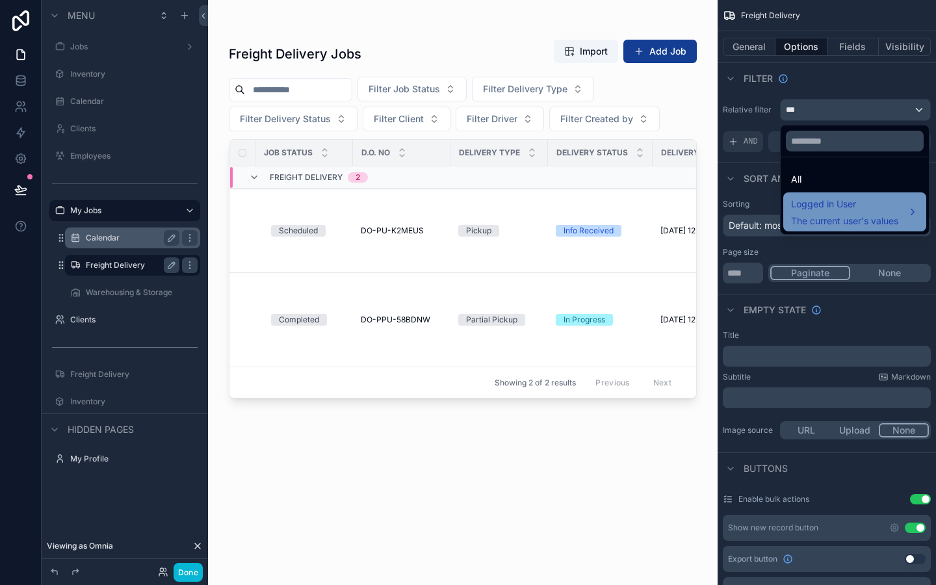
click at [813, 223] on span "The current user's values" at bounding box center [844, 220] width 107 height 13
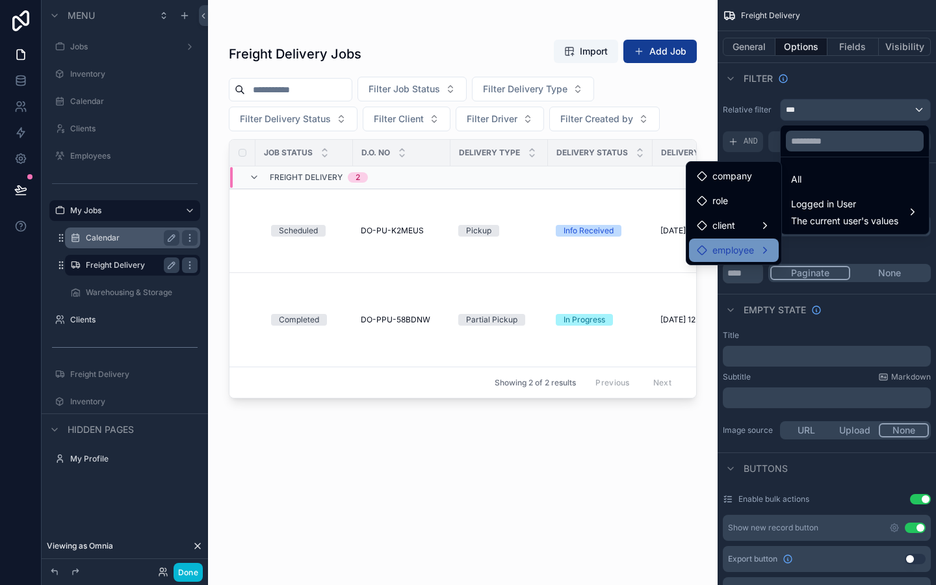
click at [738, 243] on span "employee" at bounding box center [733, 250] width 42 height 16
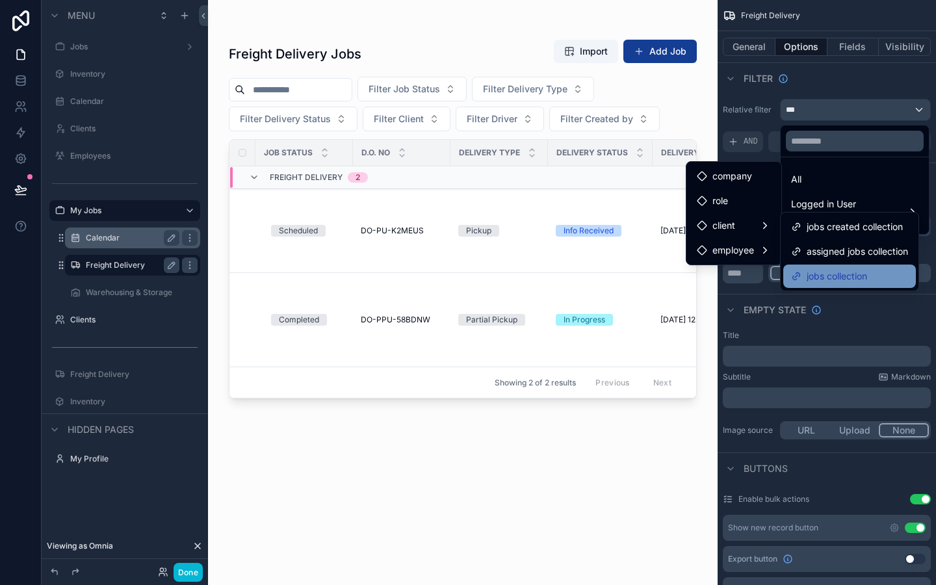
click at [852, 272] on span "jobs collection" at bounding box center [836, 276] width 60 height 16
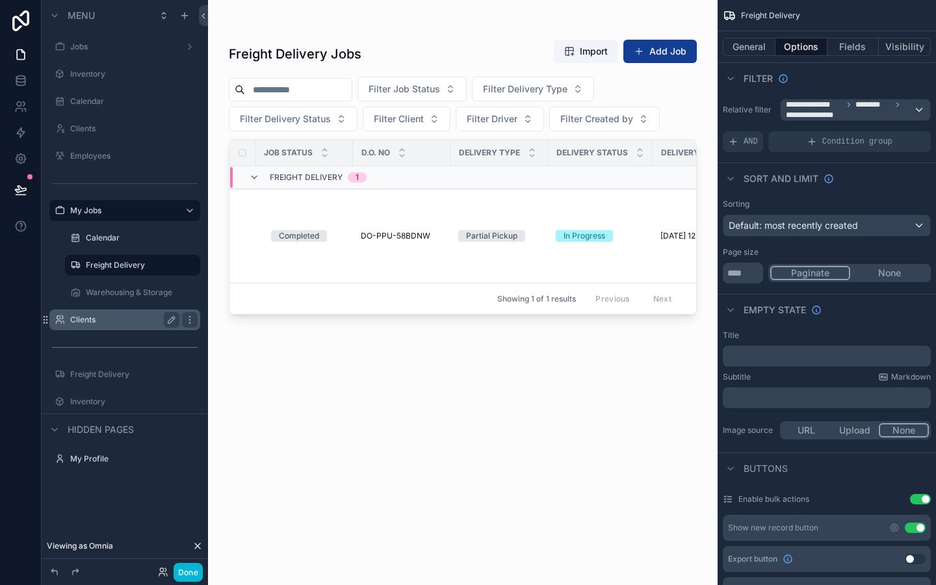
click at [97, 320] on label "Clients" at bounding box center [122, 319] width 104 height 10
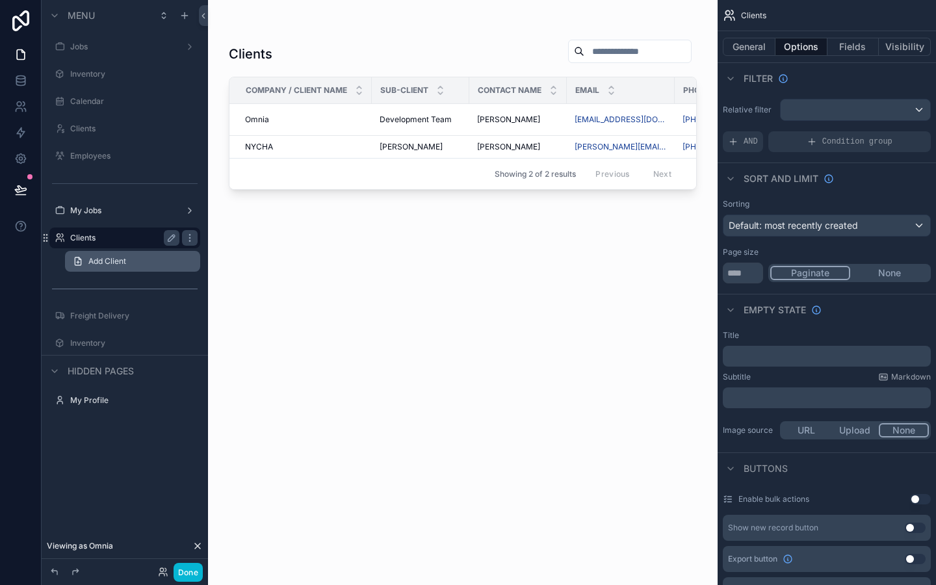
click at [102, 251] on link "Add Client" at bounding box center [132, 261] width 135 height 21
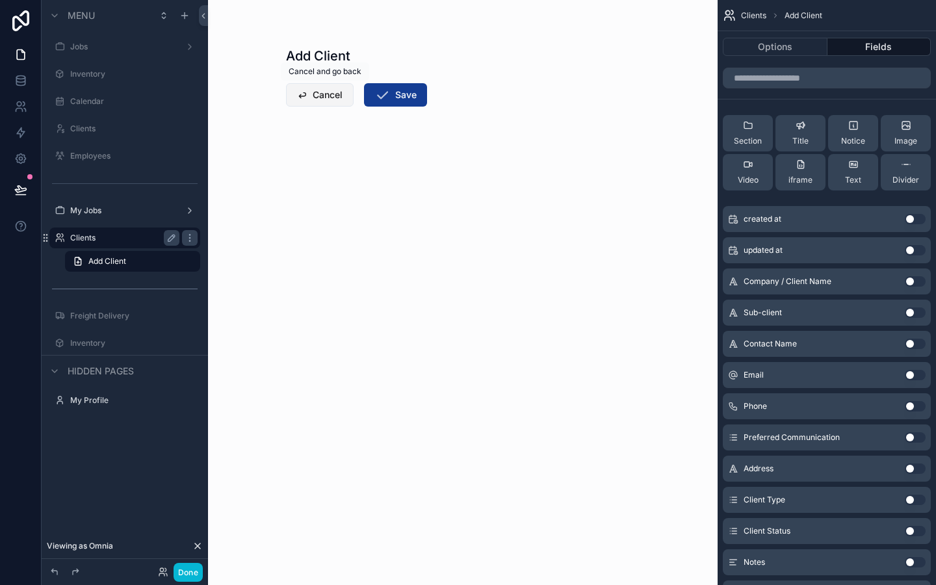
click at [339, 95] on button "Cancel" at bounding box center [320, 94] width 68 height 23
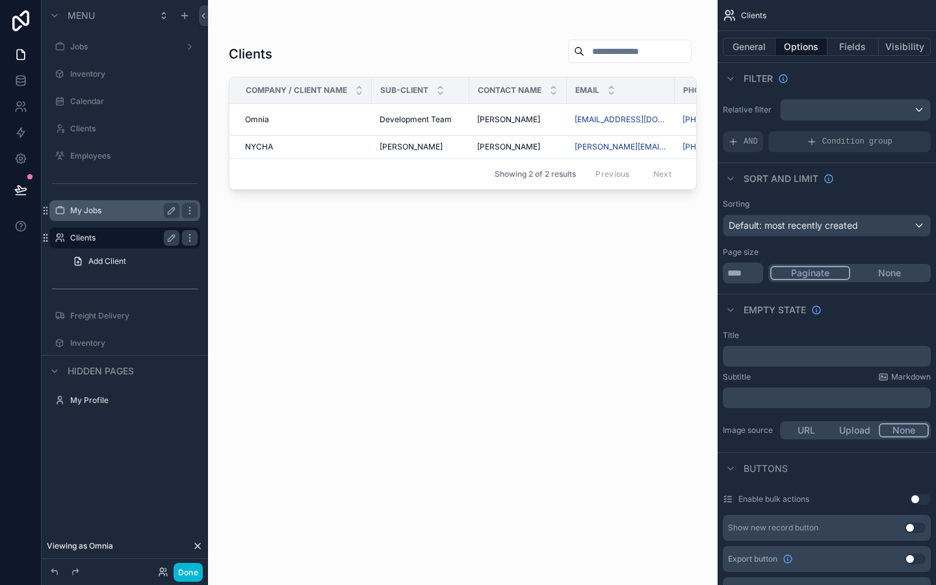
click at [101, 212] on label "My Jobs" at bounding box center [122, 210] width 104 height 10
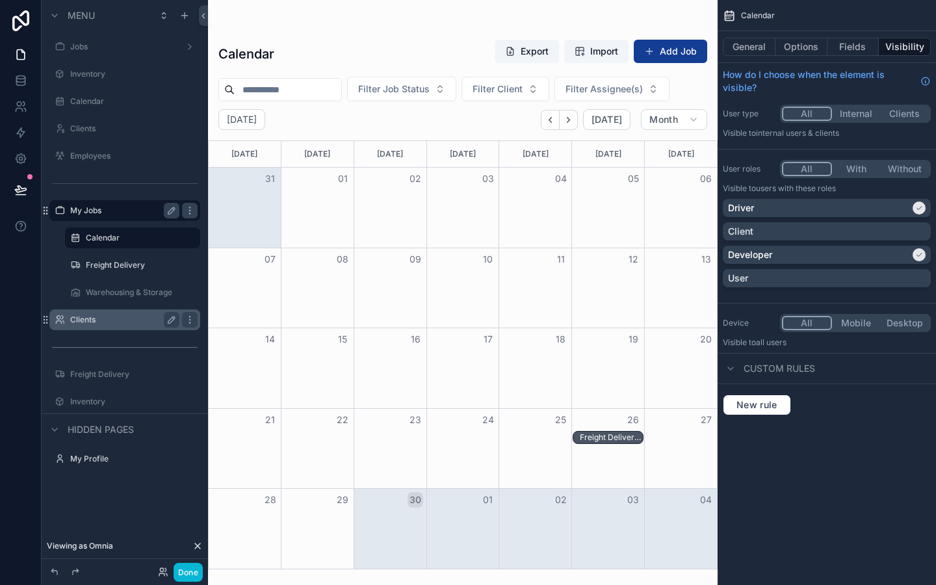
click at [679, 43] on div "scrollable content" at bounding box center [462, 292] width 509 height 585
click at [681, 45] on button "Add Job" at bounding box center [669, 51] width 73 height 23
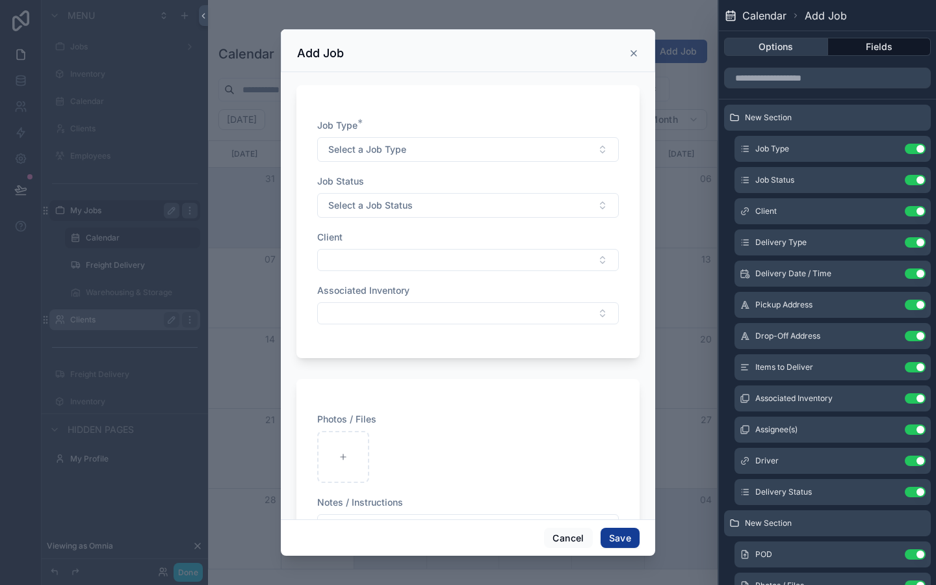
click at [791, 51] on button "Options" at bounding box center [776, 47] width 104 height 18
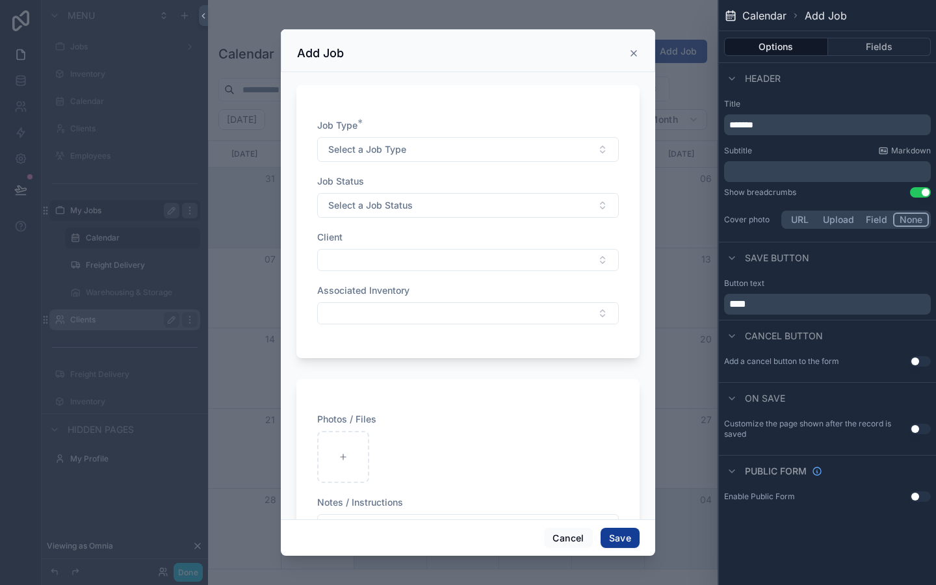
click at [822, 155] on div "Subtitle Markdown" at bounding box center [827, 151] width 207 height 10
click at [861, 40] on button "Fields" at bounding box center [879, 47] width 103 height 18
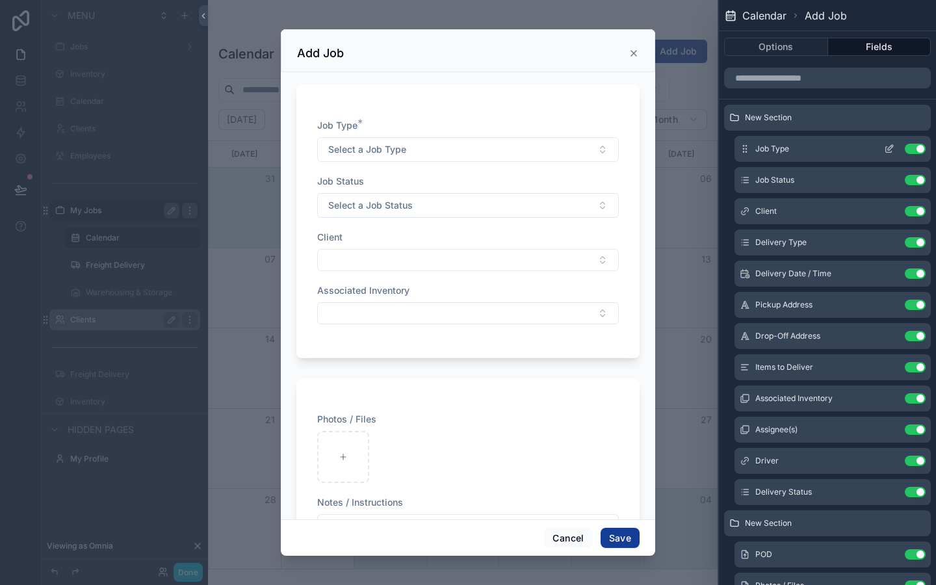
click at [891, 145] on icon at bounding box center [889, 147] width 5 height 5
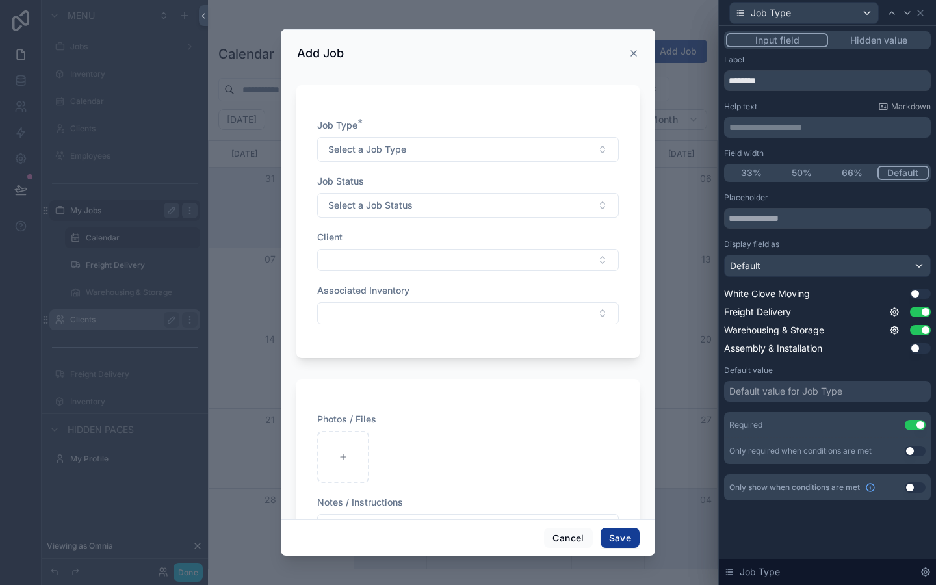
click at [882, 44] on button "Hidden value" at bounding box center [878, 40] width 101 height 14
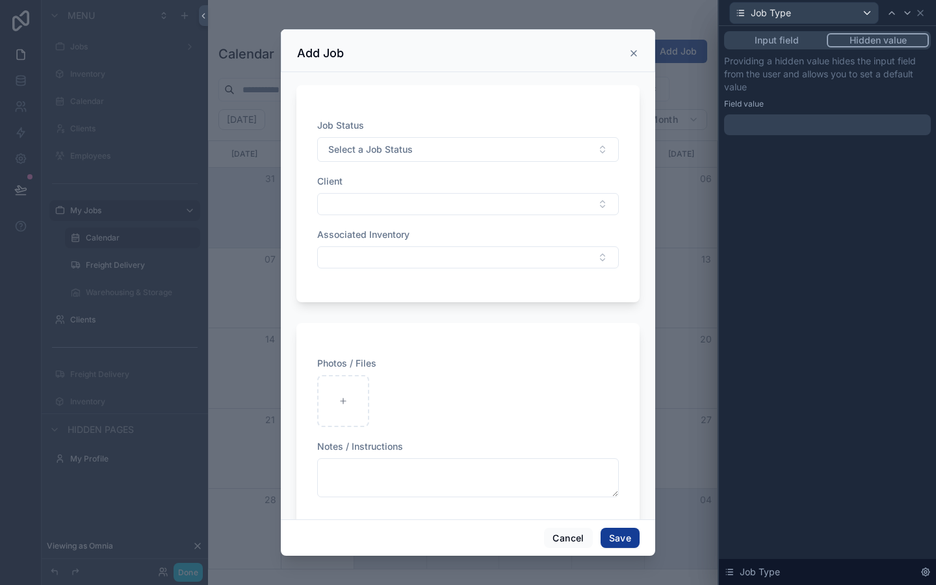
click at [873, 121] on div at bounding box center [827, 124] width 207 height 21
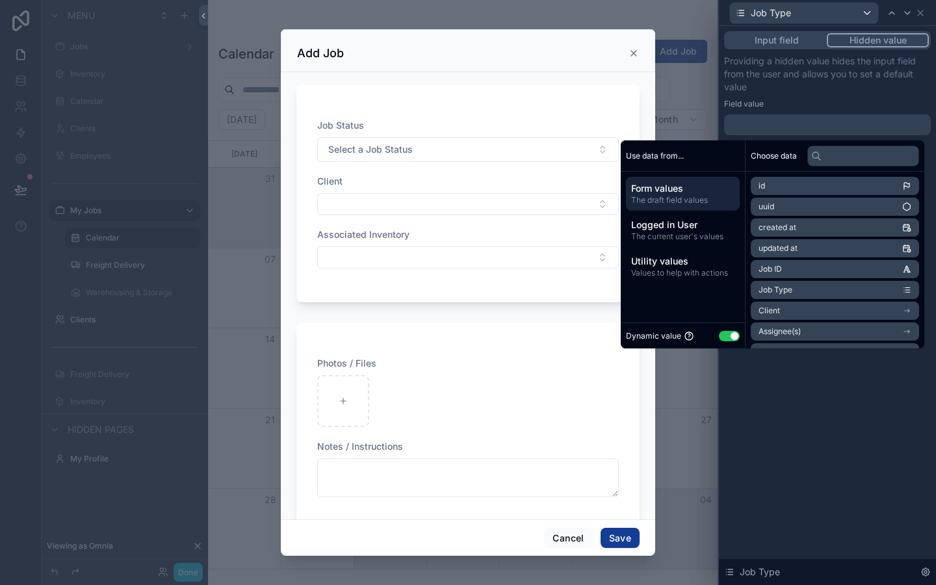
click at [722, 340] on button "Use setting" at bounding box center [729, 336] width 21 height 10
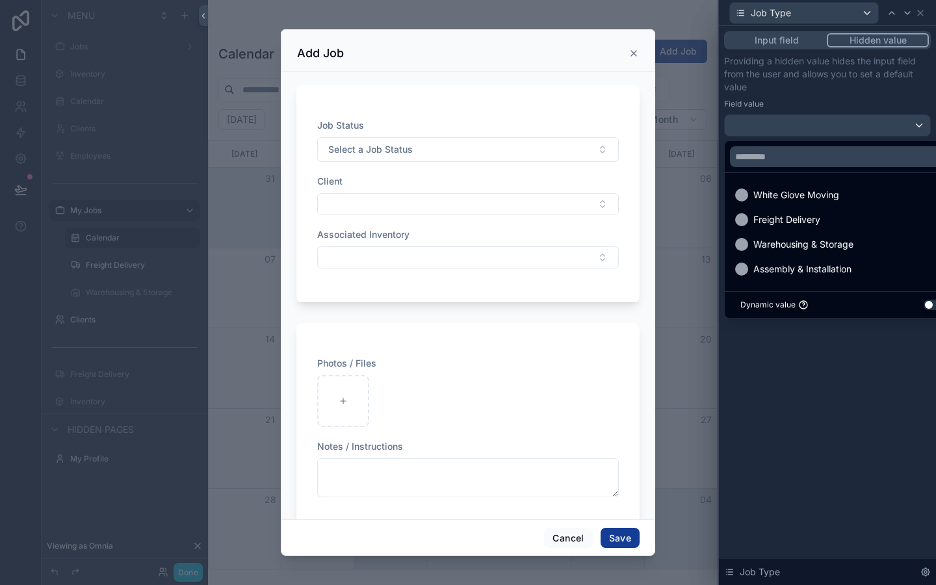
click at [928, 305] on button "Use setting" at bounding box center [933, 305] width 21 height 10
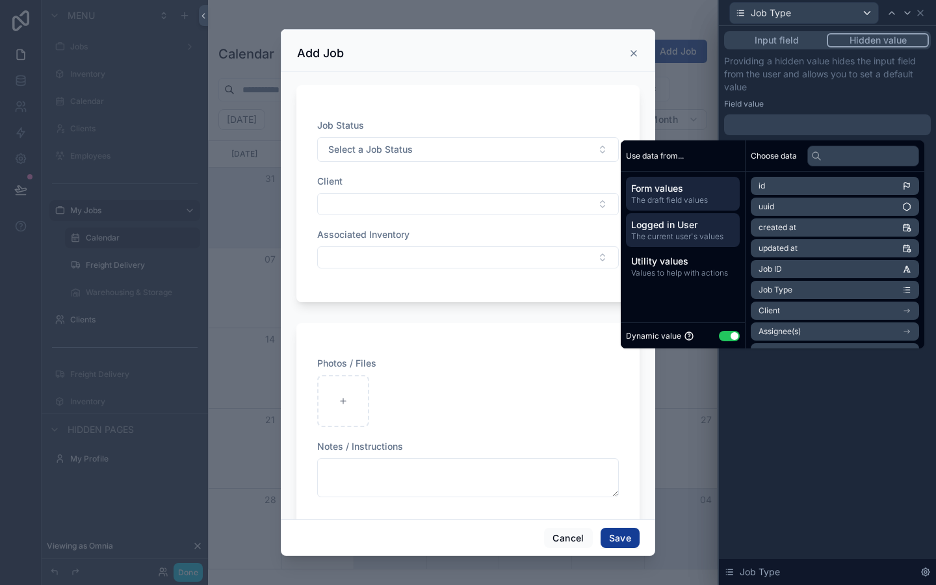
click at [669, 219] on span "Logged in User" at bounding box center [682, 224] width 103 height 13
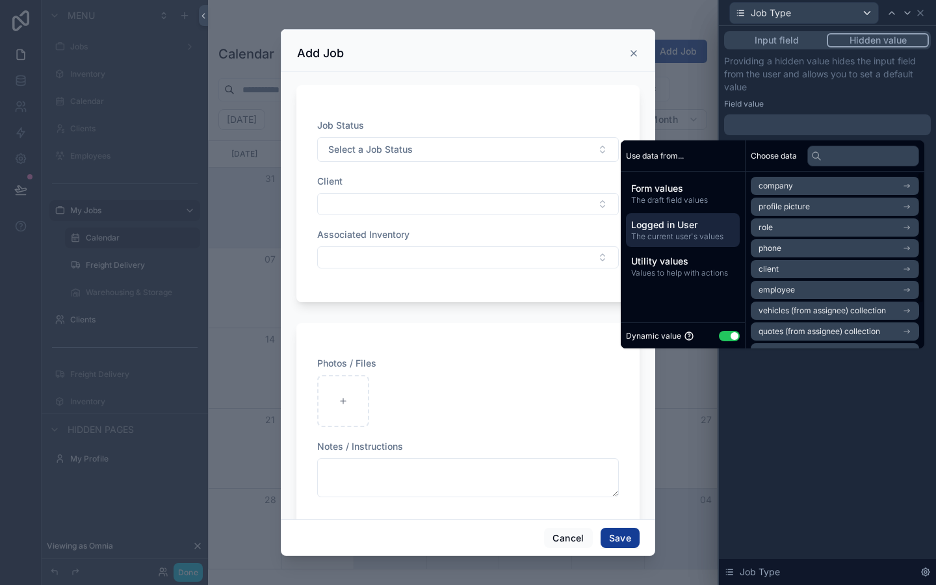
scroll to position [60, 0]
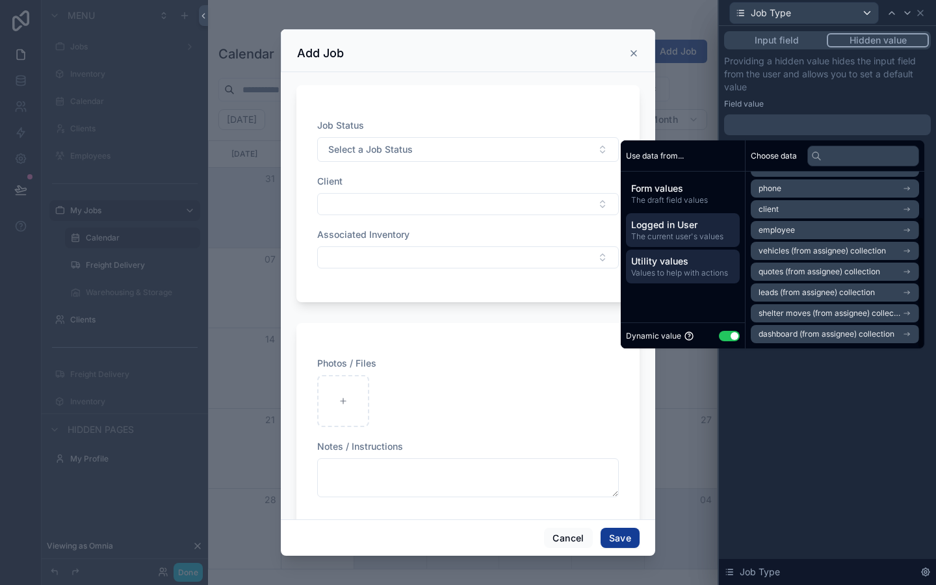
click at [672, 274] on span "Values to help with actions" at bounding box center [682, 273] width 103 height 10
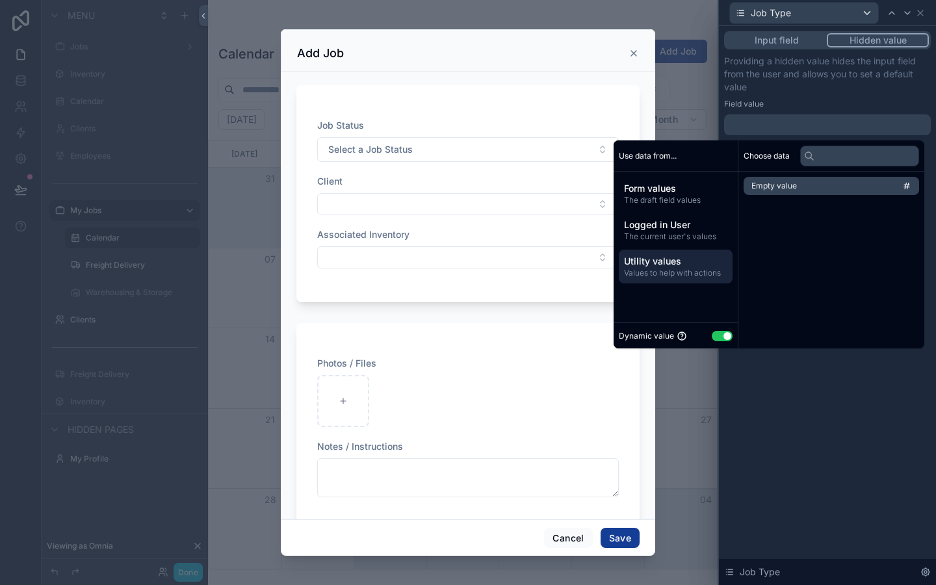
scroll to position [0, 0]
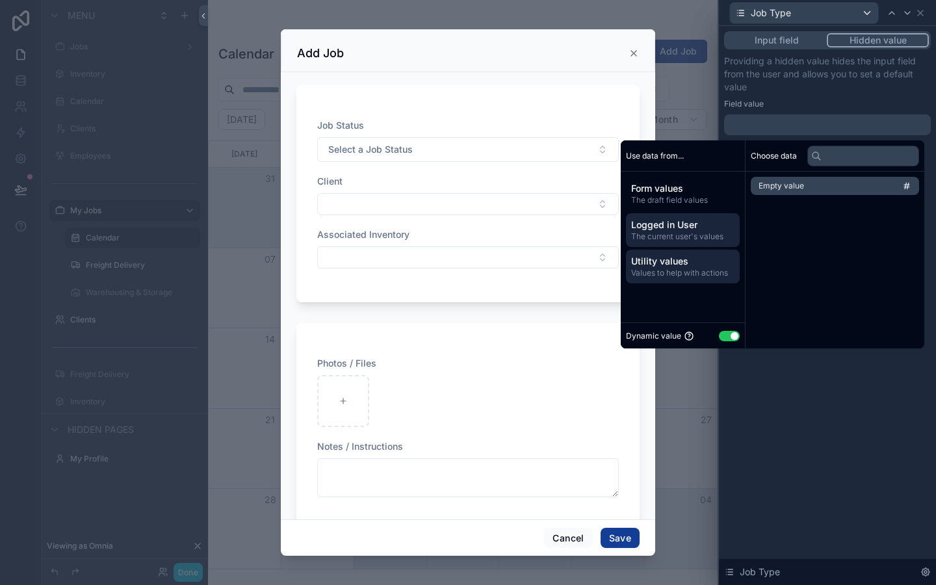
click at [674, 218] on span "Logged in User" at bounding box center [682, 224] width 103 height 13
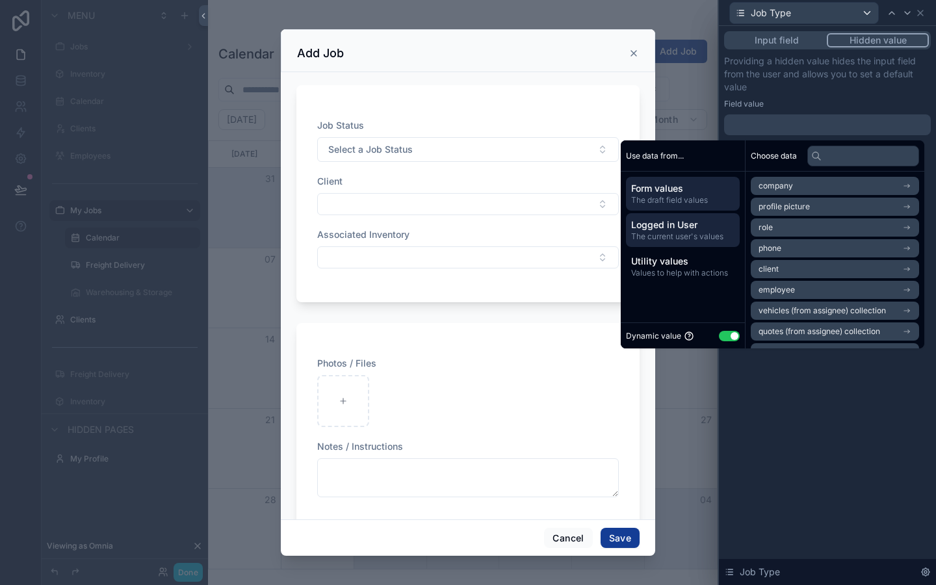
click at [674, 195] on span "The draft field values" at bounding box center [682, 200] width 103 height 10
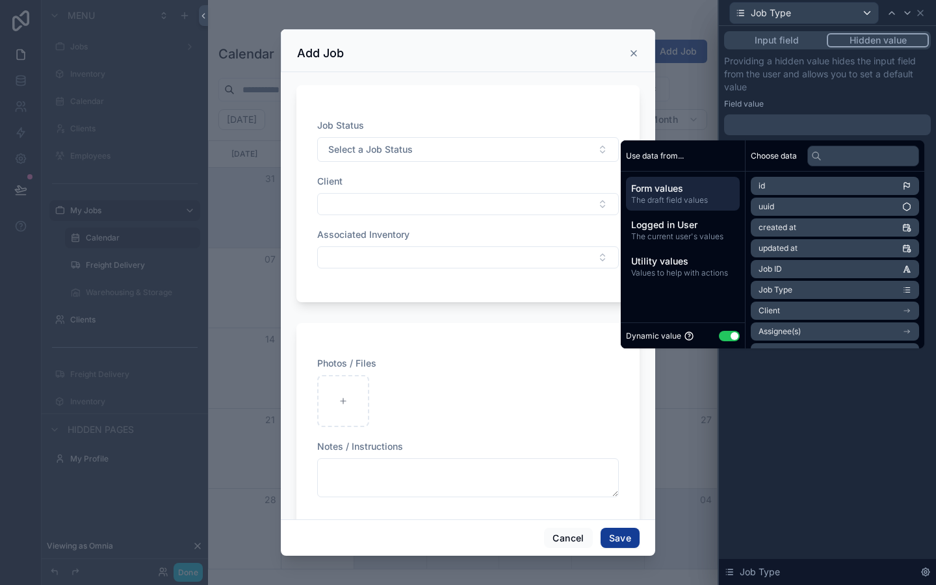
click at [745, 101] on label "Field value" at bounding box center [744, 104] width 40 height 10
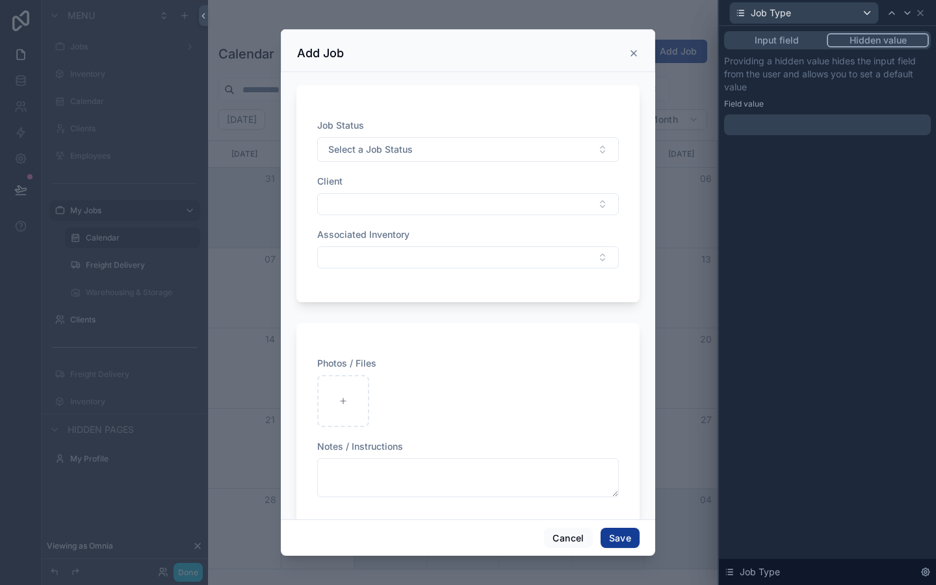
click at [165, 275] on div "scrollable content" at bounding box center [468, 292] width 936 height 585
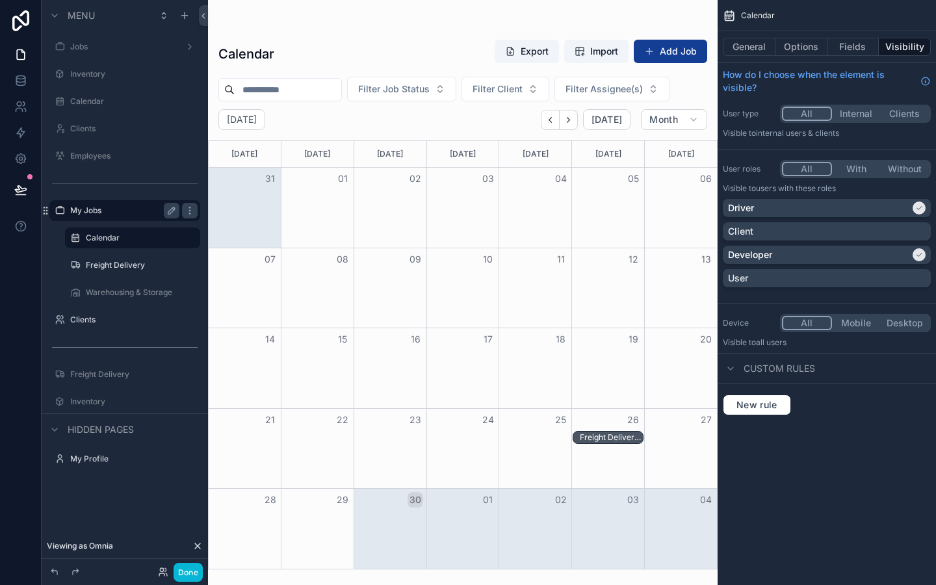
click at [114, 207] on label "My Jobs" at bounding box center [122, 210] width 104 height 10
click at [172, 209] on icon "scrollable content" at bounding box center [171, 210] width 10 height 10
click at [155, 186] on div "scrollable content" at bounding box center [124, 183] width 151 height 21
click at [131, 231] on icon "scrollable content" at bounding box center [133, 226] width 12 height 12
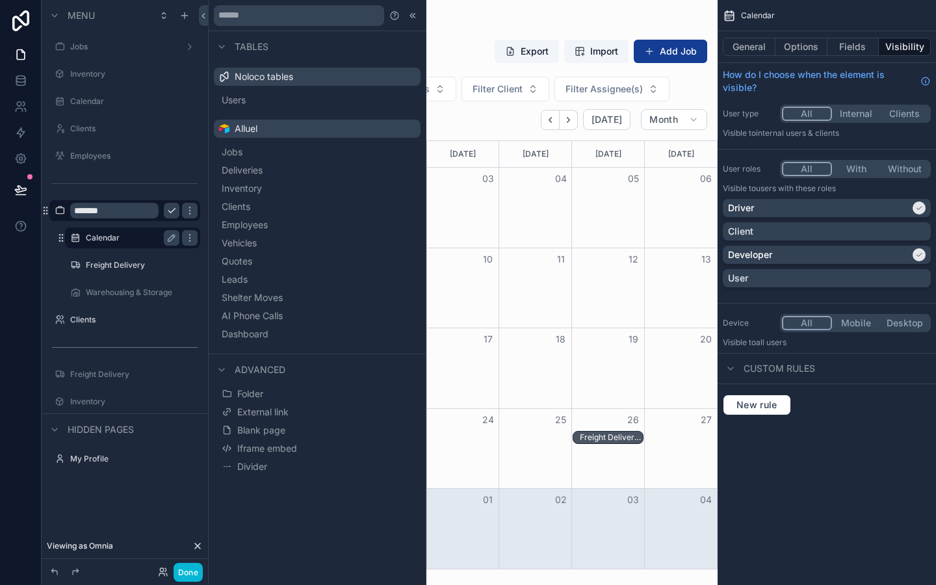
click at [131, 239] on label "Calendar" at bounding box center [130, 238] width 88 height 10
click at [409, 19] on icon at bounding box center [412, 15] width 10 height 10
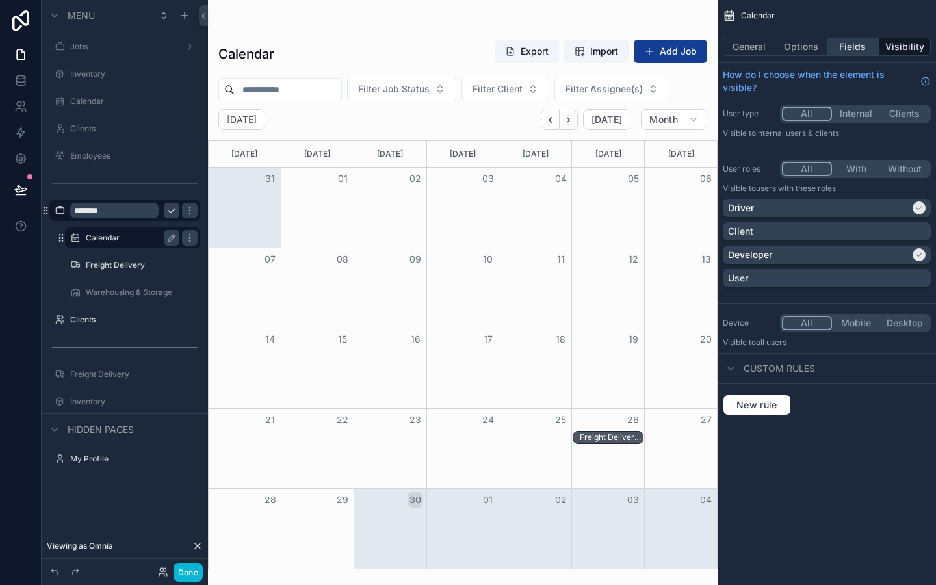
click at [857, 42] on button "Fields" at bounding box center [853, 47] width 52 height 18
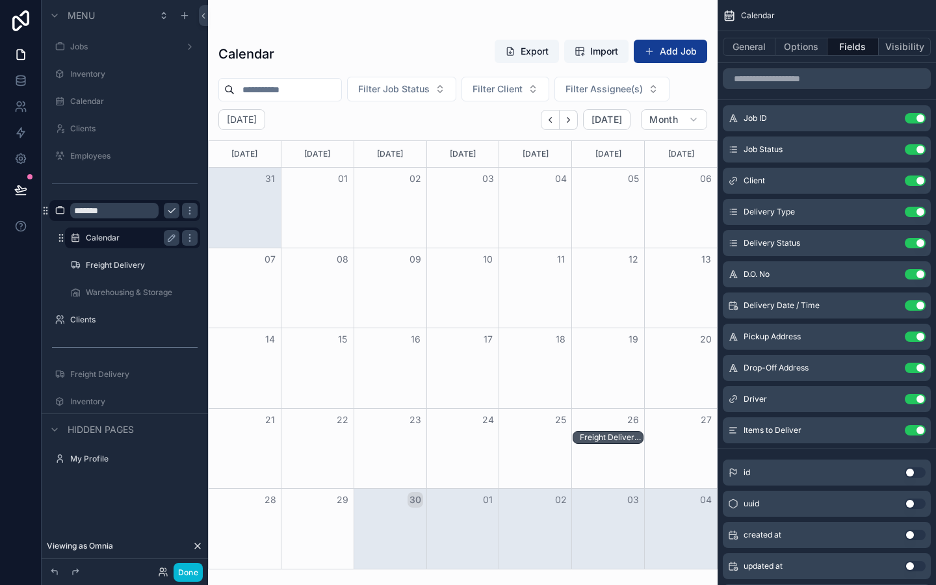
click at [852, 353] on div "Job ID Use setting Job Status Use setting Client Use setting Delivery Type Use …" at bounding box center [826, 274] width 218 height 338
click at [766, 40] on button "General" at bounding box center [748, 47] width 53 height 18
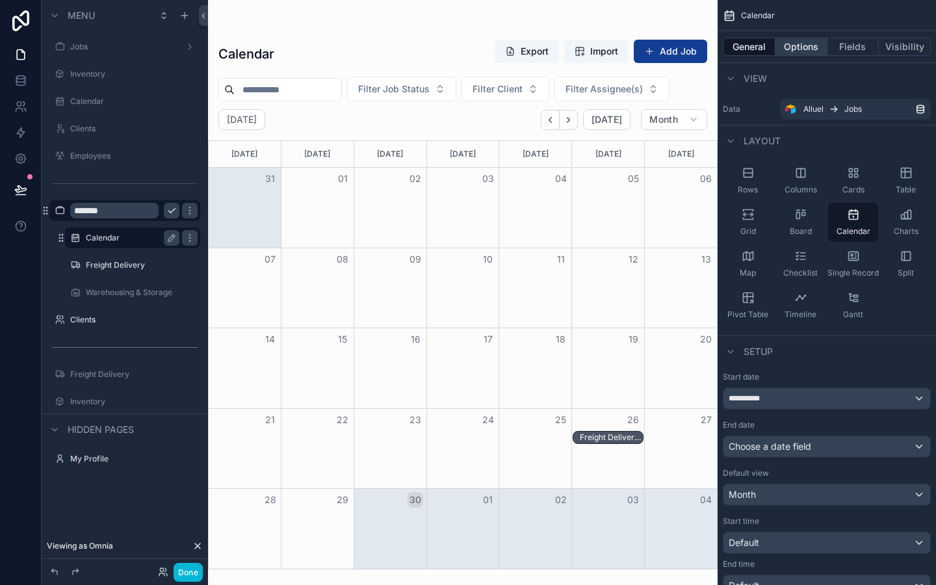
click at [811, 40] on button "Options" at bounding box center [801, 47] width 52 height 18
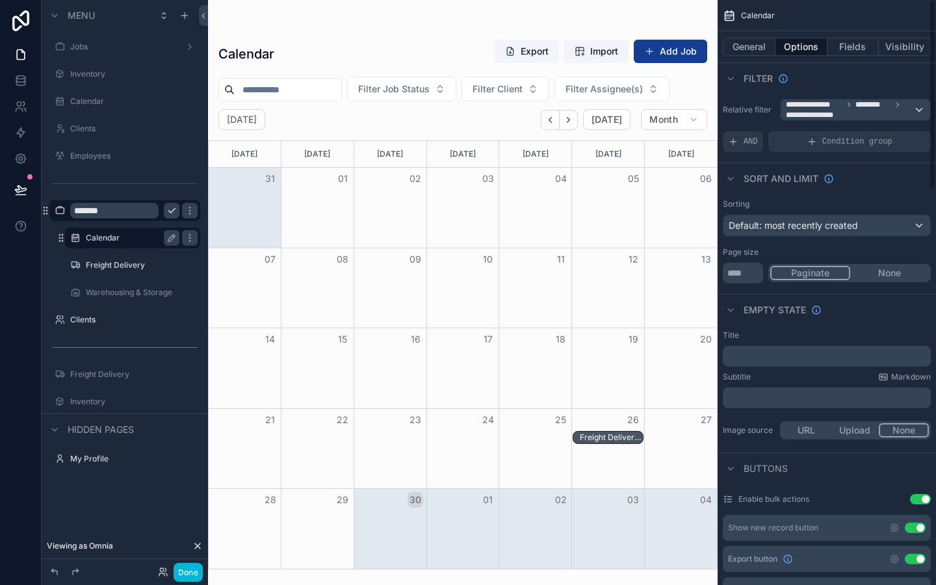
click at [232, 66] on div "Calendar Export Import Add Job" at bounding box center [462, 54] width 489 height 30
click at [745, 55] on button "General" at bounding box center [748, 47] width 53 height 18
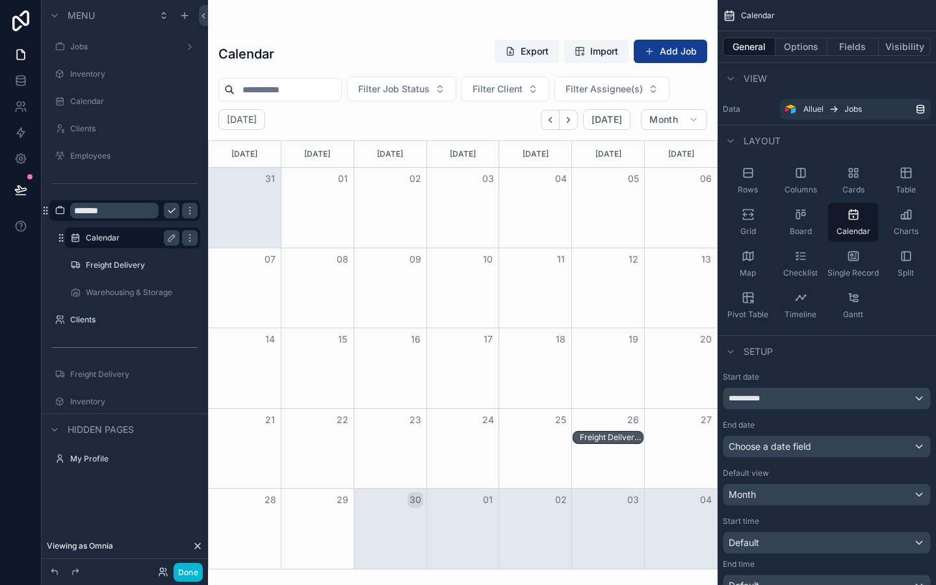
click at [772, 49] on button "General" at bounding box center [748, 47] width 53 height 18
click at [780, 48] on button "Options" at bounding box center [801, 47] width 52 height 18
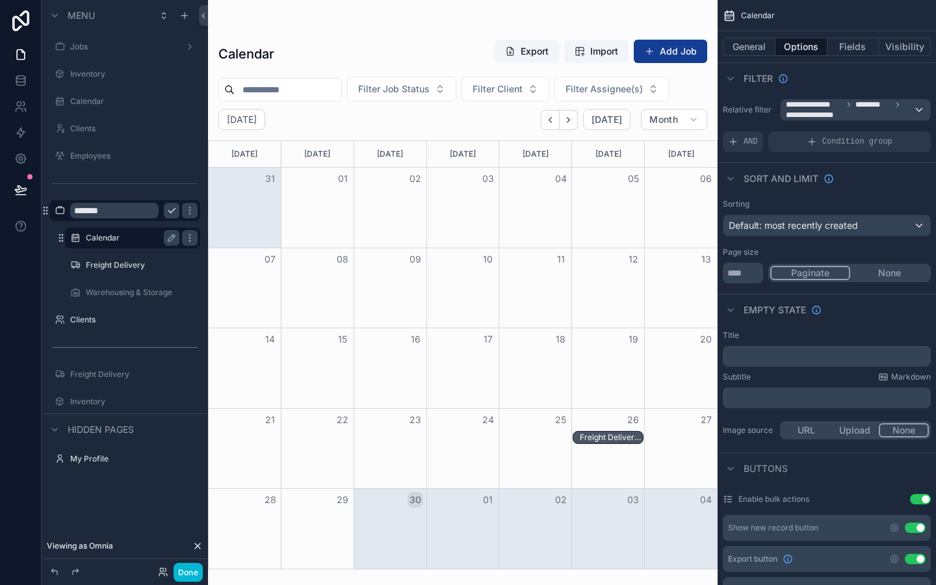
click at [394, 68] on div "Calendar Export Import Add Job" at bounding box center [462, 54] width 489 height 30
click at [253, 42] on div "Calendar Export Import Add Job" at bounding box center [462, 54] width 489 height 30
click at [757, 45] on button "General" at bounding box center [748, 47] width 53 height 18
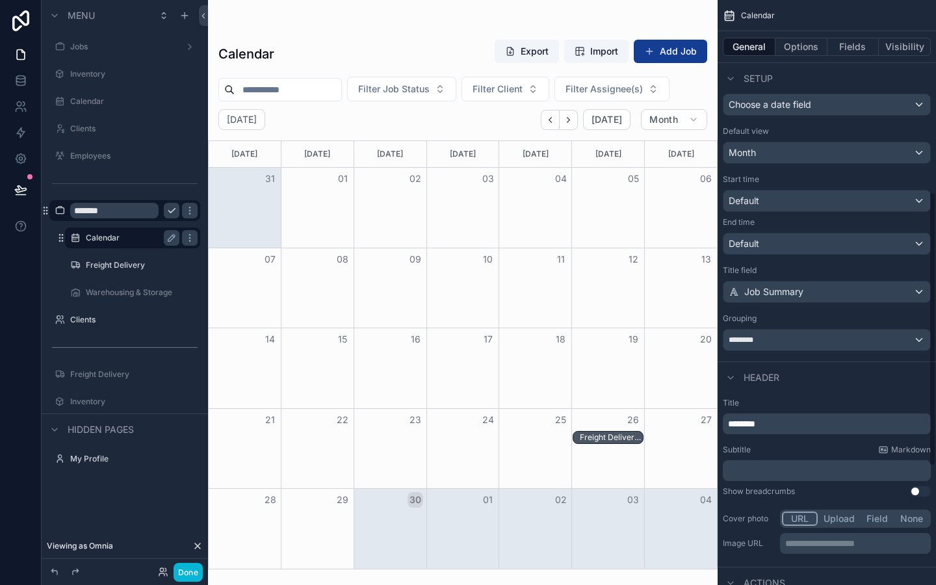
scroll to position [471, 0]
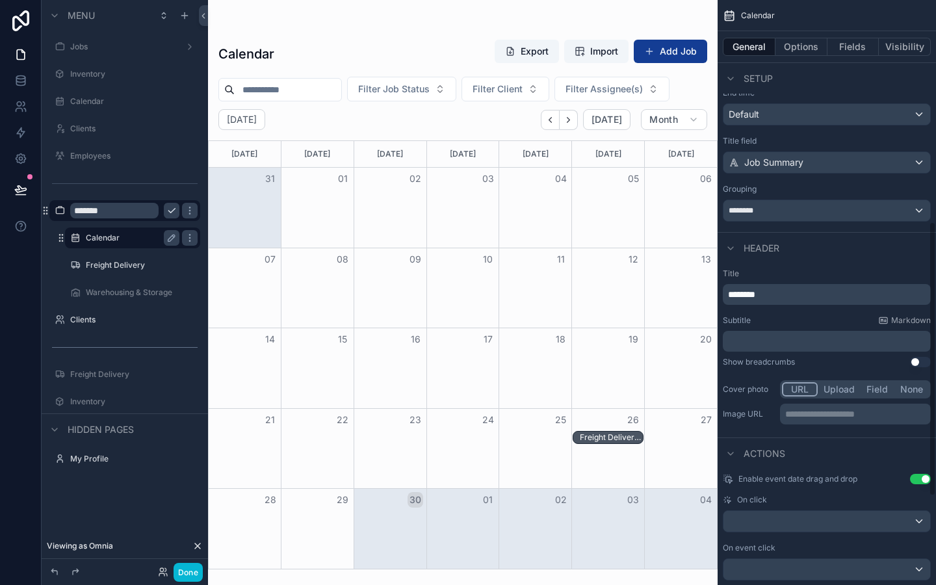
click at [726, 295] on div "********" at bounding box center [826, 294] width 208 height 21
click at [729, 296] on span "********" at bounding box center [741, 294] width 27 height 9
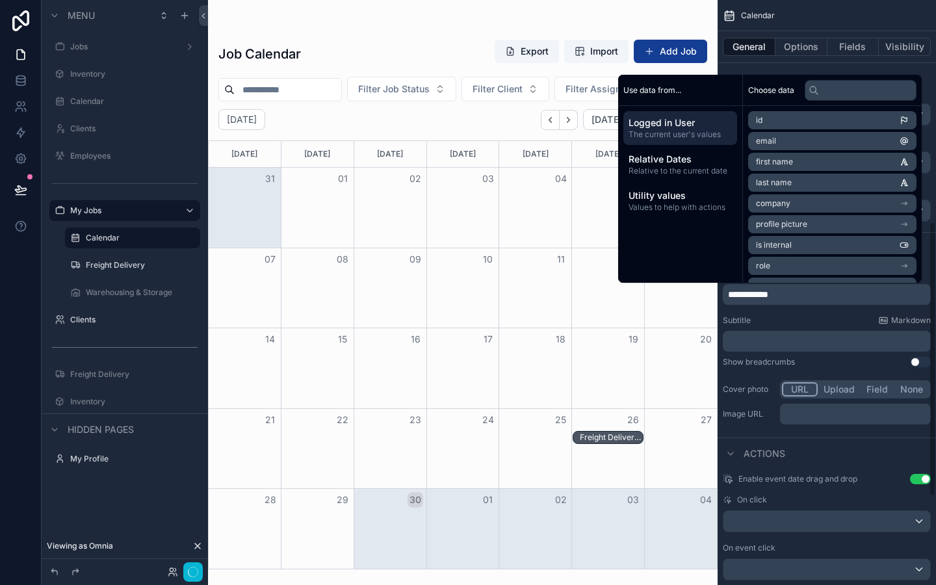
click at [808, 305] on div "**********" at bounding box center [826, 347] width 218 height 169
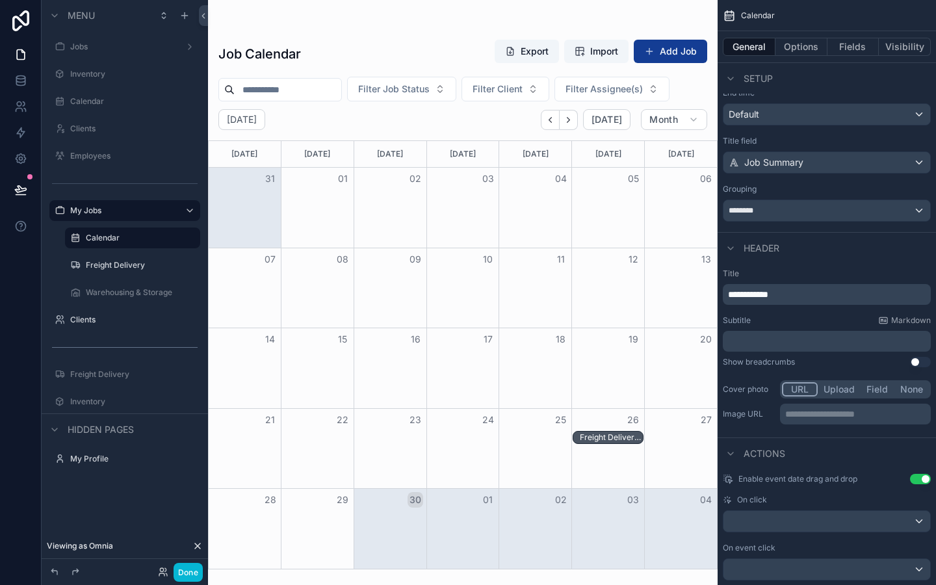
click at [862, 241] on div "Header" at bounding box center [826, 247] width 218 height 31
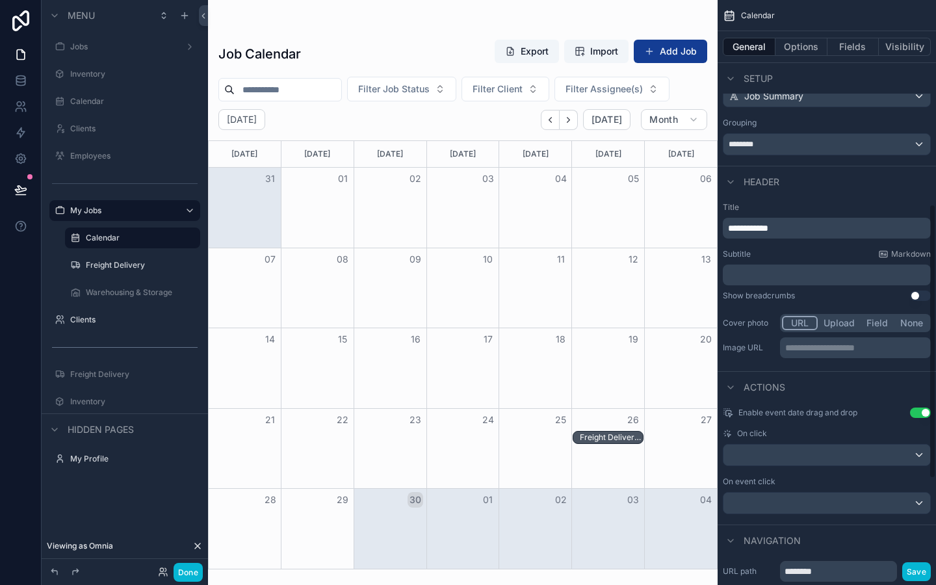
scroll to position [660, 0]
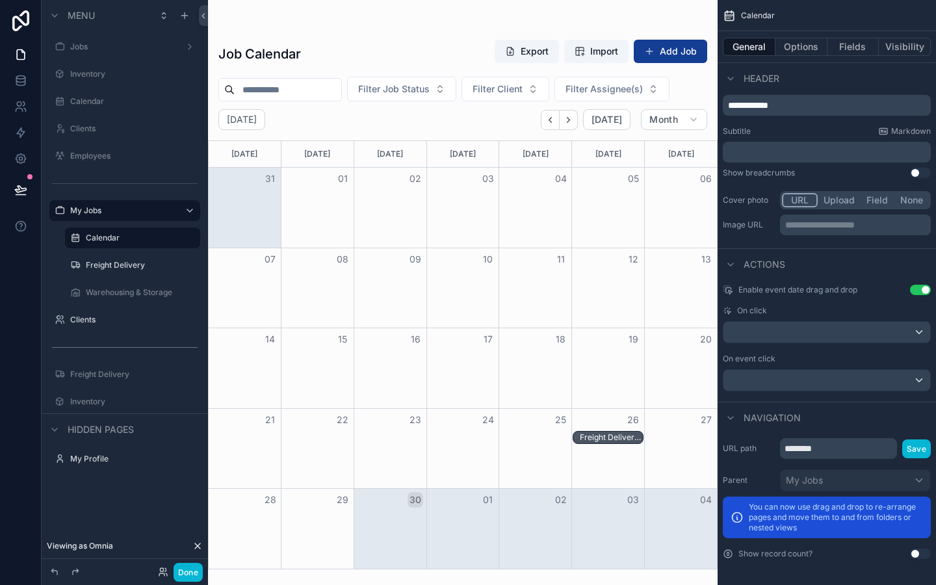
click at [888, 407] on div "Navigation" at bounding box center [826, 417] width 218 height 31
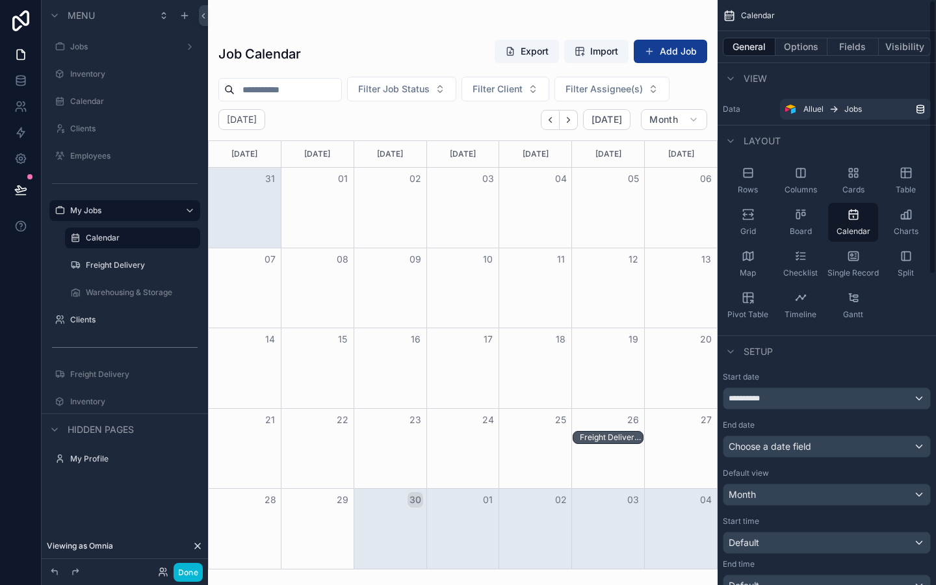
click at [587, 18] on div "Job Calendar Export Import Add Job Filter Job Status Filter Client Filter Assig…" at bounding box center [462, 284] width 509 height 569
drag, startPoint x: 325, startPoint y: 54, endPoint x: 218, endPoint y: 52, distance: 107.2
click at [218, 52] on div "Job Calendar Export Import Add Job" at bounding box center [462, 54] width 489 height 30
click at [291, 26] on div "scrollable content" at bounding box center [462, 26] width 489 height 10
click at [100, 264] on label "Freight Delivery" at bounding box center [130, 265] width 88 height 10
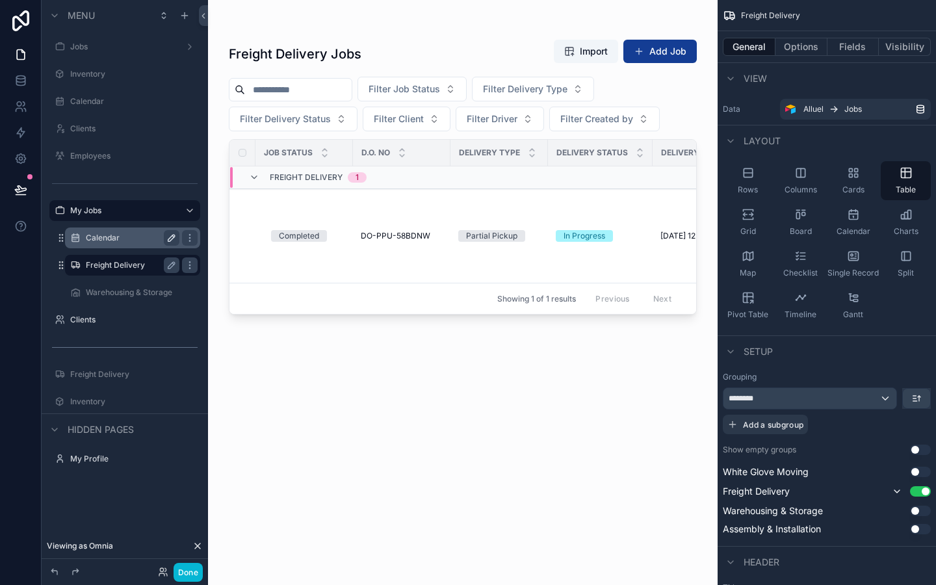
click at [171, 241] on icon "scrollable content" at bounding box center [171, 238] width 10 height 10
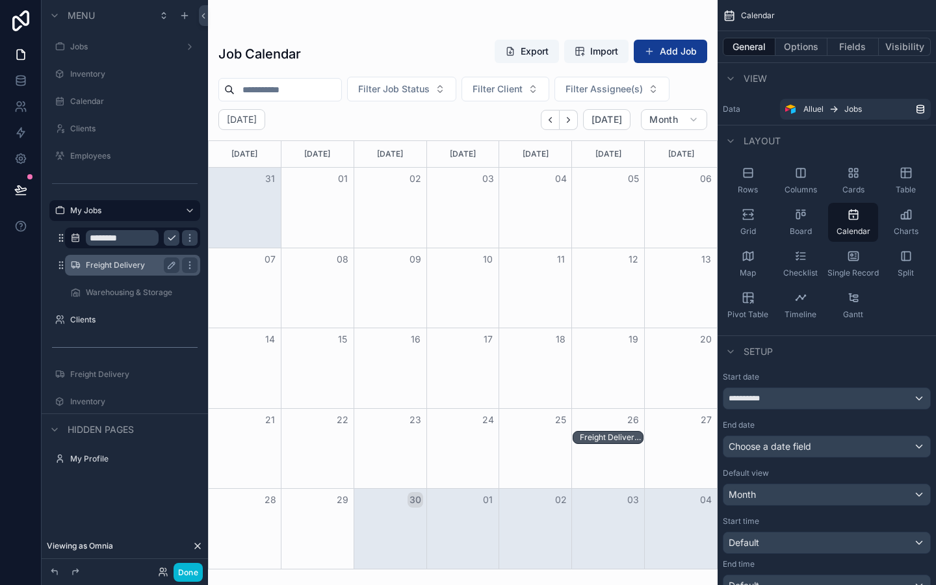
click at [93, 238] on input "********" at bounding box center [122, 238] width 73 height 16
type input "**********"
click at [173, 233] on icon "scrollable content" at bounding box center [171, 238] width 10 height 10
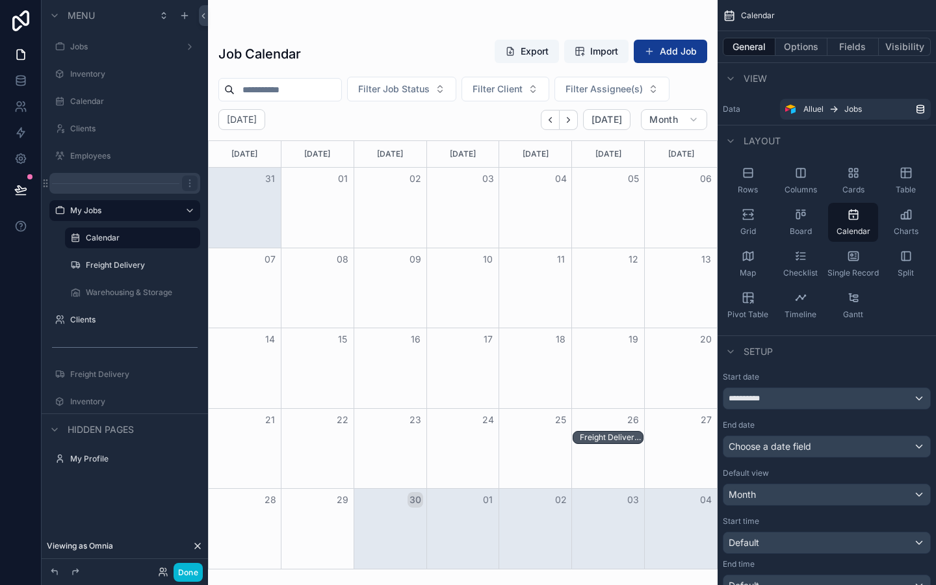
click at [104, 180] on div "scrollable content" at bounding box center [124, 183] width 151 height 21
click at [90, 212] on label "My Jobs" at bounding box center [122, 210] width 104 height 10
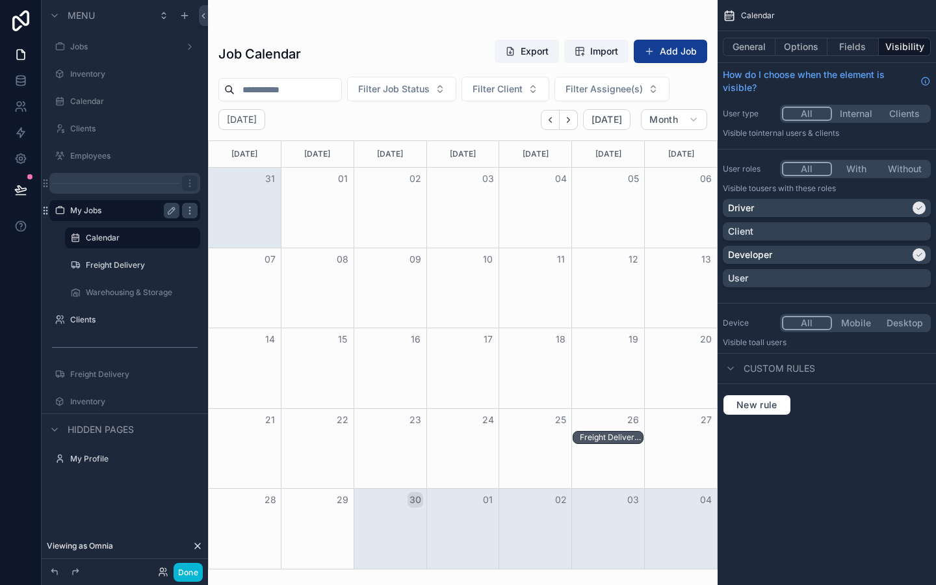
click at [96, 235] on label "Calendar" at bounding box center [139, 238] width 107 height 10
click at [90, 176] on div "scrollable content" at bounding box center [124, 183] width 151 height 21
click at [115, 254] on div "Freight Delivery" at bounding box center [132, 264] width 151 height 23
click at [114, 262] on label "Freight Delivery" at bounding box center [130, 265] width 88 height 10
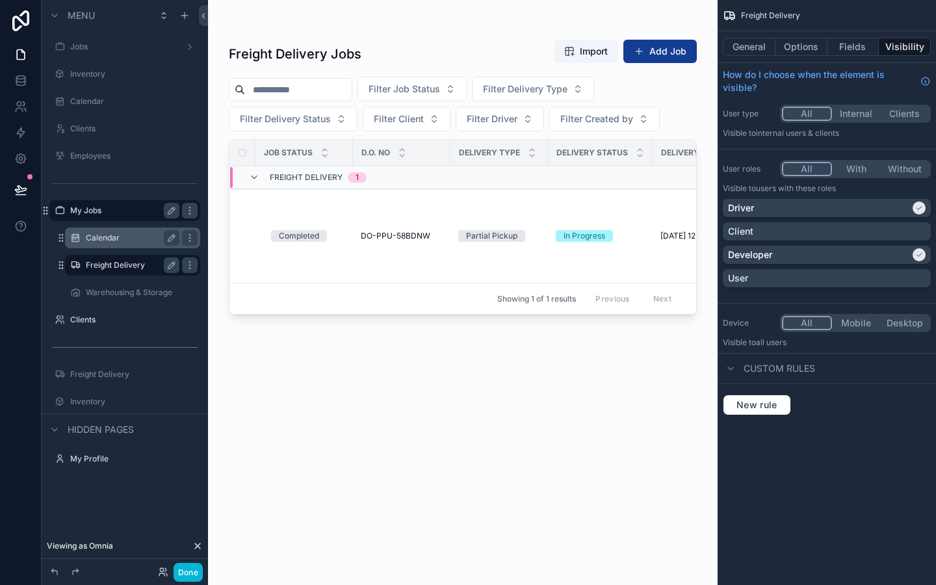
click at [120, 236] on label "Calendar" at bounding box center [130, 238] width 88 height 10
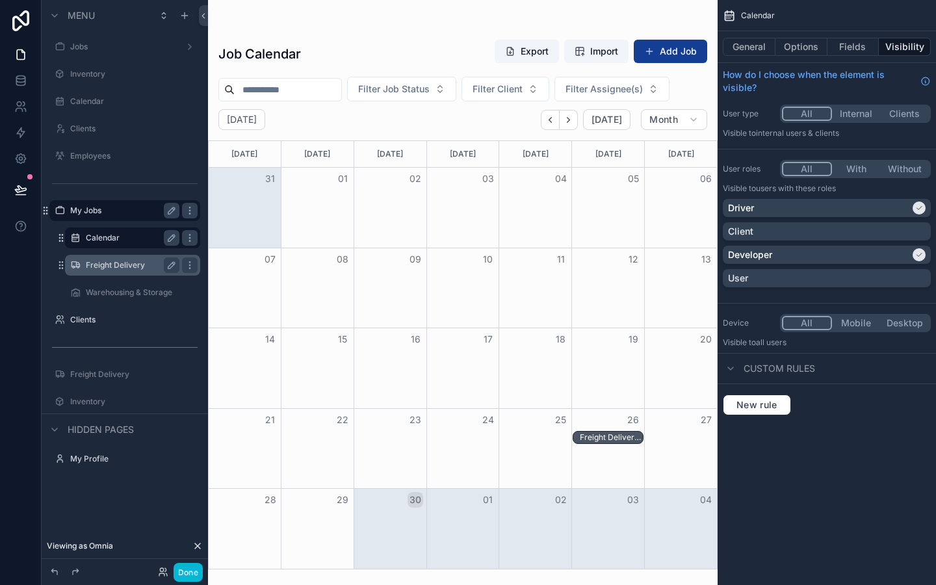
click at [132, 242] on label "Calendar" at bounding box center [130, 238] width 88 height 10
click at [120, 266] on label "Freight Delivery" at bounding box center [130, 265] width 88 height 10
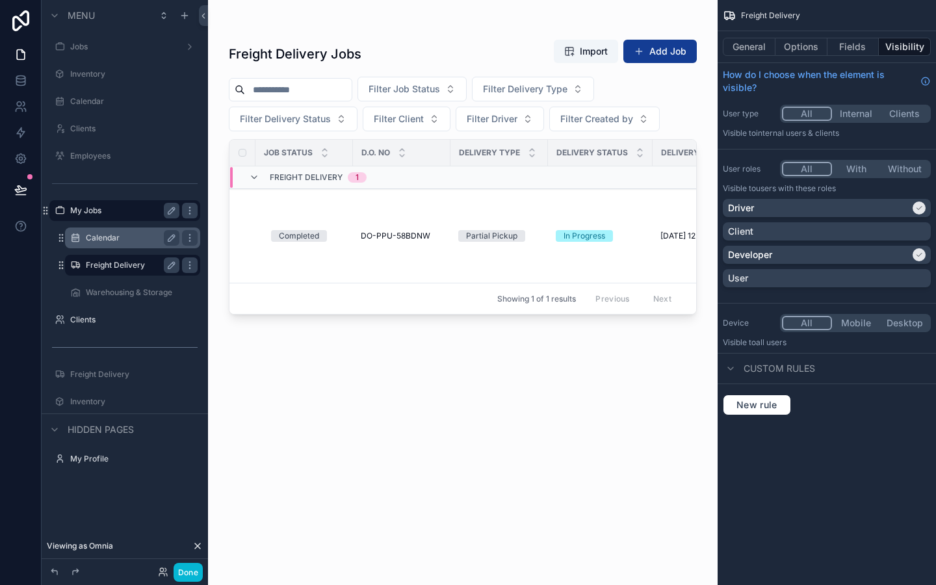
click at [103, 241] on label "Calendar" at bounding box center [130, 238] width 88 height 10
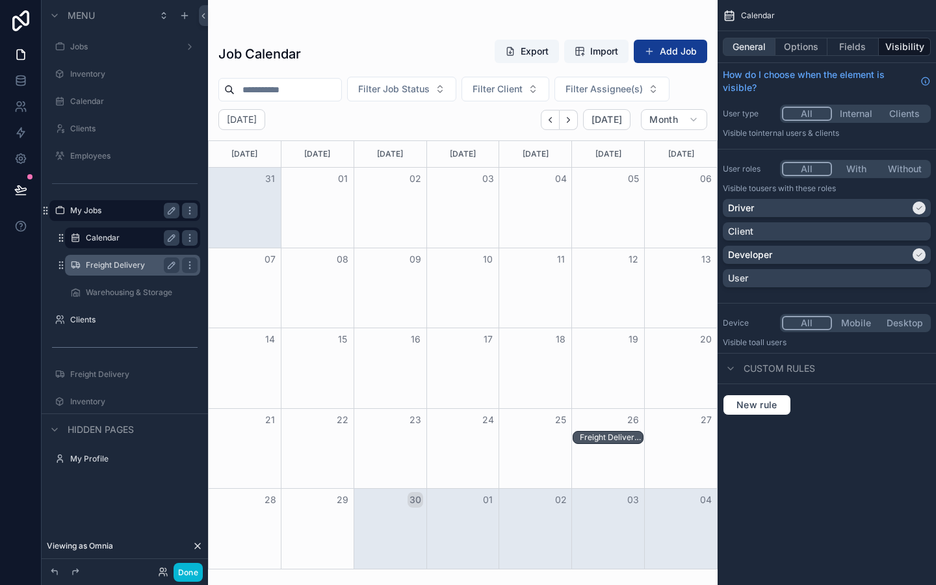
click at [746, 38] on button "General" at bounding box center [748, 47] width 53 height 18
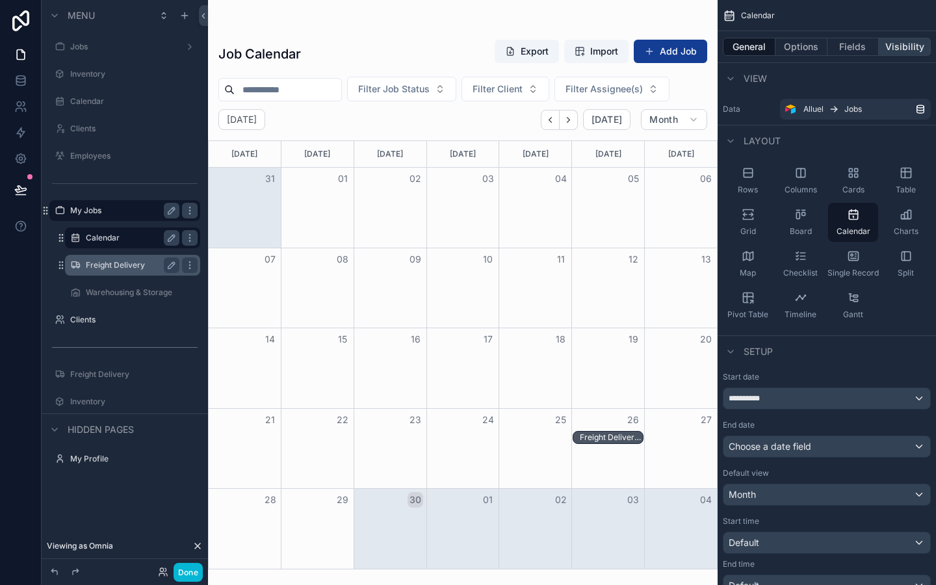
click at [880, 45] on button "Visibility" at bounding box center [904, 47] width 52 height 18
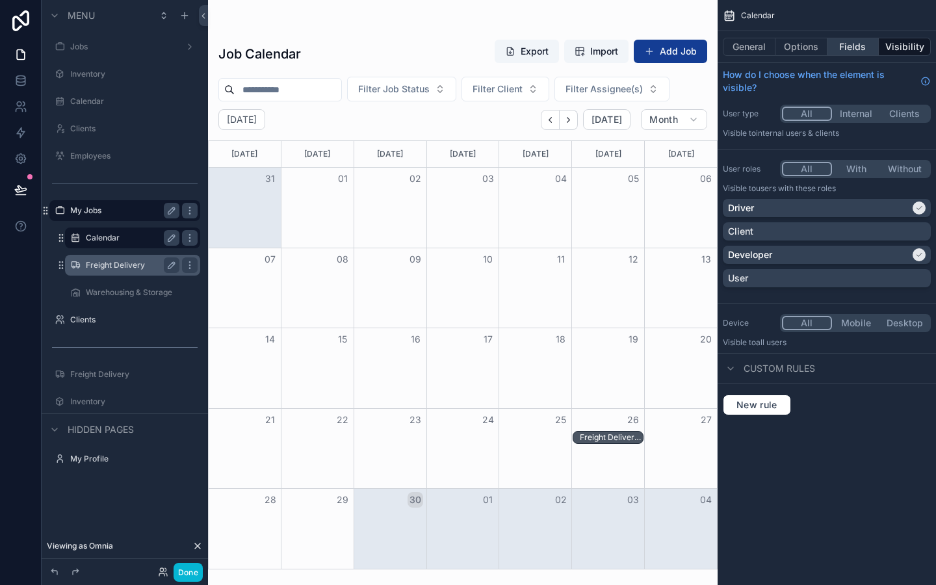
click at [850, 45] on button "Fields" at bounding box center [853, 47] width 52 height 18
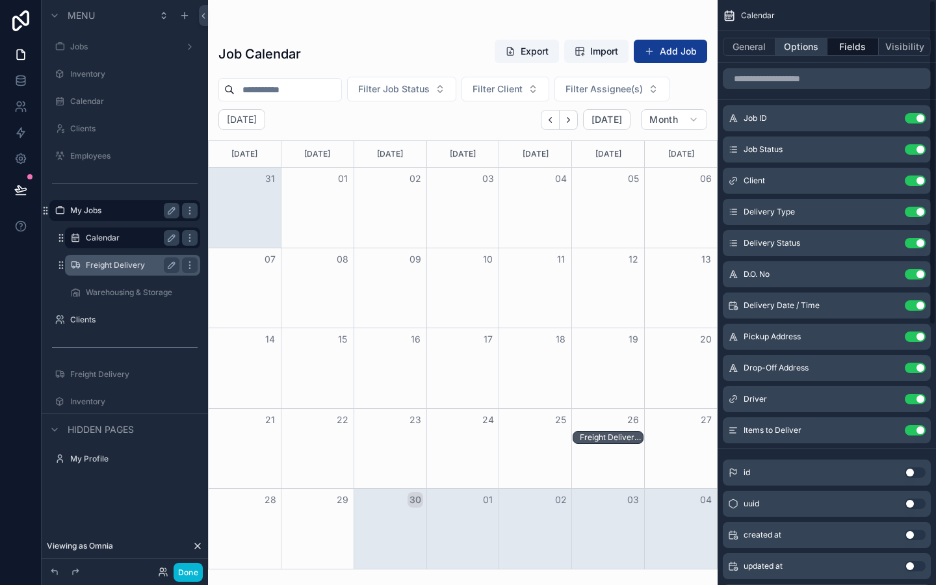
click at [806, 51] on button "Options" at bounding box center [801, 47] width 52 height 18
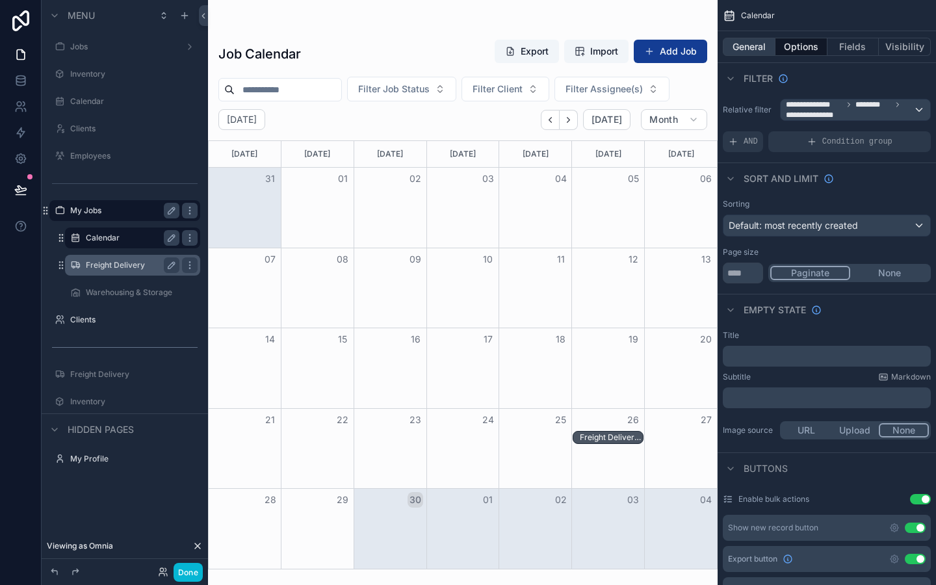
click at [748, 48] on button "General" at bounding box center [748, 47] width 53 height 18
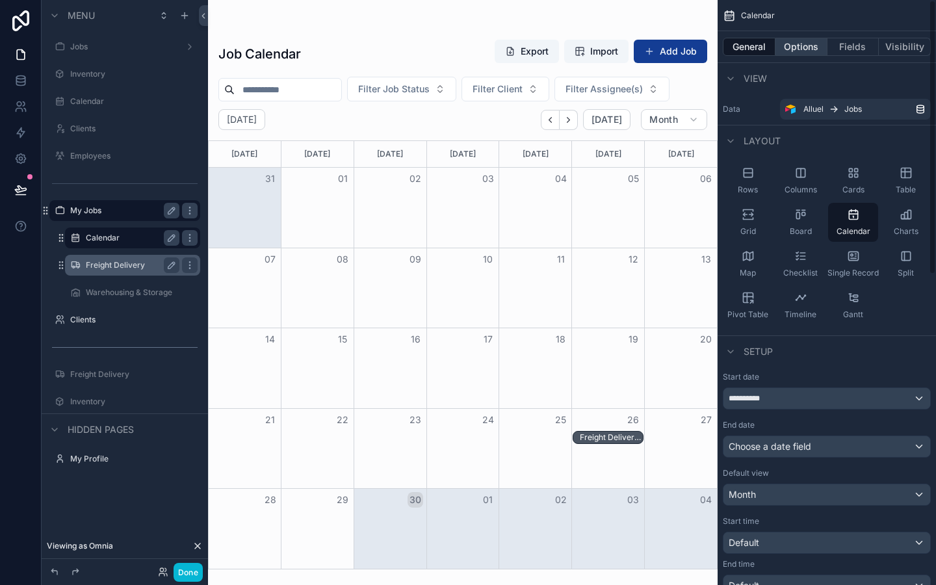
click at [794, 40] on button "Options" at bounding box center [801, 47] width 52 height 18
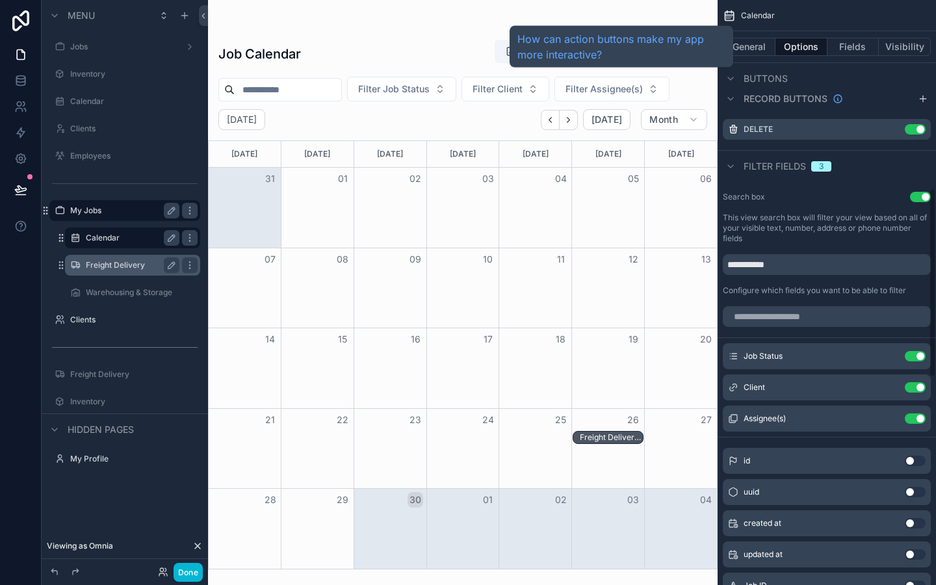
scroll to position [587, 0]
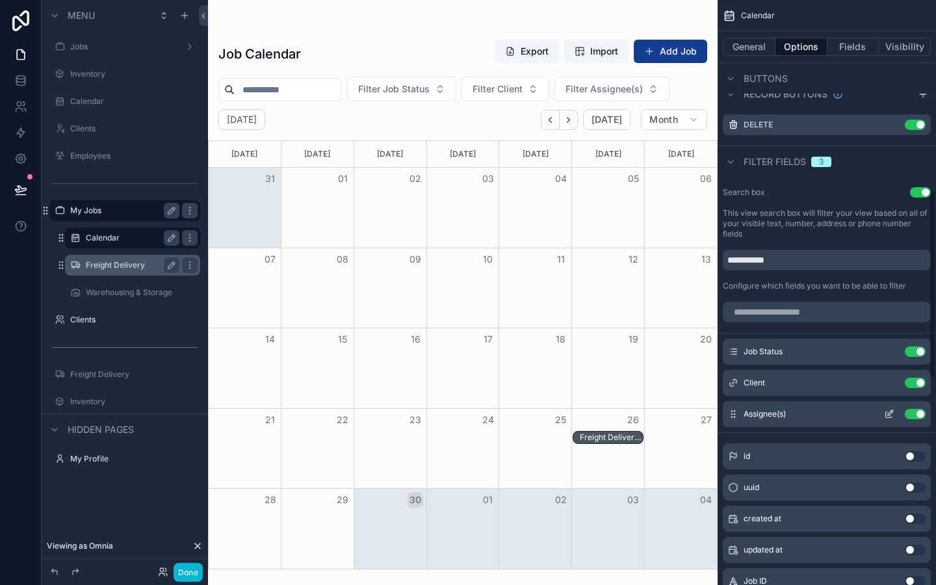
click at [917, 409] on button "Use setting" at bounding box center [914, 414] width 21 height 10
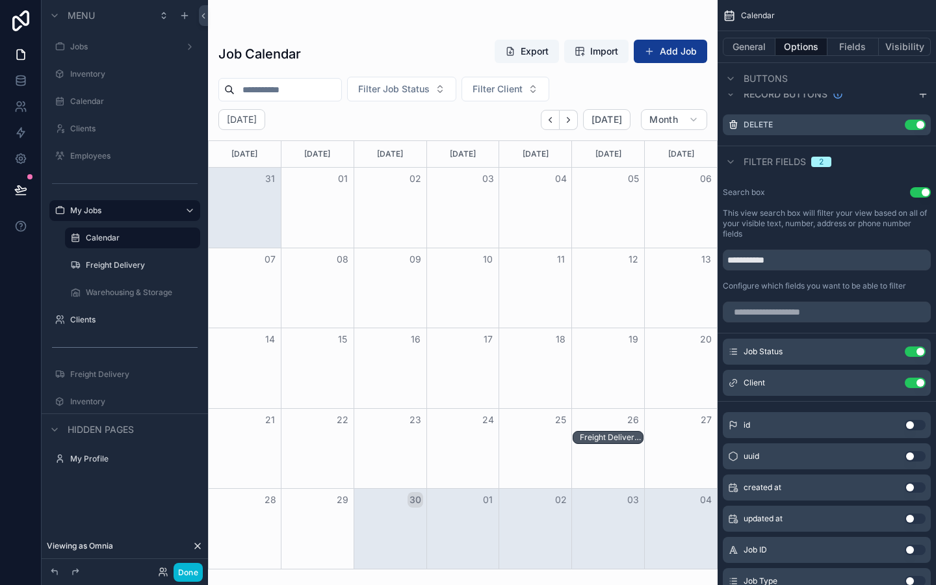
click at [442, 44] on div "Job Calendar Export Import Add Job" at bounding box center [462, 54] width 489 height 30
click at [629, 435] on div "Freight Delivery, Partial Pickup, Completed - Omnia, Development Team" at bounding box center [612, 437] width 64 height 10
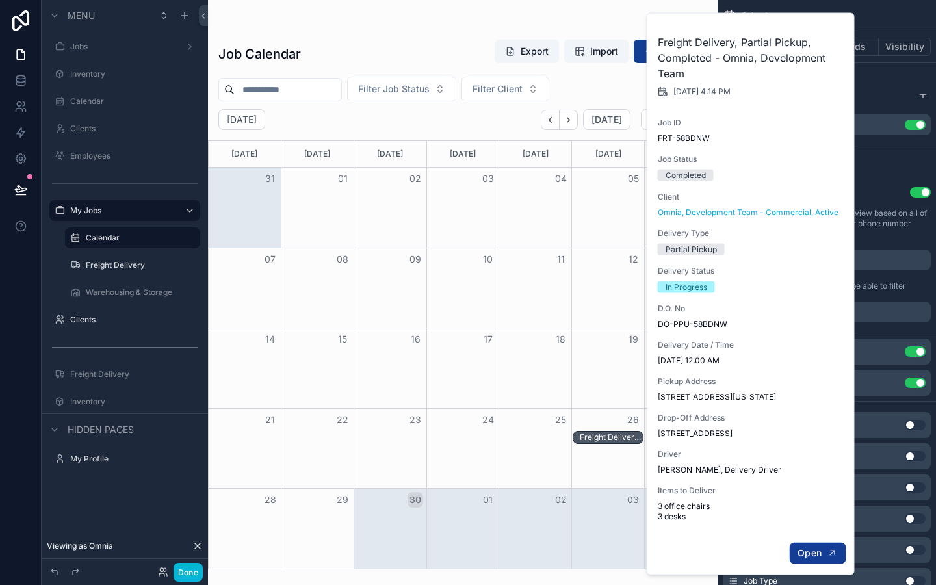
click at [819, 544] on button "Open" at bounding box center [817, 552] width 57 height 21
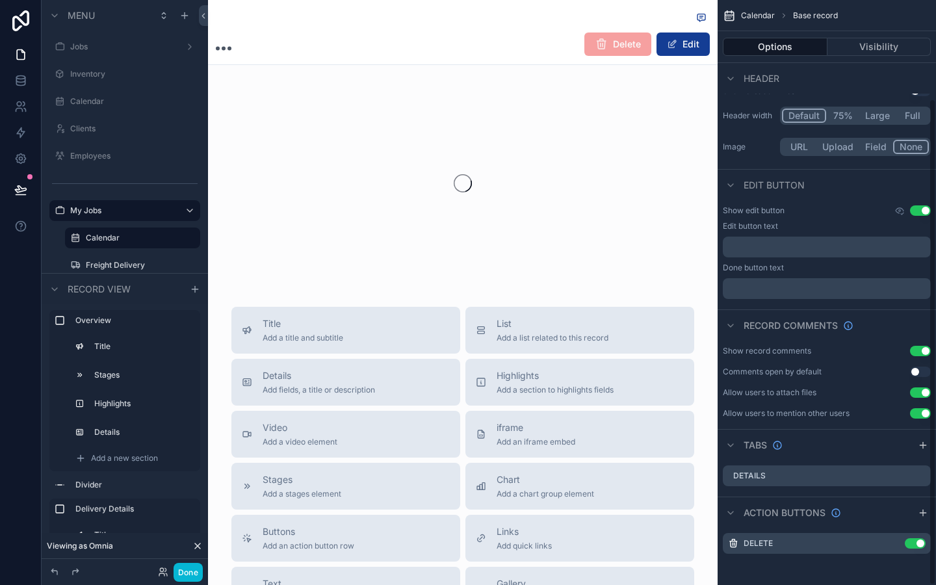
scroll to position [118, 0]
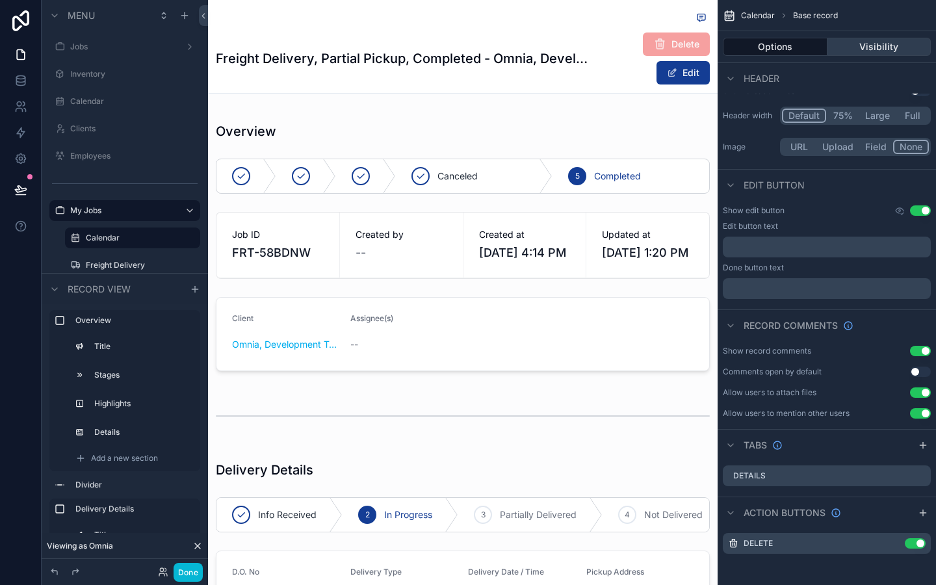
click at [874, 36] on div "Options Visibility" at bounding box center [826, 46] width 218 height 31
drag, startPoint x: 869, startPoint y: 50, endPoint x: 863, endPoint y: 40, distance: 11.0
click at [869, 51] on button "Visibility" at bounding box center [879, 47] width 104 height 18
click at [863, 40] on button "Visibility" at bounding box center [879, 47] width 104 height 18
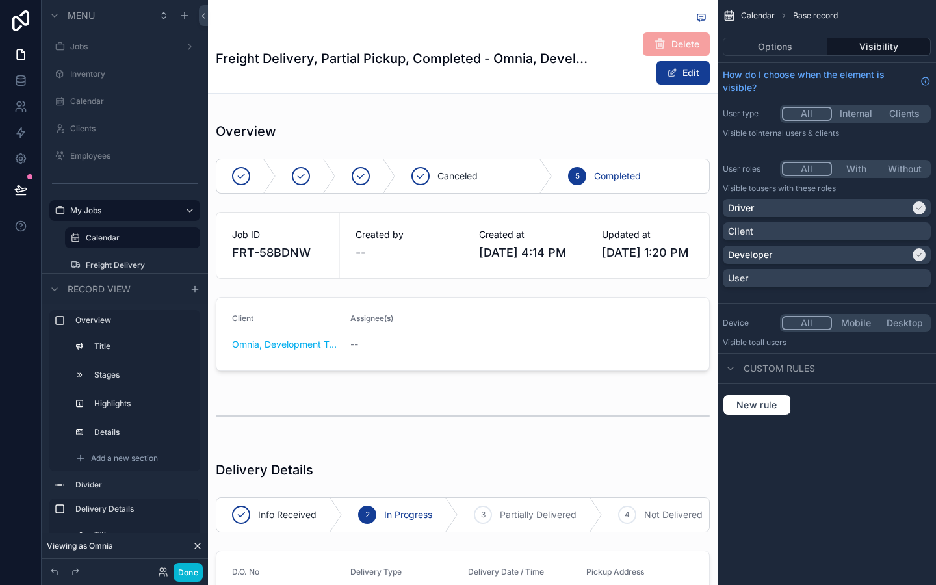
scroll to position [0, 0]
click at [863, 40] on button "Visibility" at bounding box center [879, 47] width 104 height 18
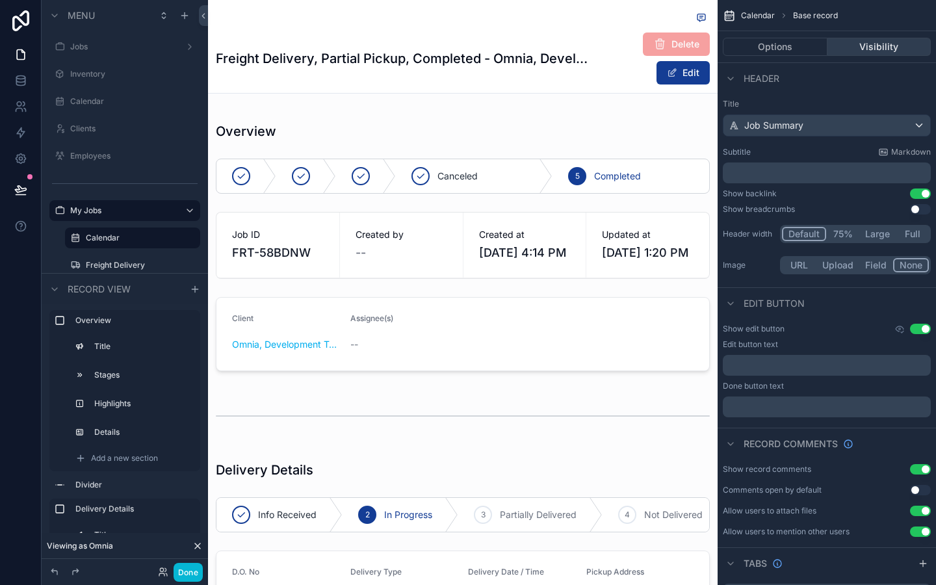
click at [863, 40] on button "Visibility" at bounding box center [879, 47] width 104 height 18
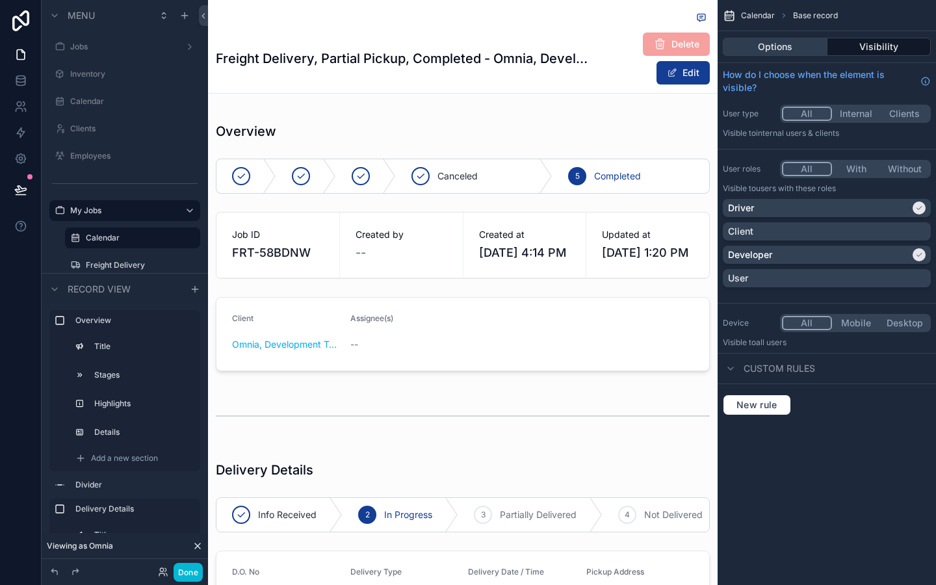
click at [793, 44] on button "Options" at bounding box center [774, 47] width 105 height 18
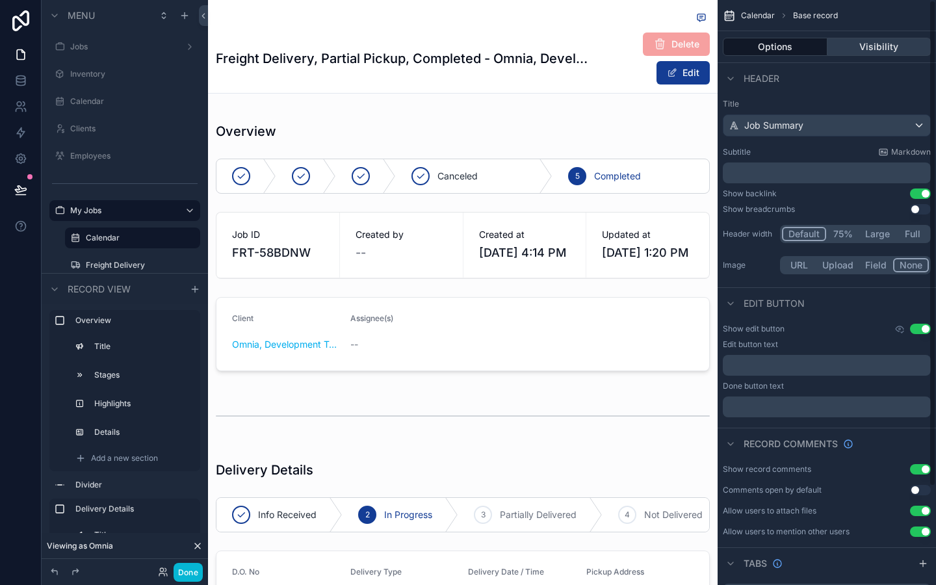
click at [859, 45] on button "Visibility" at bounding box center [879, 47] width 104 height 18
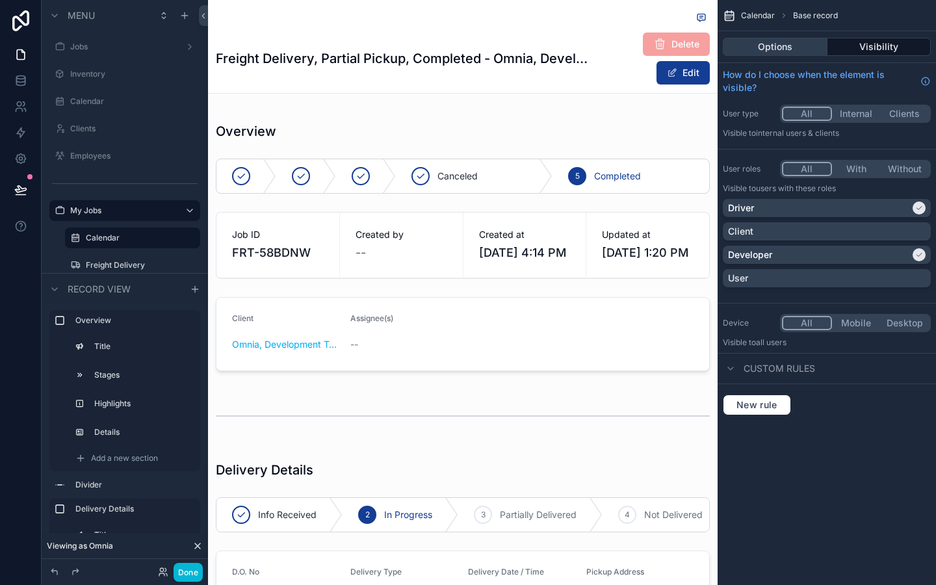
click at [801, 47] on button "Options" at bounding box center [774, 47] width 105 height 18
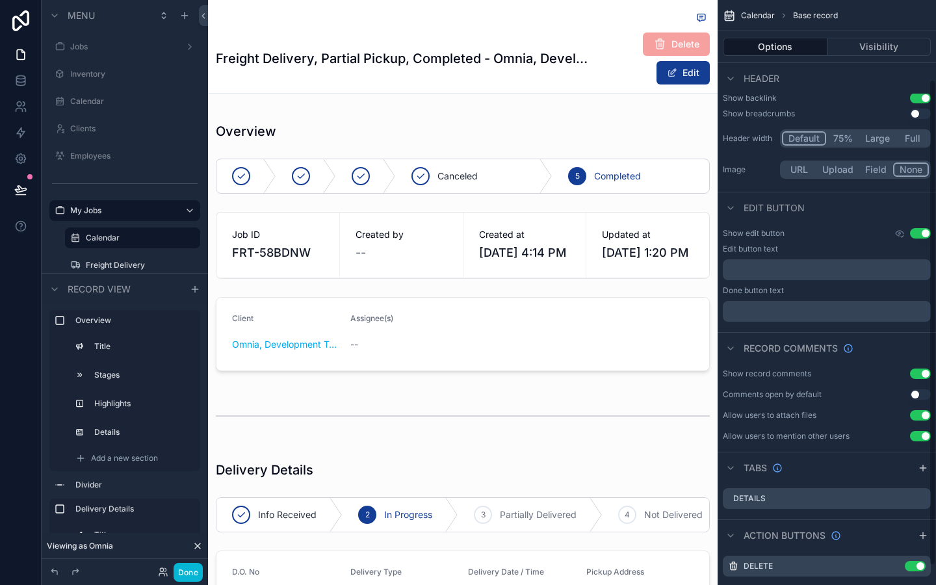
scroll to position [118, 0]
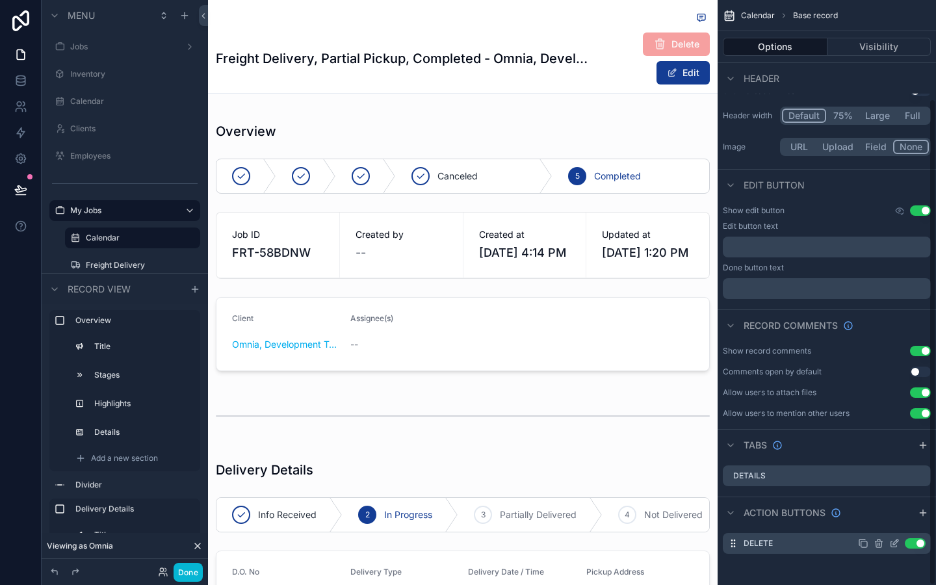
click at [913, 538] on button "Use setting" at bounding box center [914, 543] width 21 height 10
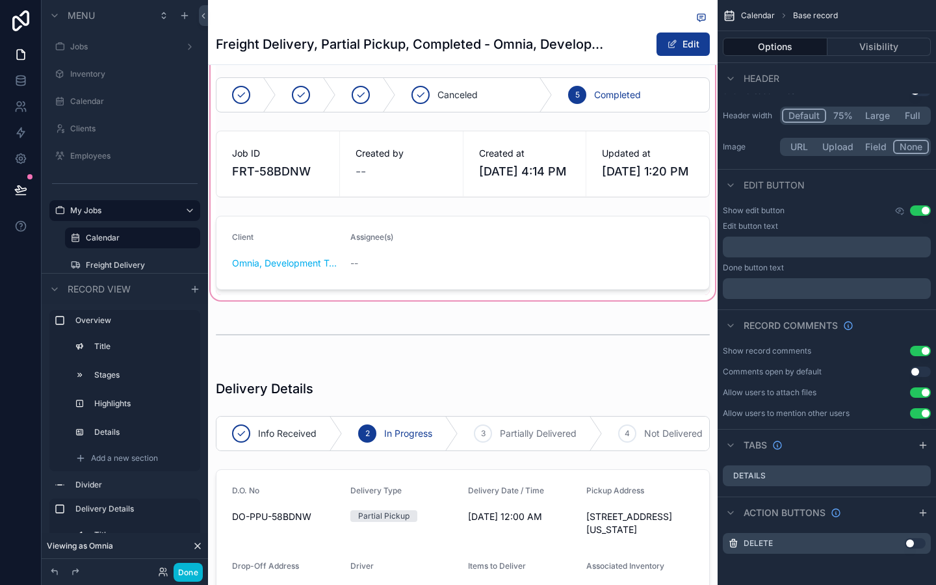
scroll to position [0, 0]
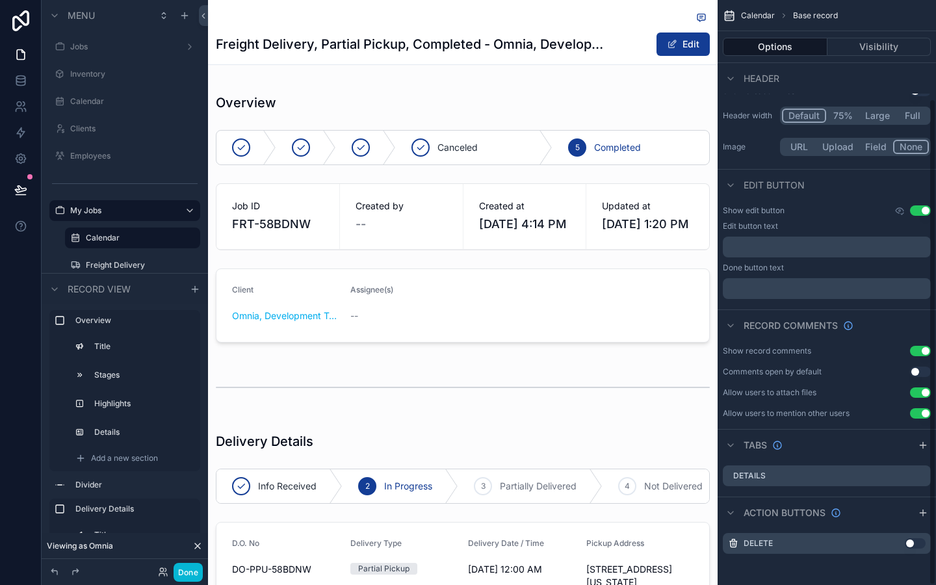
click at [912, 307] on div "Calendar Base record Options Visibility Header Title Job Summary Subtitle Markd…" at bounding box center [826, 220] width 218 height 677
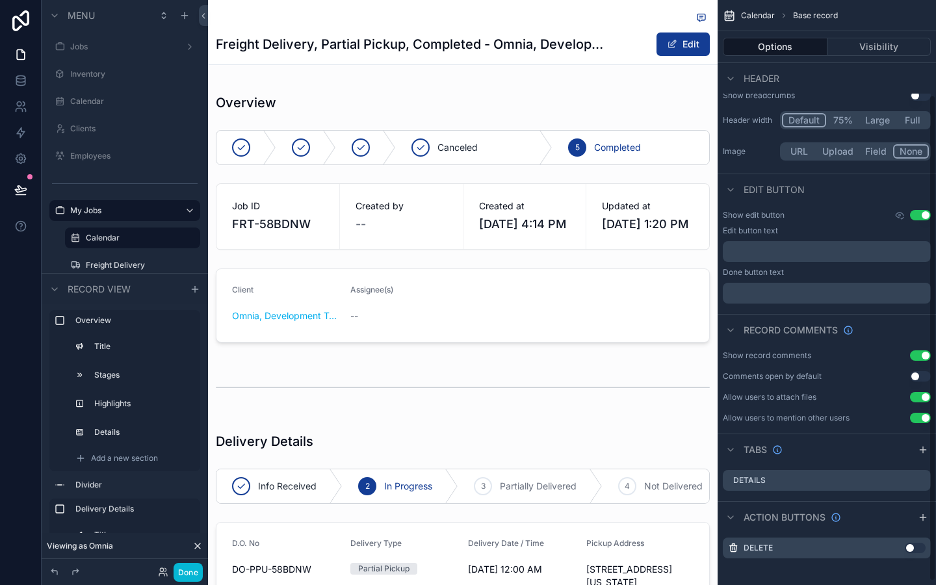
scroll to position [114, 0]
click at [100, 268] on label "Freight Delivery" at bounding box center [130, 265] width 88 height 10
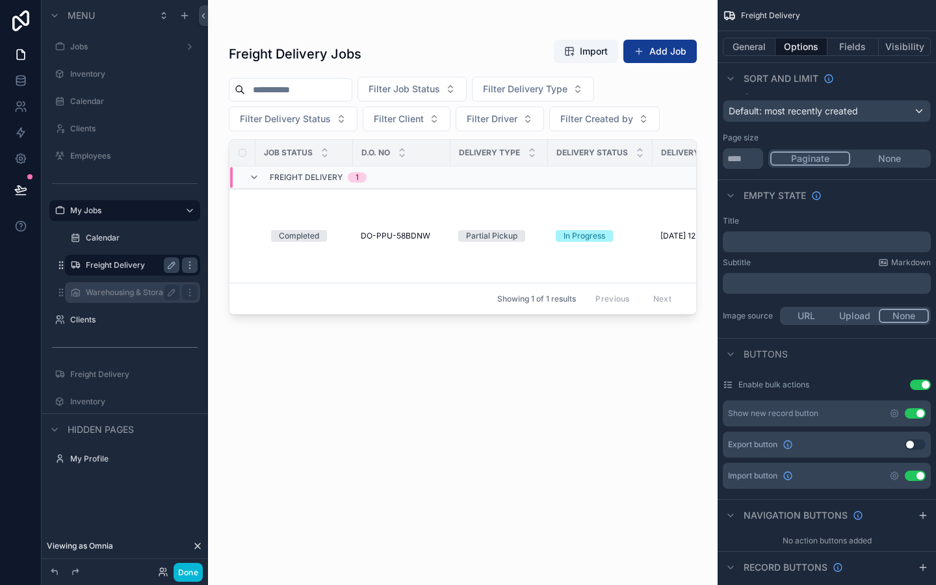
click at [108, 289] on label "Warehousing & Storage" at bounding box center [130, 292] width 88 height 10
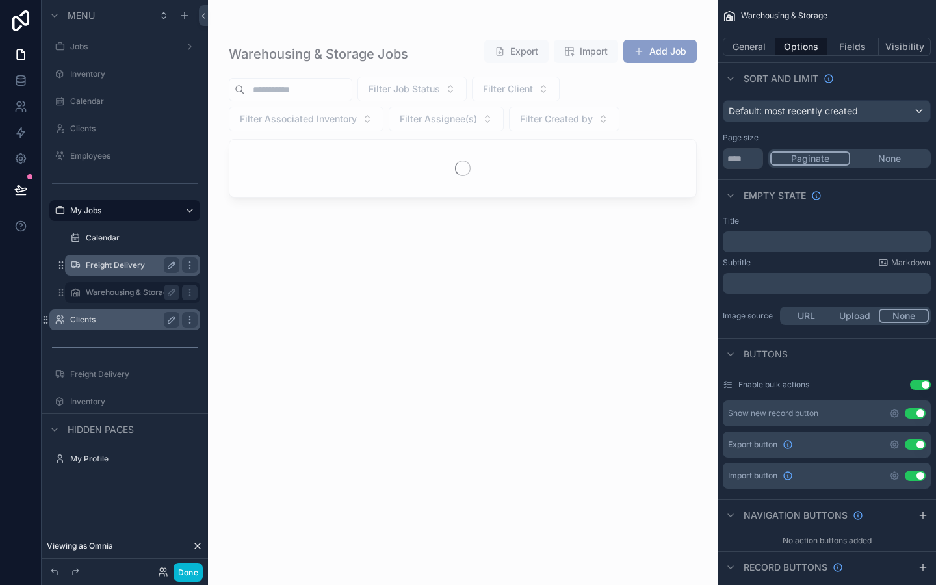
click at [91, 315] on label "Clients" at bounding box center [122, 319] width 104 height 10
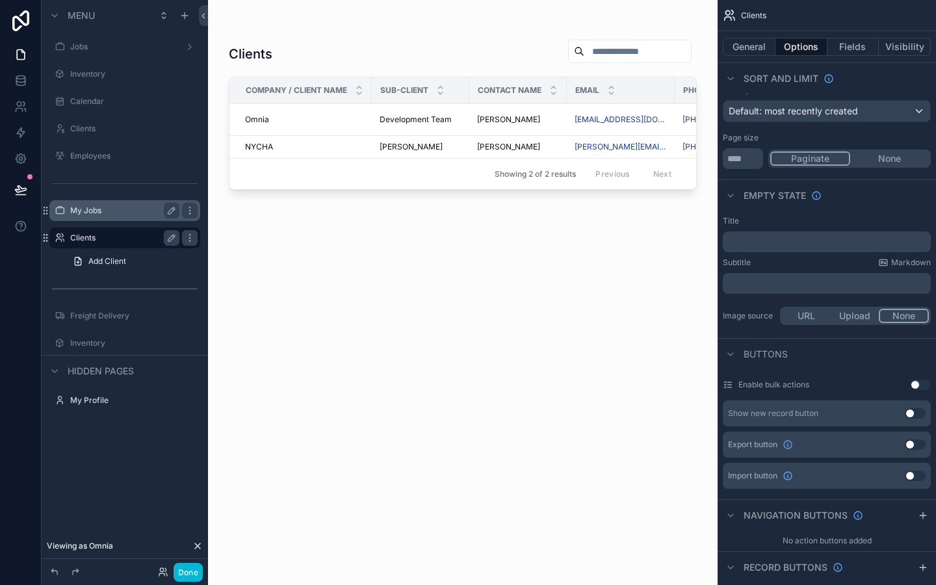
click at [91, 218] on div "My Jobs" at bounding box center [124, 211] width 109 height 16
click at [84, 210] on label "My Jobs" at bounding box center [122, 210] width 104 height 10
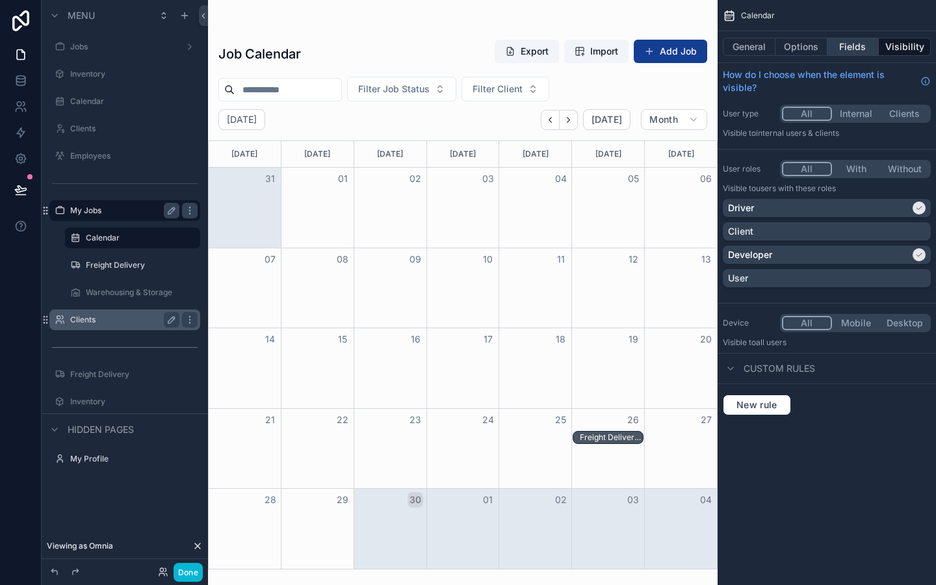
click at [849, 55] on button "Fields" at bounding box center [853, 47] width 52 height 18
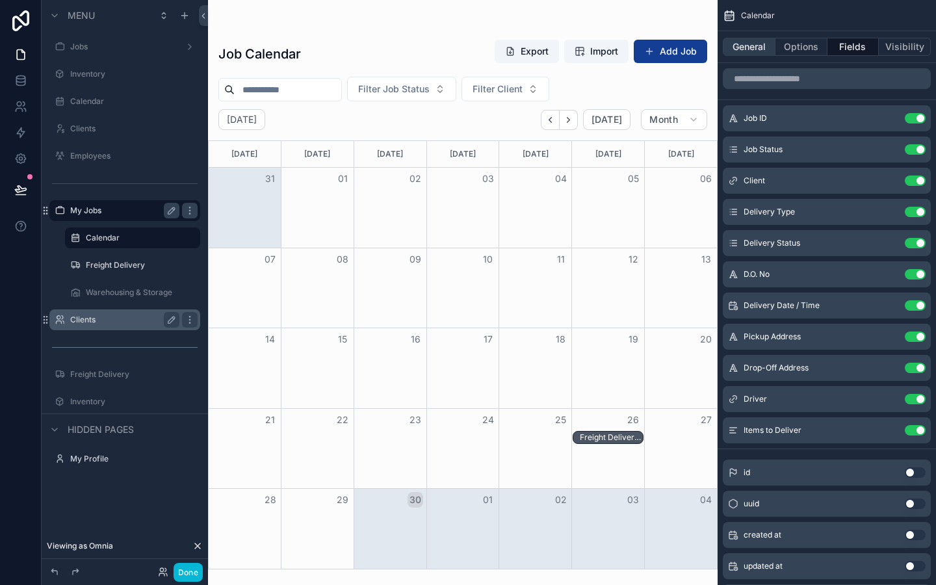
click at [759, 44] on button "General" at bounding box center [748, 47] width 53 height 18
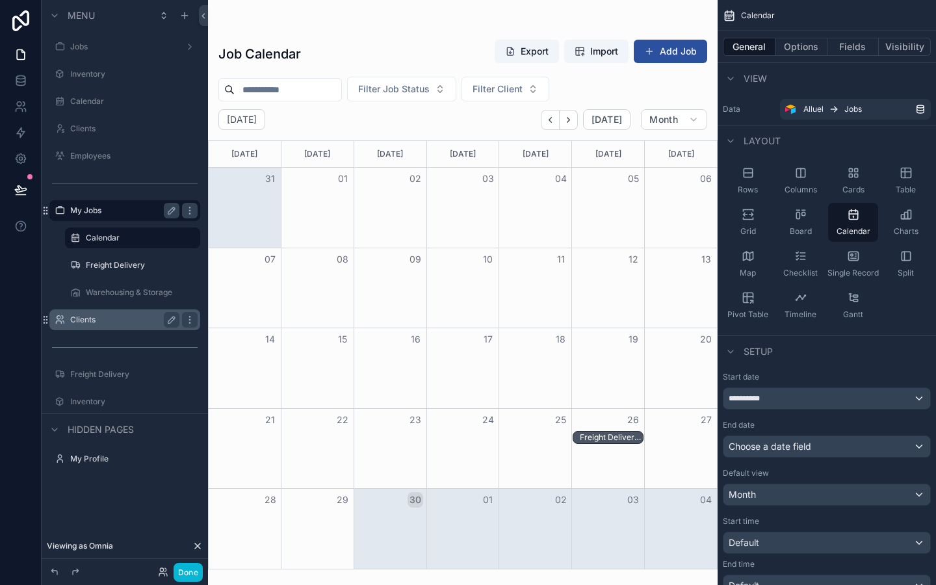
click at [673, 51] on button "Add Job" at bounding box center [669, 51] width 73 height 23
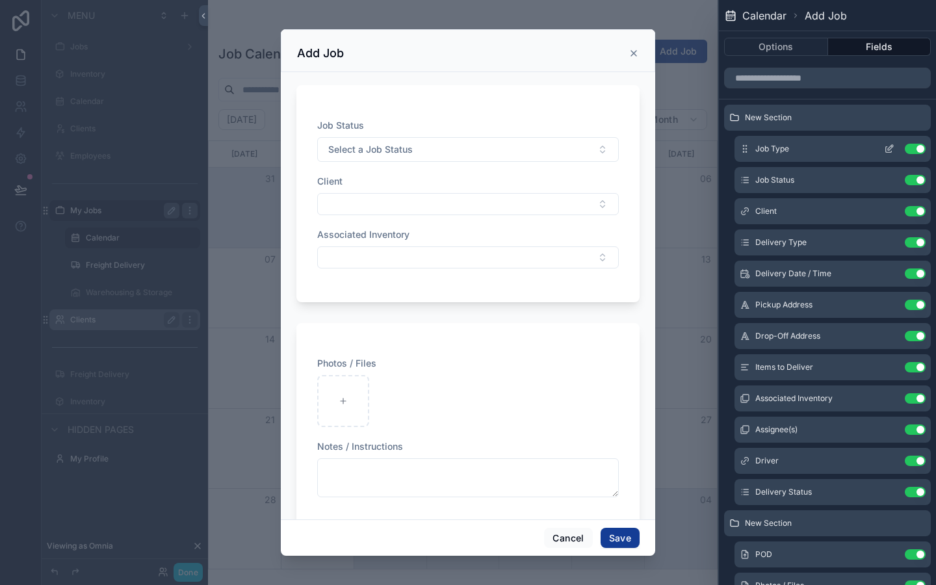
click at [891, 145] on icon at bounding box center [889, 147] width 5 height 5
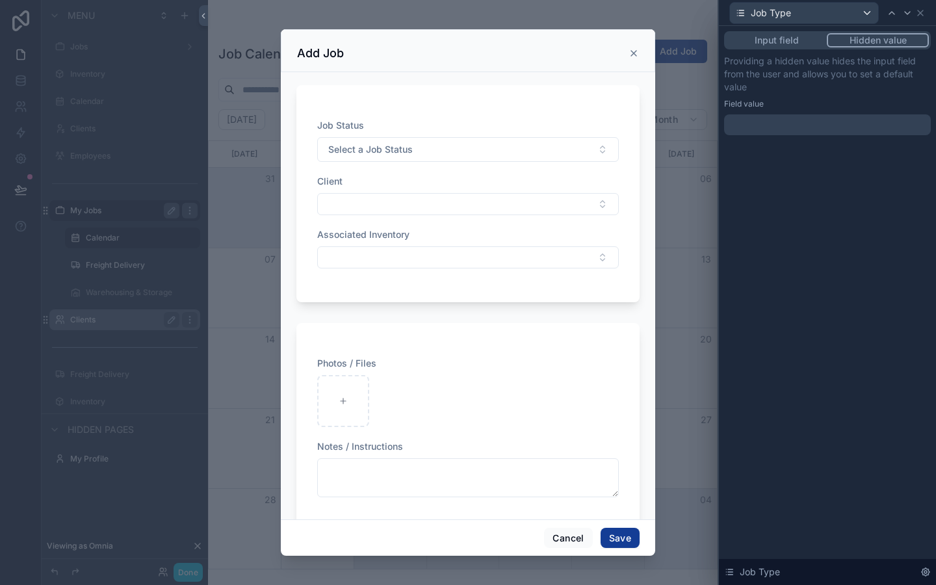
click at [800, 27] on div "Input field Hidden value Providing a hidden value hides the input field from th…" at bounding box center [827, 96] width 217 height 140
click at [785, 42] on button "Input field" at bounding box center [776, 40] width 101 height 14
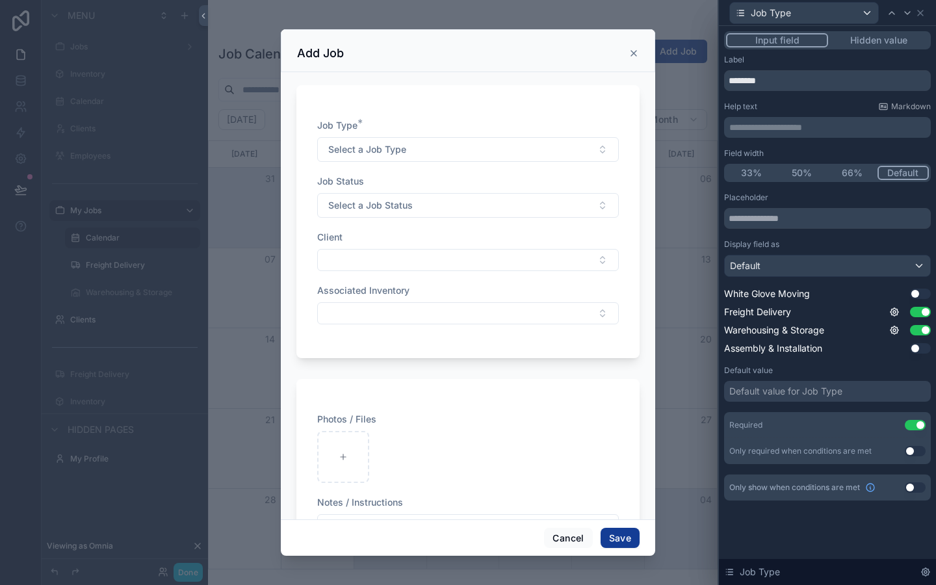
click at [869, 45] on button "Hidden value" at bounding box center [878, 40] width 101 height 14
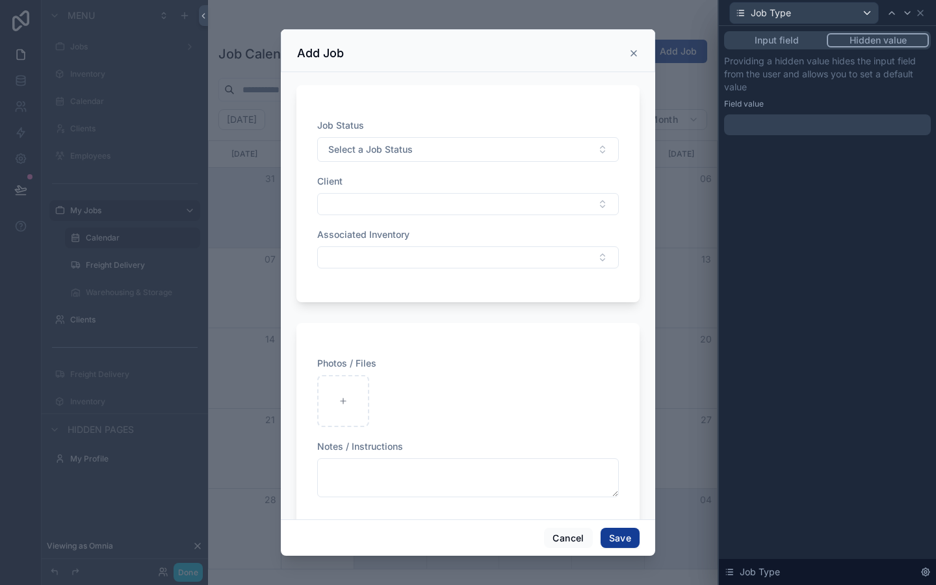
click at [772, 125] on div at bounding box center [827, 124] width 207 height 21
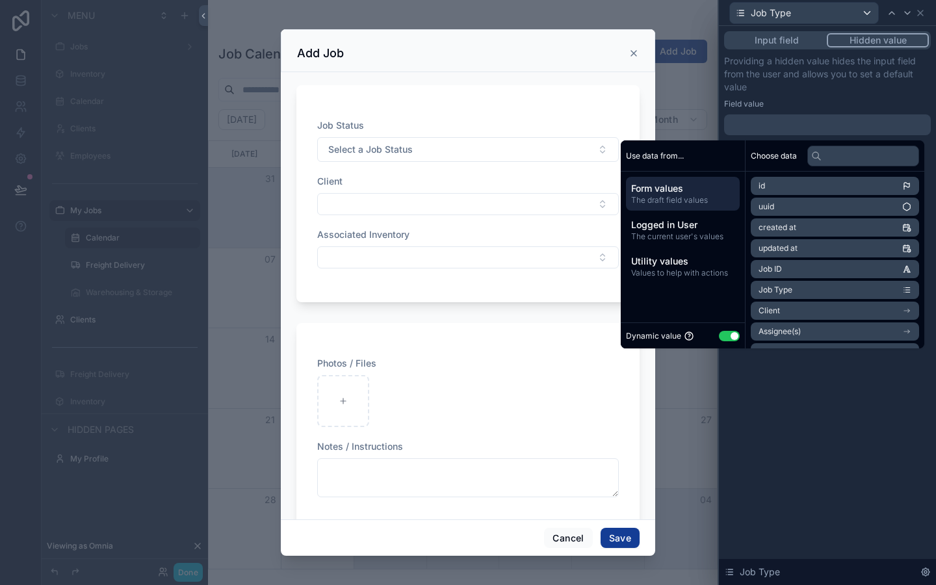
click at [810, 92] on p "Providing a hidden value hides the input field from the user and allows you to …" at bounding box center [827, 74] width 207 height 39
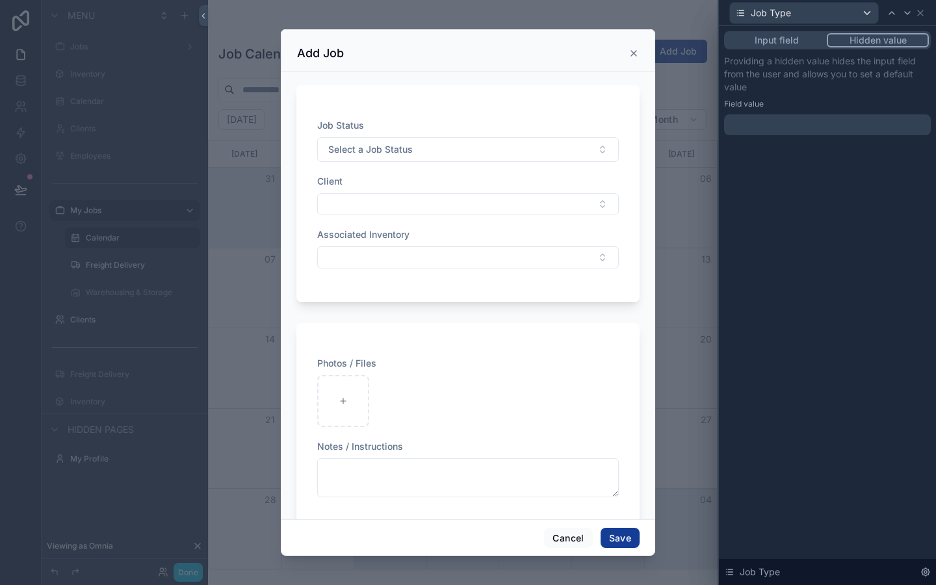
click at [789, 48] on div "Input field Hidden value" at bounding box center [827, 40] width 207 height 18
click at [789, 45] on button "Input field" at bounding box center [776, 40] width 101 height 14
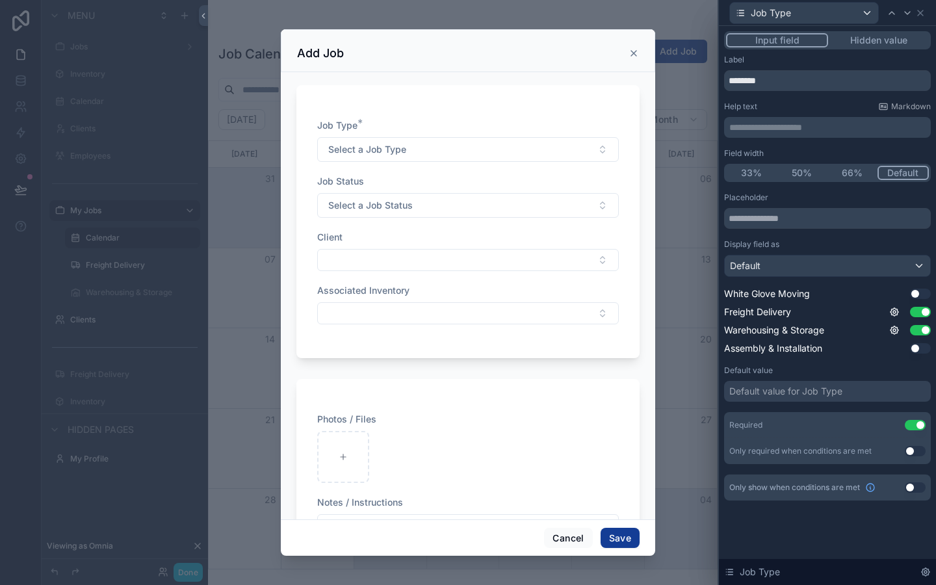
click at [851, 38] on button "Hidden value" at bounding box center [878, 40] width 101 height 14
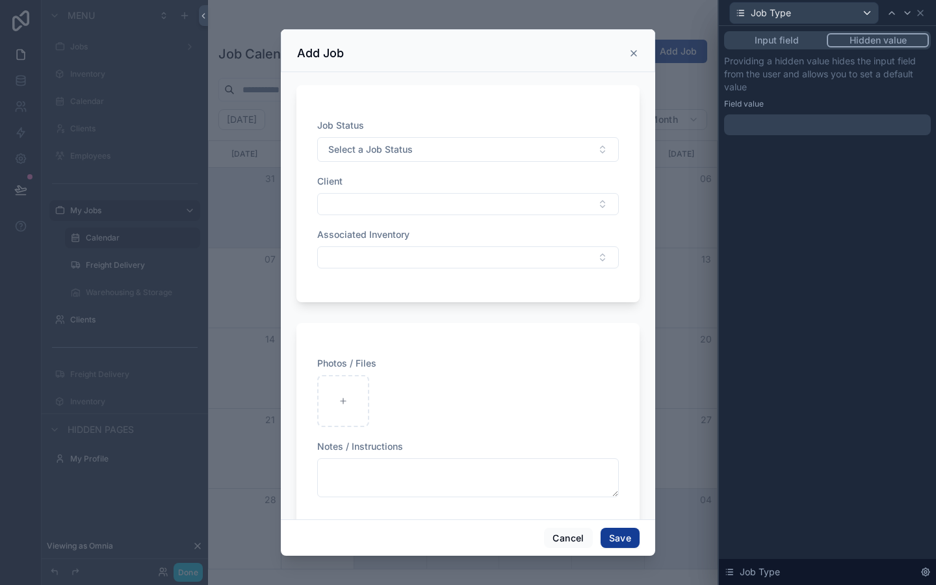
click at [772, 116] on div at bounding box center [827, 124] width 207 height 21
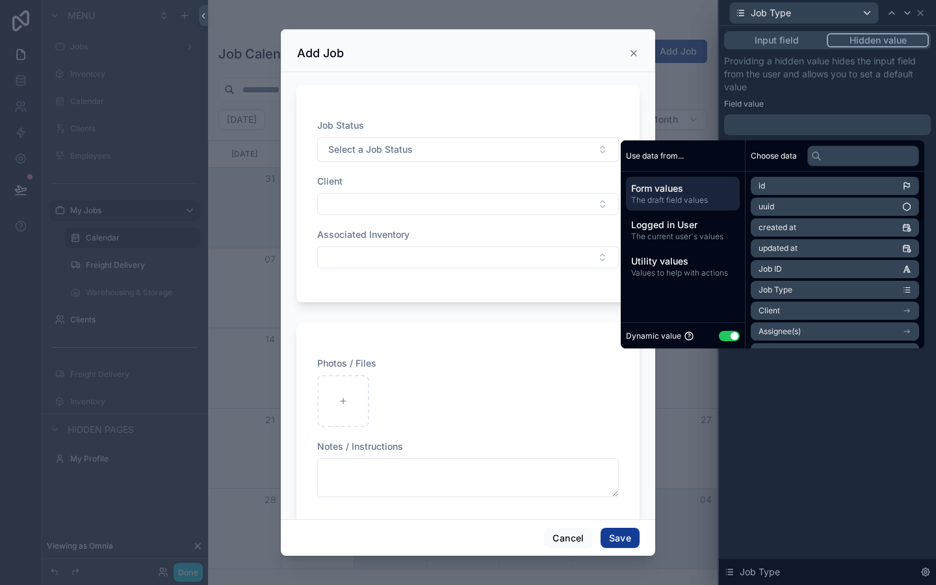
click at [721, 337] on button "Use setting" at bounding box center [729, 336] width 21 height 10
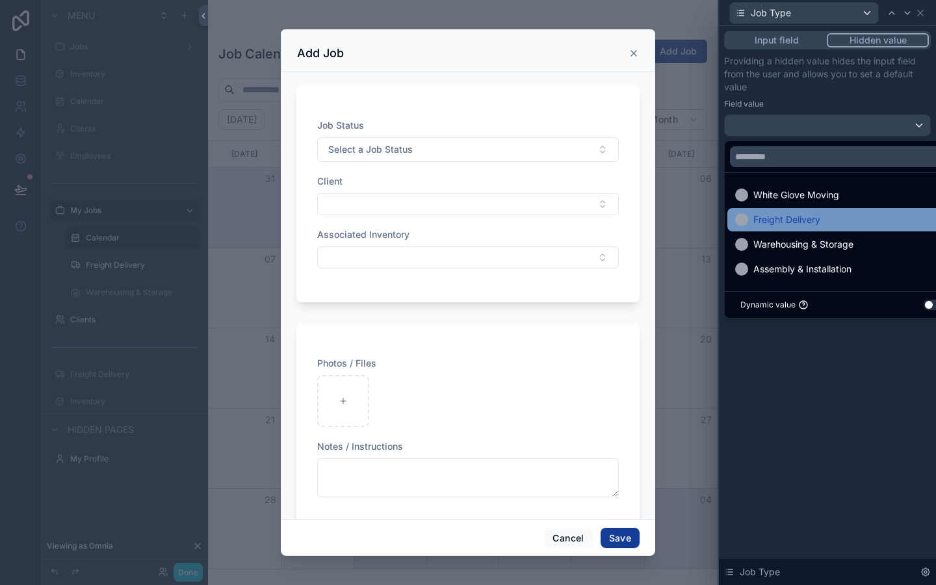
click at [807, 222] on span "Freight Delivery" at bounding box center [786, 220] width 67 height 16
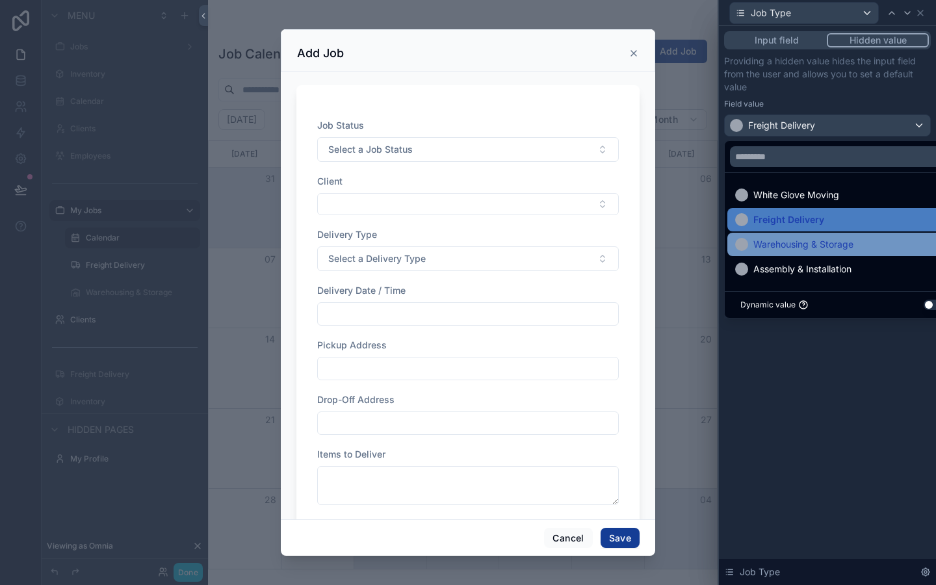
click at [787, 249] on span "Warehousing & Storage" at bounding box center [803, 244] width 100 height 16
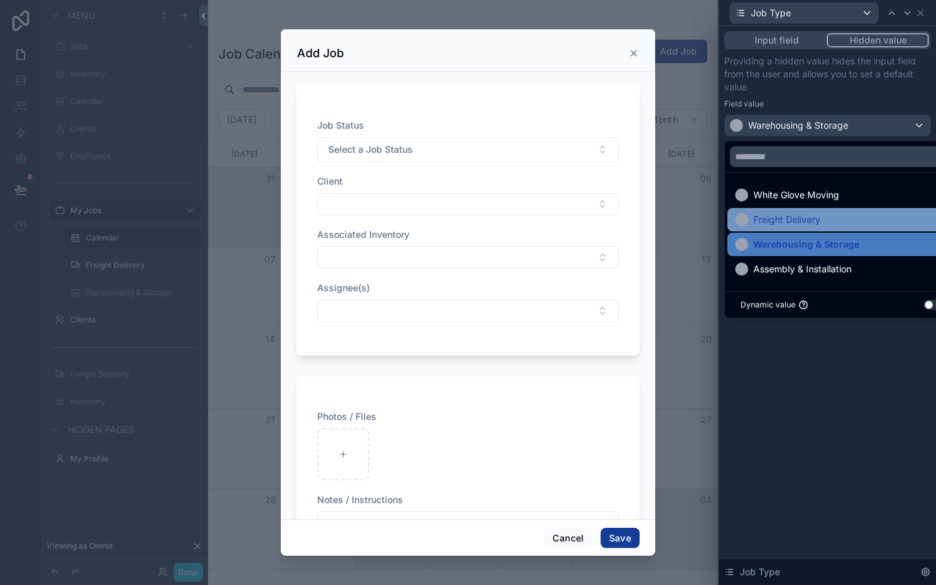
click at [791, 225] on span "Freight Delivery" at bounding box center [786, 220] width 67 height 16
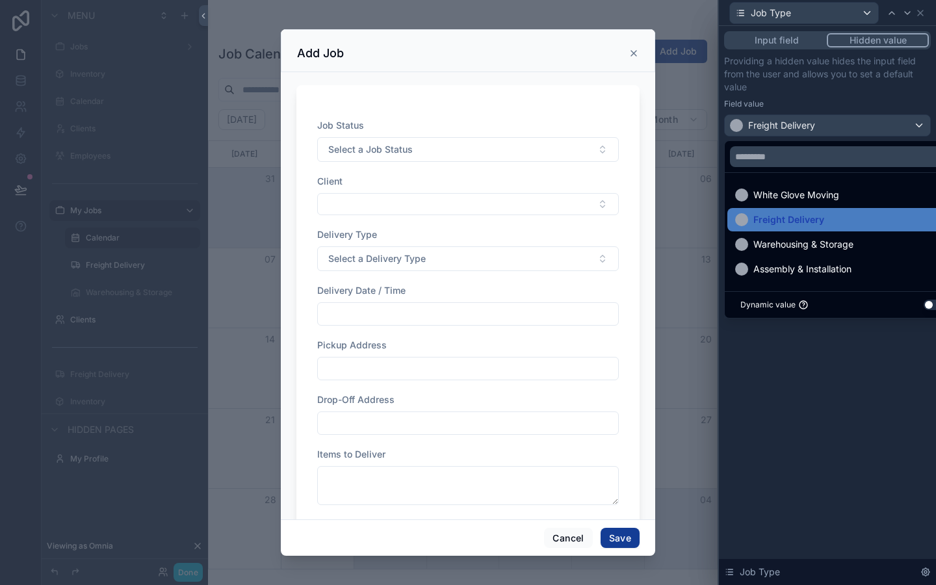
click at [798, 399] on div "Input field Hidden value Providing a hidden value hides the input field from th…" at bounding box center [827, 305] width 217 height 559
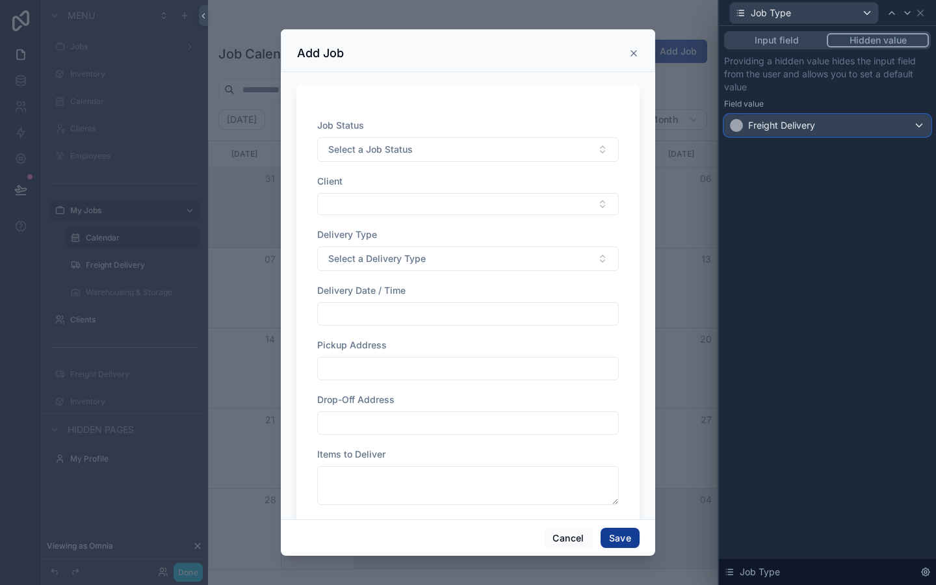
click at [817, 129] on div "Freight Delivery" at bounding box center [826, 125] width 205 height 21
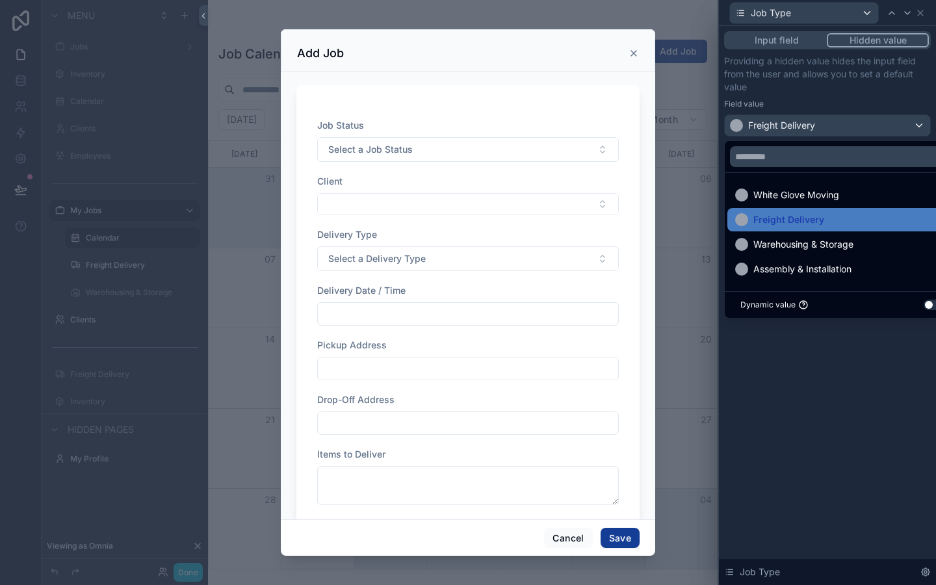
click at [826, 94] on div at bounding box center [827, 292] width 217 height 585
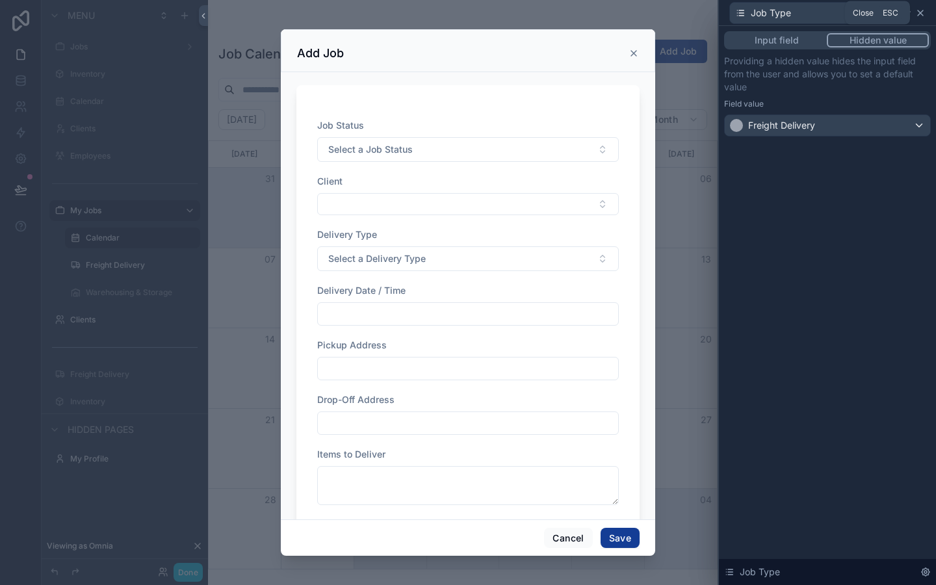
click at [918, 16] on icon at bounding box center [920, 13] width 10 height 10
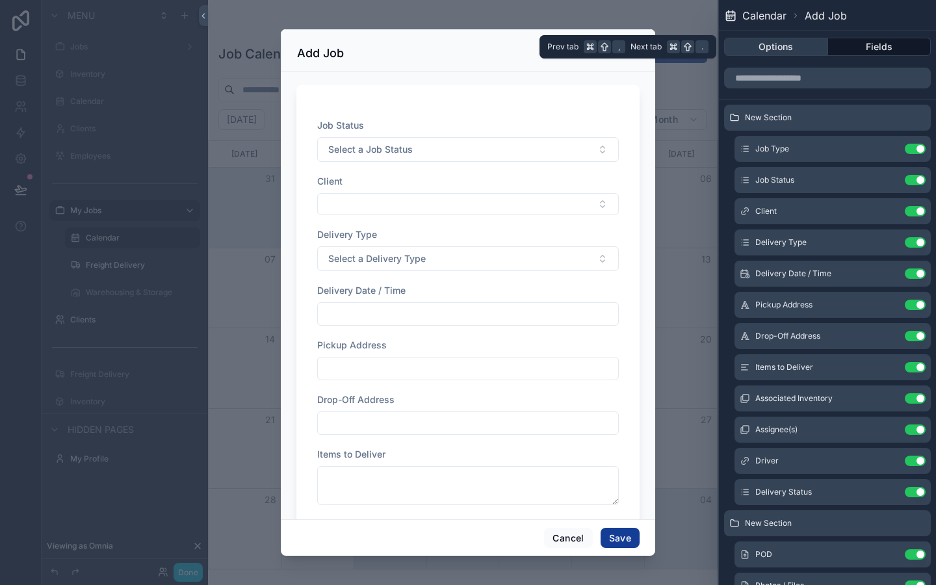
click at [740, 55] on button "Options" at bounding box center [776, 47] width 104 height 18
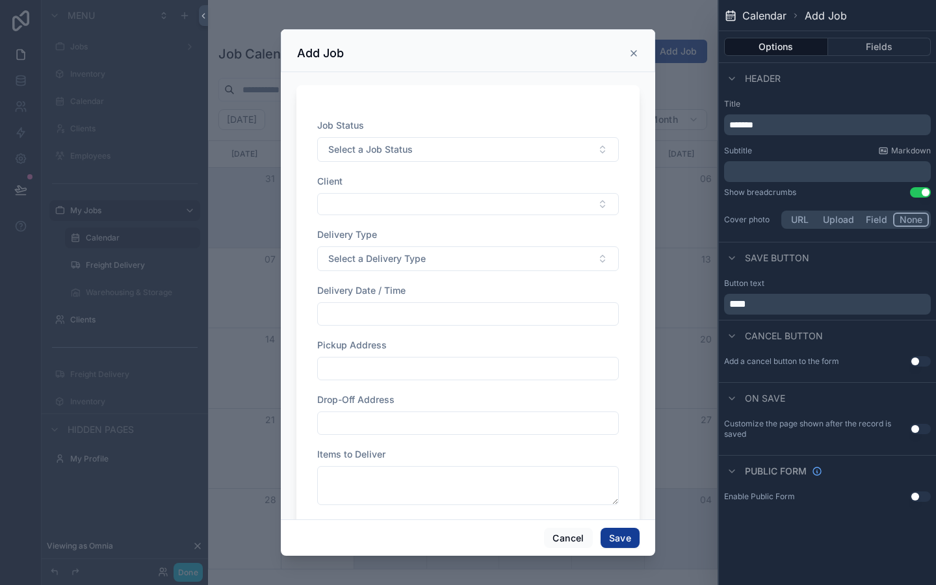
click at [678, 52] on div "scrollable content" at bounding box center [468, 292] width 936 height 585
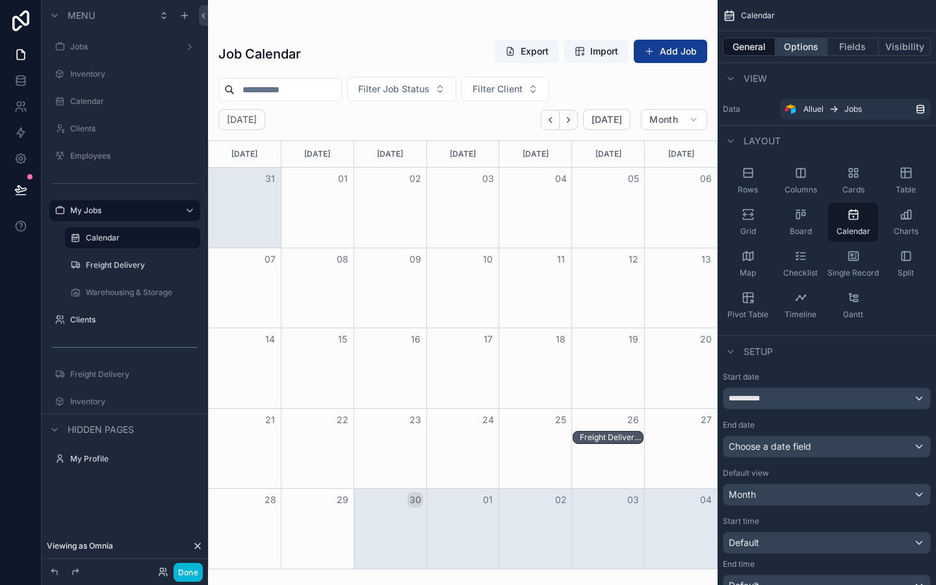
click at [800, 49] on button "Options" at bounding box center [801, 47] width 52 height 18
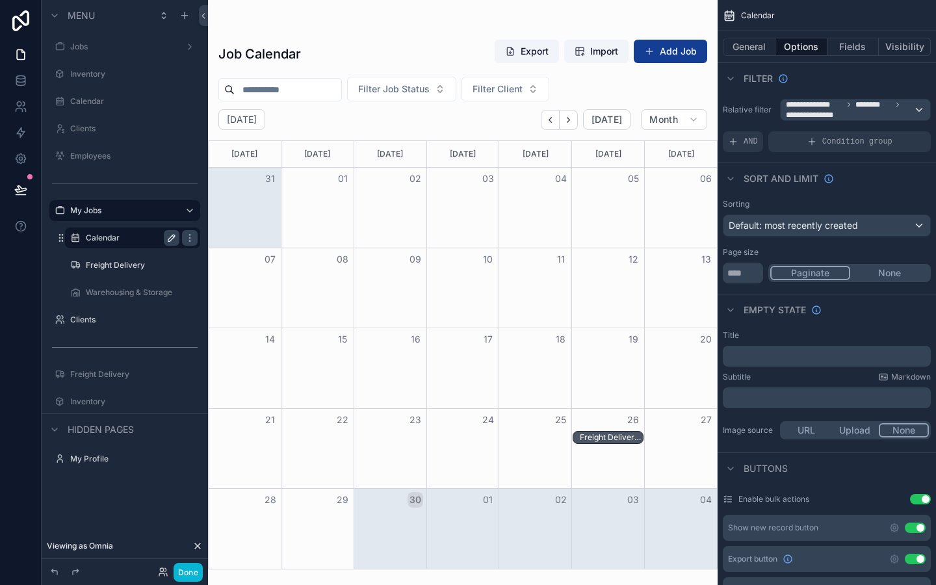
click at [170, 235] on icon "scrollable content" at bounding box center [171, 238] width 10 height 10
click at [183, 234] on div "scrollable content" at bounding box center [190, 238] width 16 height 16
click at [184, 233] on div "scrollable content" at bounding box center [190, 238] width 16 height 16
click at [747, 49] on button "General" at bounding box center [748, 47] width 53 height 18
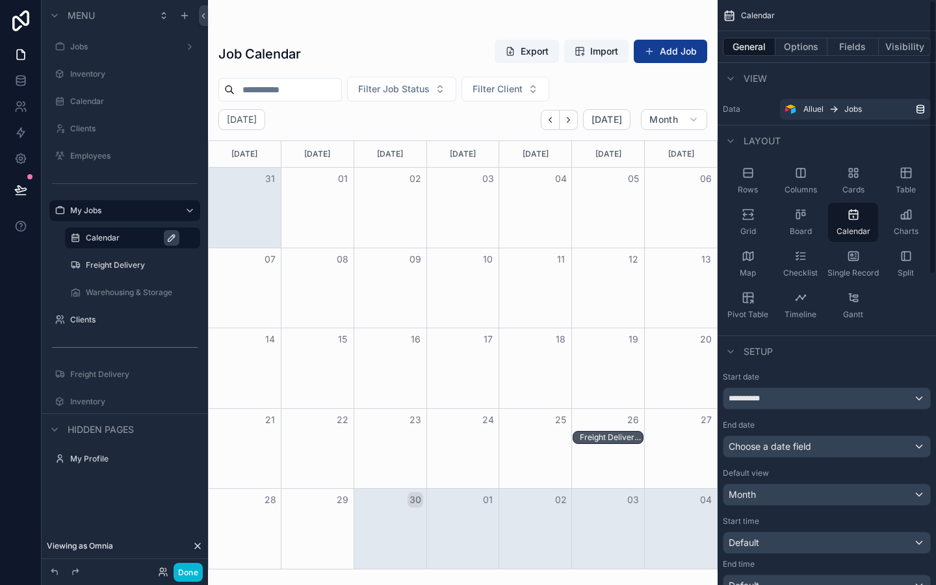
click at [787, 56] on div "General Options Fields Visibility" at bounding box center [826, 46] width 218 height 31
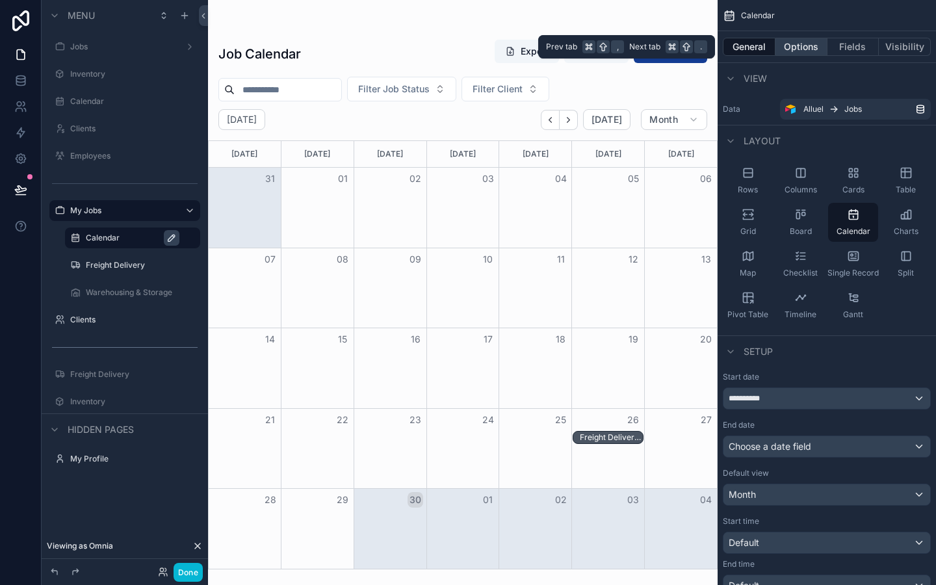
click at [787, 55] on button "Options" at bounding box center [801, 47] width 52 height 18
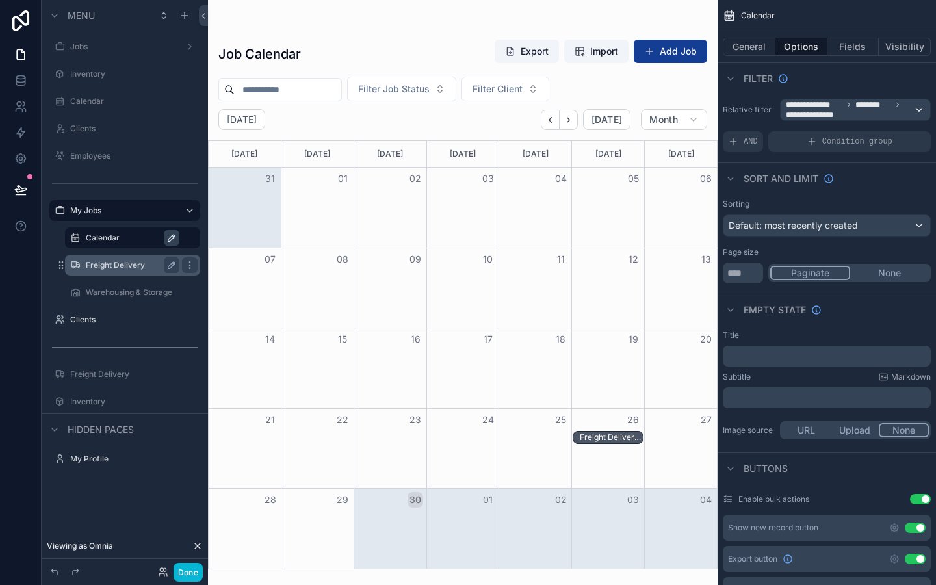
click at [99, 274] on div "Freight Delivery" at bounding box center [133, 265] width 130 height 21
click at [97, 266] on label "Freight Delivery" at bounding box center [130, 265] width 88 height 10
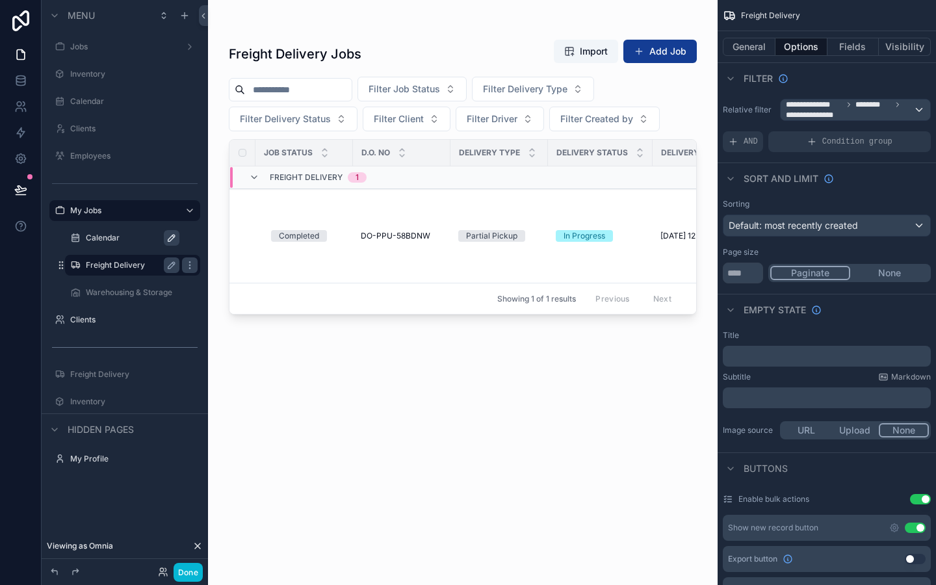
click at [92, 239] on label "Calendar" at bounding box center [139, 238] width 107 height 10
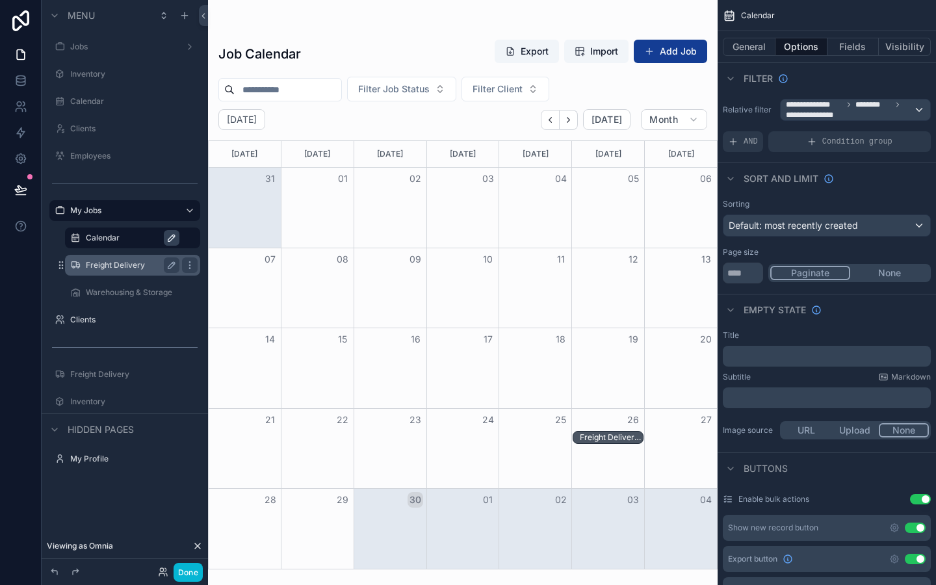
click at [800, 190] on div "Sort And Limit" at bounding box center [826, 177] width 218 height 31
click at [762, 48] on button "General" at bounding box center [748, 47] width 53 height 18
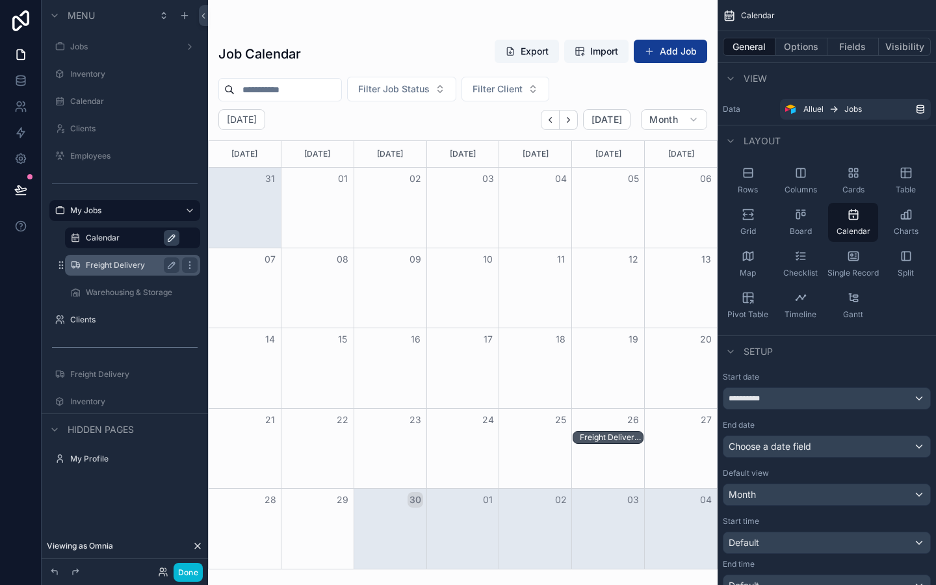
click at [117, 255] on div "Freight Delivery" at bounding box center [133, 265] width 130 height 21
click at [111, 271] on div "Freight Delivery" at bounding box center [142, 265] width 112 height 16
click at [105, 268] on label "Freight Delivery" at bounding box center [139, 265] width 107 height 10
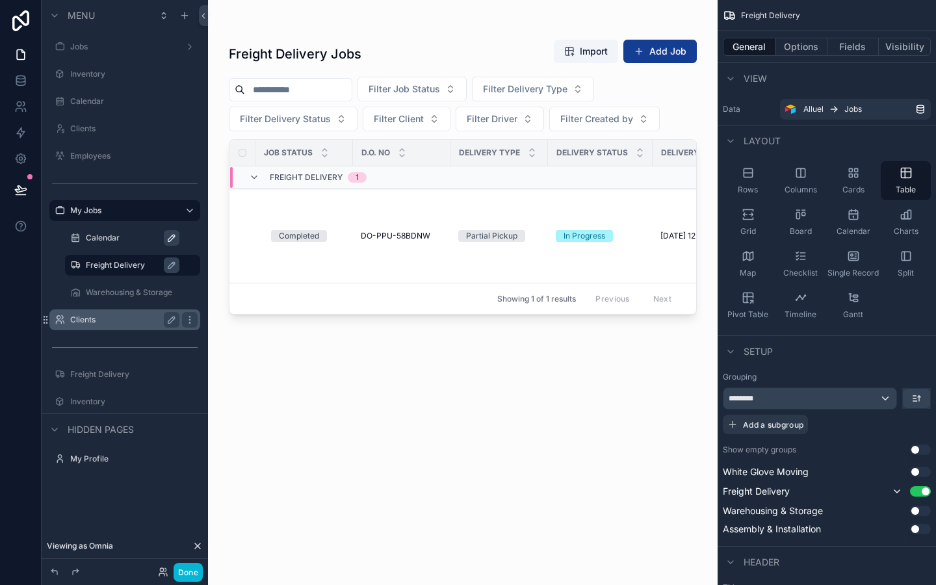
click at [90, 314] on label "Clients" at bounding box center [122, 319] width 104 height 10
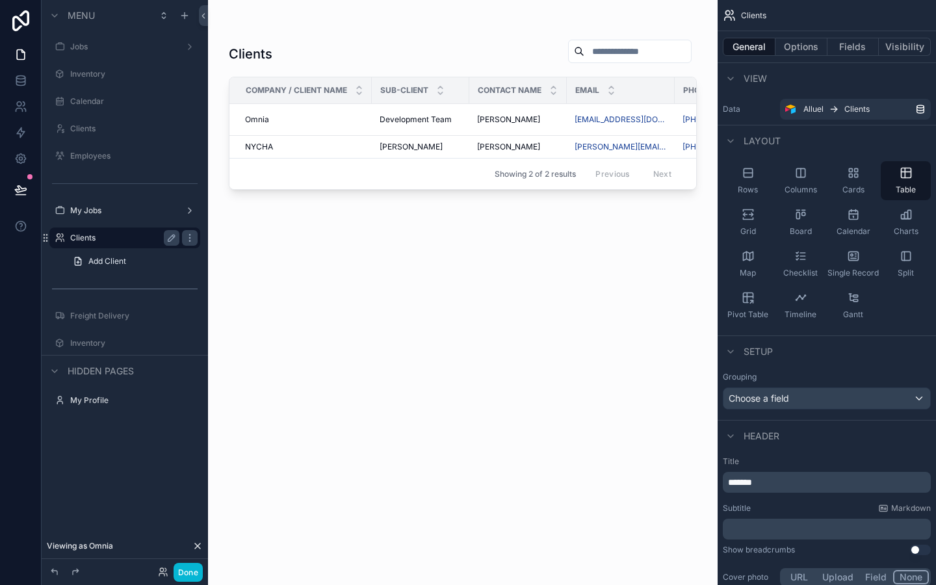
click at [810, 140] on div "Layout" at bounding box center [826, 140] width 218 height 31
click at [810, 136] on div "Layout" at bounding box center [826, 140] width 218 height 31
drag, startPoint x: 810, startPoint y: 136, endPoint x: 722, endPoint y: 134, distance: 87.7
click at [722, 134] on div "Layout" at bounding box center [826, 140] width 218 height 31
click at [600, 288] on div "scrollable content" at bounding box center [462, 284] width 509 height 569
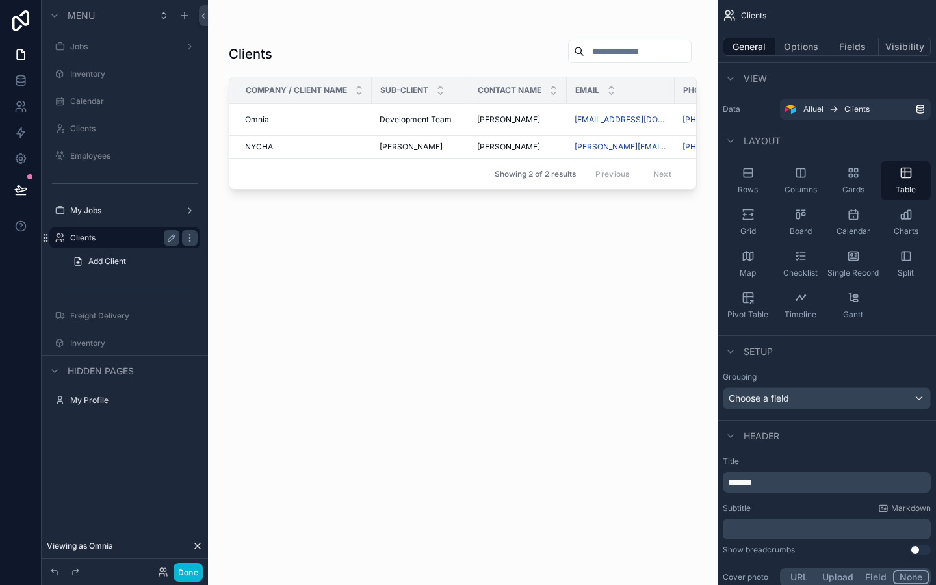
click at [294, 220] on div "Clients Company / Client Name Sub-client Contact Name Email Phone Address Clien…" at bounding box center [463, 300] width 468 height 538
click at [73, 213] on label "My Jobs" at bounding box center [122, 210] width 104 height 10
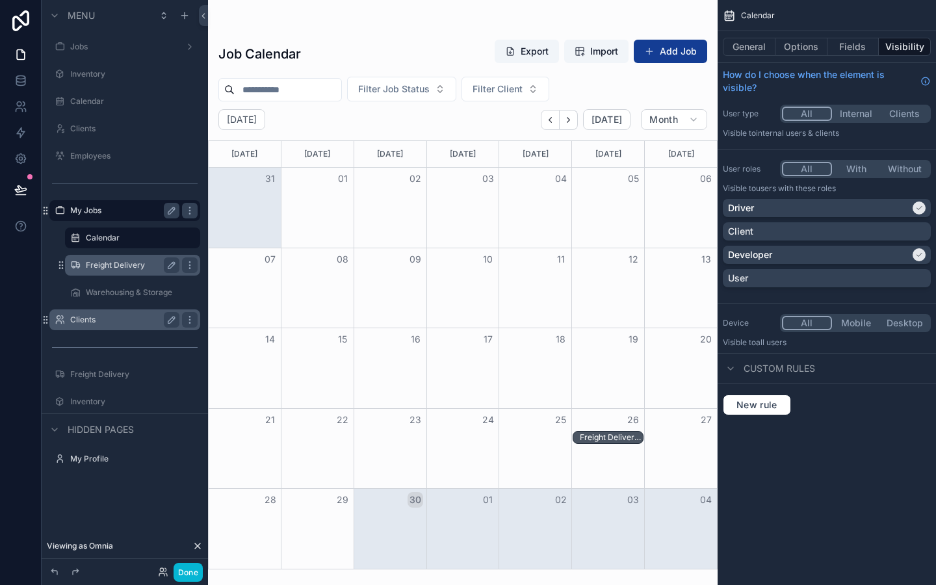
click at [110, 260] on label "Freight Delivery" at bounding box center [130, 265] width 88 height 10
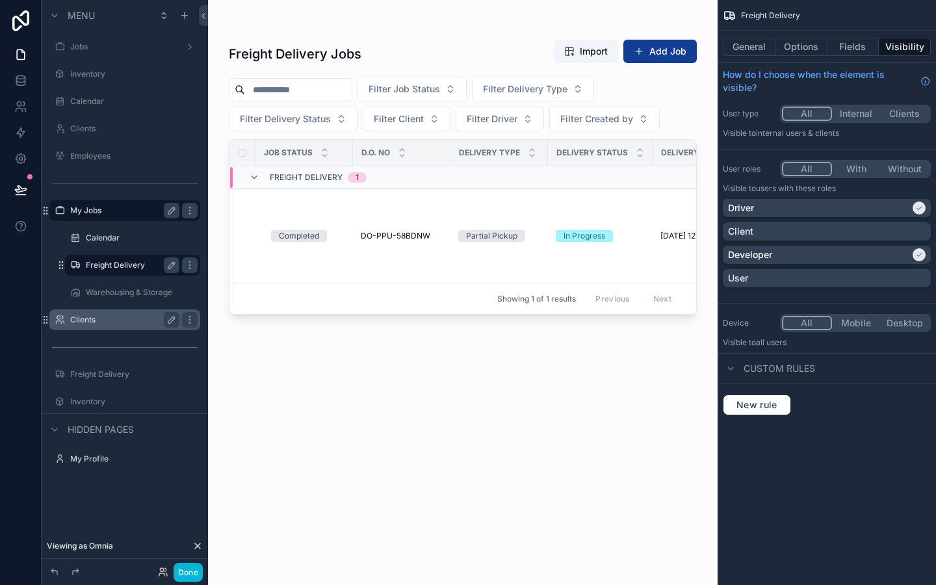
click at [369, 233] on div "scrollable content" at bounding box center [462, 284] width 509 height 569
click at [391, 230] on td "DO-PPU-58BDNW DO-PPU-58BDNW" at bounding box center [401, 236] width 97 height 94
click at [389, 236] on span "DO-PPU-58BDNW" at bounding box center [396, 236] width 70 height 10
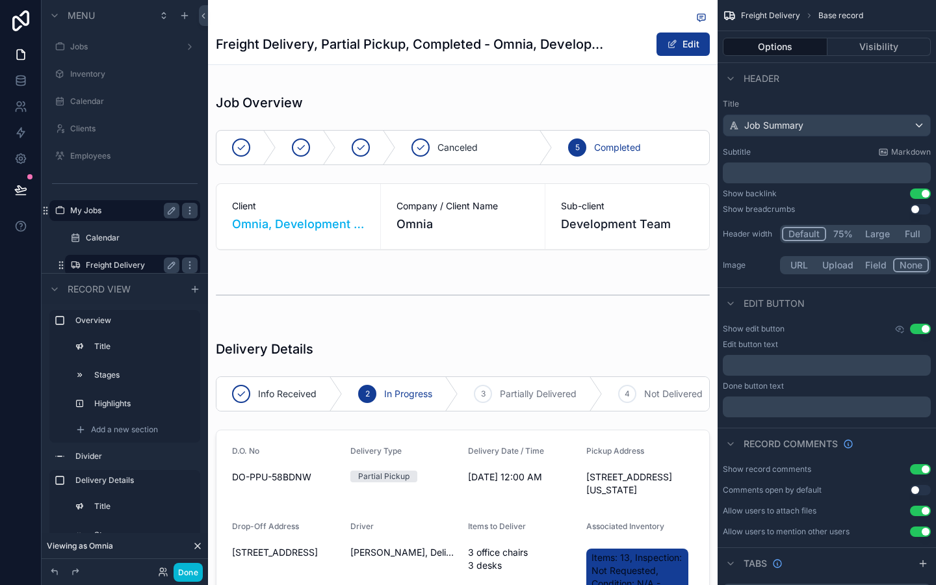
click at [615, 29] on div "Freight Delivery, Partial Pickup, Completed - Omnia, Development Team Edit" at bounding box center [463, 32] width 494 height 64
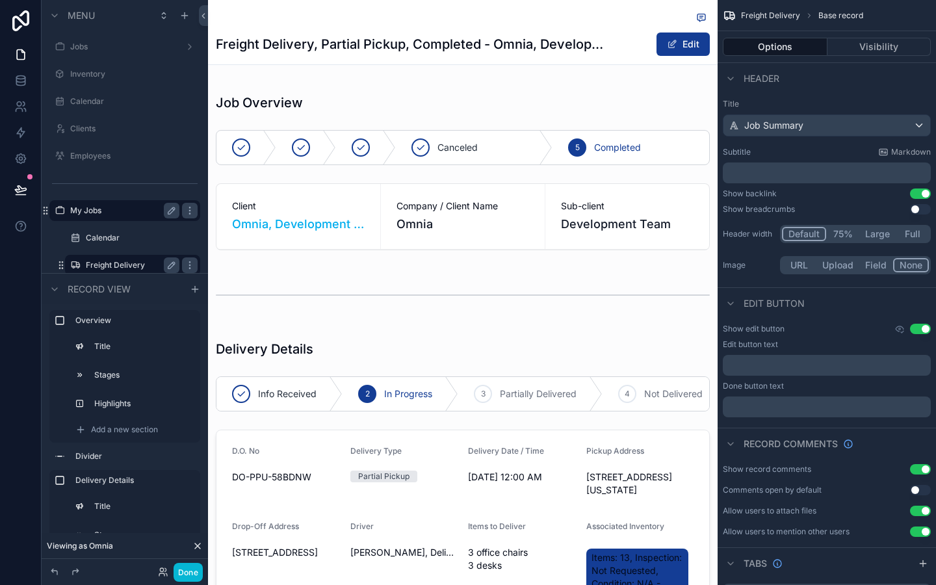
click at [615, 29] on div "Freight Delivery, Partial Pickup, Completed - Omnia, Development Team Edit" at bounding box center [463, 32] width 494 height 64
